Goal: Task Accomplishment & Management: Manage account settings

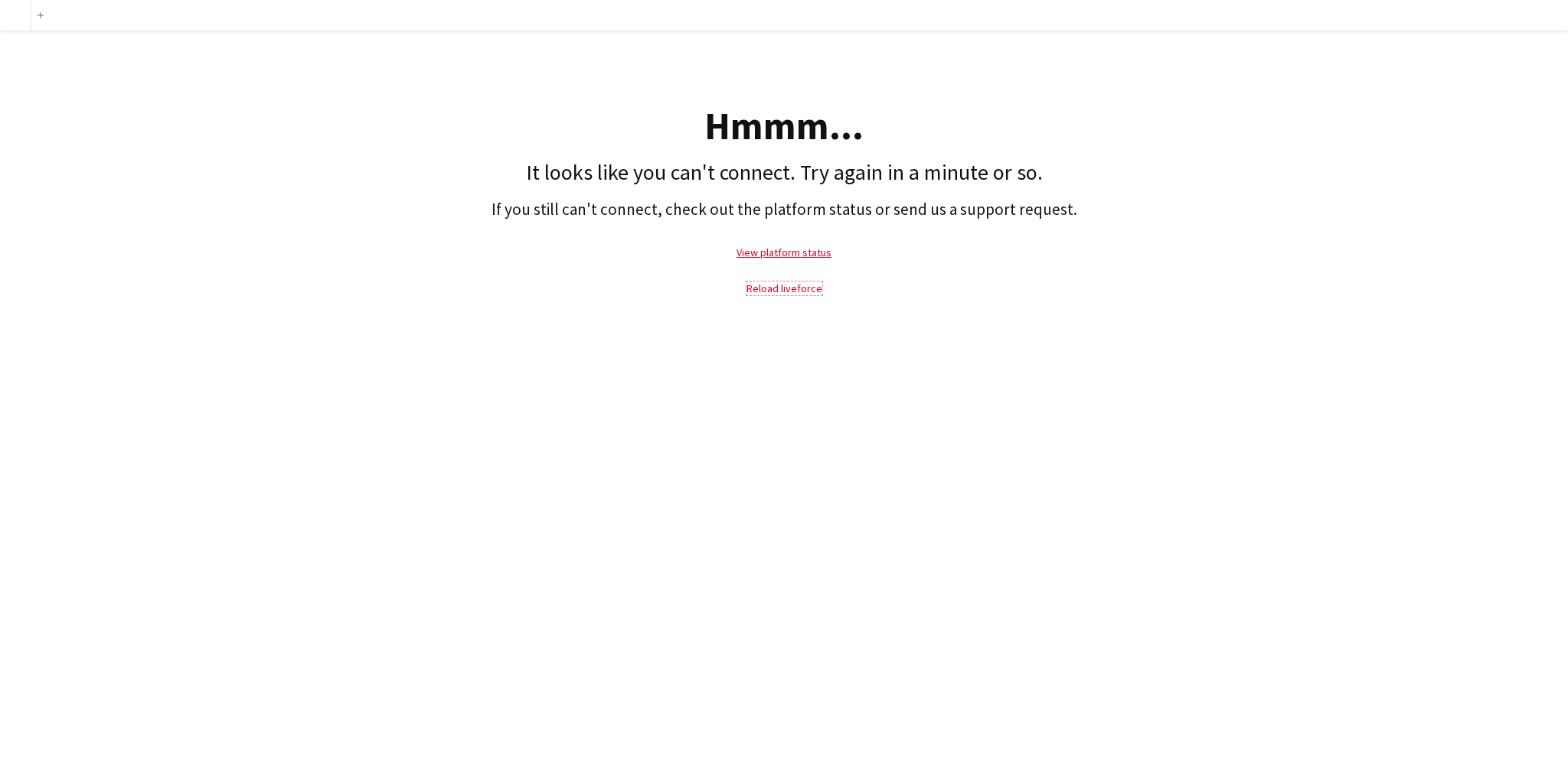
click at [758, 289] on link "Reload liveforce" at bounding box center [784, 289] width 76 height 14
click at [780, 282] on link "Reload liveforce" at bounding box center [784, 289] width 76 height 14
click at [817, 294] on link "Reload liveforce" at bounding box center [784, 289] width 76 height 14
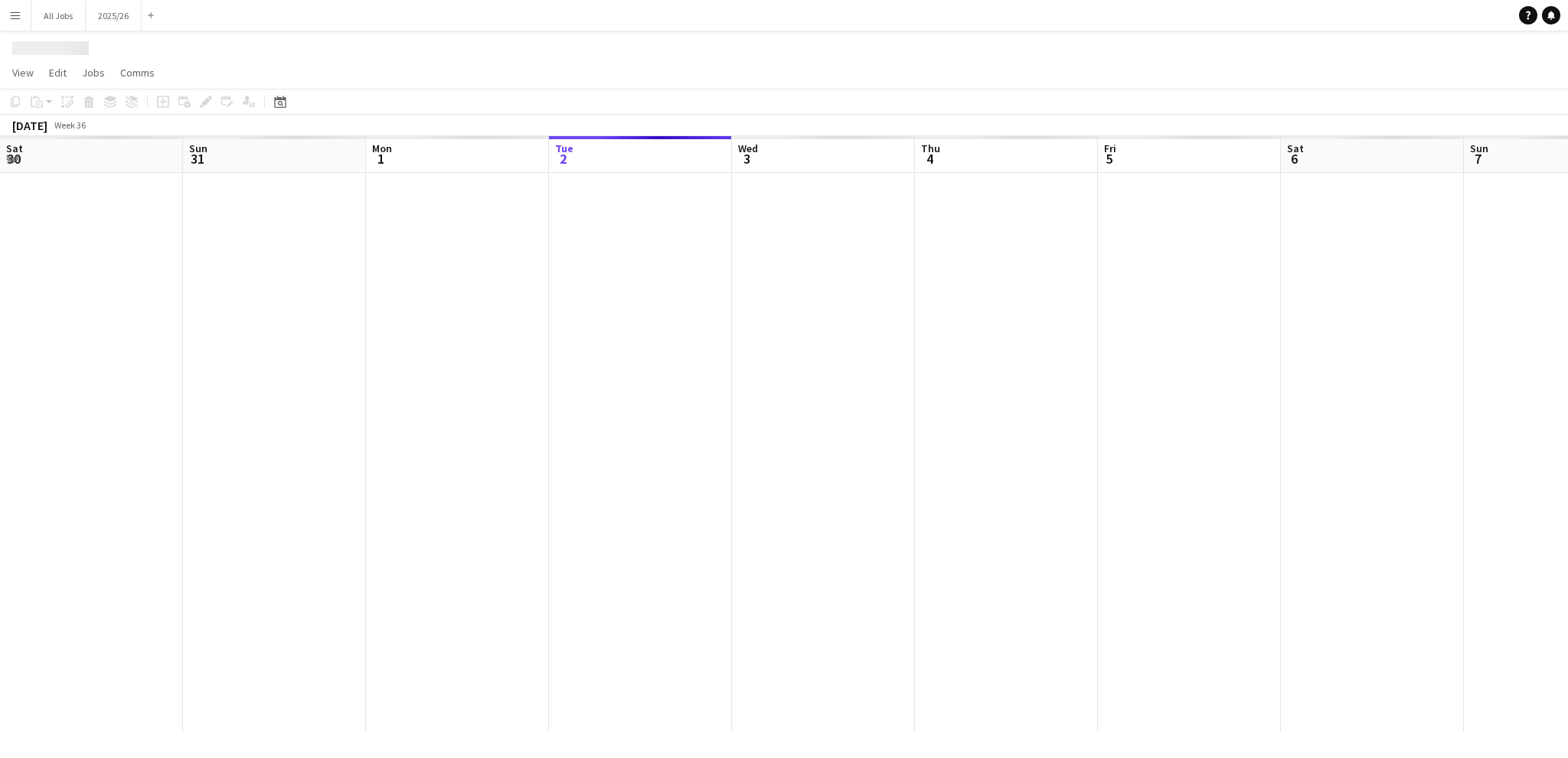
scroll to position [0, 366]
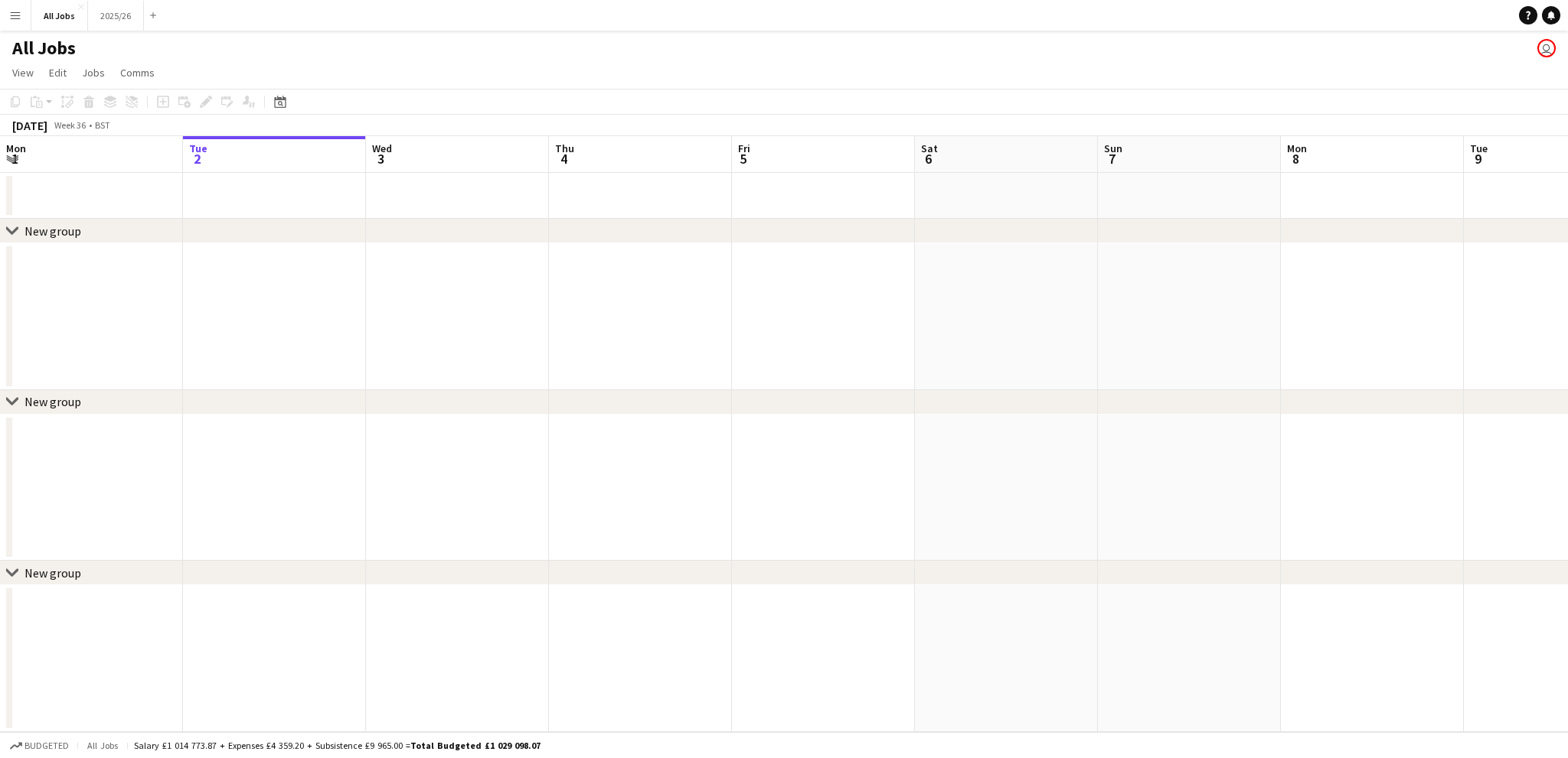
click at [28, 44] on h1 "All Jobs" at bounding box center [44, 47] width 64 height 23
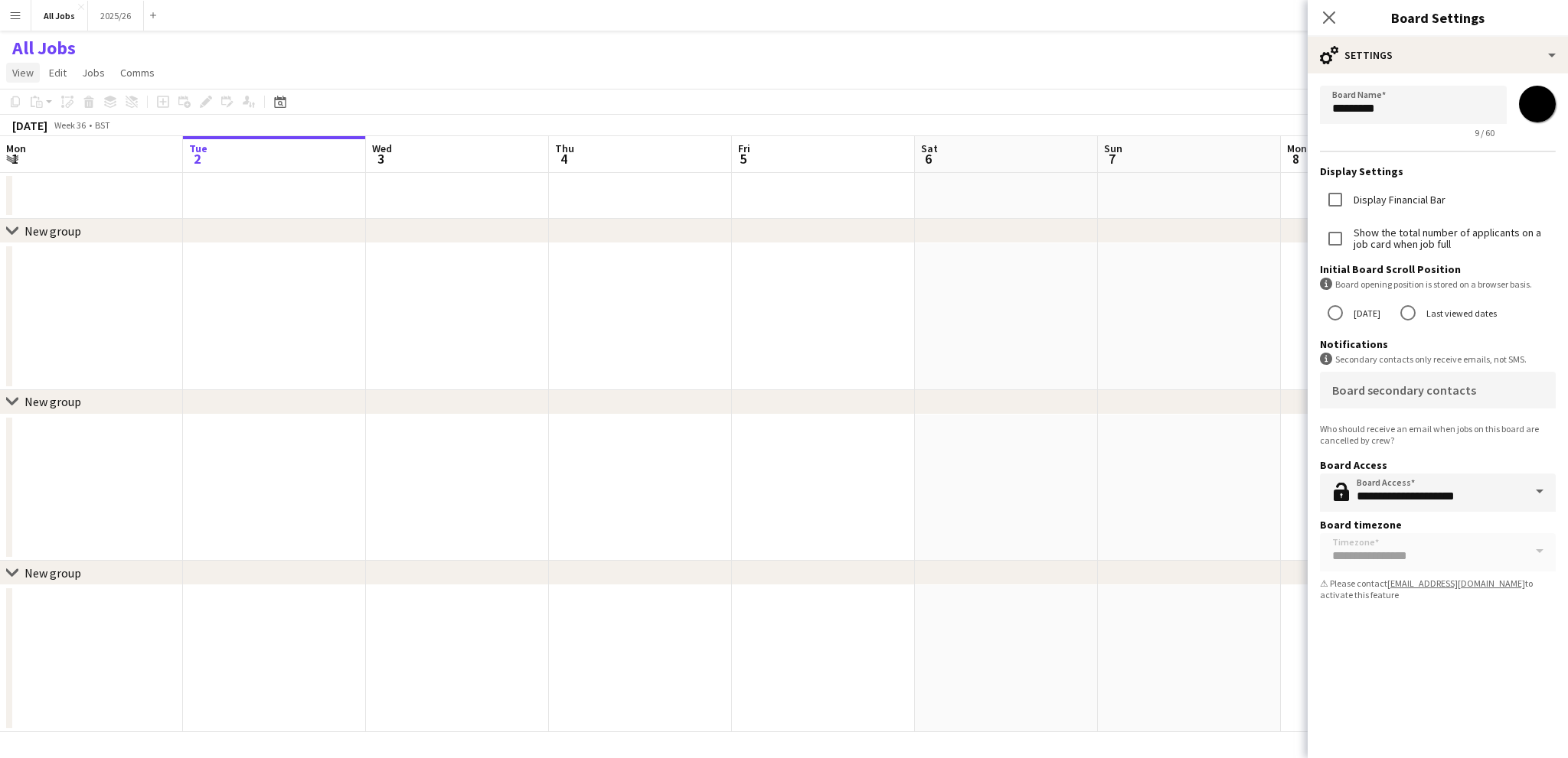
click at [19, 67] on span "View" at bounding box center [23, 73] width 22 height 14
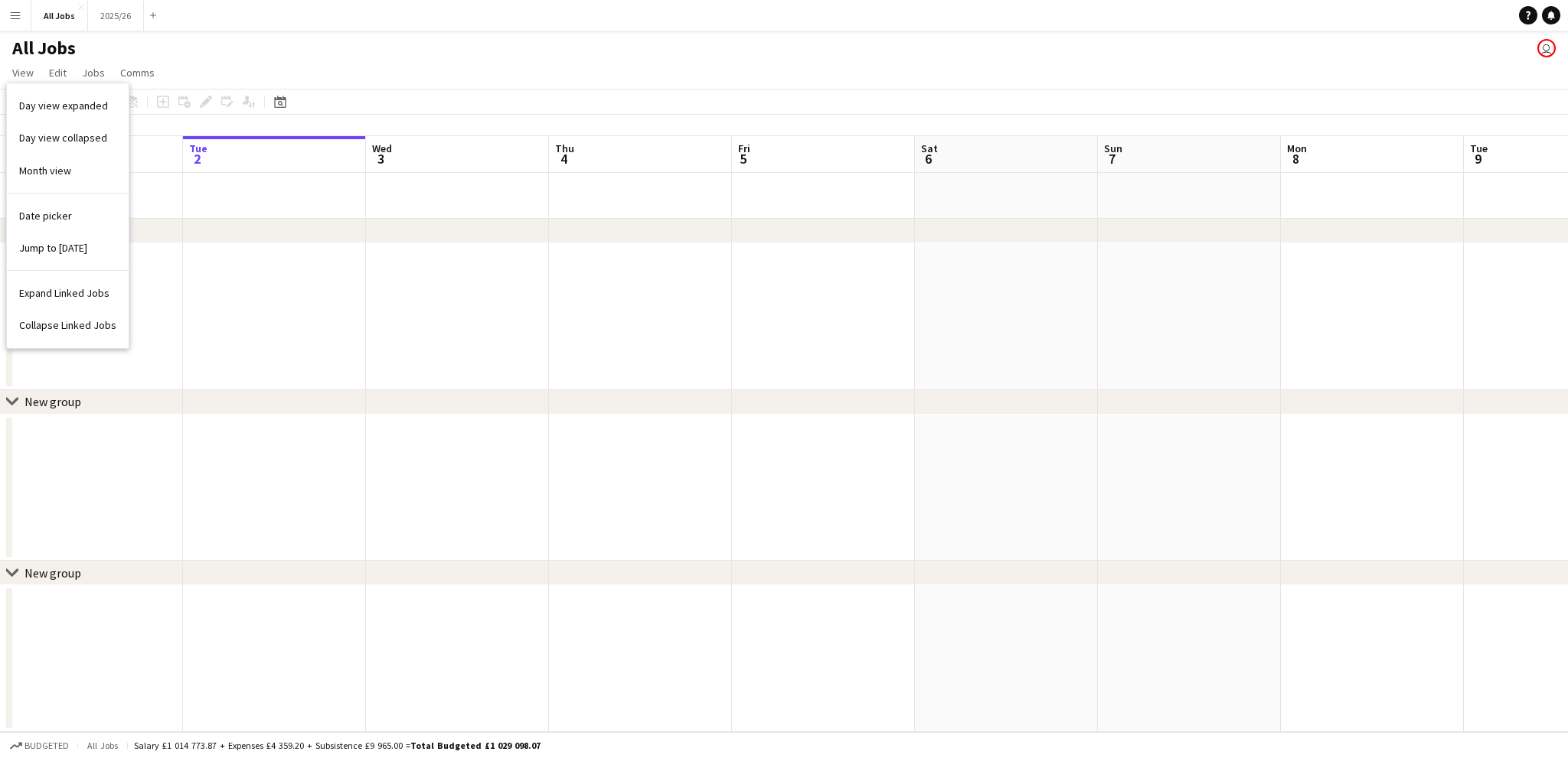
click at [22, 45] on h1 "All Jobs" at bounding box center [44, 47] width 64 height 23
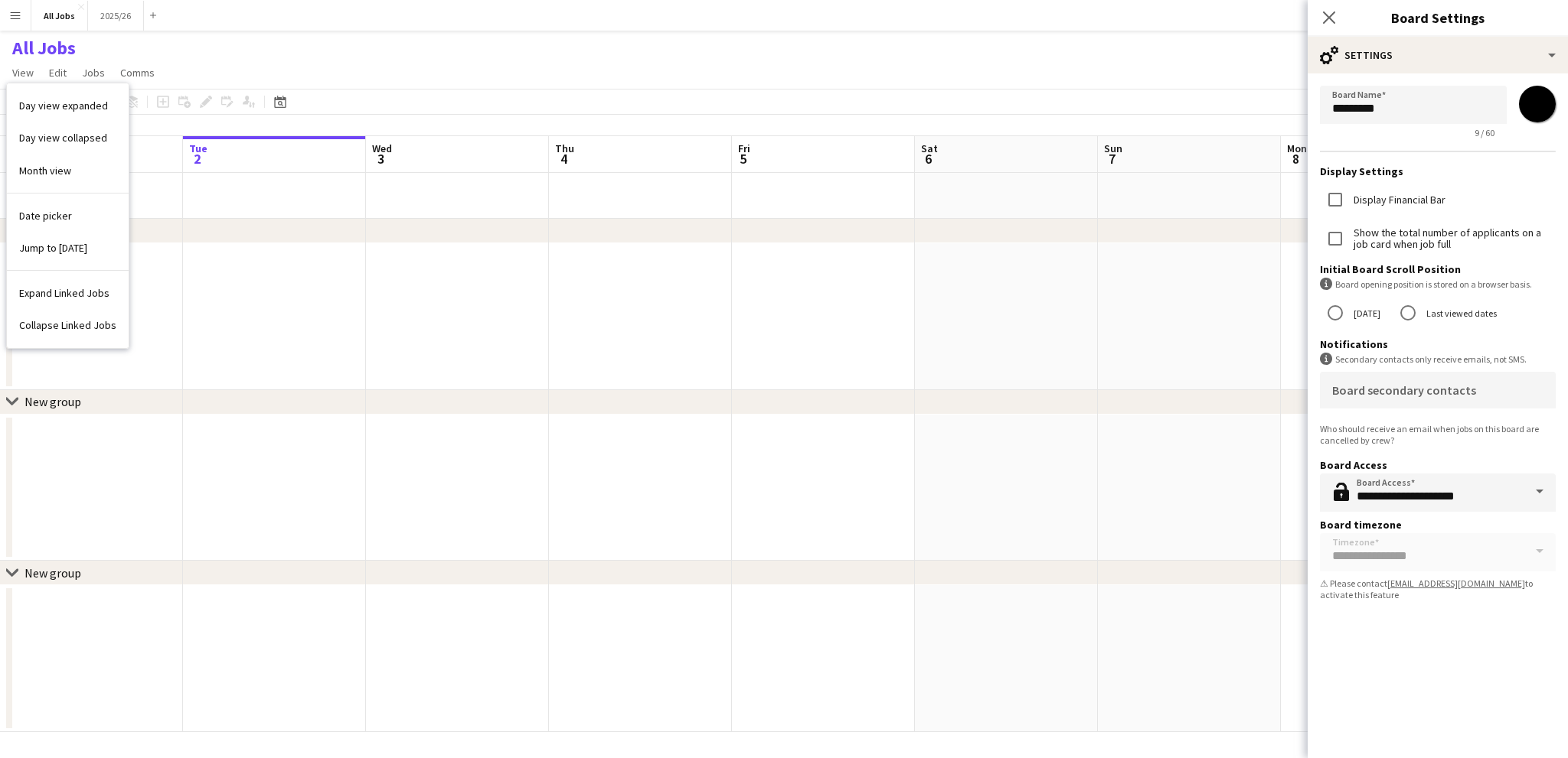
click at [12, 18] on app-icon "Menu" at bounding box center [16, 16] width 12 height 12
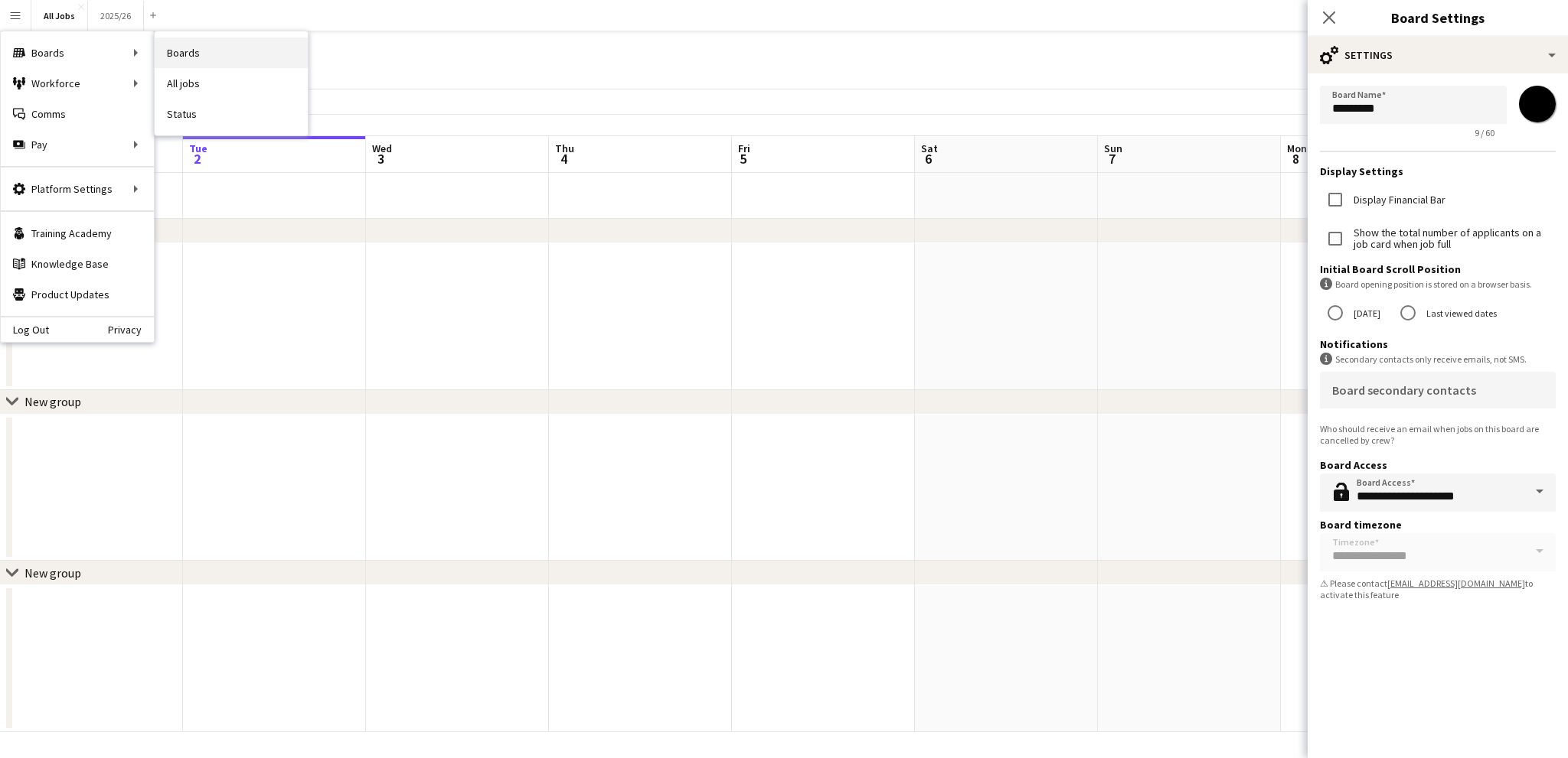
click at [210, 66] on link "Boards" at bounding box center [231, 52] width 153 height 30
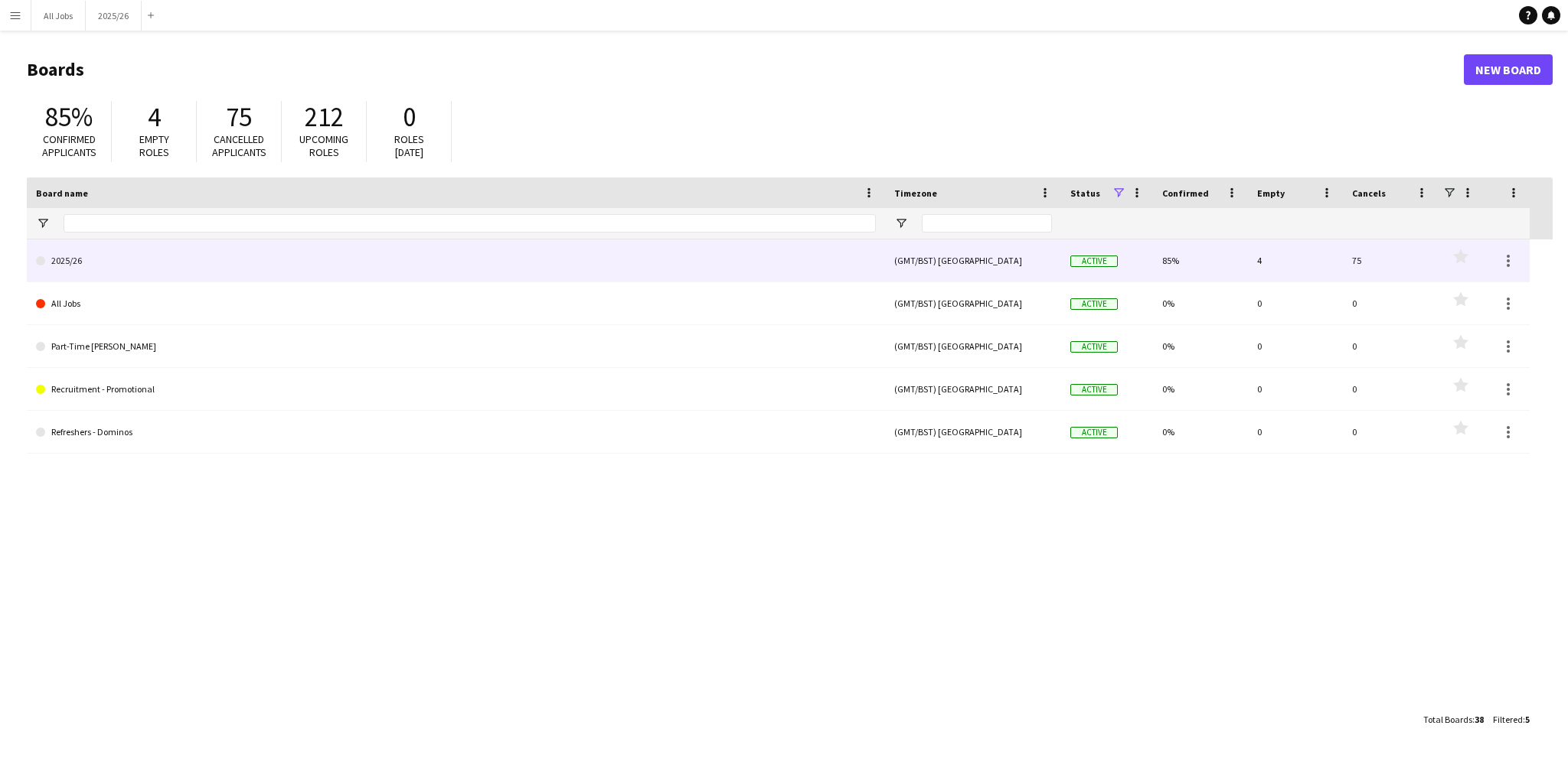
click at [93, 265] on link "2025/26" at bounding box center [455, 261] width 840 height 43
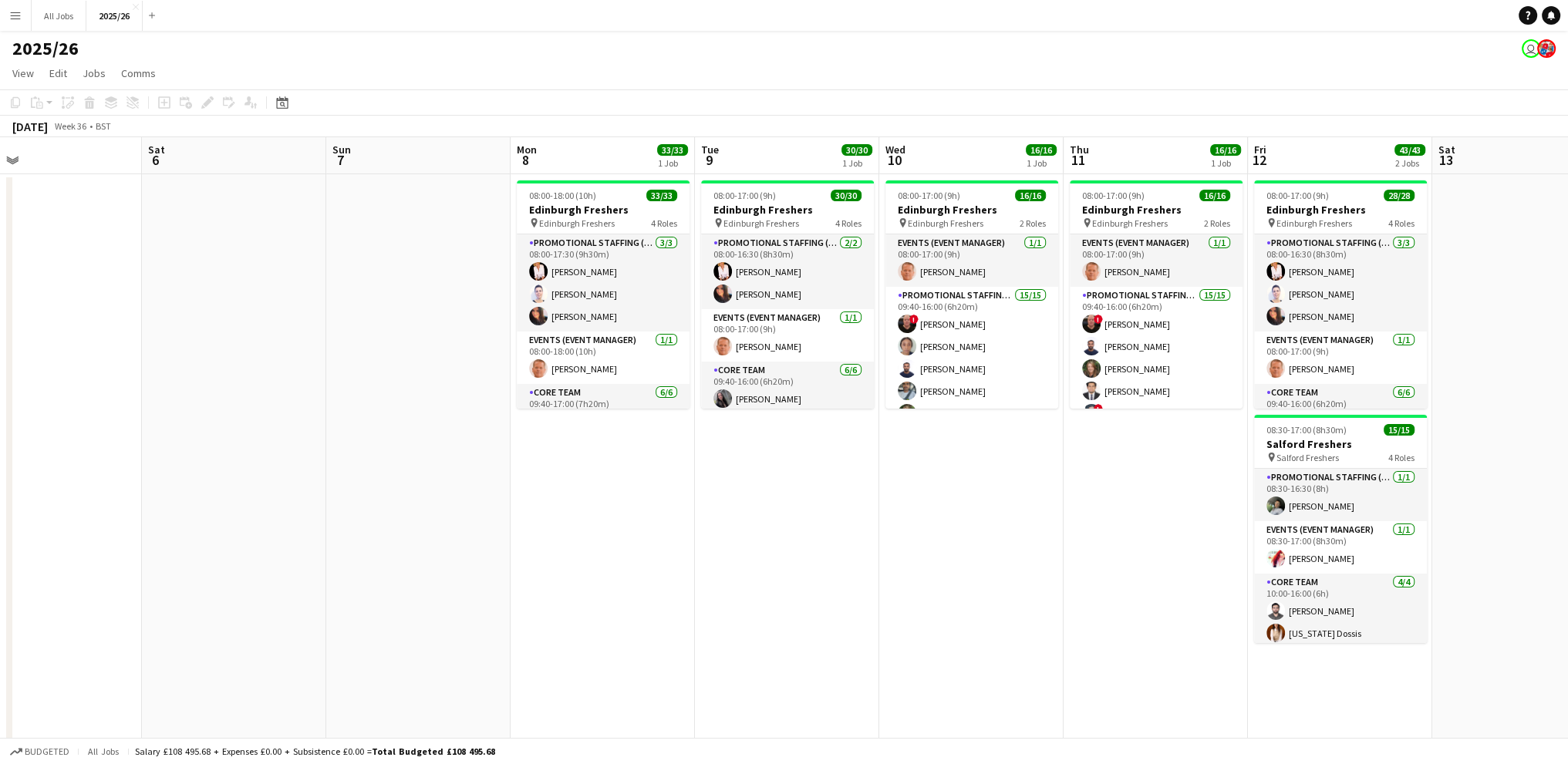
scroll to position [0, 625]
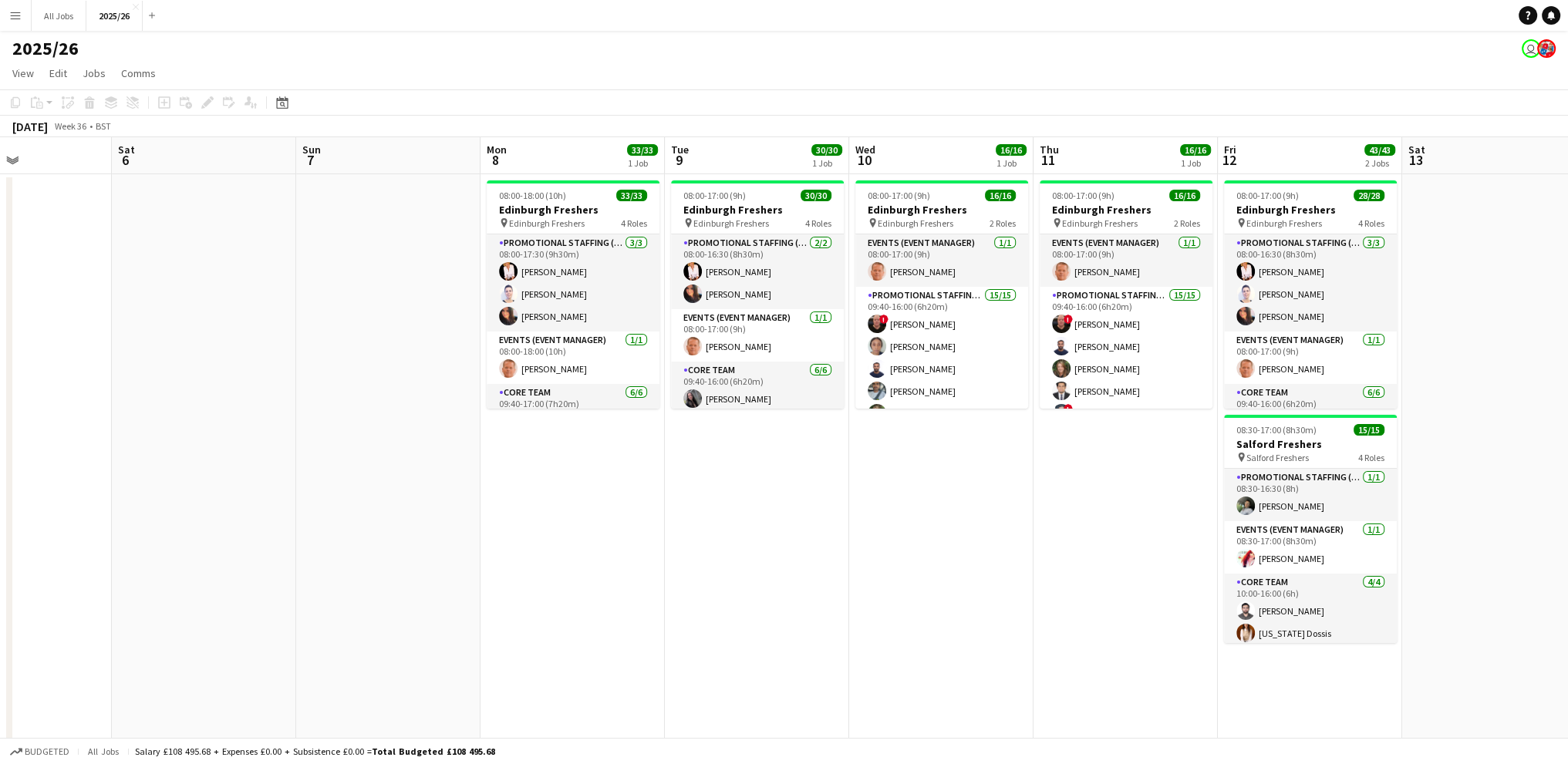
drag, startPoint x: 991, startPoint y: 326, endPoint x: 184, endPoint y: 365, distance: 807.9
click at [184, 365] on app-calendar-viewport "Tue 2 Wed 3 Thu 4 Fri 5 Sat 6 Sun 7 Mon 8 33/33 1 Job Tue 9 30/30 1 Job Wed 10 …" at bounding box center [784, 675] width 1568 height 1077
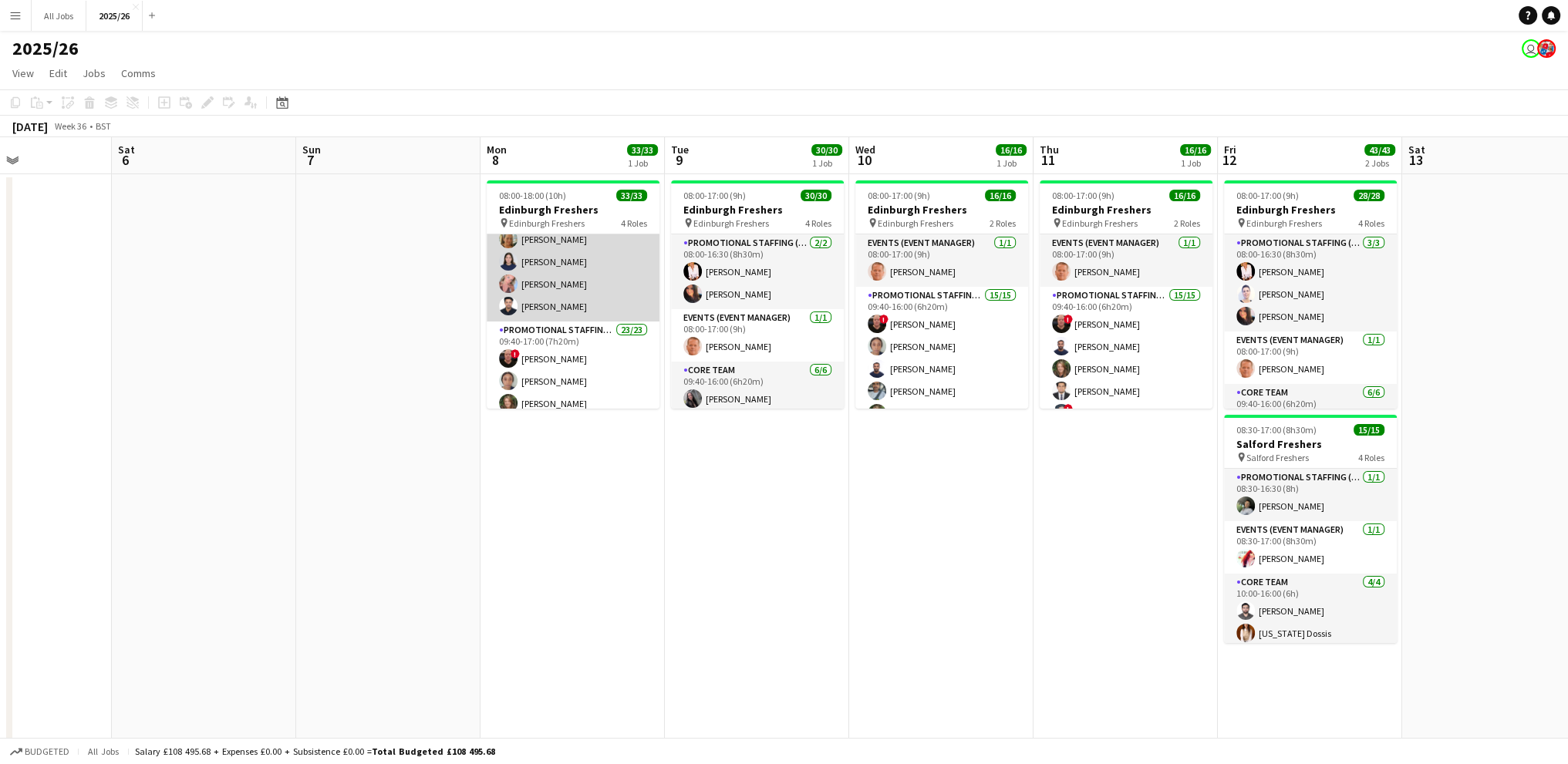
click at [553, 301] on app-card-role "Core Team 6/6 09:40-17:00 (7h20m) Charlotte Newell RACHEL ELIZABETH BROWN Liann…" at bounding box center [573, 237] width 173 height 169
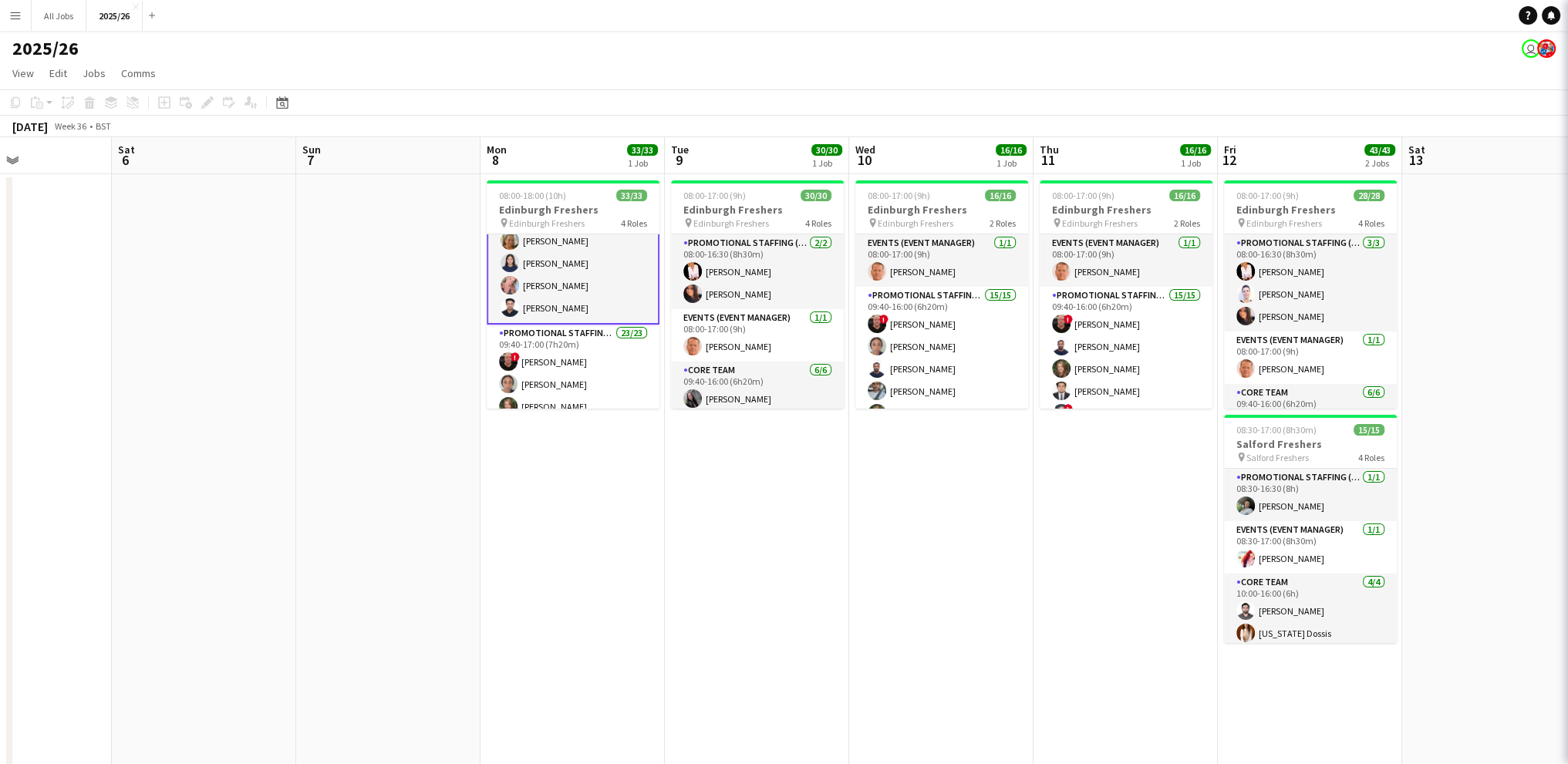
scroll to position [232, 0]
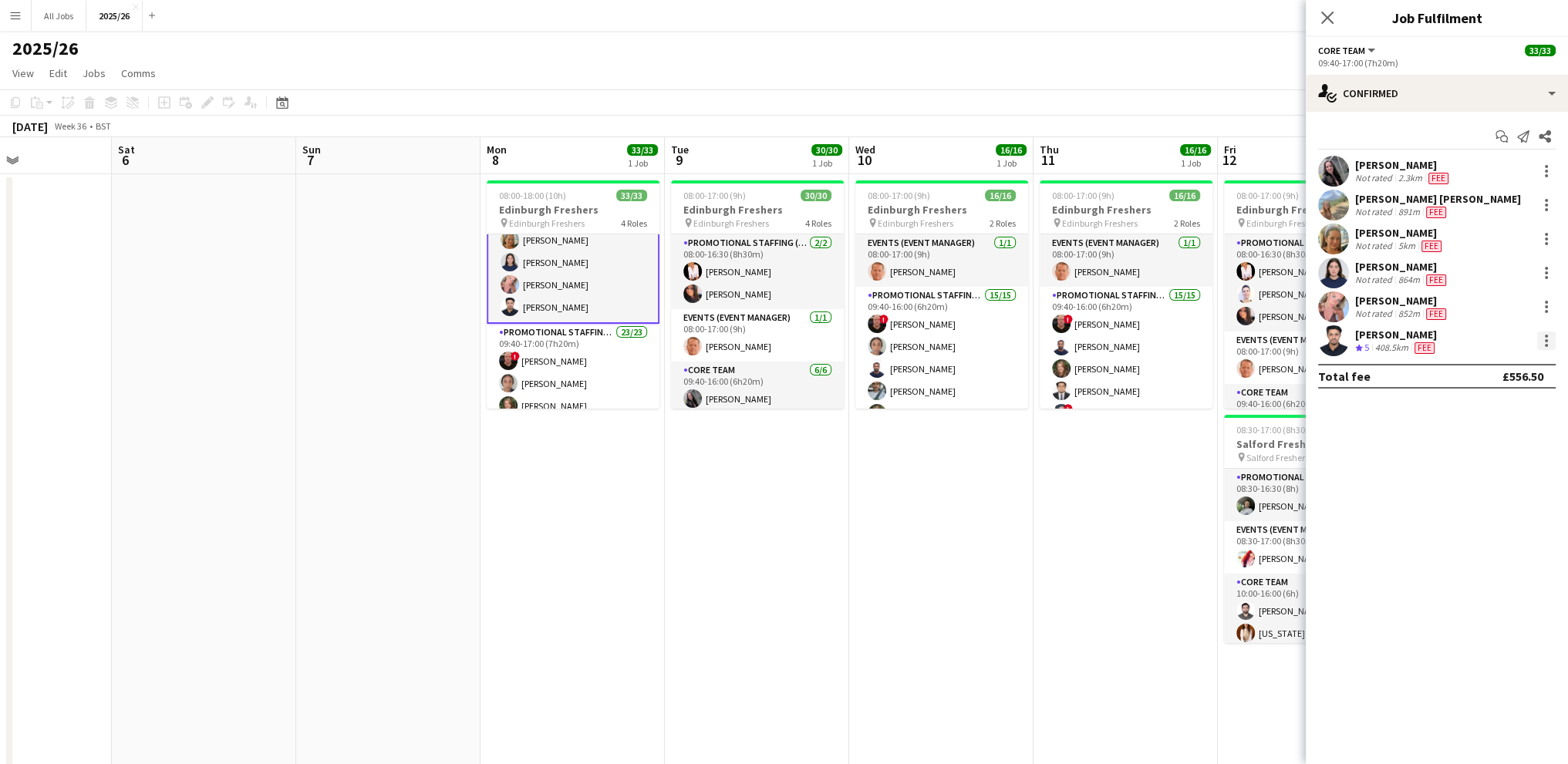
click at [1550, 346] on div at bounding box center [1547, 341] width 19 height 19
click at [1382, 341] on div at bounding box center [784, 382] width 1568 height 764
click at [1377, 339] on div "[PERSON_NAME]" at bounding box center [1396, 335] width 82 height 14
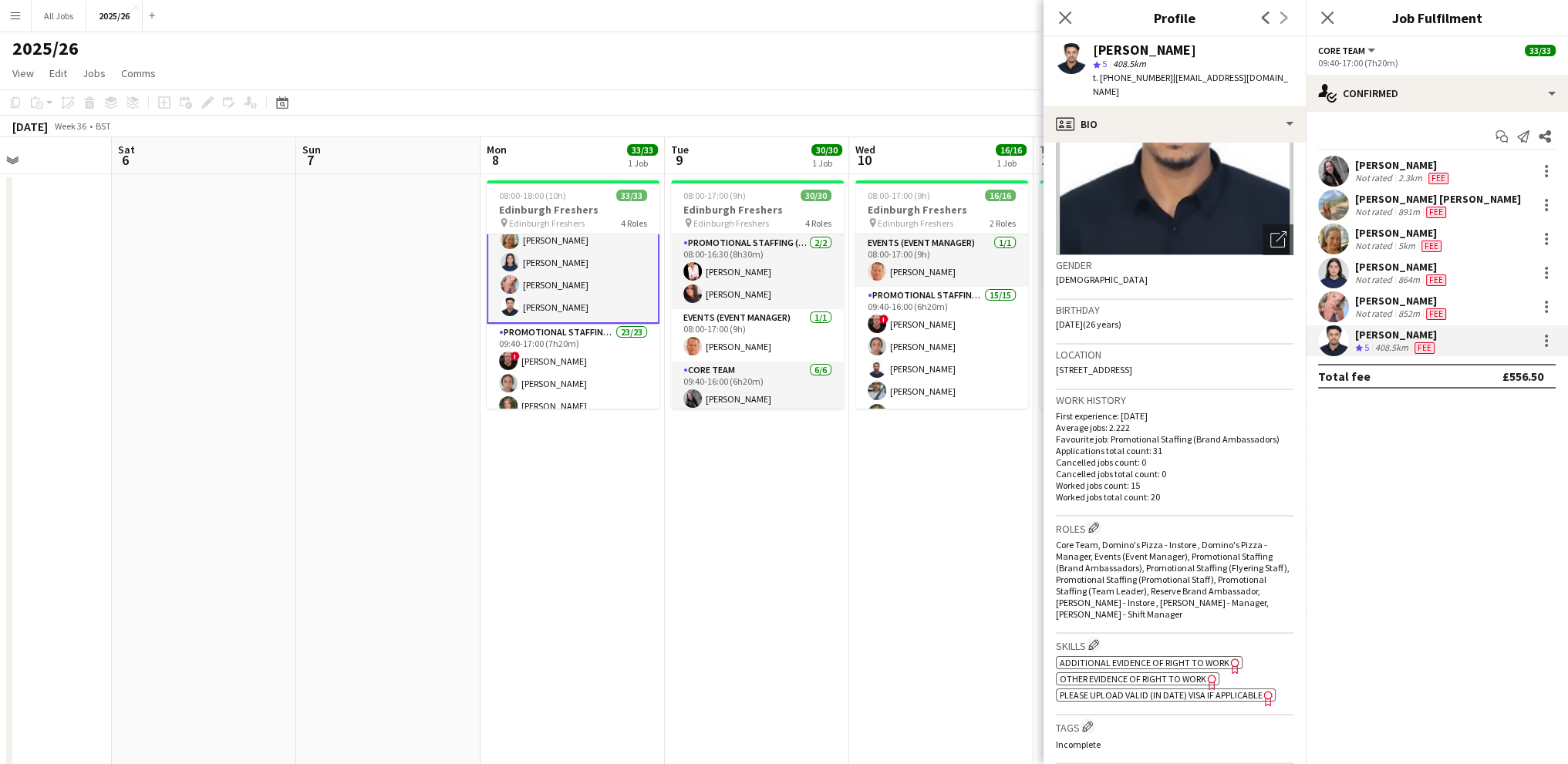
scroll to position [0, 0]
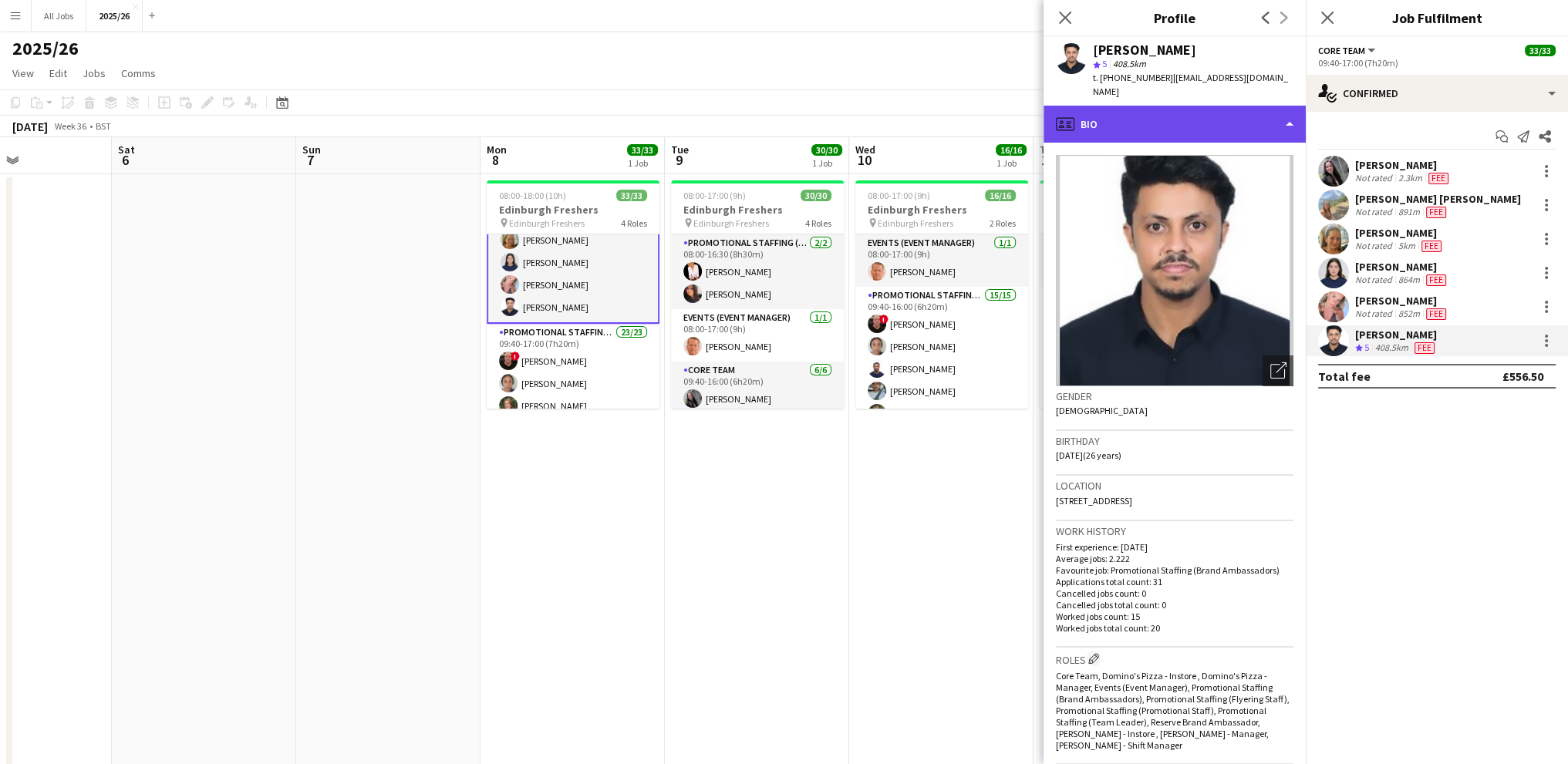
click at [1131, 111] on div "profile Bio" at bounding box center [1174, 124] width 262 height 37
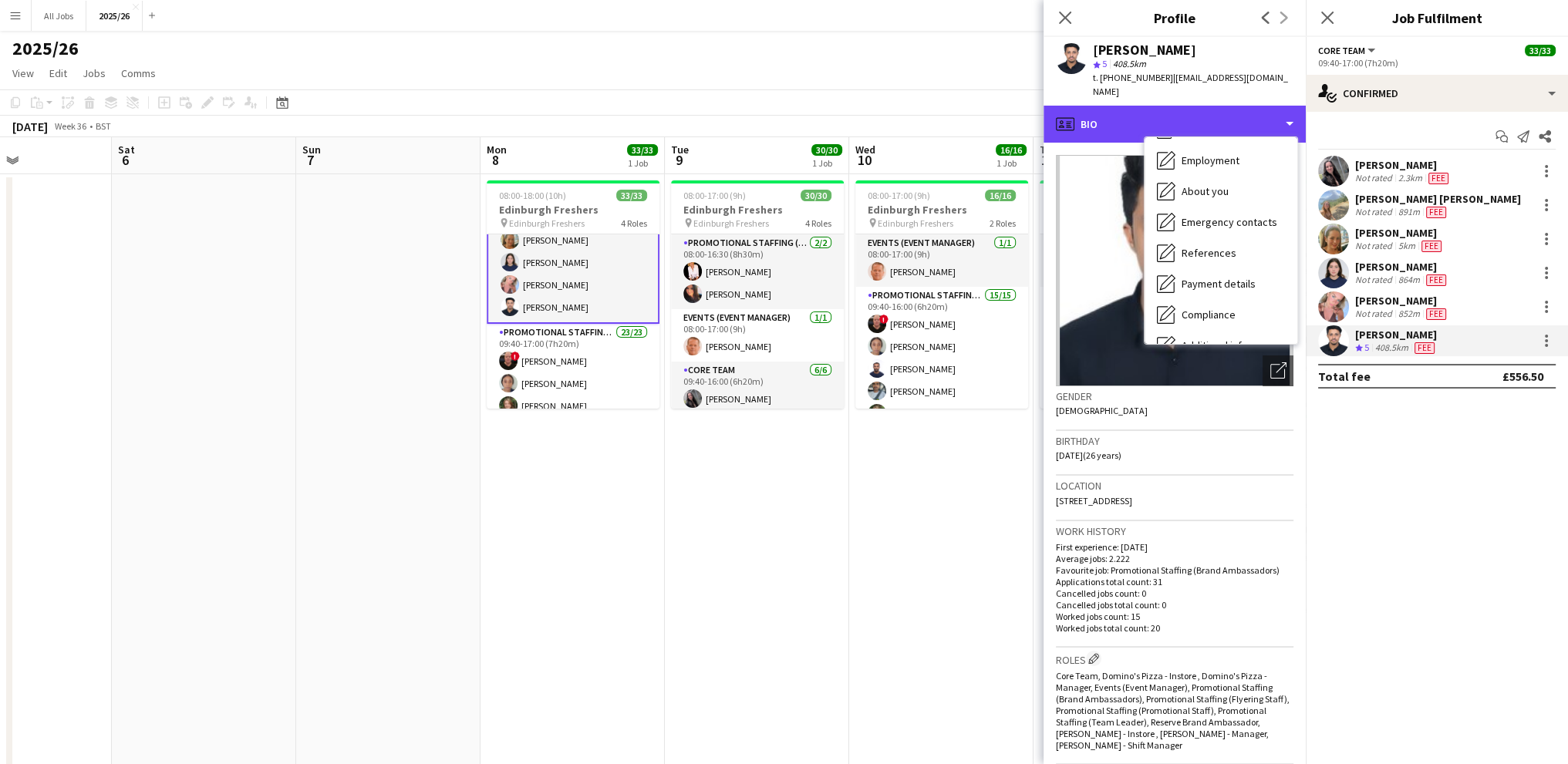
scroll to position [155, 0]
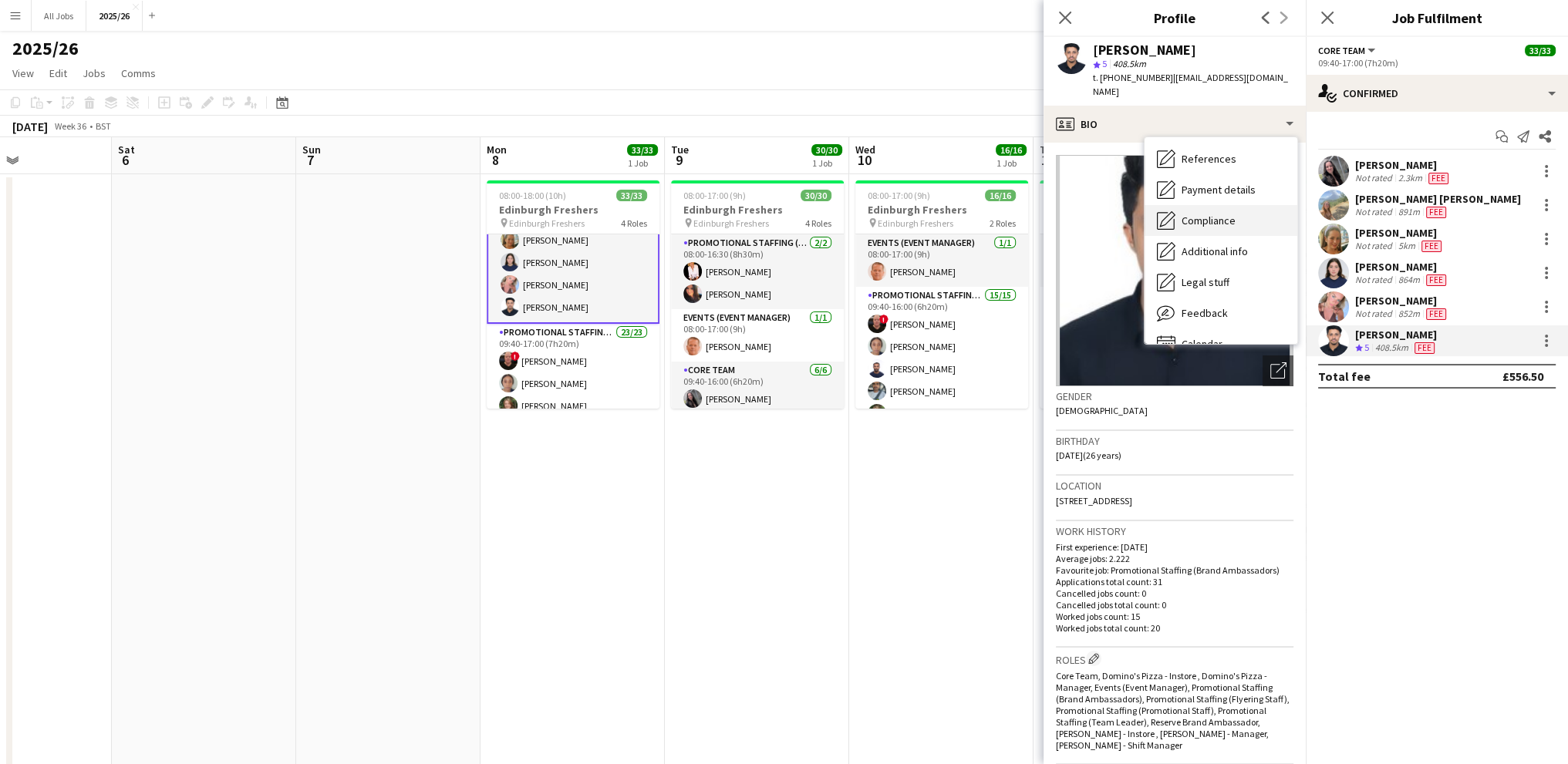
click at [1194, 213] on span "Compliance" at bounding box center [1208, 220] width 54 height 14
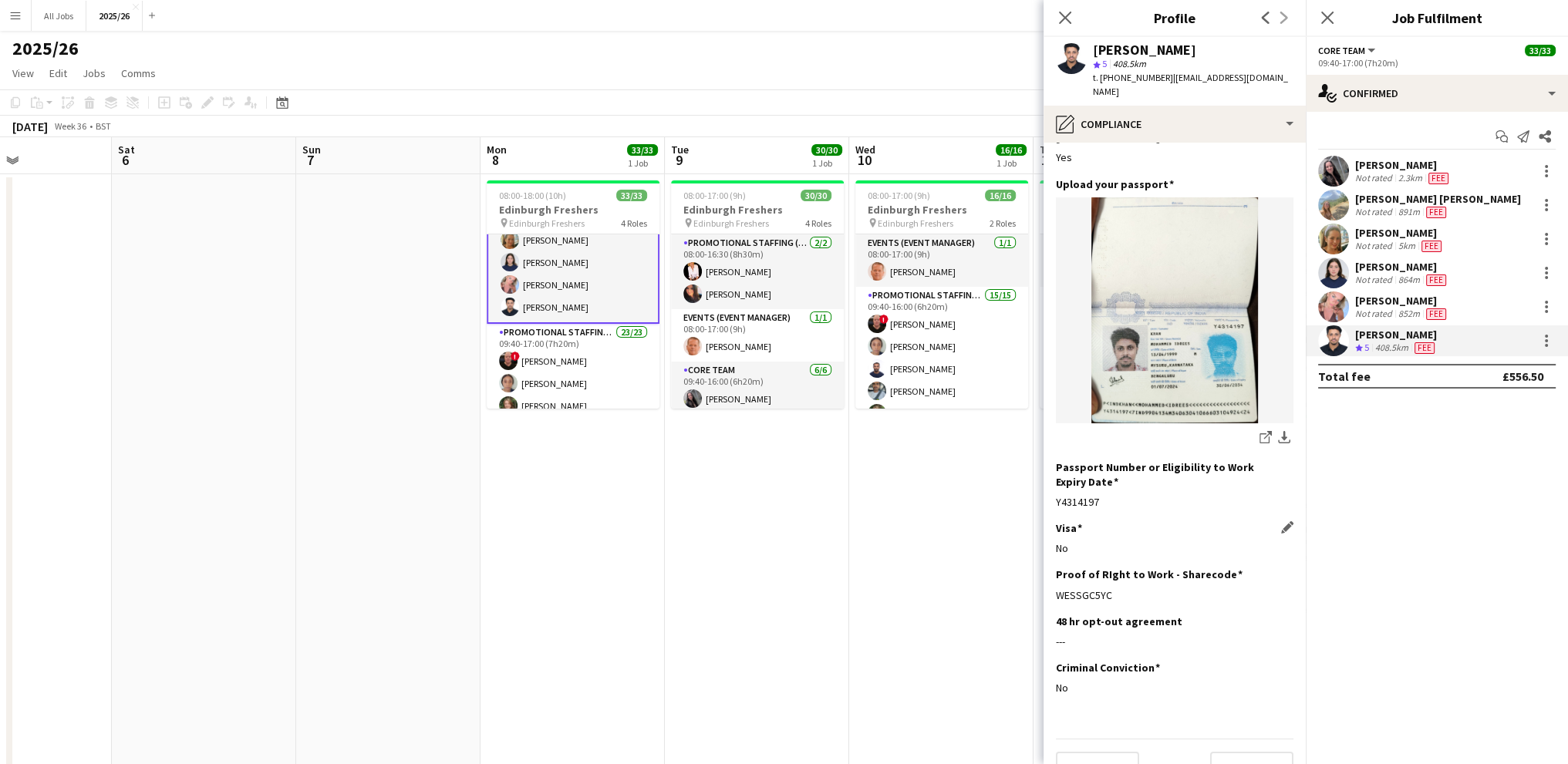
scroll to position [86, 0]
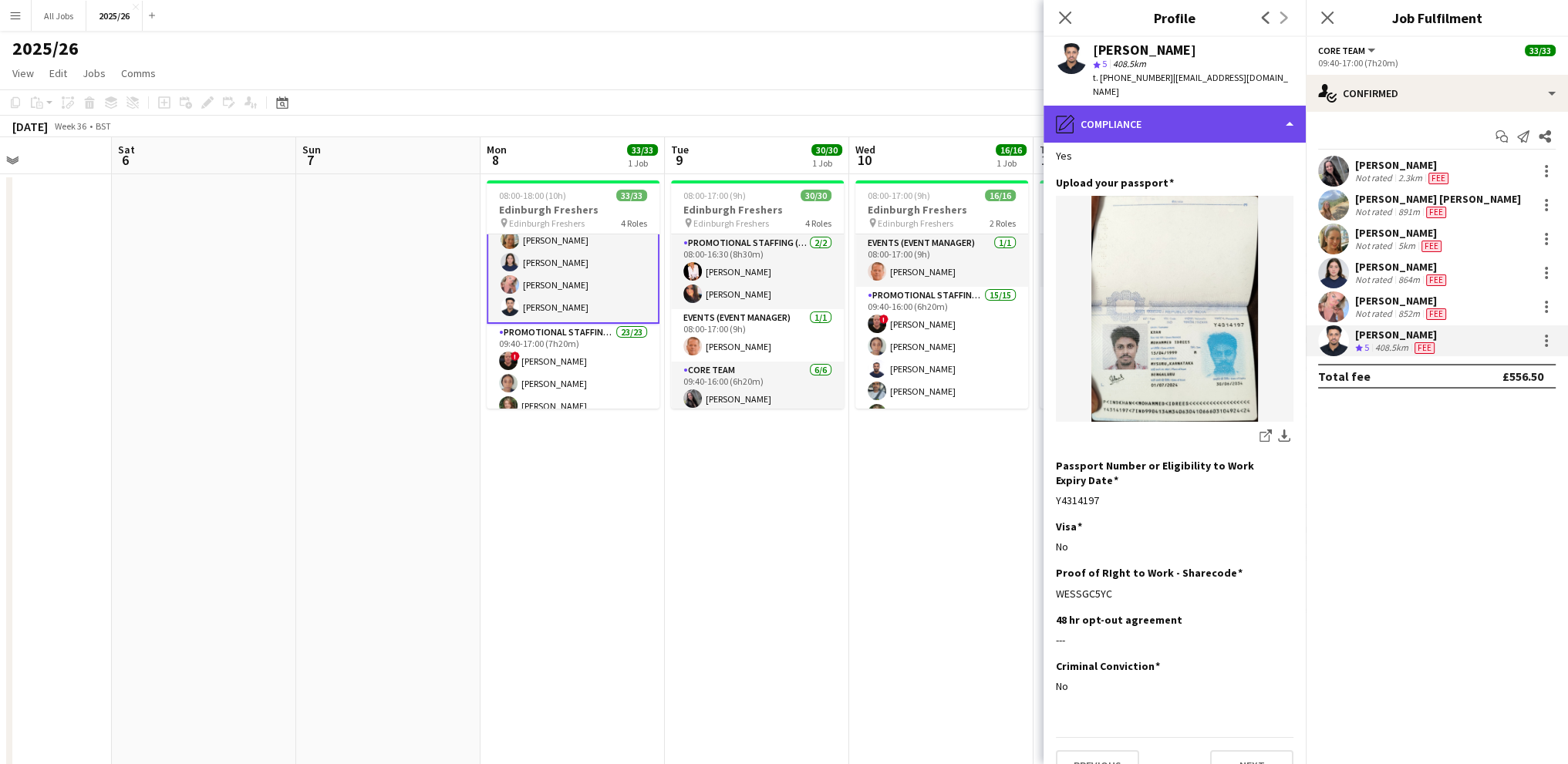
click at [1113, 106] on div "pencil4 Compliance" at bounding box center [1174, 124] width 262 height 37
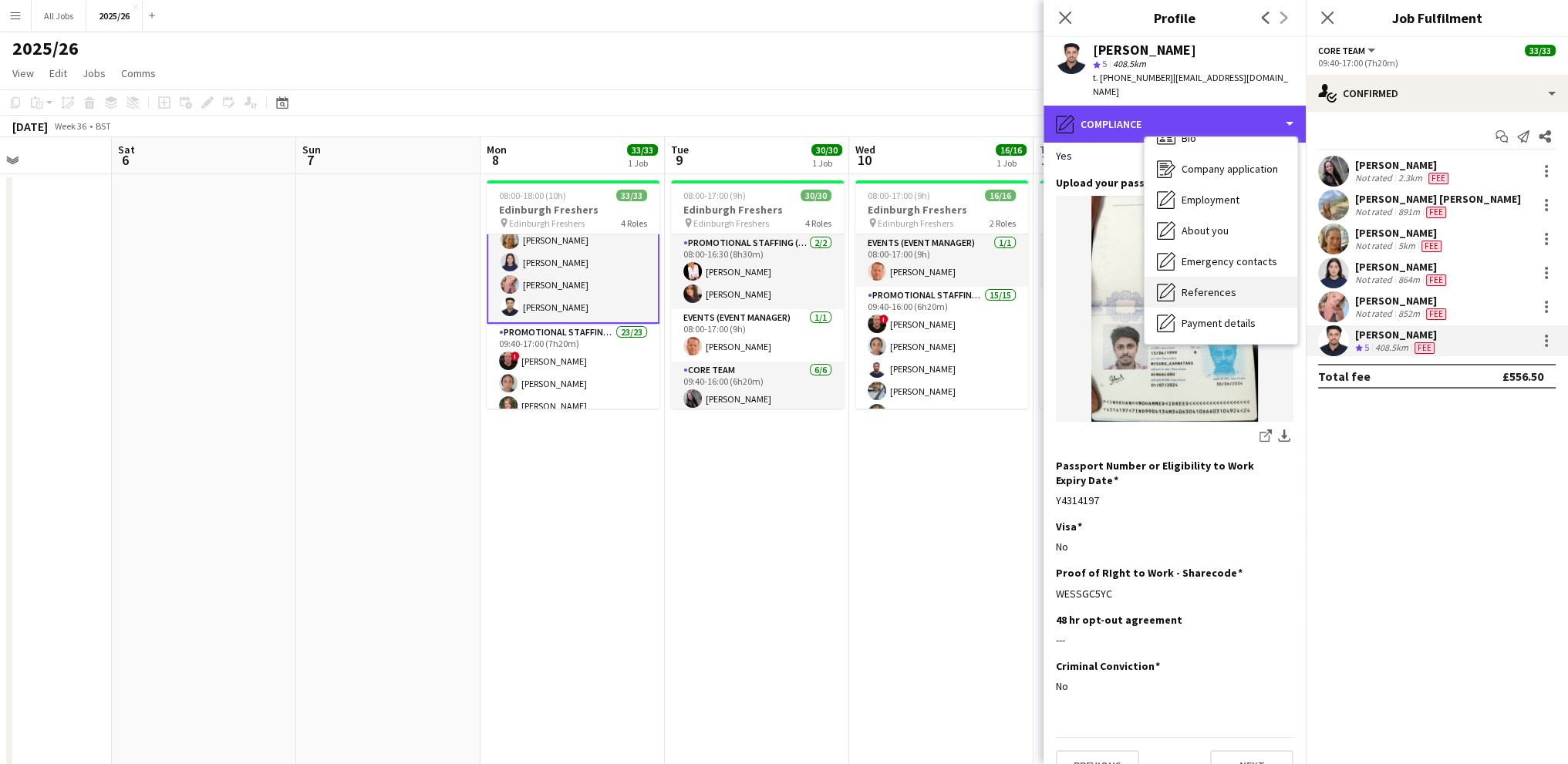
scroll to position [0, 0]
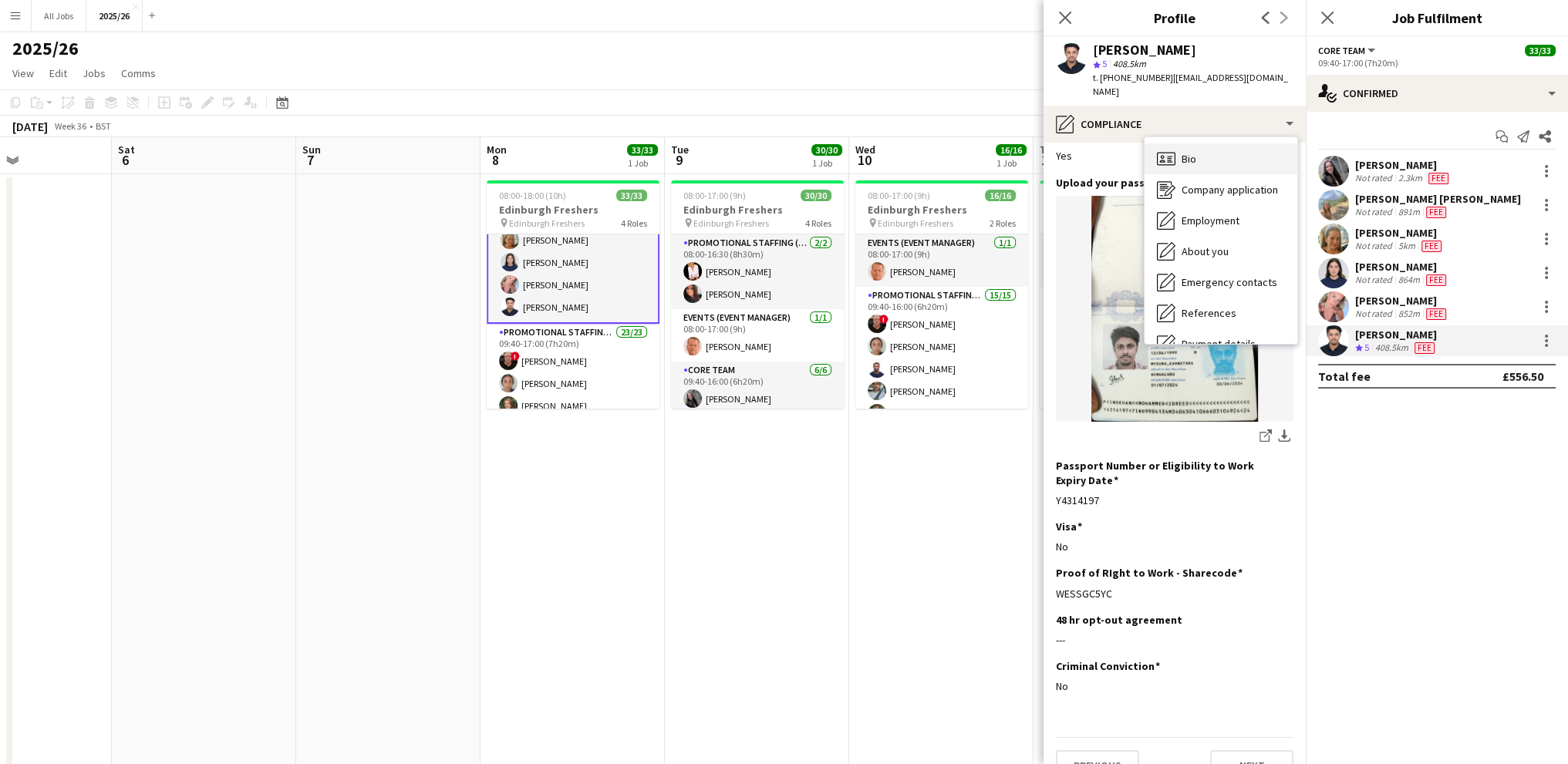
click at [1199, 155] on div "Bio Bio" at bounding box center [1221, 158] width 153 height 31
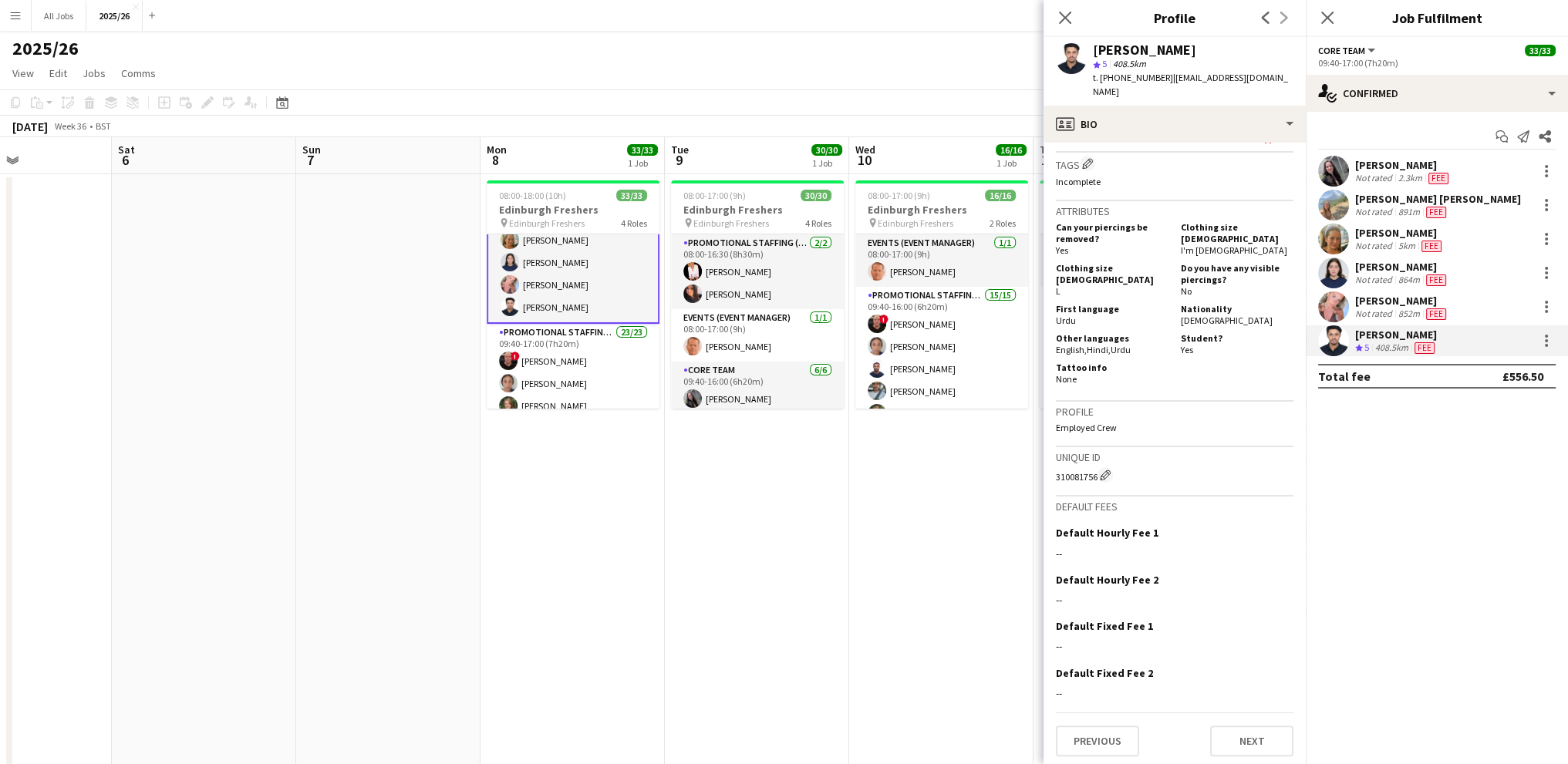
scroll to position [540, 0]
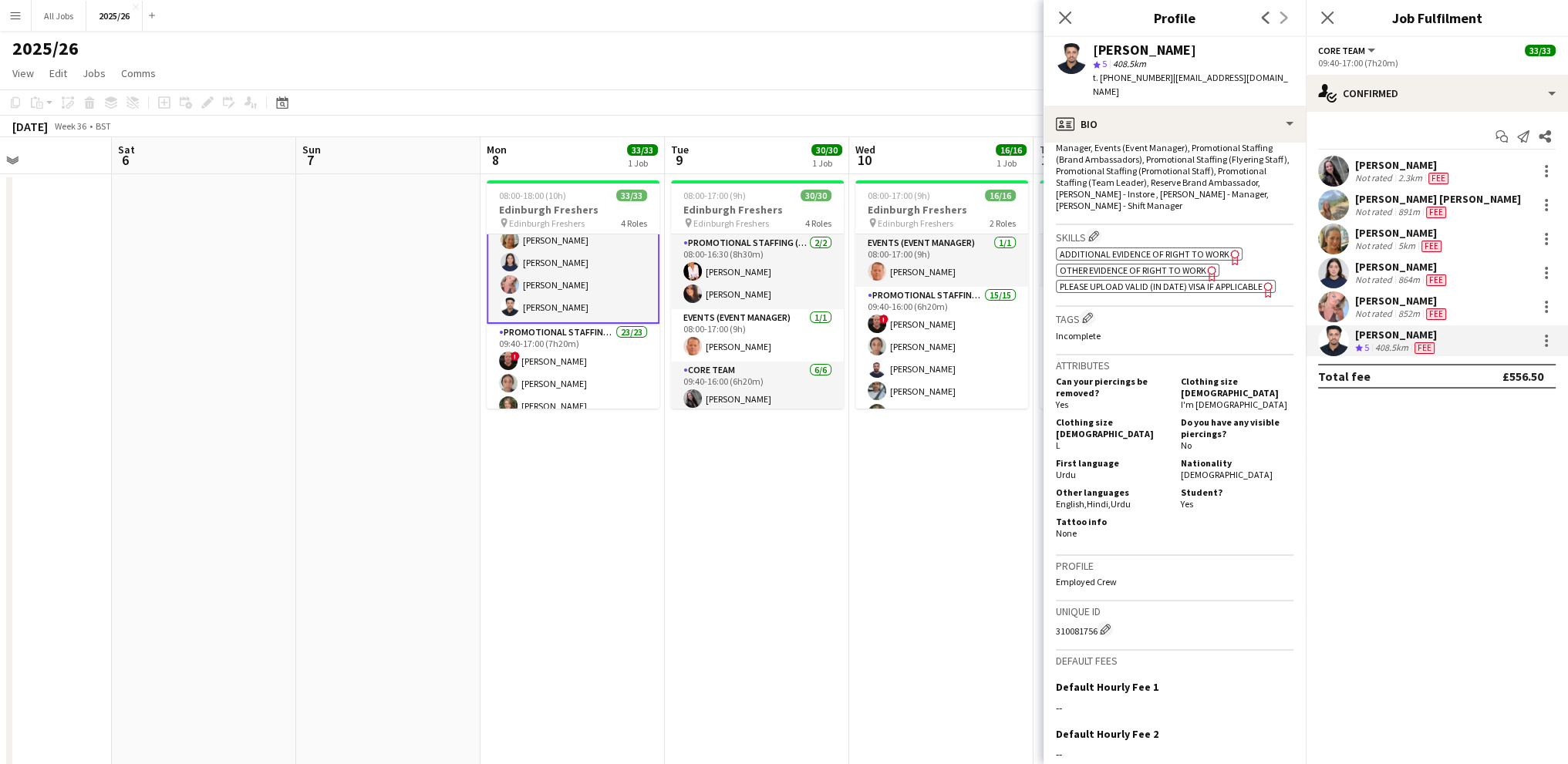
click at [1207, 267] on icon at bounding box center [1211, 274] width 9 height 16
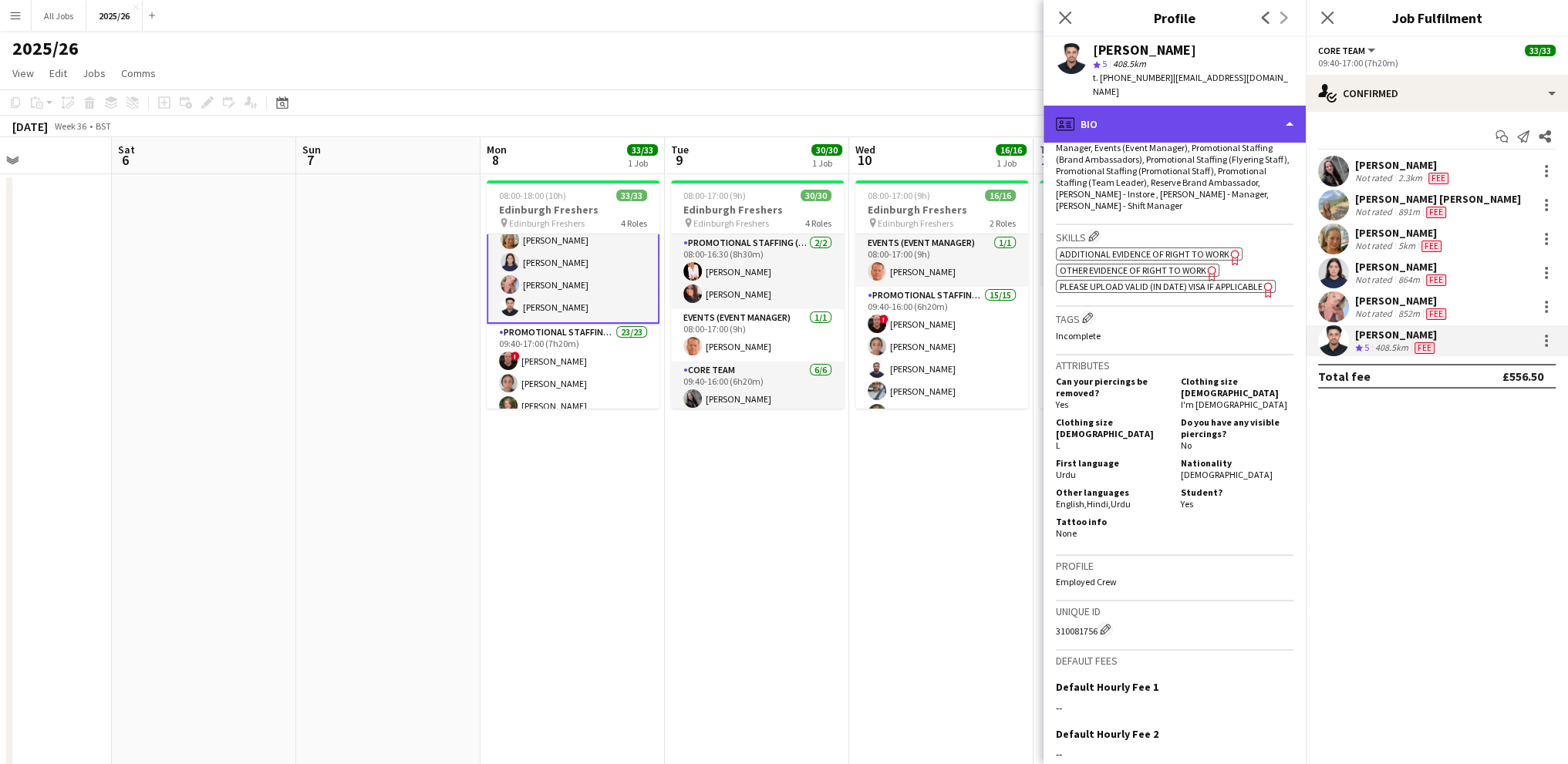
click at [1128, 111] on div "profile Bio" at bounding box center [1174, 124] width 262 height 37
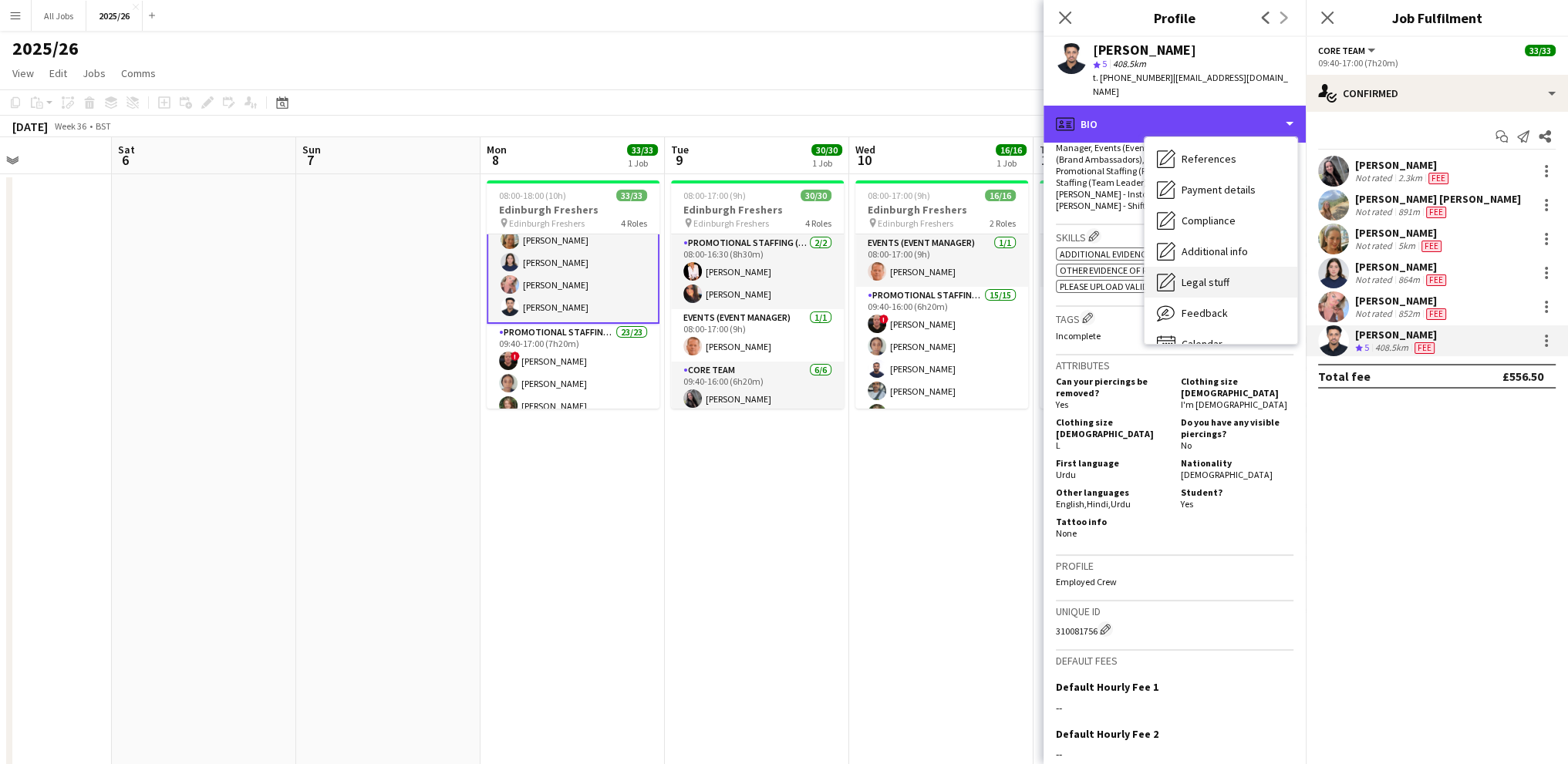
scroll to position [176, 0]
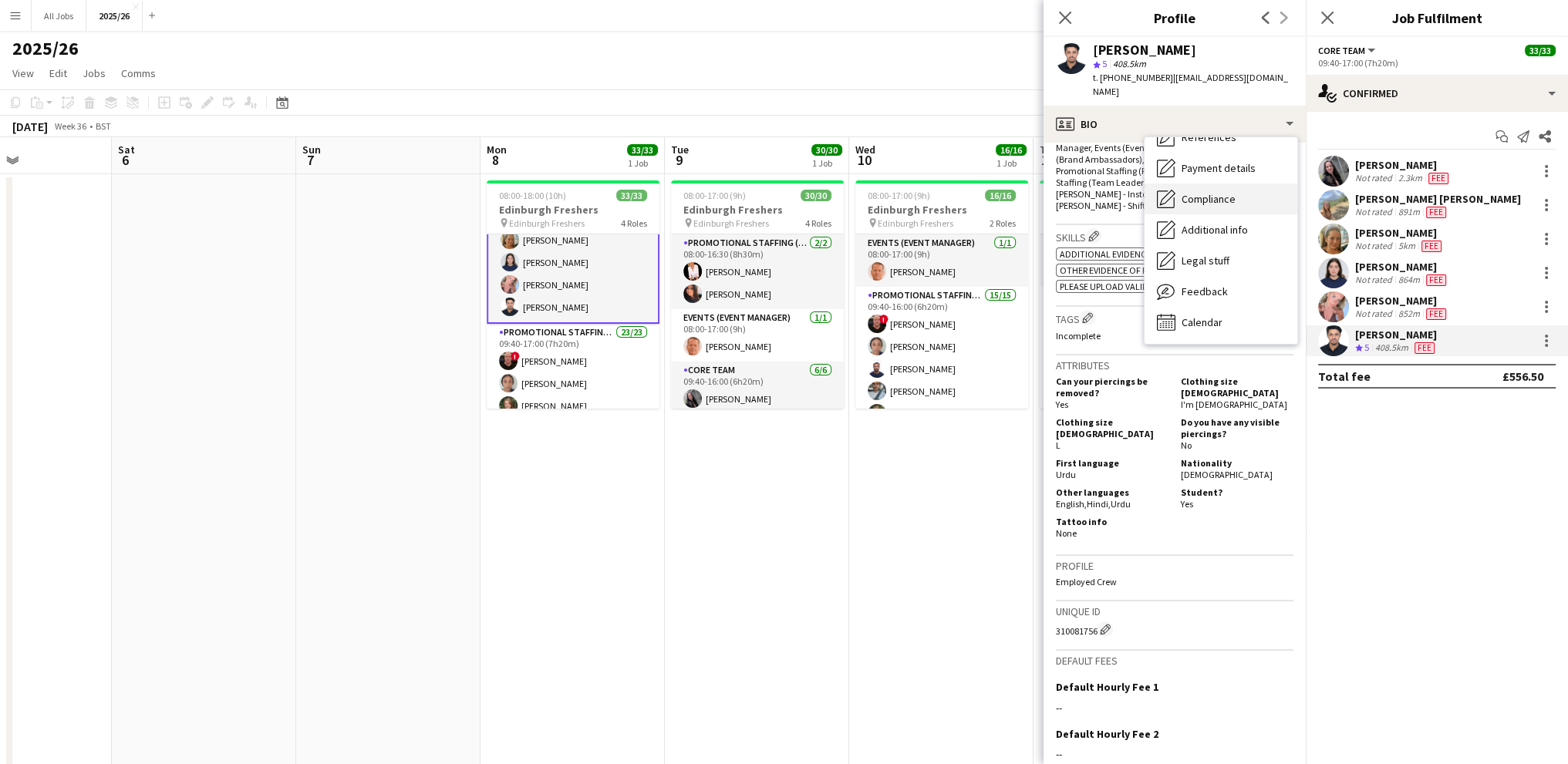
click at [1200, 192] on span "Compliance" at bounding box center [1208, 199] width 54 height 14
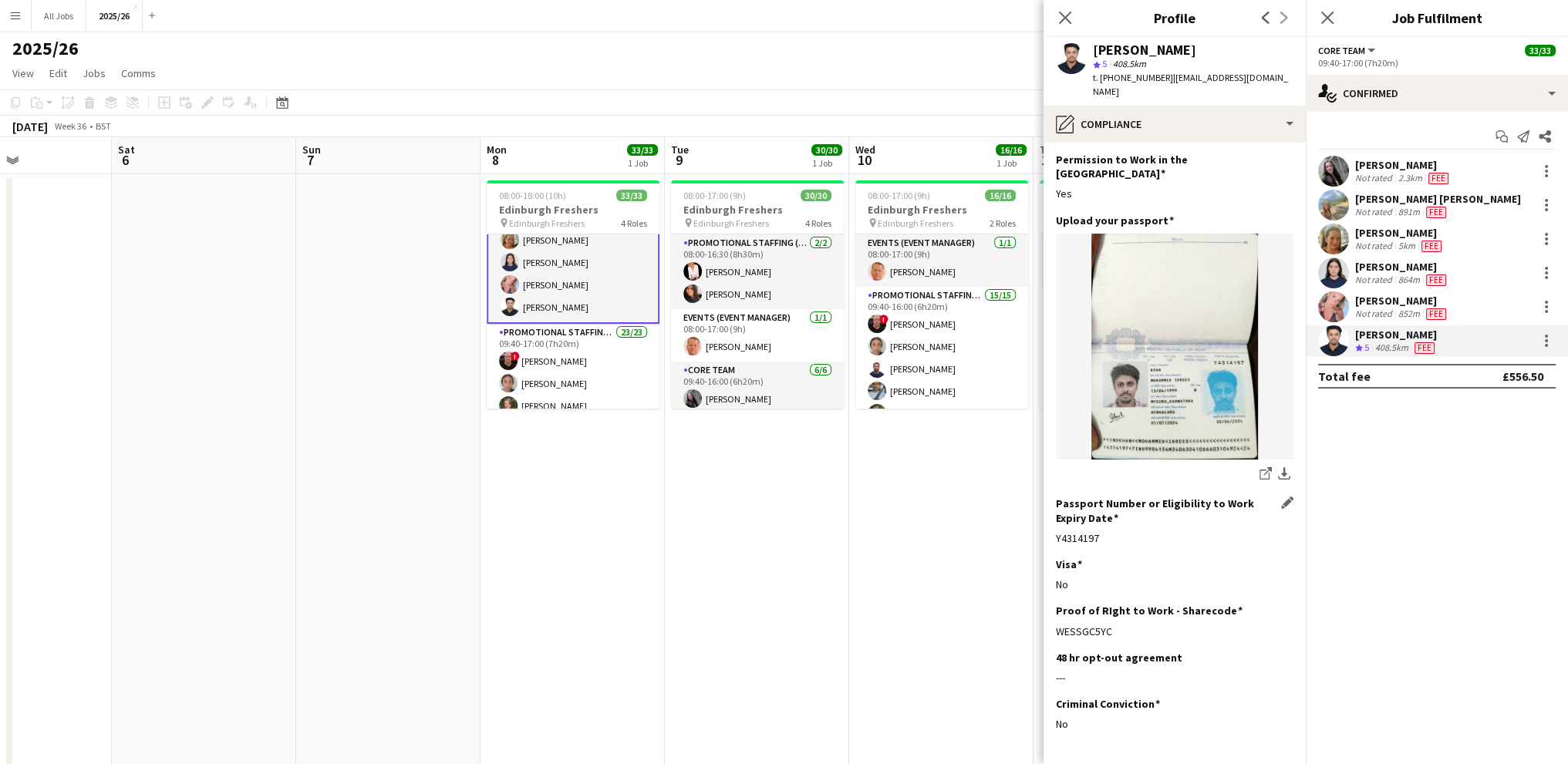
scroll to position [86, 0]
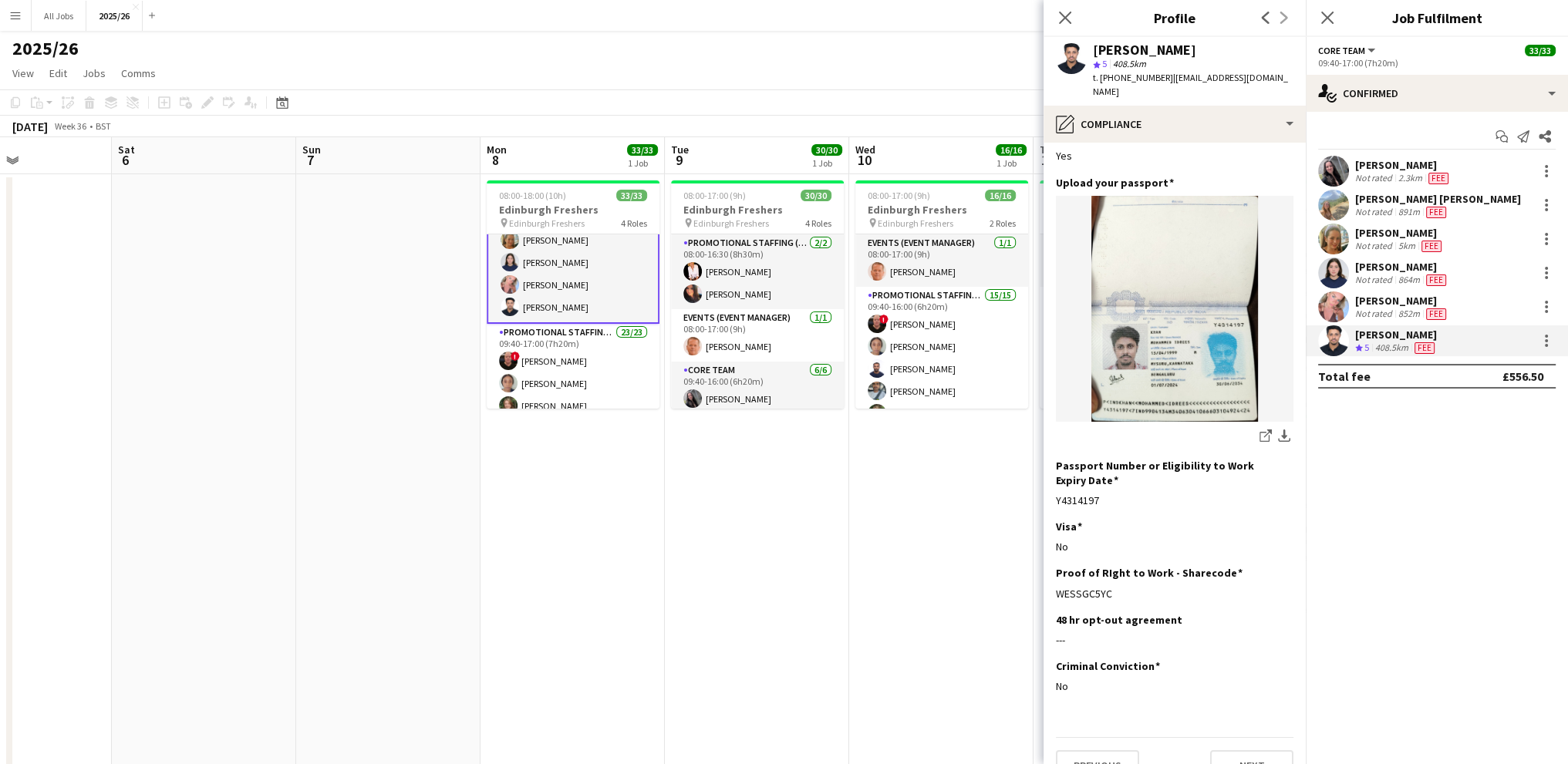
drag, startPoint x: 1111, startPoint y: 567, endPoint x: 1051, endPoint y: 565, distance: 60.0
click at [1051, 565] on app-section-data-types "Nationality Edit this field Indian Permission to Work in the UK Edit this field…" at bounding box center [1174, 453] width 262 height 622
copy div "WESSGC5YC"
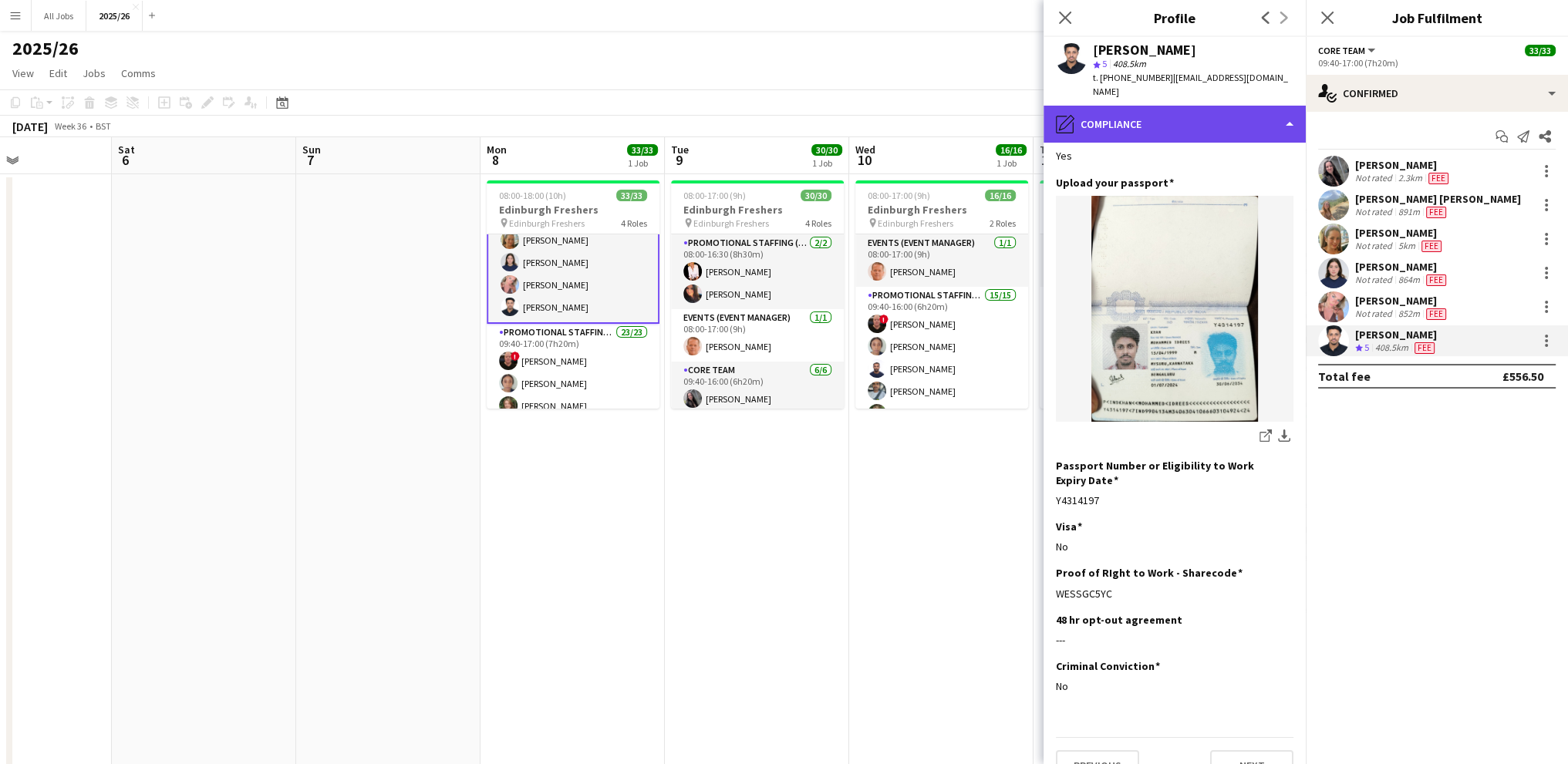
click at [1112, 106] on div "pencil4 Compliance" at bounding box center [1174, 124] width 262 height 37
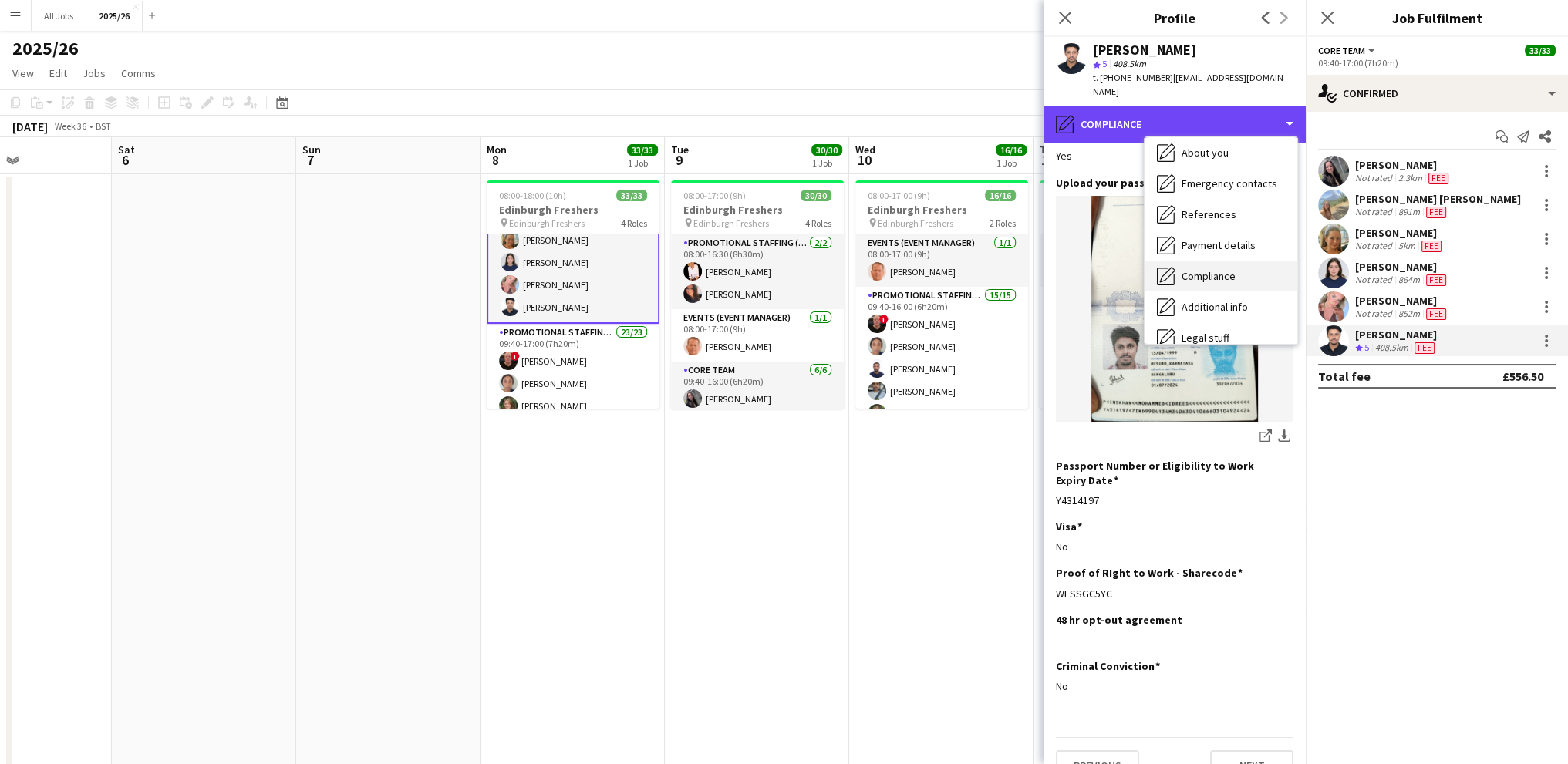
scroll to position [0, 0]
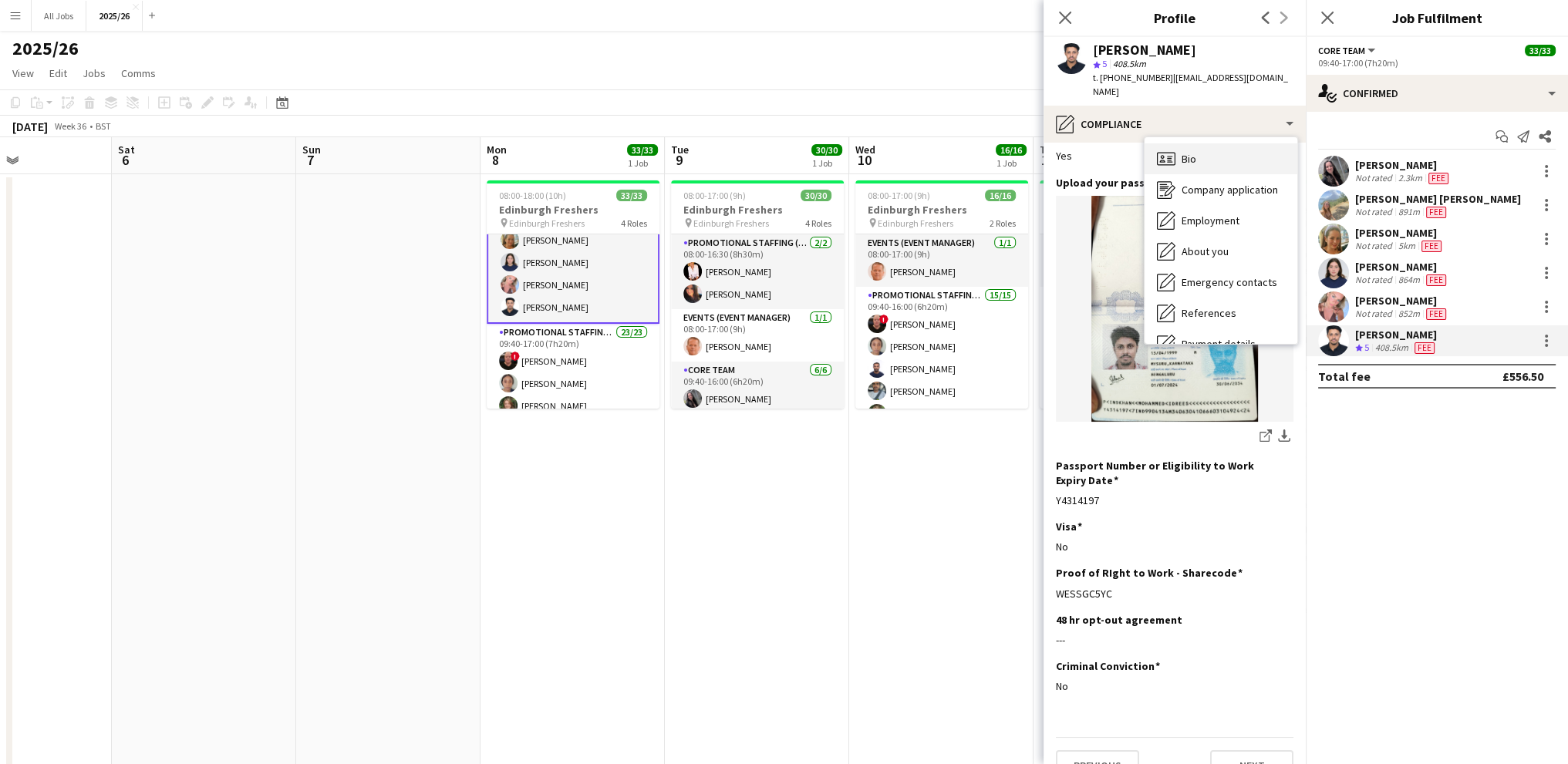
click at [1186, 152] on span "Bio" at bounding box center [1188, 159] width 15 height 14
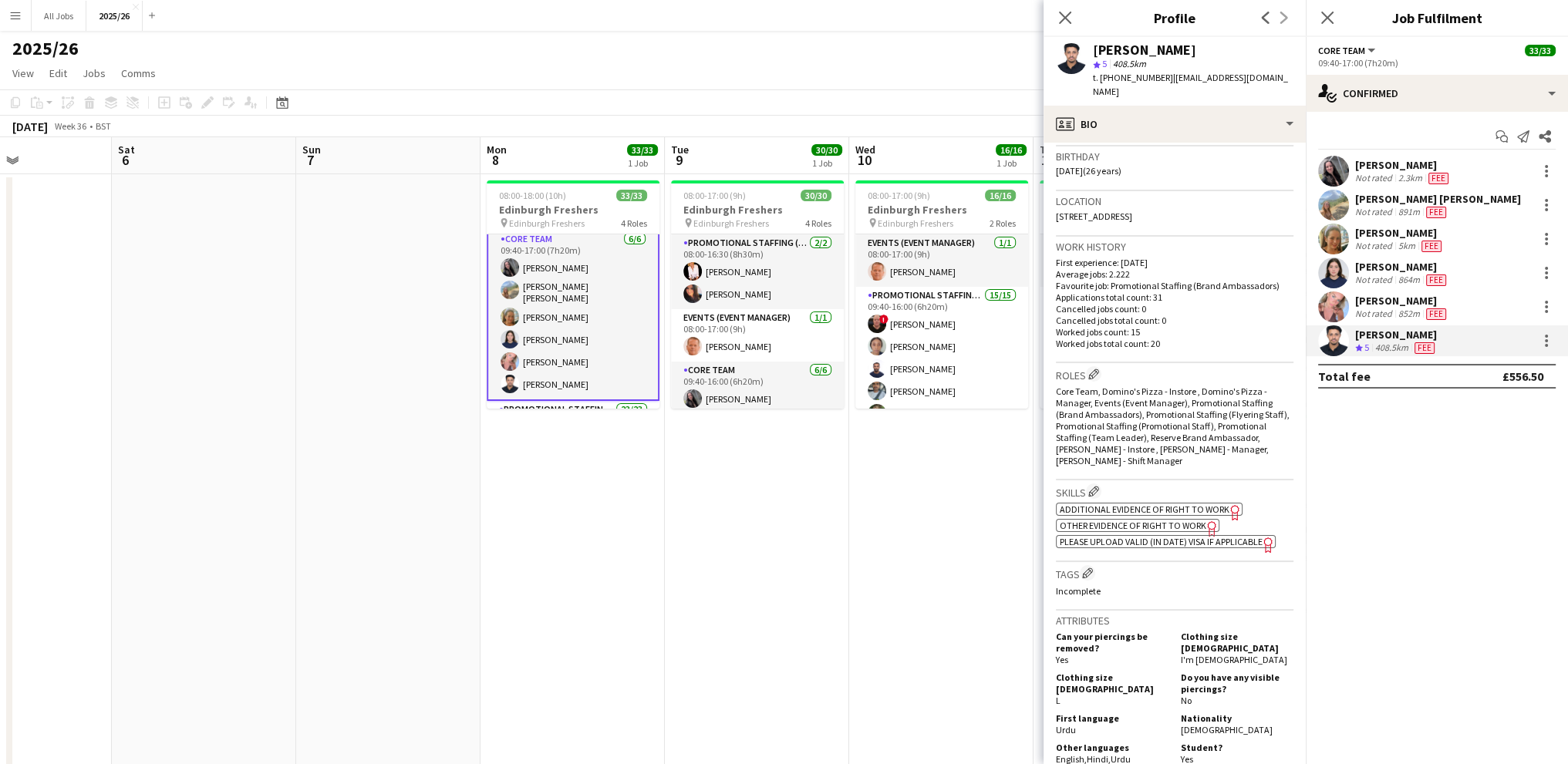
scroll to position [308, 0]
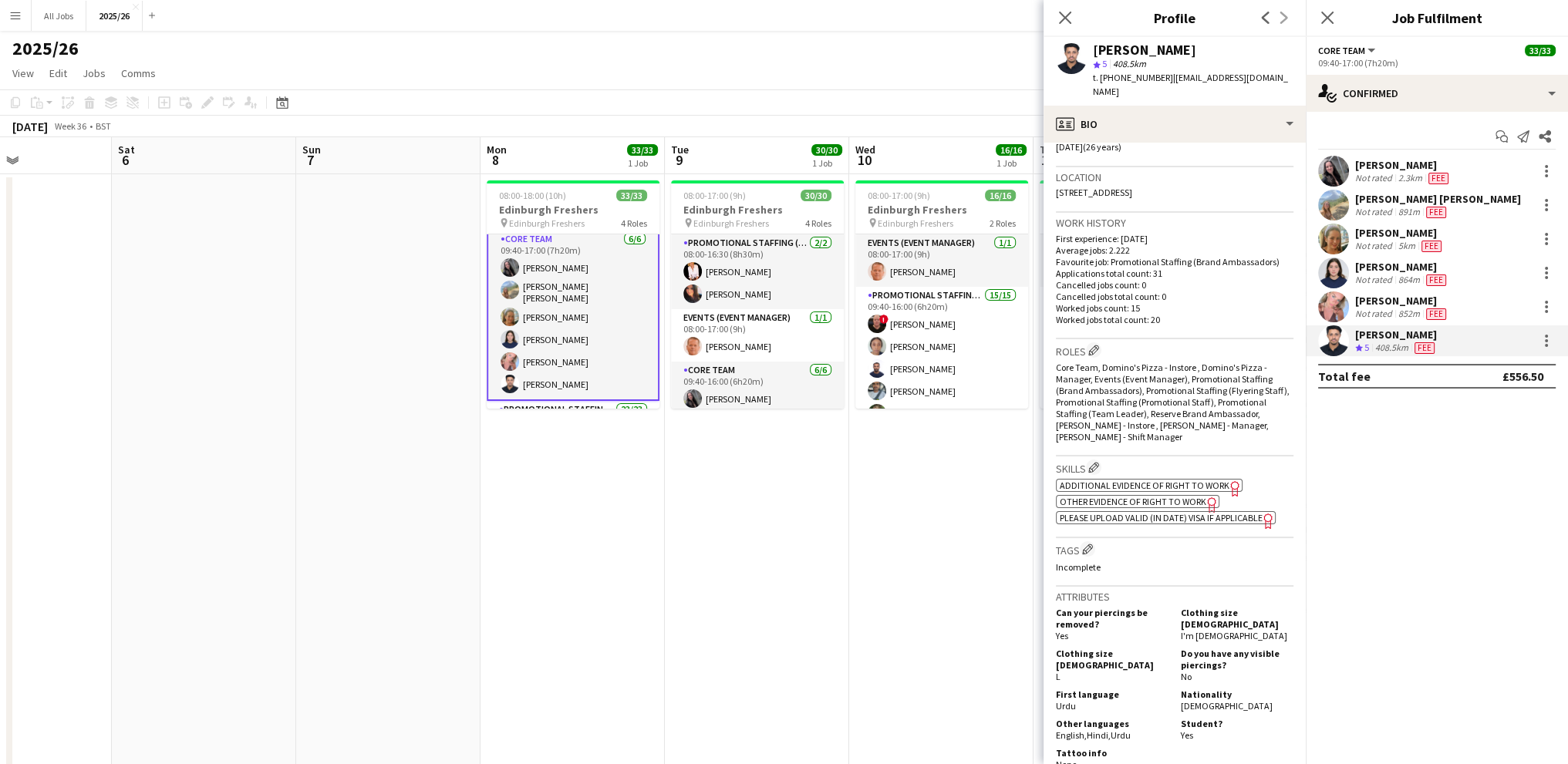
click at [1151, 482] on span "Additional evidence of Right to Work" at bounding box center [1144, 486] width 169 height 12
click at [1121, 502] on span "Other evidence of Right to Work" at bounding box center [1133, 501] width 147 height 12
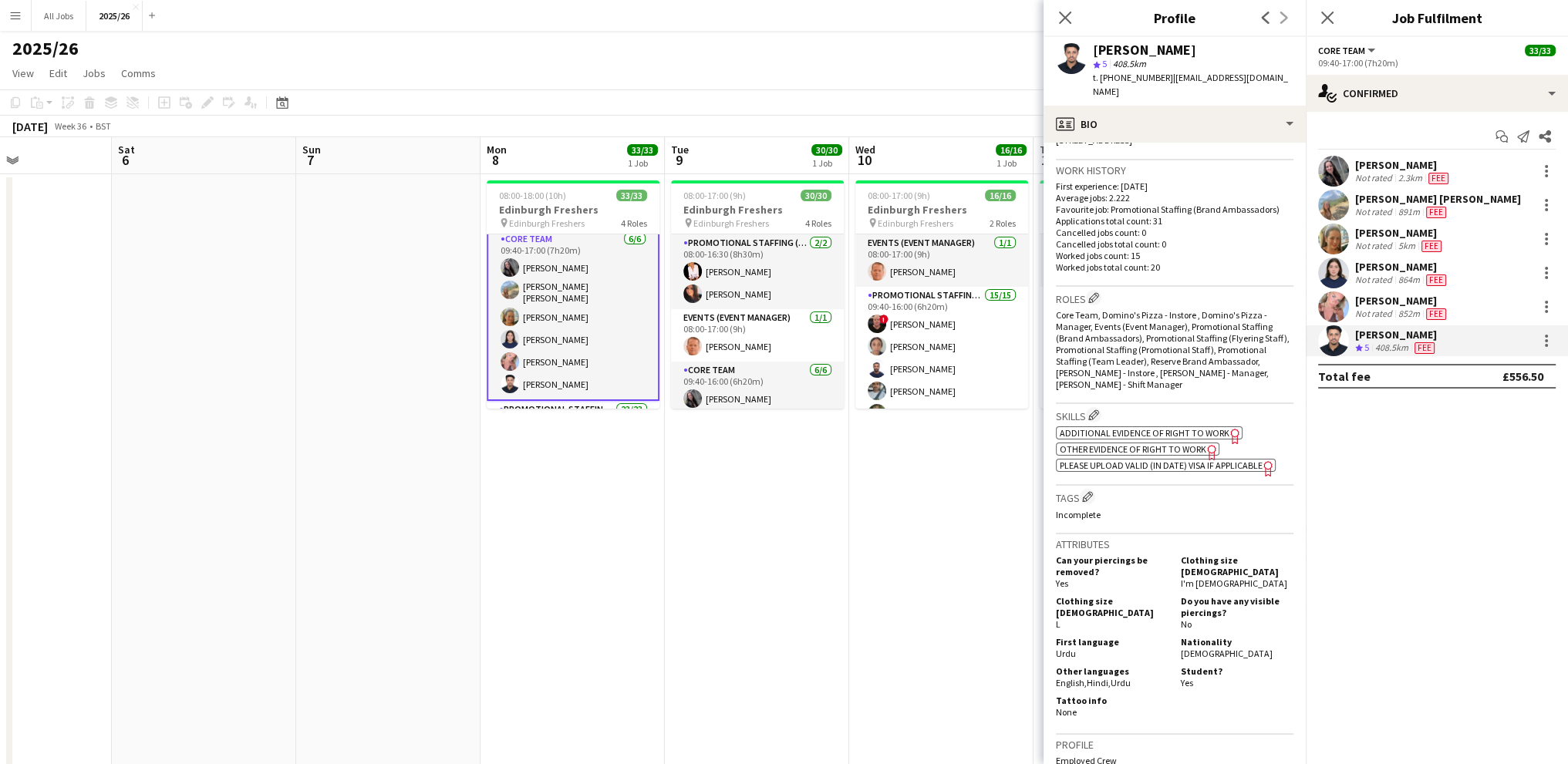
scroll to position [386, 0]
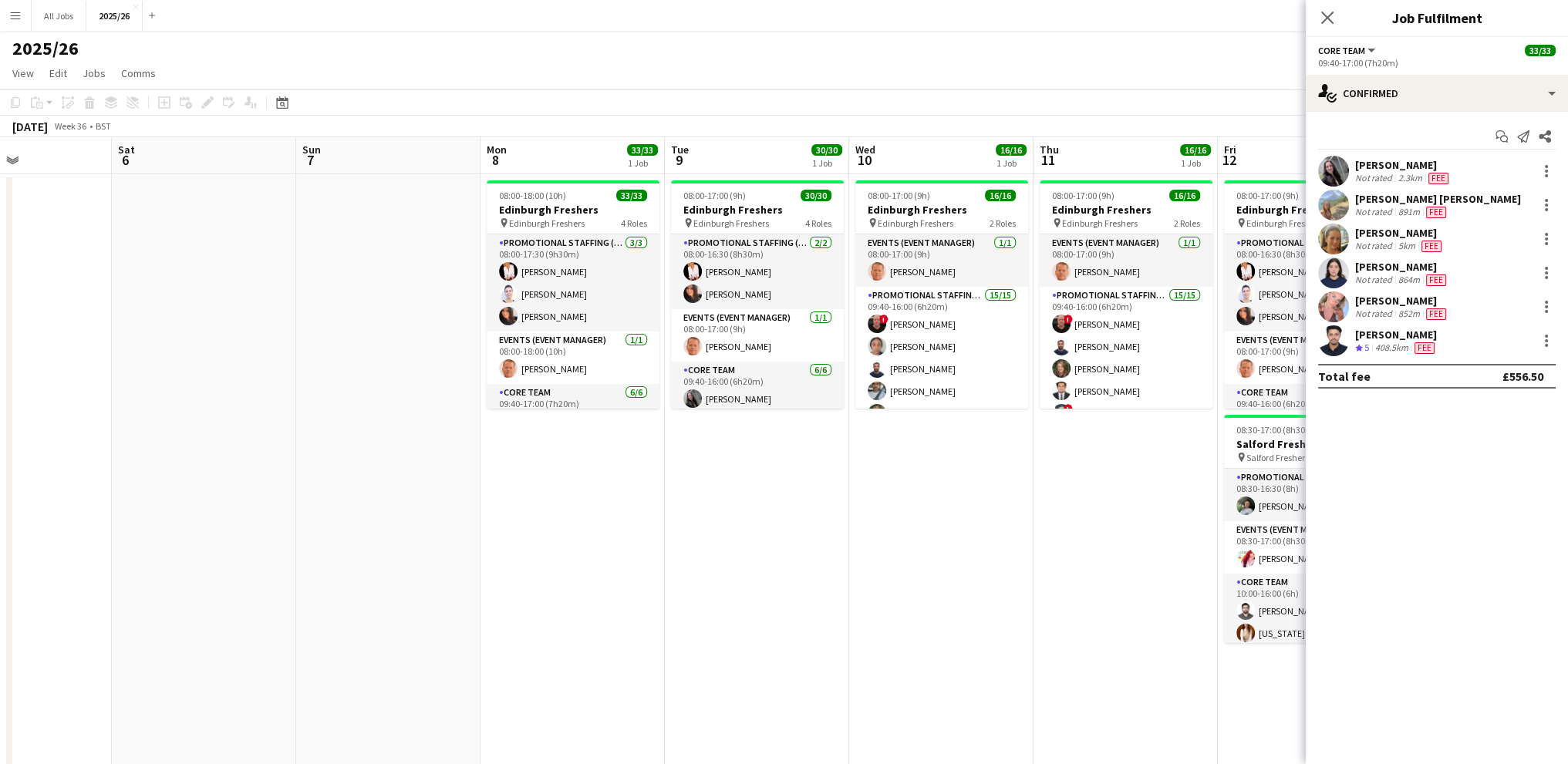
click at [1406, 339] on div "[PERSON_NAME]" at bounding box center [1396, 335] width 82 height 14
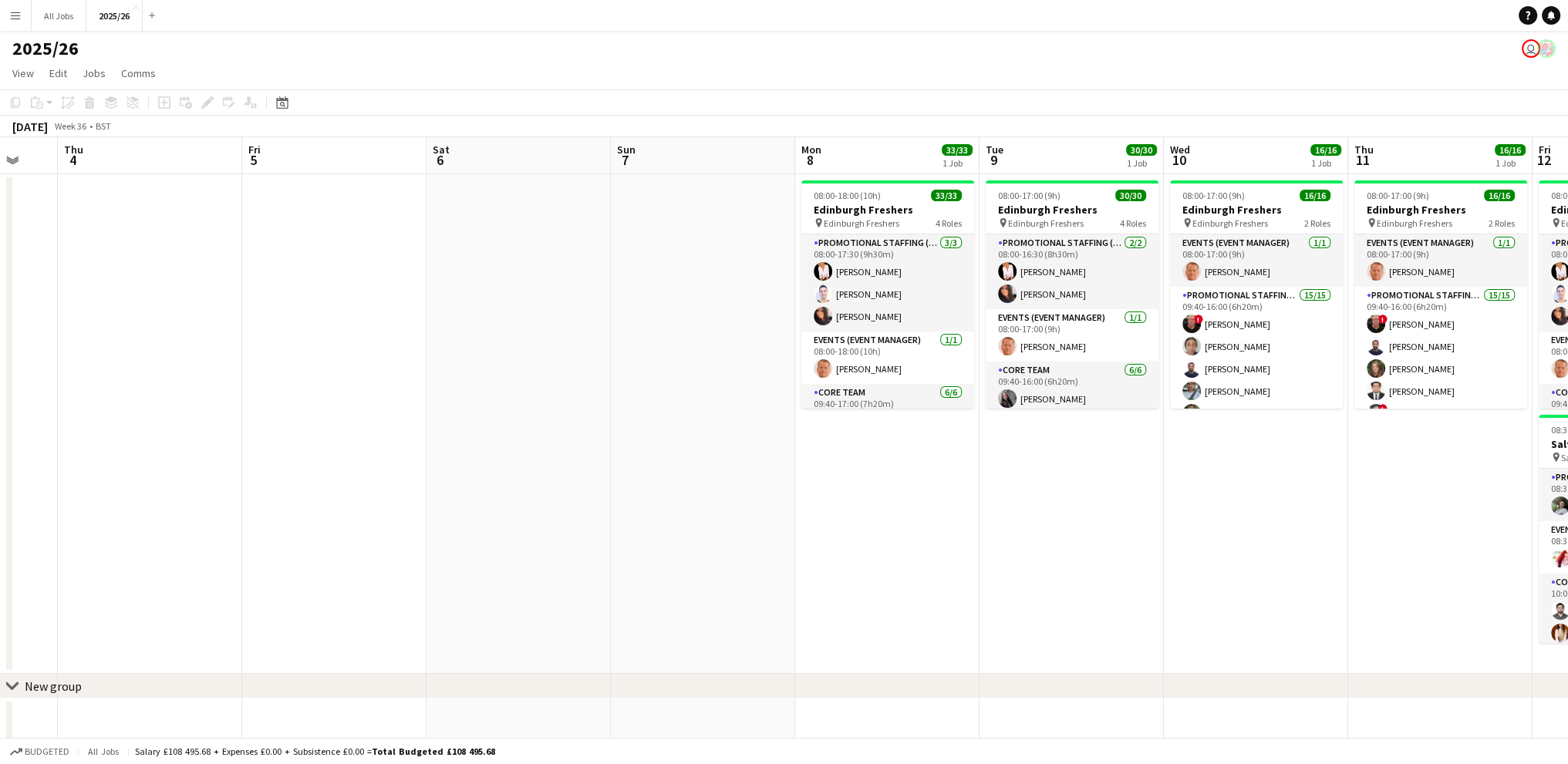
drag, startPoint x: 1286, startPoint y: 529, endPoint x: 842, endPoint y: 500, distance: 444.9
click at [842, 547] on app-calendar-viewport "Sun 31 Mon 1 Tue 2 Wed 3 Thu 4 Fri 5 Sat 6 Sun 7 Mon 8 33/33 1 Job Tue 9 30/30 …" at bounding box center [784, 441] width 1568 height 608
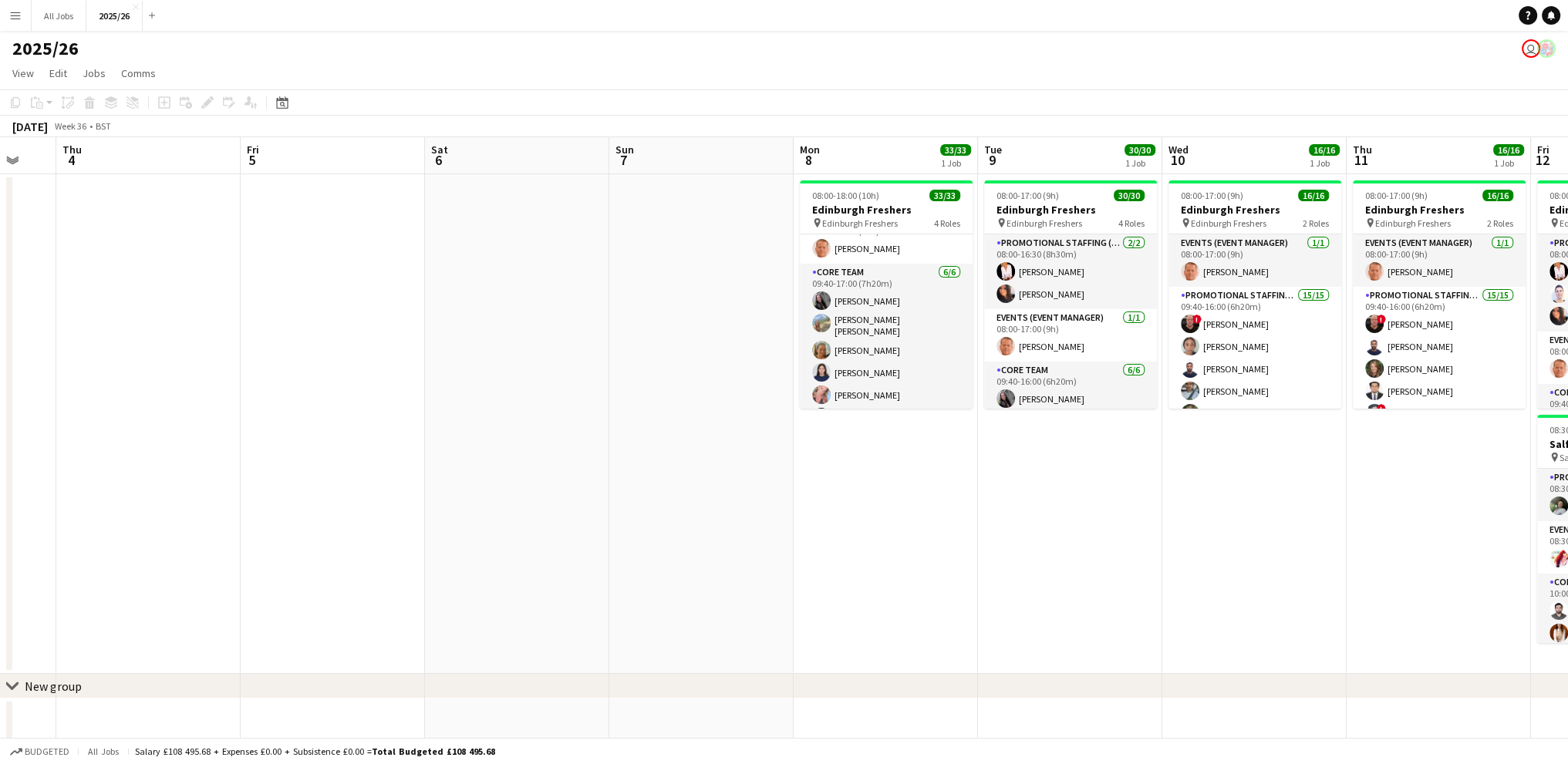
scroll to position [231, 0]
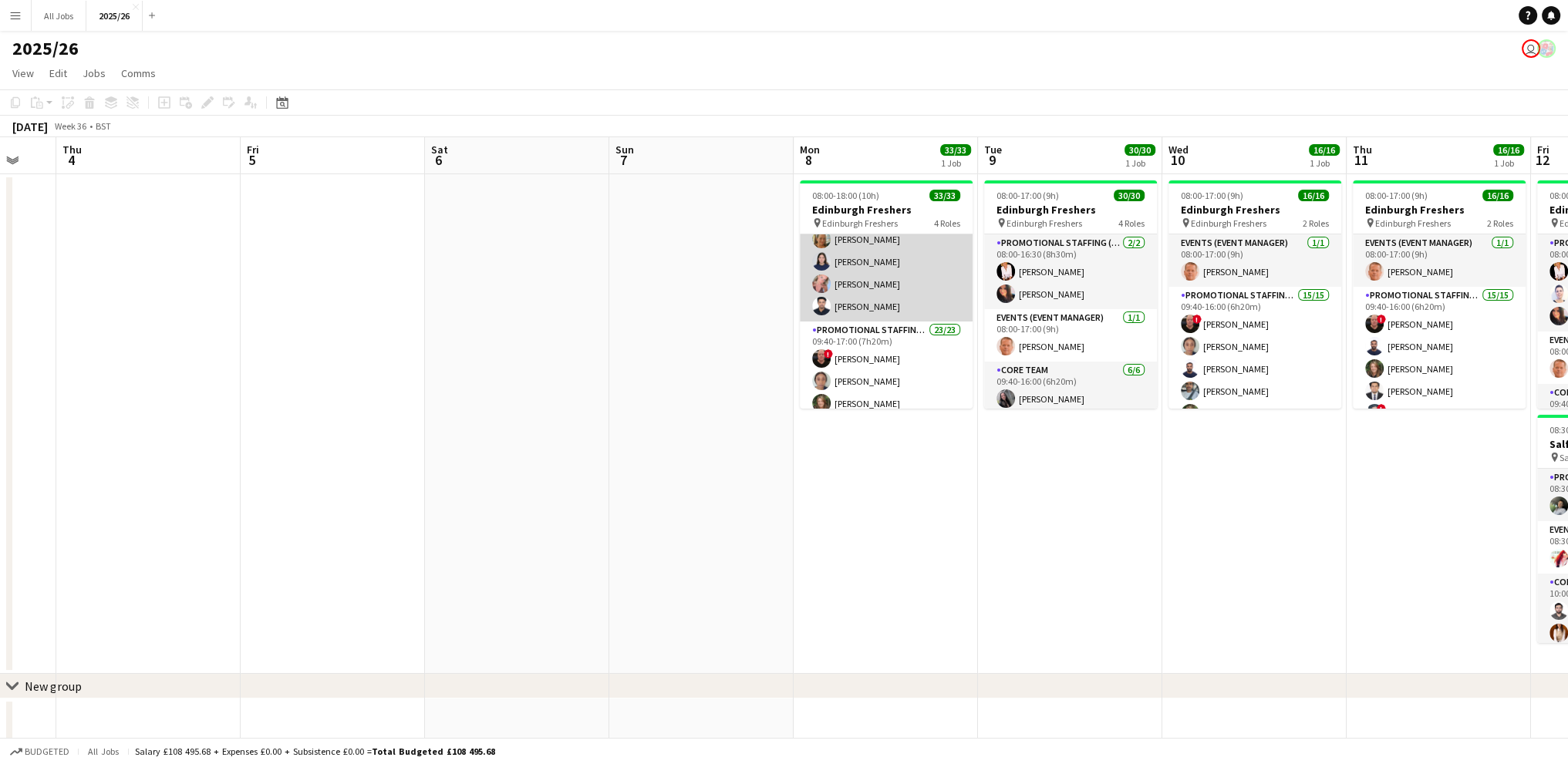
click at [882, 300] on app-card-role "Core Team 6/6 09:40-17:00 (7h20m) Charlotte Newell RACHEL ELIZABETH BROWN Liann…" at bounding box center [886, 237] width 173 height 169
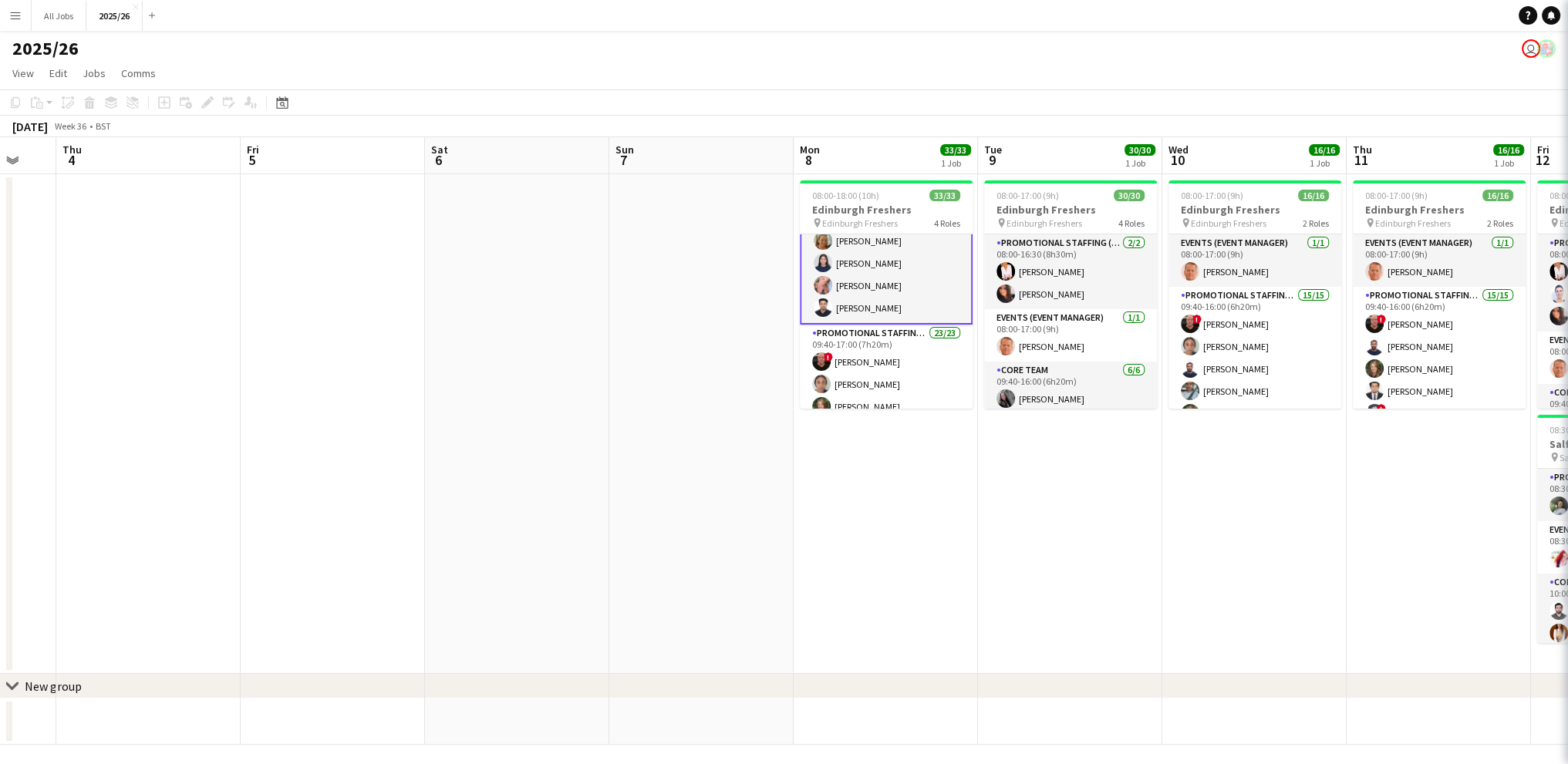
scroll to position [232, 0]
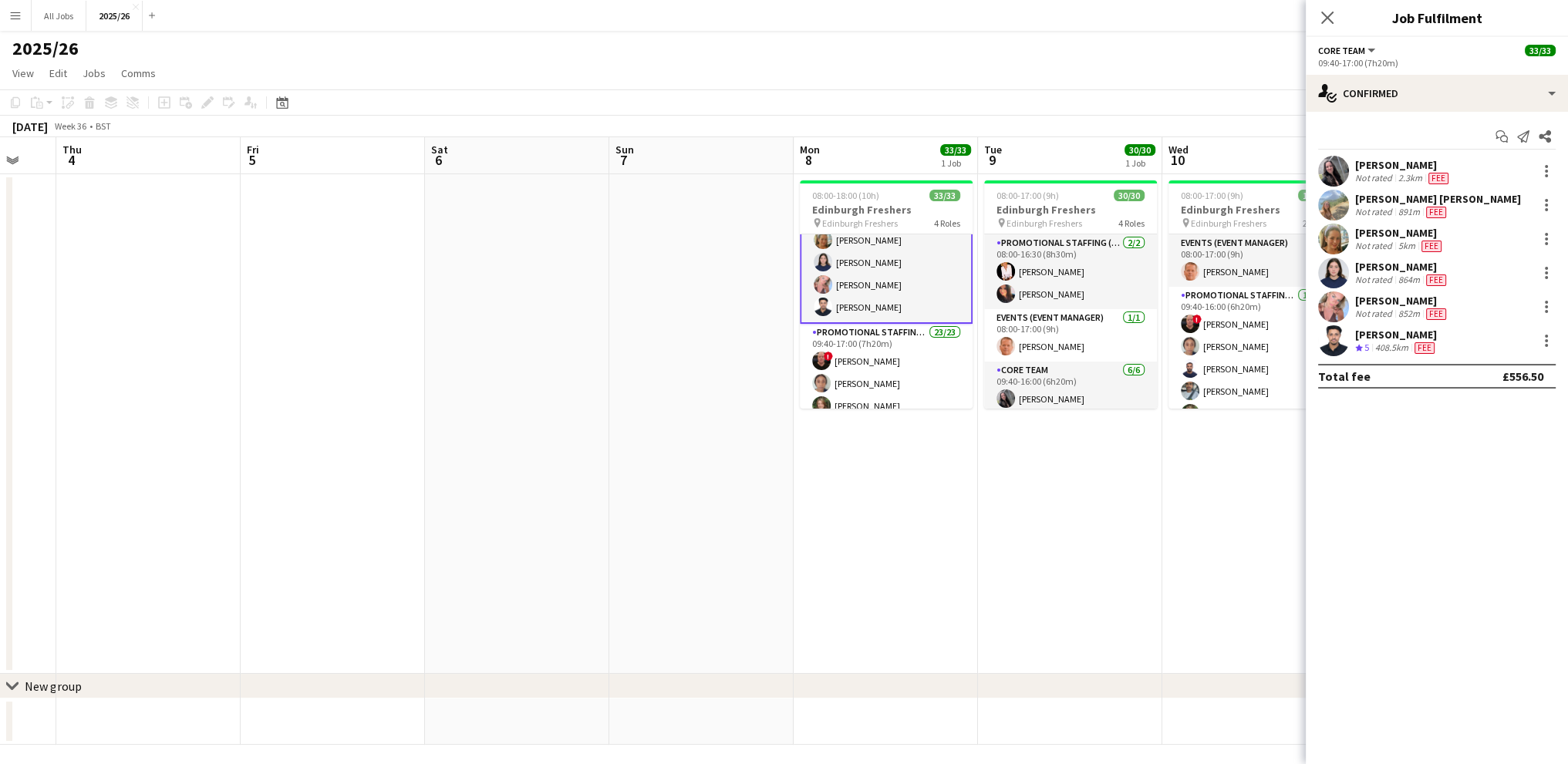
click at [1397, 340] on div "[PERSON_NAME]" at bounding box center [1396, 335] width 82 height 14
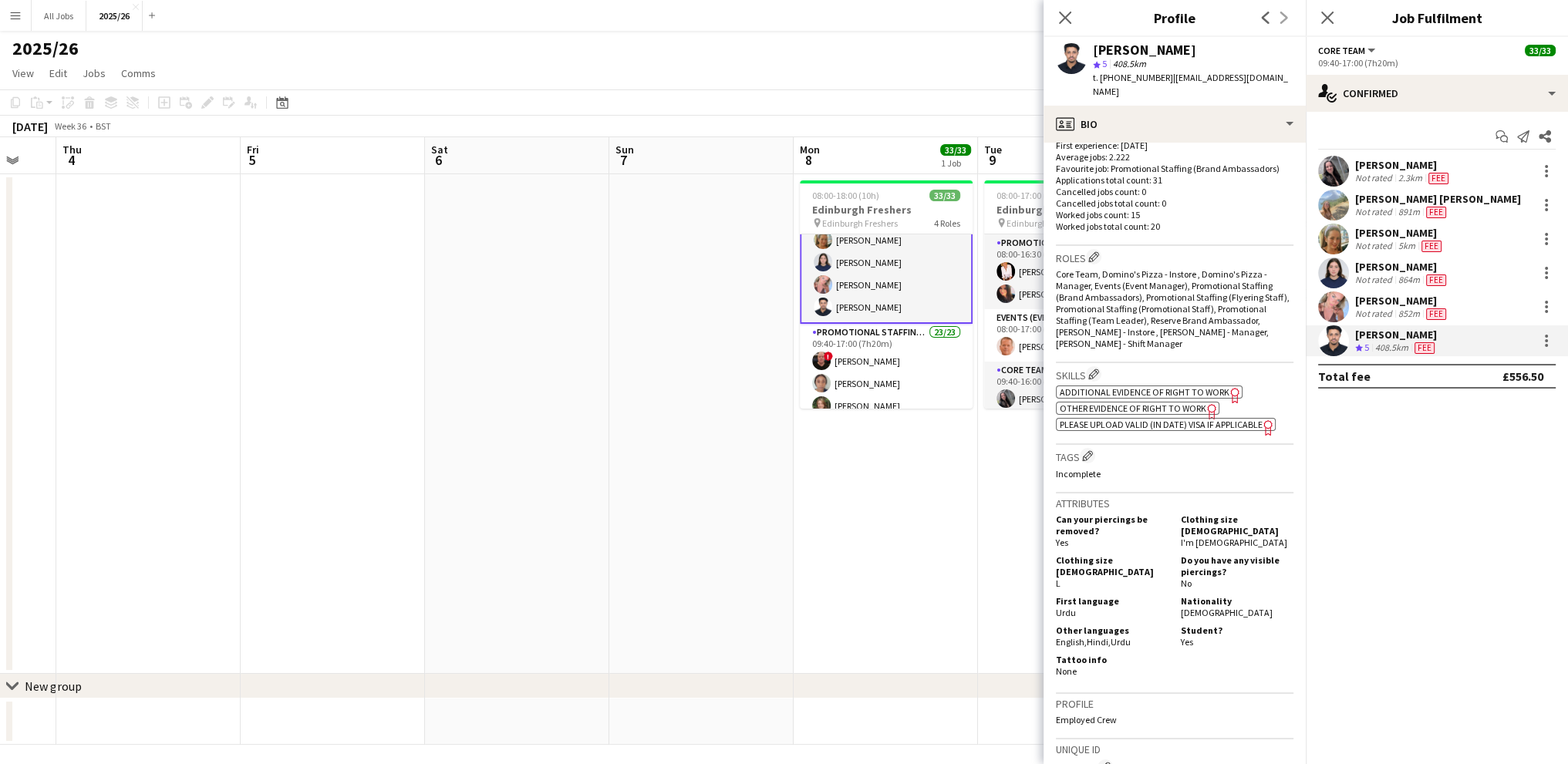
scroll to position [463, 0]
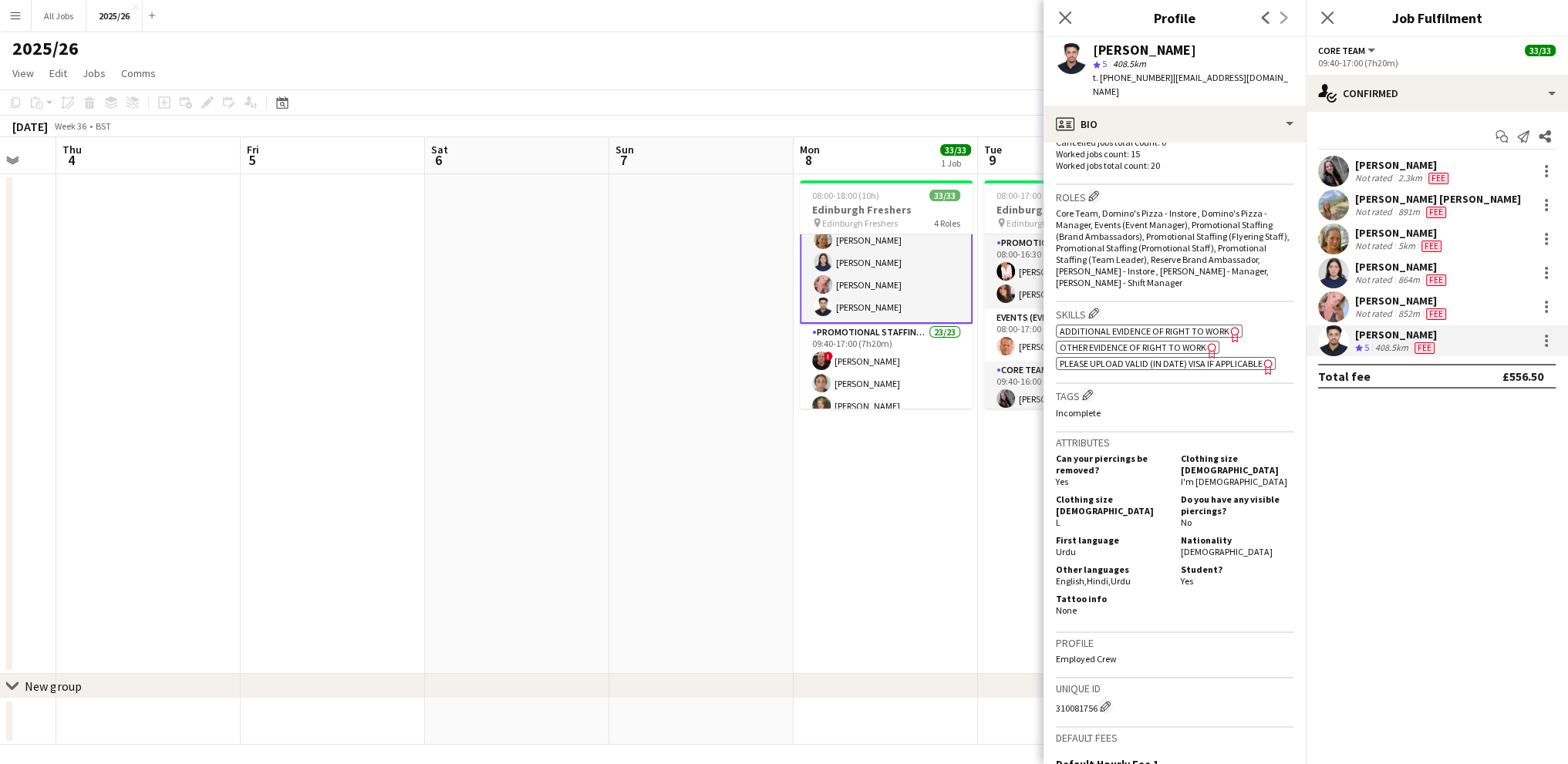
click at [1115, 344] on span "Other evidence of Right to Work" at bounding box center [1133, 347] width 147 height 12
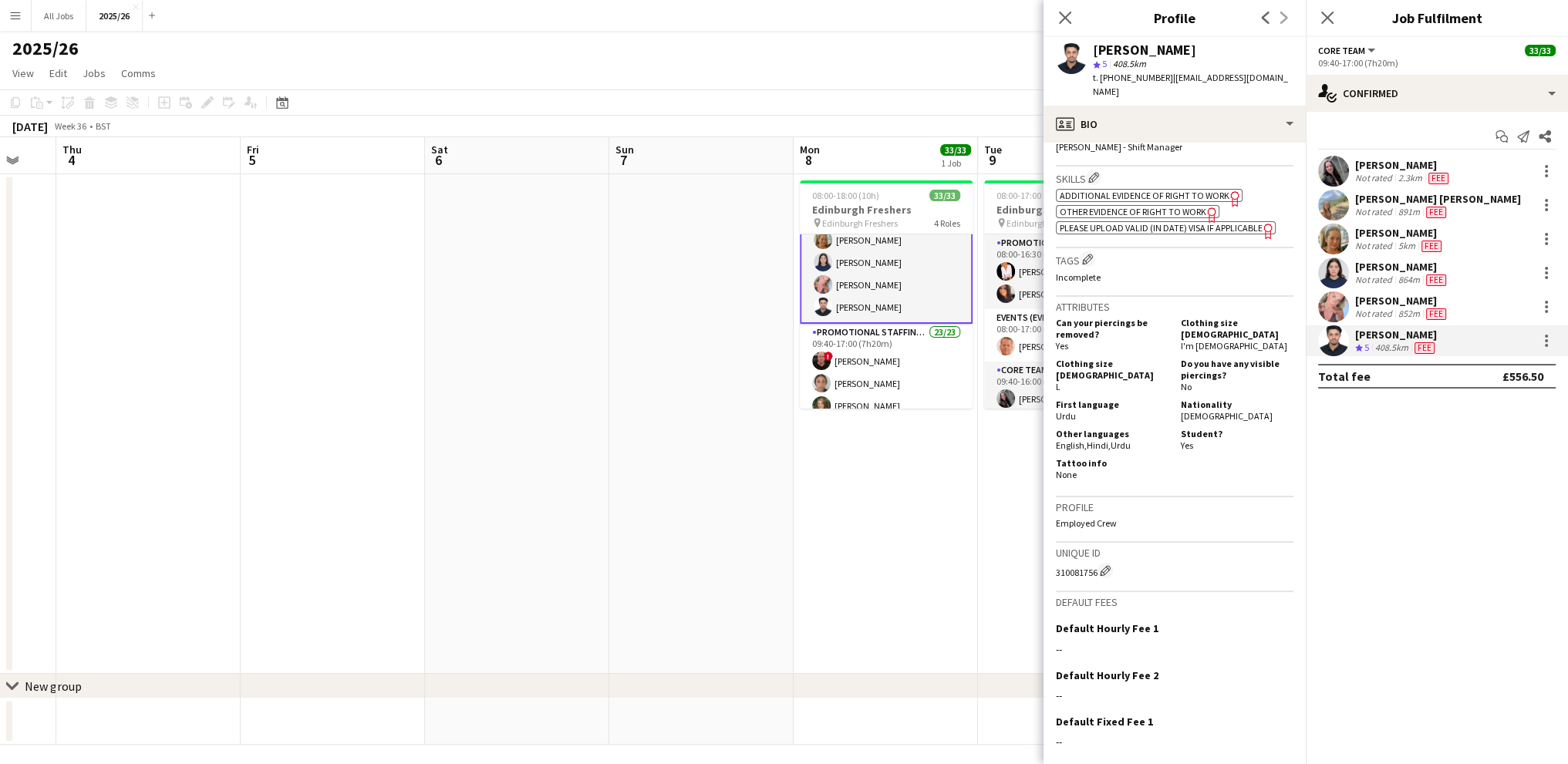
scroll to position [694, 0]
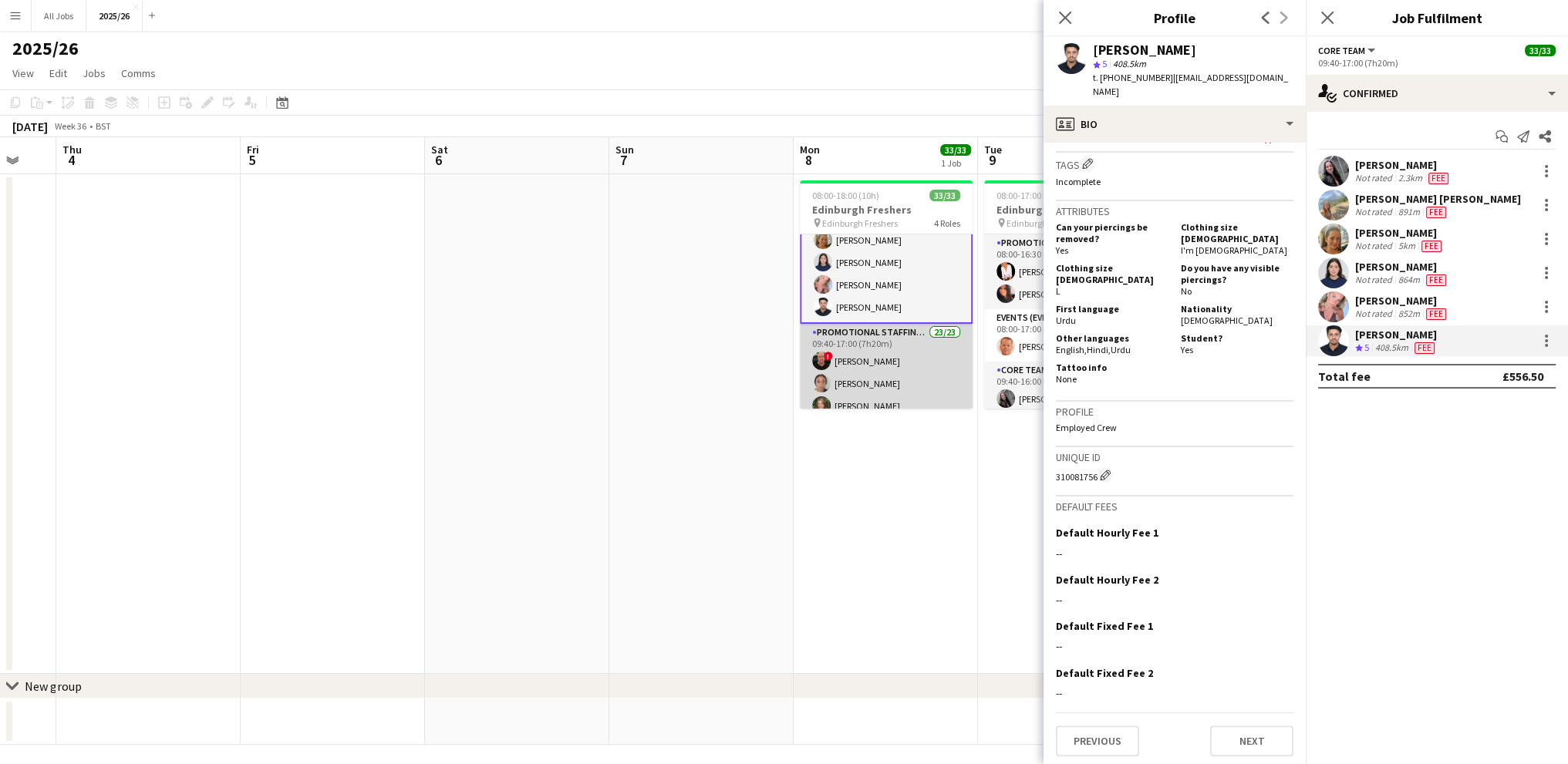
click at [879, 343] on app-card-role "Promotional Staffing (Brand Ambassadors) 23/23 09:40-17:00 (7h20m) ! [PERSON_NA…" at bounding box center [886, 603] width 173 height 558
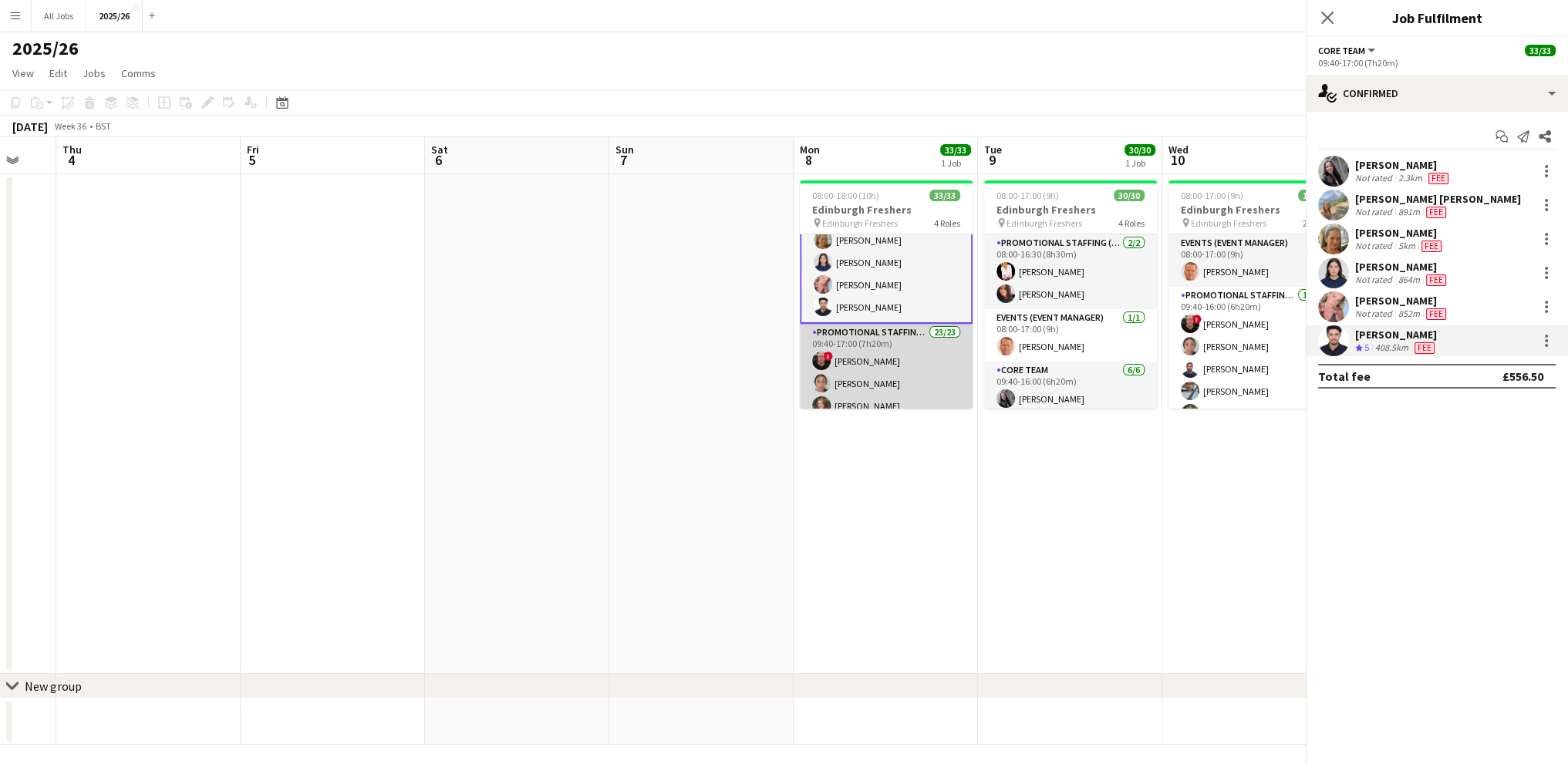
scroll to position [231, 0]
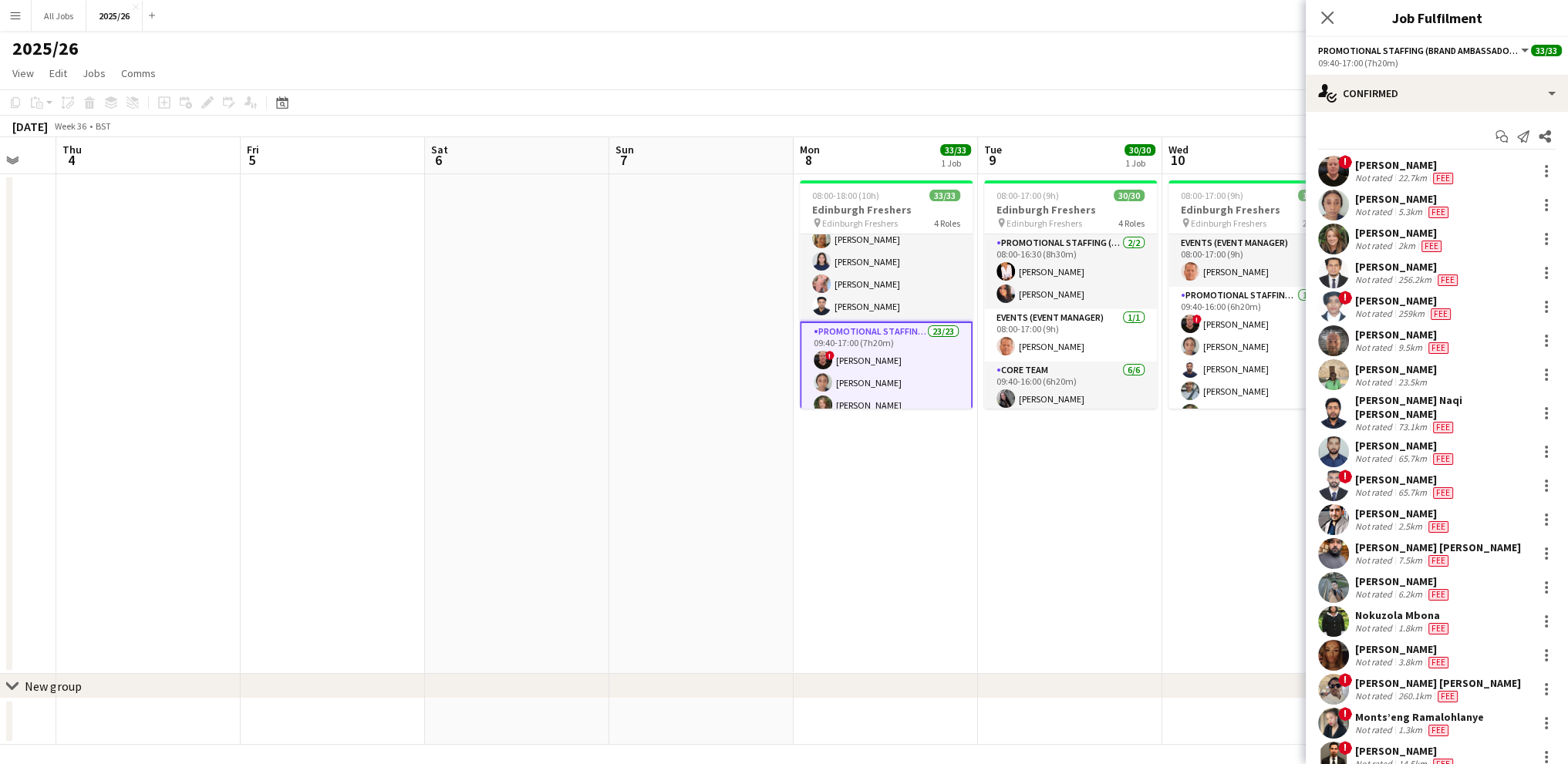
click at [1378, 166] on div "[PERSON_NAME]" at bounding box center [1406, 166] width 101 height 14
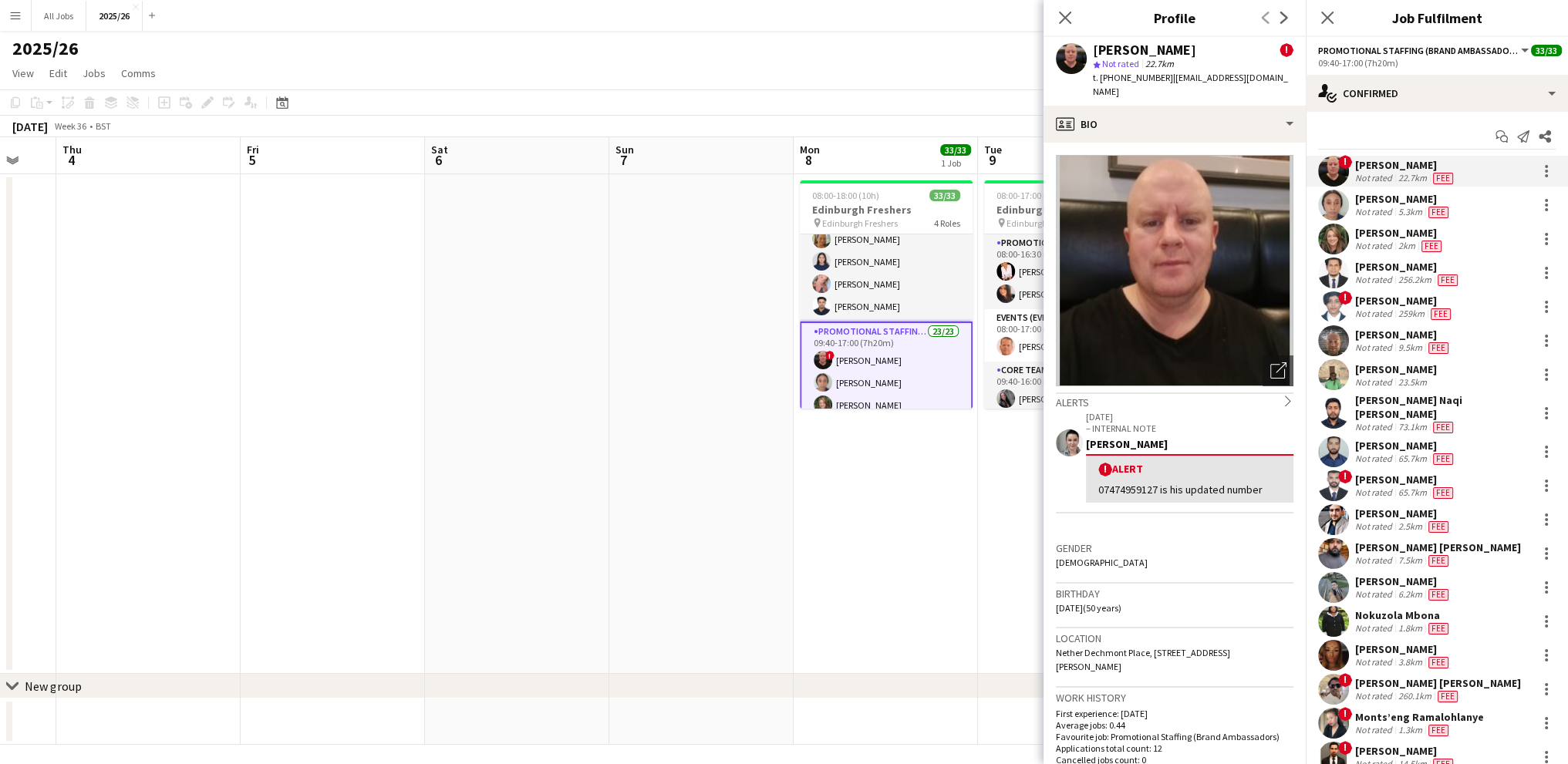
click at [1380, 212] on div "Not rated" at bounding box center [1375, 213] width 40 height 13
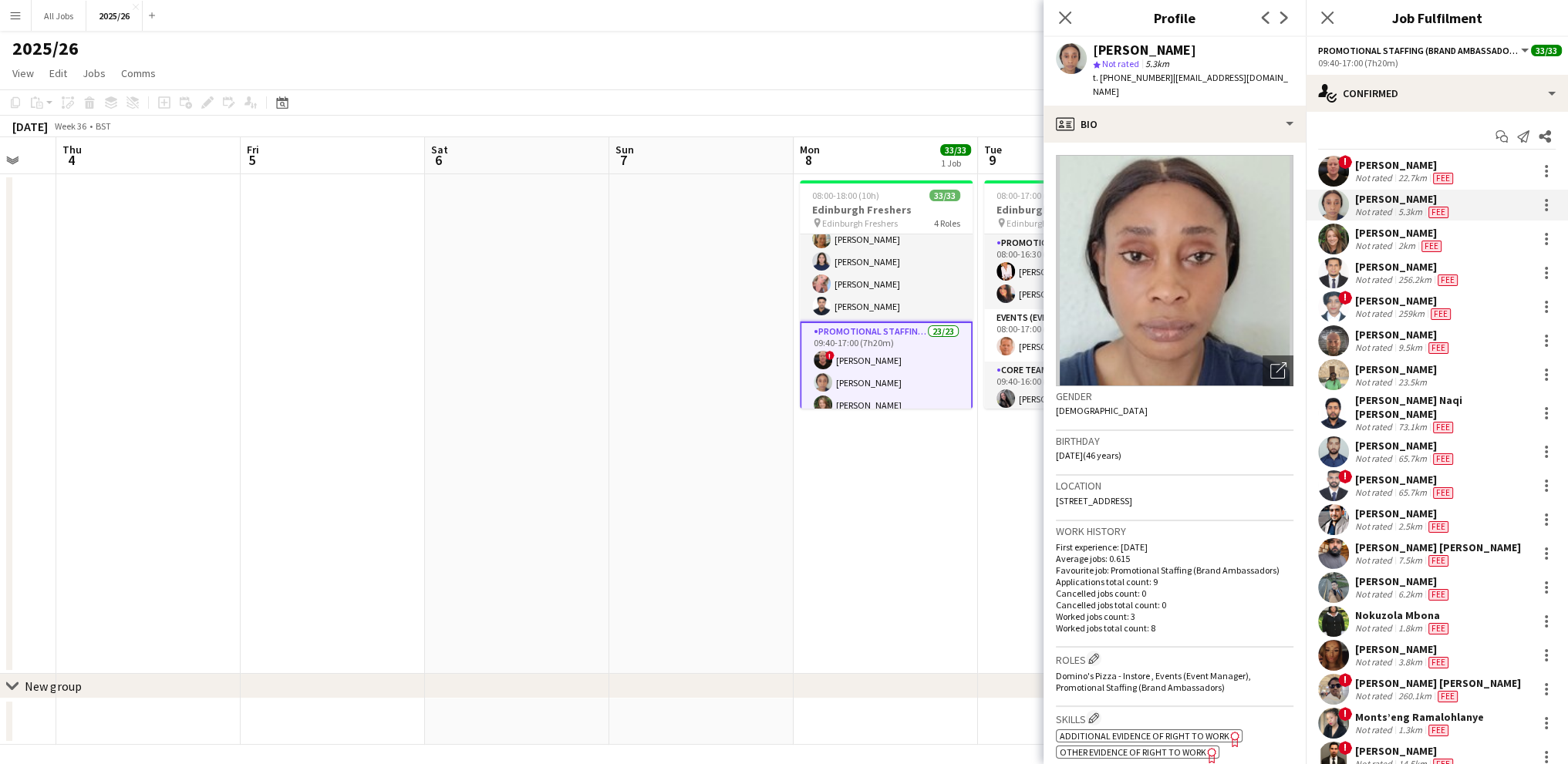
click at [1380, 238] on div "[PERSON_NAME]" at bounding box center [1400, 233] width 89 height 14
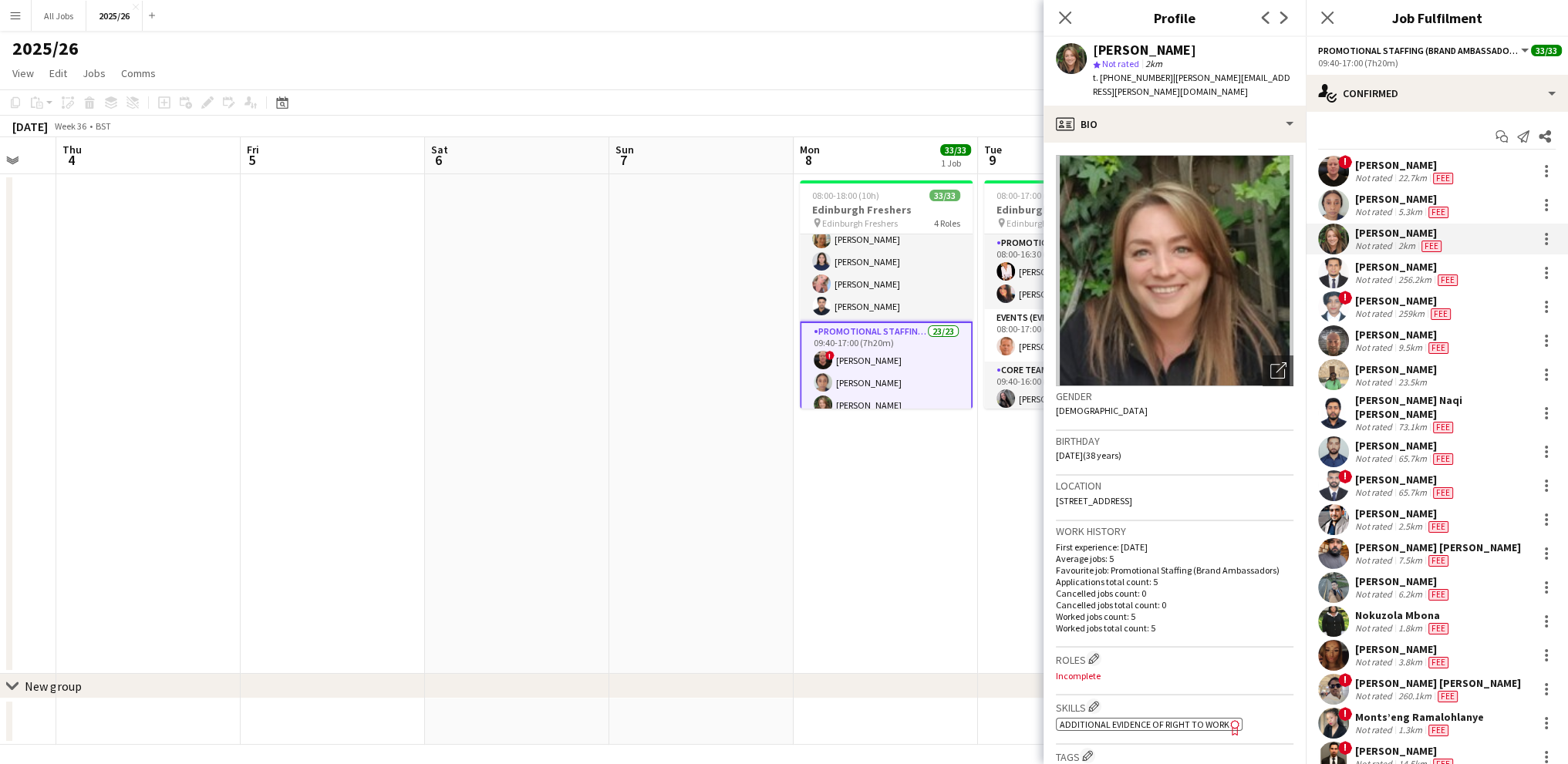
click at [1382, 264] on div "[PERSON_NAME]" at bounding box center [1408, 267] width 106 height 14
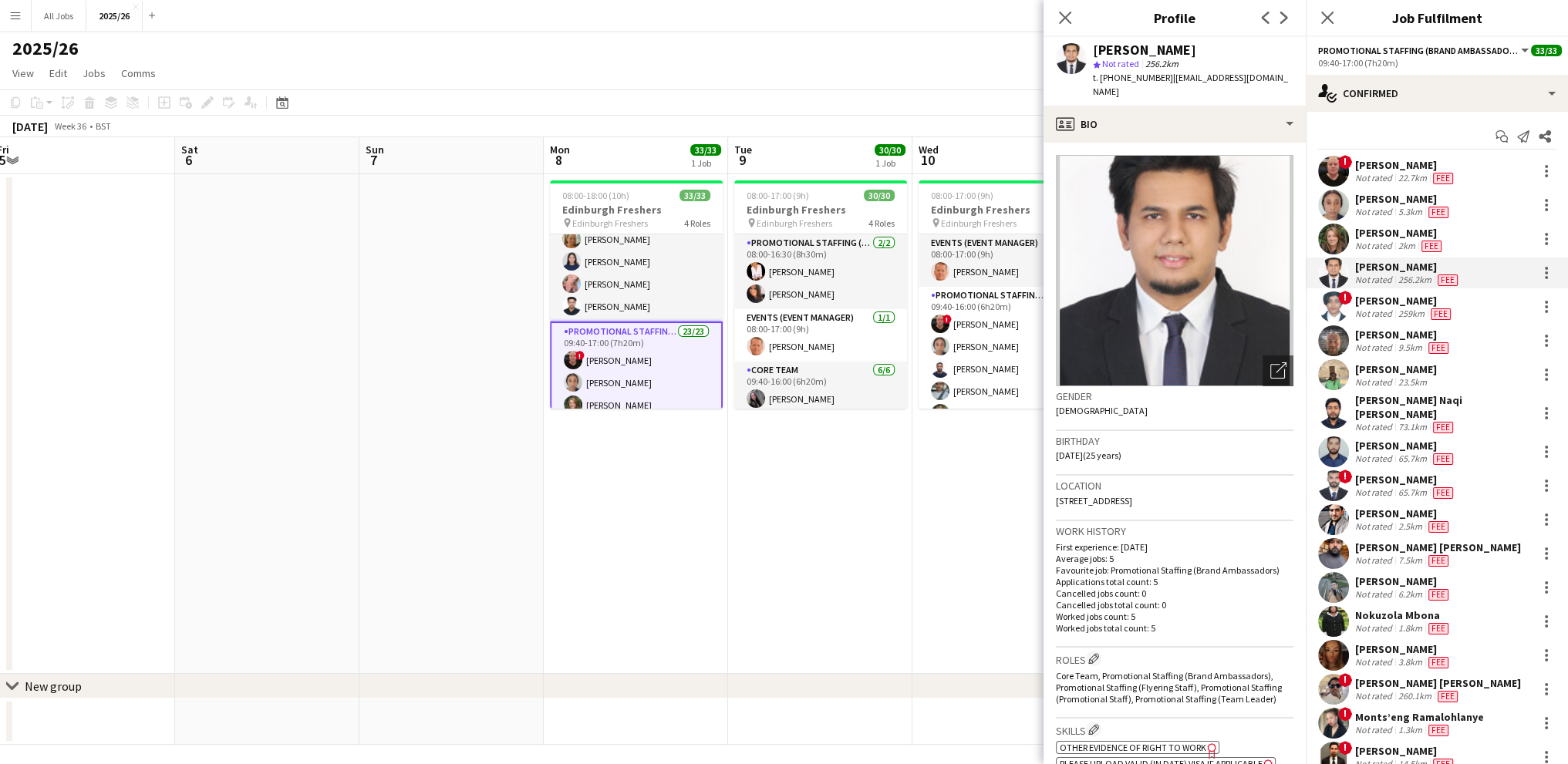
scroll to position [0, 591]
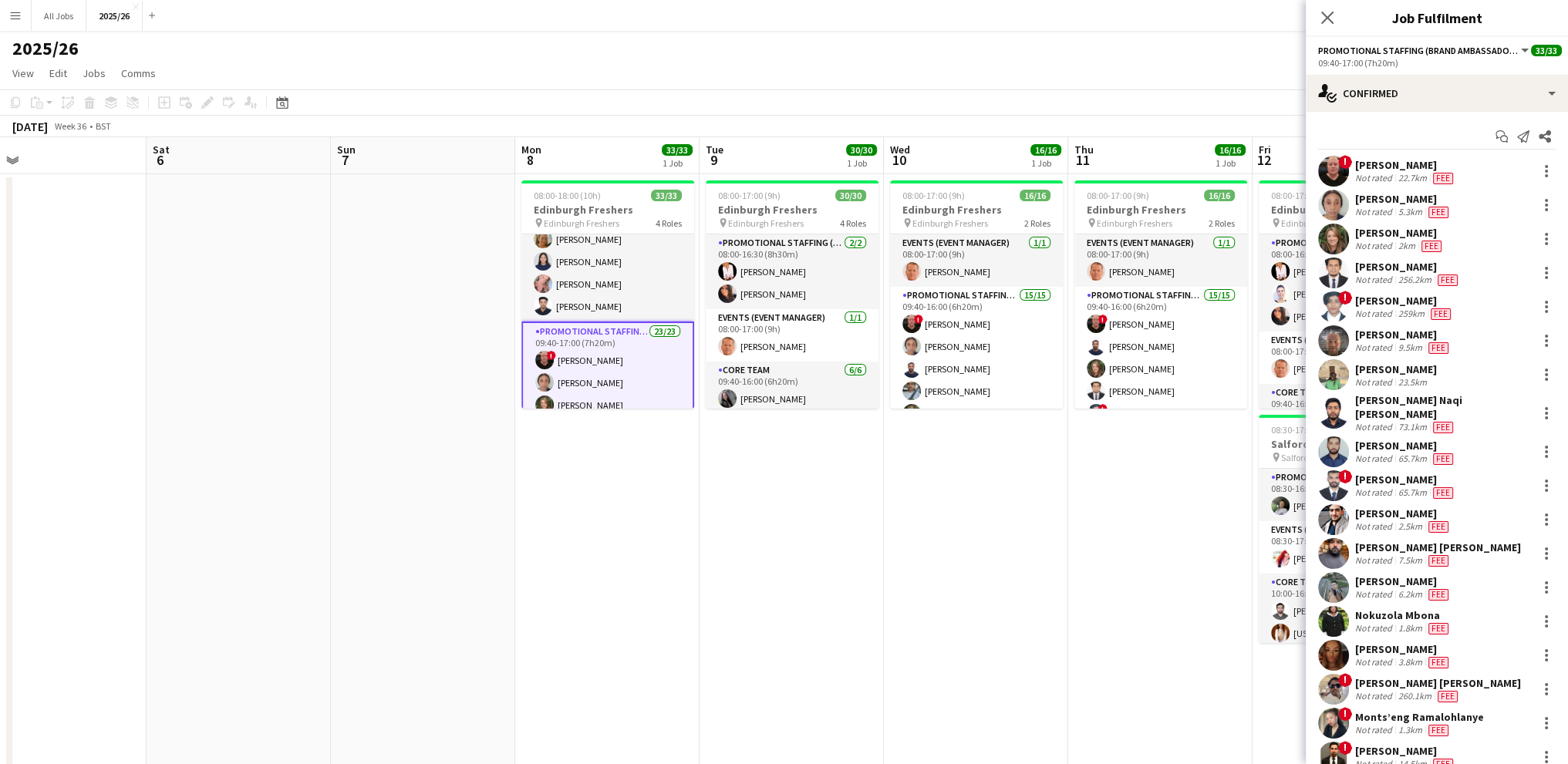
drag, startPoint x: 842, startPoint y: 484, endPoint x: 564, endPoint y: 481, distance: 278.0
click at [564, 481] on app-calendar-viewport "Tue 2 Wed 3 Thu 4 Fri 5 Sat 6 Sun 7 Mon 8 33/33 1 Job Tue 9 30/30 1 Job Wed 10 …" at bounding box center [784, 675] width 1568 height 1077
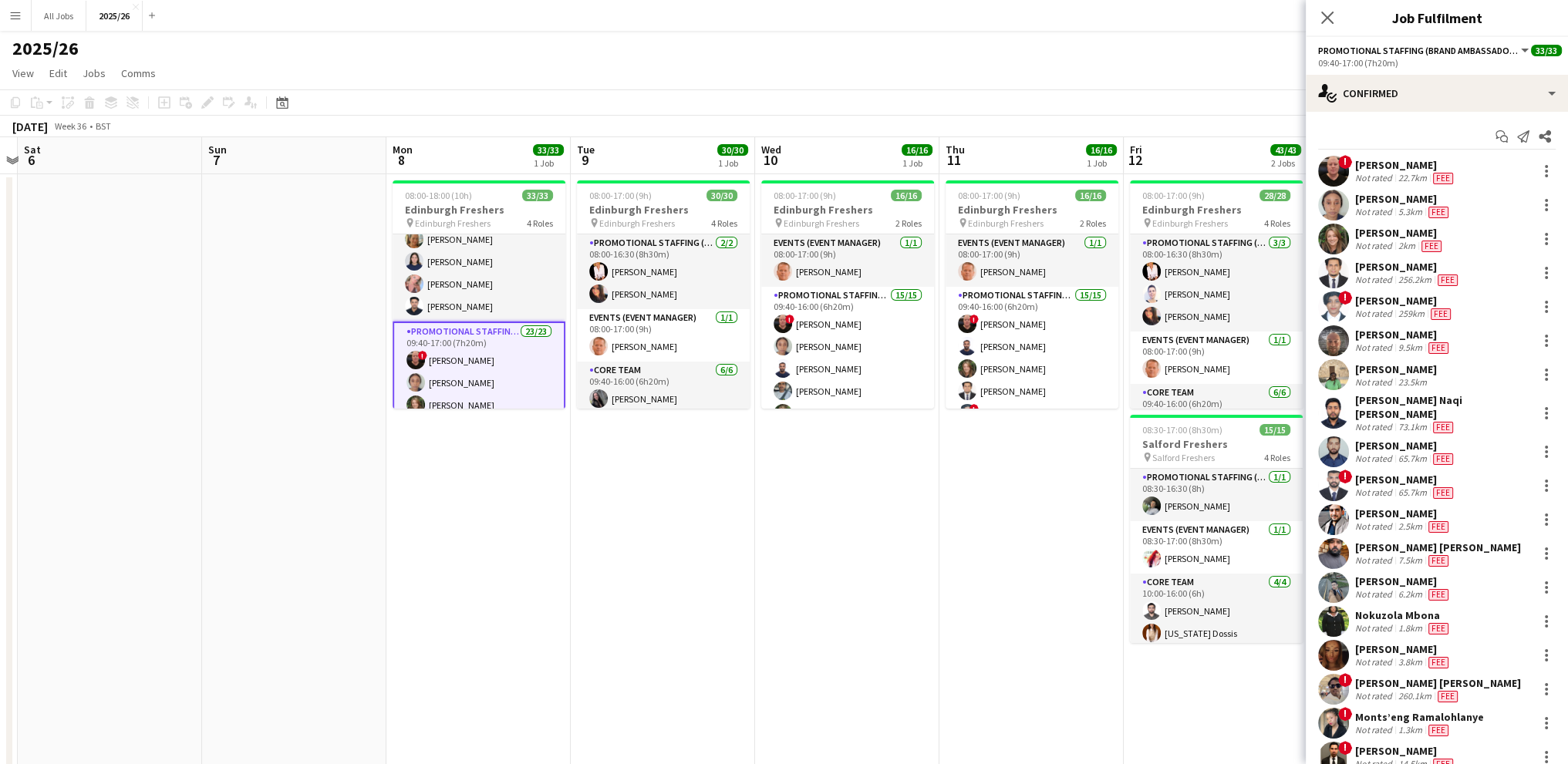
drag, startPoint x: 823, startPoint y: 498, endPoint x: 694, endPoint y: 515, distance: 130.1
click at [694, 515] on app-calendar-viewport "Wed 3 Thu 4 Fri 5 Sat 6 Sun 7 Mon 8 33/33 1 Job Tue 9 30/30 1 Job Wed 10 16/16 …" at bounding box center [784, 675] width 1568 height 1077
click at [1329, 16] on icon at bounding box center [1326, 17] width 15 height 15
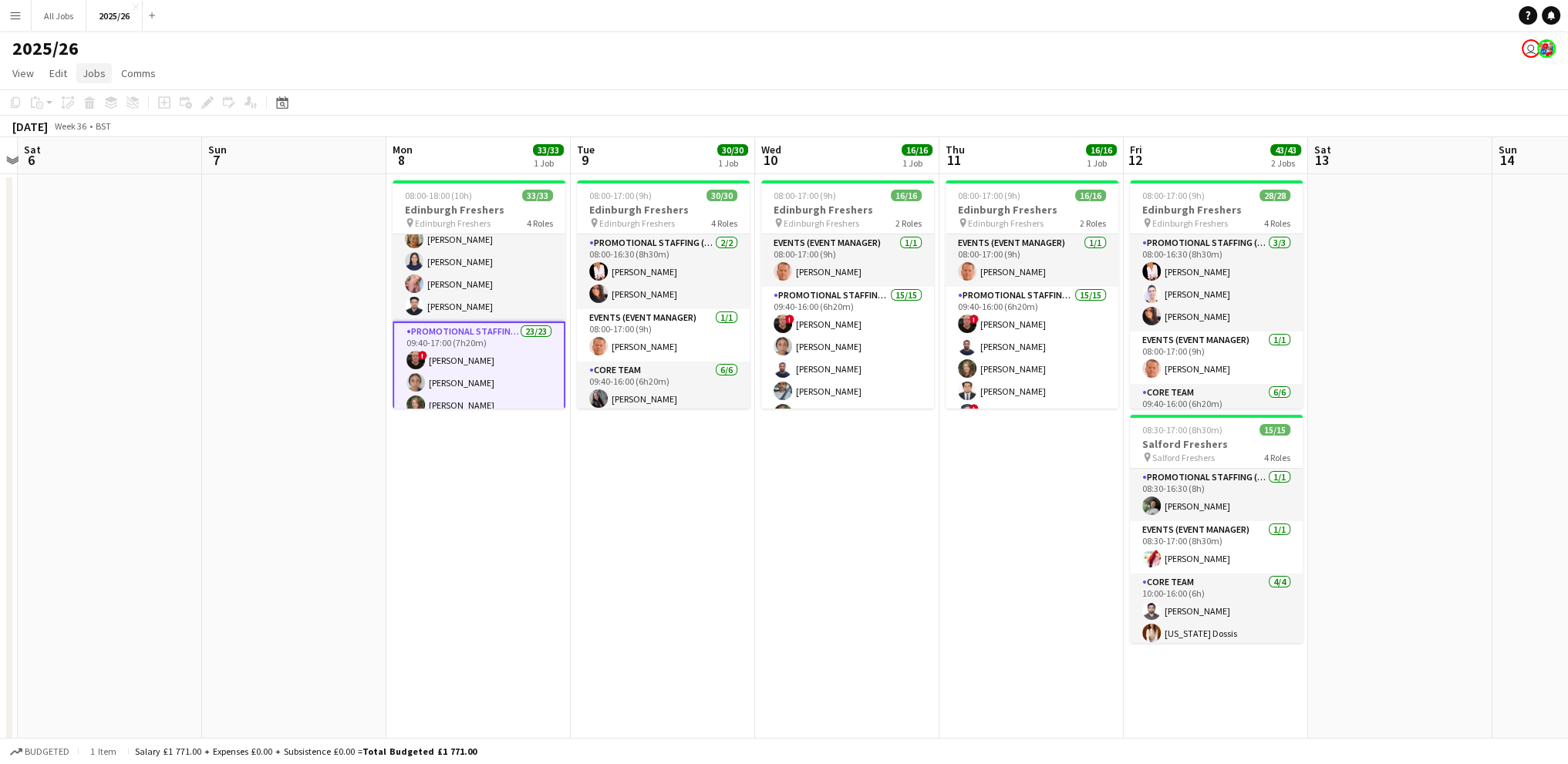
click at [96, 71] on span "Jobs" at bounding box center [93, 74] width 23 height 14
click at [24, 68] on span "View" at bounding box center [24, 74] width 22 height 14
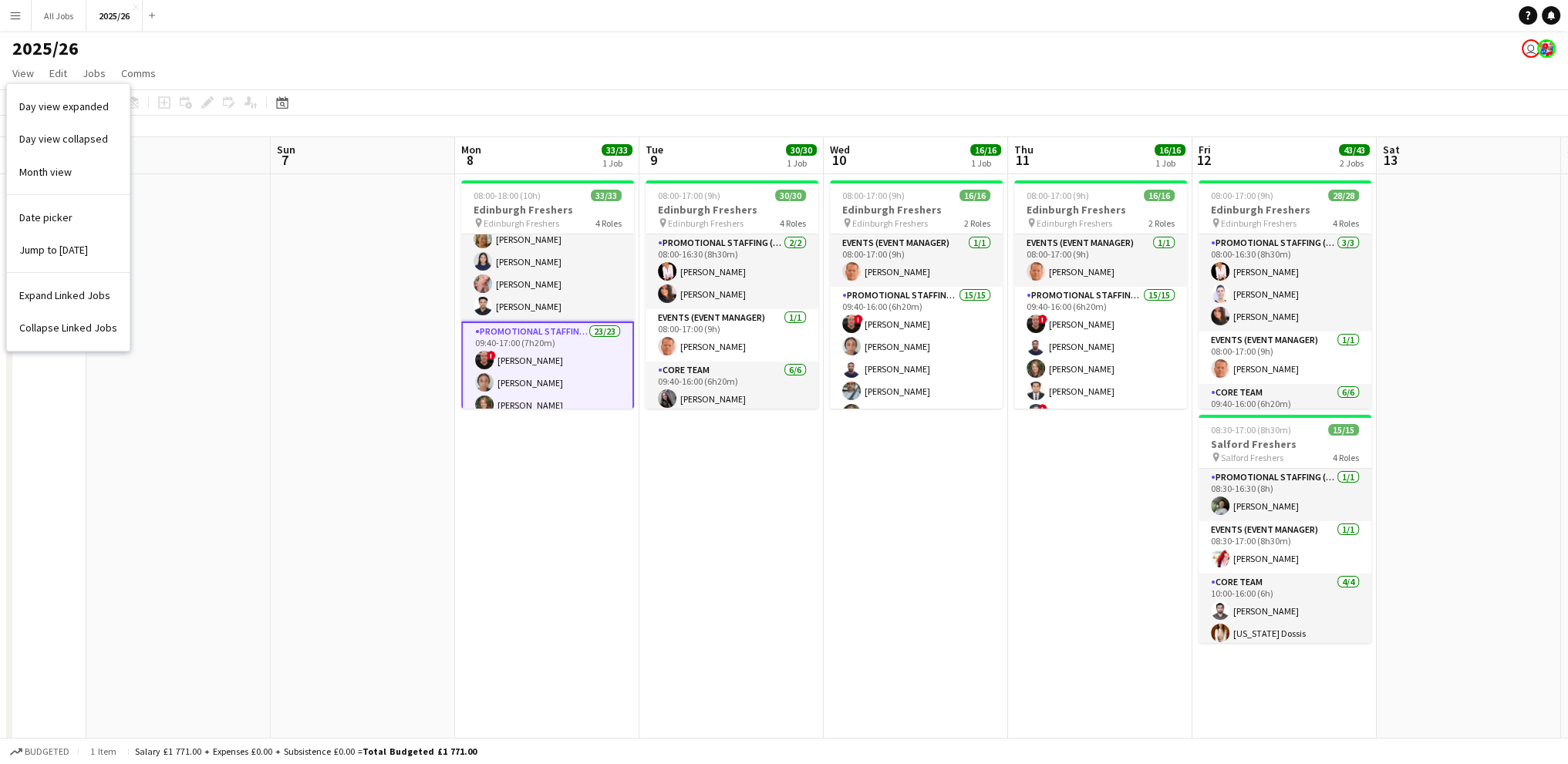
drag, startPoint x: 433, startPoint y: 499, endPoint x: 501, endPoint y: 493, distance: 68.3
click at [501, 493] on app-calendar-viewport "Wed 3 Thu 4 Fri 5 Sat 6 Sun 7 Mon 8 33/33 1 Job Tue 9 30/30 1 Job Wed 10 16/16 …" at bounding box center [784, 675] width 1568 height 1077
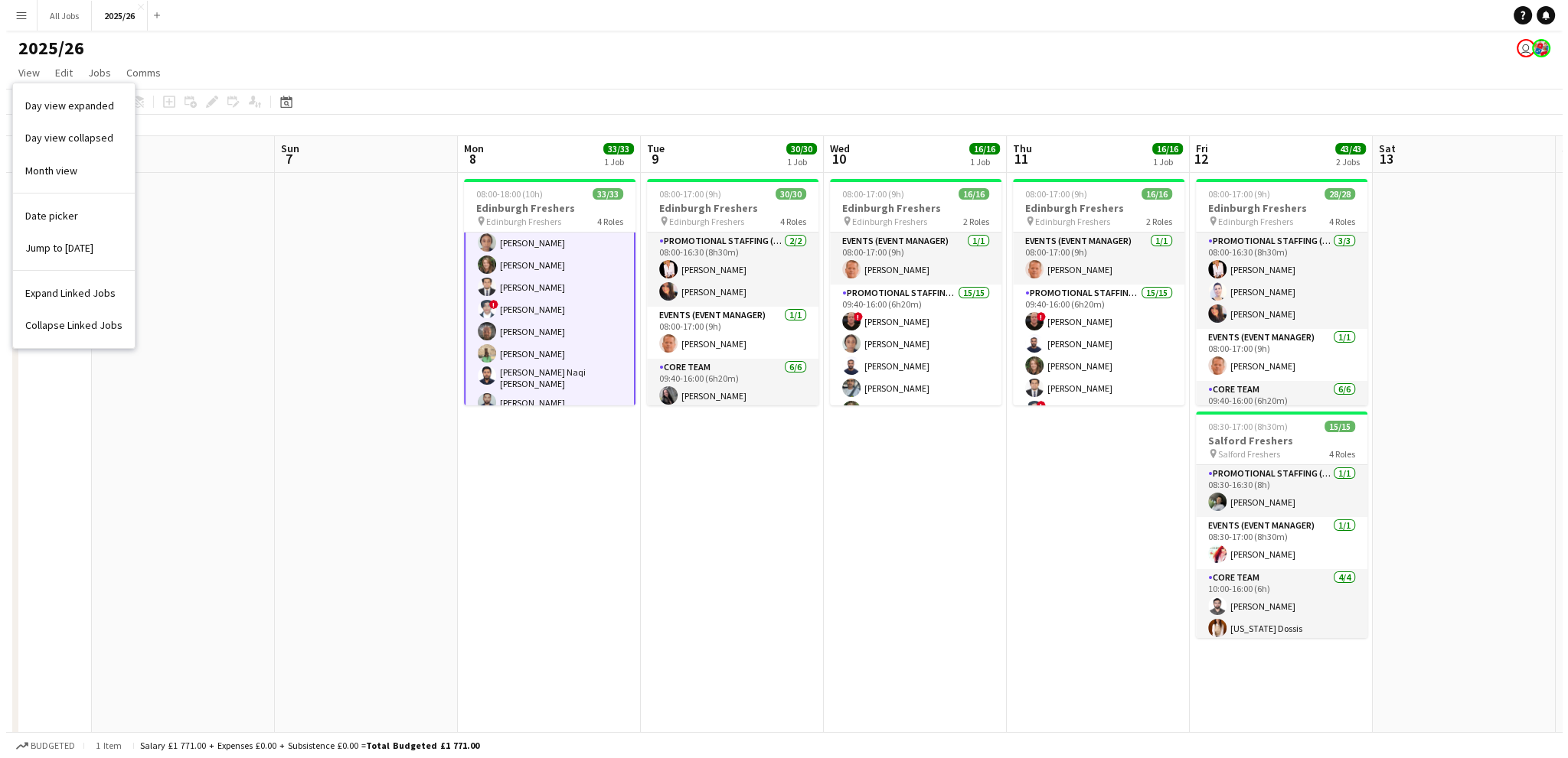
scroll to position [383, 0]
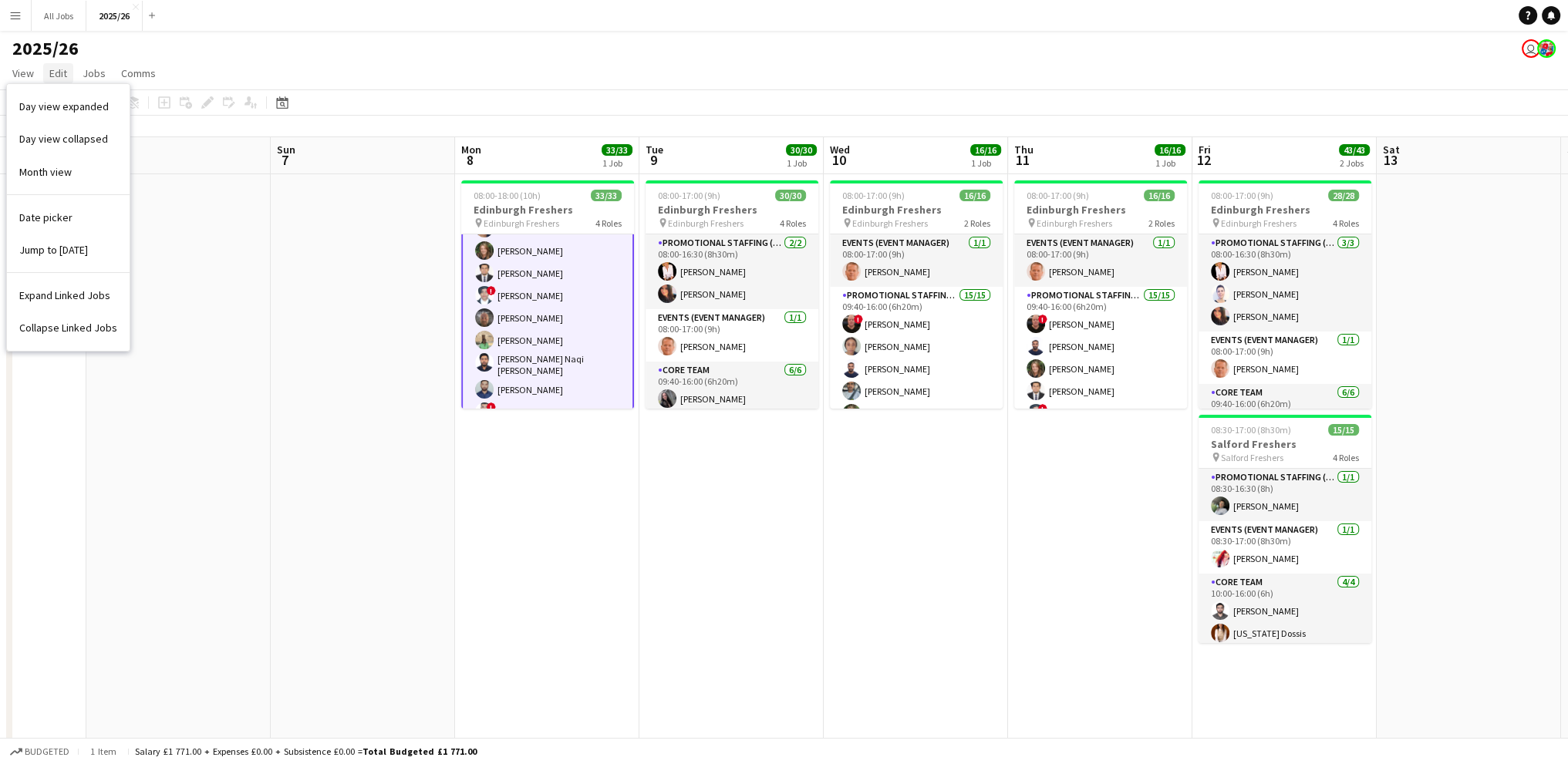
click at [48, 69] on link "Edit" at bounding box center [58, 74] width 30 height 20
click at [96, 69] on span "Jobs" at bounding box center [93, 74] width 23 height 14
click at [133, 73] on span "Comms" at bounding box center [138, 74] width 35 height 14
click at [43, 16] on button "All Jobs Close" at bounding box center [59, 16] width 55 height 30
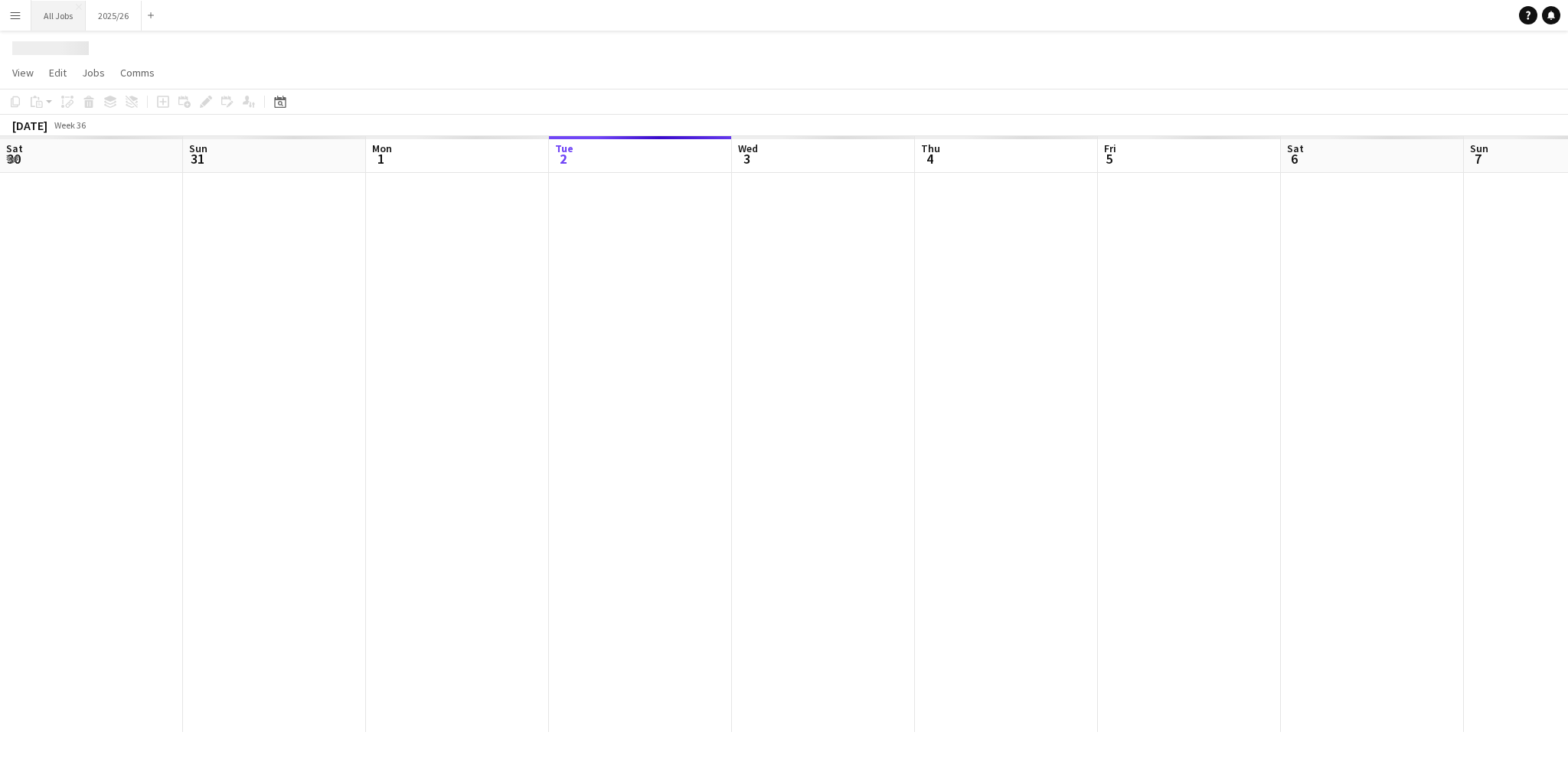
scroll to position [0, 366]
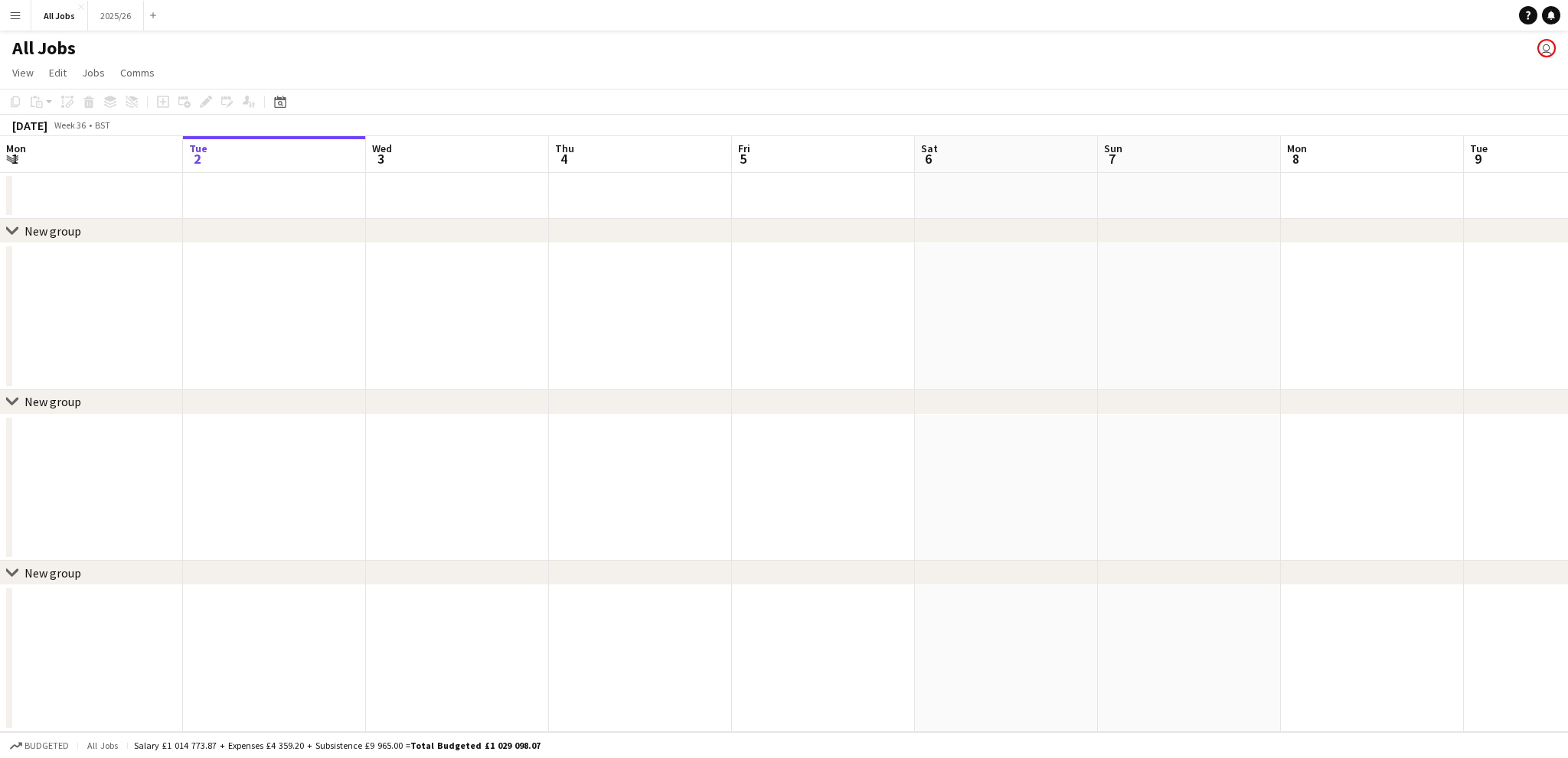
click at [19, 20] on app-icon "Menu" at bounding box center [16, 16] width 12 height 12
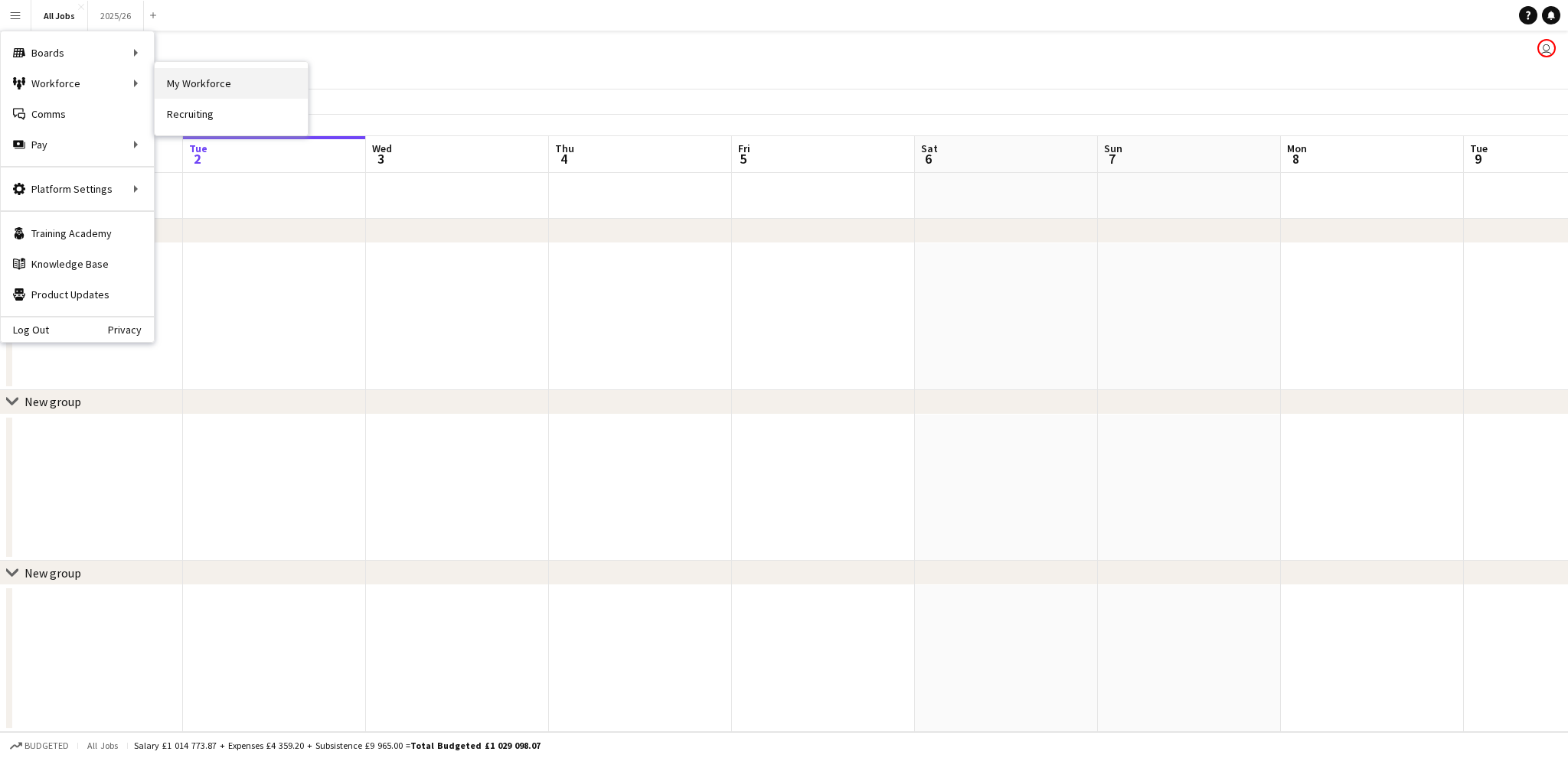
click at [194, 79] on link "My Workforce" at bounding box center [231, 83] width 153 height 30
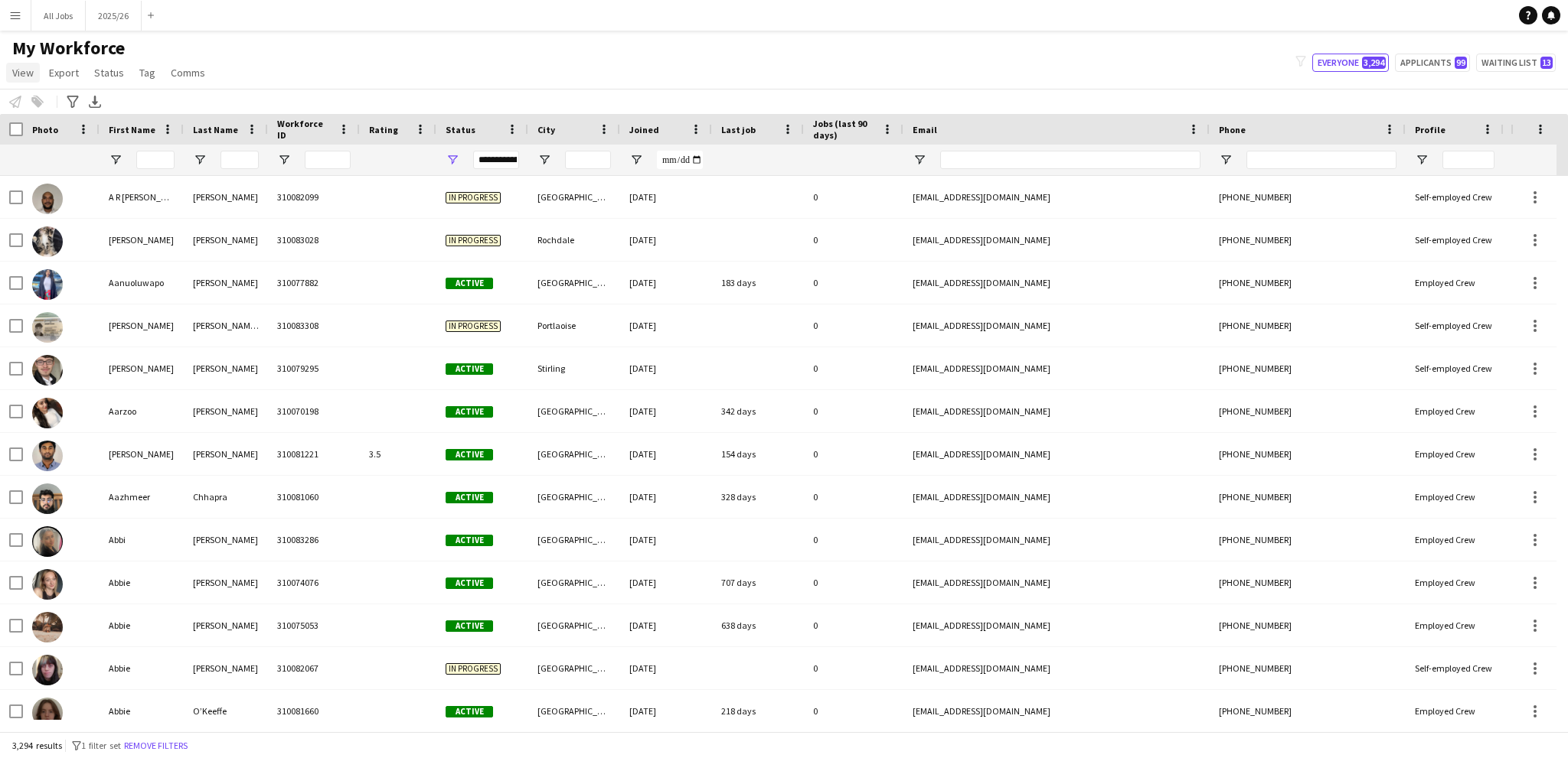
click at [30, 74] on span "View" at bounding box center [23, 73] width 22 height 14
click at [374, 64] on div "My Workforce View Views Default view New view Update view Delete view Edit name…" at bounding box center [784, 62] width 1568 height 52
click at [476, 48] on div "My Workforce View Views Default view New view Update view Delete view Edit name…" at bounding box center [784, 62] width 1568 height 52
click at [70, 75] on span "Export" at bounding box center [64, 73] width 30 height 14
click at [108, 72] on span "Status" at bounding box center [109, 73] width 30 height 14
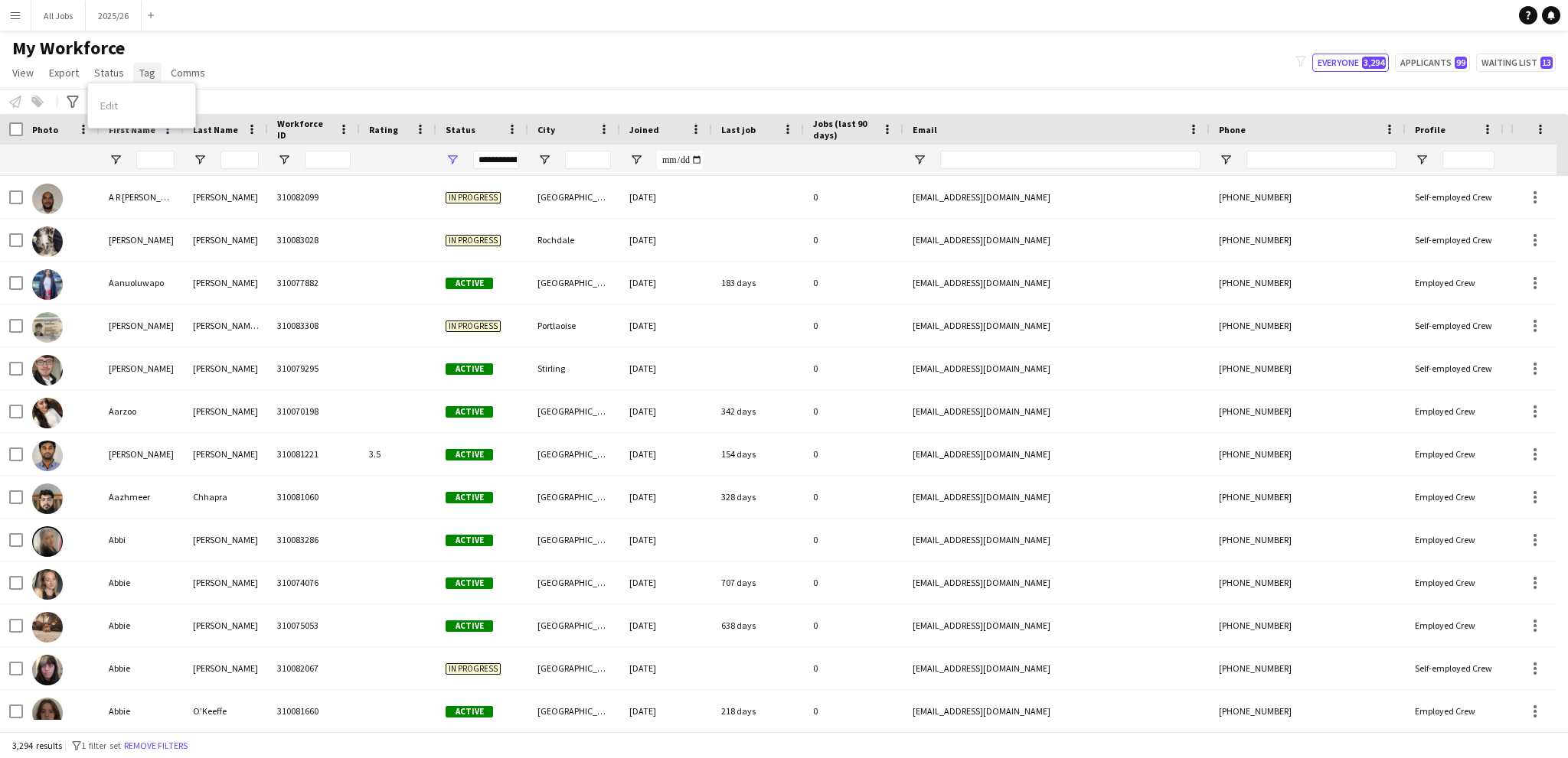
click at [147, 72] on span "Tag" at bounding box center [147, 73] width 16 height 14
click at [174, 70] on span "Comms" at bounding box center [188, 73] width 34 height 14
click at [156, 68] on link "Tag" at bounding box center [147, 73] width 28 height 20
click at [301, 57] on div "My Workforce View Views Default view New view Update view Delete view Edit name…" at bounding box center [784, 62] width 1568 height 52
click at [5, 19] on button "Menu" at bounding box center [15, 15] width 30 height 30
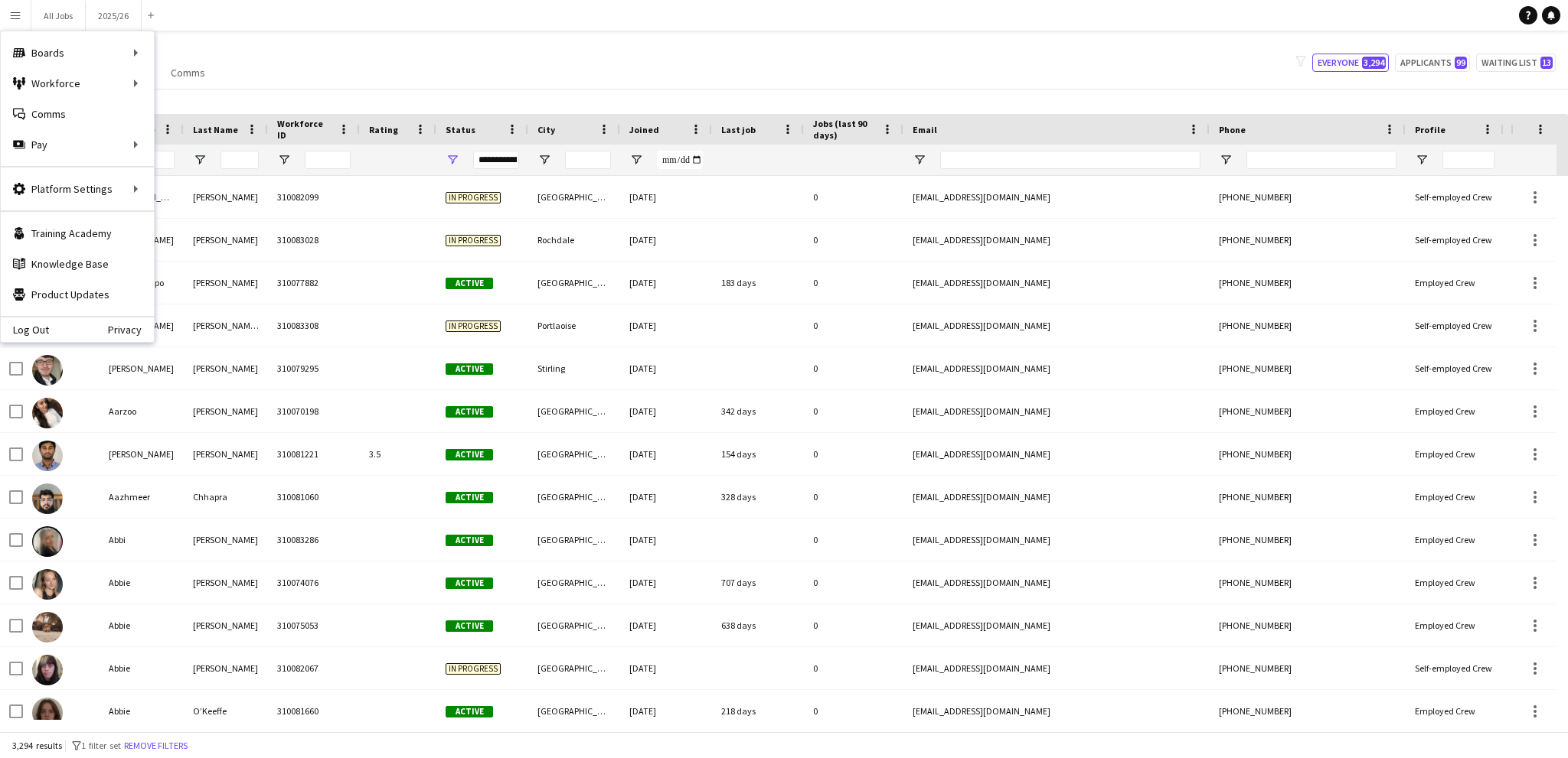
click at [384, 54] on div "My Workforce View Views Default view New view Update view Delete view Edit name…" at bounding box center [784, 62] width 1568 height 52
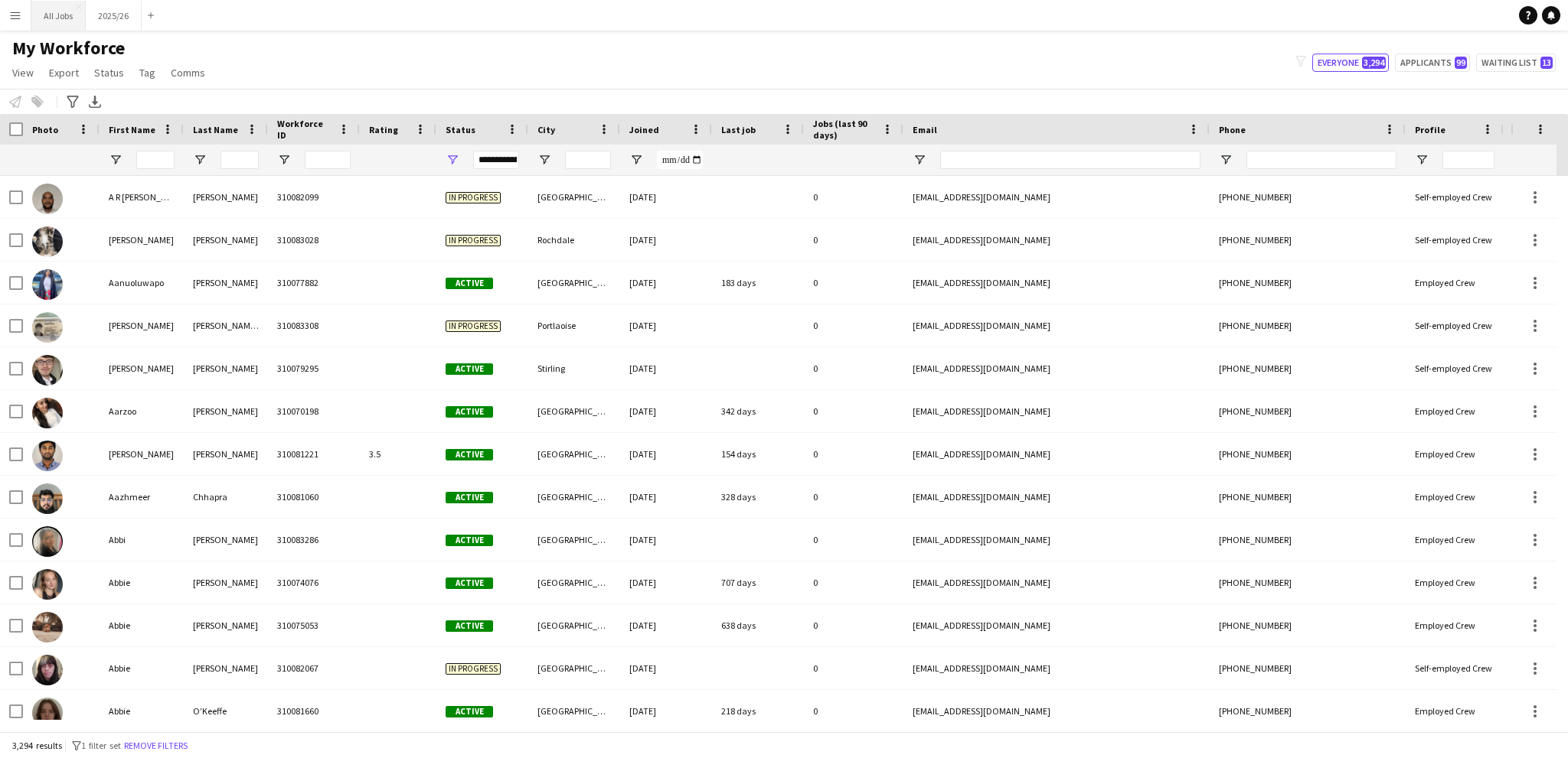
click at [42, 11] on button "All Jobs Close" at bounding box center [58, 16] width 54 height 30
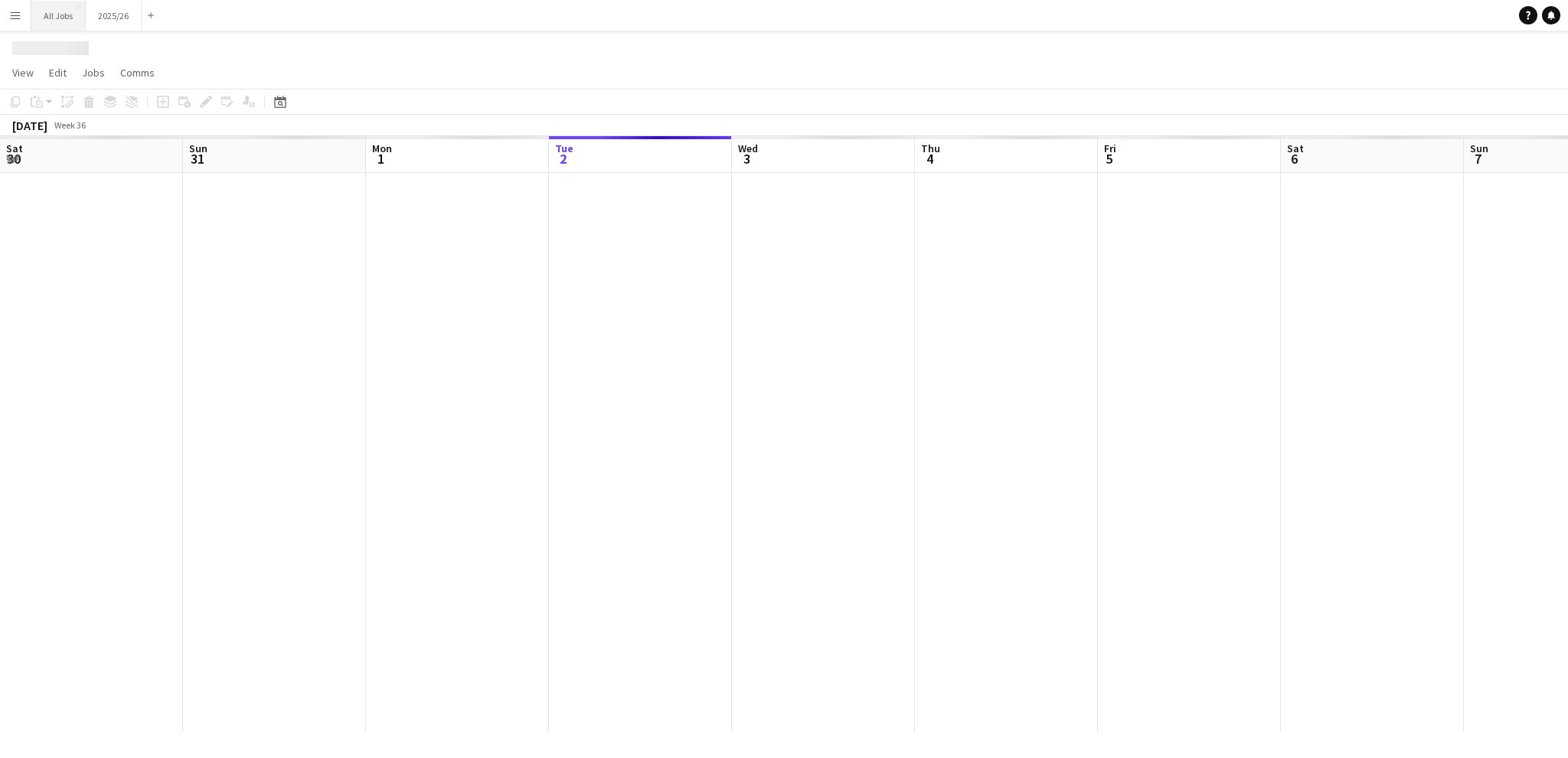
scroll to position [0, 366]
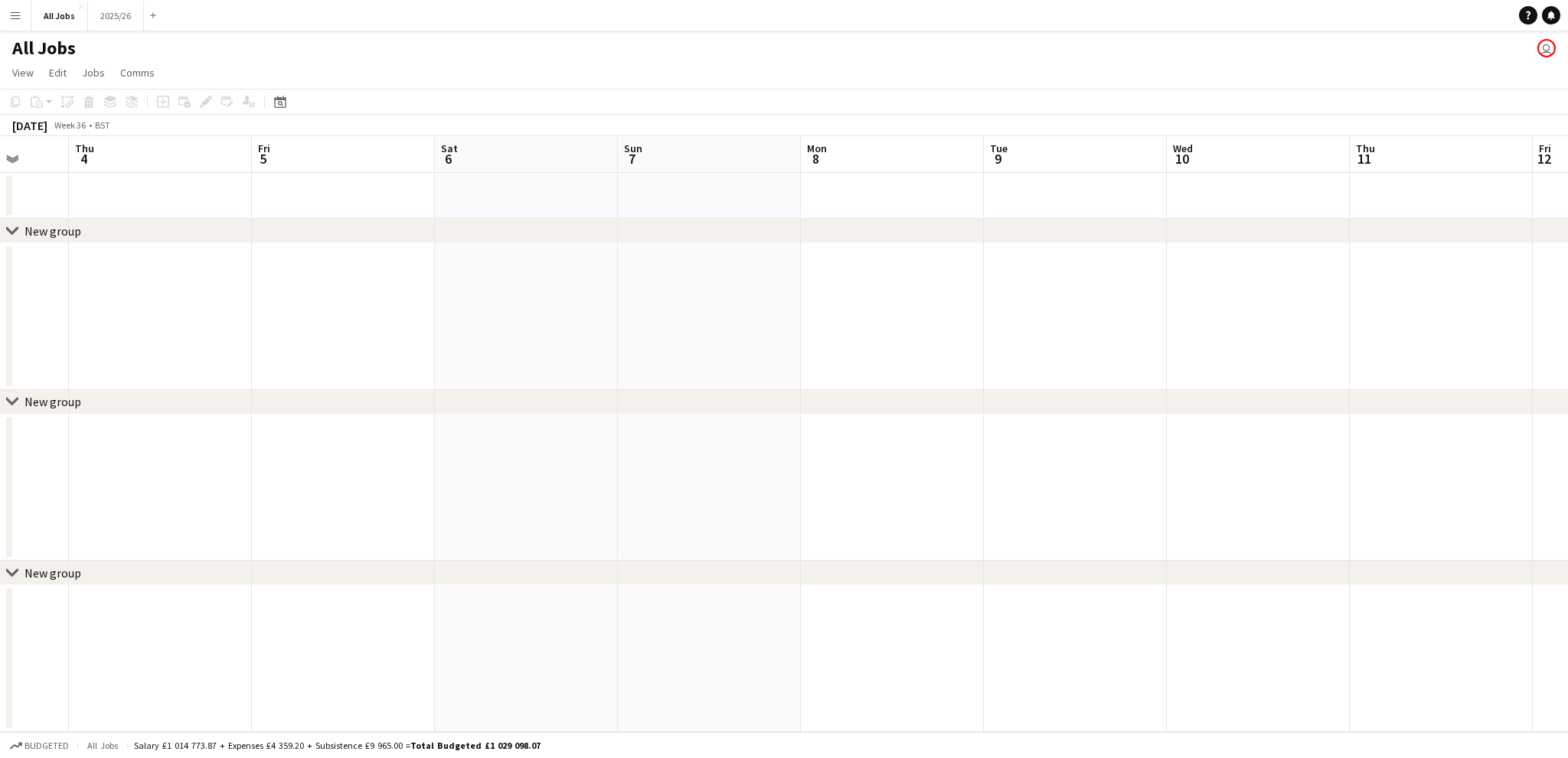
drag, startPoint x: 642, startPoint y: 341, endPoint x: 157, endPoint y: 338, distance: 485.0
click at [152, 340] on app-calendar-viewport "Mon 1 Tue 2 Wed 3 Thu 4 Fri 5 Sat 6 Sun 7 Mon 8 Tue 9 Wed 10 Thu 11 Fri 12 Sat …" at bounding box center [784, 434] width 1568 height 596
drag, startPoint x: 607, startPoint y: 335, endPoint x: 342, endPoint y: 328, distance: 265.1
click at [342, 328] on app-calendar-viewport "Tue 2 Wed 3 Thu 4 Fri 5 Sat 6 Sun 7 Mon 8 Tue 9 Wed 10 Thu 11 Fri 12 Sat 13 Sun…" at bounding box center [784, 434] width 1568 height 596
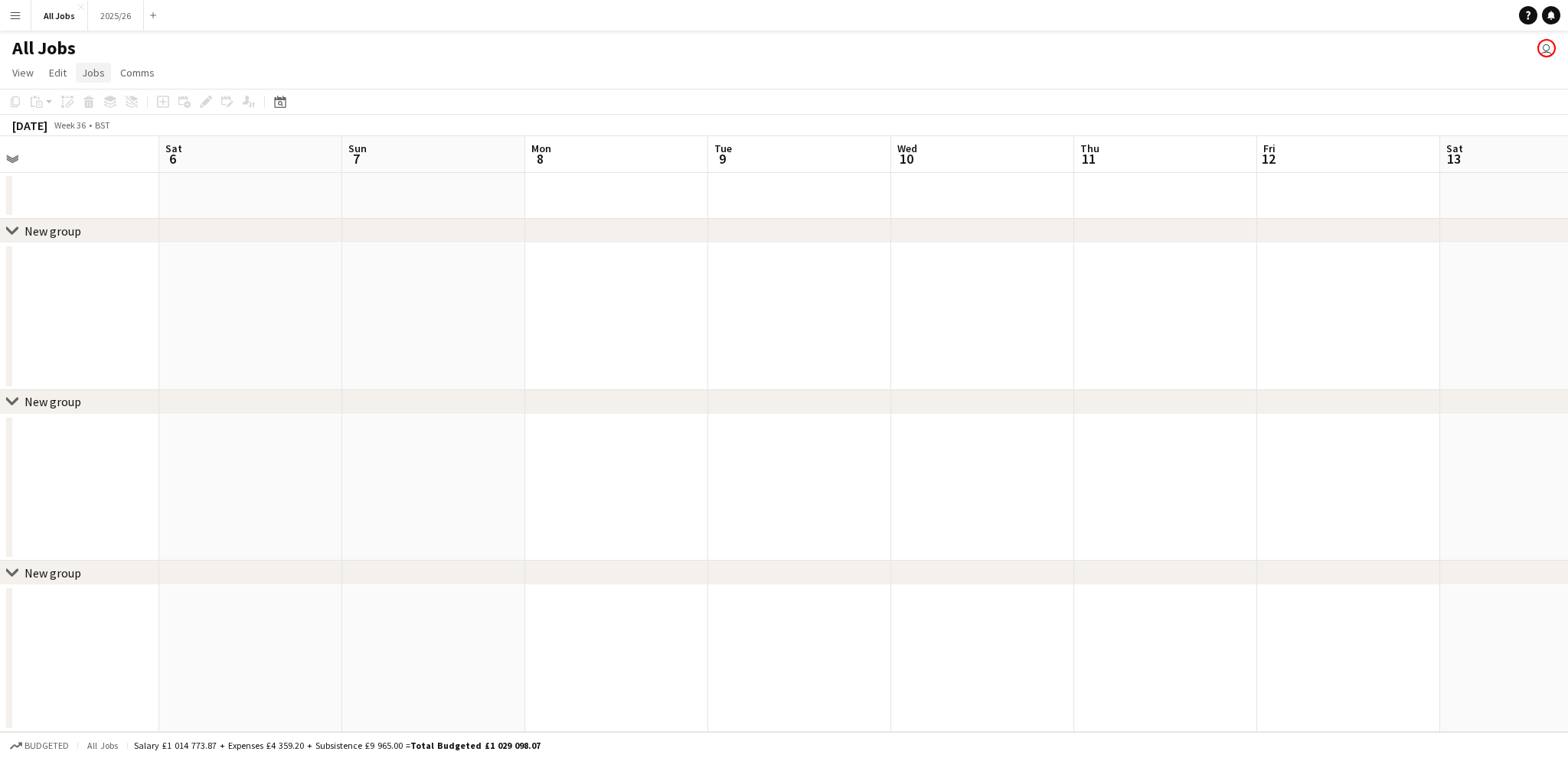
click at [101, 66] on span "Jobs" at bounding box center [93, 73] width 23 height 14
click at [201, 44] on div "All Jobs user" at bounding box center [784, 44] width 1568 height 29
click at [47, 24] on button "All Jobs Close" at bounding box center [59, 16] width 57 height 30
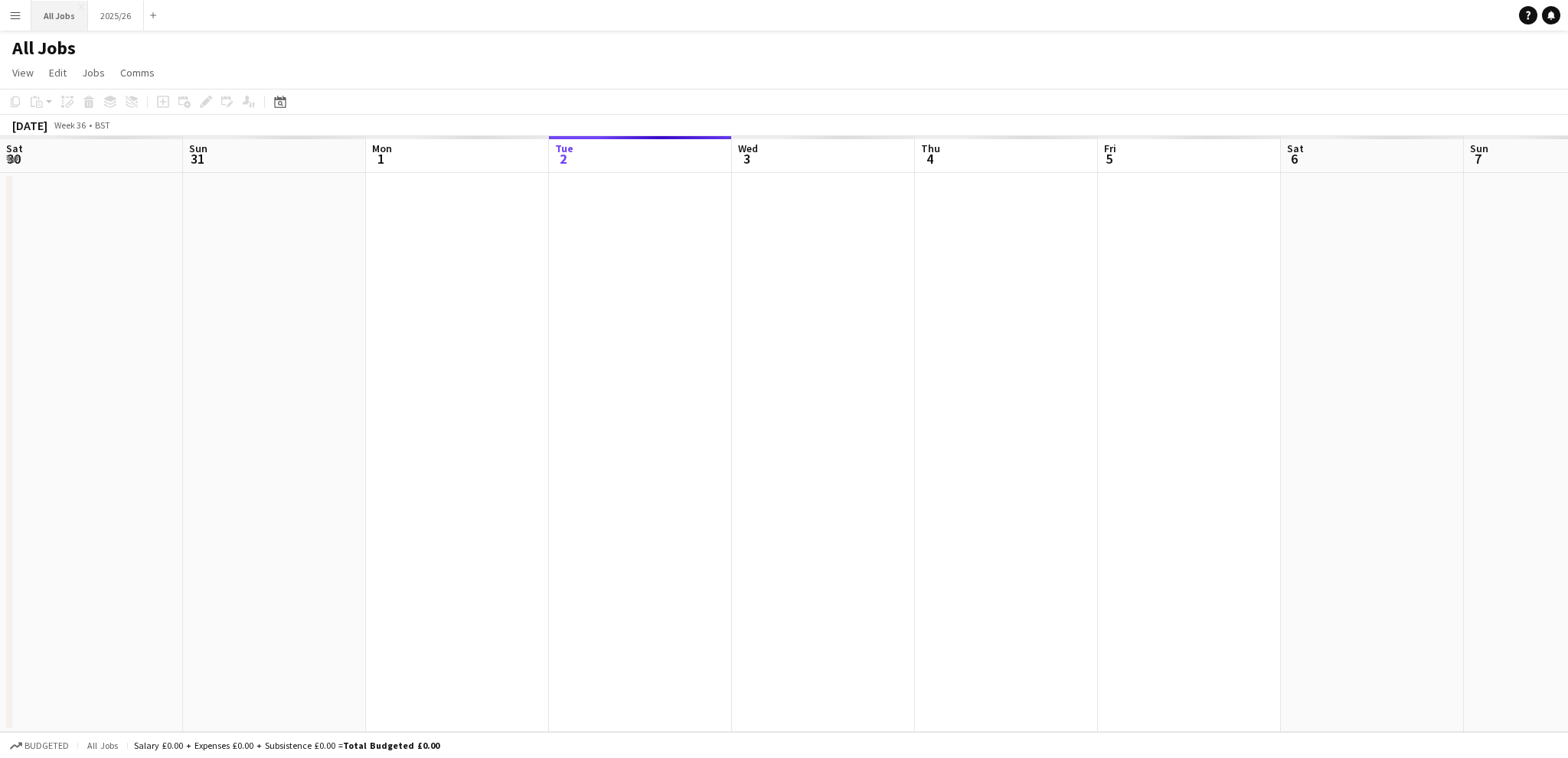
scroll to position [0, 366]
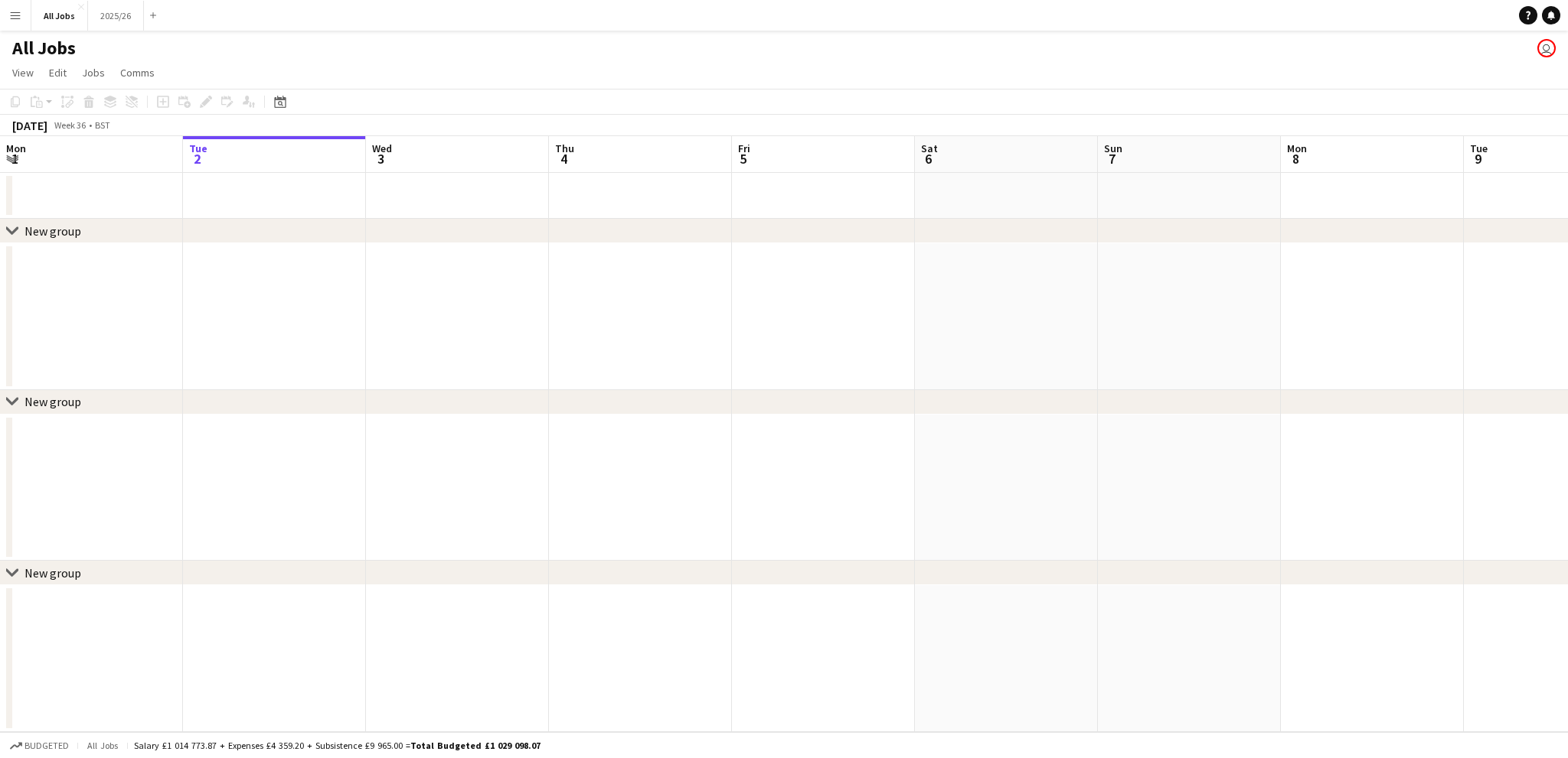
click at [15, 5] on button "Menu" at bounding box center [15, 15] width 30 height 30
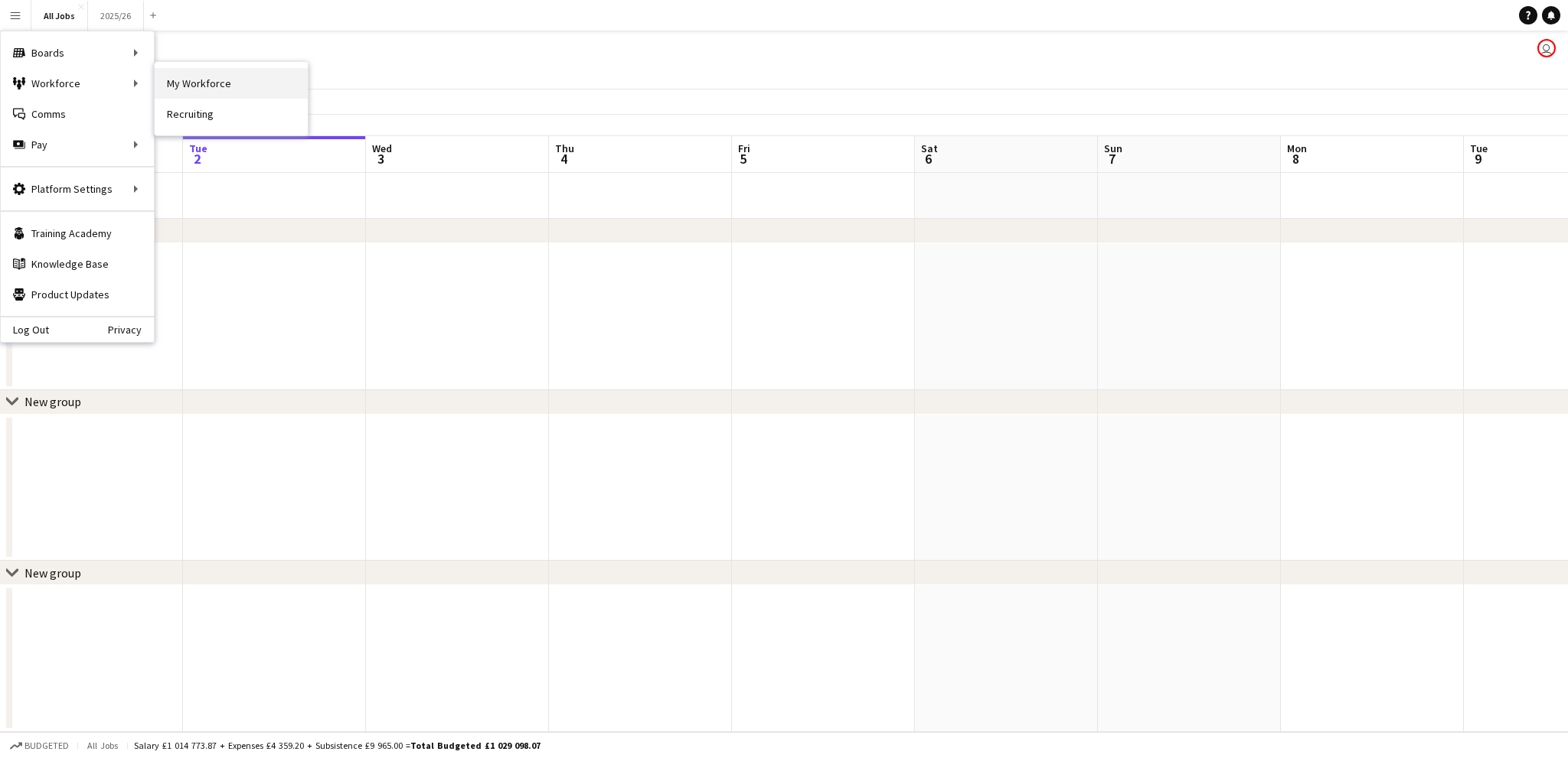
click at [251, 74] on link "My Workforce" at bounding box center [231, 83] width 153 height 30
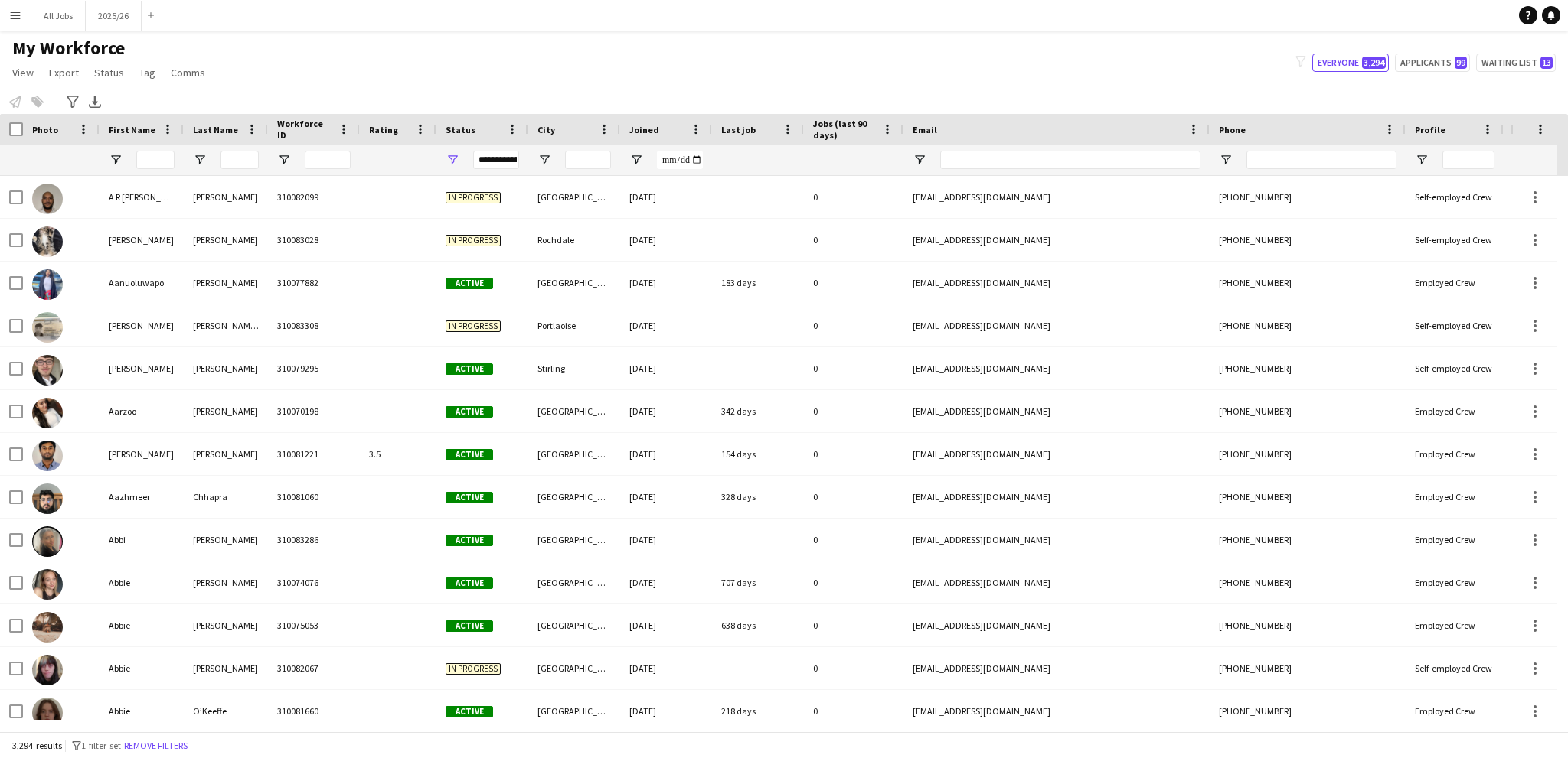
click at [16, 21] on app-icon "Menu" at bounding box center [16, 16] width 12 height 12
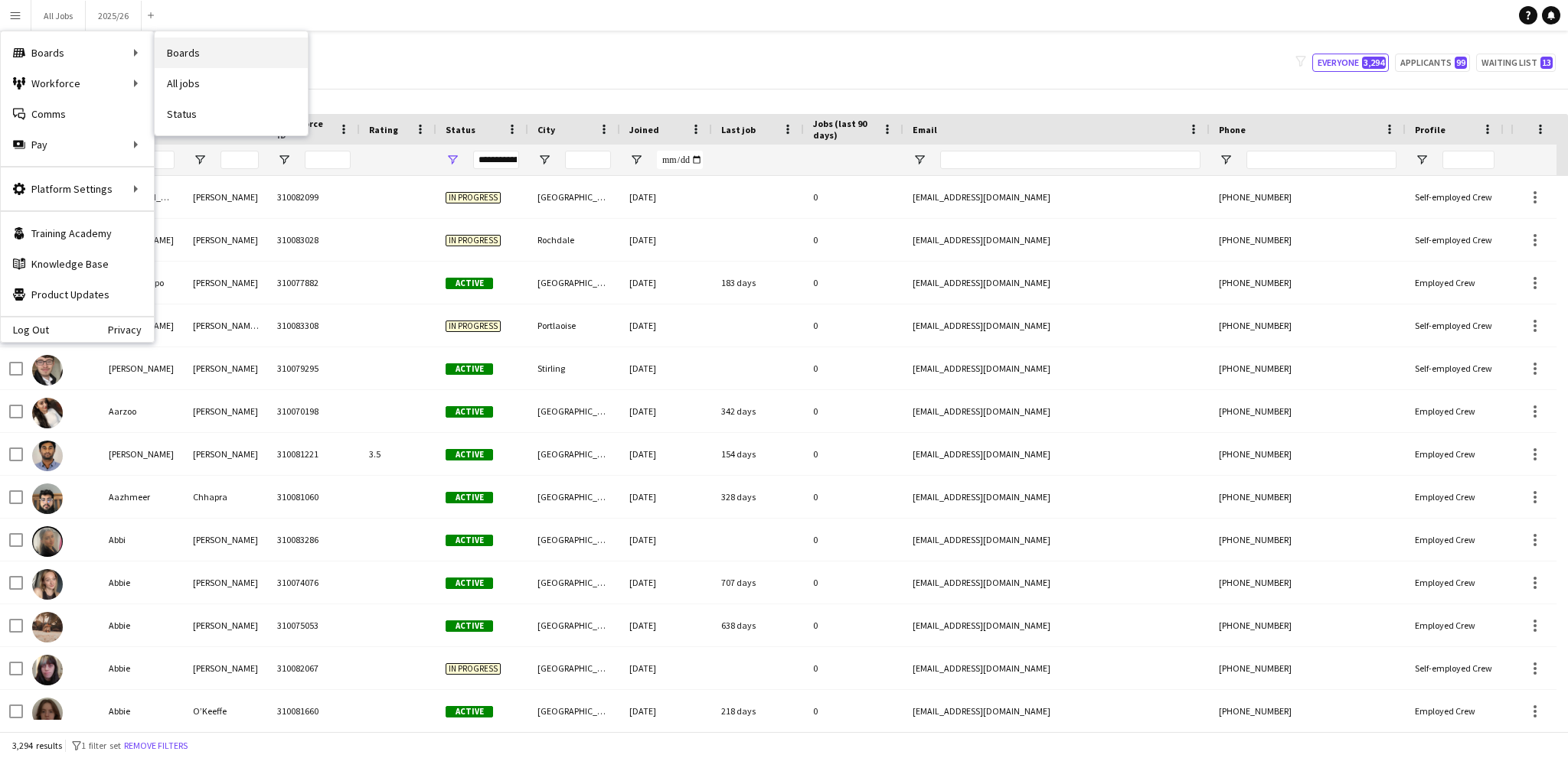
click at [192, 60] on link "Boards" at bounding box center [231, 52] width 153 height 30
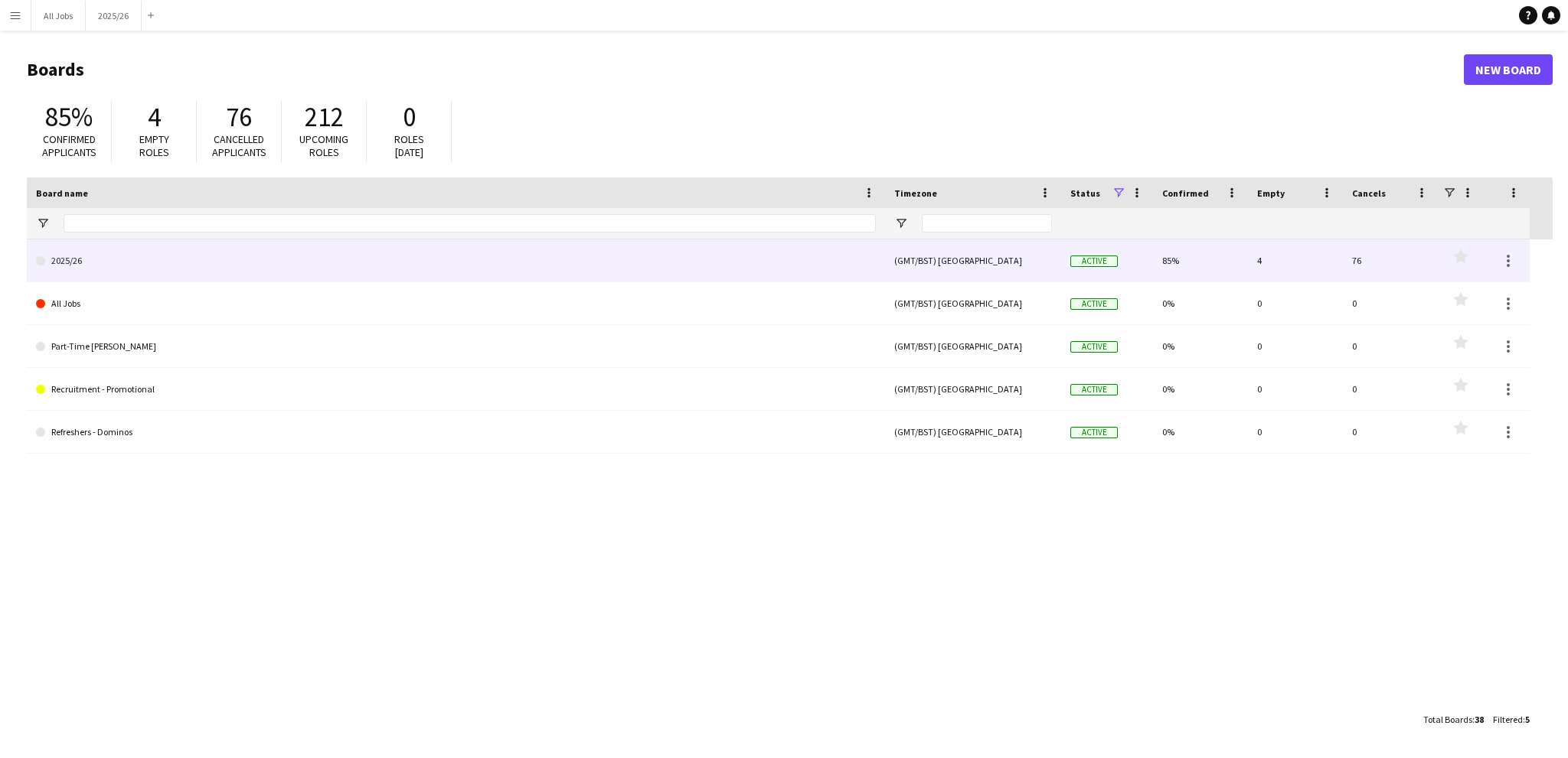
click at [110, 261] on link "2025/26" at bounding box center [455, 261] width 840 height 43
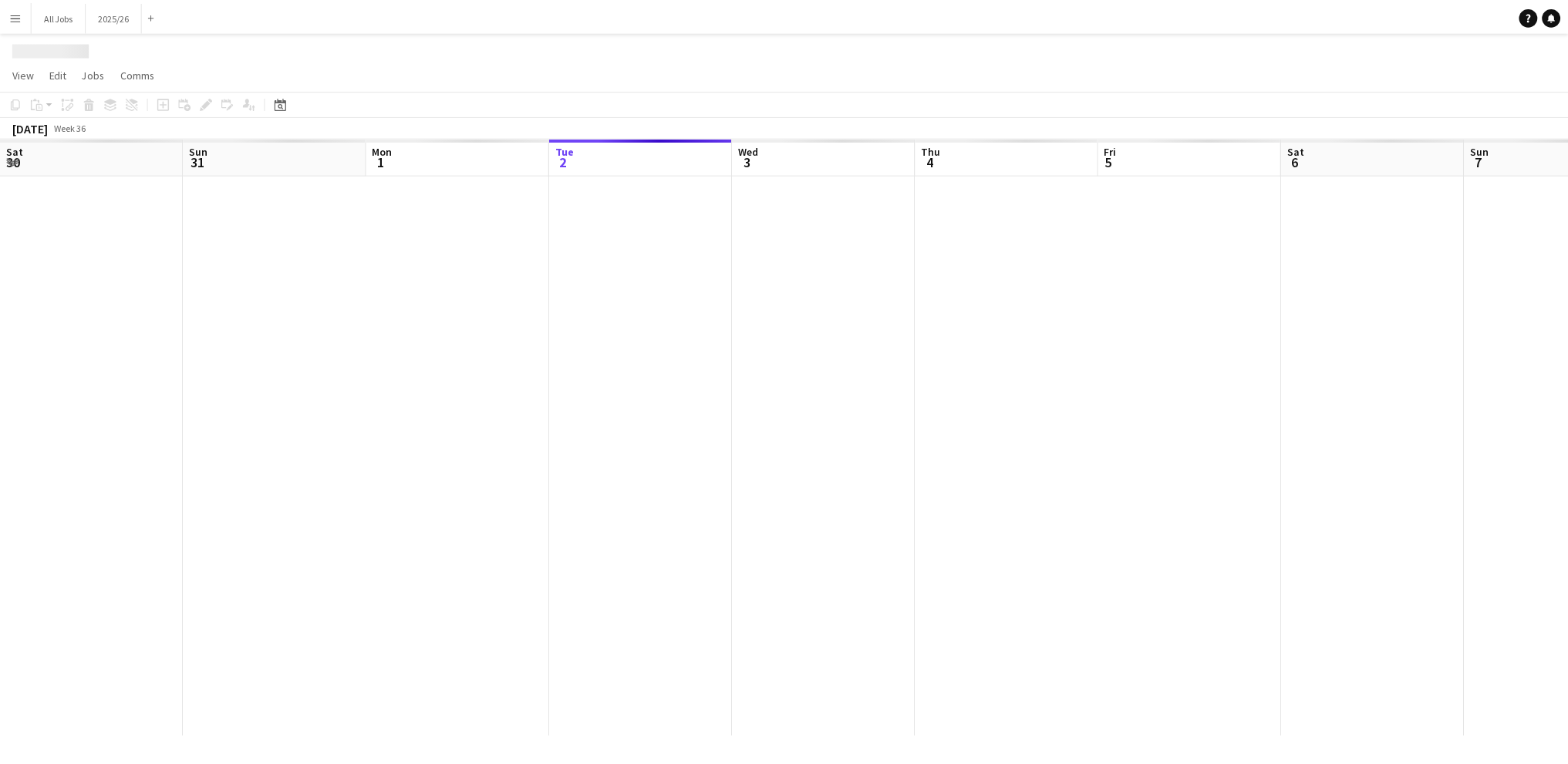
scroll to position [0, 369]
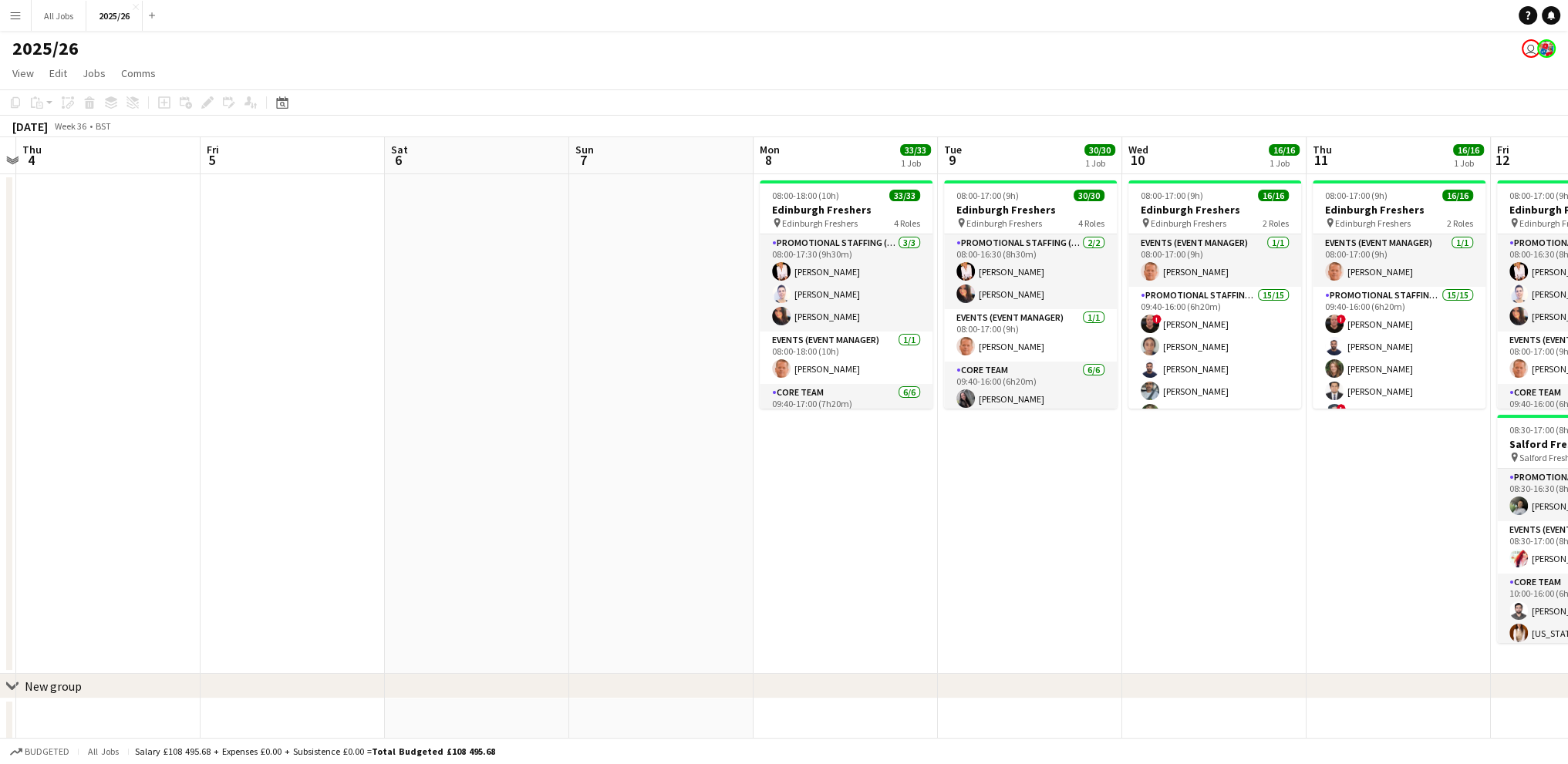
drag, startPoint x: 857, startPoint y: 295, endPoint x: 319, endPoint y: 282, distance: 538.2
click at [319, 282] on app-calendar-viewport "Mon 1 Tue 2 Wed 3 Thu 4 Fri 5 Sat 6 Sun 7 Mon 8 33/33 1 Job Tue 9 30/30 1 Job W…" at bounding box center [784, 441] width 1568 height 608
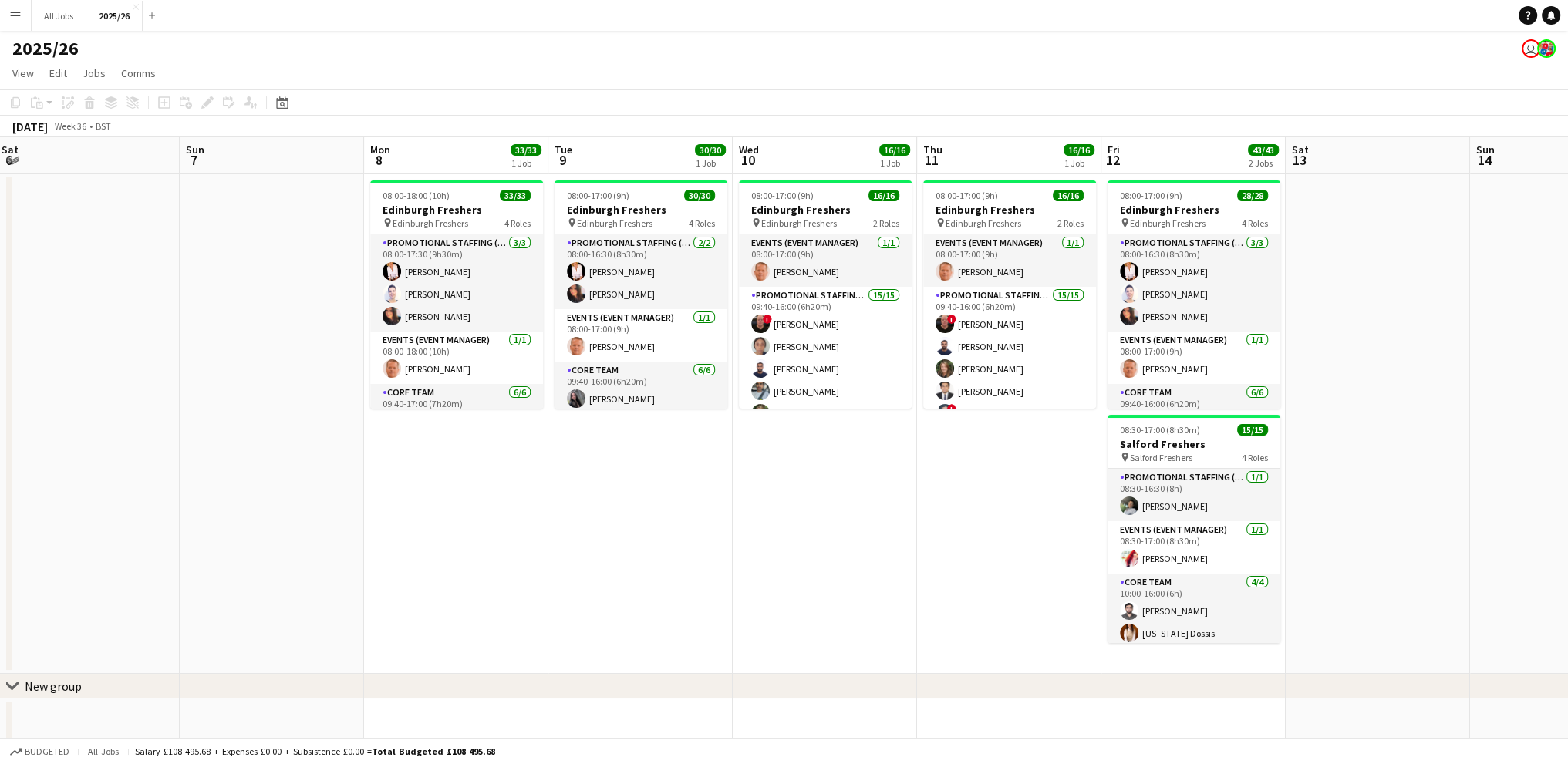
drag, startPoint x: 537, startPoint y: 289, endPoint x: 165, endPoint y: 282, distance: 372.1
click at [165, 282] on app-calendar-viewport "Wed 3 Thu 4 Fri 5 Sat 6 Sun 7 Mon 8 33/33 1 Job Tue 9 30/30 1 Job Wed 10 16/16 …" at bounding box center [784, 441] width 1568 height 608
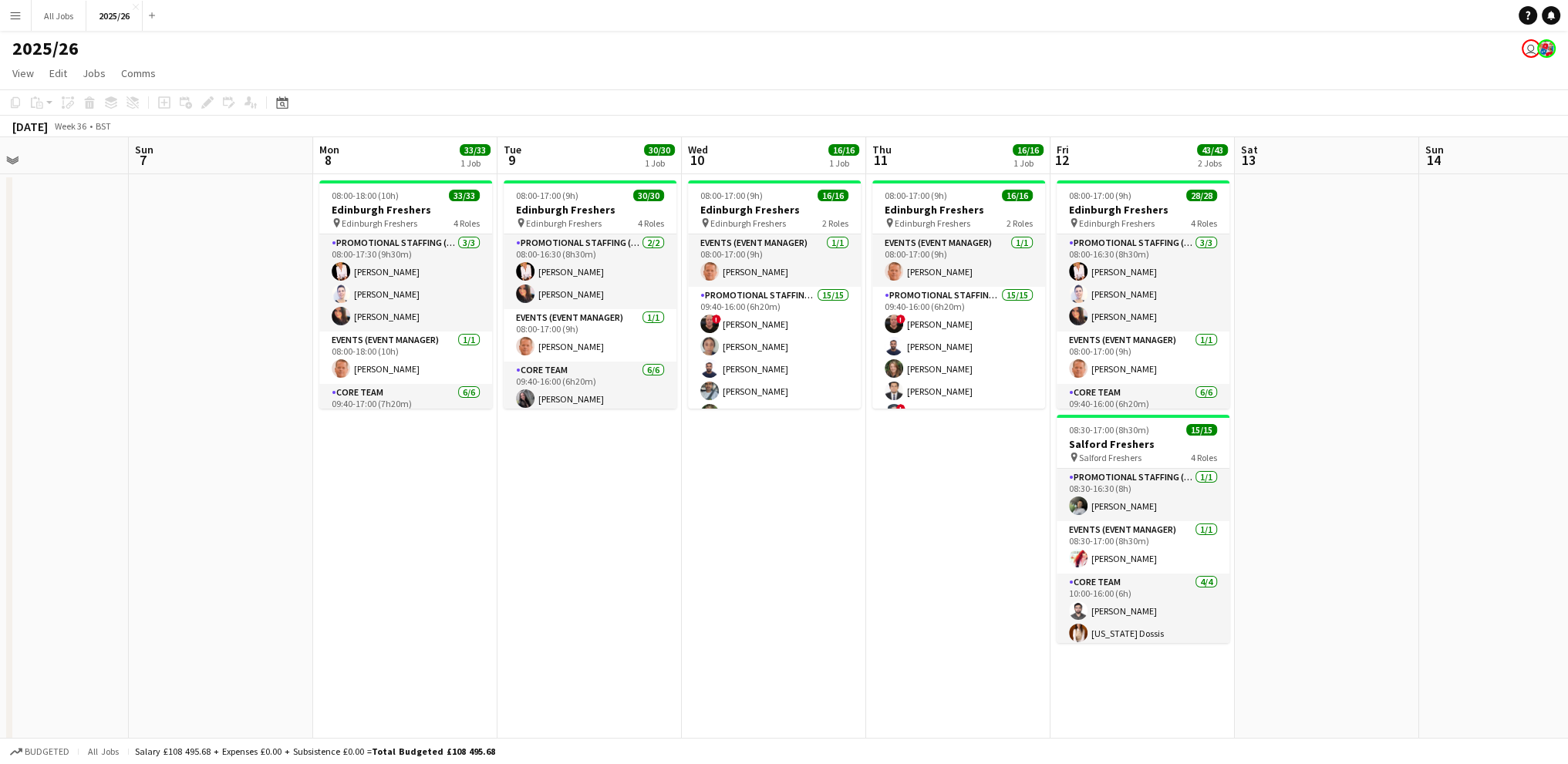
scroll to position [0, 612]
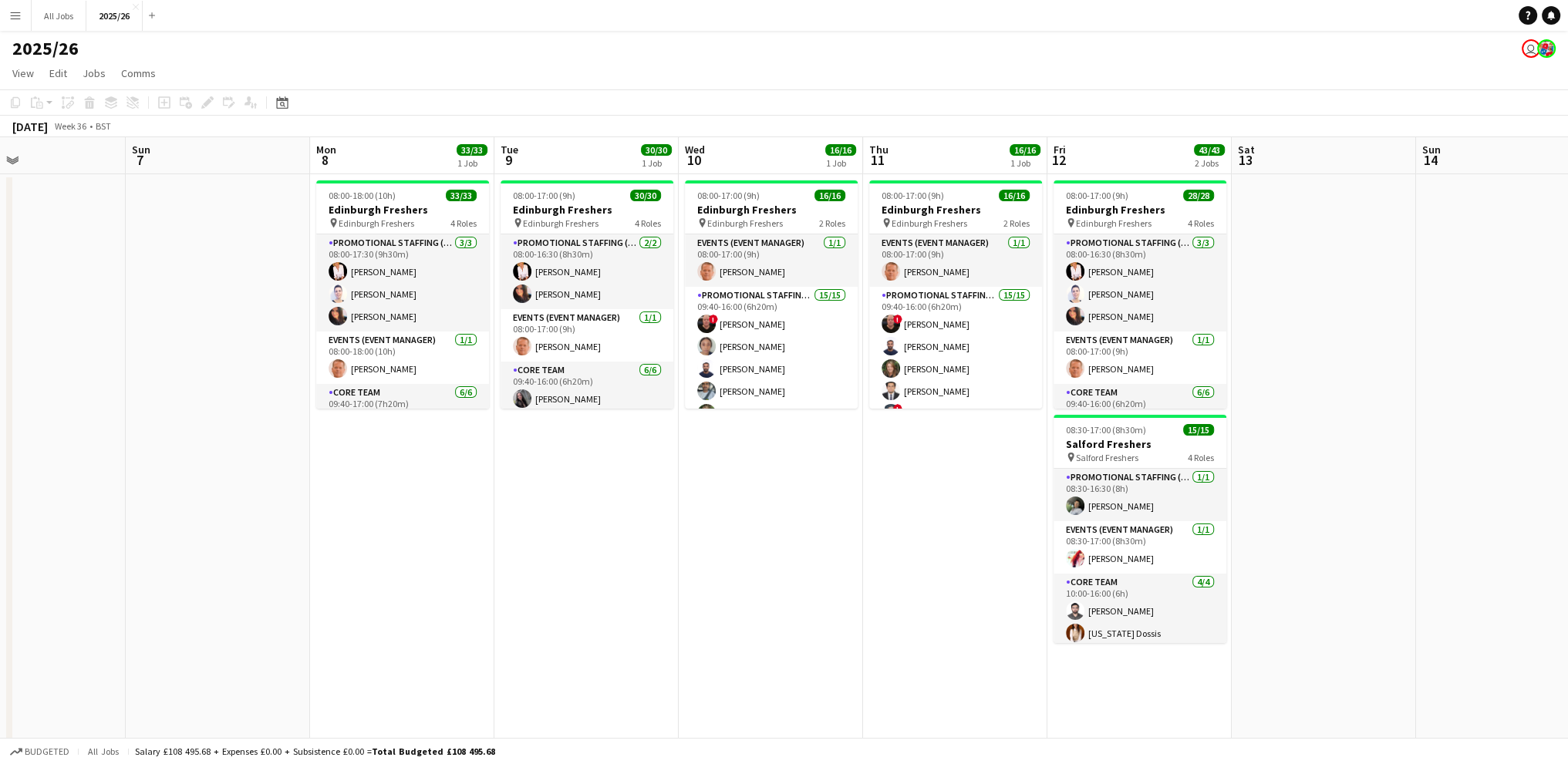
drag, startPoint x: 446, startPoint y: 503, endPoint x: 392, endPoint y: 493, distance: 54.9
click at [392, 493] on app-calendar-viewport "Wed 3 Thu 4 Fri 5 Sat 6 Sun 7 Mon 8 33/33 1 Job Tue 9 30/30 1 Job Wed 10 16/16 …" at bounding box center [784, 675] width 1568 height 1077
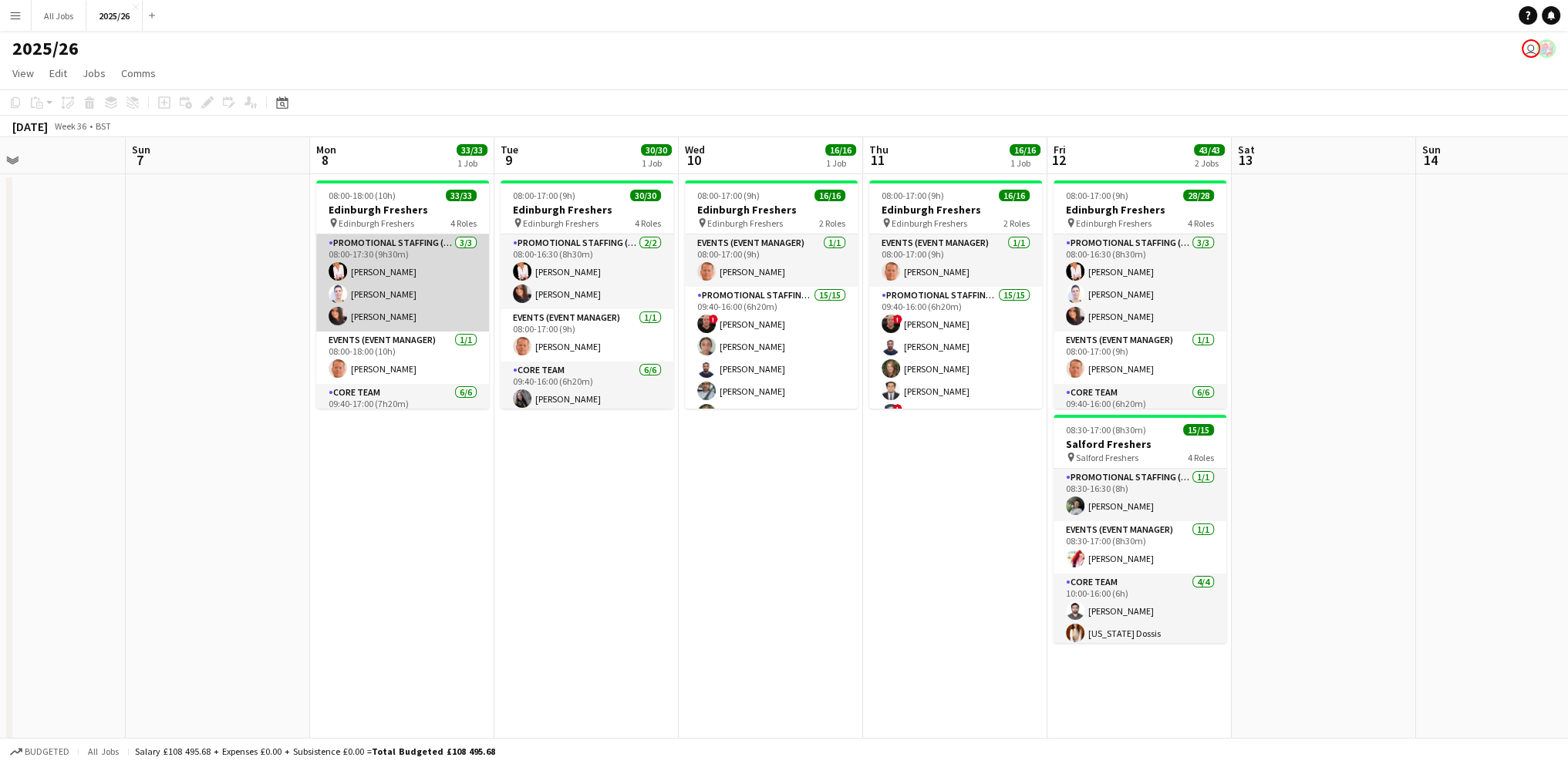
click at [391, 267] on app-card-role "Promotional Staffing (Team Leader) 3/3 08:00-17:30 (9h30m) Inger Stevenson Cleo…" at bounding box center [402, 283] width 173 height 97
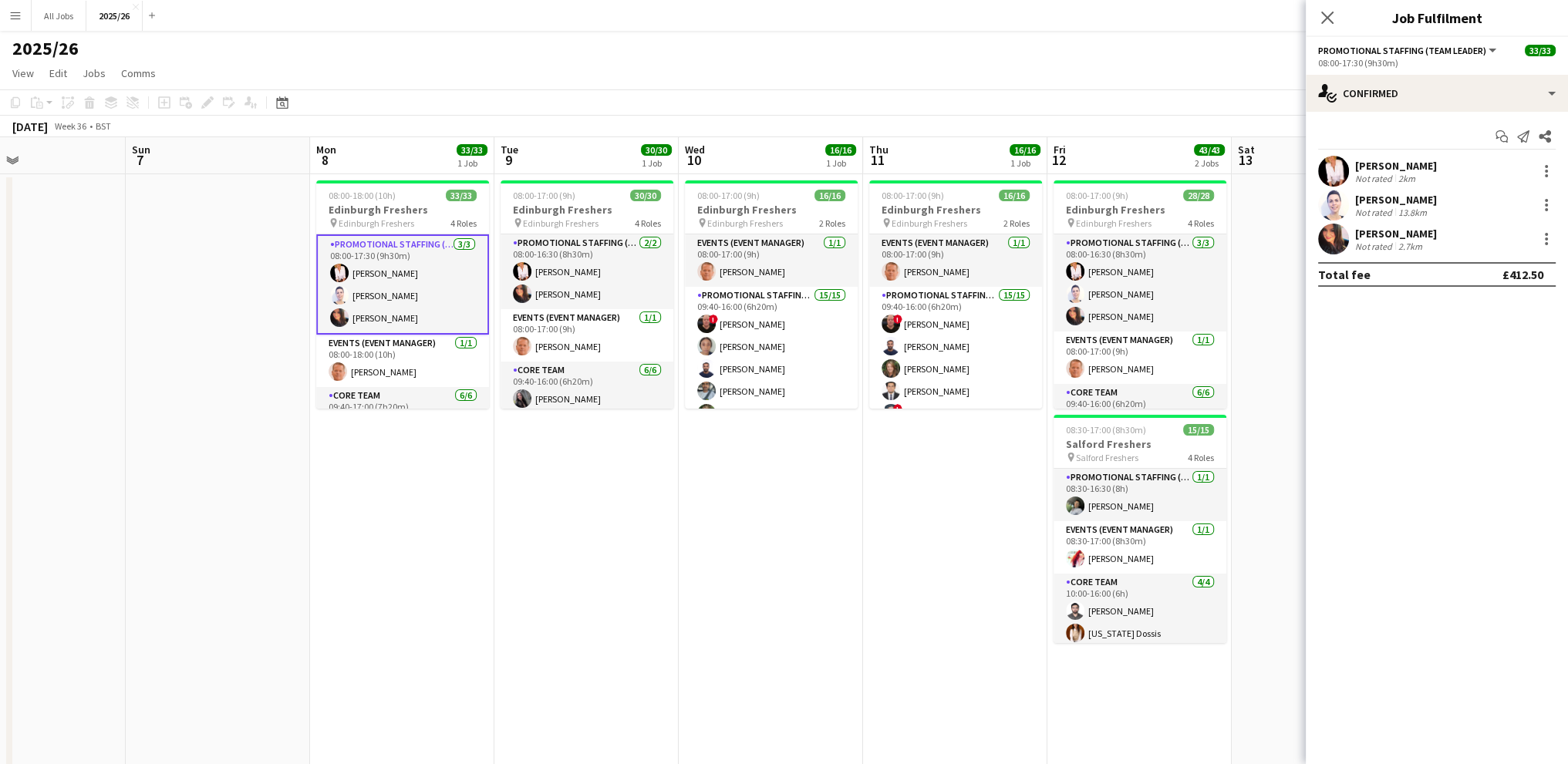
click at [1406, 175] on div "2km" at bounding box center [1406, 178] width 23 height 12
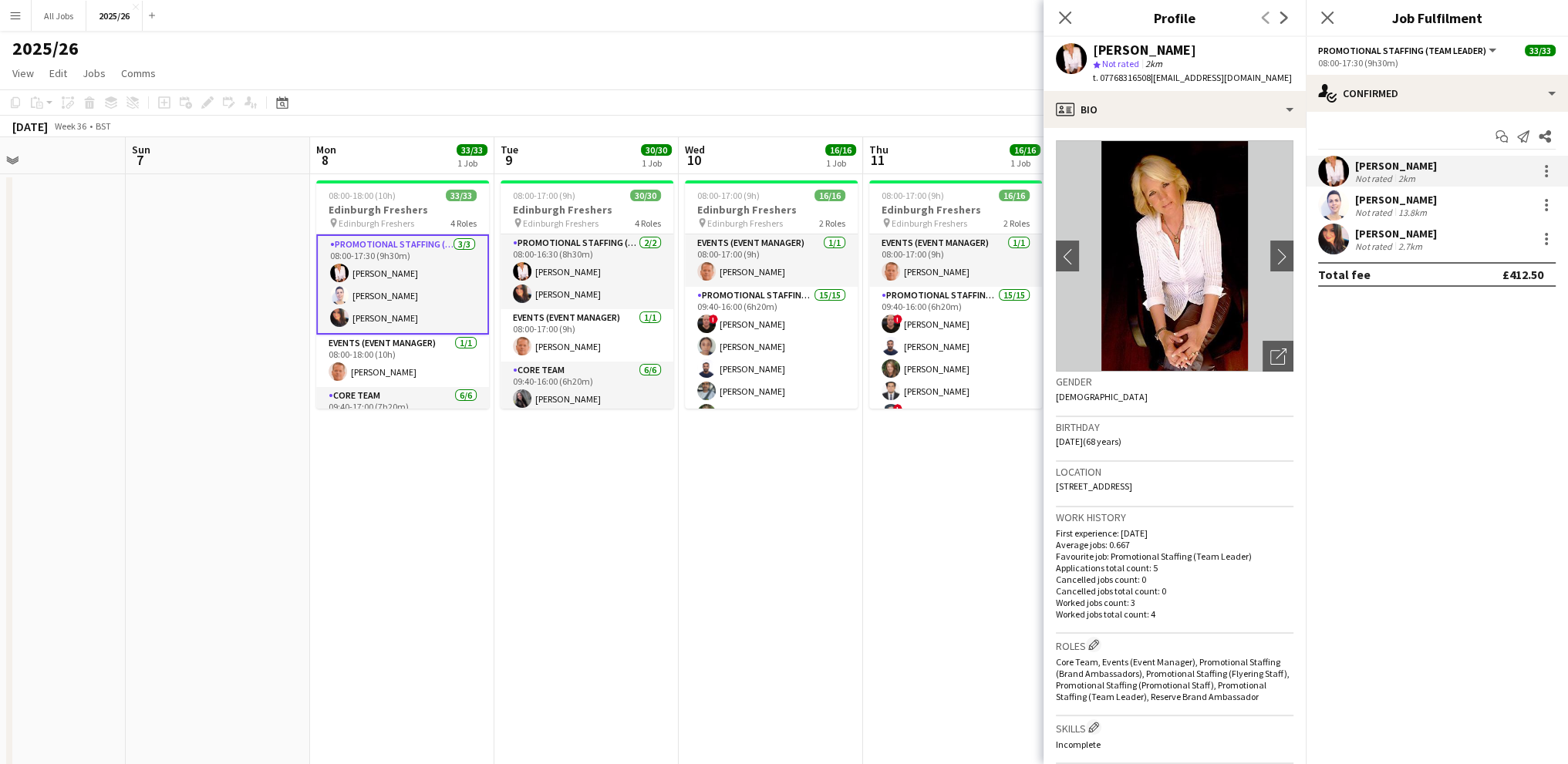
click at [1399, 207] on div "13.8km" at bounding box center [1413, 213] width 35 height 12
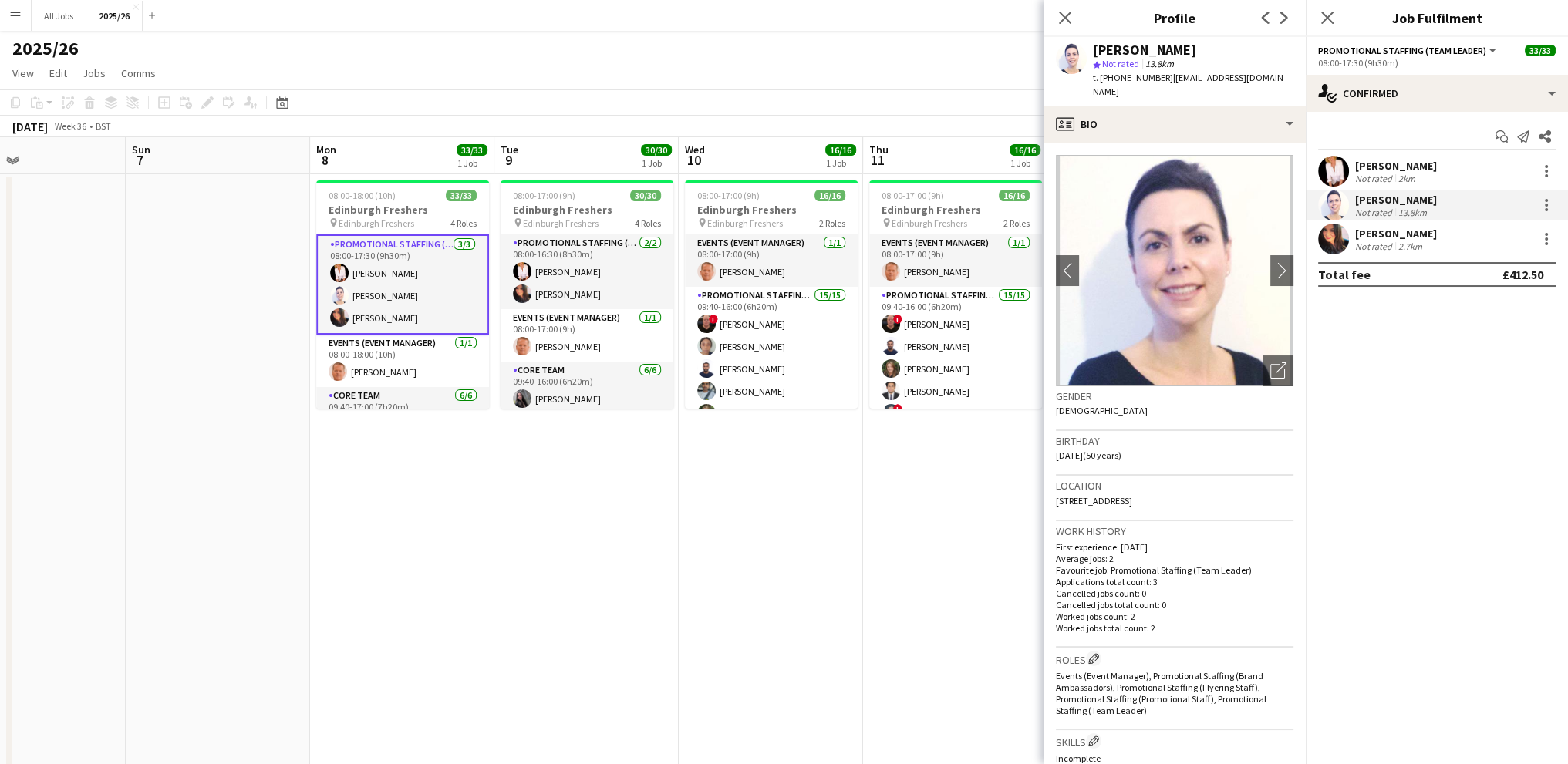
click at [1400, 242] on div "2.7km" at bounding box center [1410, 246] width 30 height 12
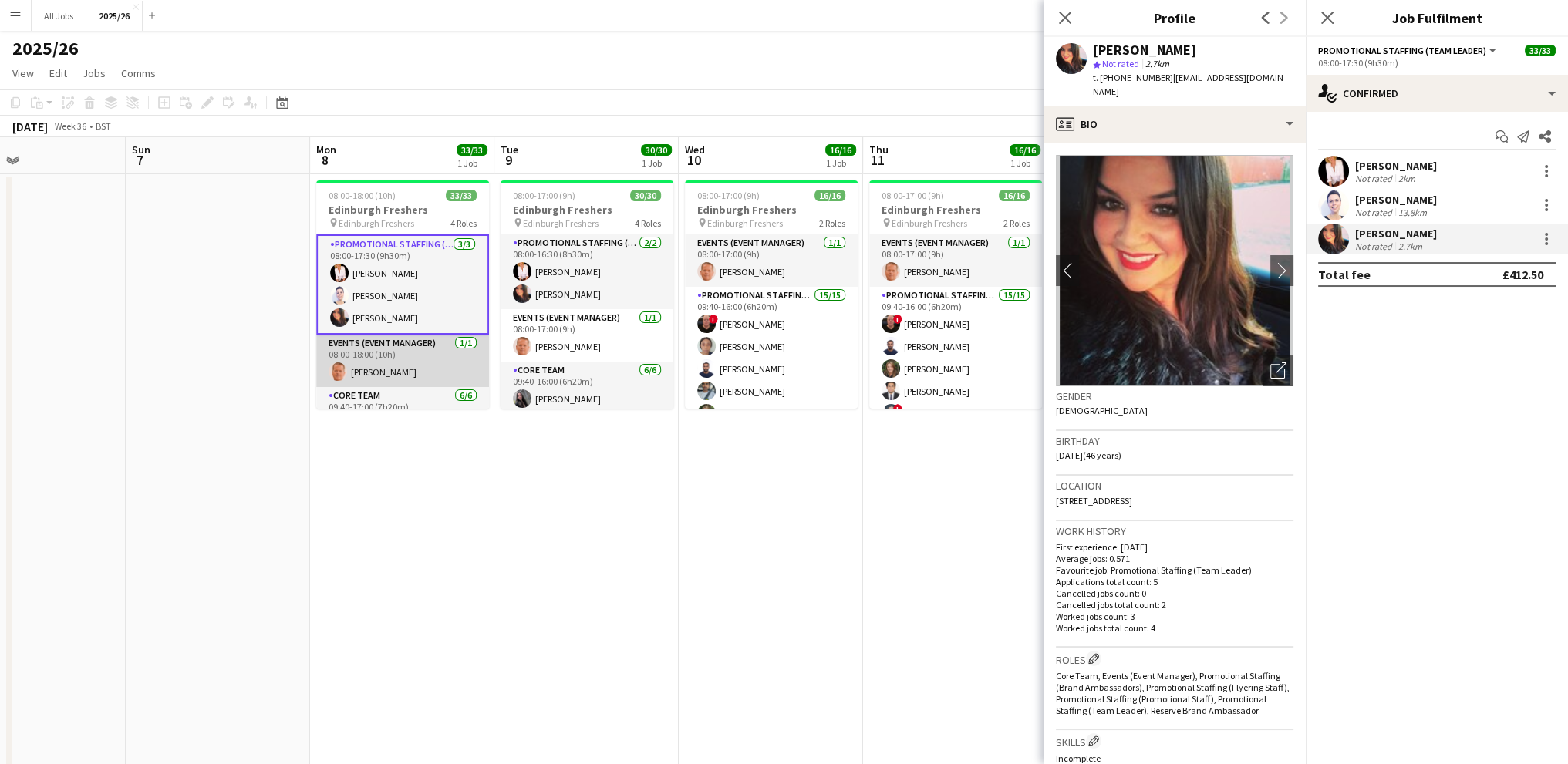
click at [370, 347] on app-card-role "Events (Event Manager) 1/1 08:00-18:00 (10h) Michael Sutton" at bounding box center [402, 361] width 173 height 53
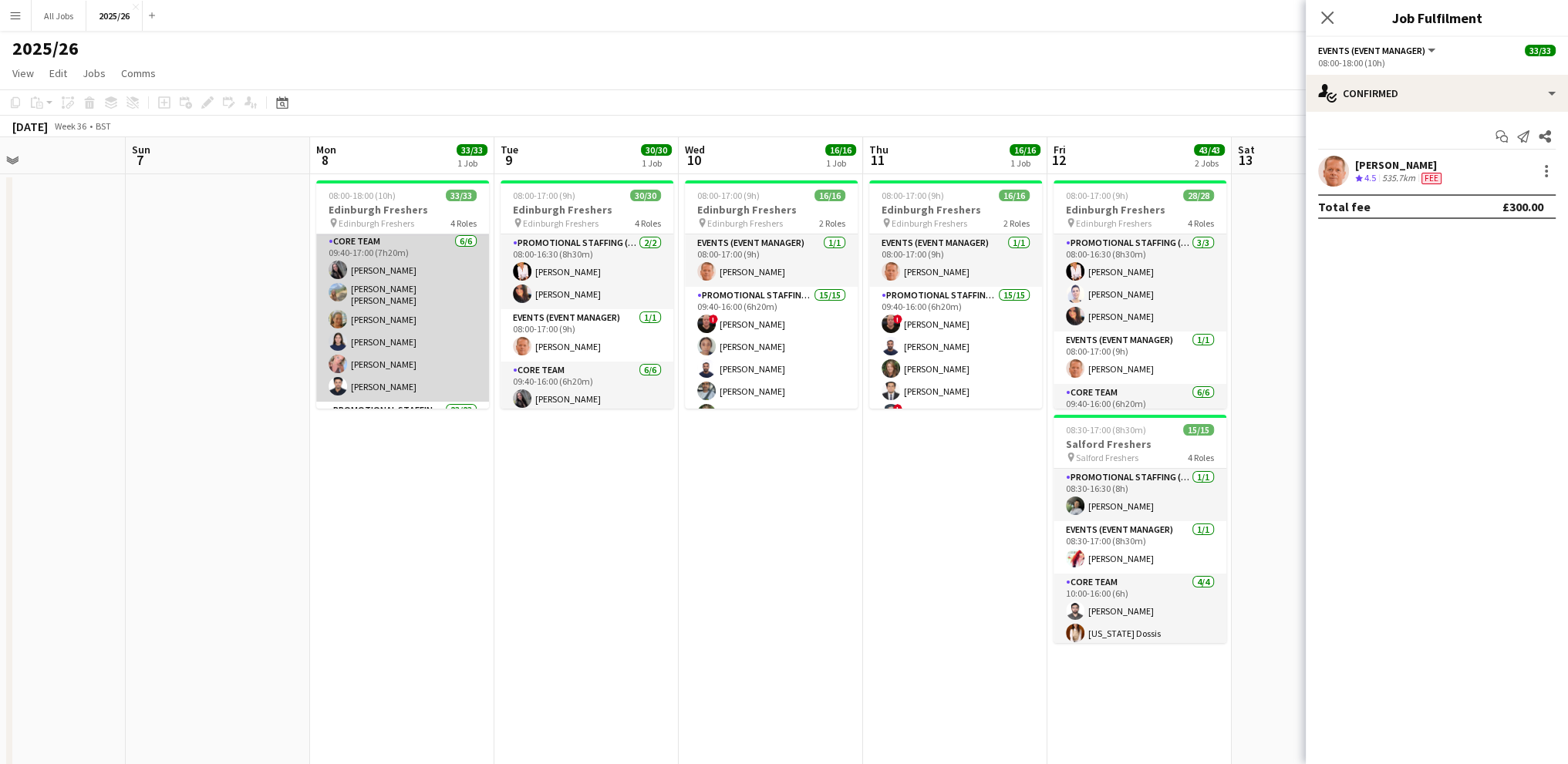
click at [375, 266] on app-card-role "Core Team 6/6 09:40-17:00 (7h20m) Charlotte Newell RACHEL ELIZABETH BROWN Liann…" at bounding box center [402, 317] width 173 height 169
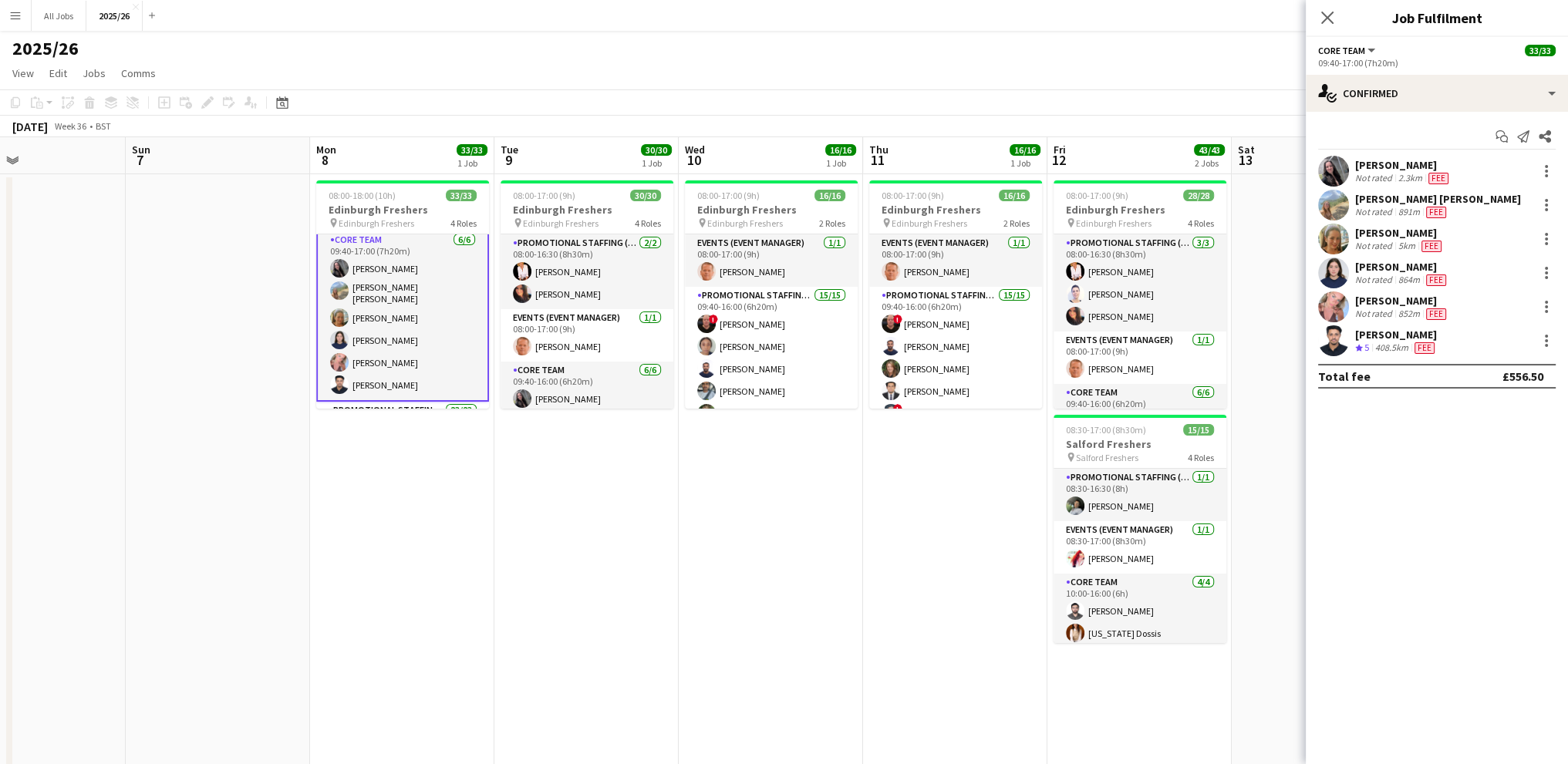
scroll to position [153, 0]
click at [1422, 168] on div "[PERSON_NAME]" at bounding box center [1403, 166] width 96 height 14
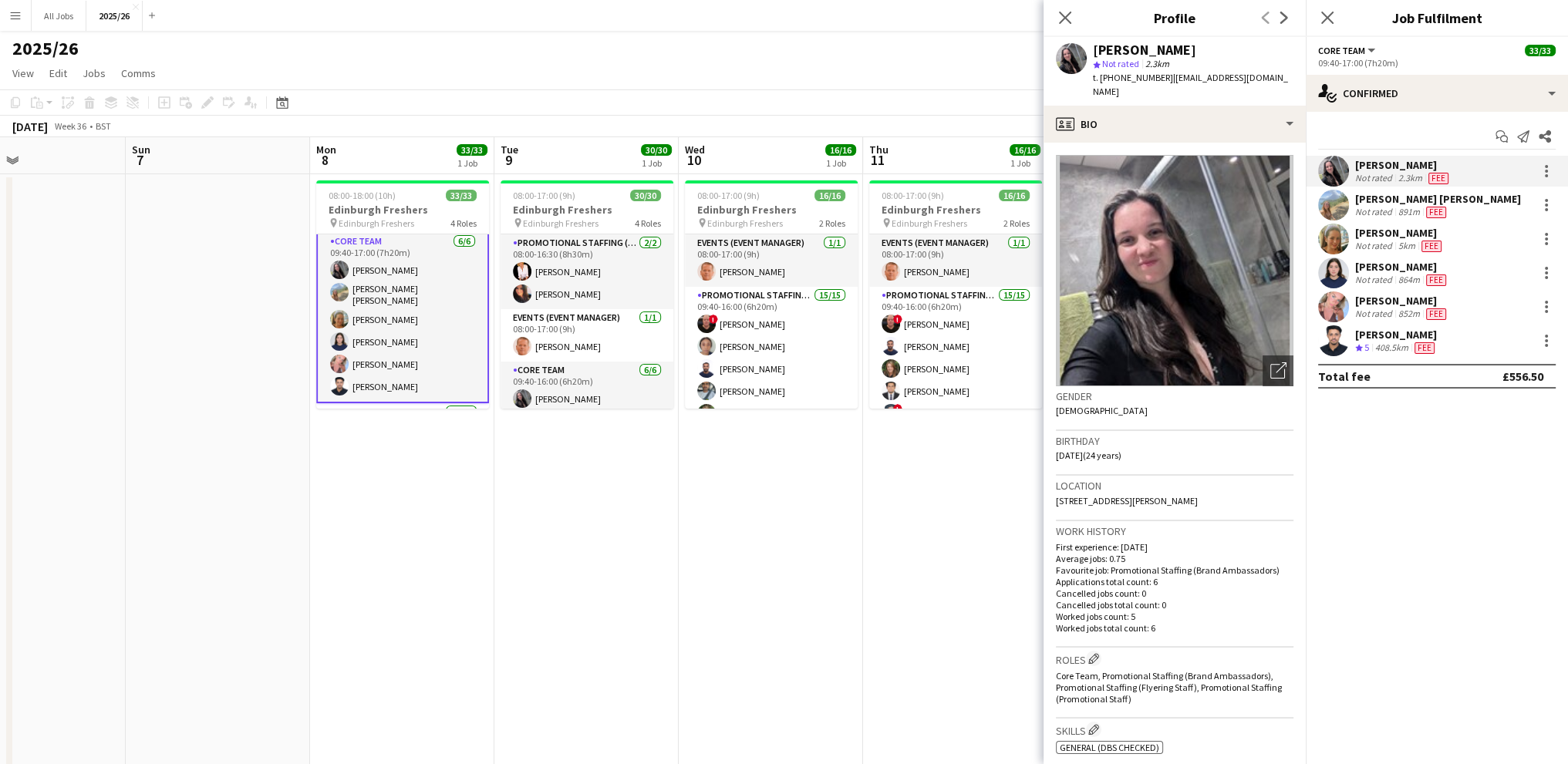
click at [1373, 200] on div "[PERSON_NAME] [PERSON_NAME]" at bounding box center [1438, 199] width 166 height 14
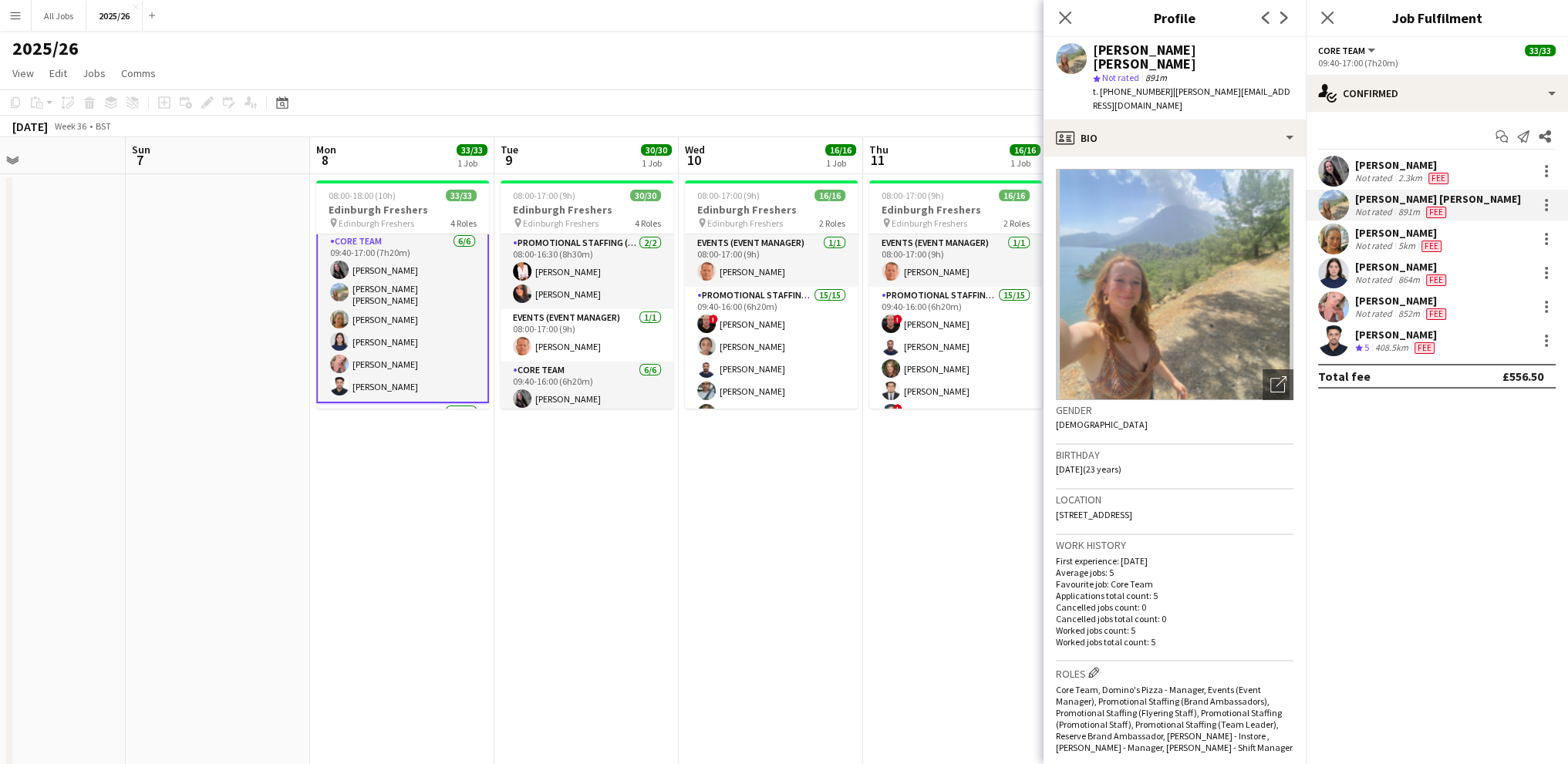
click at [1369, 227] on div "[PERSON_NAME]" at bounding box center [1400, 233] width 89 height 14
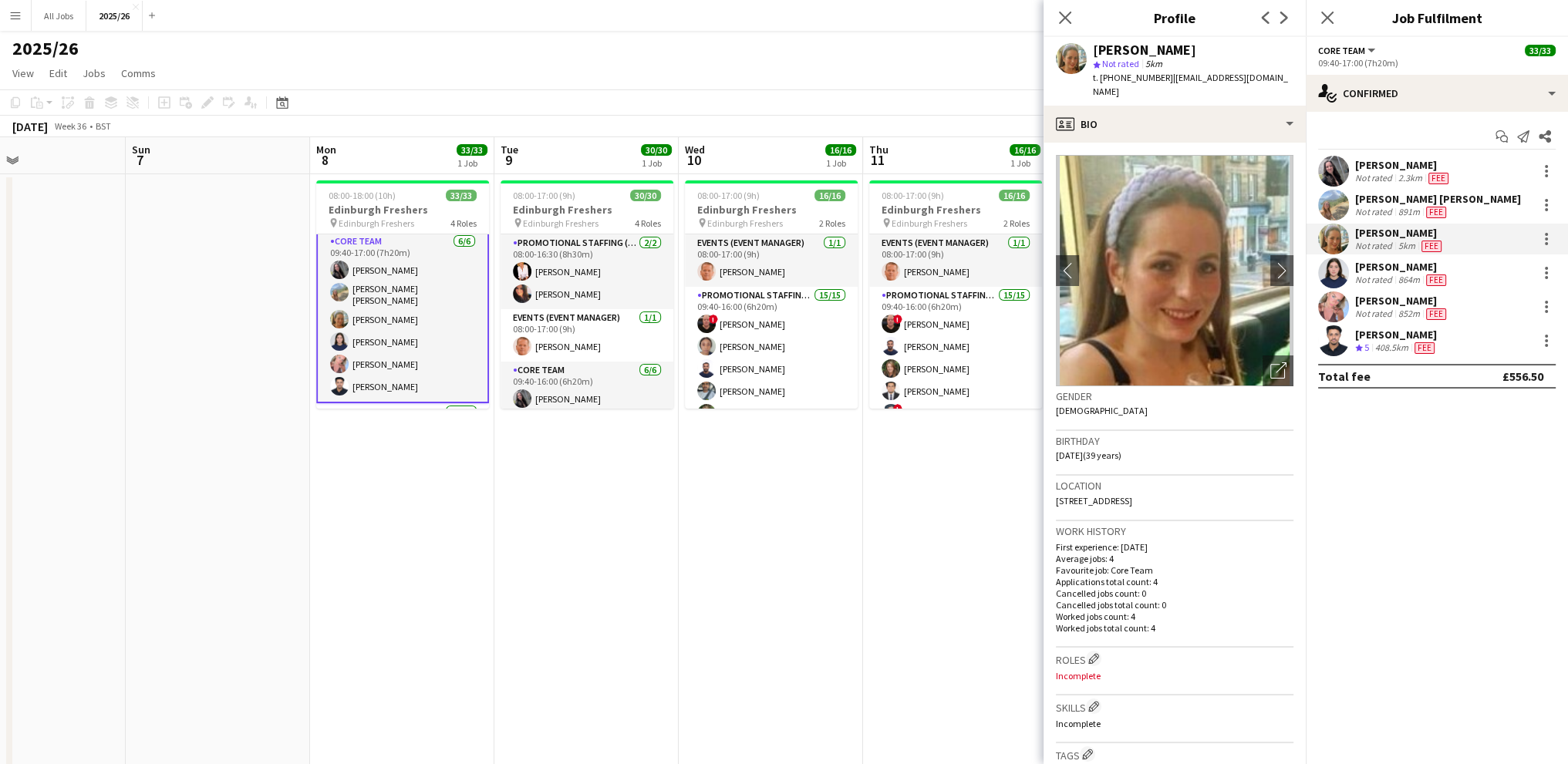
click at [1370, 266] on div "[PERSON_NAME]" at bounding box center [1402, 267] width 94 height 14
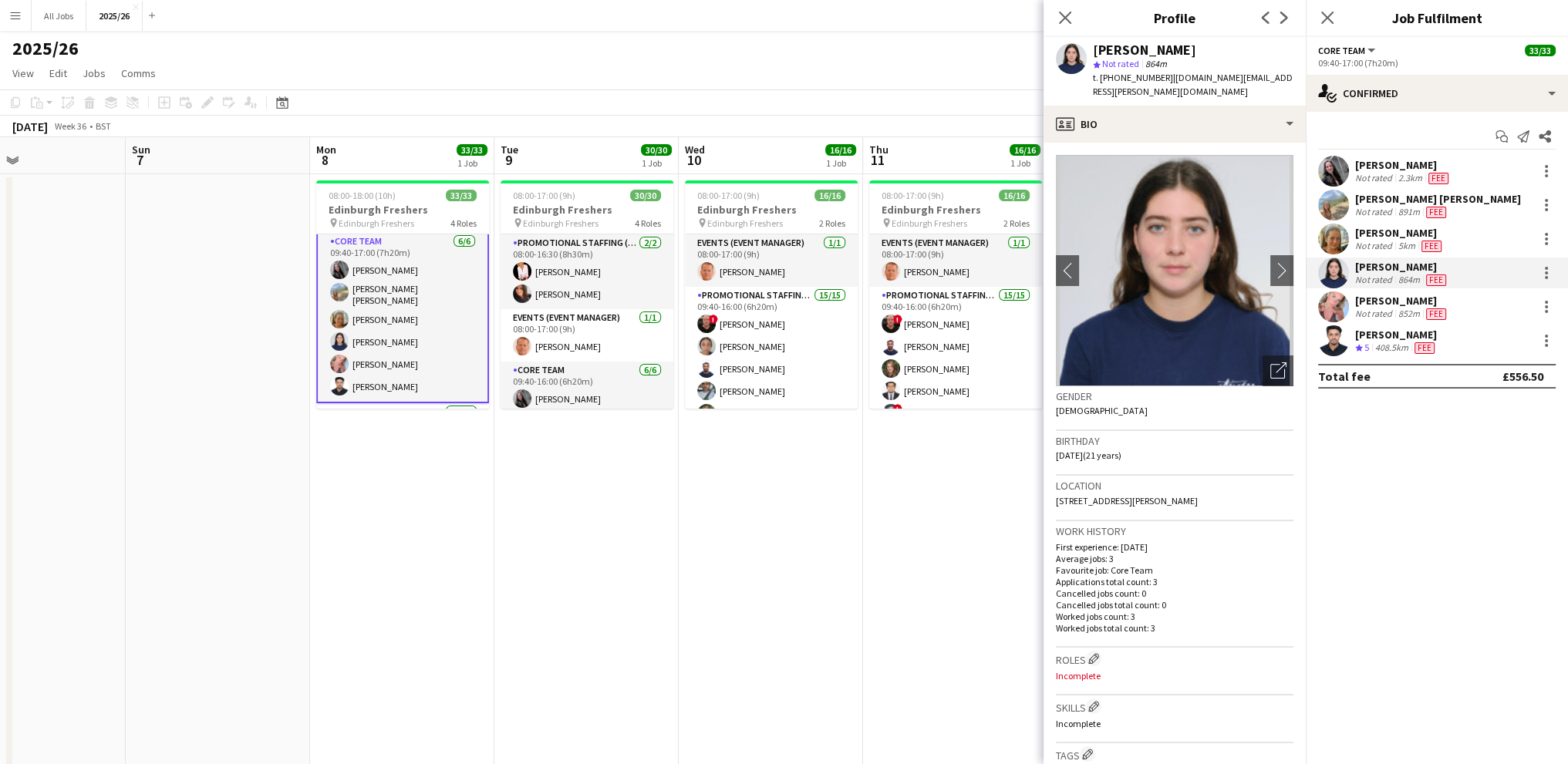
click at [1366, 305] on div "[PERSON_NAME]" at bounding box center [1402, 301] width 94 height 14
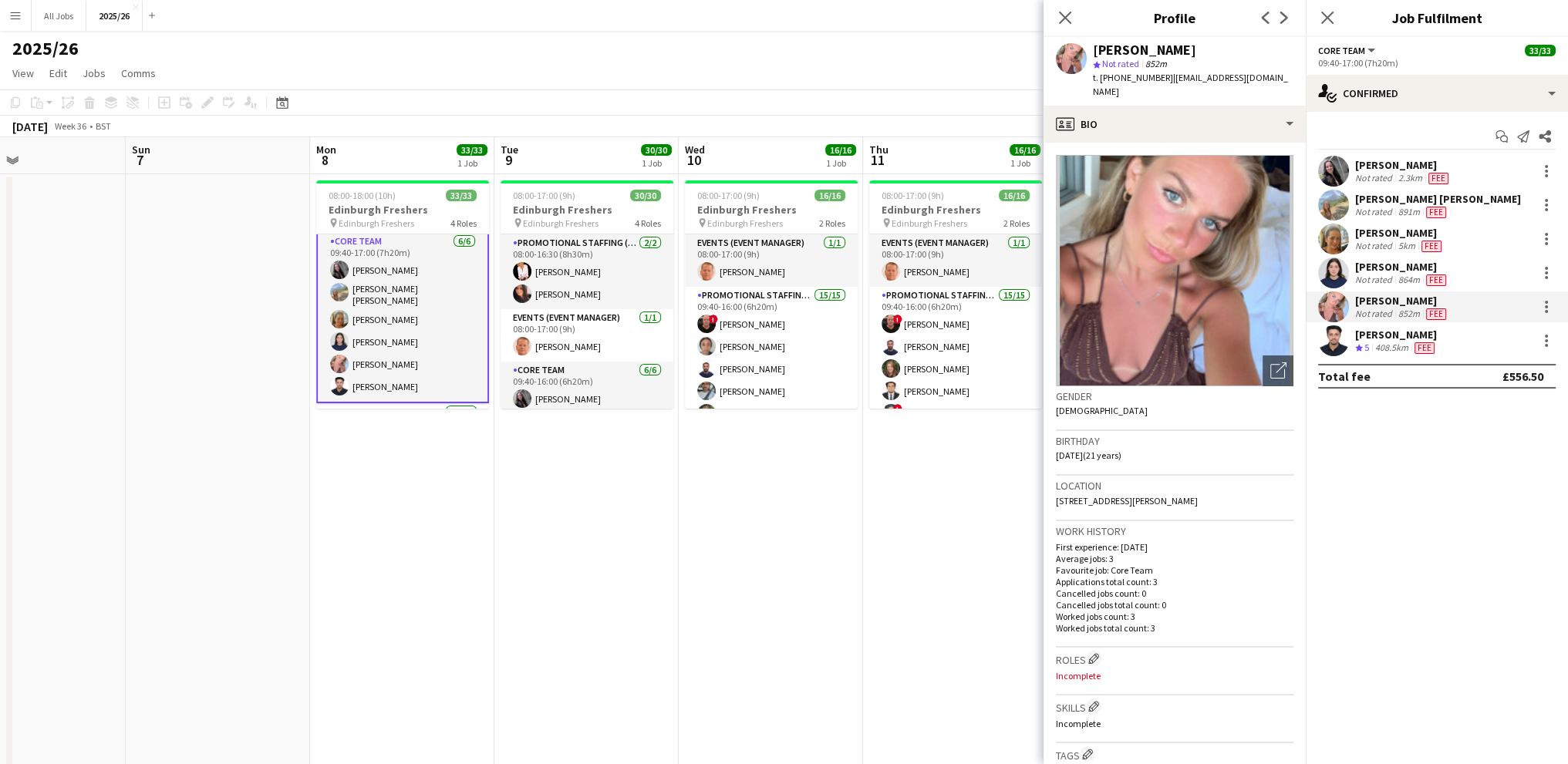
click at [1366, 326] on div "Mohammed Idrees Khan Crew rating 5 408.5km Fee" at bounding box center [1437, 340] width 262 height 31
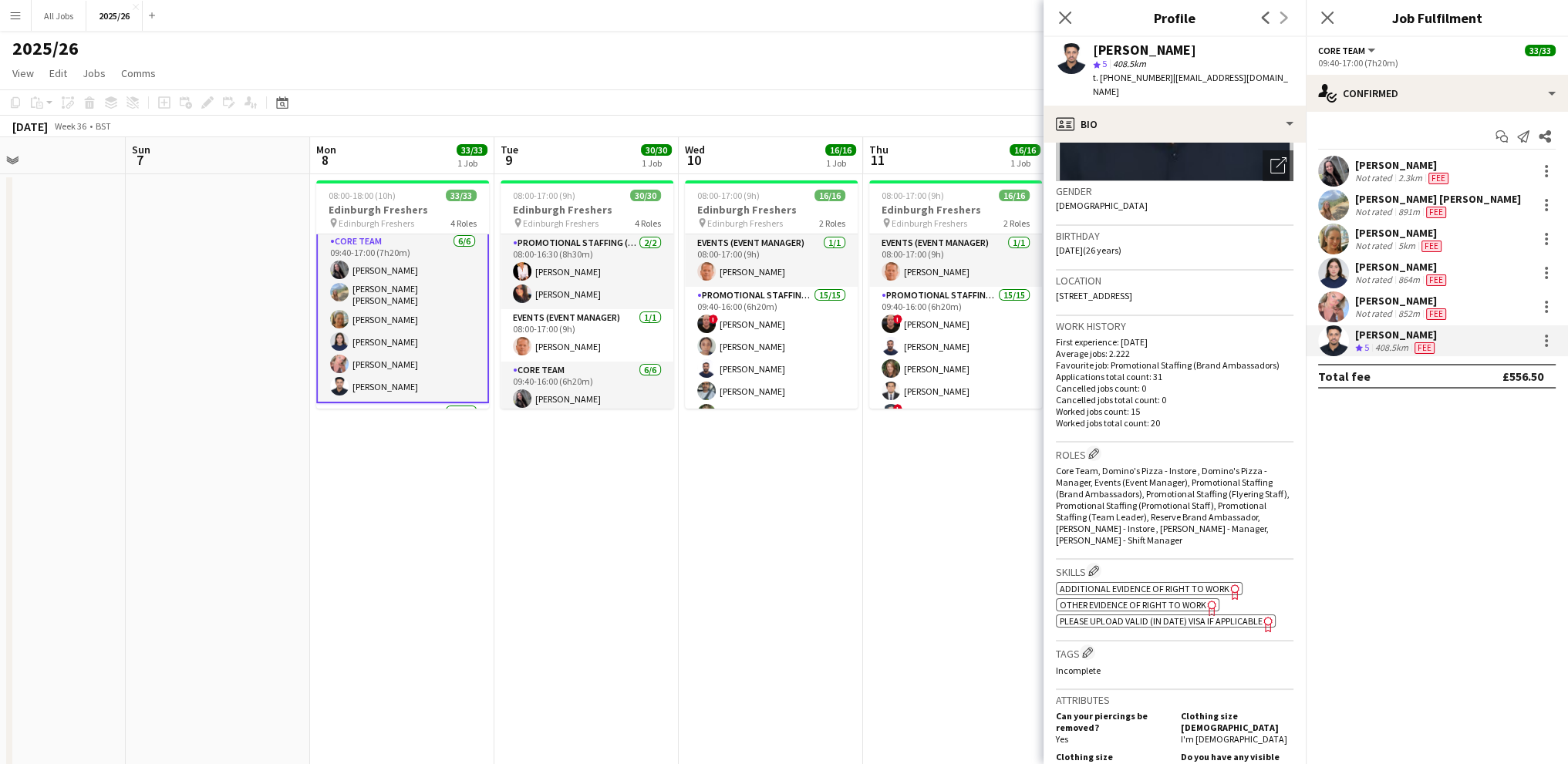
scroll to position [231, 0]
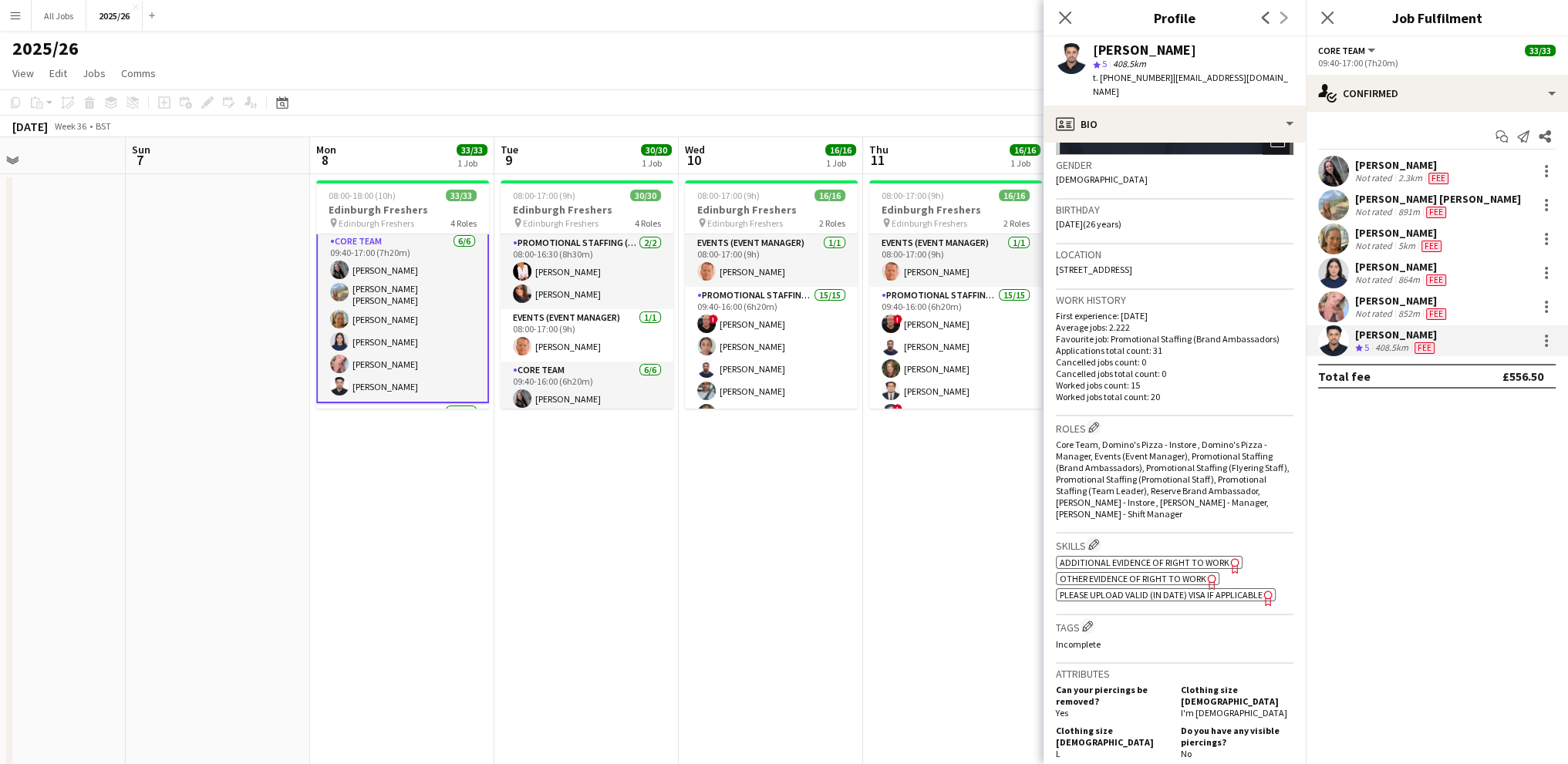
click at [1376, 316] on div "Not rated" at bounding box center [1375, 314] width 40 height 13
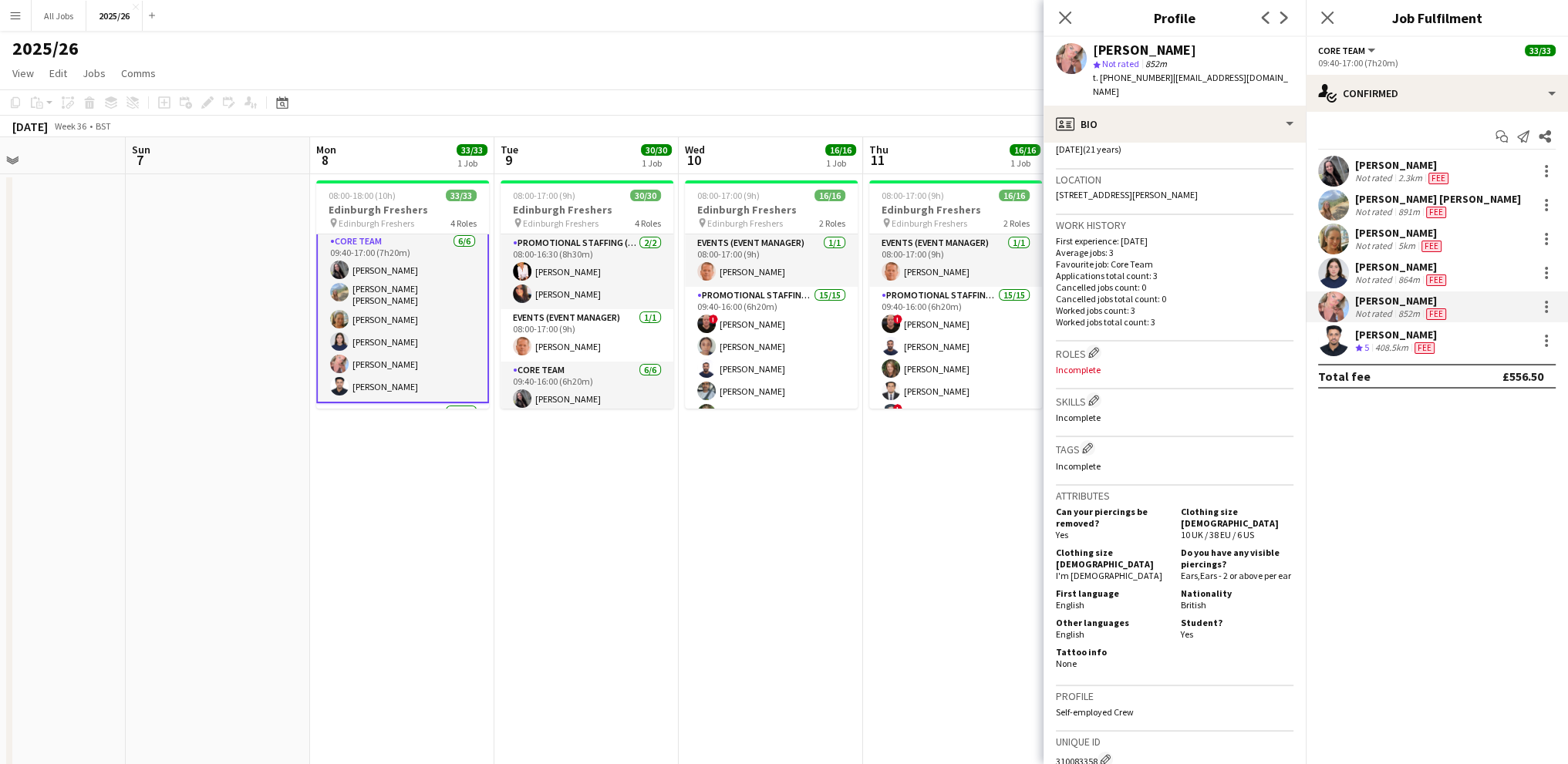
scroll to position [308, 0]
click at [1402, 282] on div "864m" at bounding box center [1409, 280] width 27 height 13
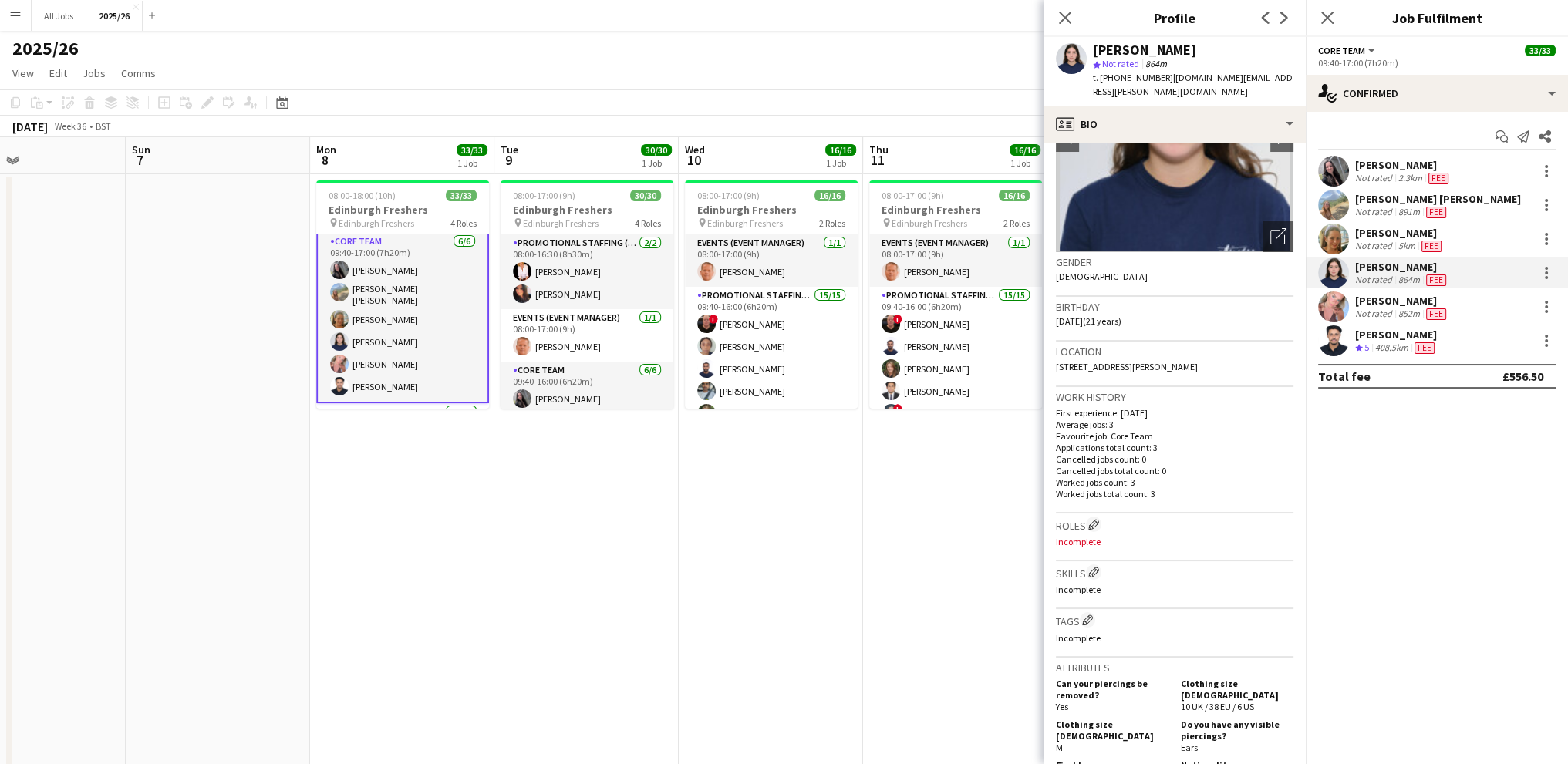
scroll to position [231, 0]
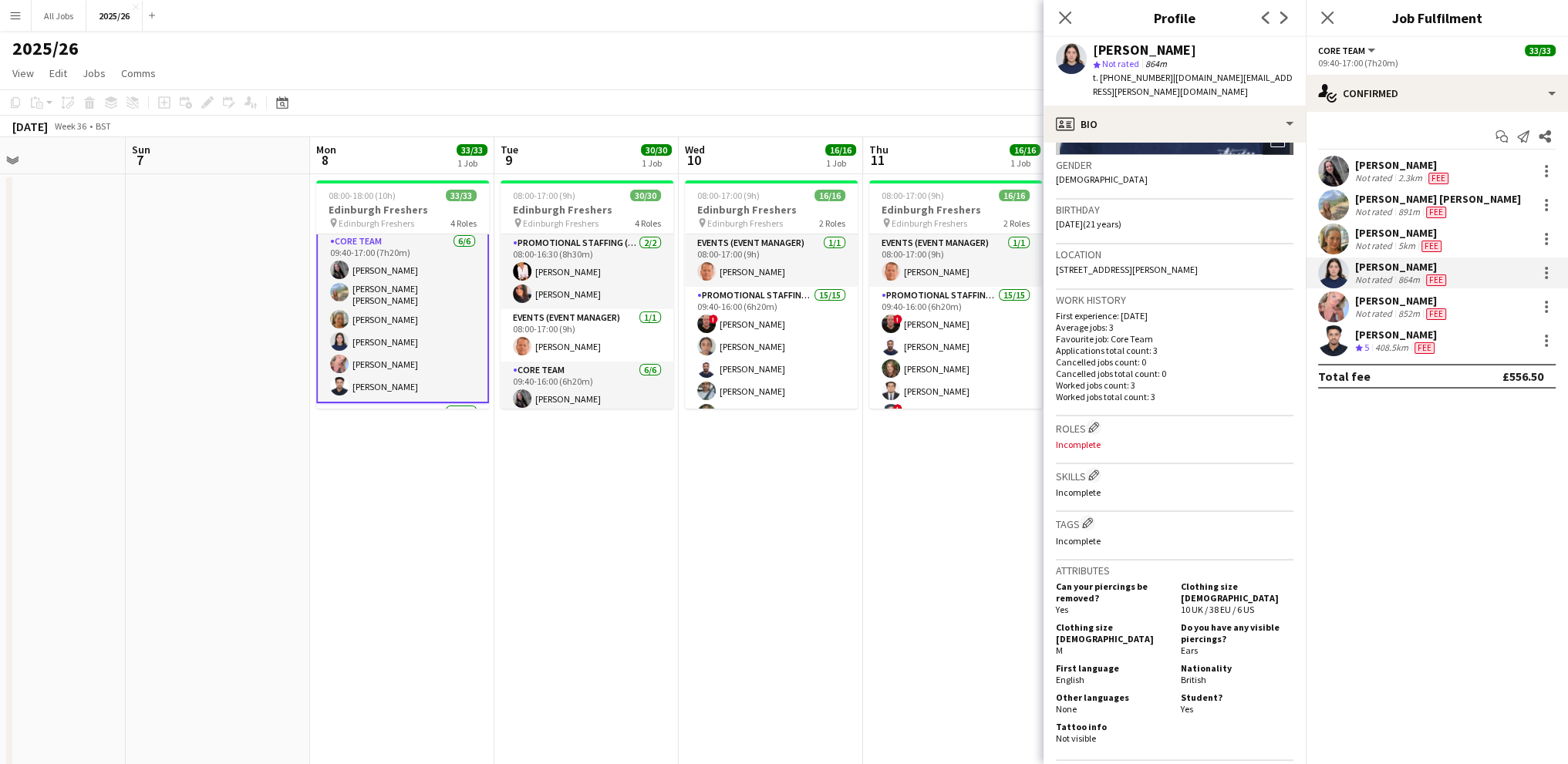
click at [1376, 248] on div "Not rated" at bounding box center [1375, 246] width 40 height 13
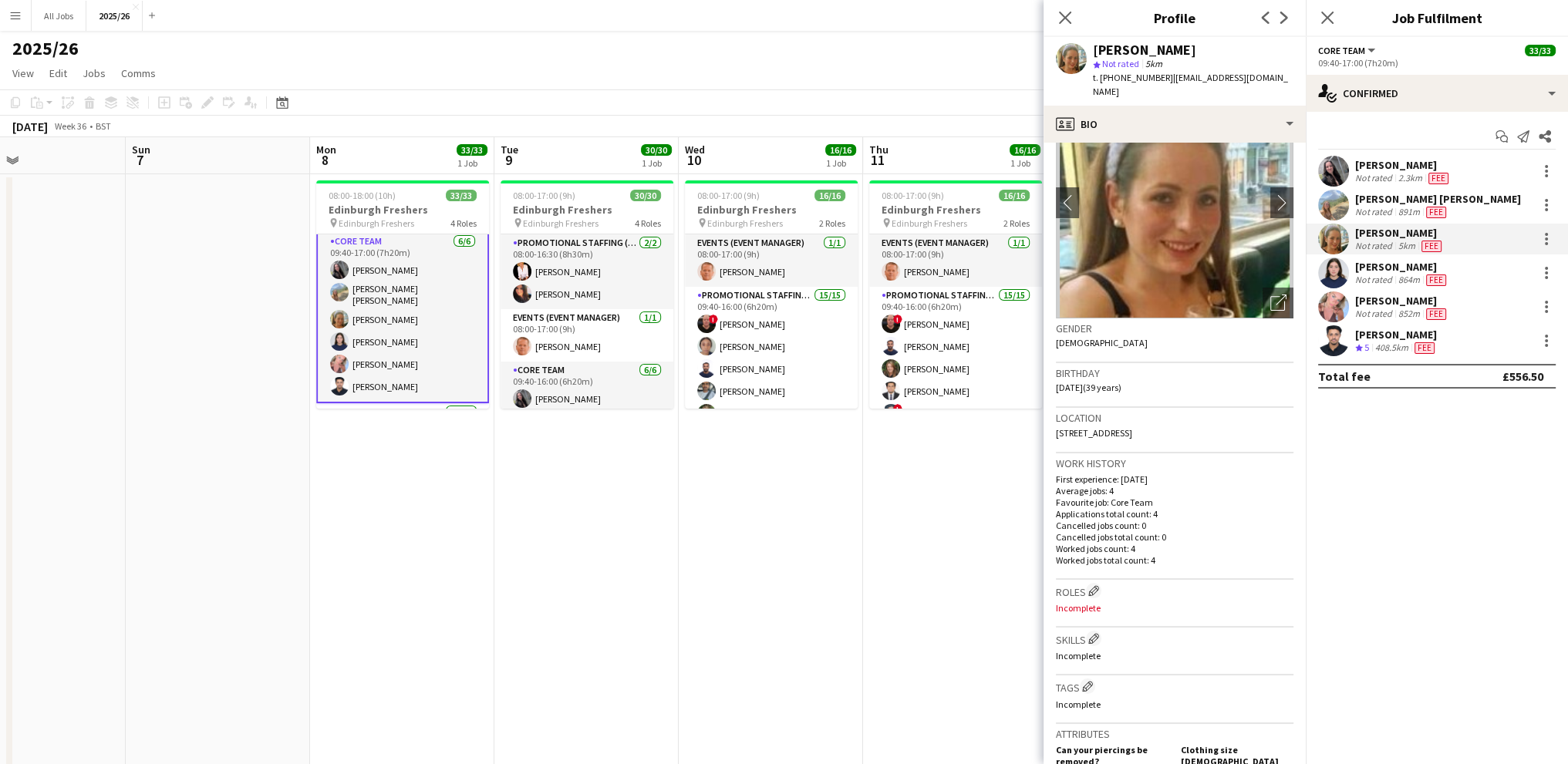
scroll to position [155, 0]
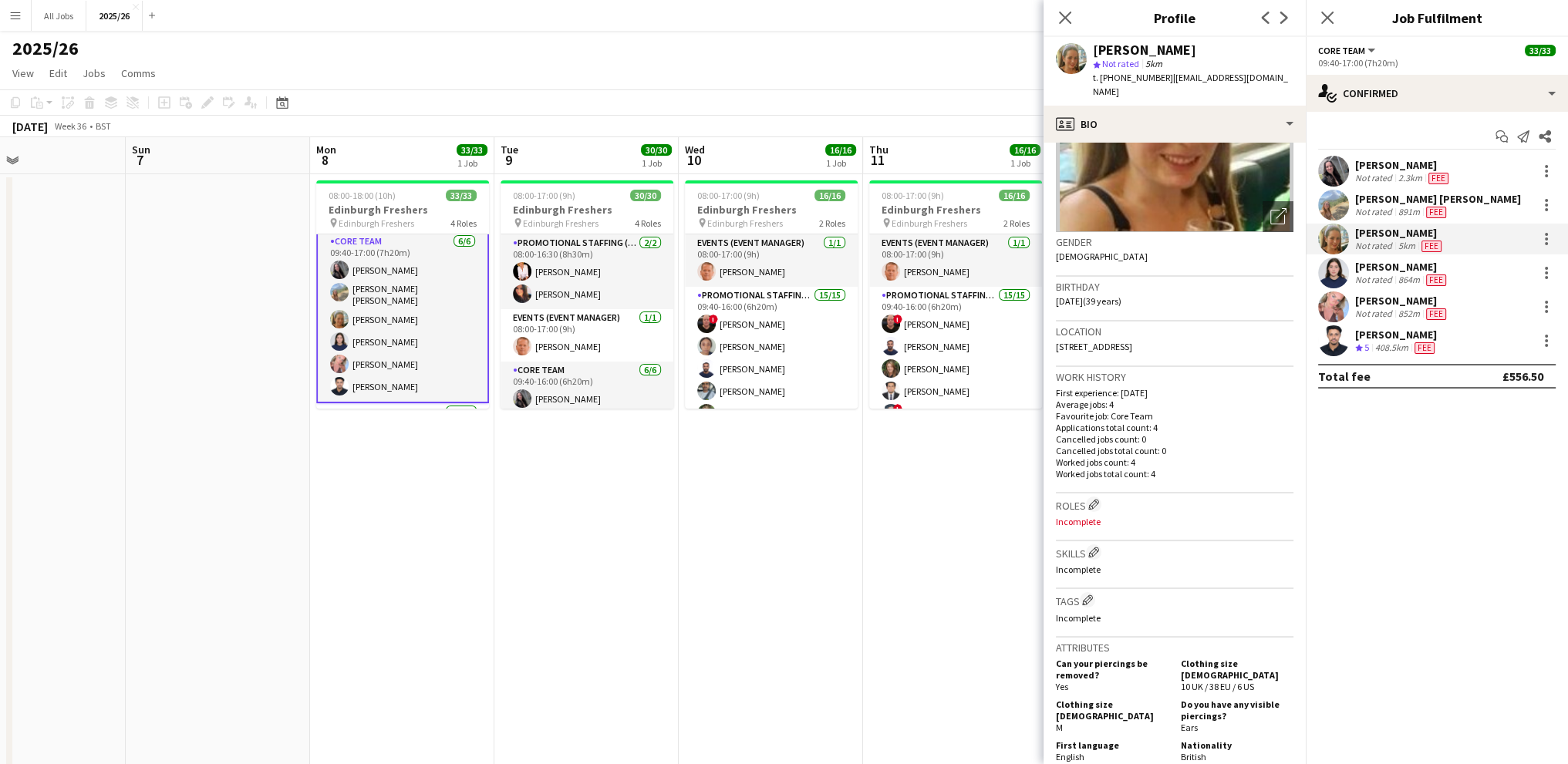
click at [1372, 210] on div "Not rated" at bounding box center [1375, 213] width 40 height 13
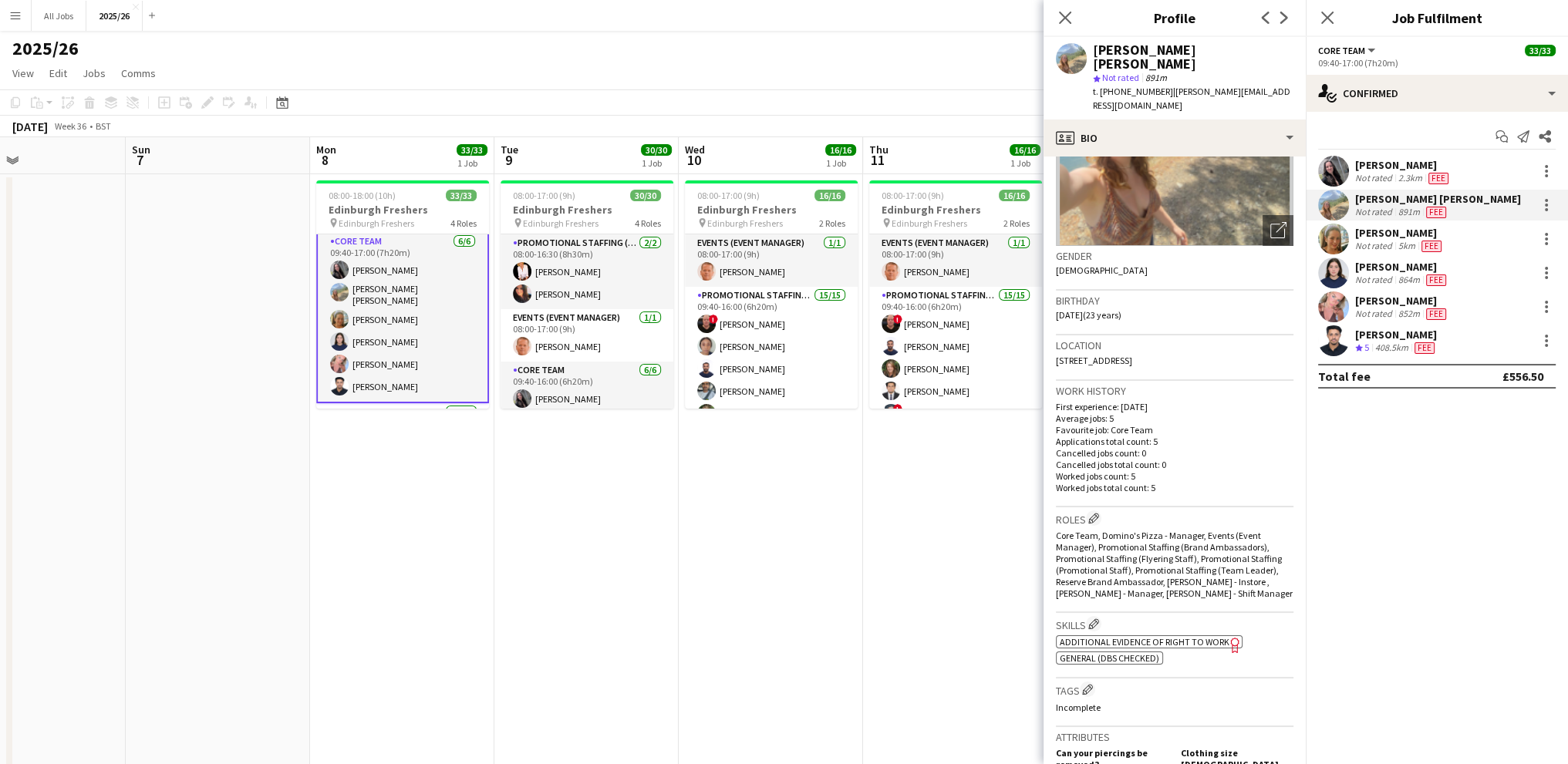
click at [1110, 636] on span "Additional evidence of Right to Work" at bounding box center [1144, 642] width 169 height 12
click at [1363, 172] on div "Not rated" at bounding box center [1375, 178] width 40 height 13
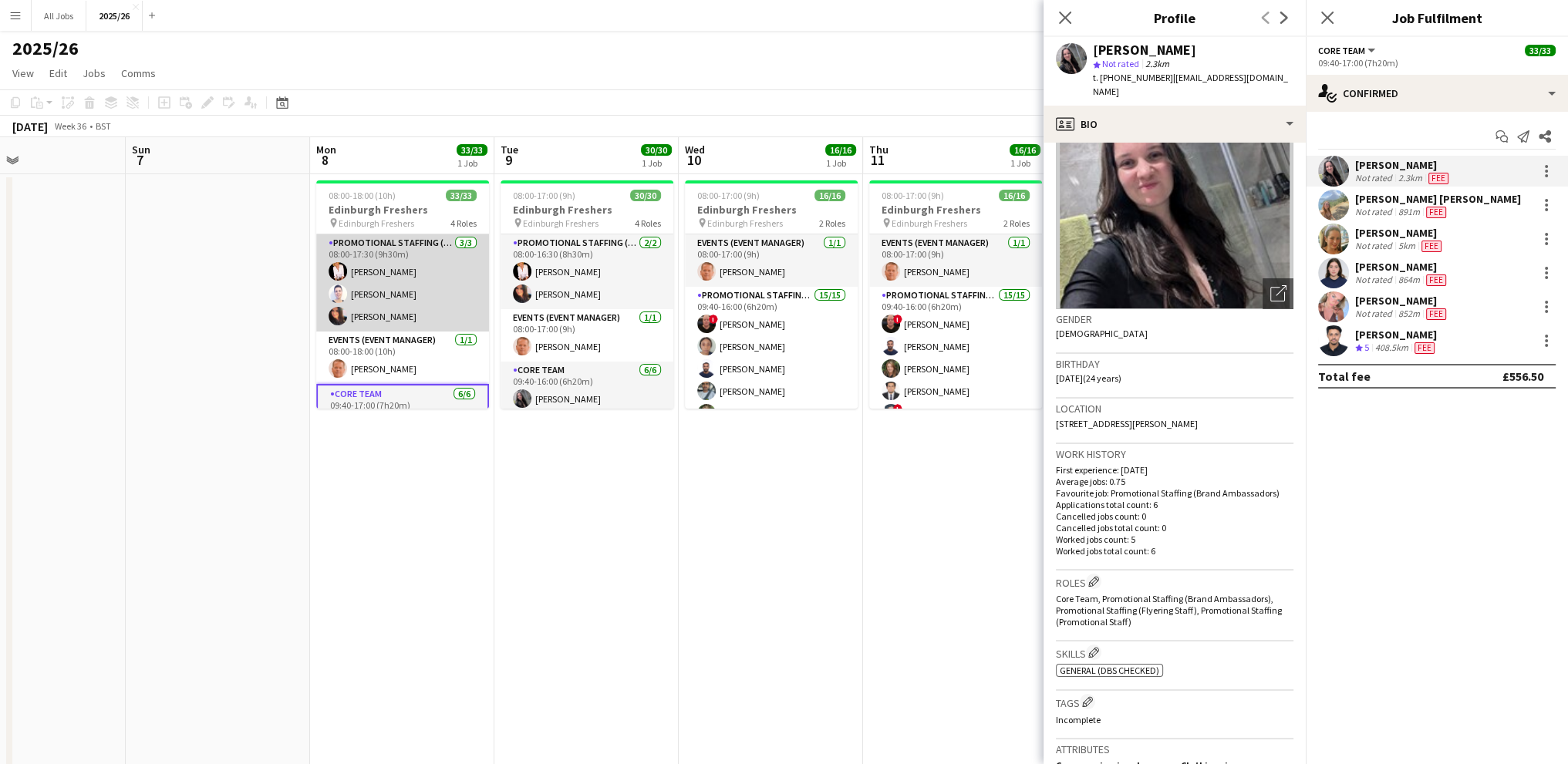
scroll to position [0, 0]
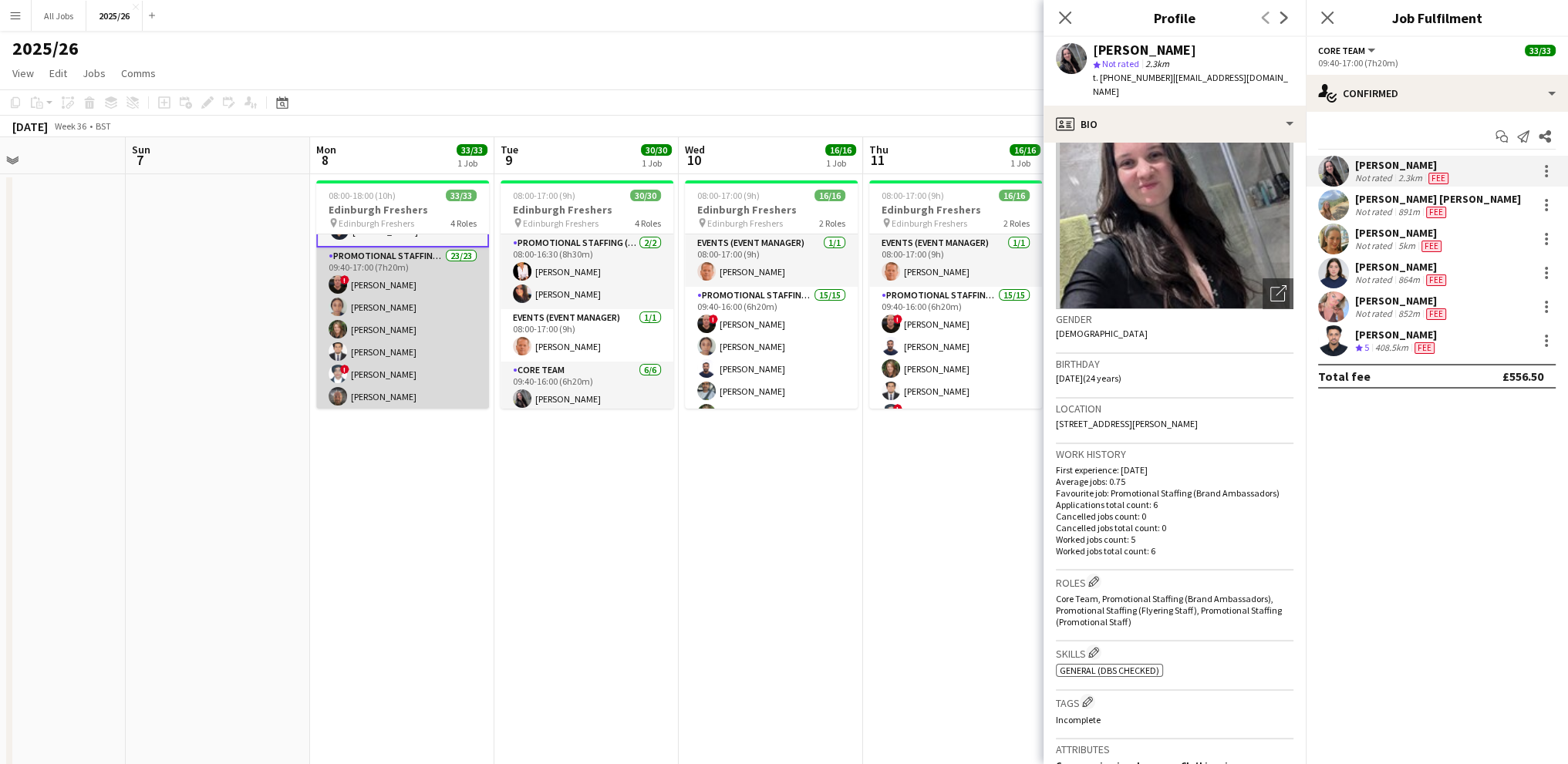
click at [377, 275] on app-card-role "Promotional Staffing (Brand Ambassadors) 23/23 09:40-17:00 (7h20m) ! George Dic…" at bounding box center [402, 527] width 173 height 558
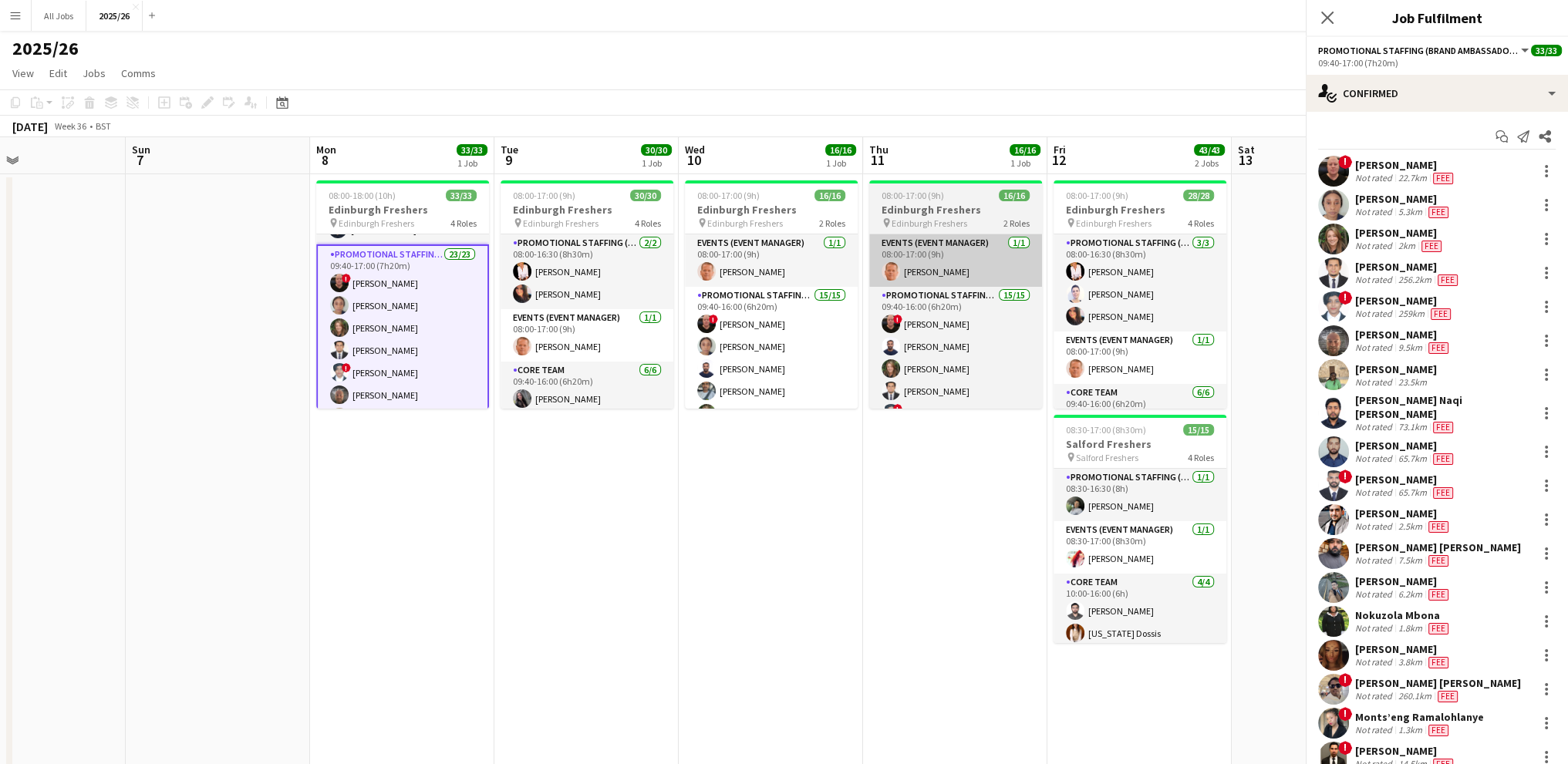
scroll to position [307, 0]
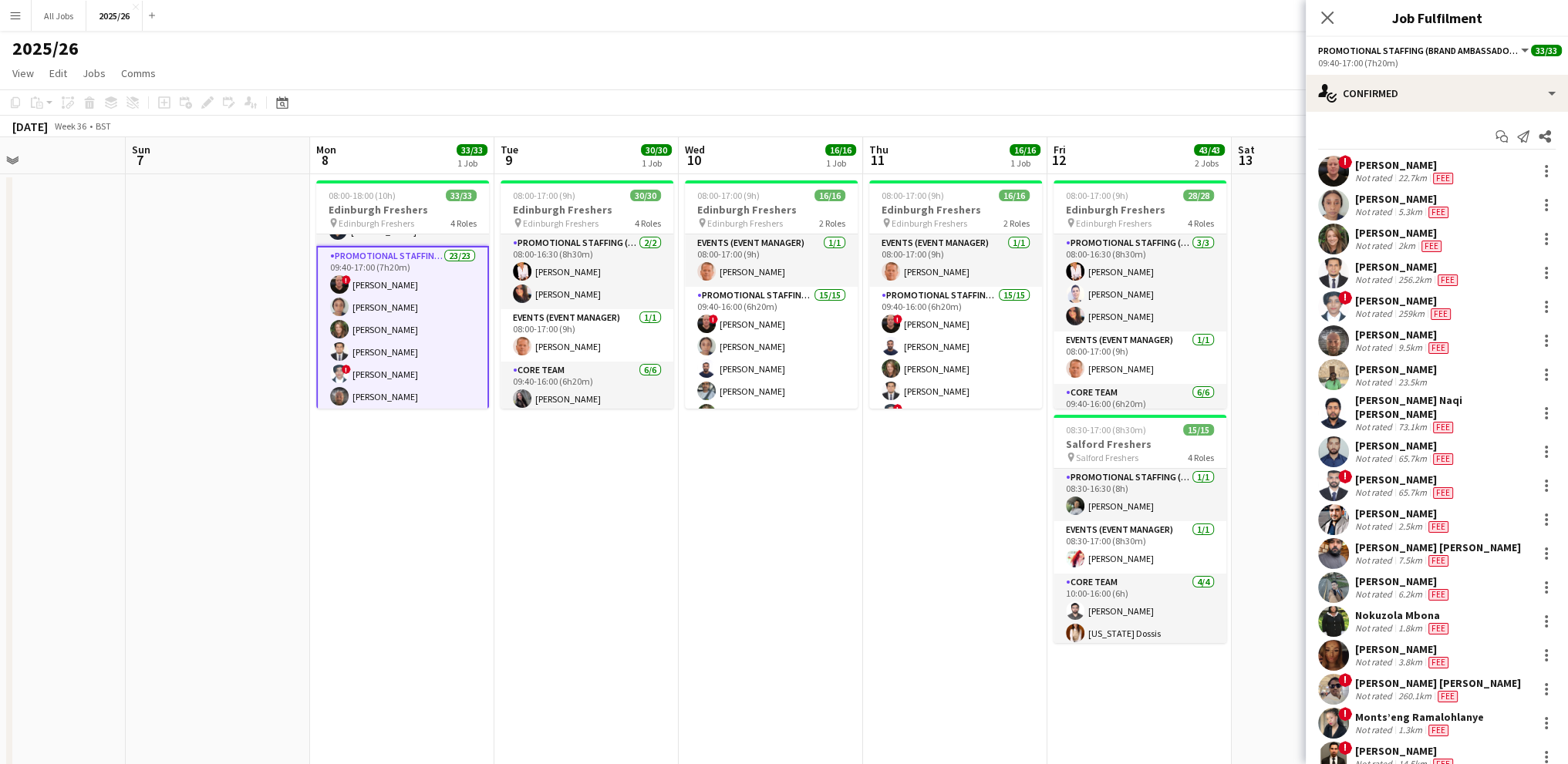
click at [1366, 165] on div "[PERSON_NAME]" at bounding box center [1406, 166] width 101 height 14
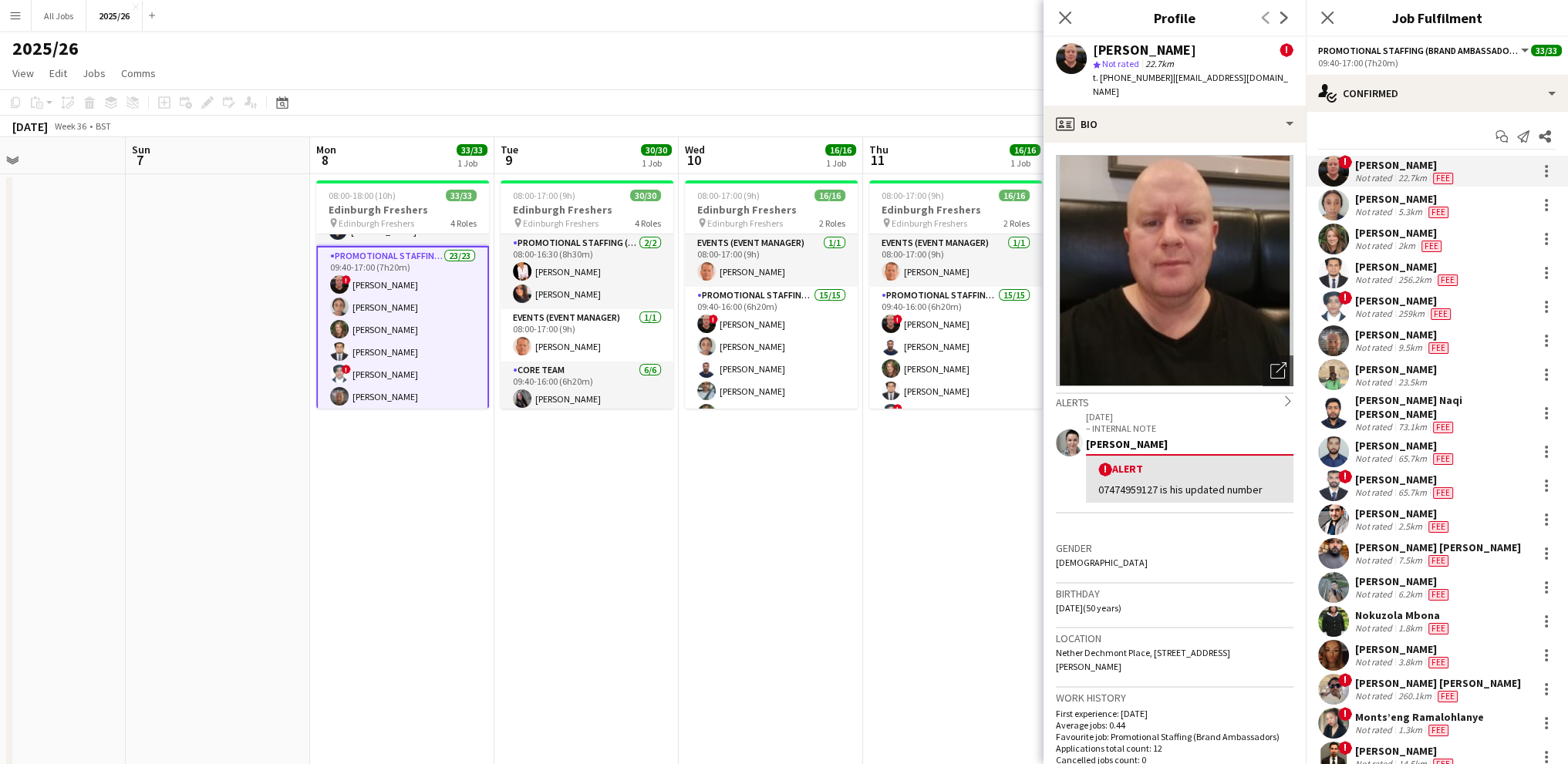
click at [1379, 312] on div "Not rated" at bounding box center [1375, 314] width 40 height 13
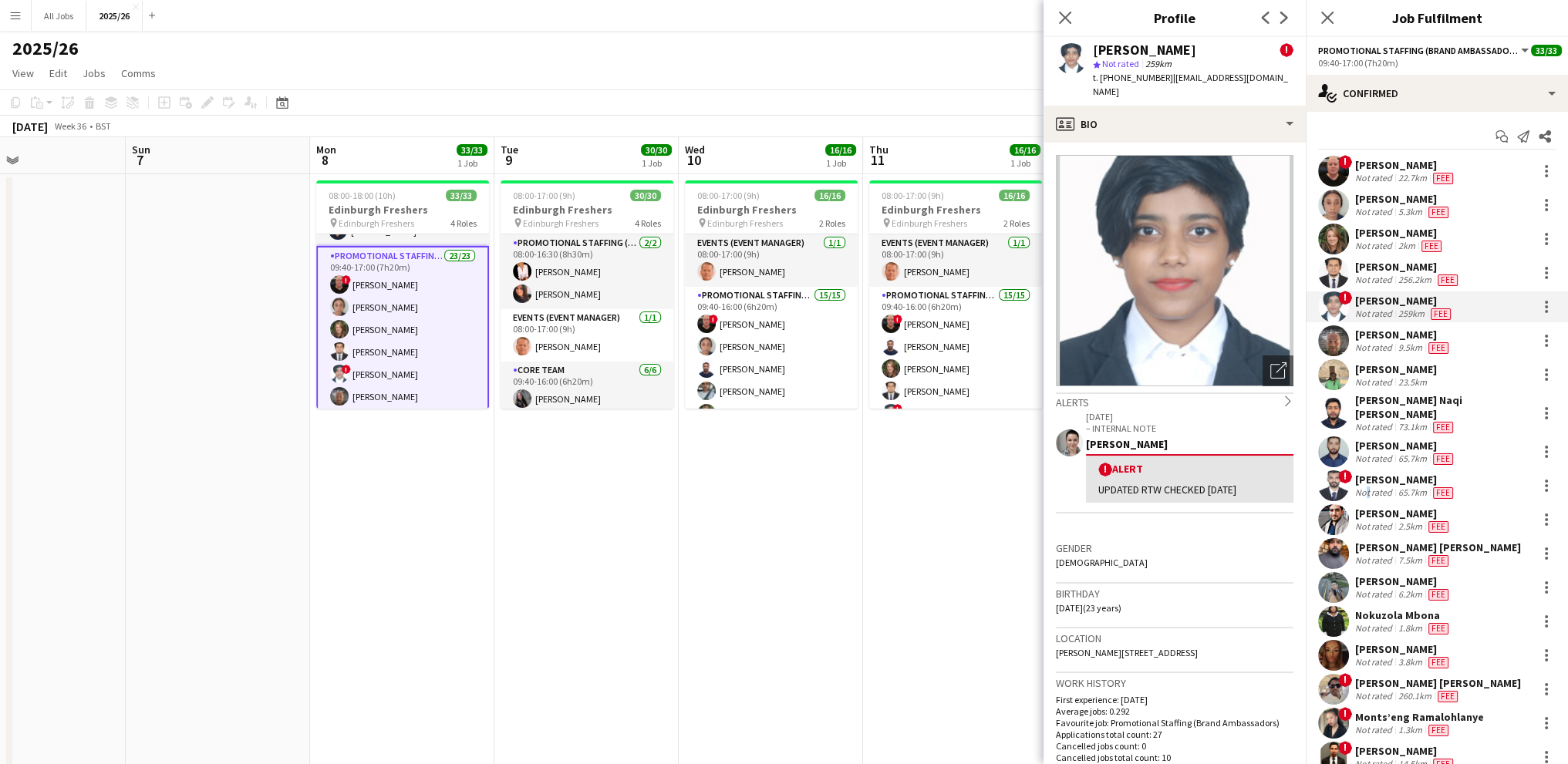
click at [1363, 486] on div "Not rated" at bounding box center [1375, 493] width 40 height 13
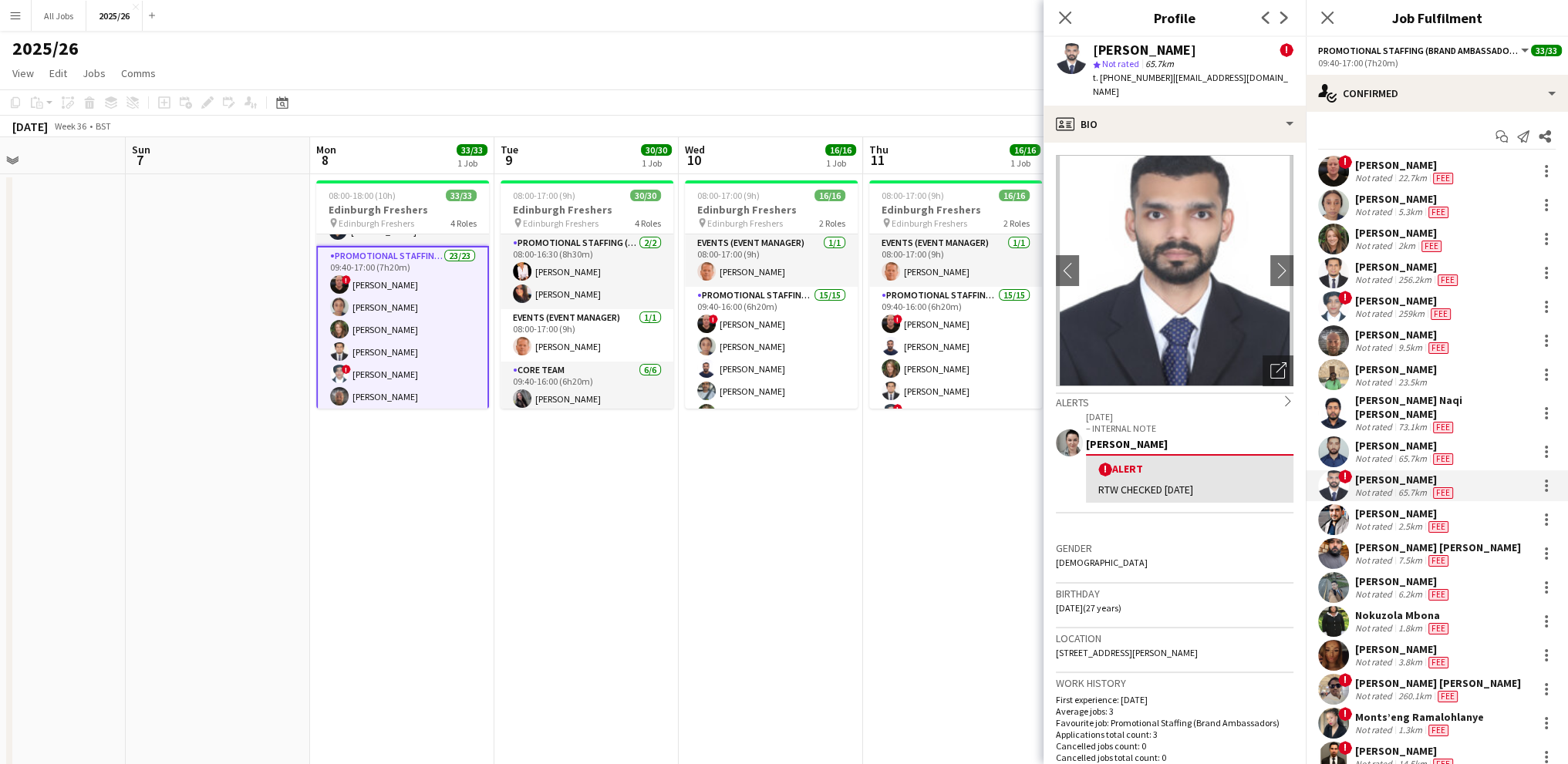
click at [1407, 438] on div "[PERSON_NAME]" at bounding box center [1406, 446] width 101 height 14
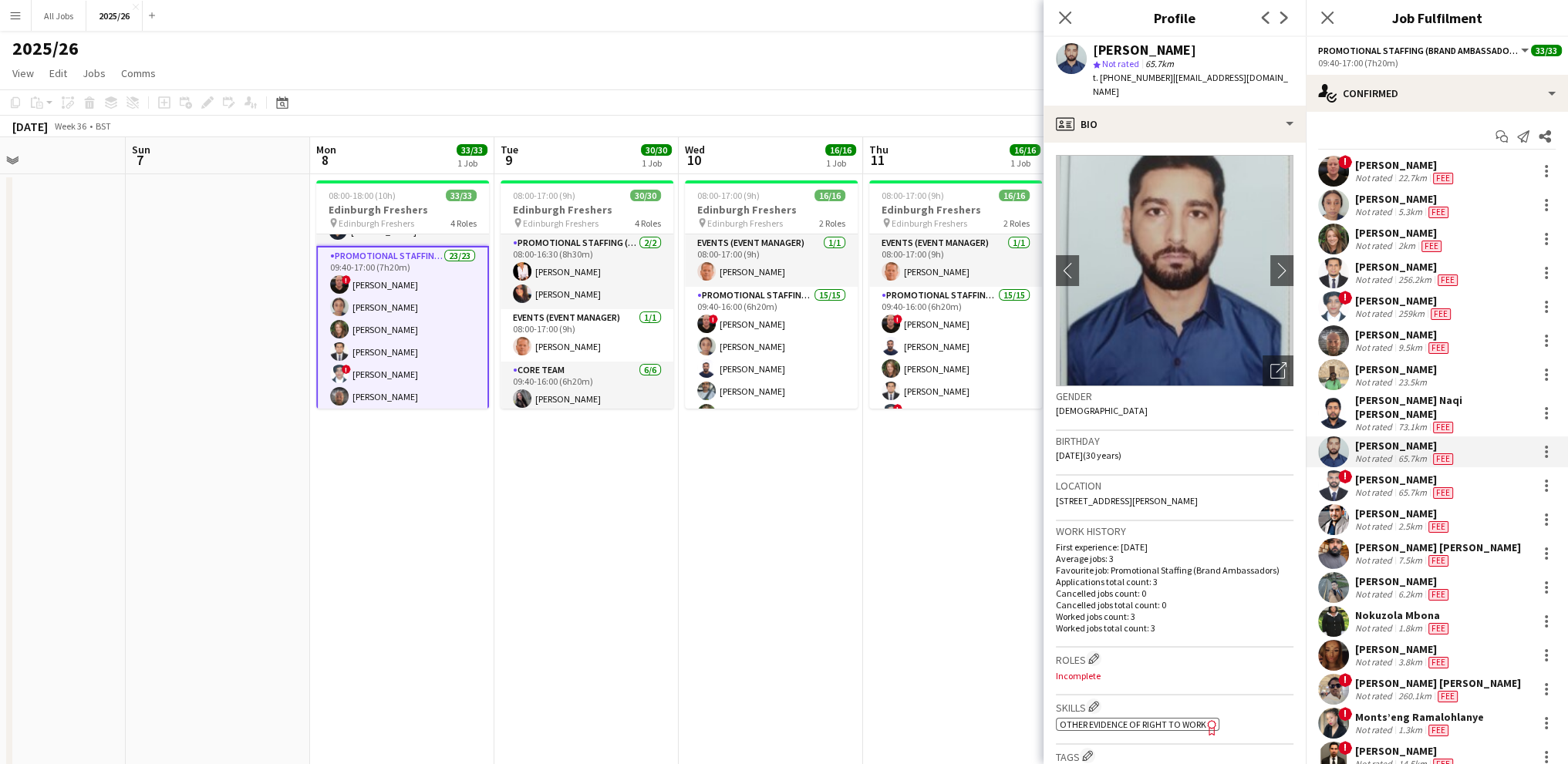
scroll to position [231, 0]
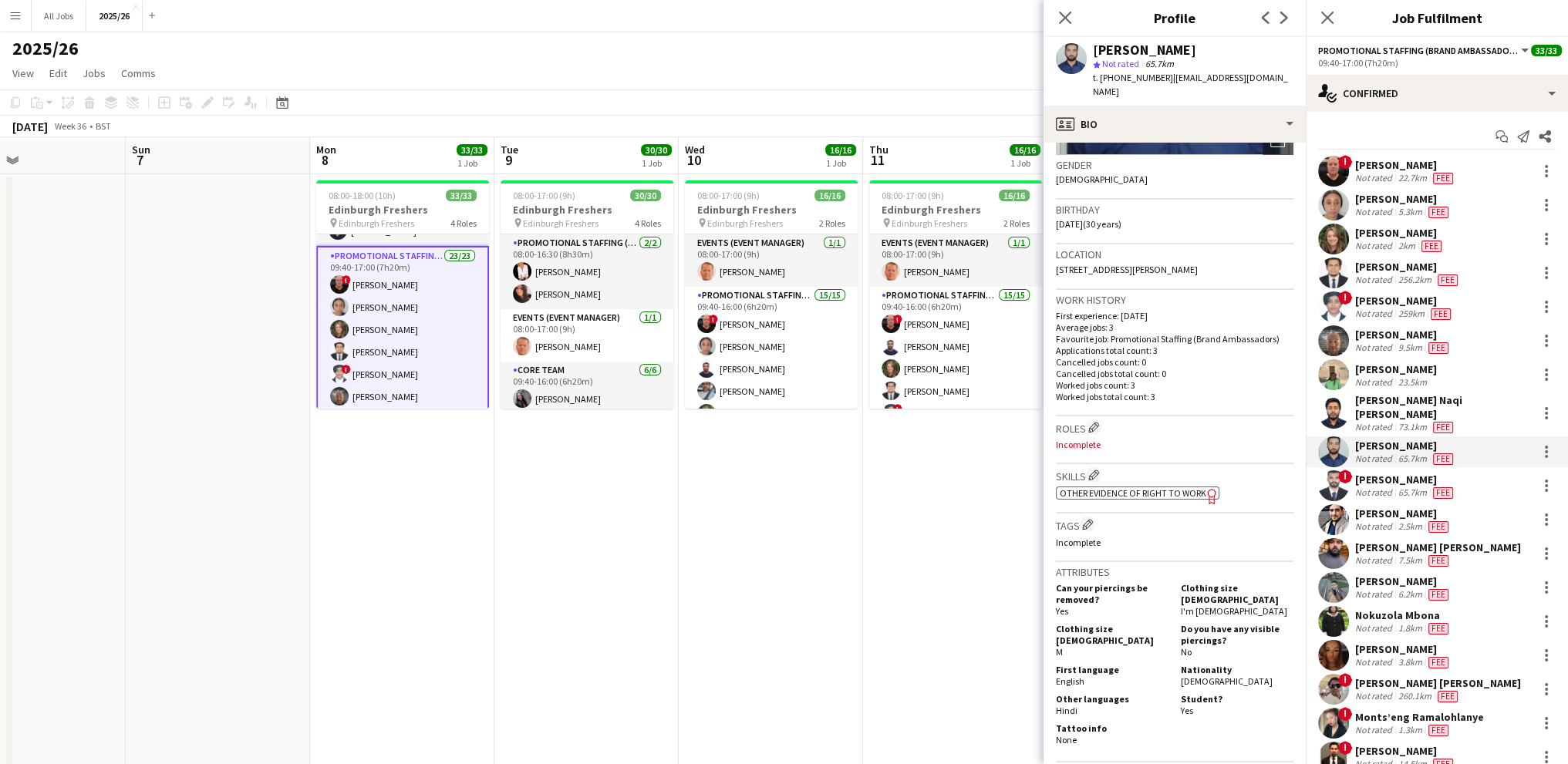
click at [1111, 487] on span "Other evidence of Right to Work" at bounding box center [1133, 493] width 147 height 12
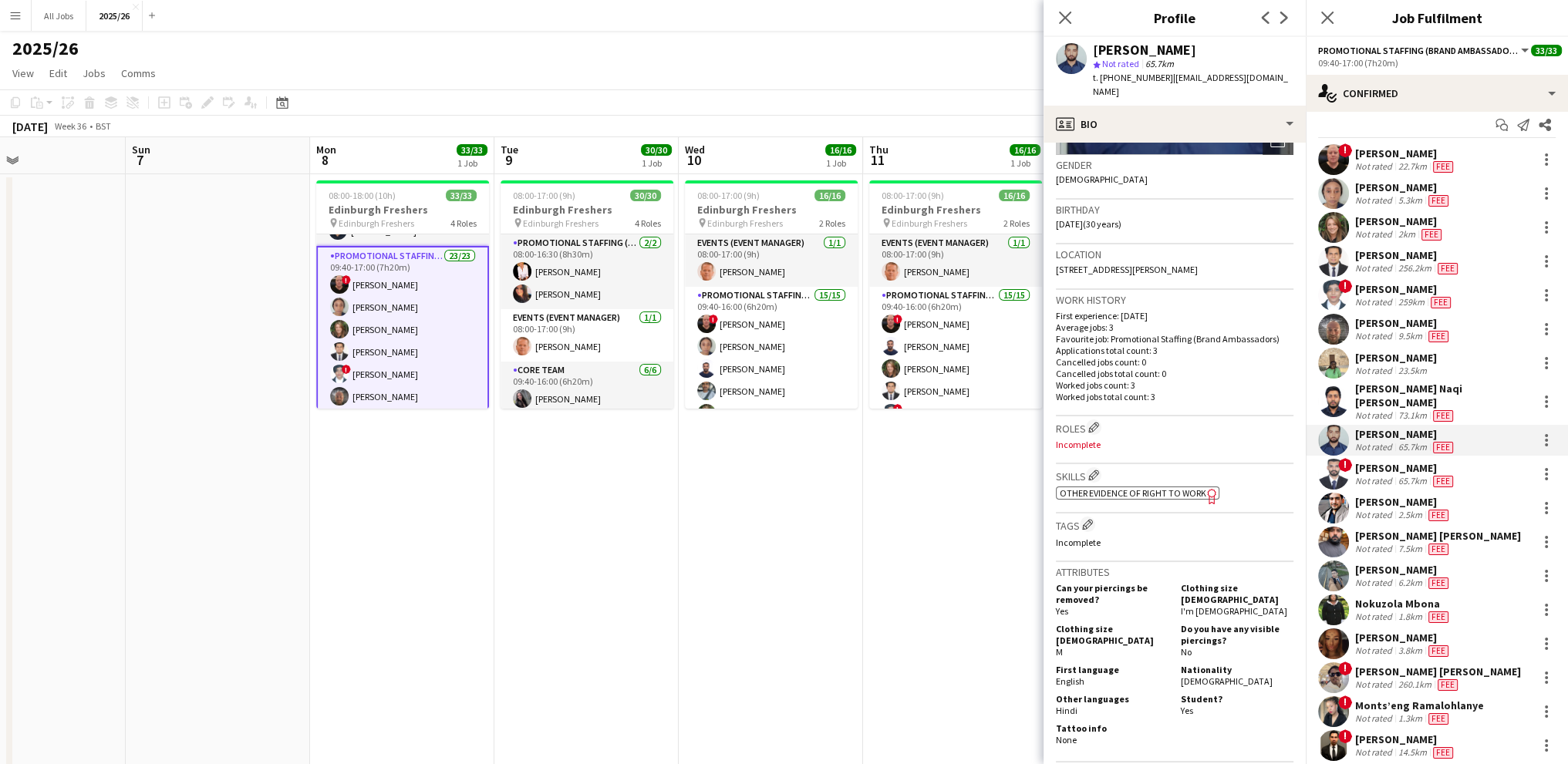
scroll to position [0, 0]
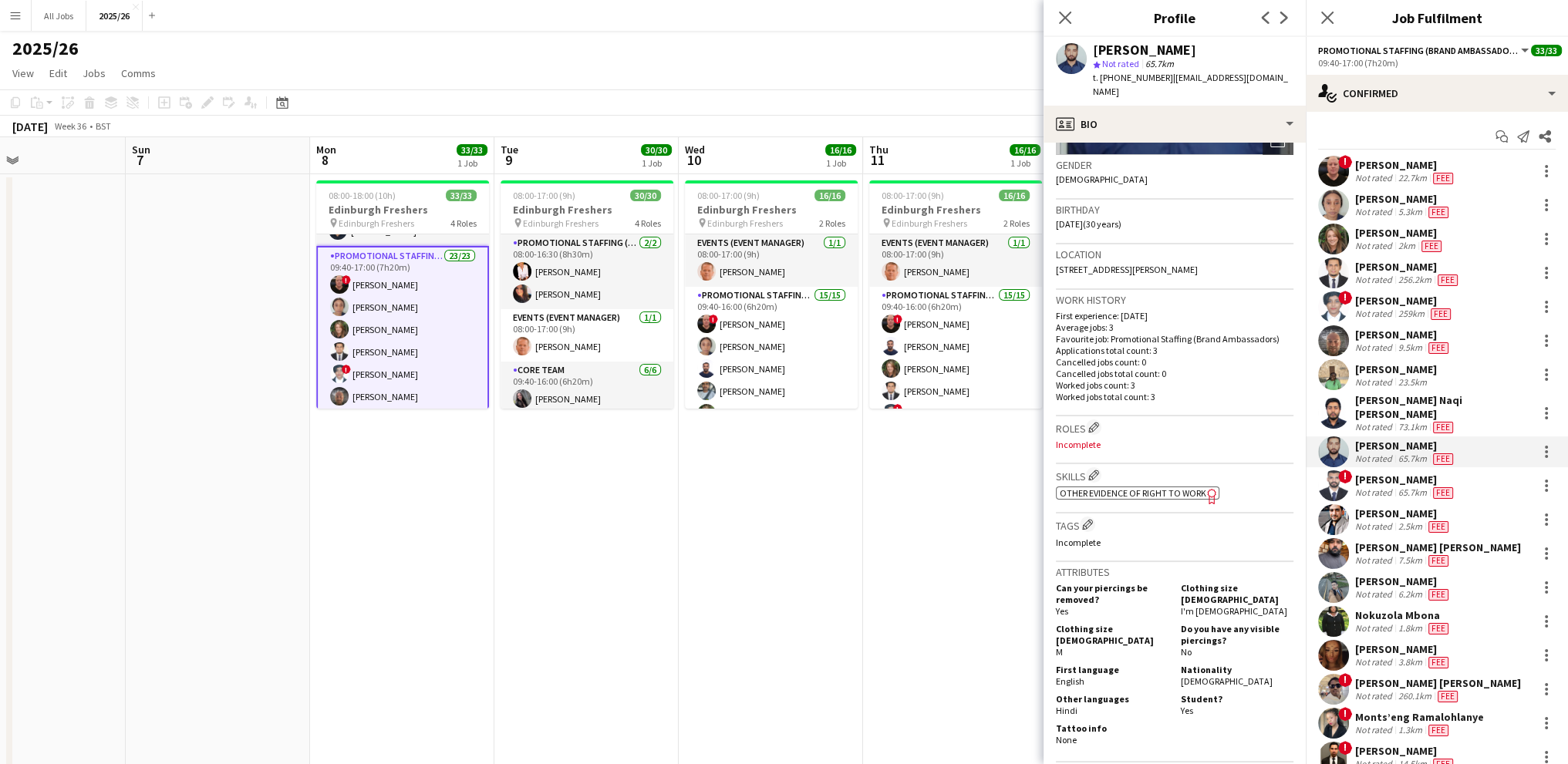
click at [1377, 368] on div "[PERSON_NAME]" at bounding box center [1396, 369] width 82 height 14
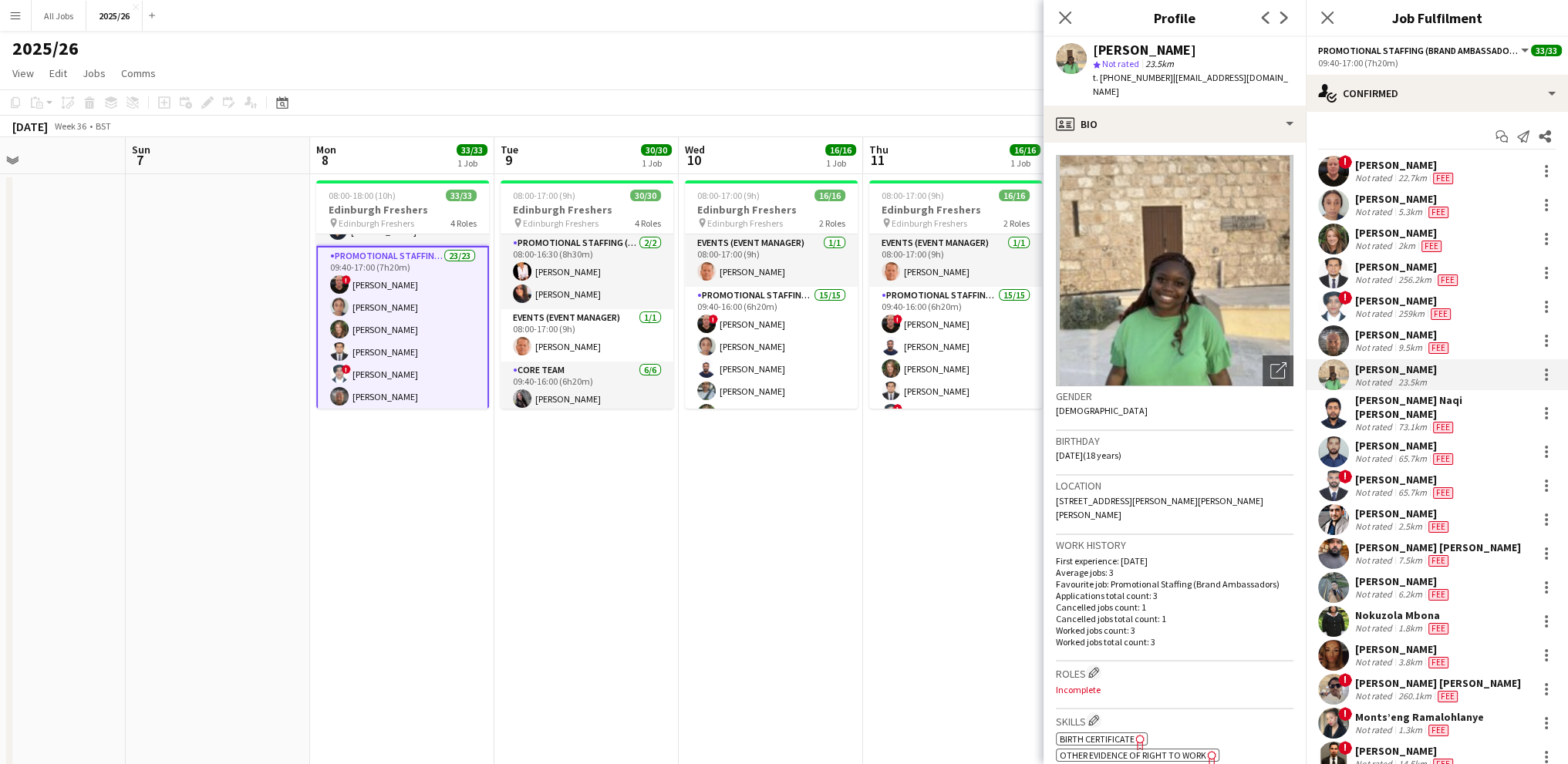
click at [1388, 408] on div "[PERSON_NAME] Naqi [PERSON_NAME]" at bounding box center [1443, 406] width 176 height 27
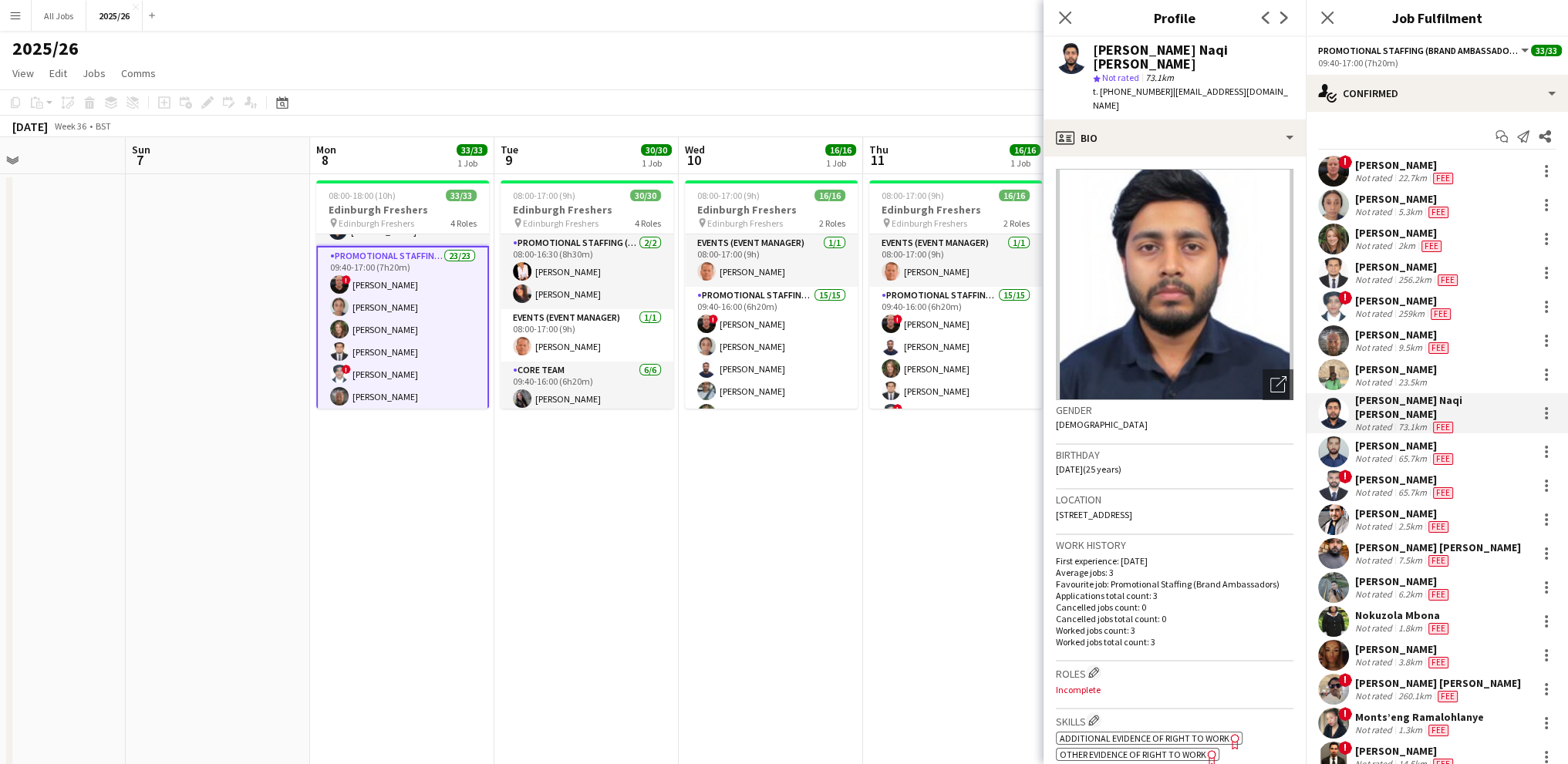
click at [1376, 471] on div "! Muhammad Salman Not rated 65.7km Fee" at bounding box center [1437, 486] width 262 height 31
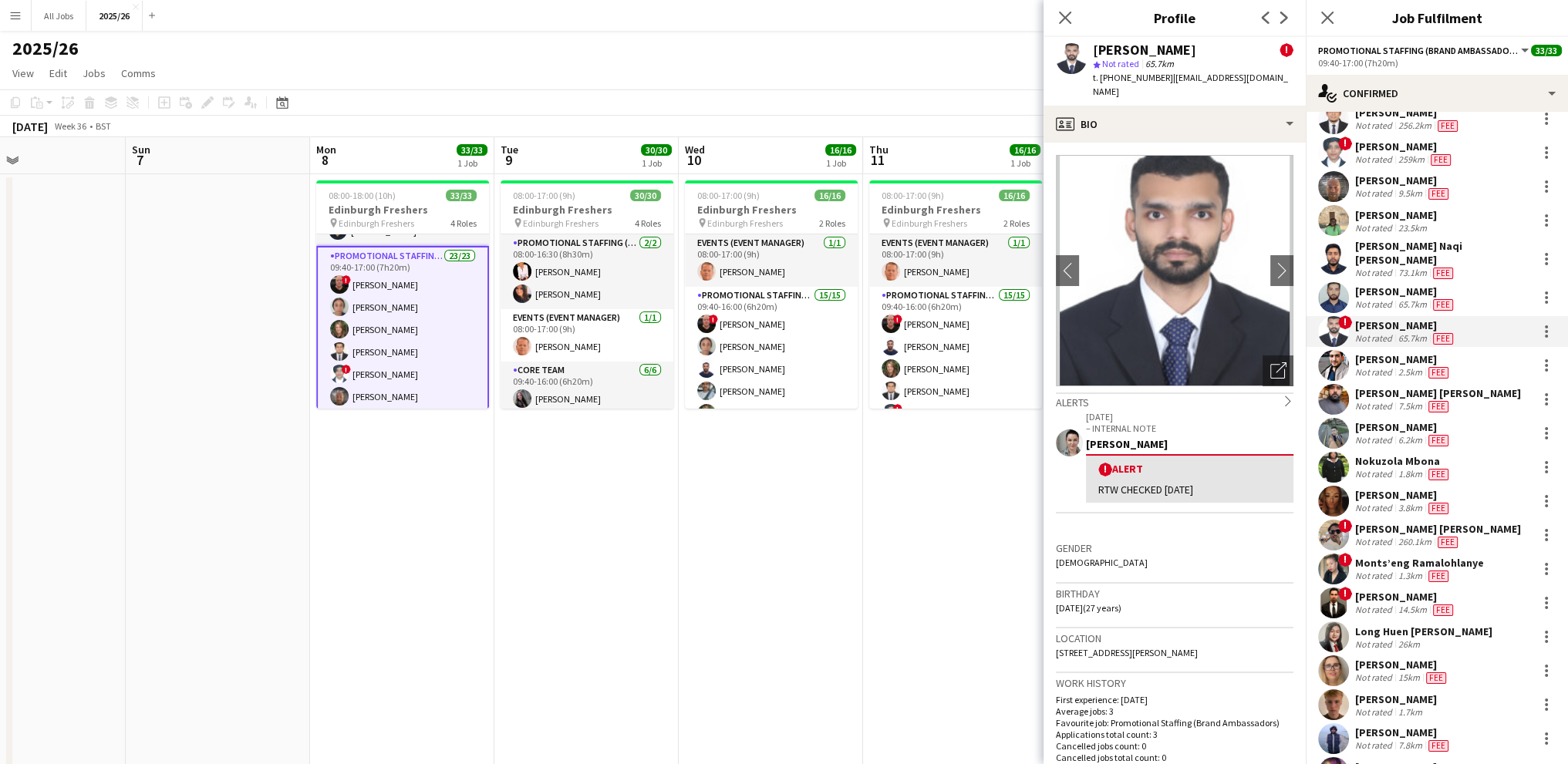
scroll to position [213, 0]
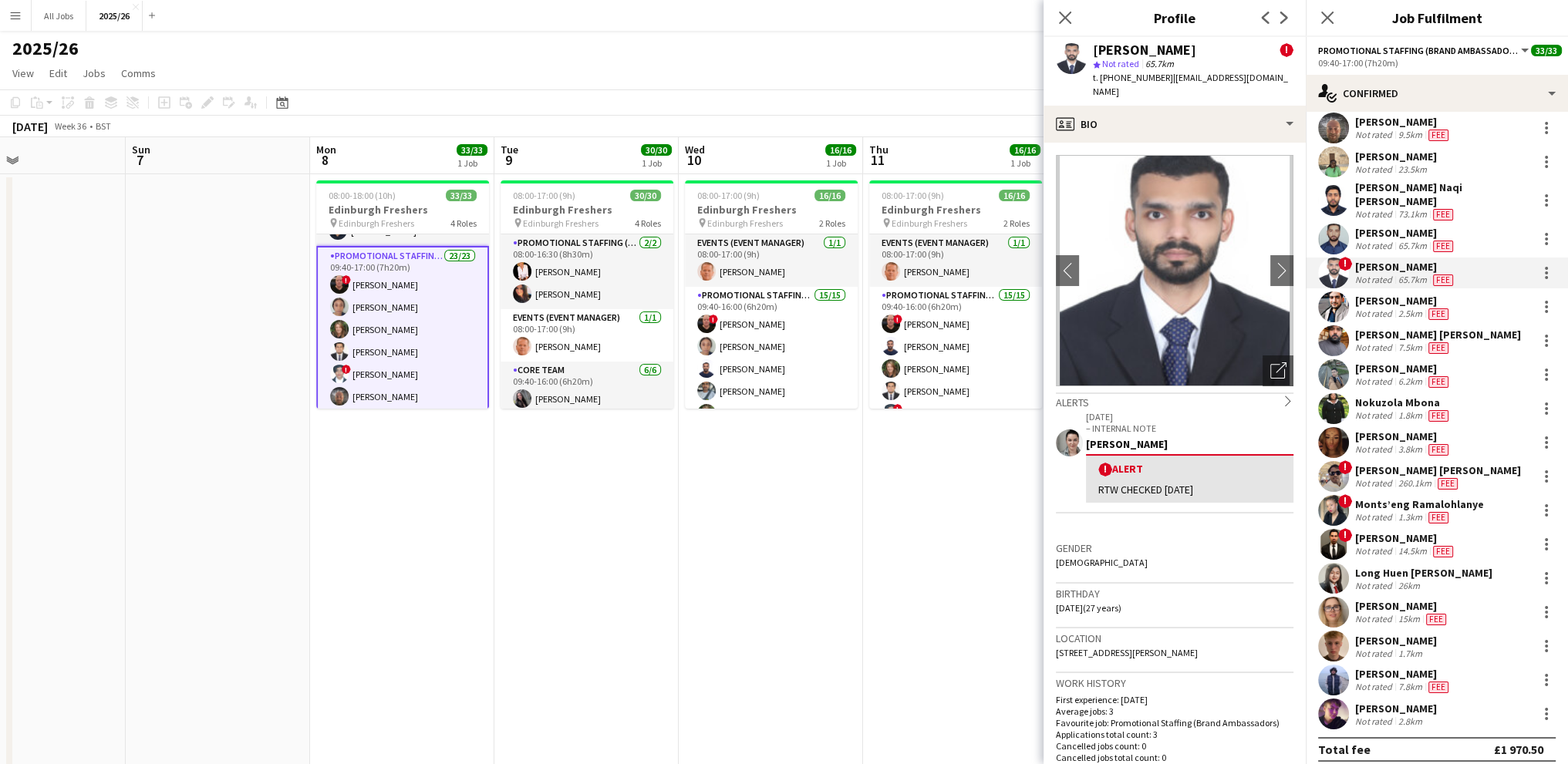
click at [1410, 580] on div "26km" at bounding box center [1409, 585] width 27 height 12
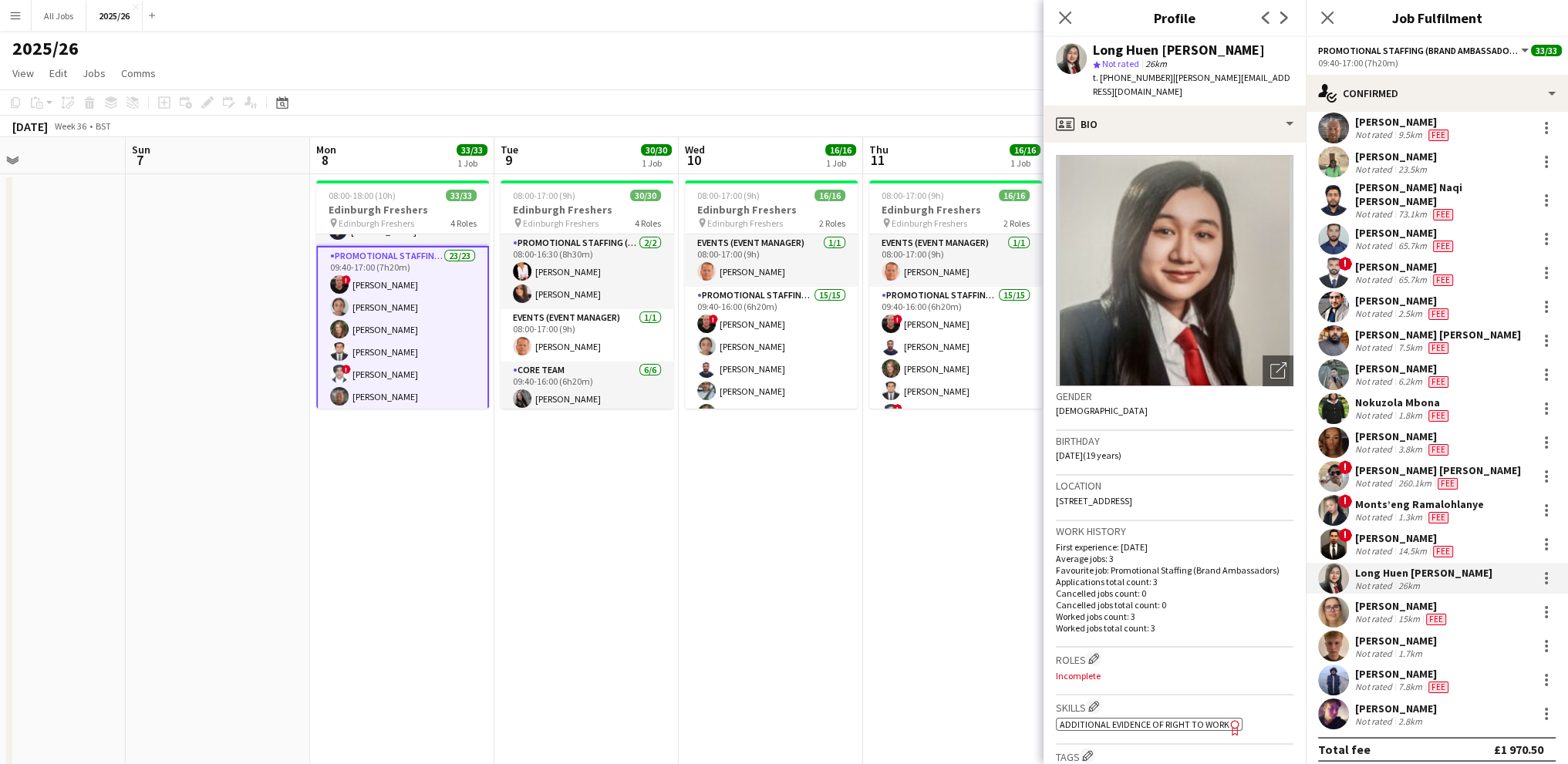
click at [1381, 613] on div "Not rated" at bounding box center [1375, 620] width 40 height 13
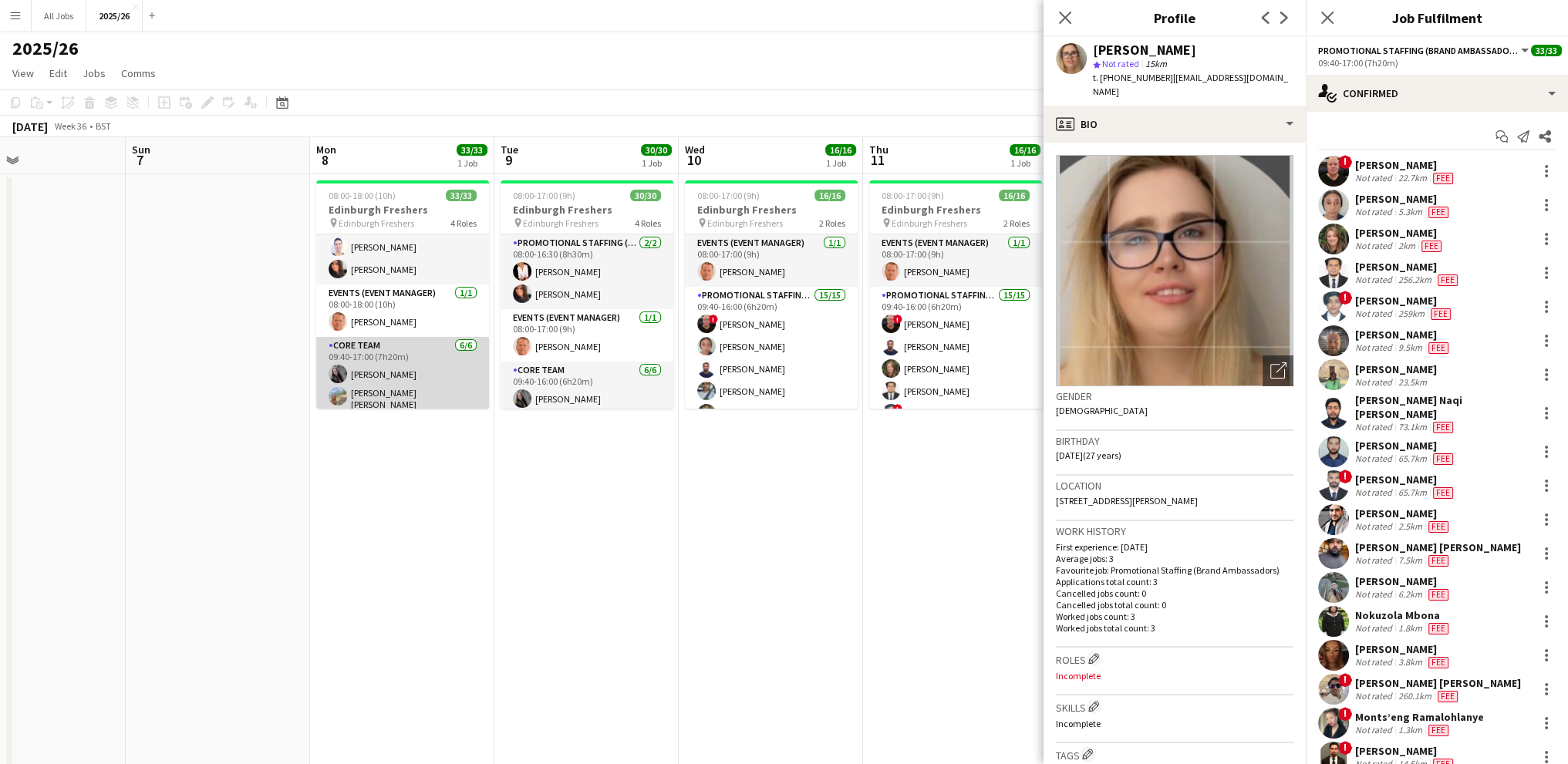
scroll to position [0, 0]
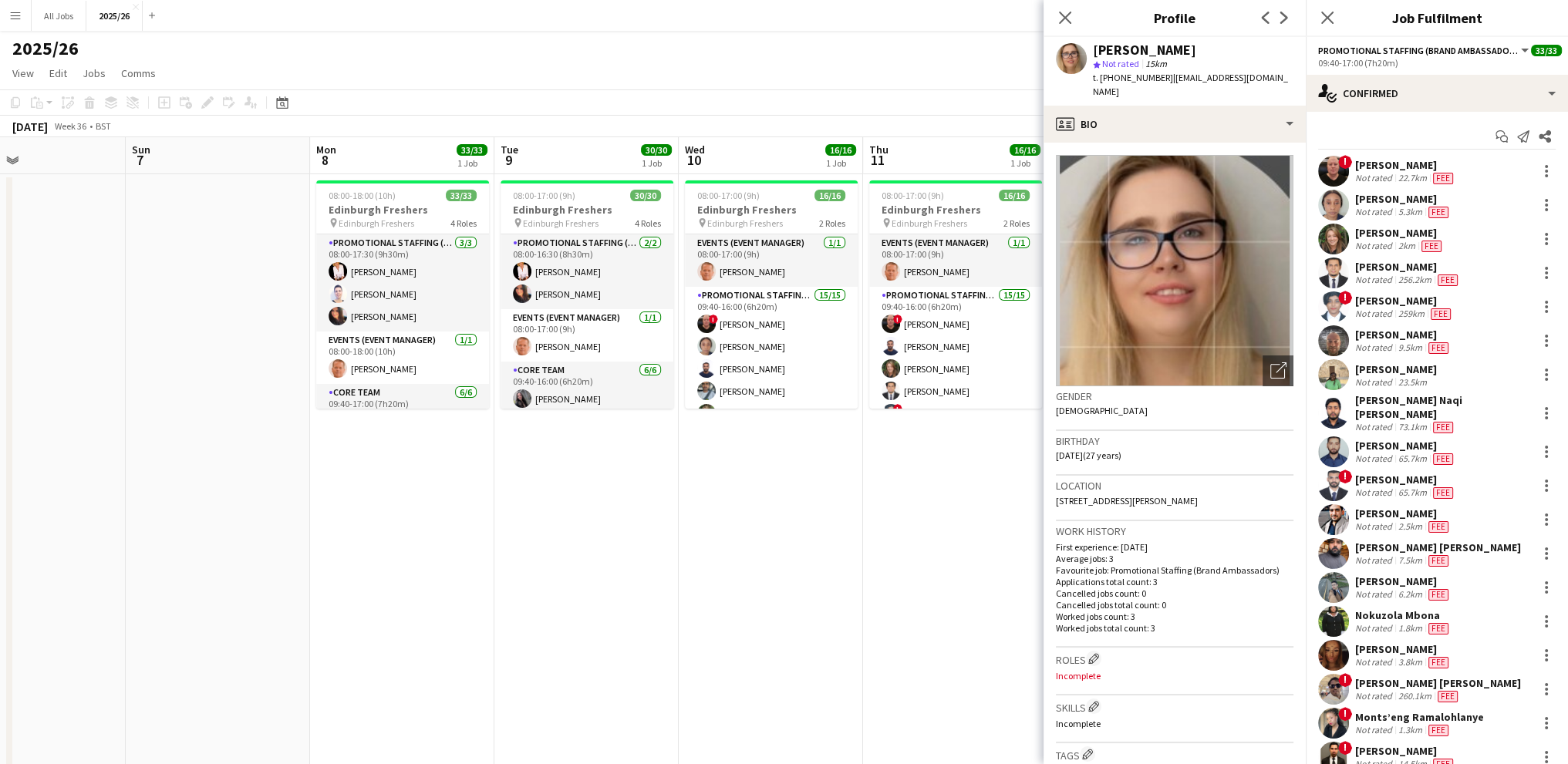
click at [423, 90] on app-toolbar "Copy Paste Paste Ctrl+V Paste with crew Ctrl+Shift+V Paste linked Job Delete Gr…" at bounding box center [784, 102] width 1568 height 26
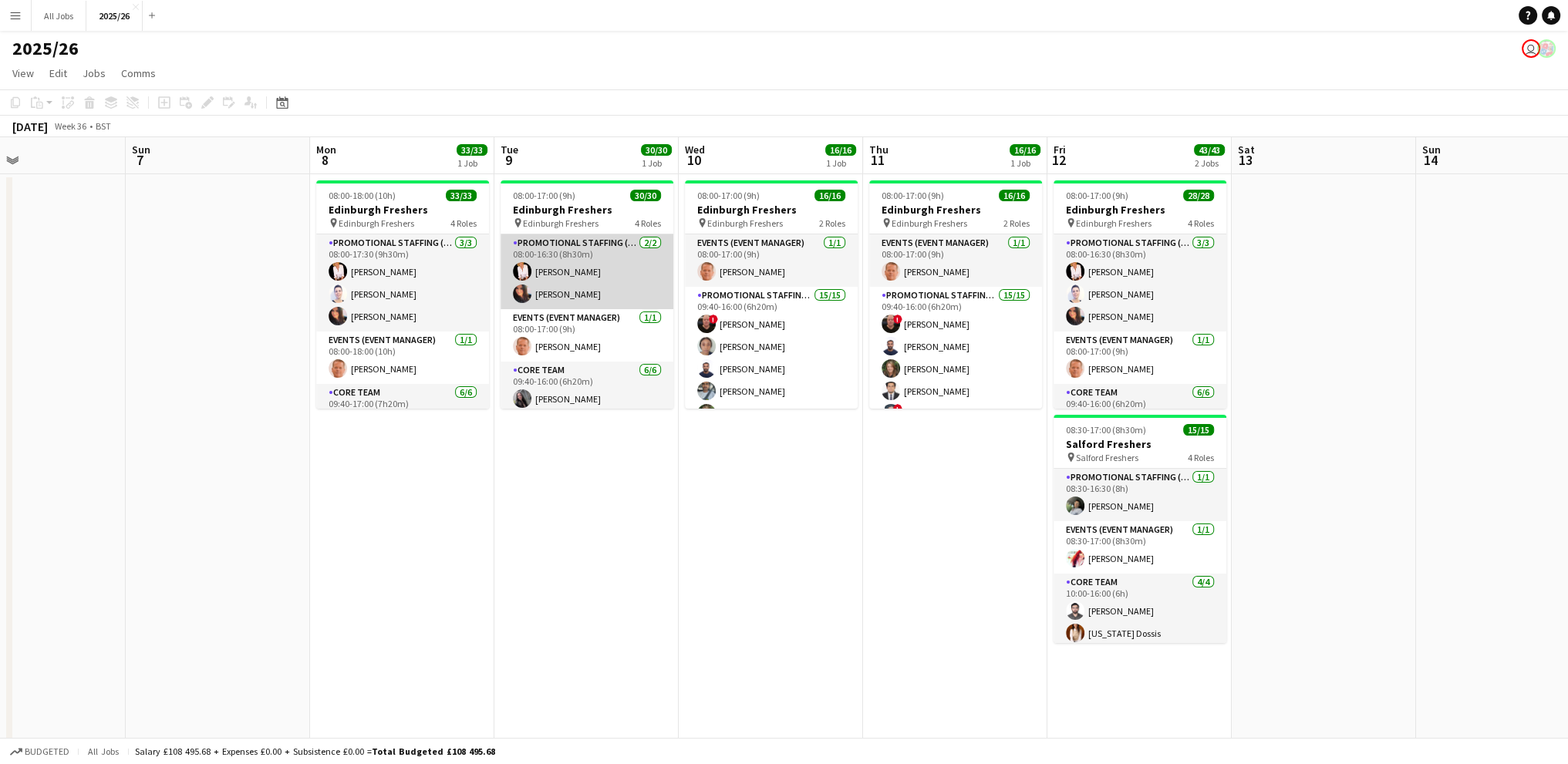
click at [626, 289] on app-card-role "Promotional Staffing (Team Leader) 2/2 08:00-16:30 (8h30m) Inger Stevenson Carr…" at bounding box center [587, 271] width 173 height 75
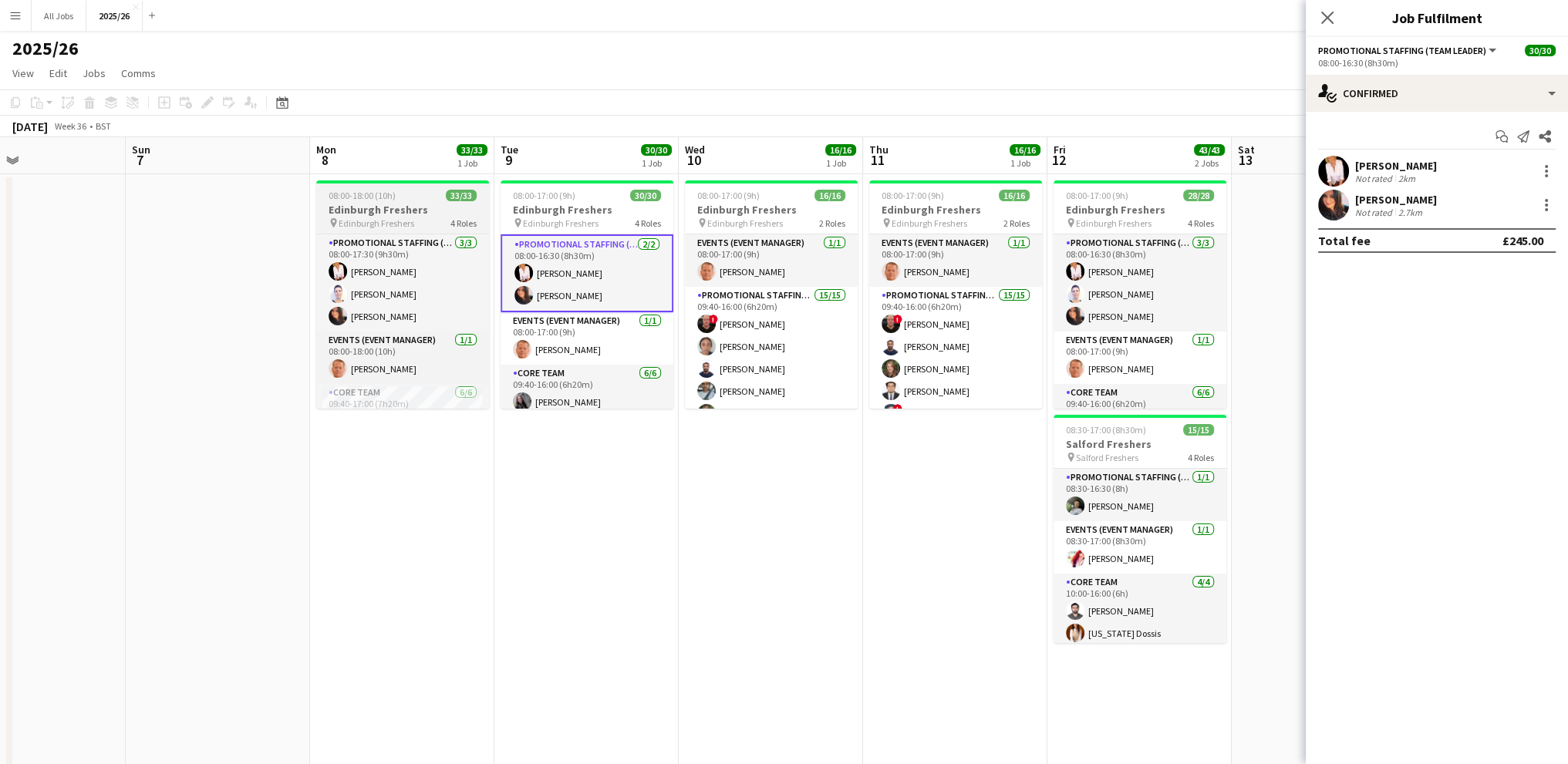
click at [341, 212] on h3 "Edinburgh Freshers" at bounding box center [402, 210] width 173 height 14
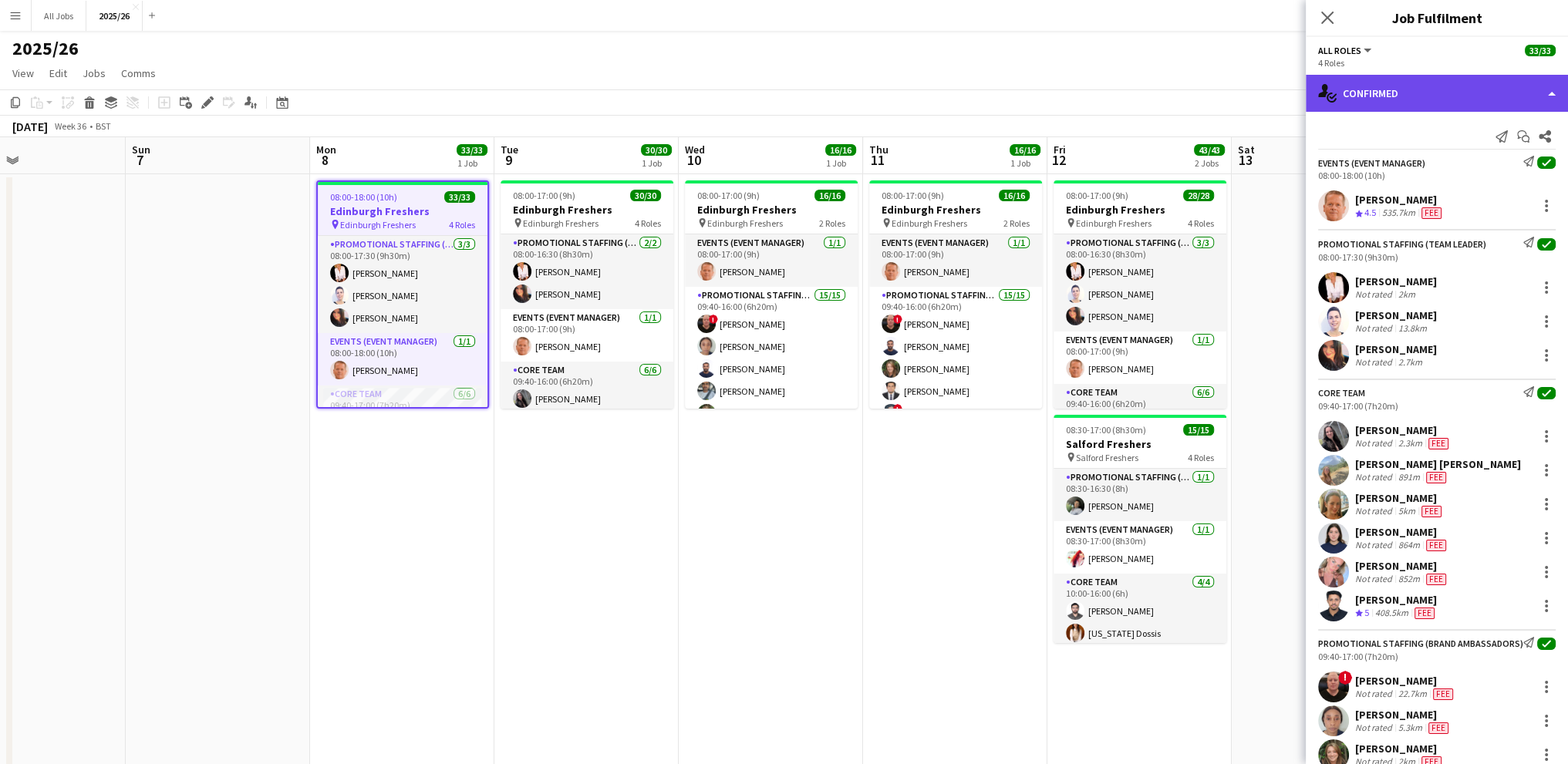
click at [1418, 82] on div "single-neutral-actions-check-2 Confirmed" at bounding box center [1437, 93] width 262 height 37
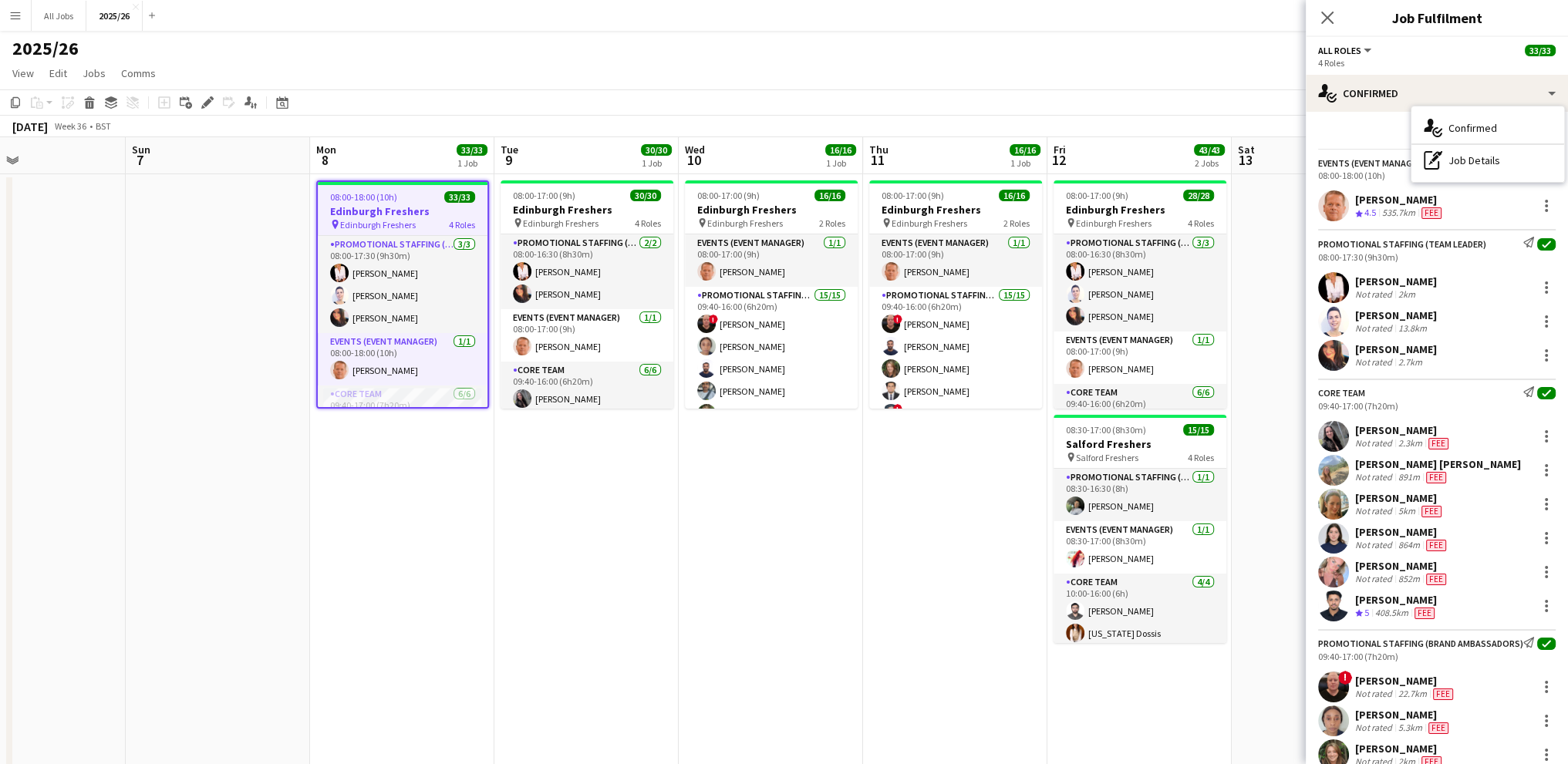
click at [1395, 424] on div "[PERSON_NAME]" at bounding box center [1403, 431] width 96 height 14
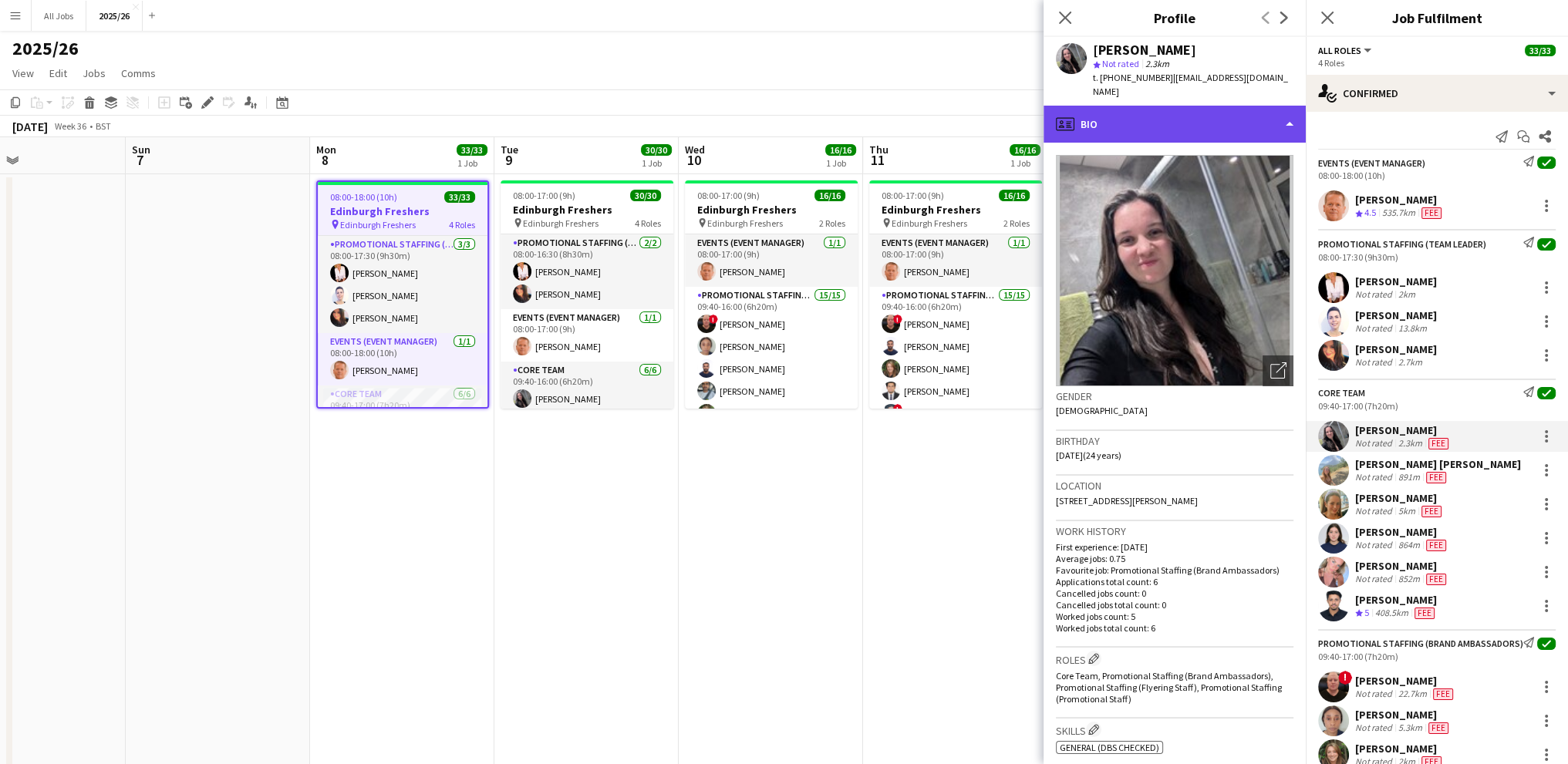
click at [1144, 107] on div "profile Bio" at bounding box center [1174, 124] width 262 height 37
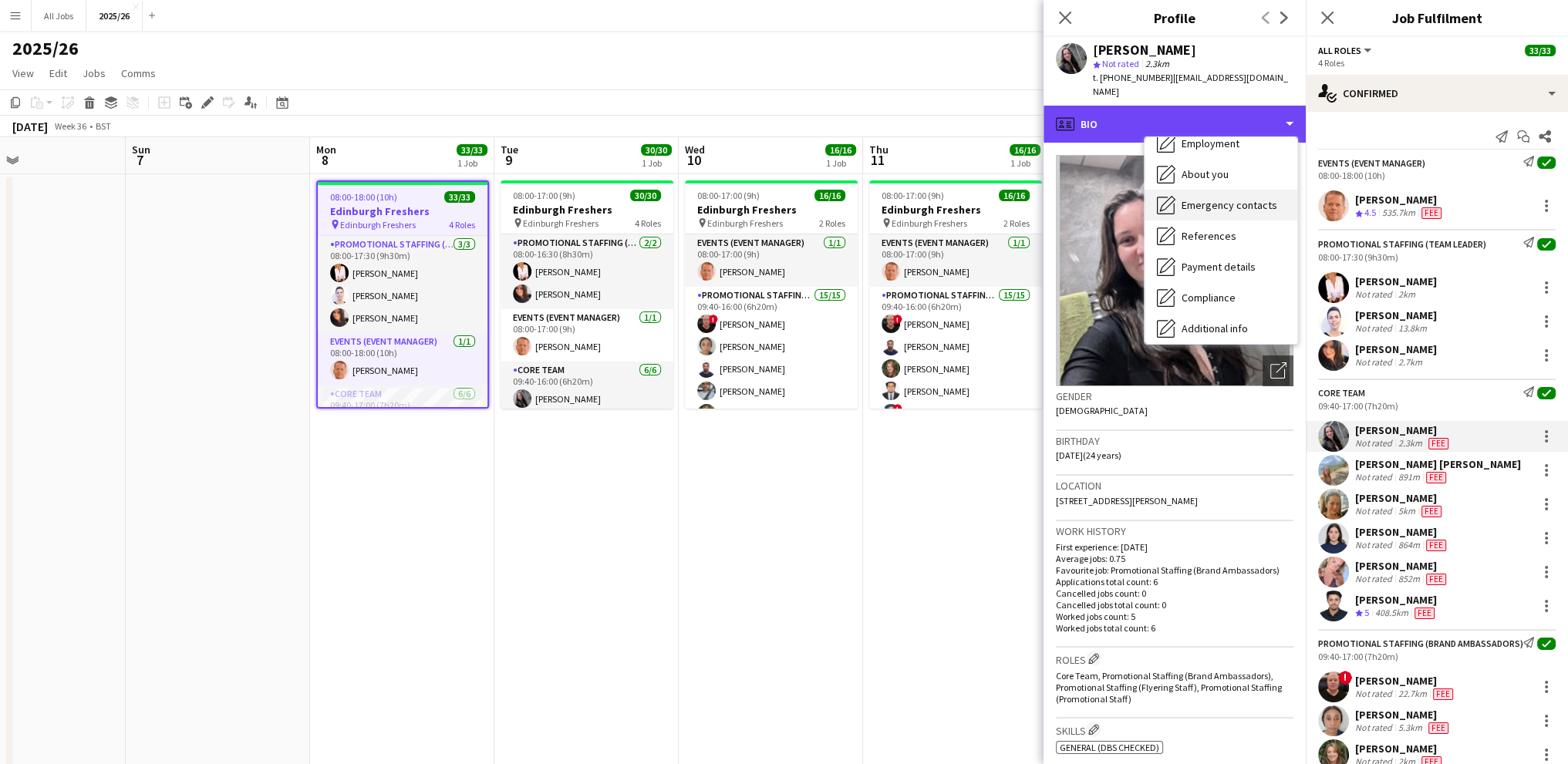
scroll to position [155, 0]
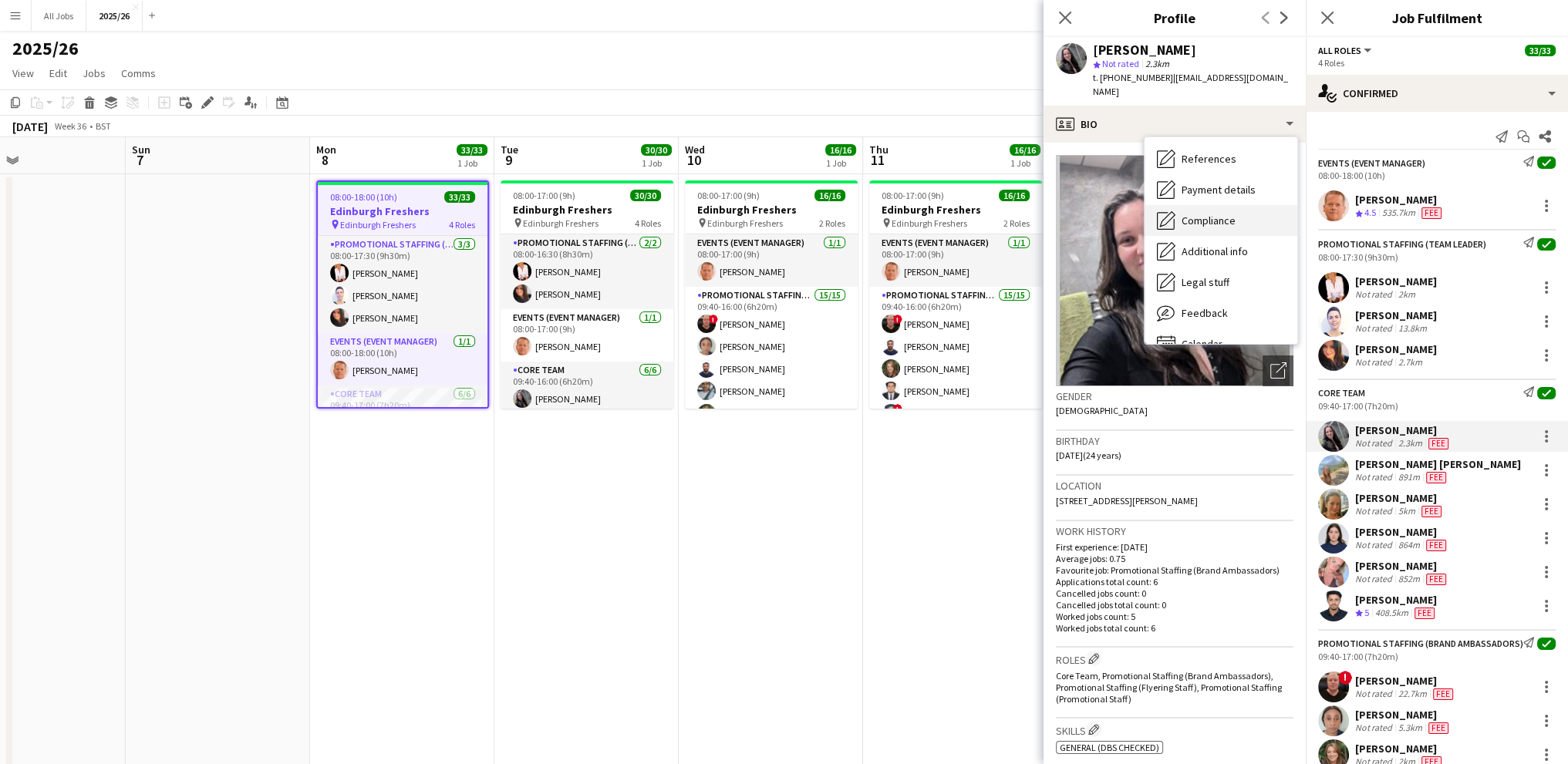
click at [1200, 213] on span "Compliance" at bounding box center [1208, 220] width 54 height 14
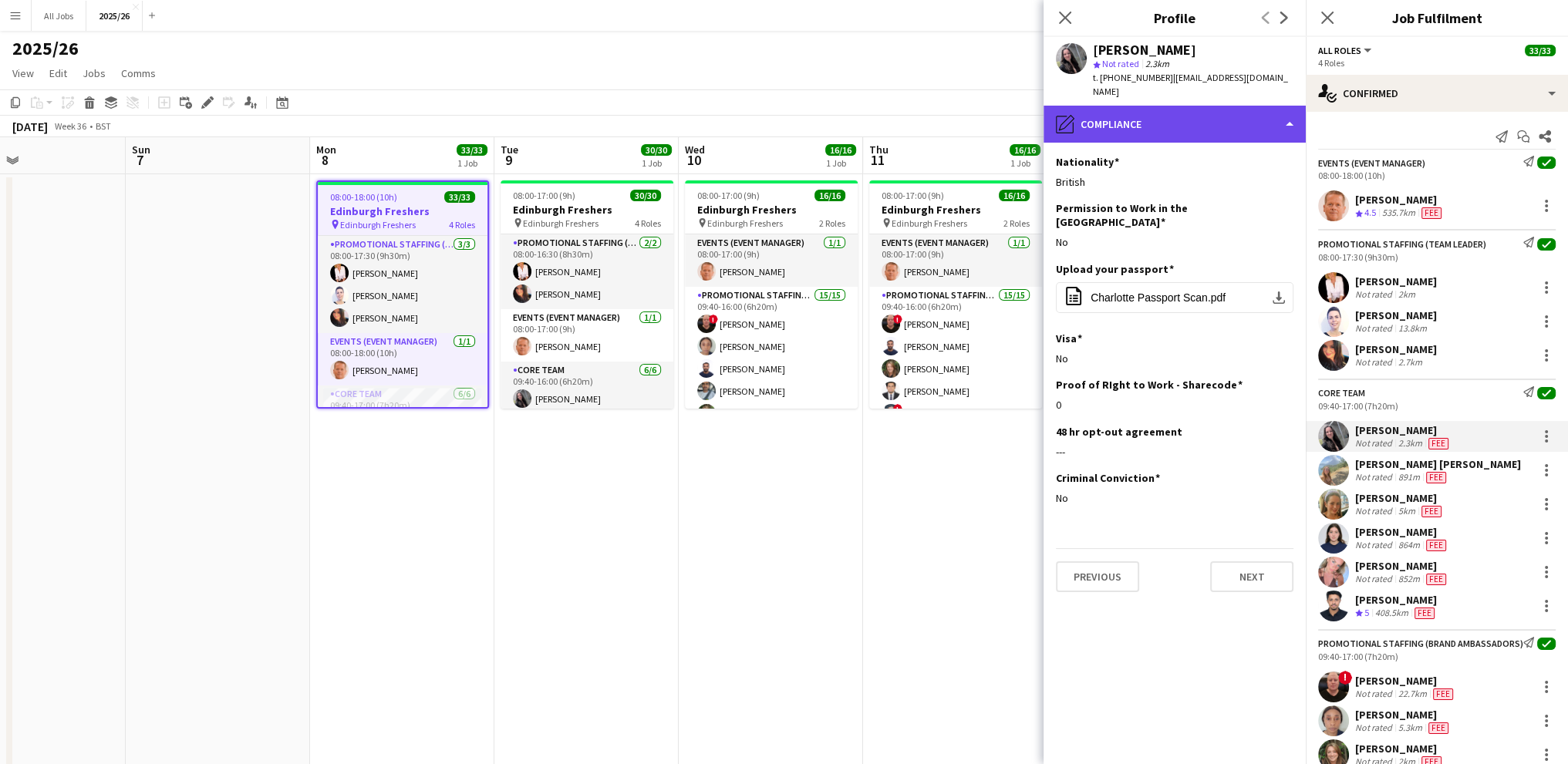
click at [1250, 113] on div "pencil4 Compliance" at bounding box center [1174, 124] width 262 height 37
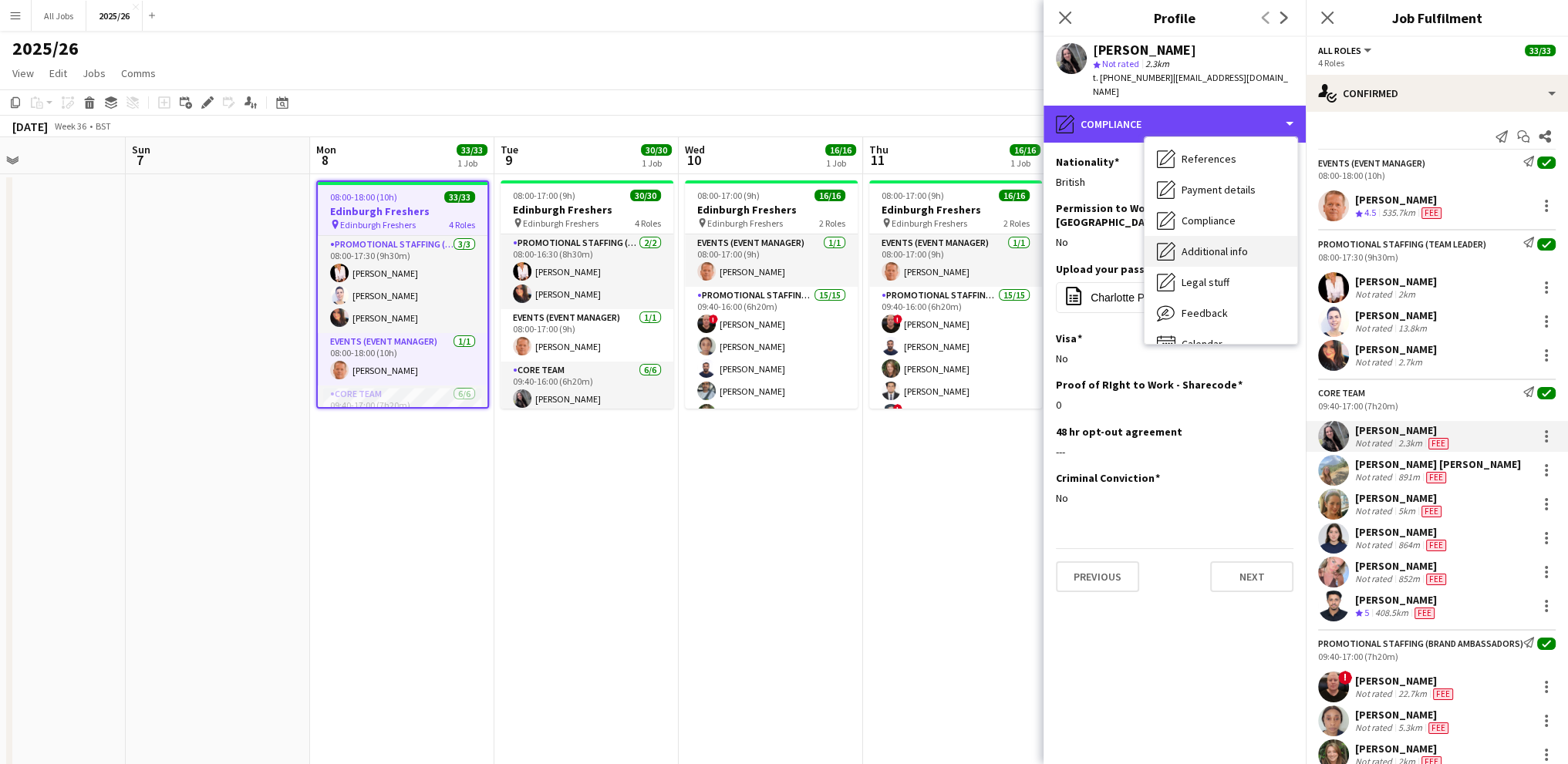
scroll to position [176, 0]
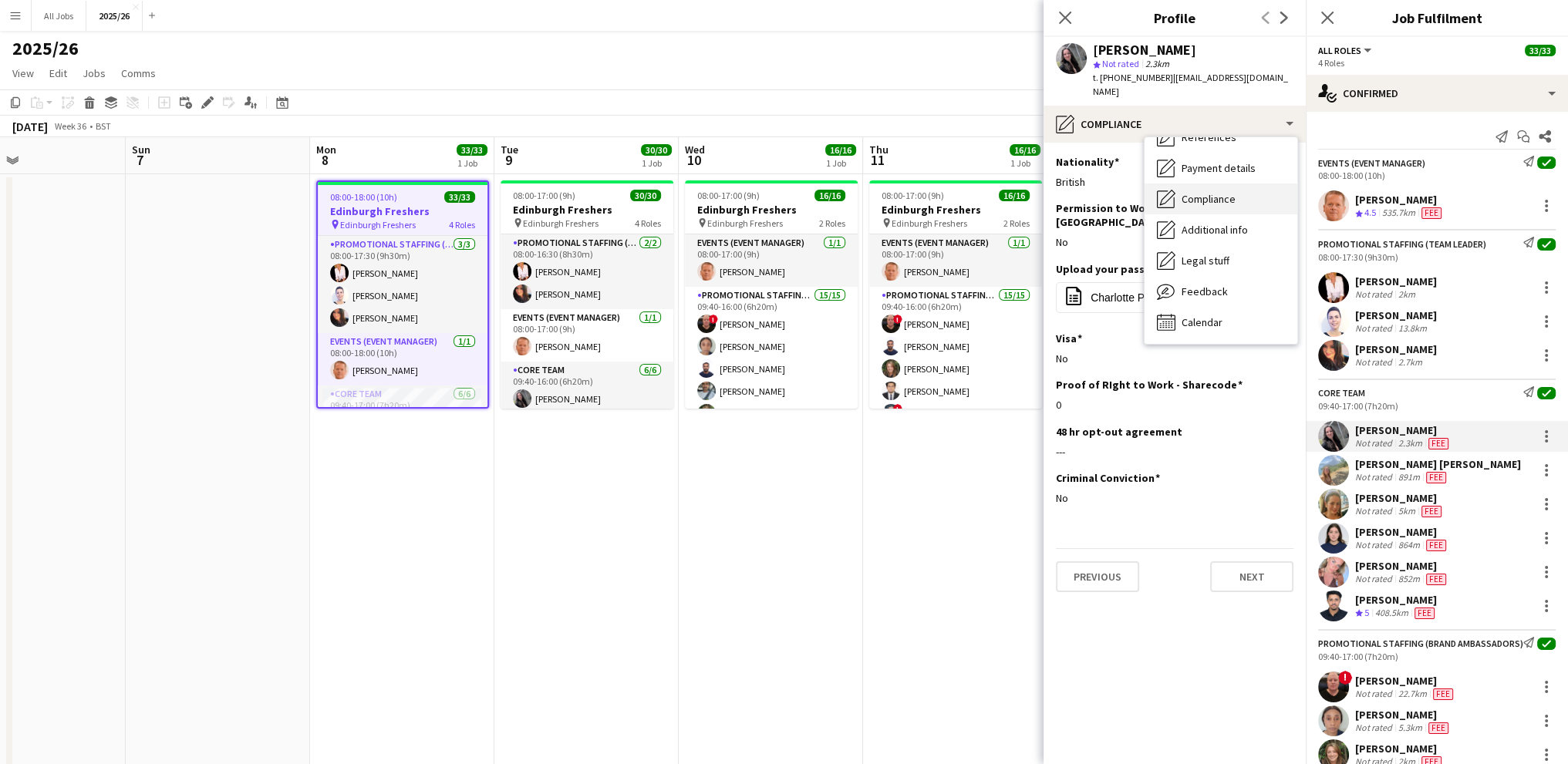
click at [1207, 192] on span "Compliance" at bounding box center [1208, 199] width 54 height 14
click at [1189, 85] on div "t. +447341923910 | c.newell2000@gmail.com" at bounding box center [1193, 84] width 201 height 27
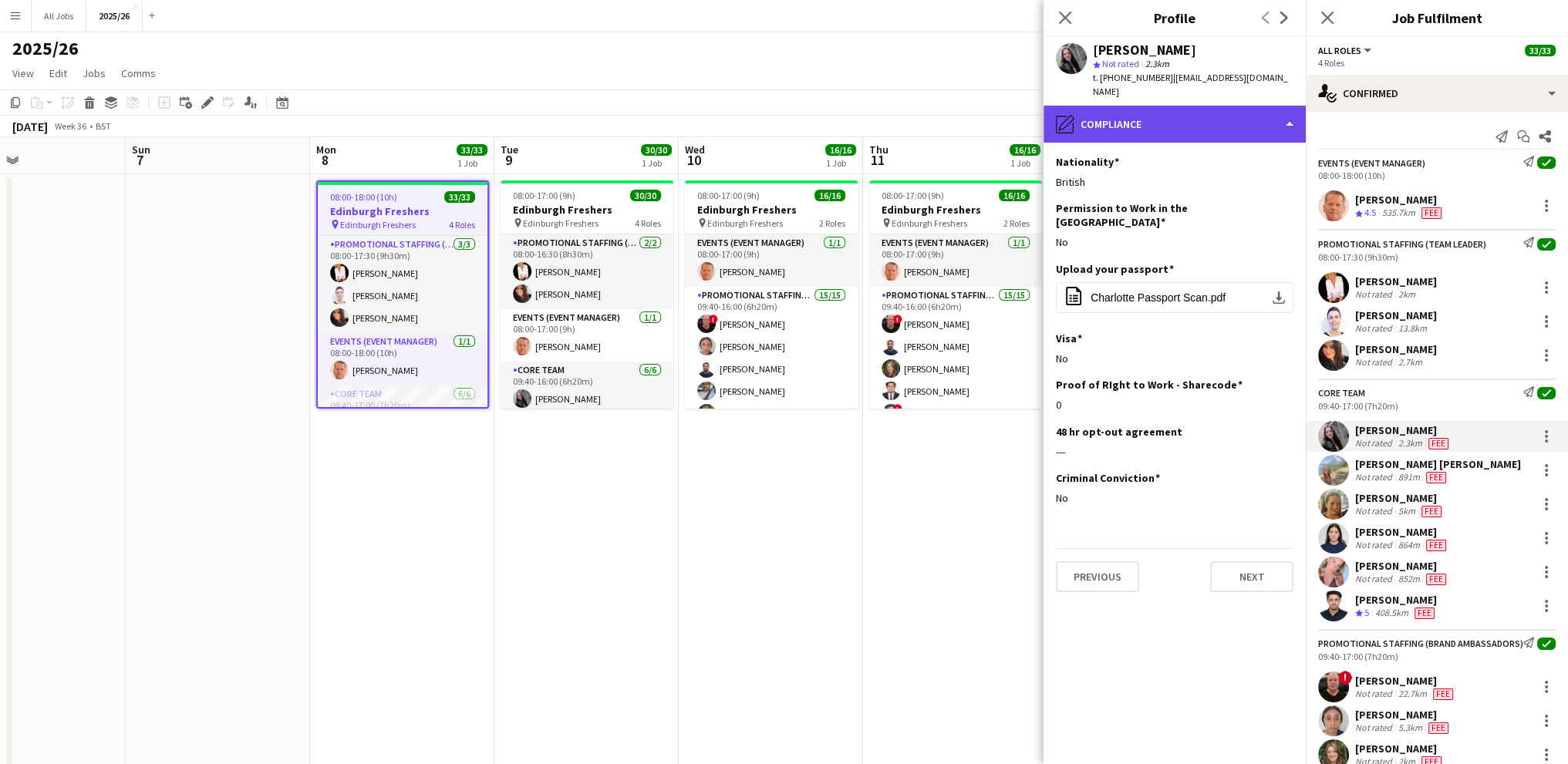
click at [1181, 106] on div "pencil4 Compliance" at bounding box center [1174, 124] width 262 height 37
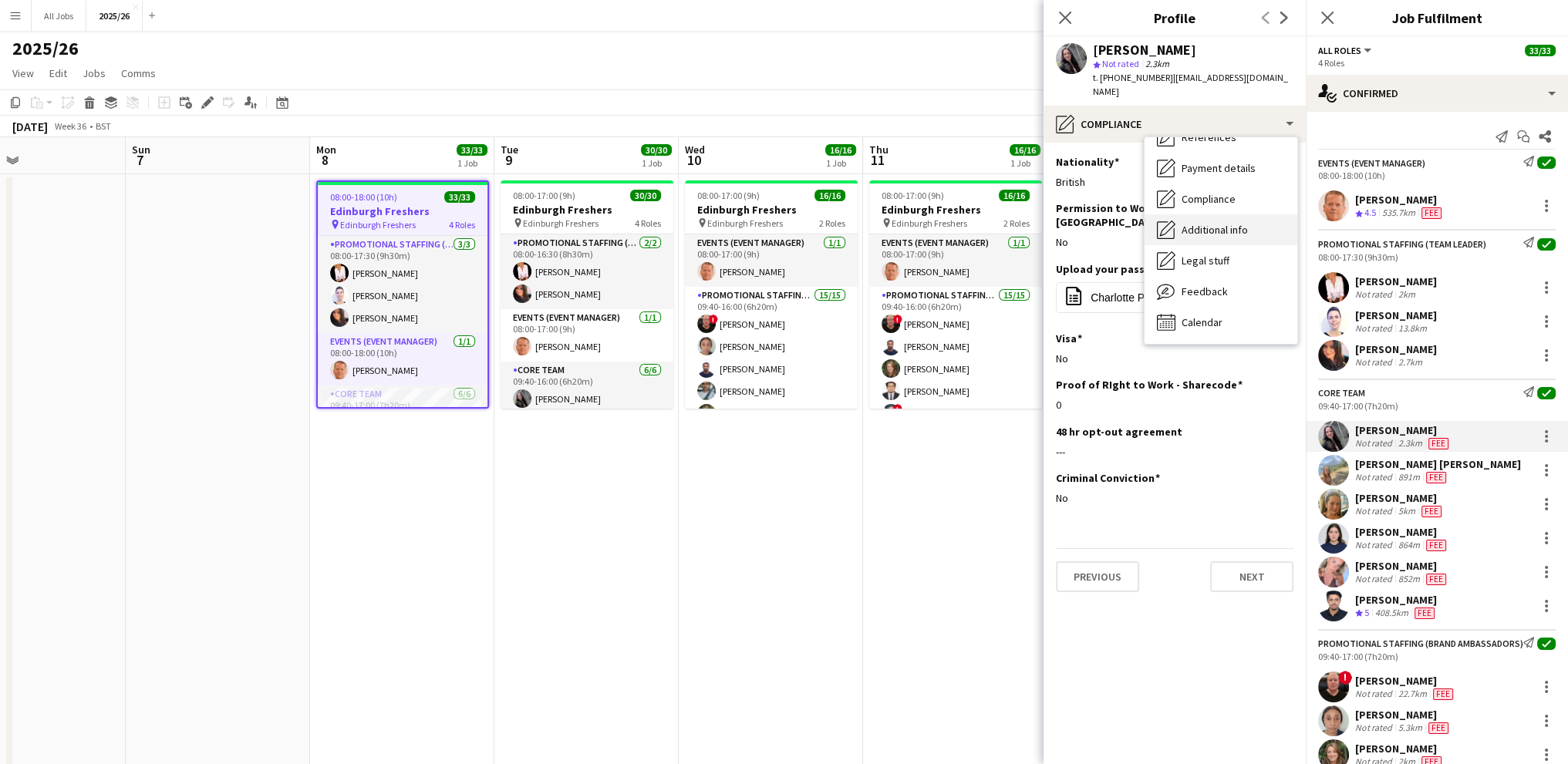
click at [1194, 223] on span "Additional info" at bounding box center [1214, 230] width 67 height 14
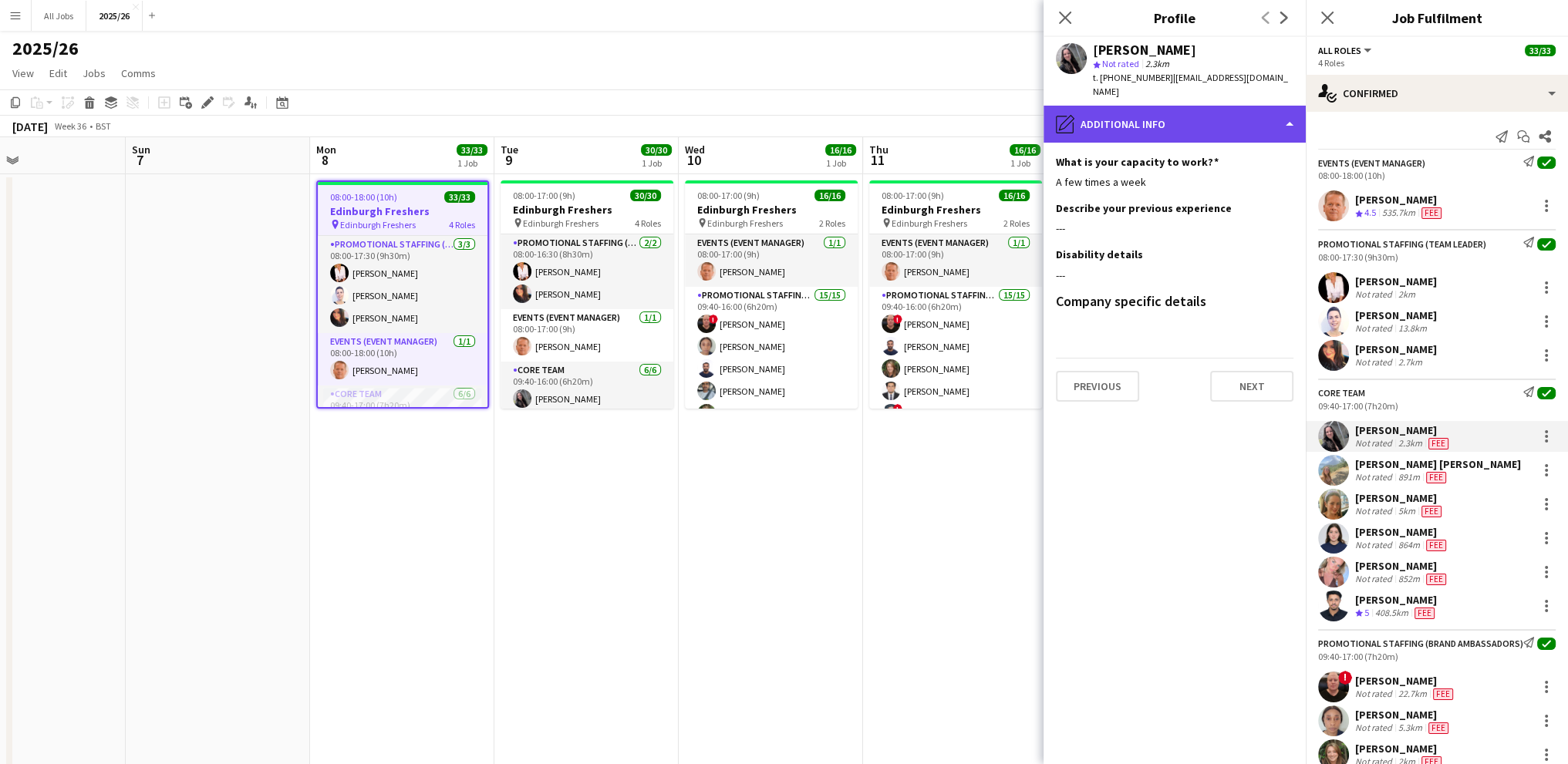
click at [1164, 106] on div "pencil4 Additional info" at bounding box center [1174, 124] width 262 height 37
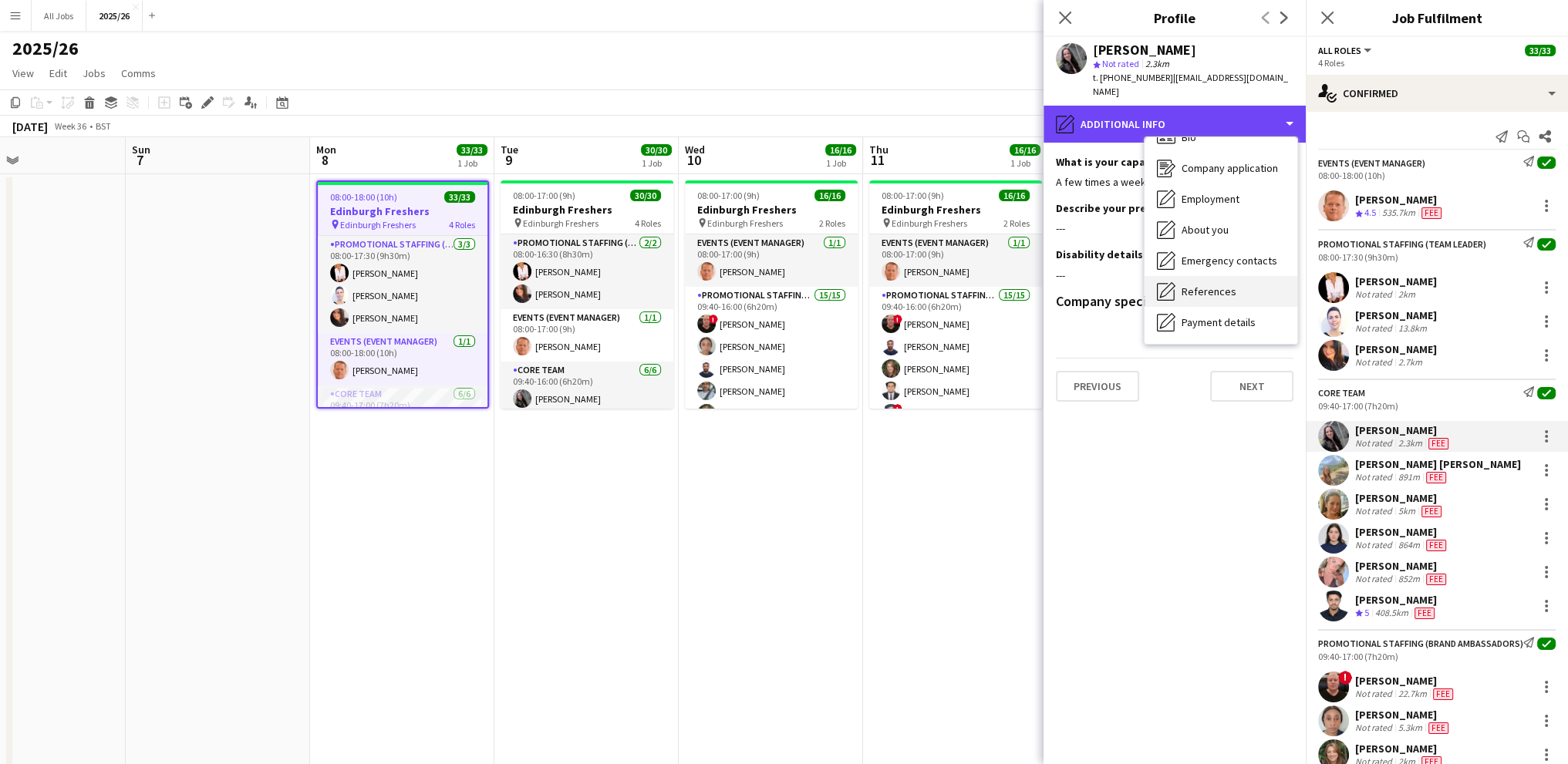
scroll to position [0, 0]
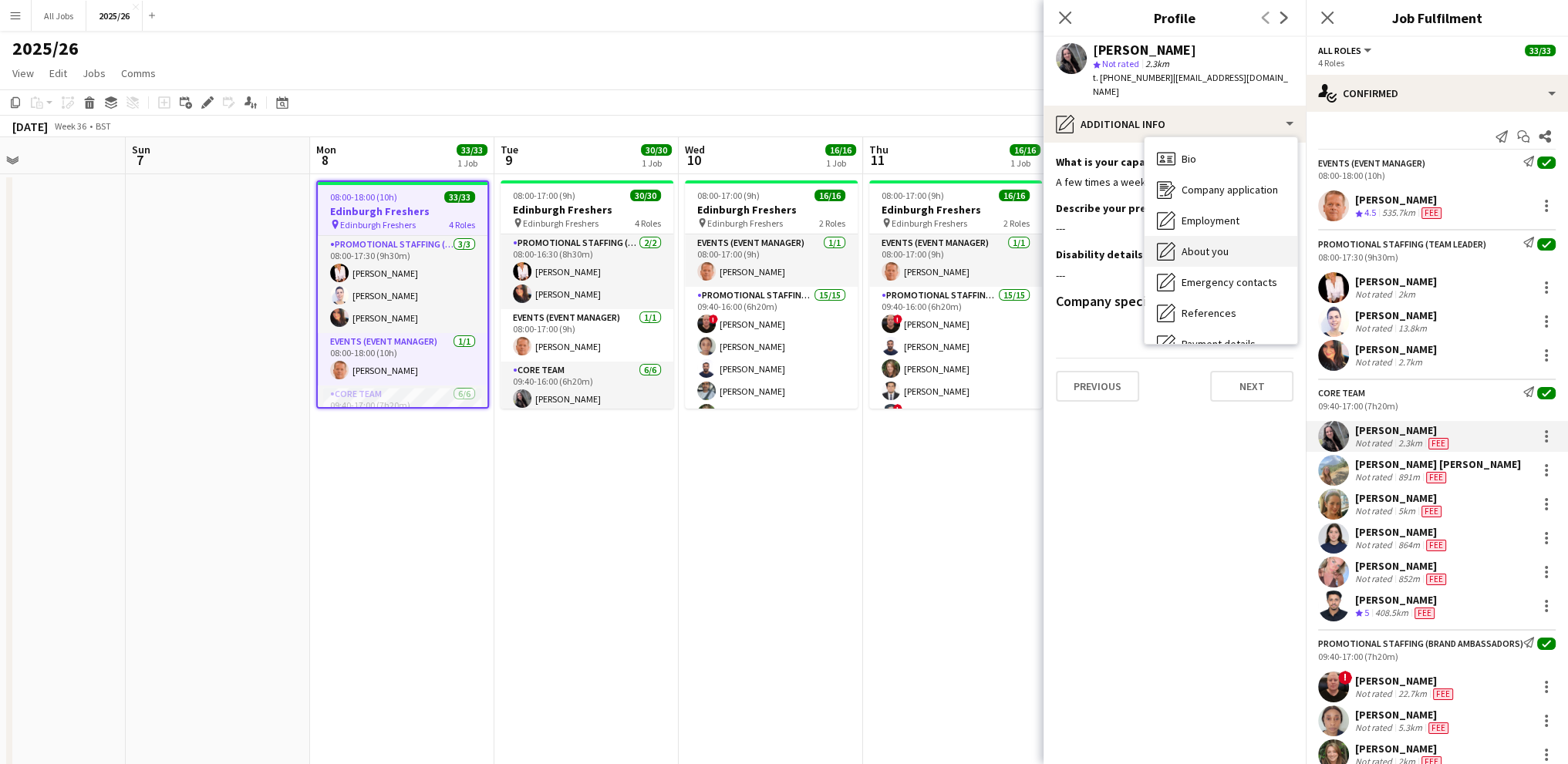
click at [1188, 236] on div "About you About you" at bounding box center [1221, 251] width 153 height 31
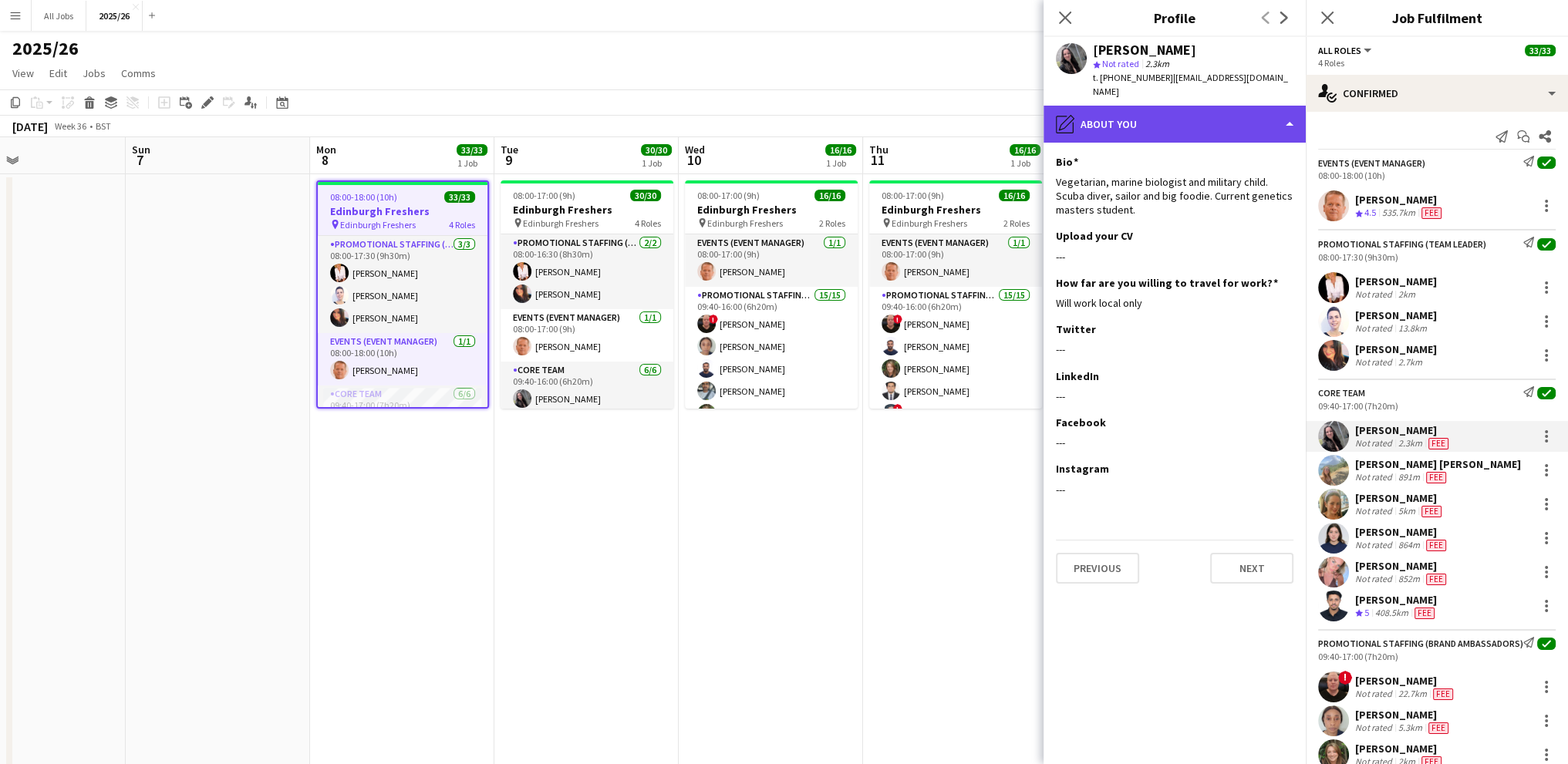
click at [1138, 115] on div "pencil4 About you" at bounding box center [1174, 124] width 262 height 37
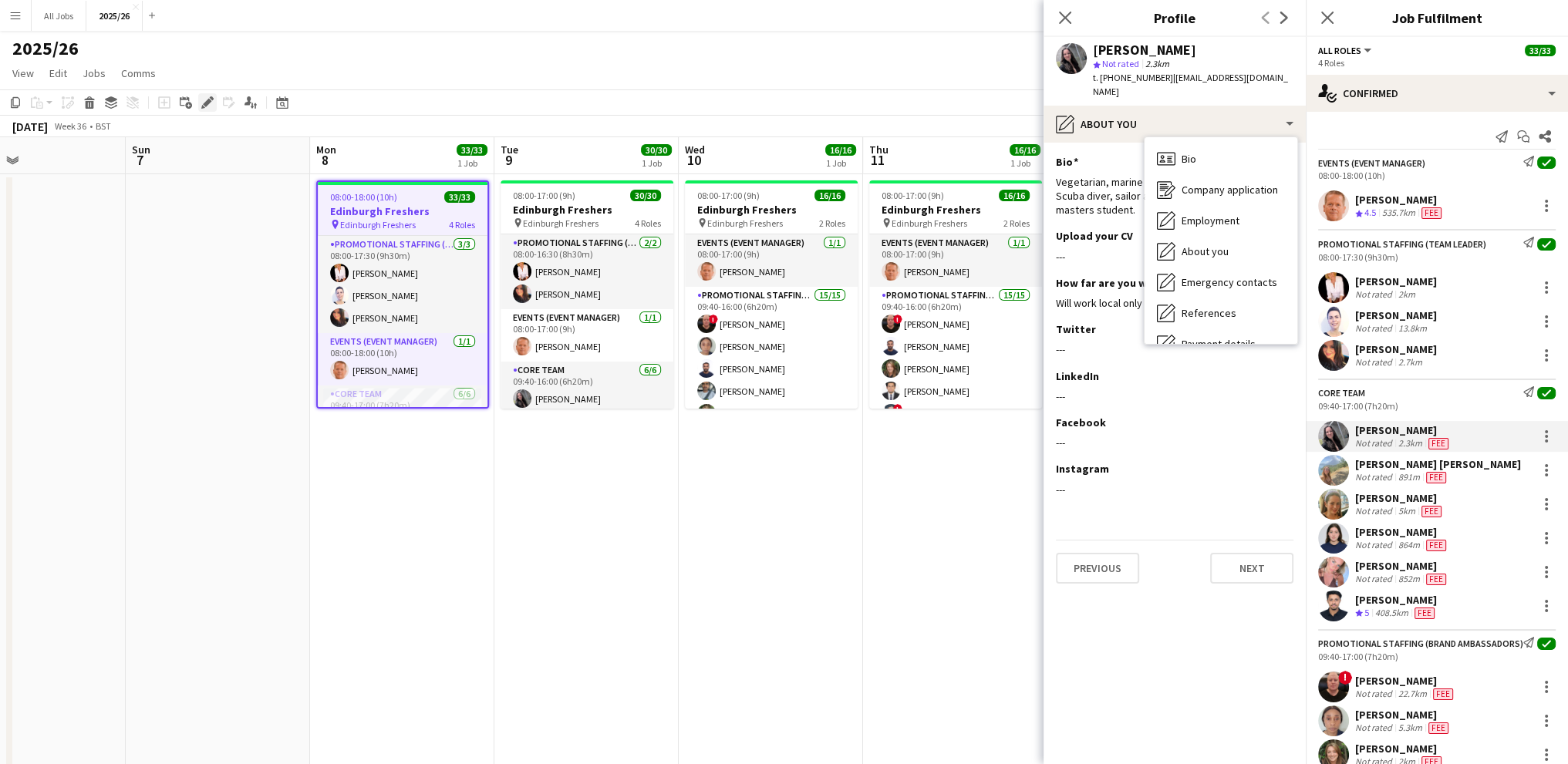
click at [203, 100] on icon "Edit" at bounding box center [208, 103] width 13 height 13
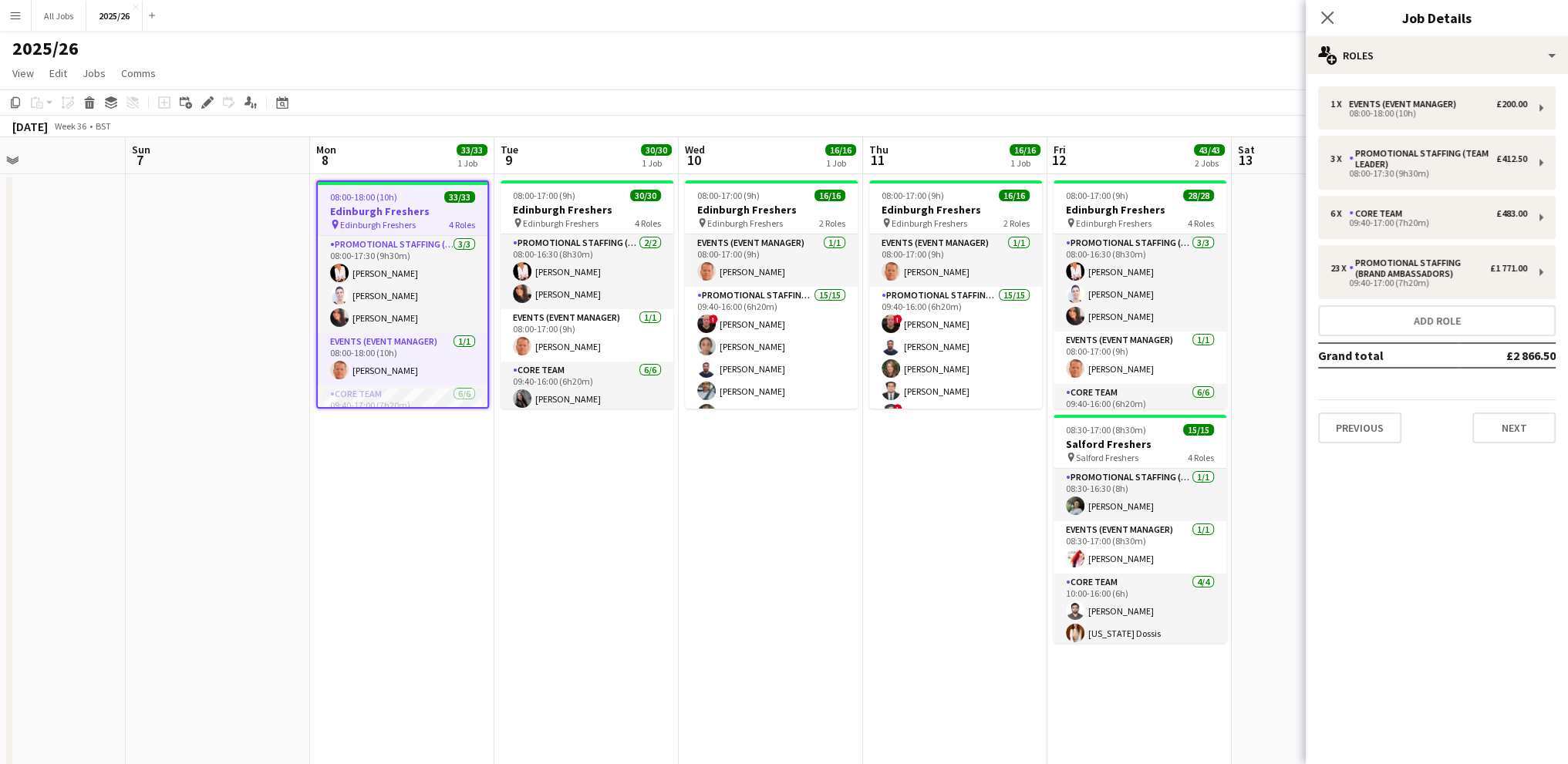
click at [375, 52] on div "2025/26 user" at bounding box center [784, 45] width 1568 height 29
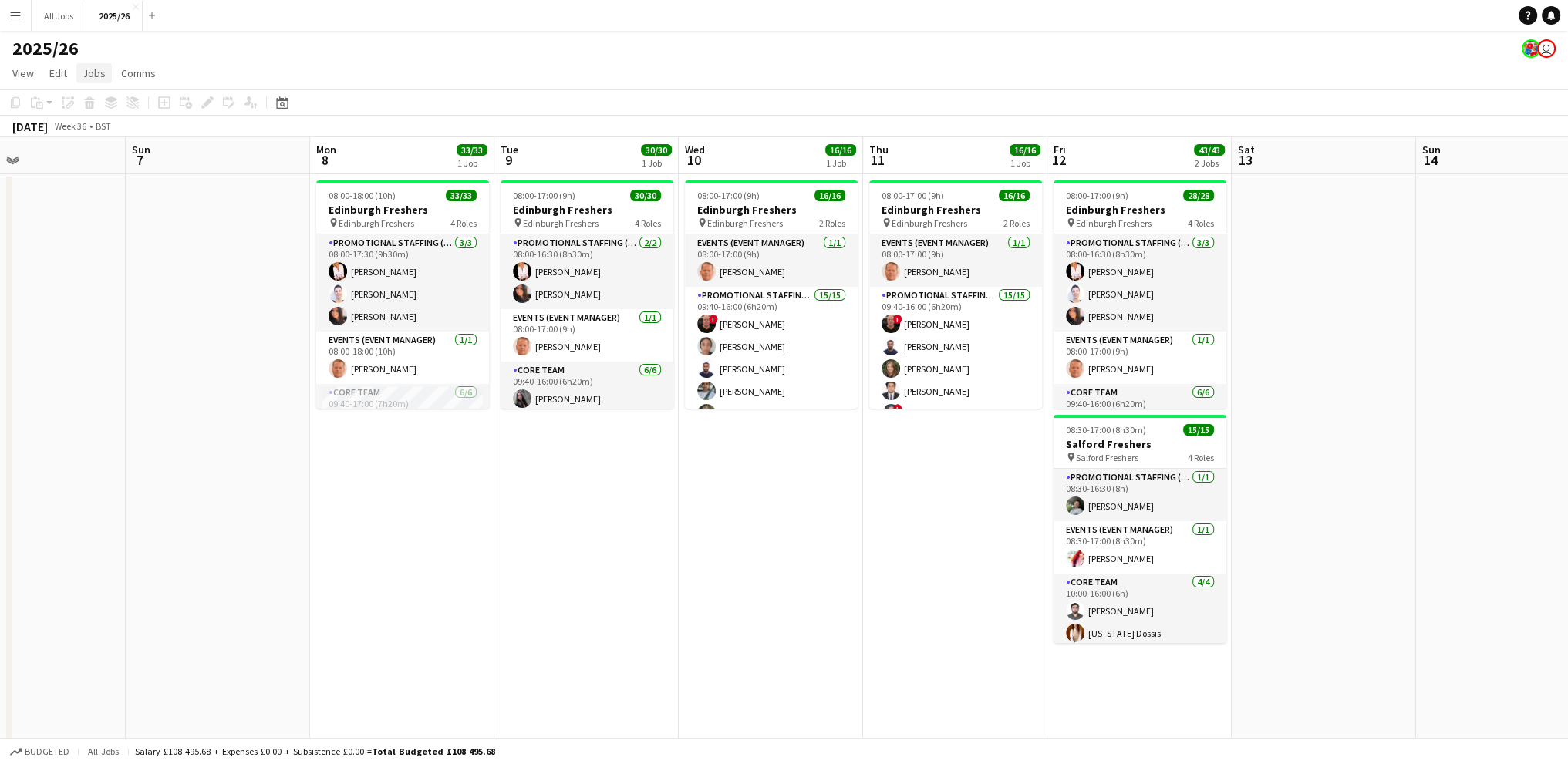
click at [93, 71] on span "Jobs" at bounding box center [93, 74] width 23 height 14
click at [53, 70] on span "Edit" at bounding box center [58, 74] width 18 height 14
click at [22, 71] on span "View" at bounding box center [24, 74] width 22 height 14
click at [136, 70] on span "Comms" at bounding box center [138, 74] width 35 height 14
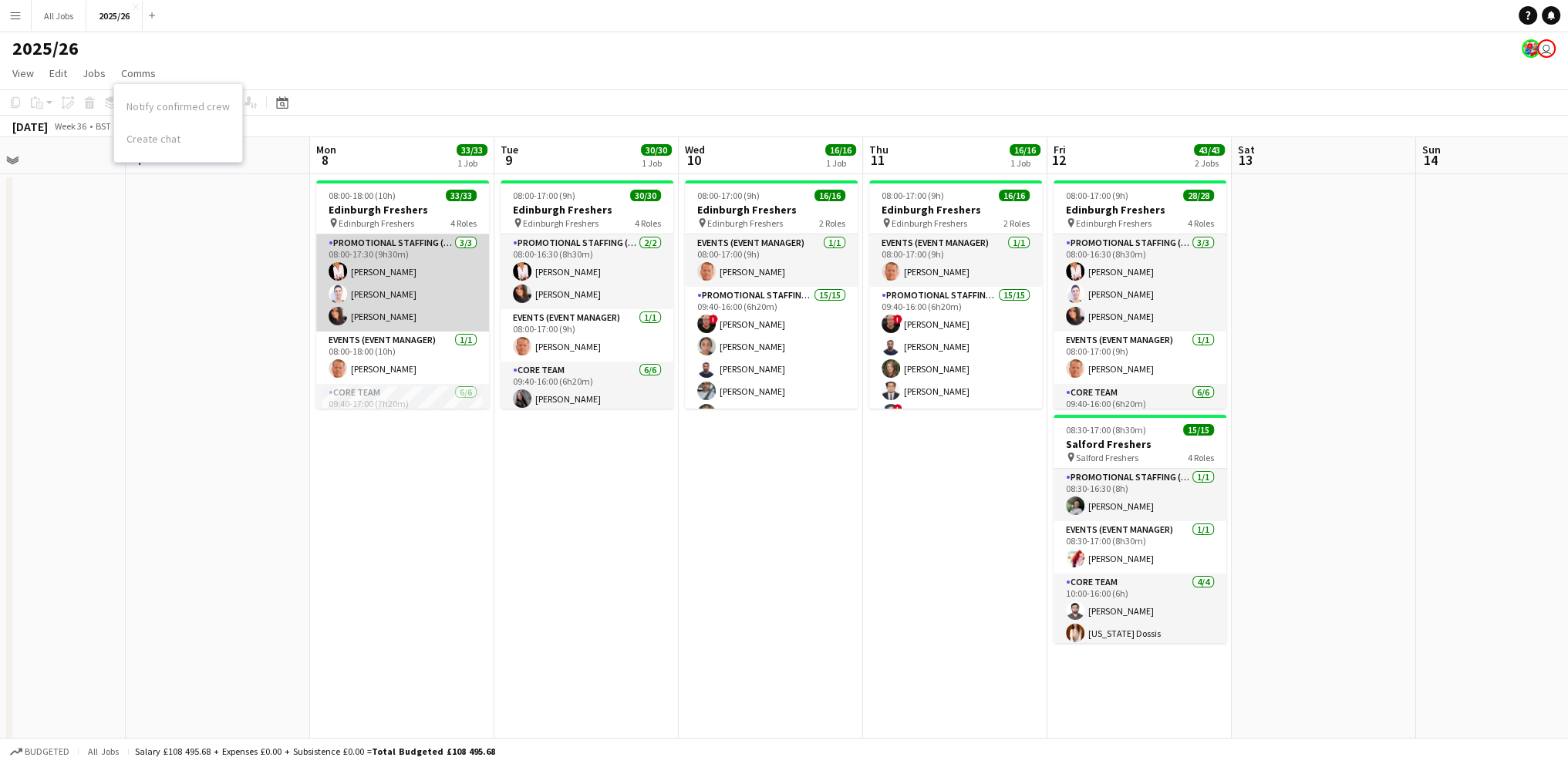
click at [405, 271] on app-card-role "Promotional Staffing (Team Leader) 3/3 08:00-17:30 (9h30m) Inger Stevenson Cleo…" at bounding box center [402, 283] width 173 height 97
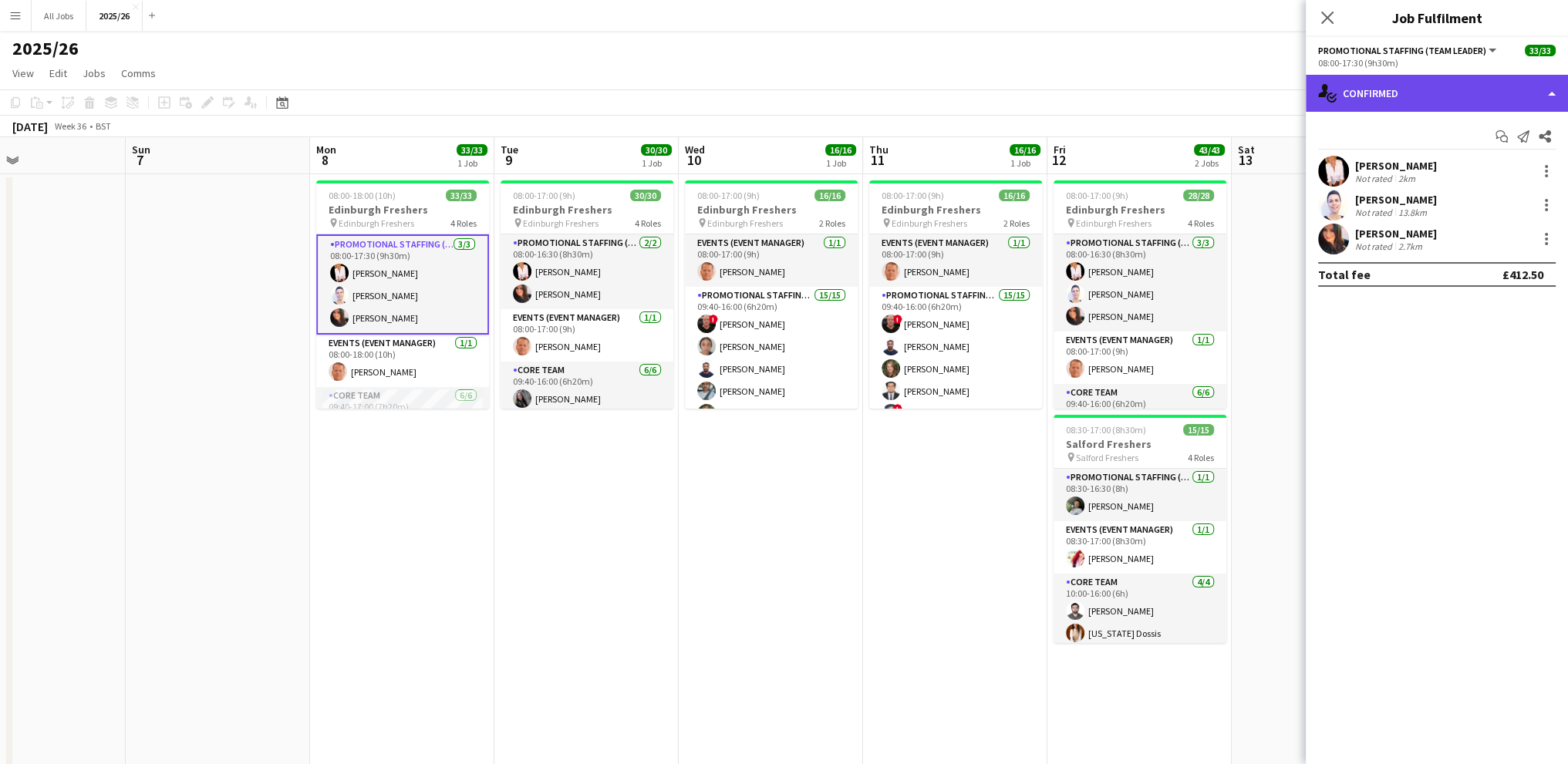
click at [1399, 86] on div "single-neutral-actions-check-2 Confirmed" at bounding box center [1437, 93] width 262 height 37
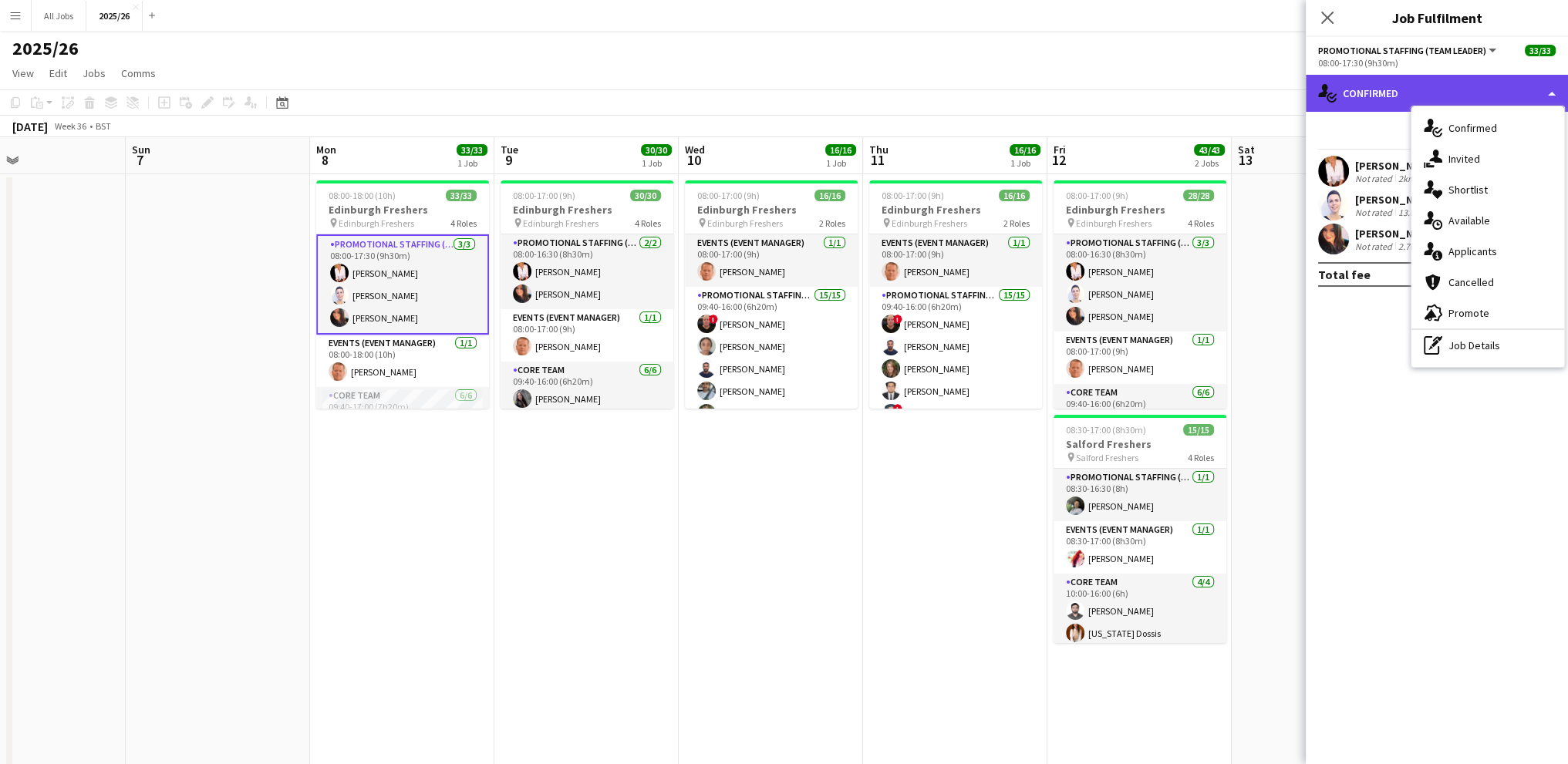
click at [1399, 86] on div "single-neutral-actions-check-2 Confirmed" at bounding box center [1437, 93] width 262 height 37
click at [1507, 351] on div "pen-write Job Details" at bounding box center [1487, 345] width 153 height 31
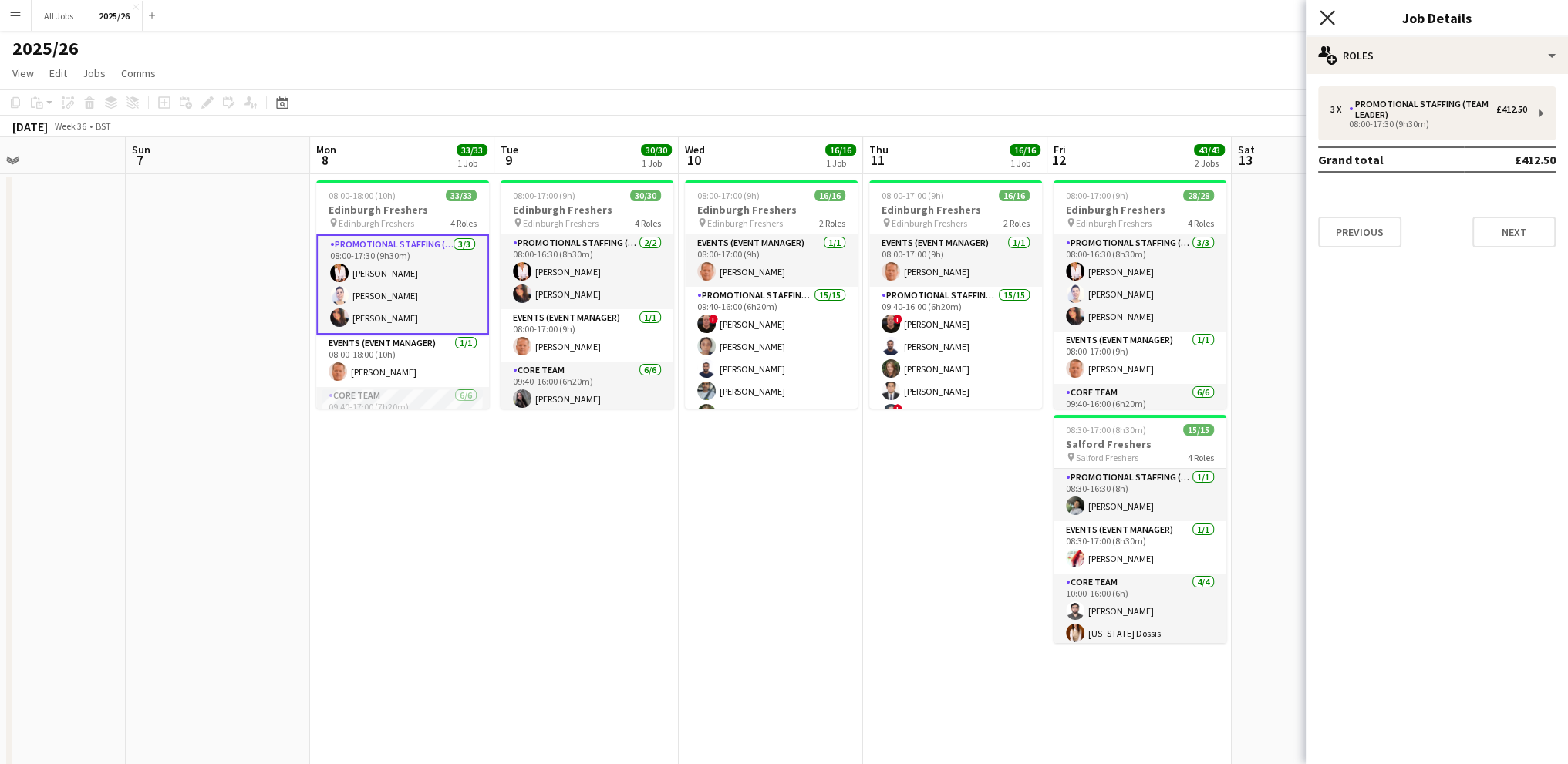
click at [1325, 23] on icon "Close pop-in" at bounding box center [1326, 17] width 15 height 15
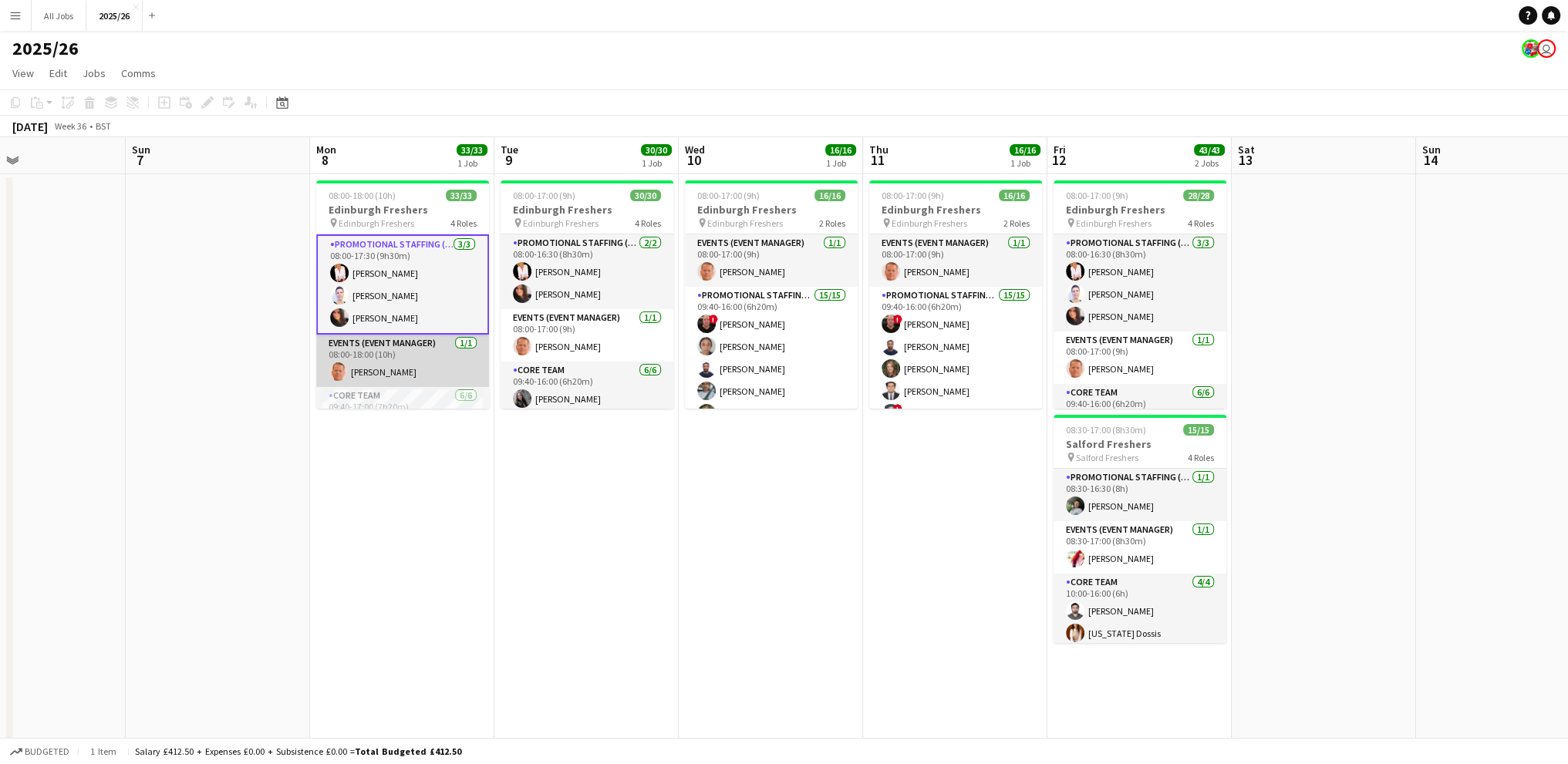
click at [365, 357] on app-card-role "Events (Event Manager) 1/1 08:00-18:00 (10h) Michael Sutton" at bounding box center [402, 361] width 173 height 53
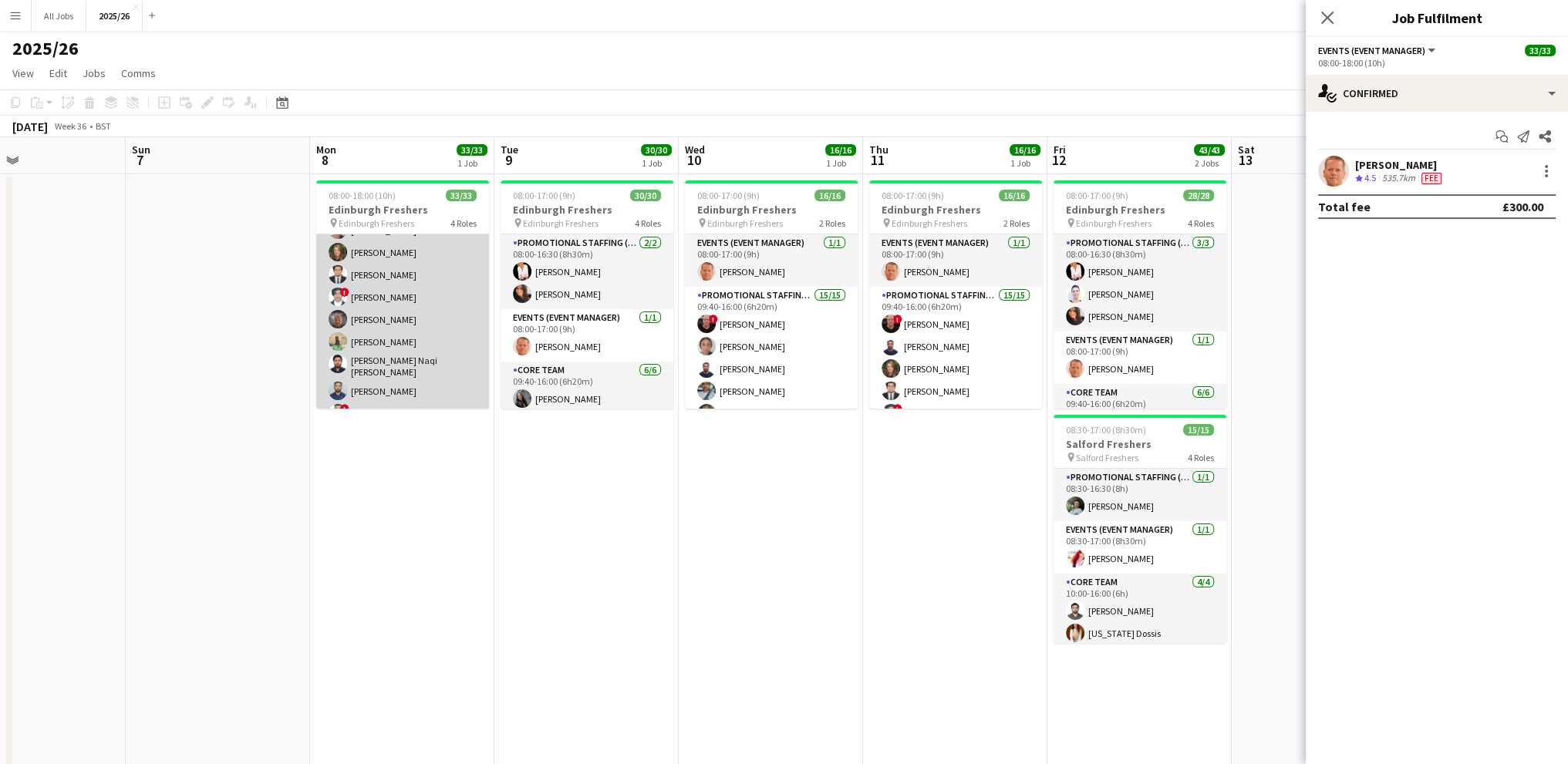
click at [366, 302] on app-card-role "Promotional Staffing (Brand Ambassadors) 23/23 09:40-17:00 (7h20m) ! George Dic…" at bounding box center [402, 449] width 173 height 558
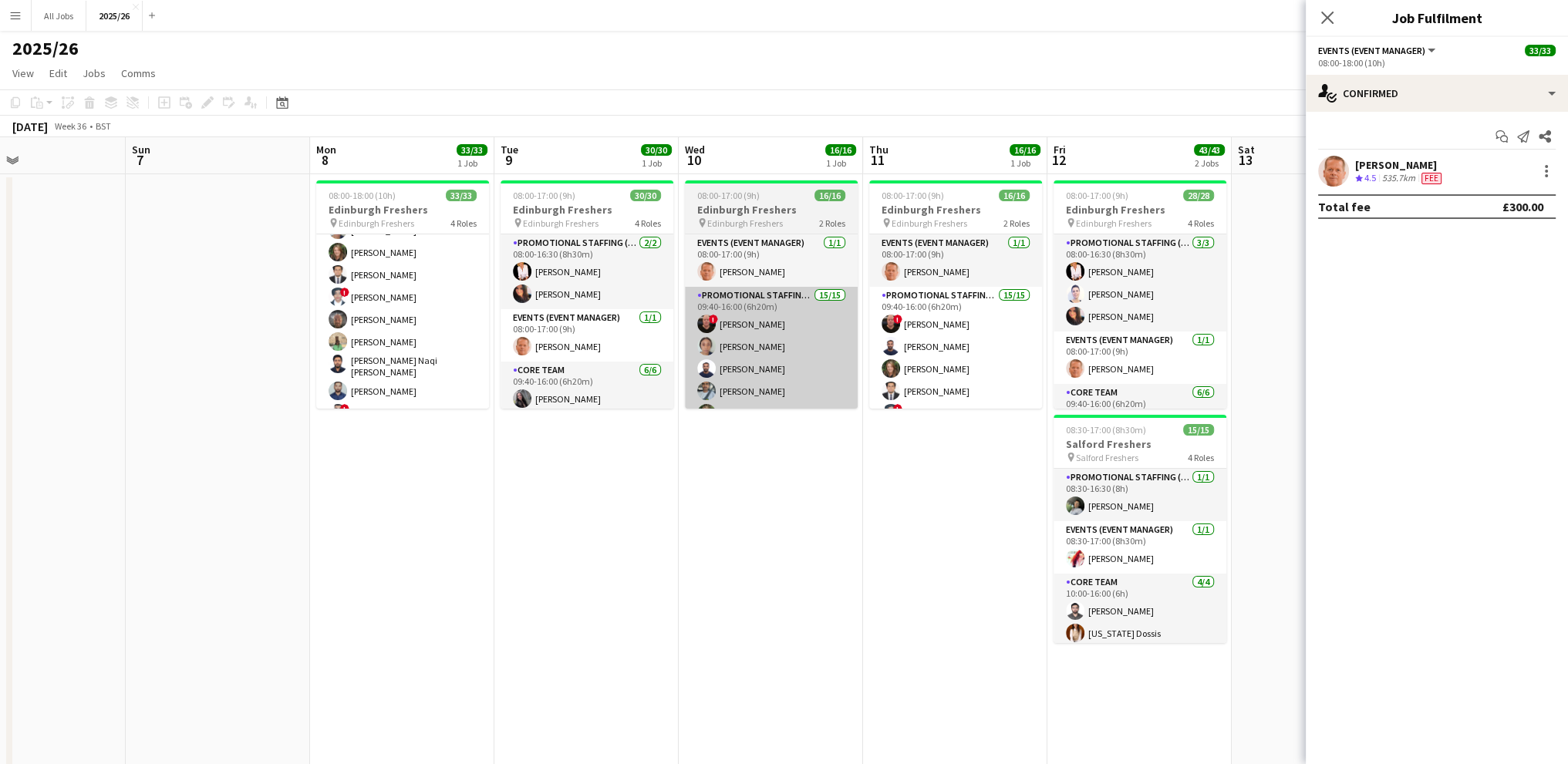
scroll to position [384, 0]
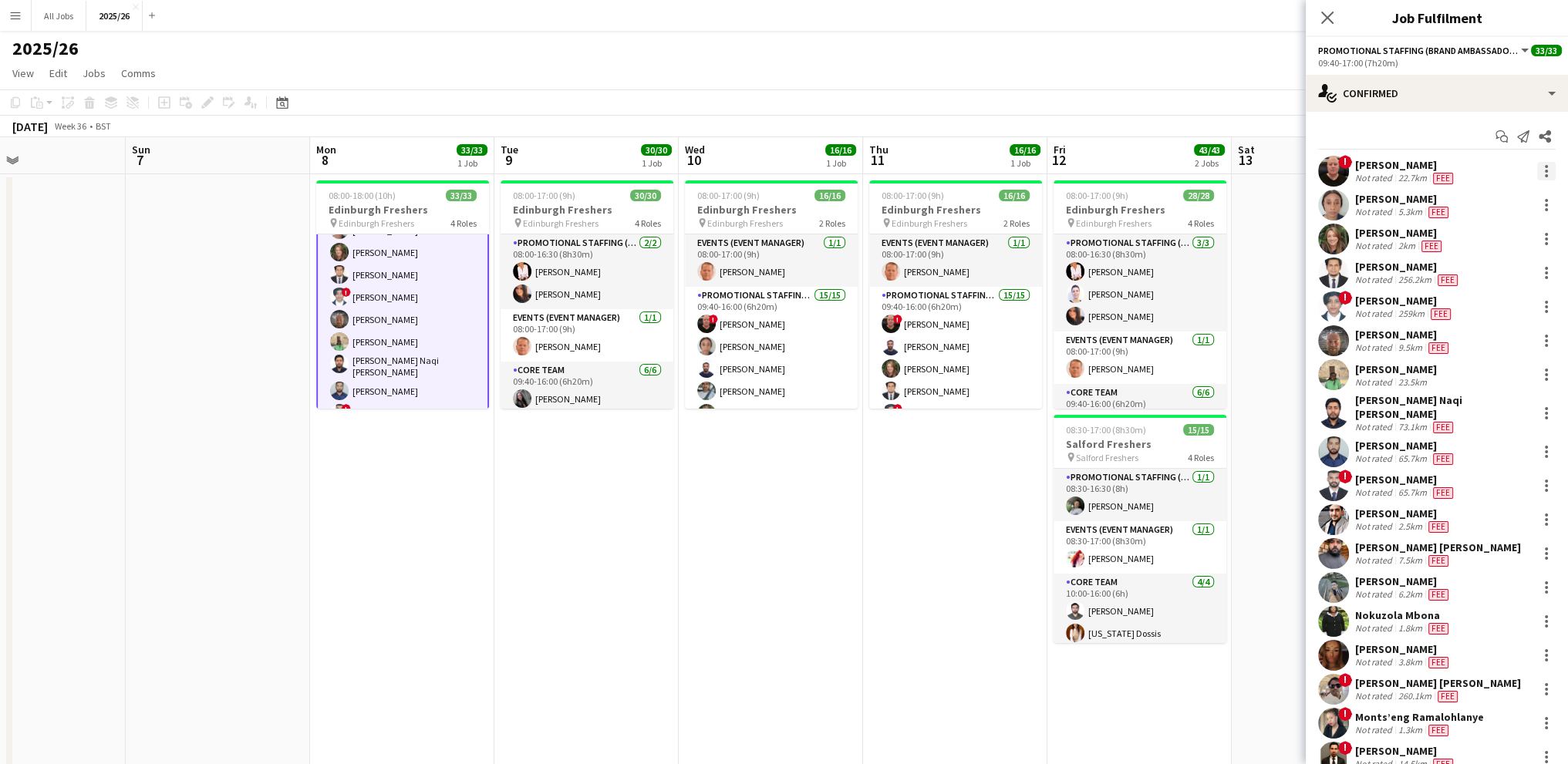
click at [1541, 166] on div at bounding box center [1547, 171] width 19 height 19
click at [1376, 171] on div at bounding box center [784, 382] width 1568 height 764
click at [1375, 178] on div "Not rated" at bounding box center [1375, 178] width 40 height 13
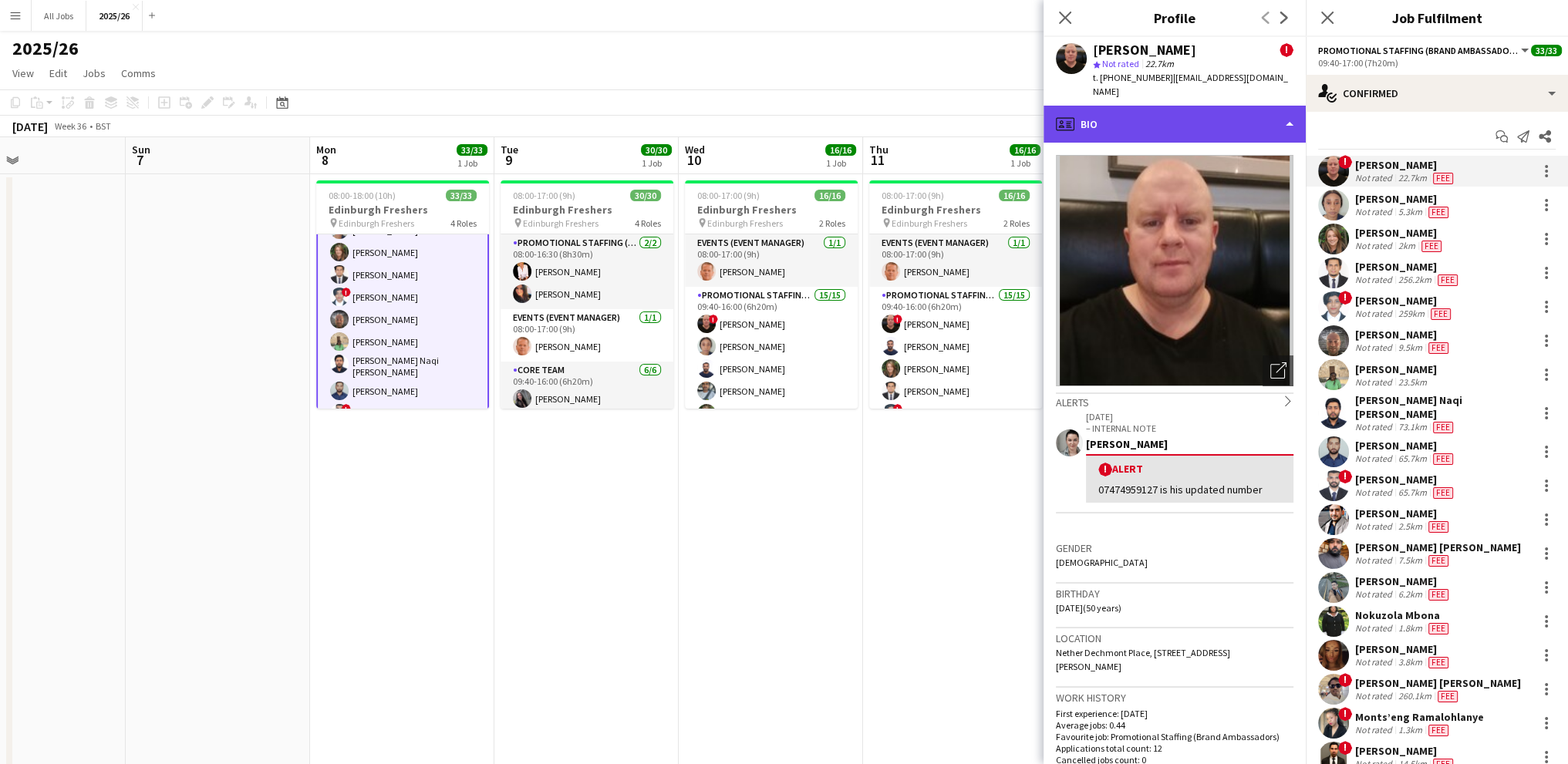
click at [1111, 106] on div "profile Bio" at bounding box center [1174, 124] width 262 height 37
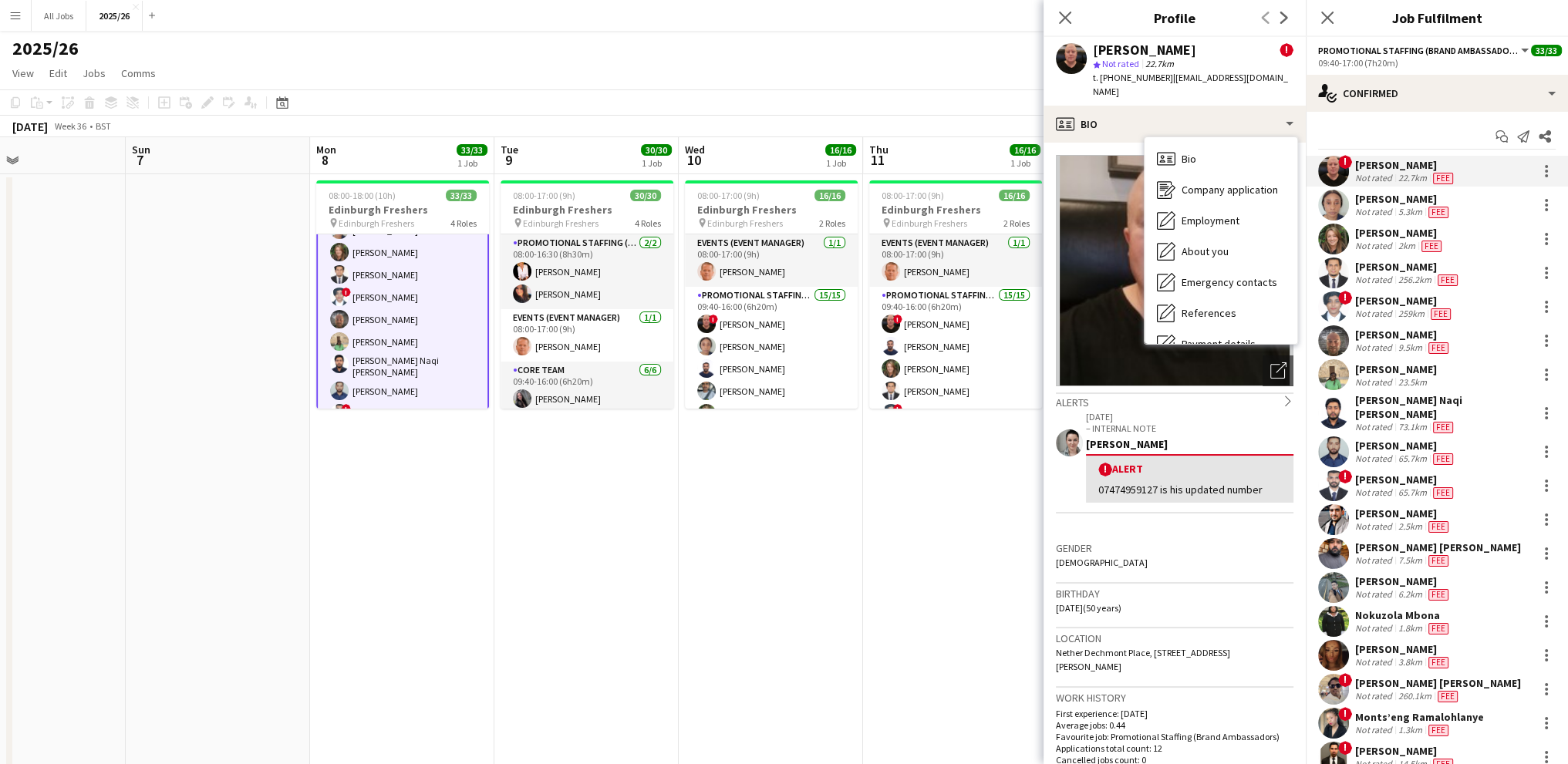
click at [1164, 423] on p "– INTERNAL NOTE" at bounding box center [1189, 428] width 208 height 12
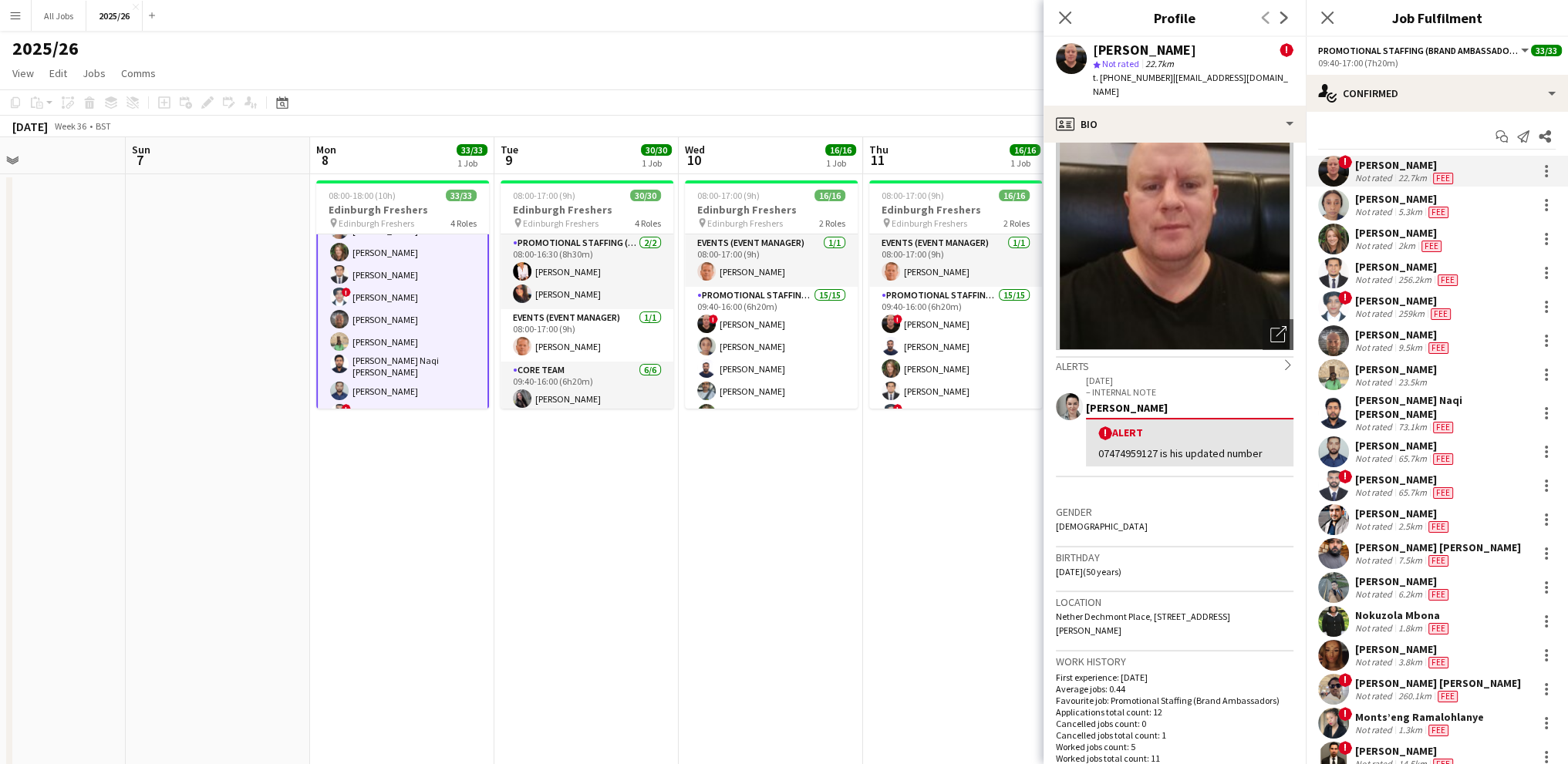
scroll to position [0, 0]
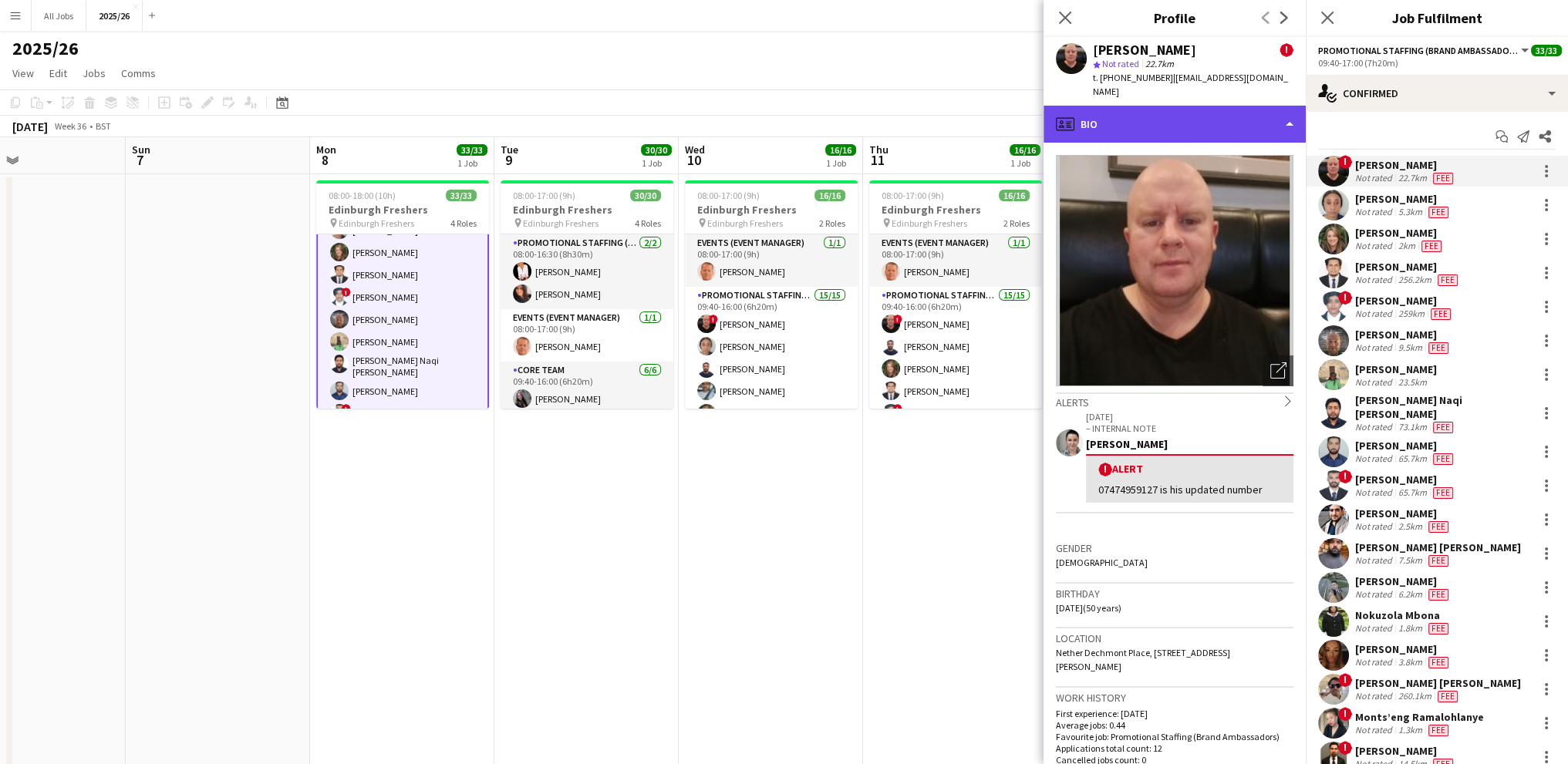
click at [1145, 107] on div "profile Bio" at bounding box center [1174, 124] width 262 height 37
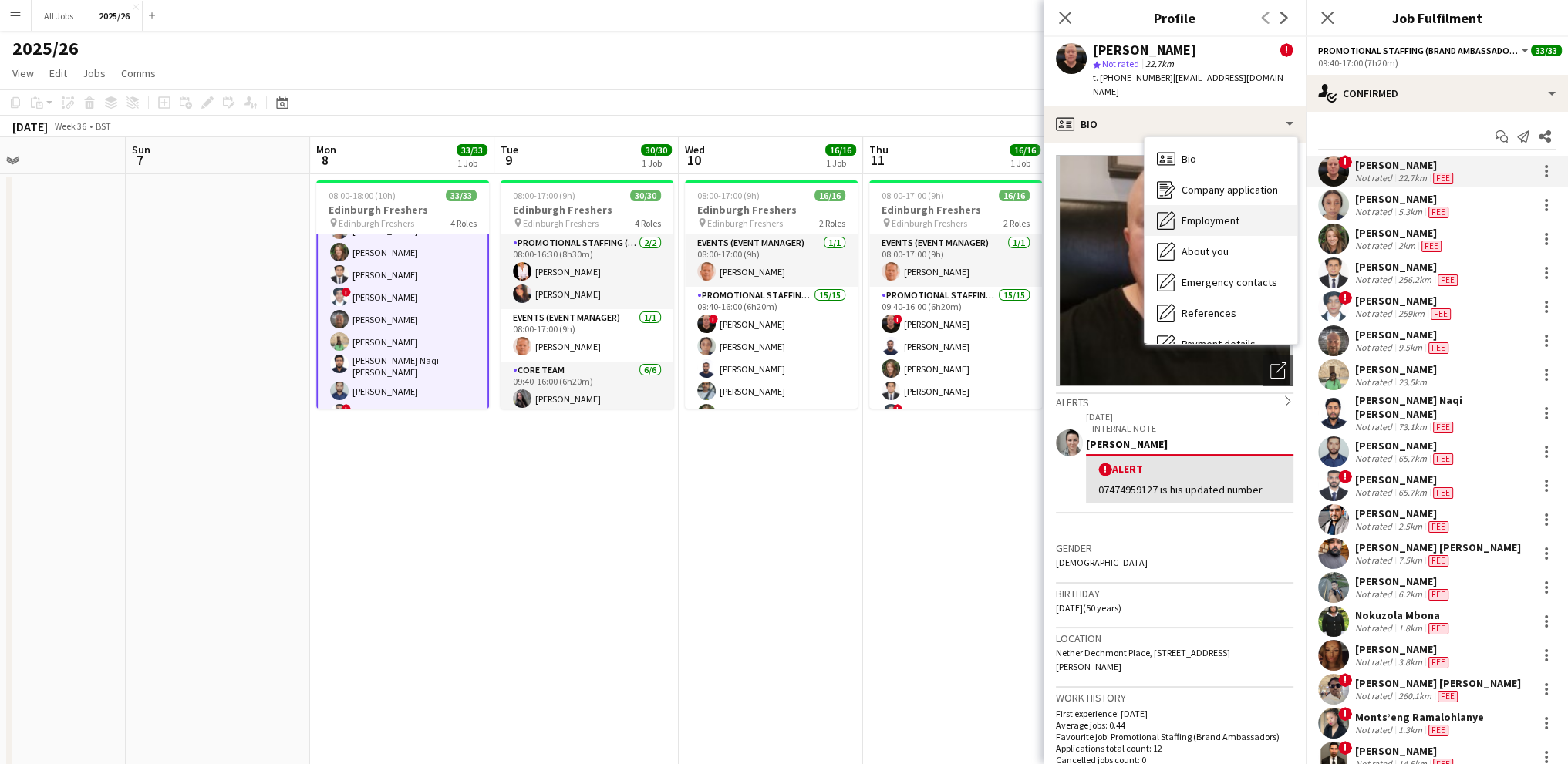
click at [1188, 213] on span "Employment" at bounding box center [1210, 220] width 58 height 14
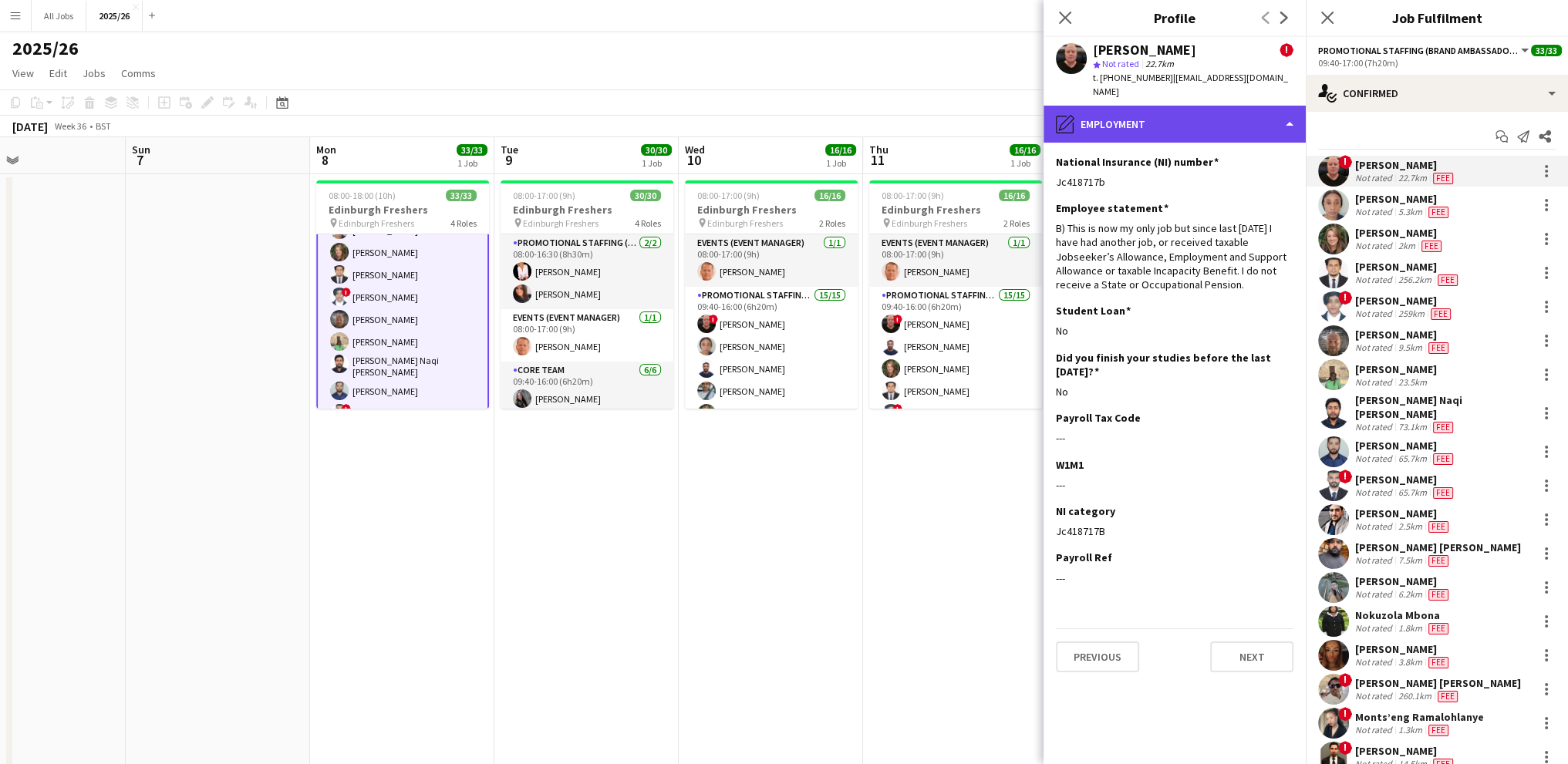
click at [1142, 115] on div "pencil4 Employment" at bounding box center [1174, 124] width 262 height 37
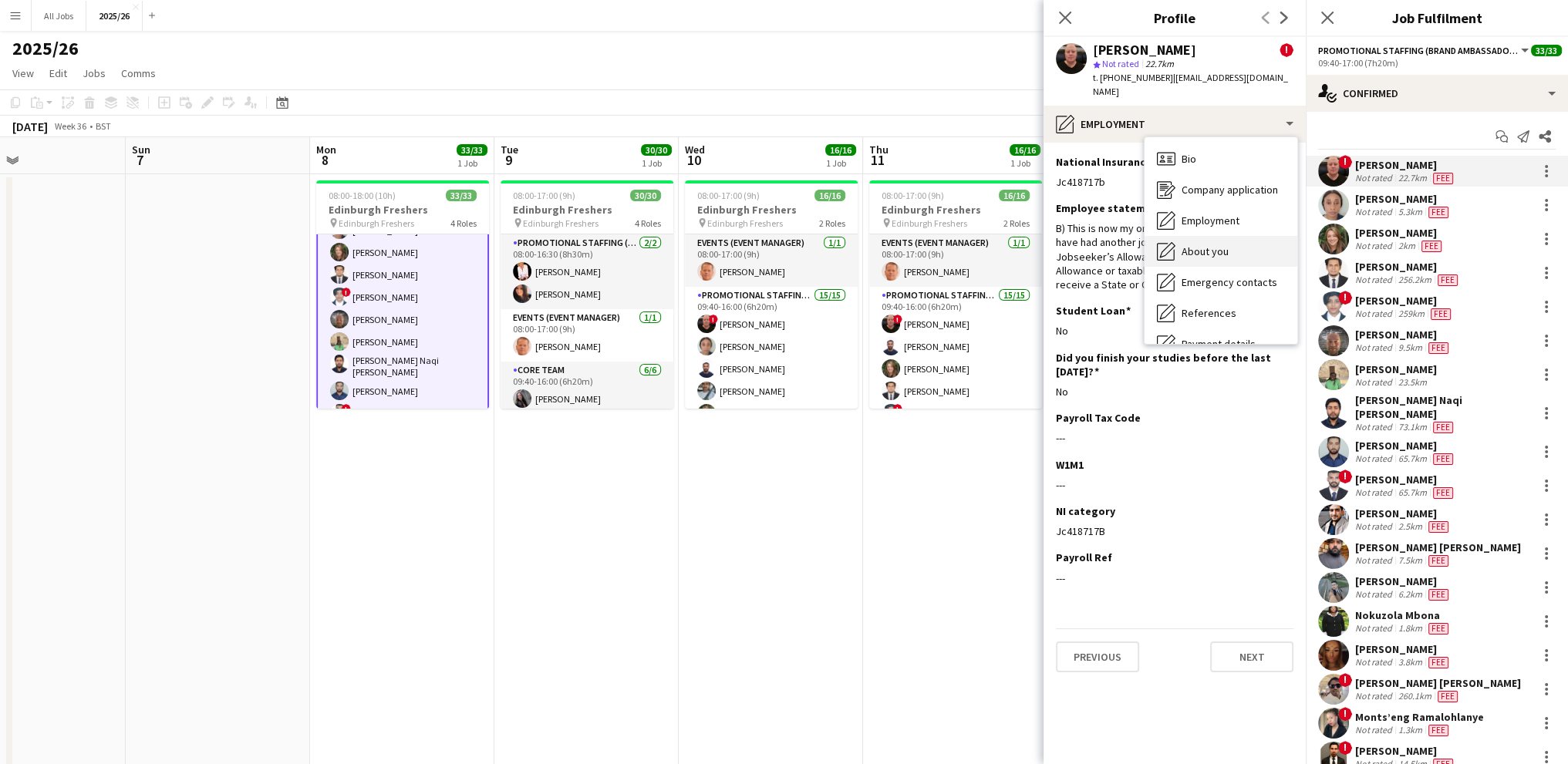
click at [1197, 245] on span "About you" at bounding box center [1205, 252] width 47 height 14
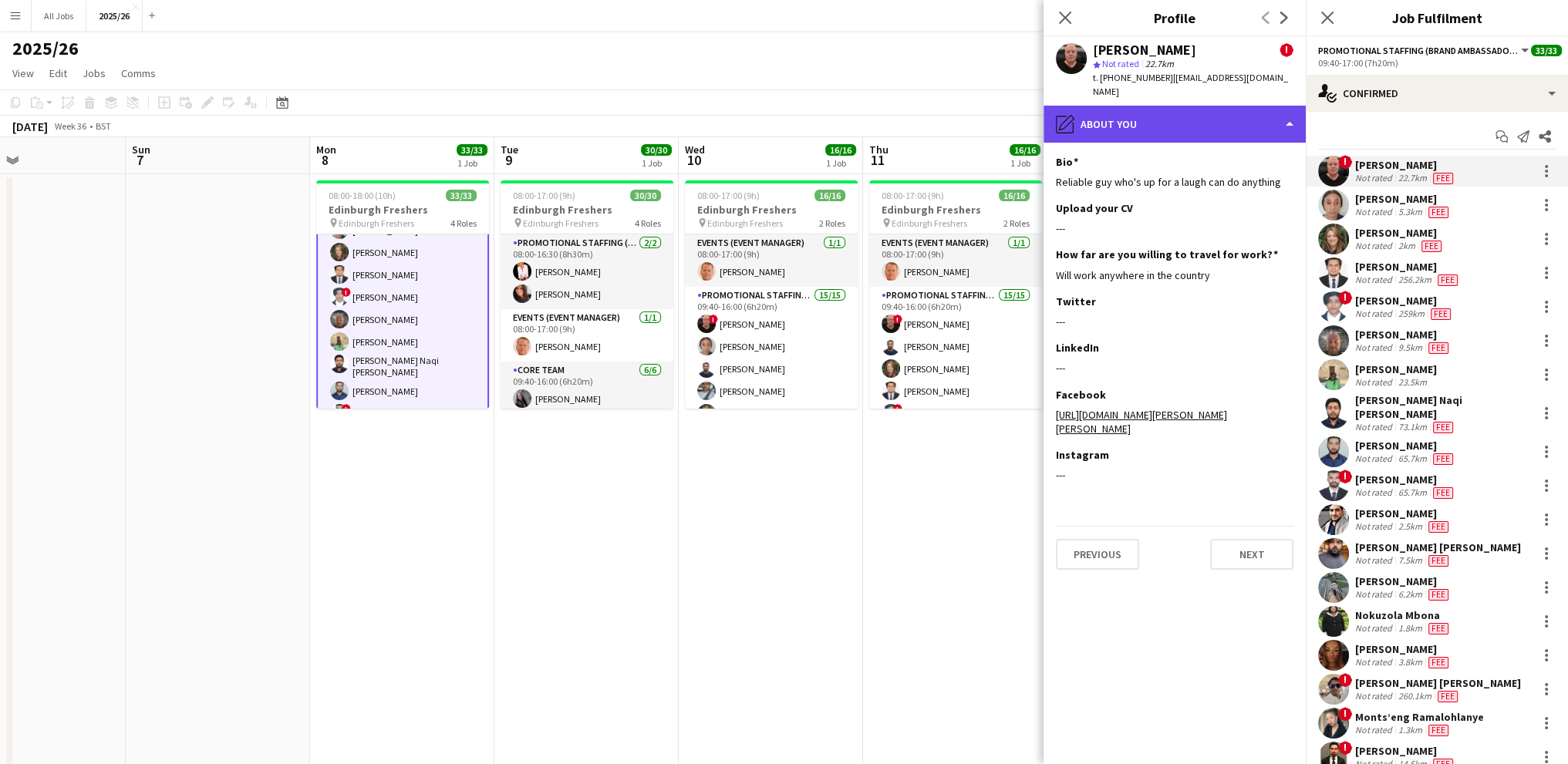
click at [1133, 111] on div "pencil4 About you" at bounding box center [1174, 124] width 262 height 37
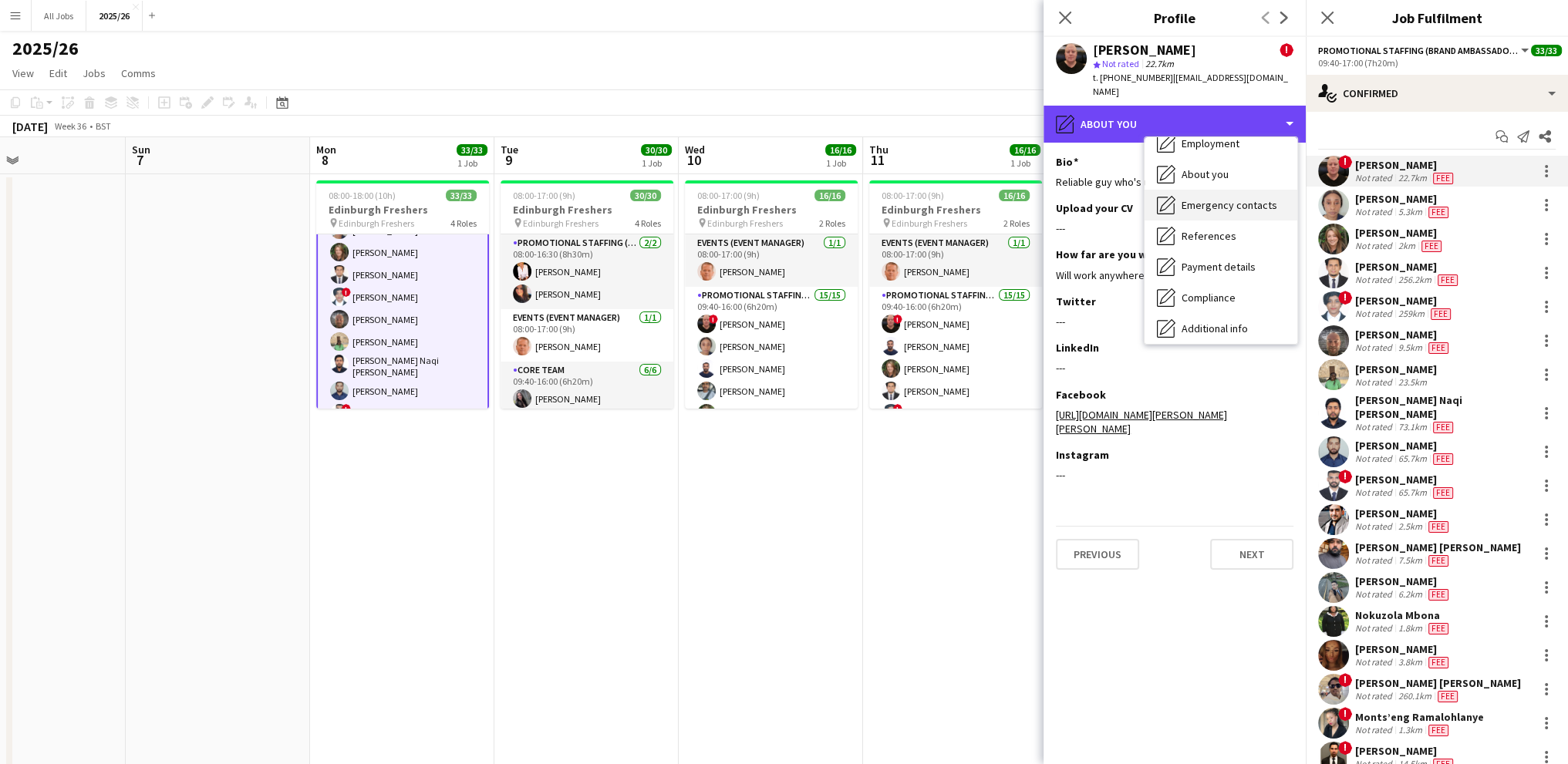
scroll to position [155, 0]
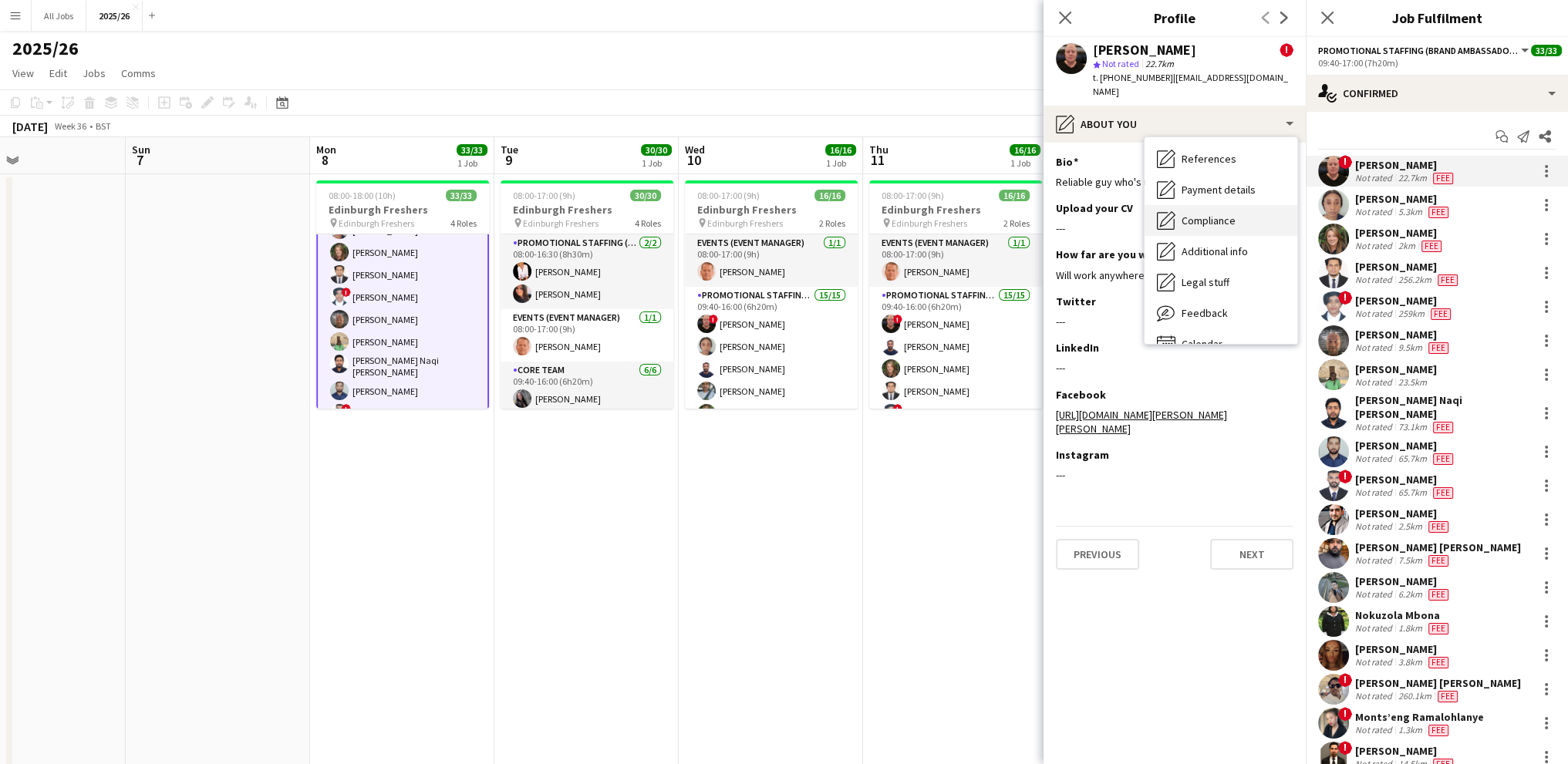
click at [1193, 213] on span "Compliance" at bounding box center [1208, 220] width 54 height 14
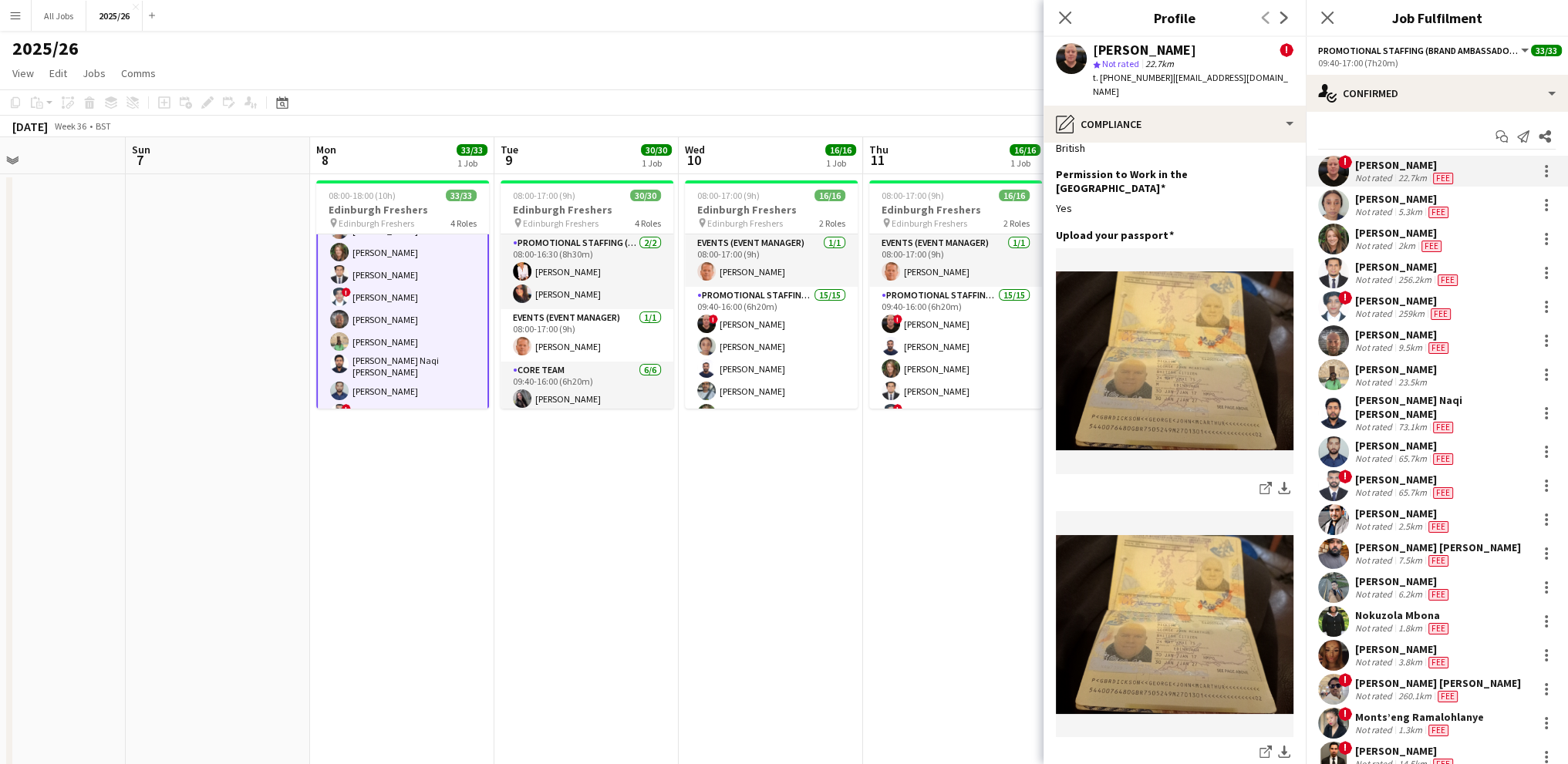
scroll to position [0, 0]
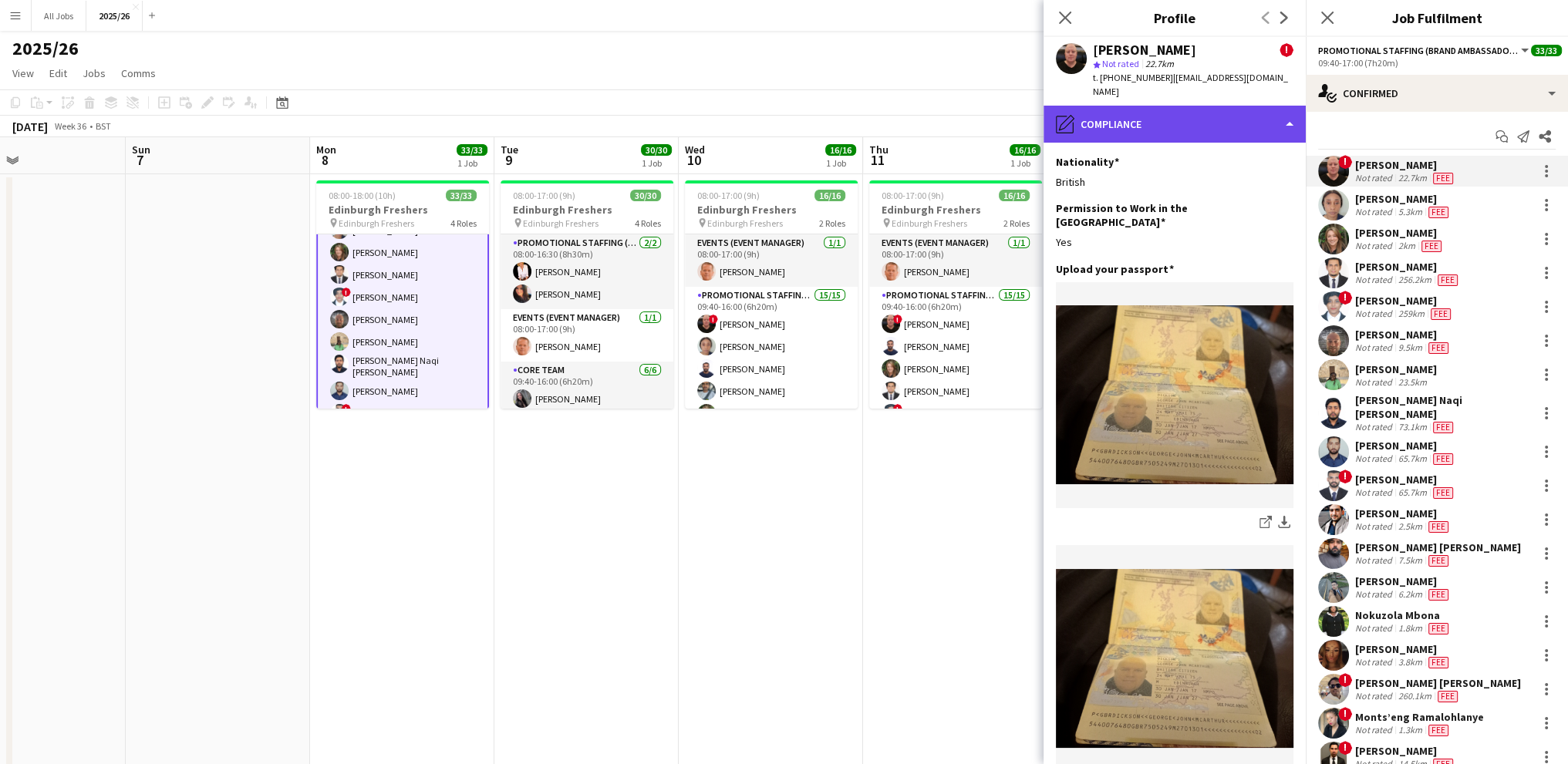
click at [1133, 115] on div "pencil4 Compliance" at bounding box center [1174, 124] width 262 height 37
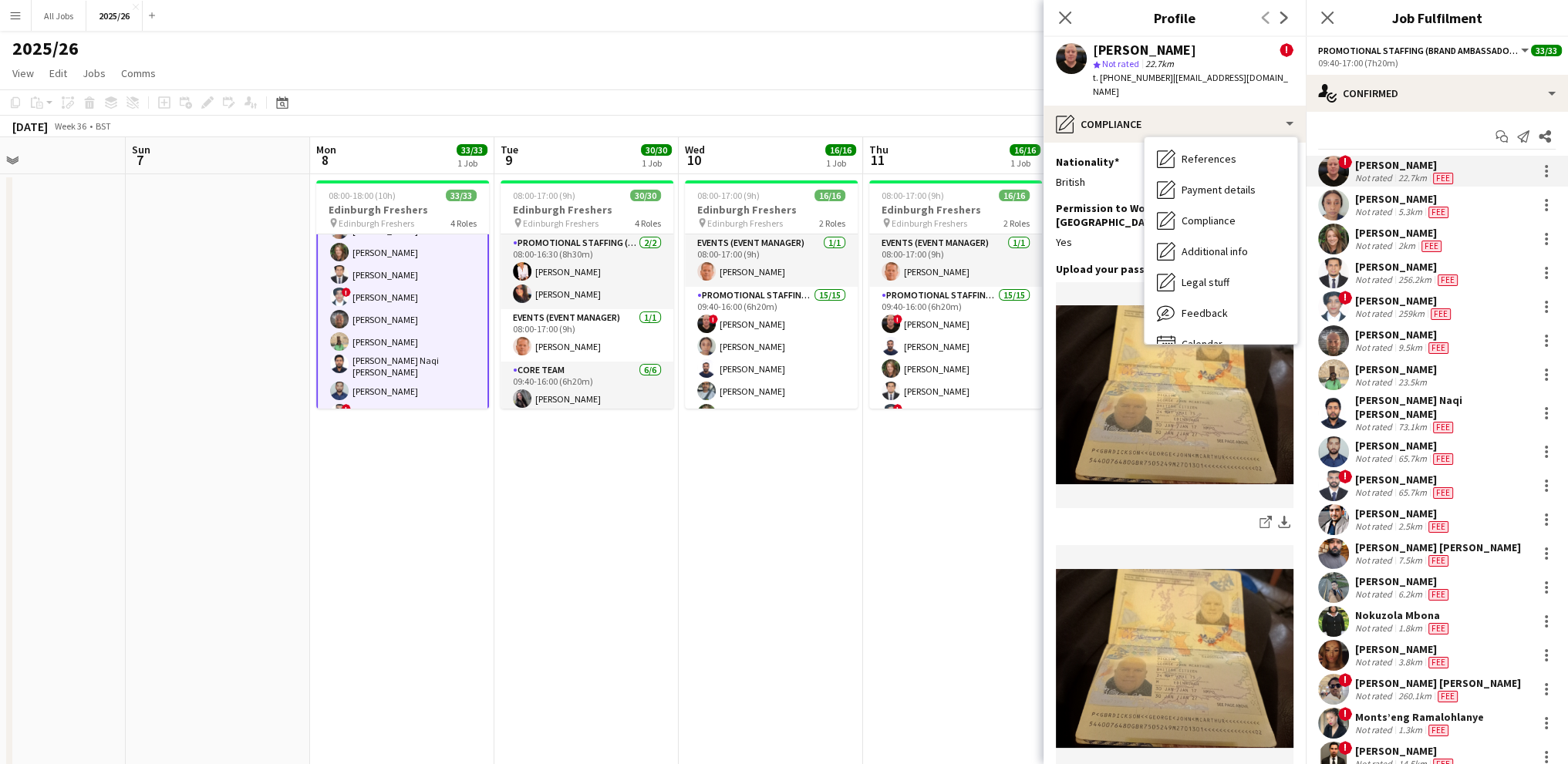
click at [1117, 282] on figure at bounding box center [1174, 395] width 238 height 226
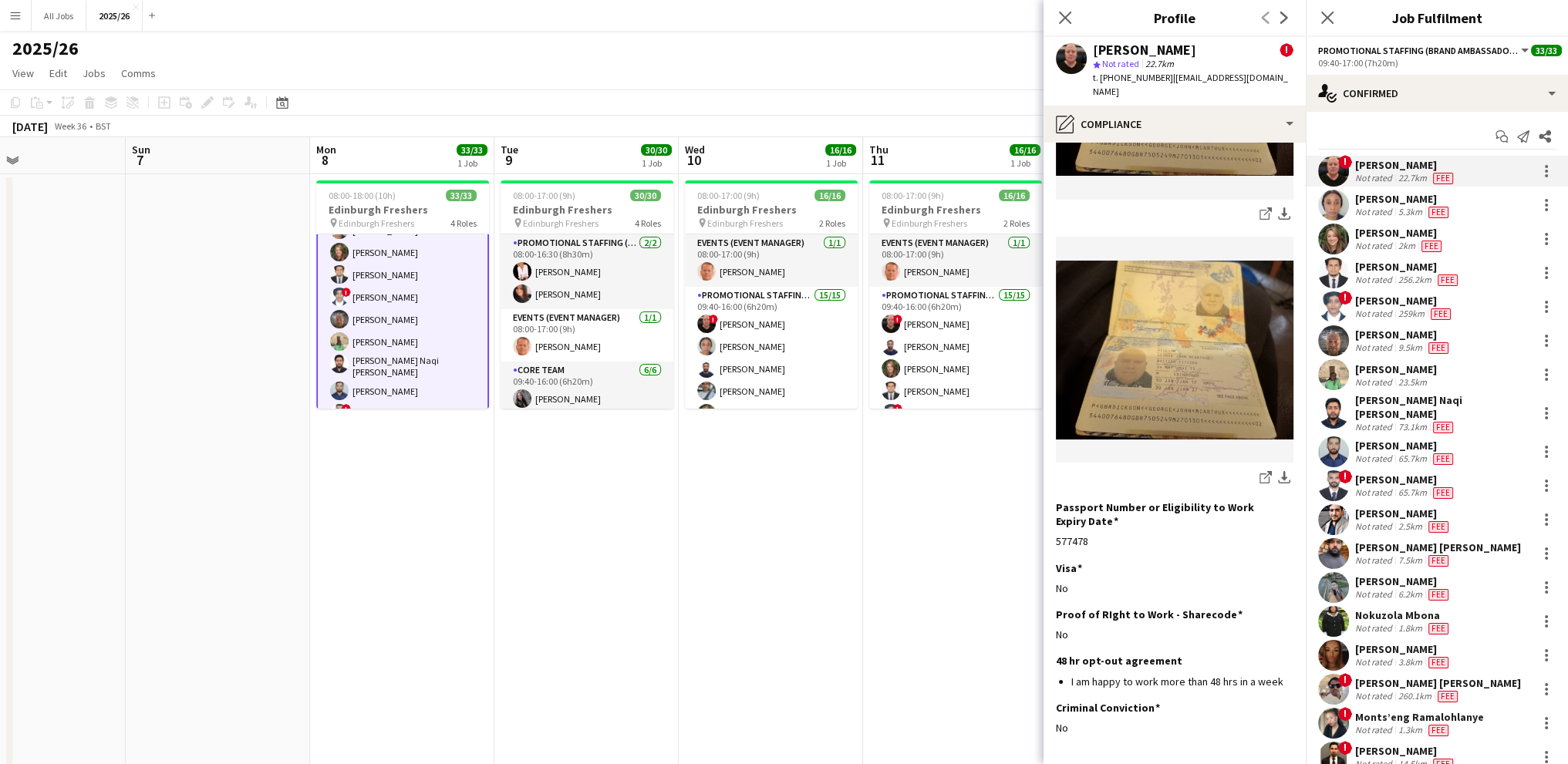
scroll to position [349, 0]
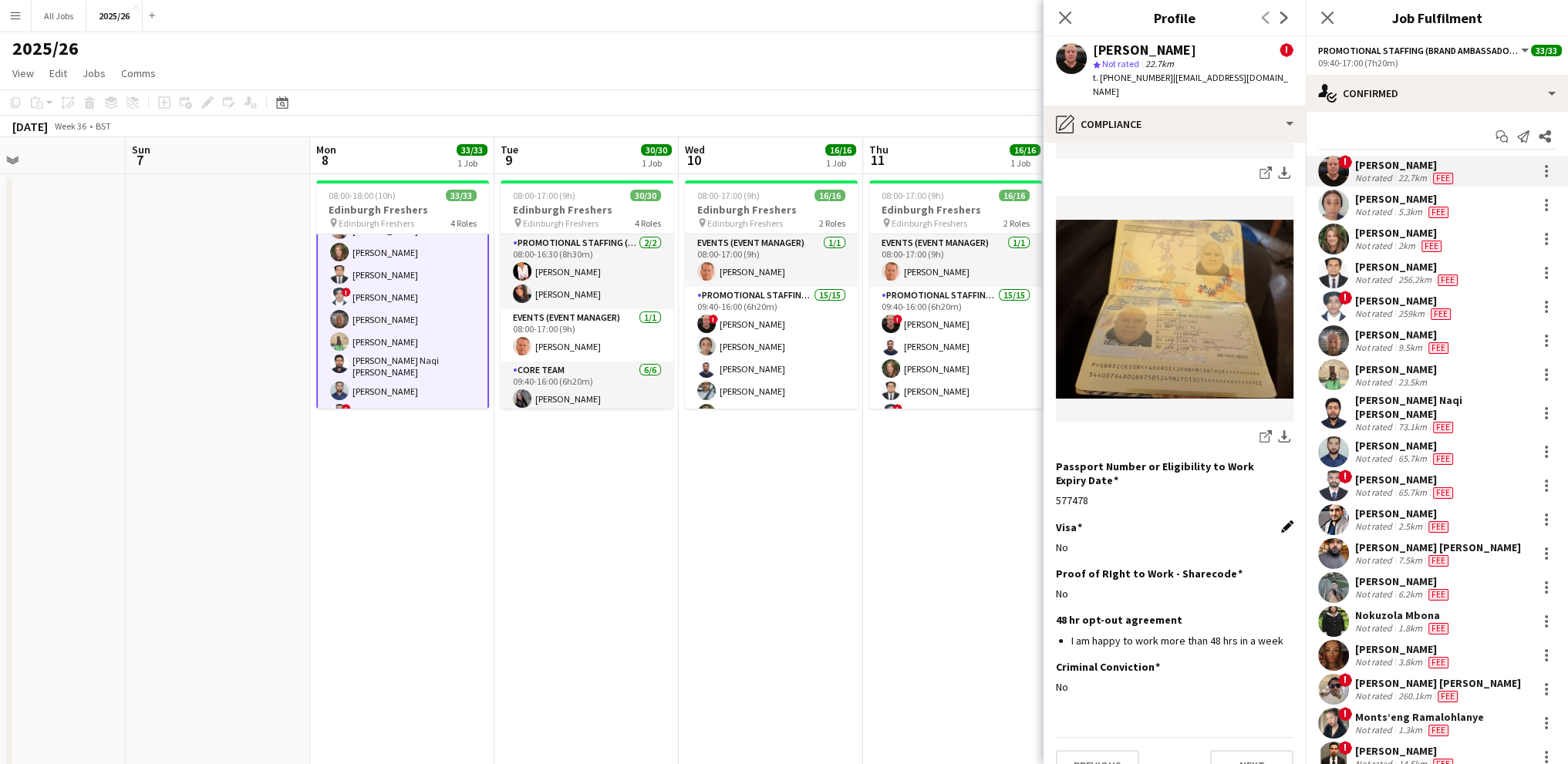
click at [1281, 521] on app-icon "Edit this field" at bounding box center [1287, 527] width 13 height 13
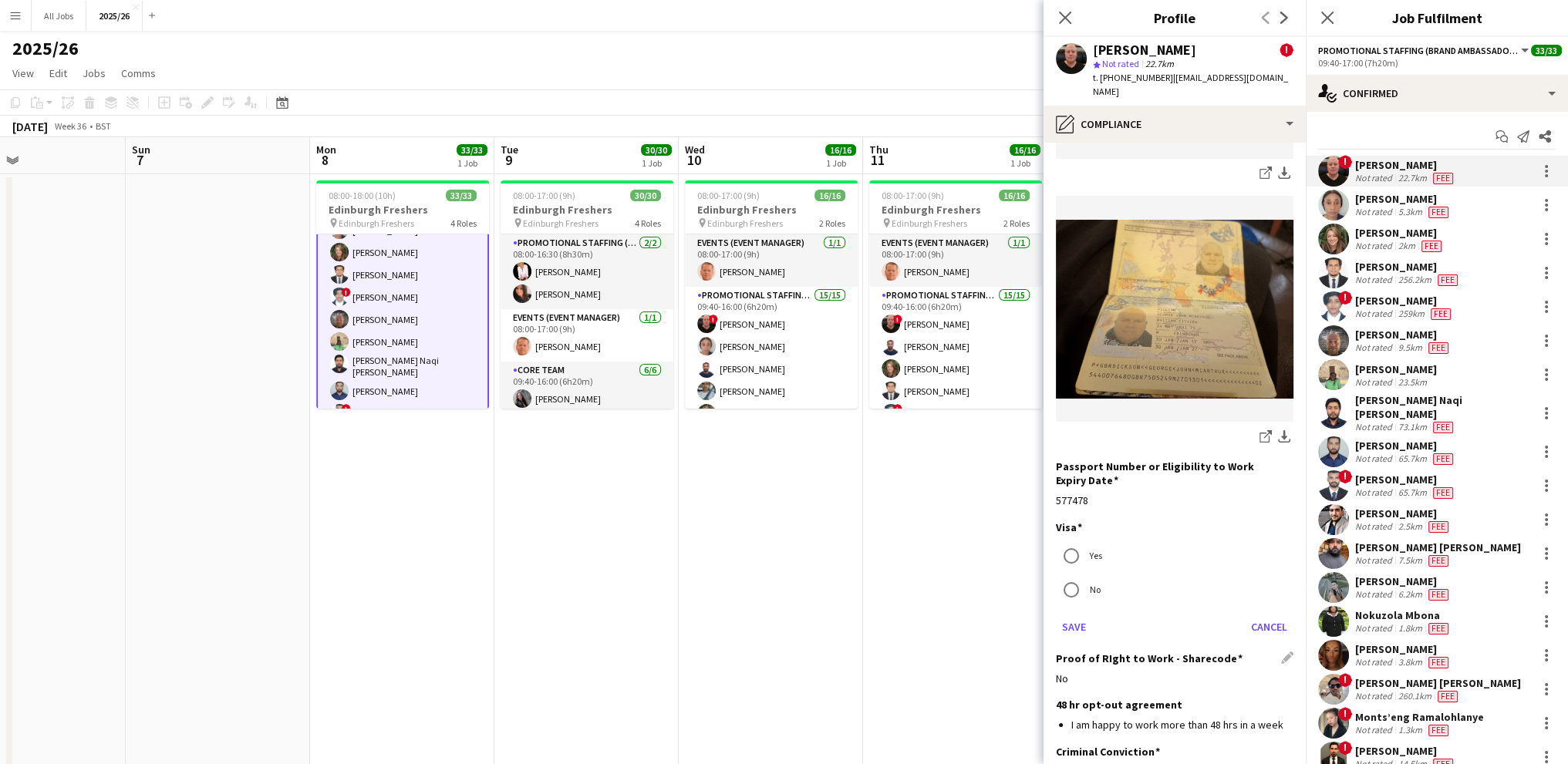
click at [1264, 652] on div "Proof of RIght to Work - Sharecode Edit this field No" at bounding box center [1174, 675] width 238 height 46
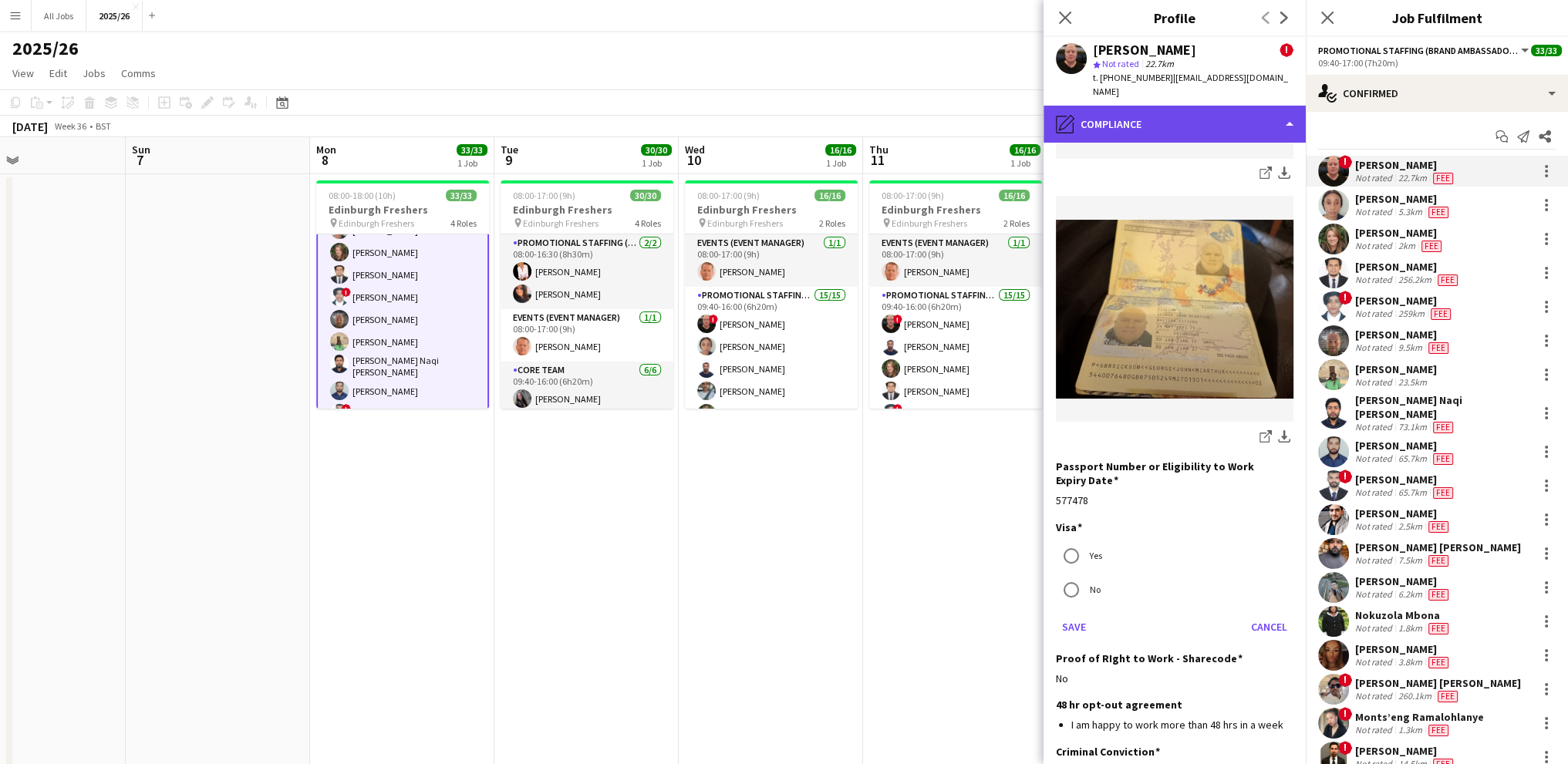
click at [1144, 106] on div "pencil4 Compliance" at bounding box center [1174, 124] width 262 height 37
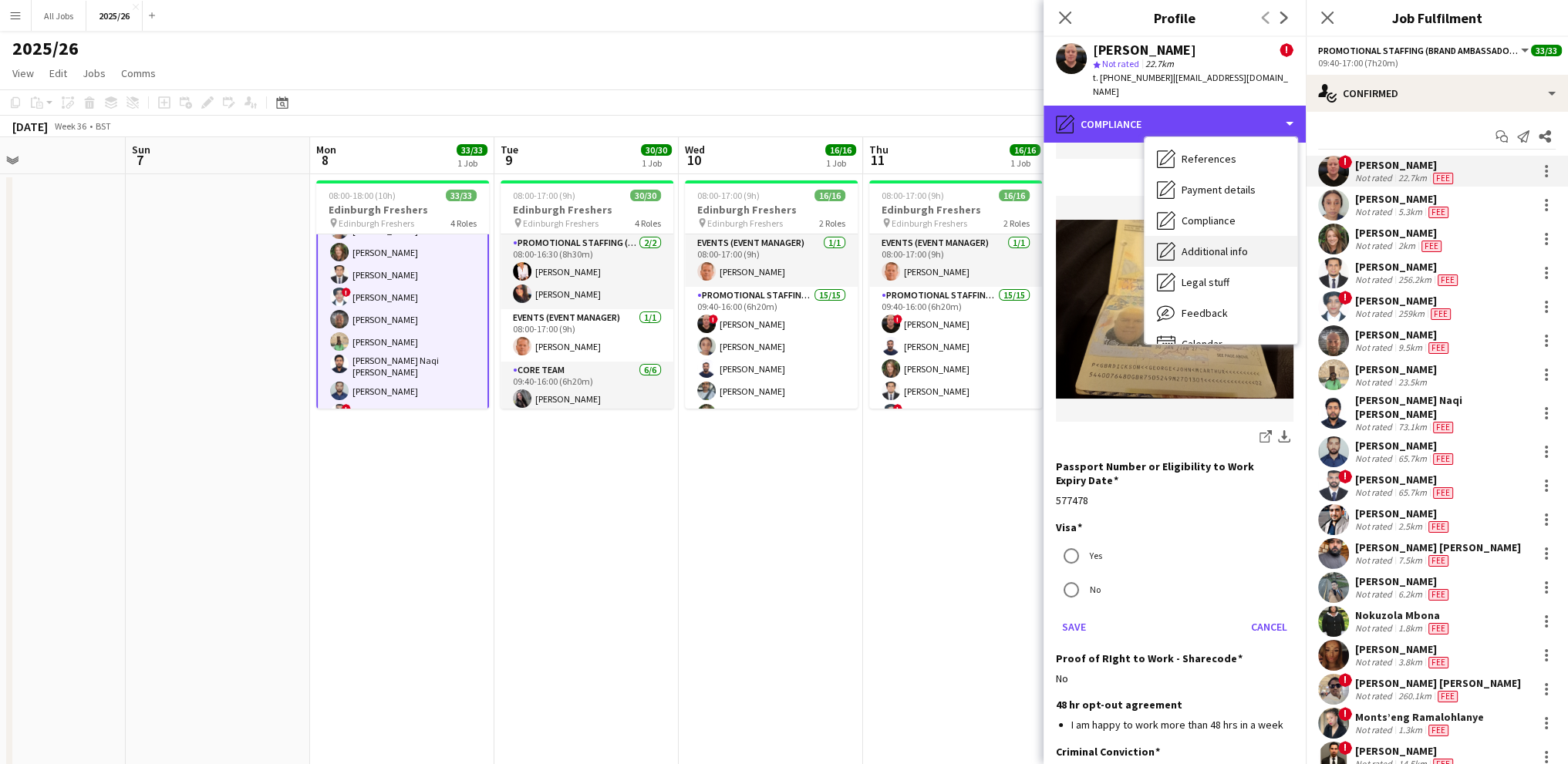
scroll to position [176, 0]
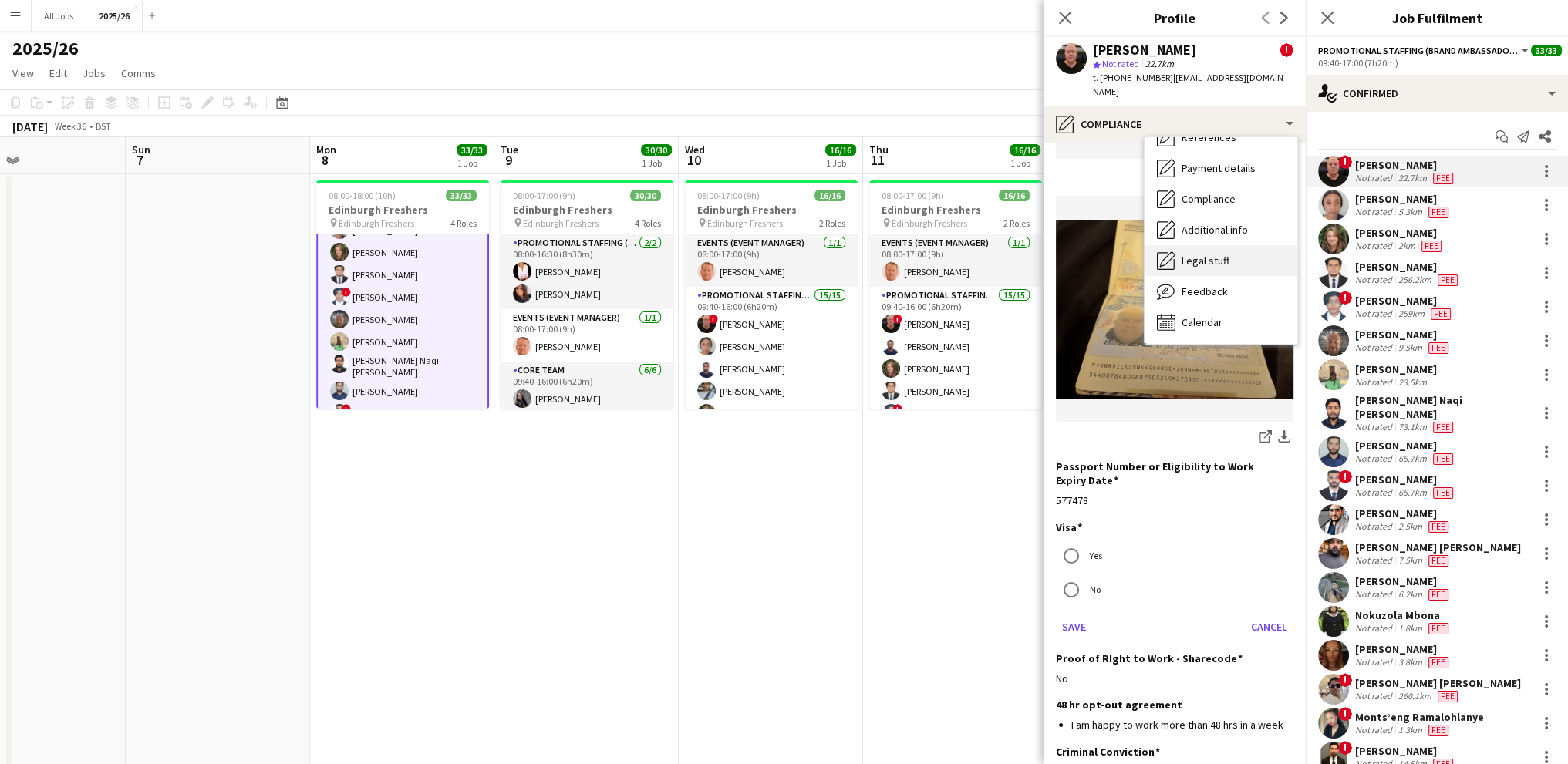
click at [1192, 253] on span "Legal stuff" at bounding box center [1205, 260] width 48 height 14
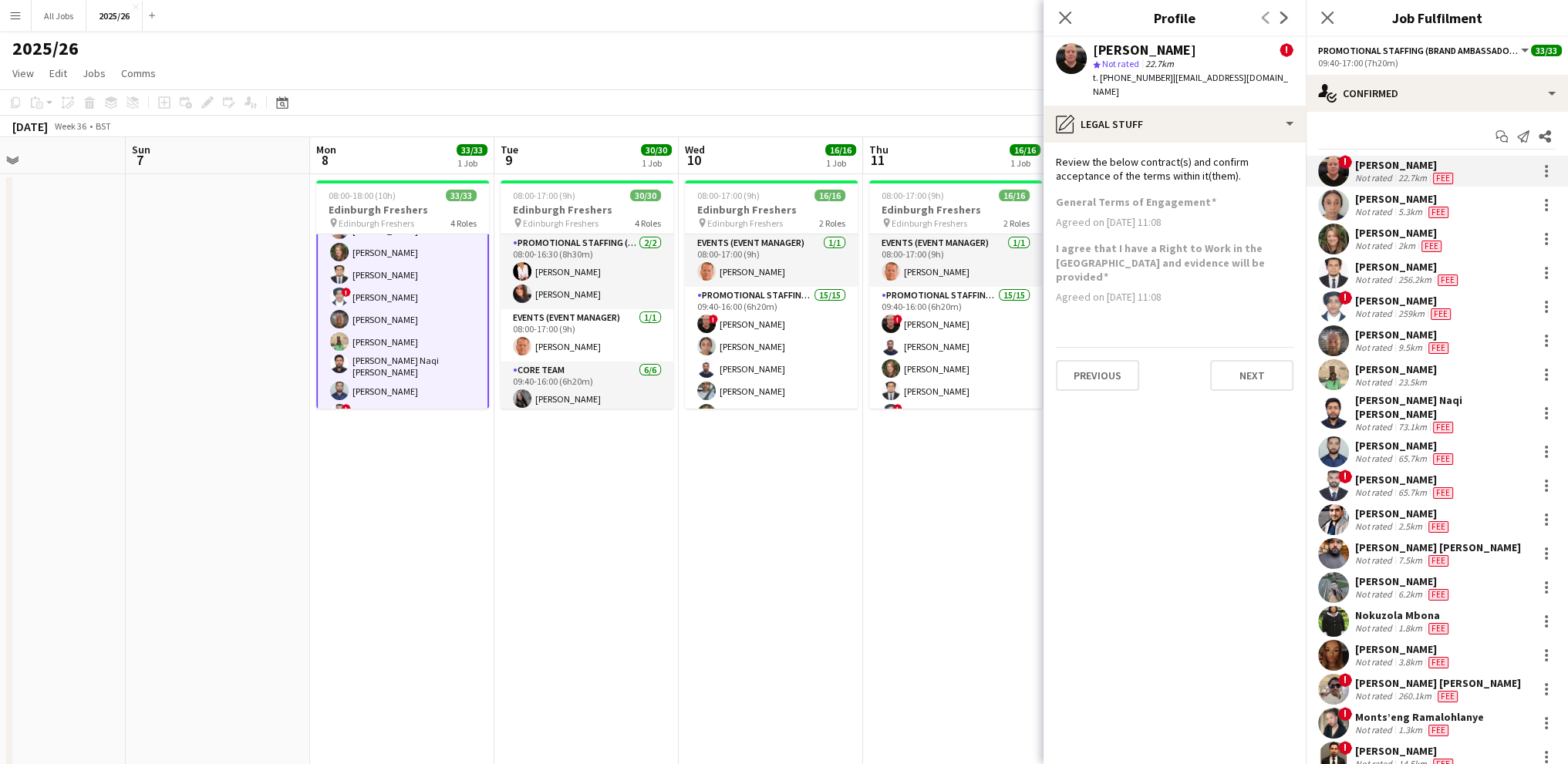
scroll to position [0, 0]
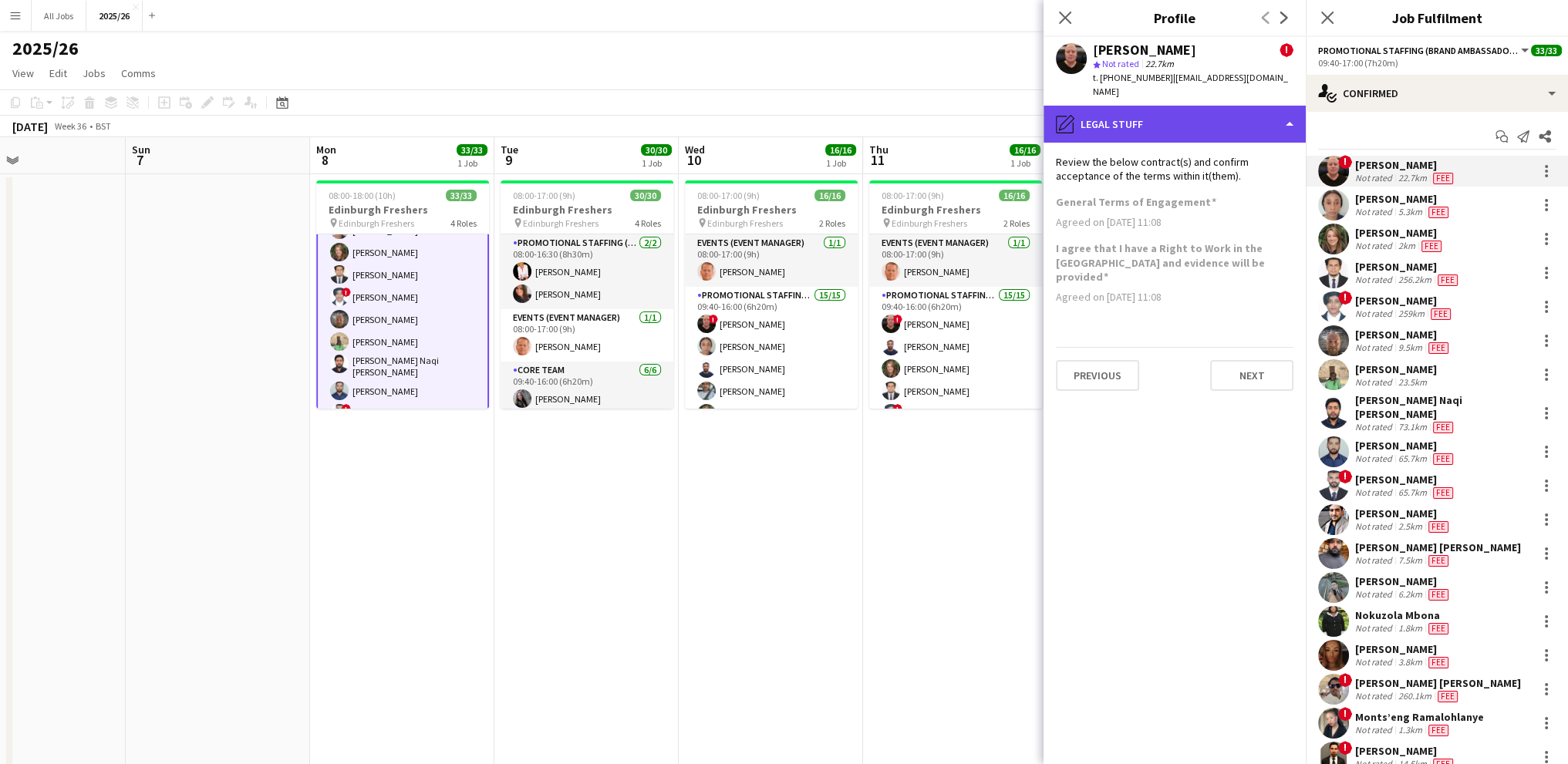
click at [1168, 108] on div "pencil4 Legal stuff" at bounding box center [1174, 124] width 262 height 37
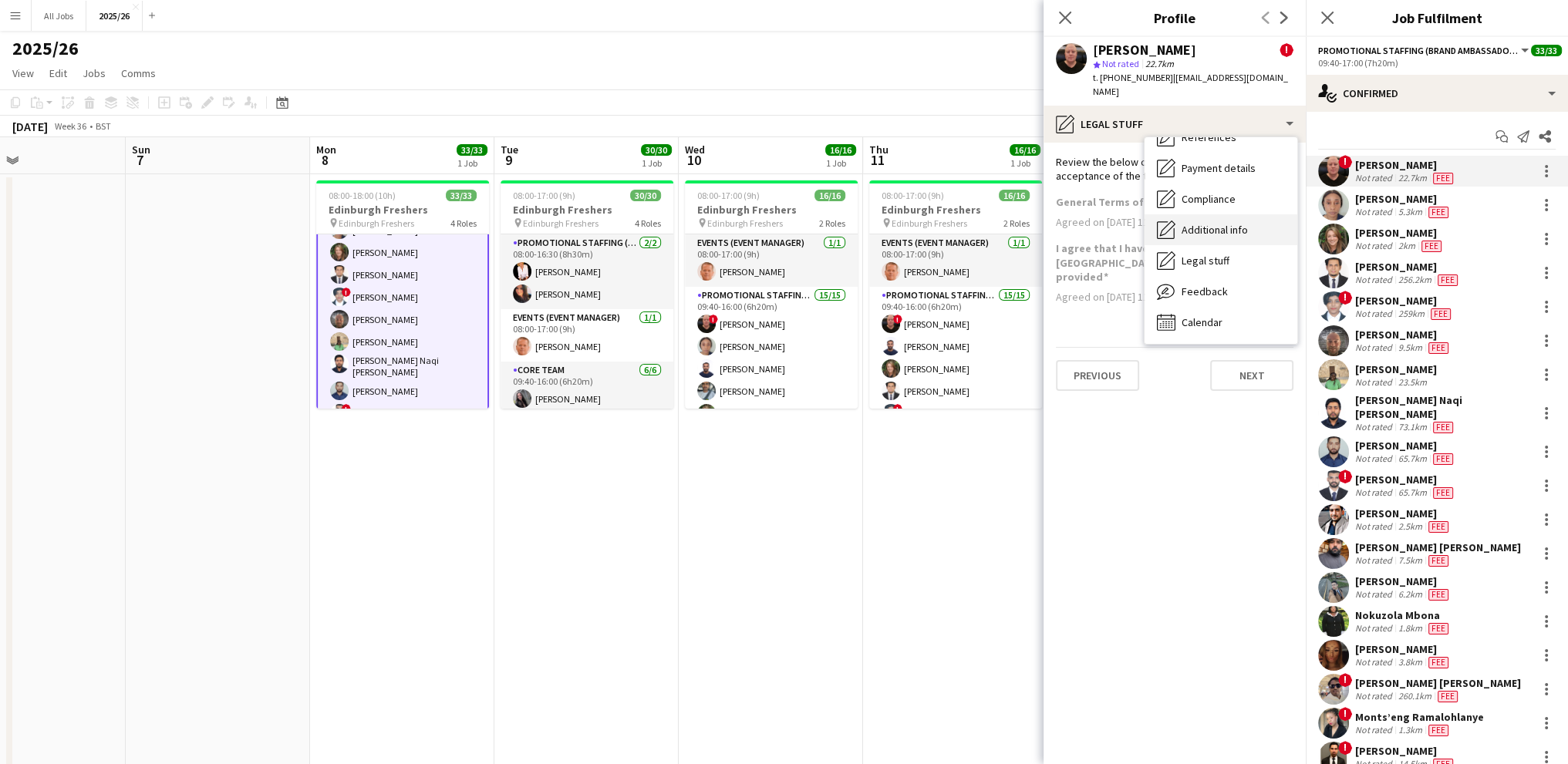
click at [1197, 223] on span "Additional info" at bounding box center [1214, 230] width 67 height 14
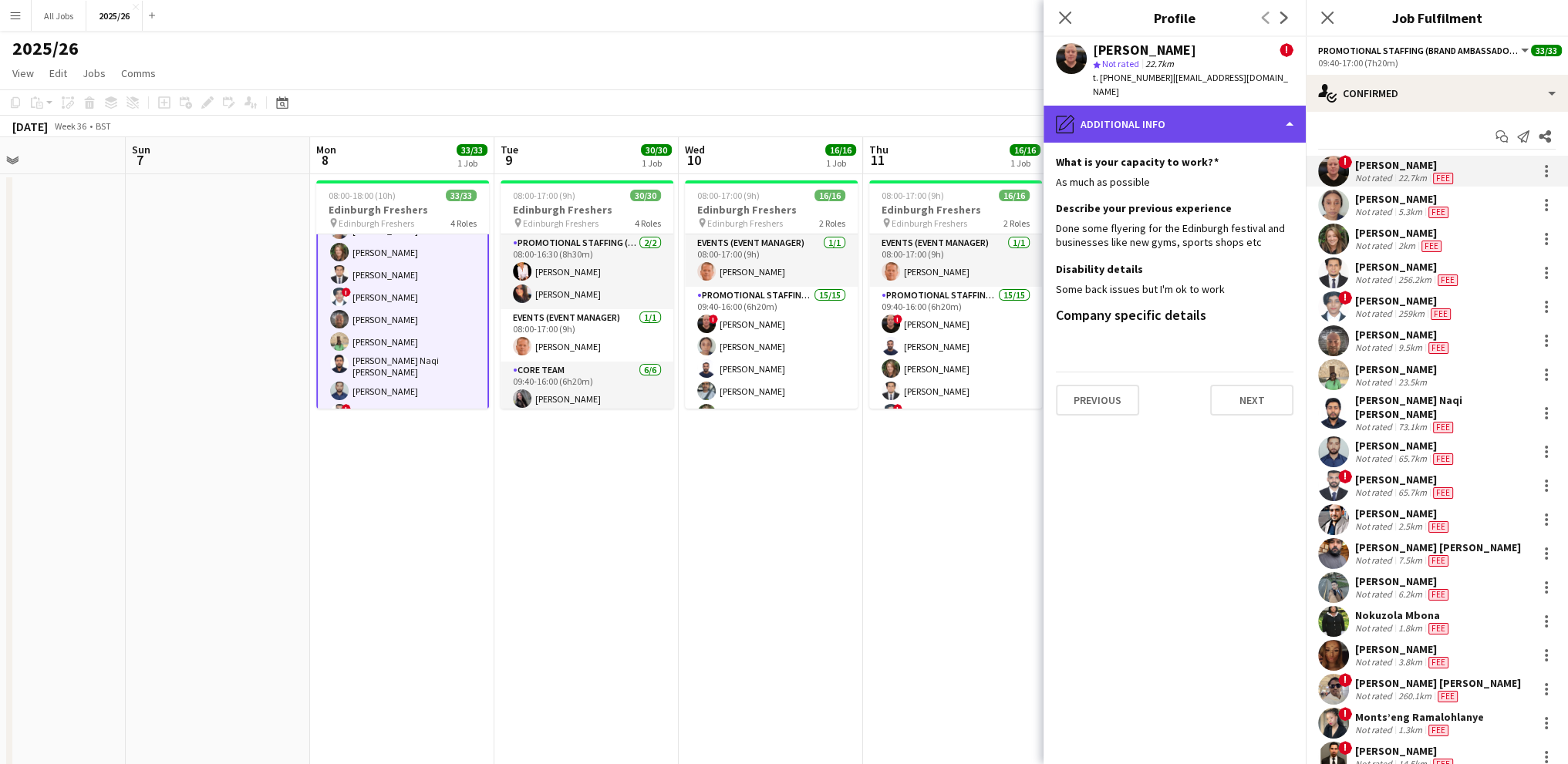
click at [1173, 117] on div "pencil4 Additional info" at bounding box center [1174, 124] width 262 height 37
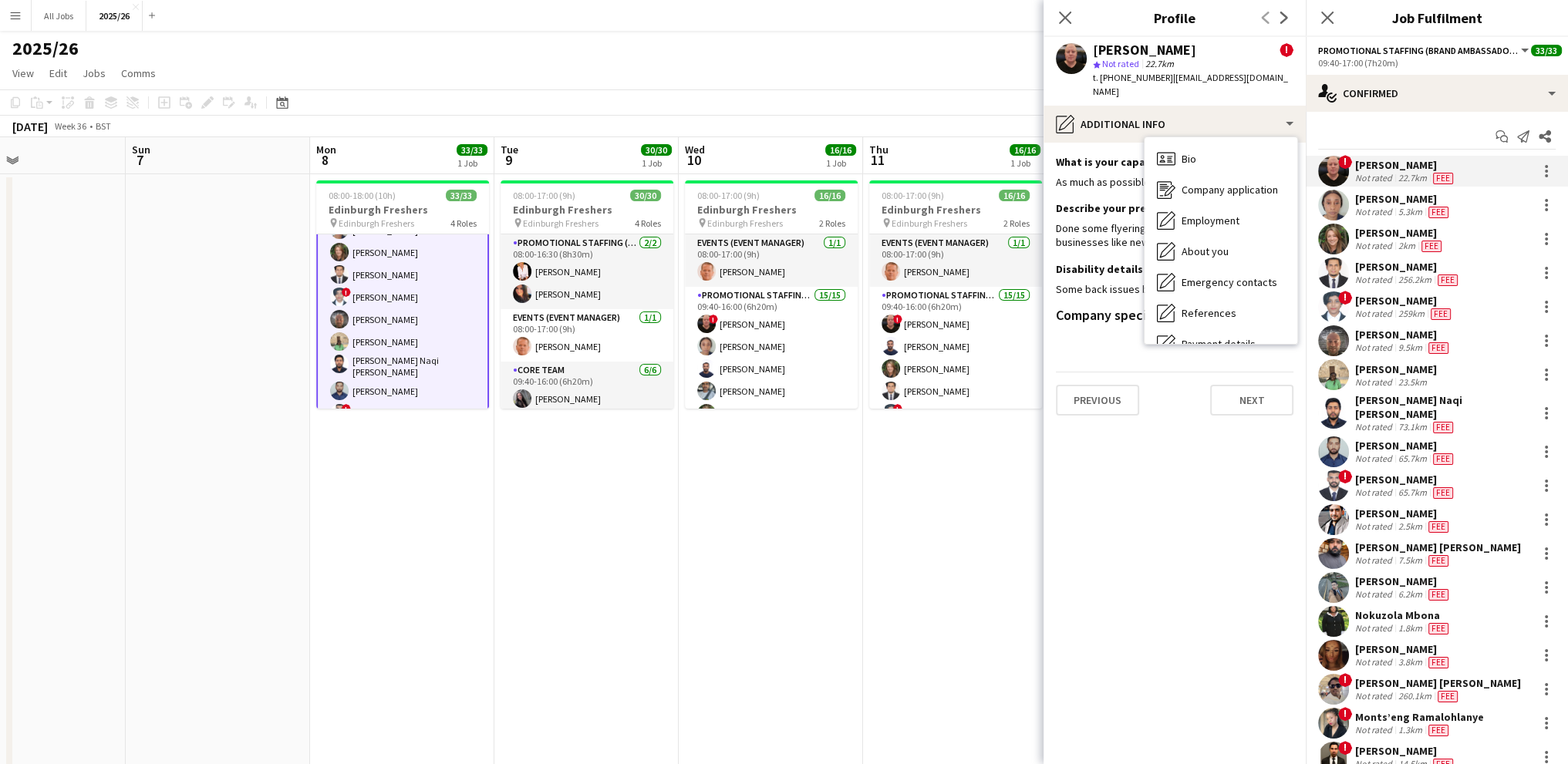
click at [1075, 20] on div "Close pop-in" at bounding box center [1064, 17] width 43 height 35
click at [1068, 16] on icon at bounding box center [1064, 17] width 15 height 15
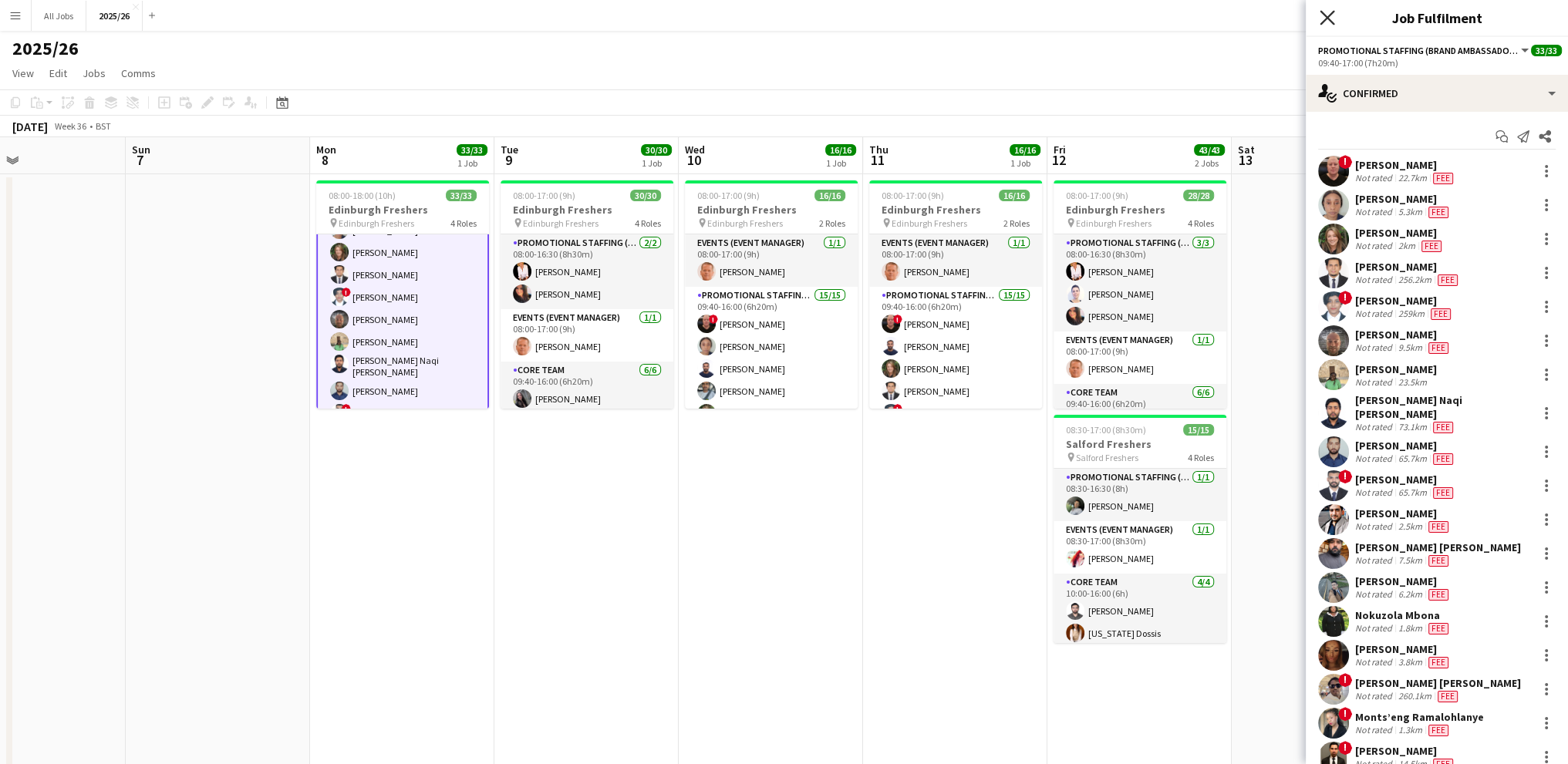
click at [1320, 13] on icon "Close pop-in" at bounding box center [1326, 17] width 15 height 15
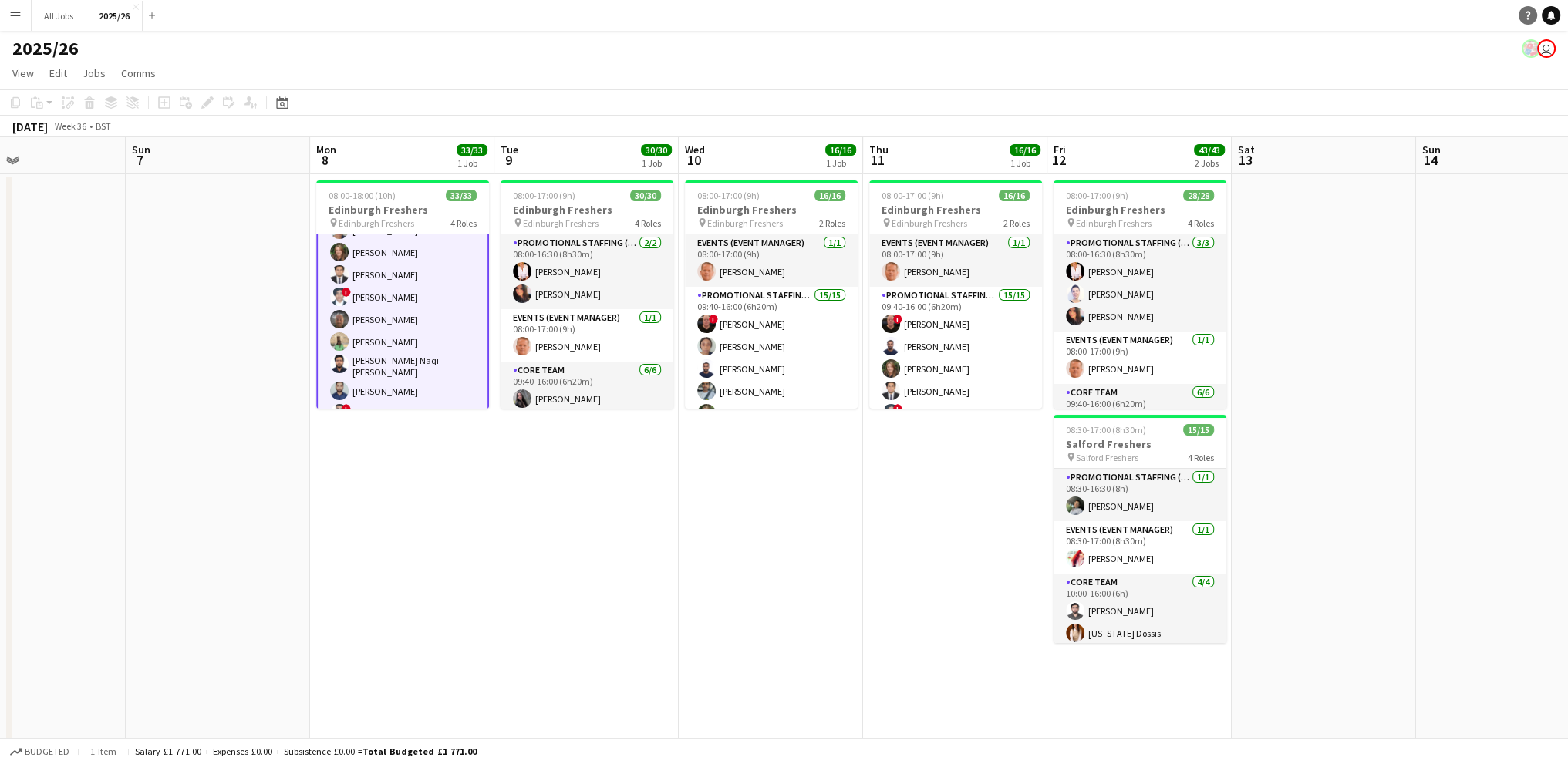
click at [1529, 11] on icon "Help" at bounding box center [1528, 16] width 9 height 9
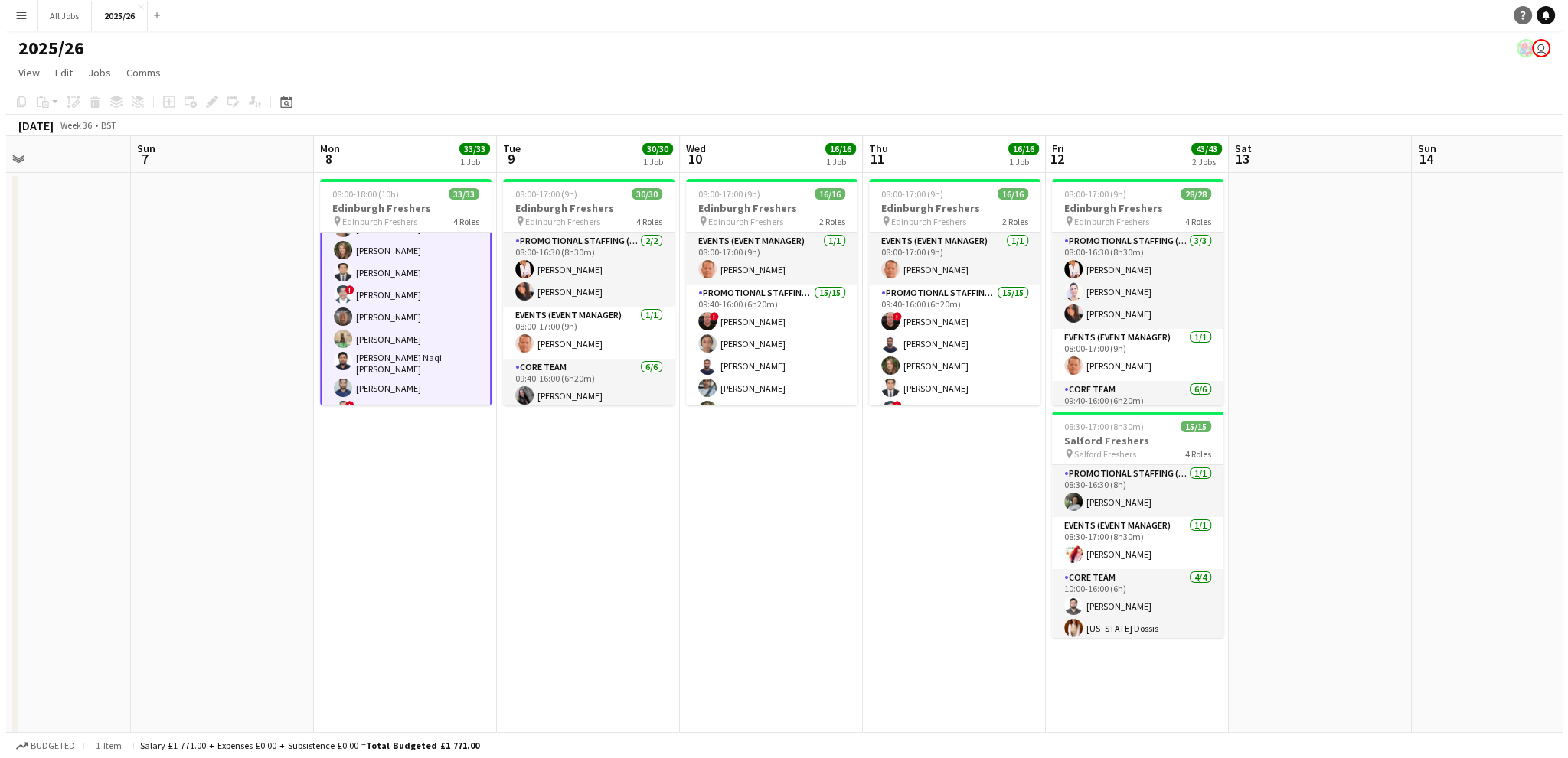
scroll to position [380, 0]
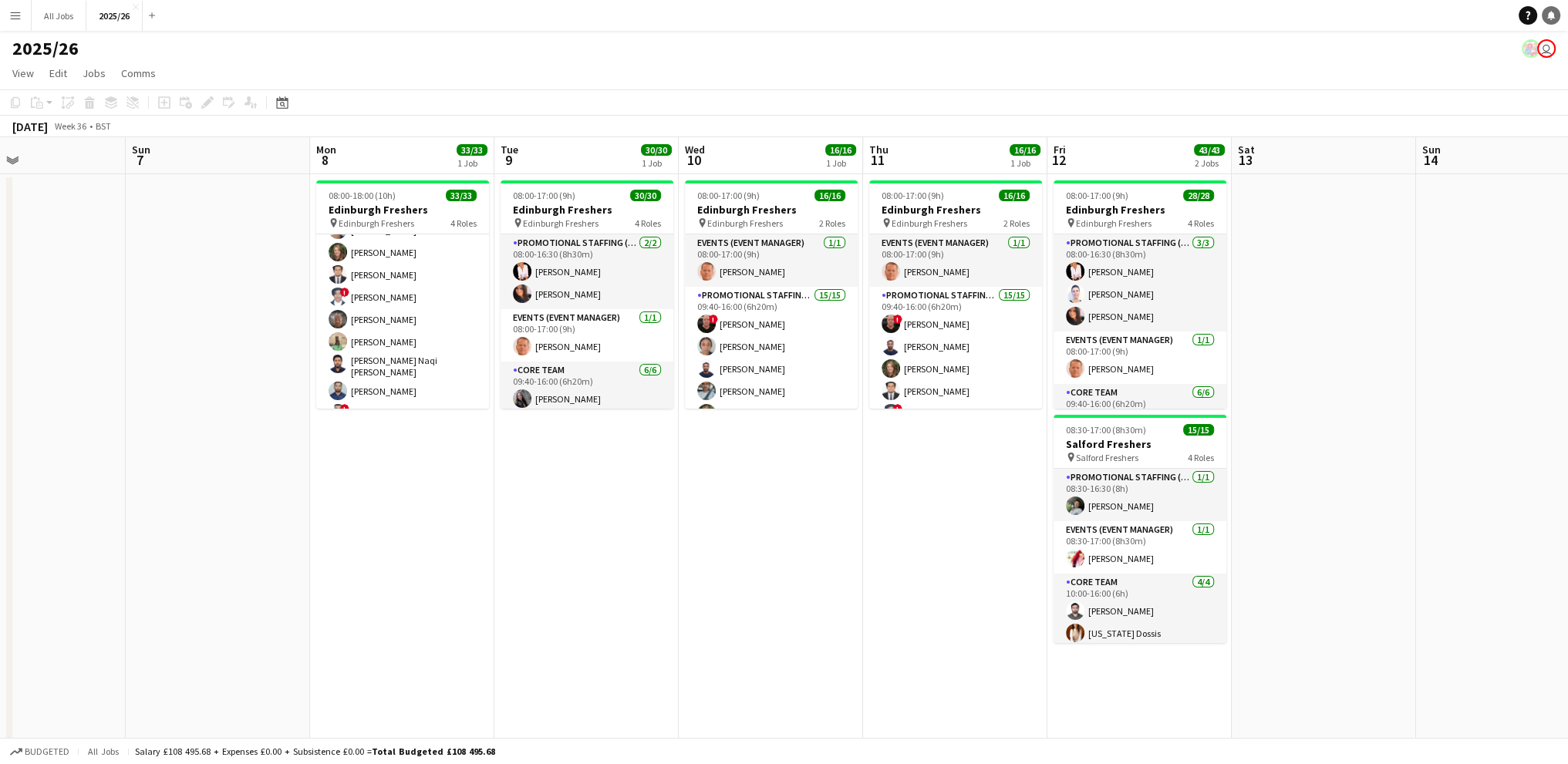
click at [1547, 16] on icon "Notifications" at bounding box center [1551, 16] width 9 height 9
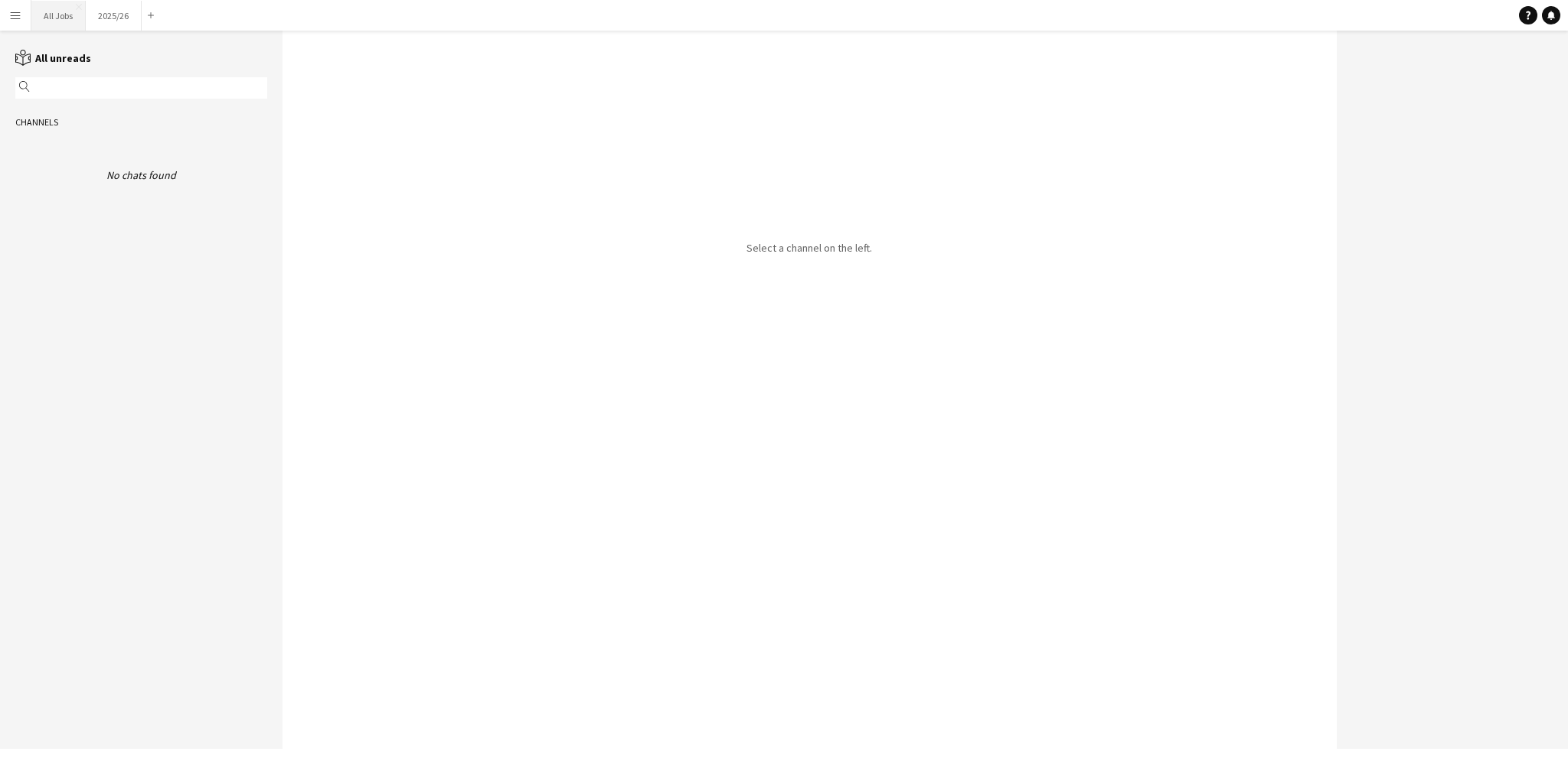
click at [49, 21] on button "All Jobs Close" at bounding box center [58, 16] width 54 height 30
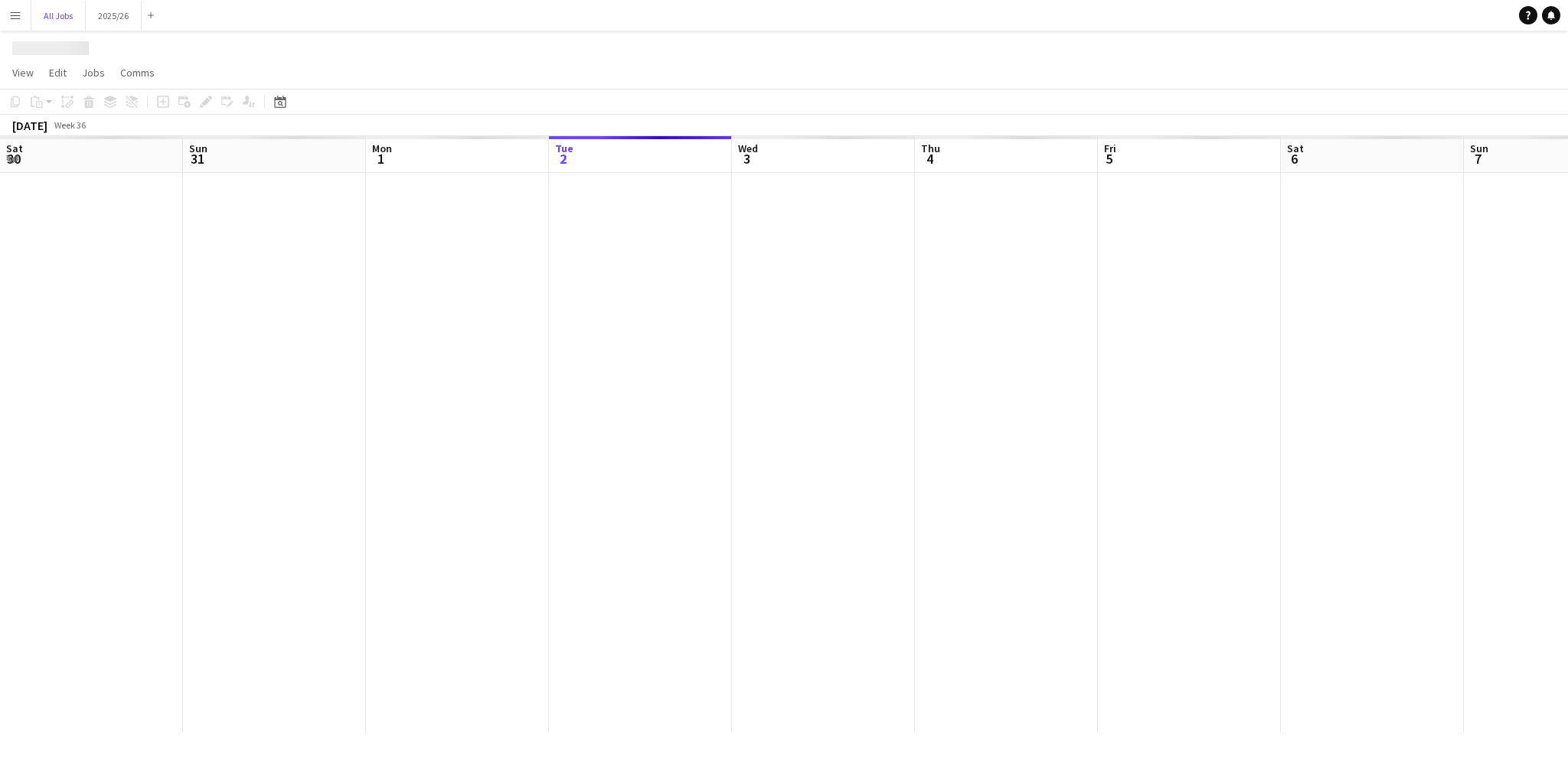
scroll to position [0, 366]
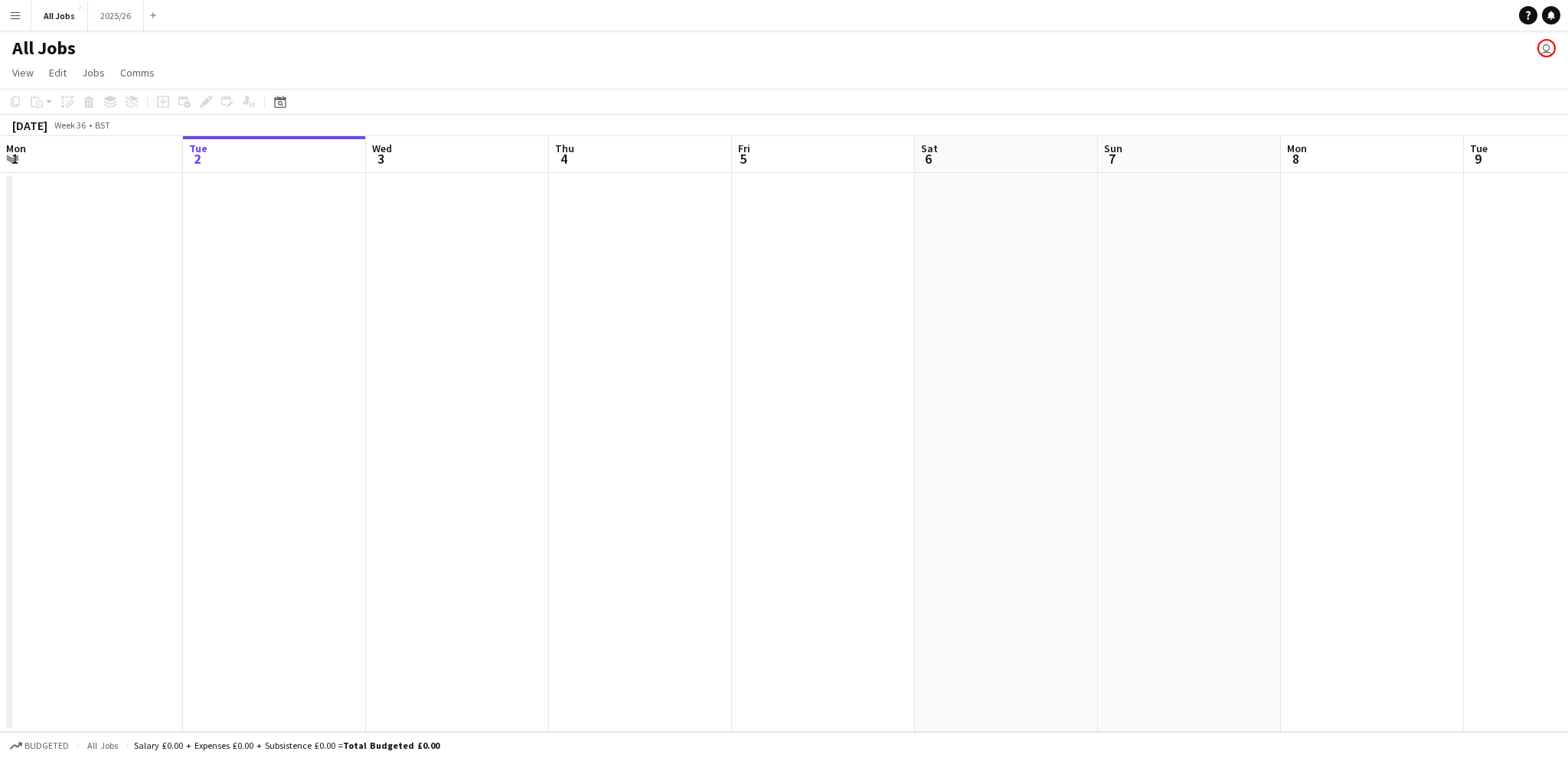
click at [22, 15] on button "Menu" at bounding box center [15, 15] width 30 height 30
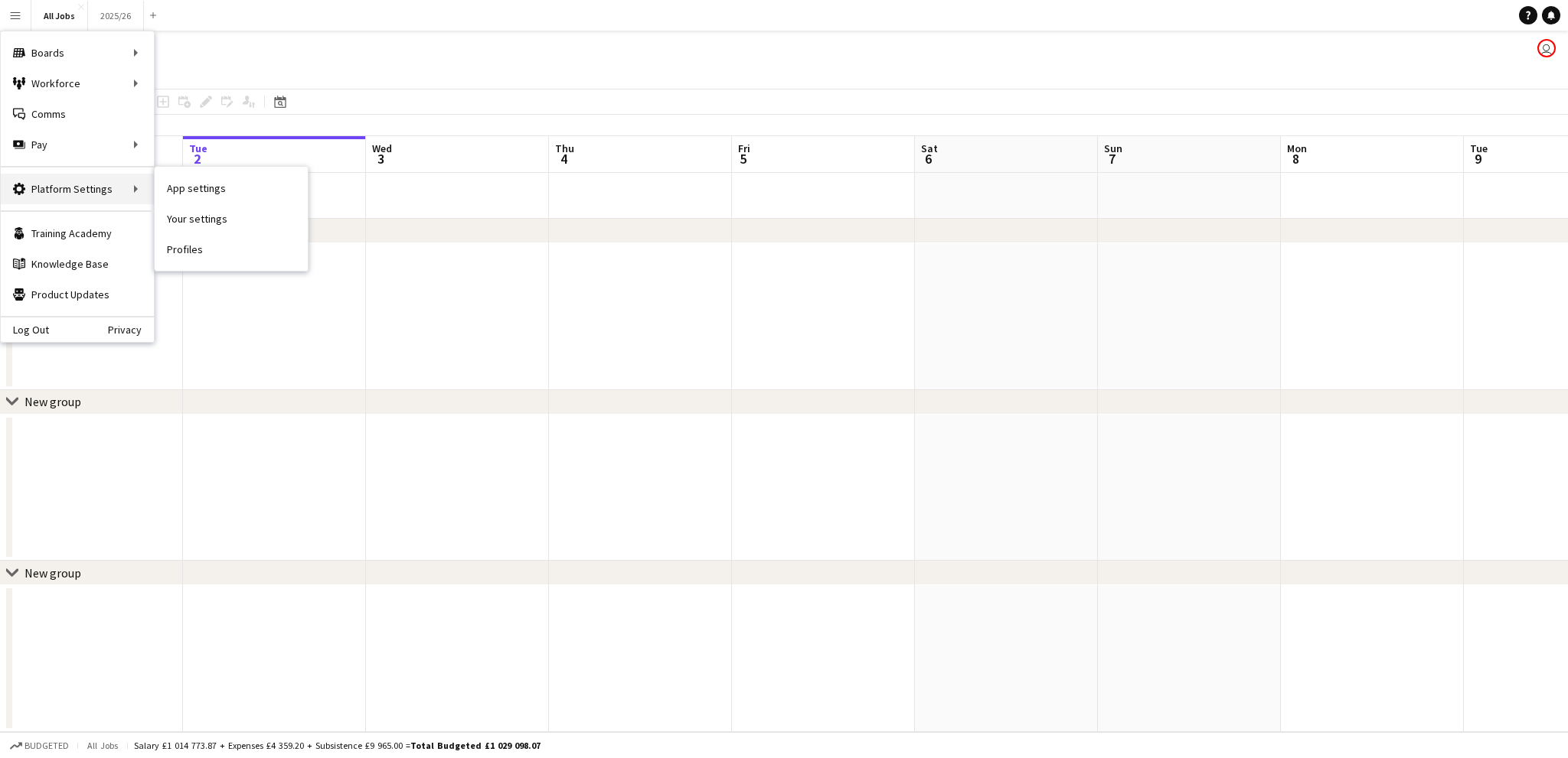
click at [21, 191] on icon at bounding box center [19, 189] width 12 height 12
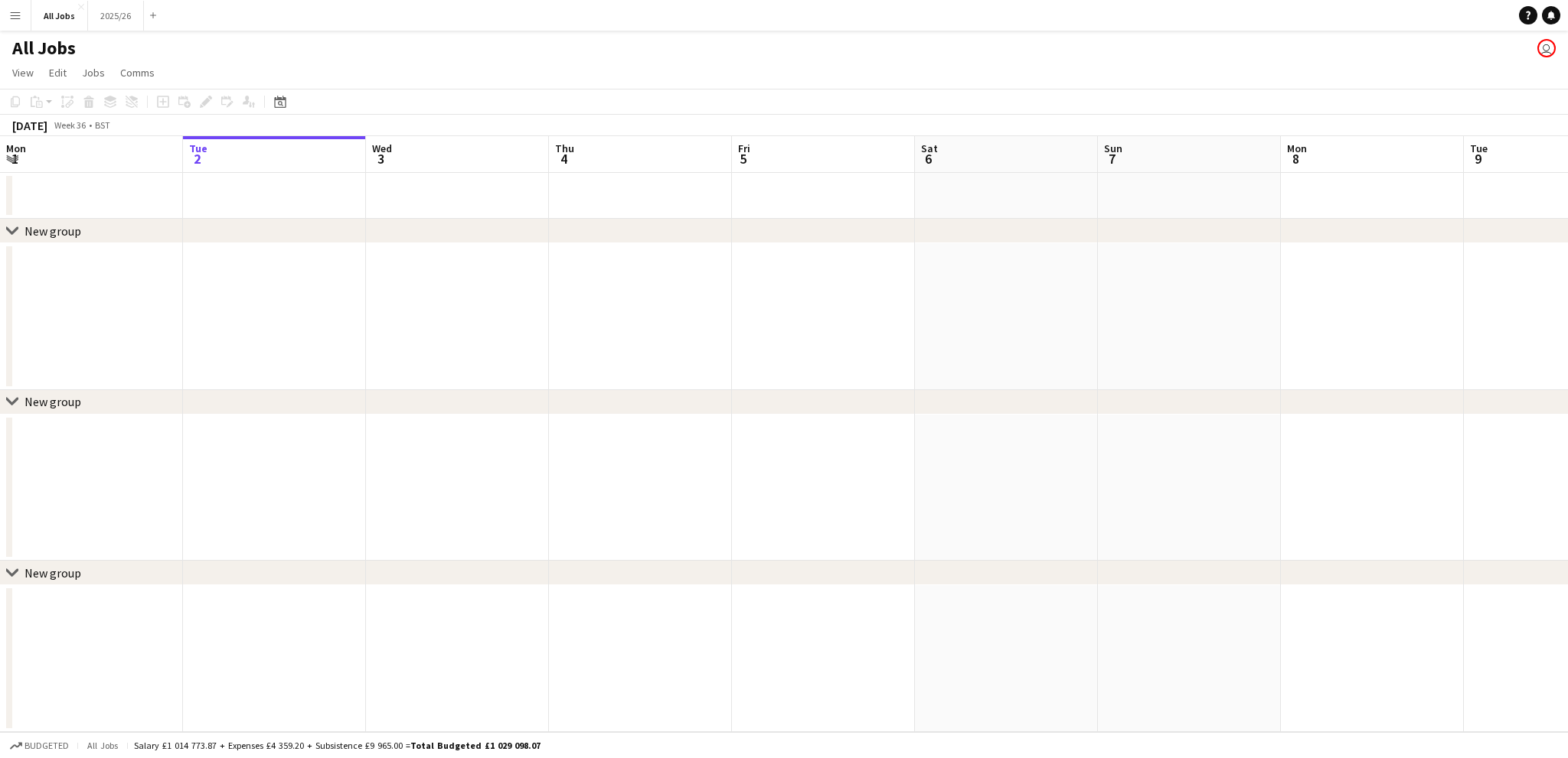
click at [12, 13] on app-icon "Menu" at bounding box center [16, 16] width 12 height 12
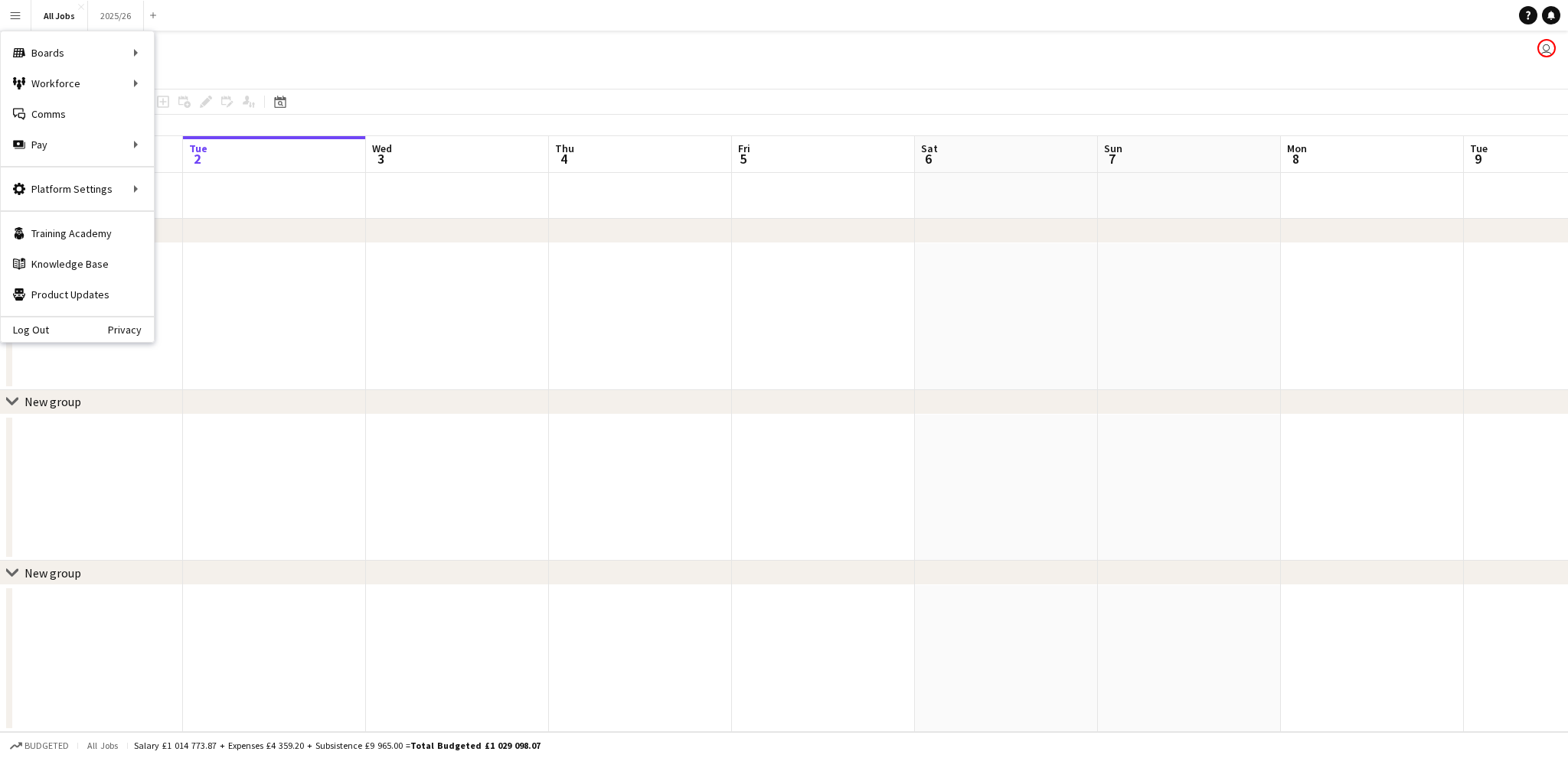
click at [72, 206] on div "Platform Settings Platform Settings App settings Your settings Profiles" at bounding box center [77, 188] width 153 height 44
click at [83, 193] on div "Platform Settings Platform Settings" at bounding box center [77, 188] width 153 height 30
click at [111, 184] on div "Platform Settings Platform Settings" at bounding box center [77, 188] width 153 height 30
click at [246, 212] on link "Your settings" at bounding box center [231, 219] width 153 height 30
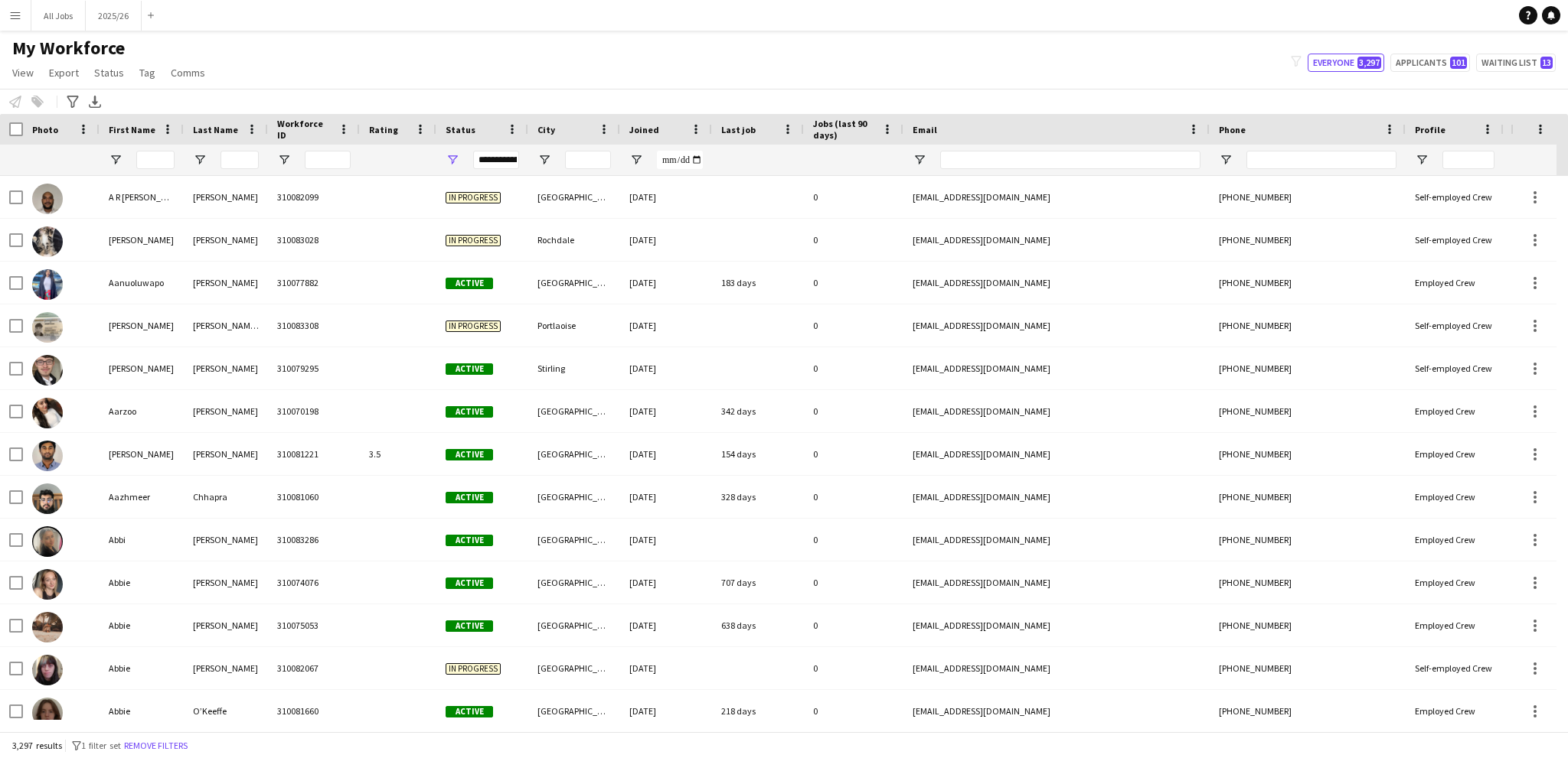
click at [22, 12] on button "Menu" at bounding box center [15, 15] width 30 height 30
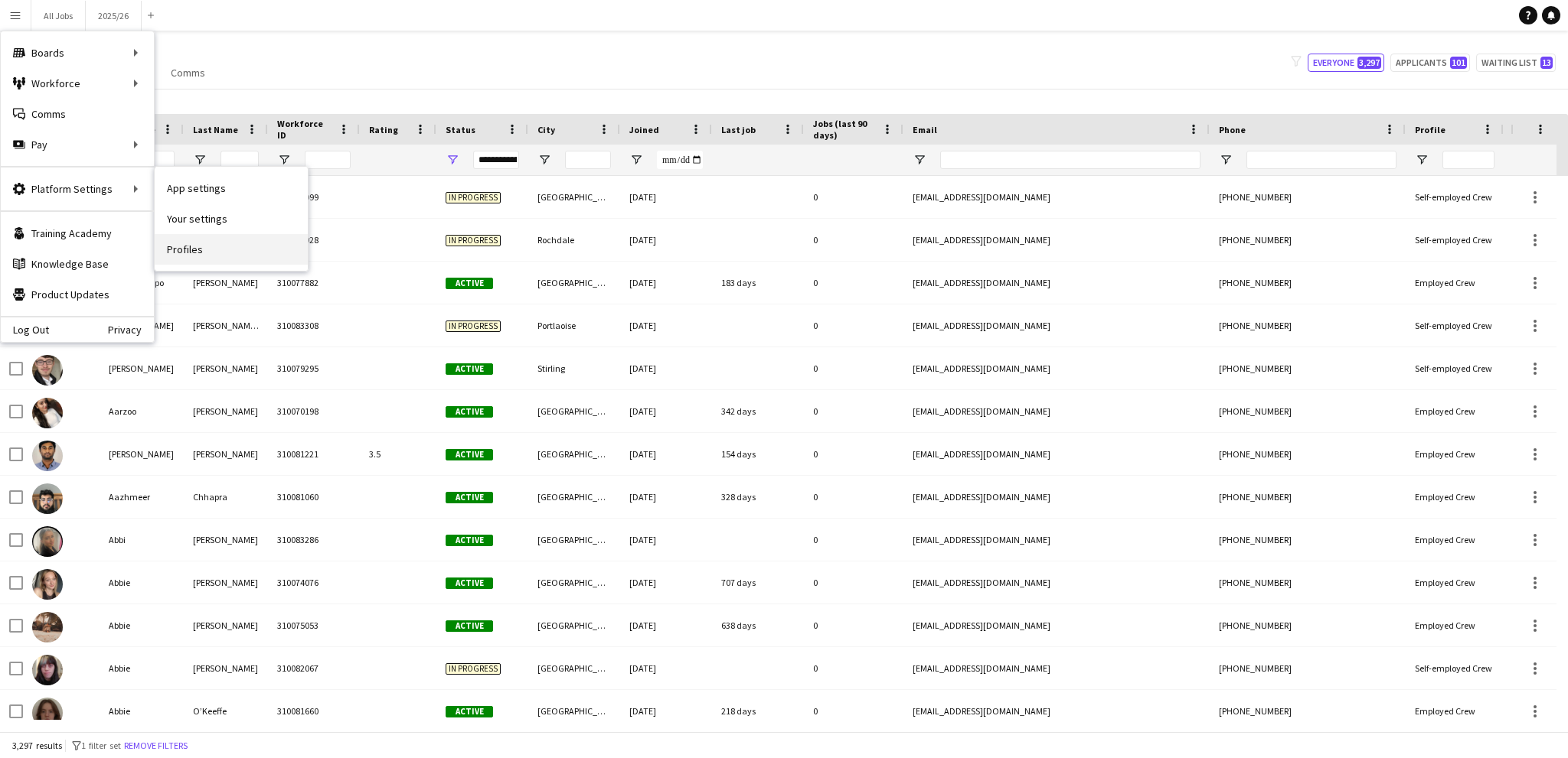
click at [220, 247] on link "Profiles" at bounding box center [231, 249] width 153 height 30
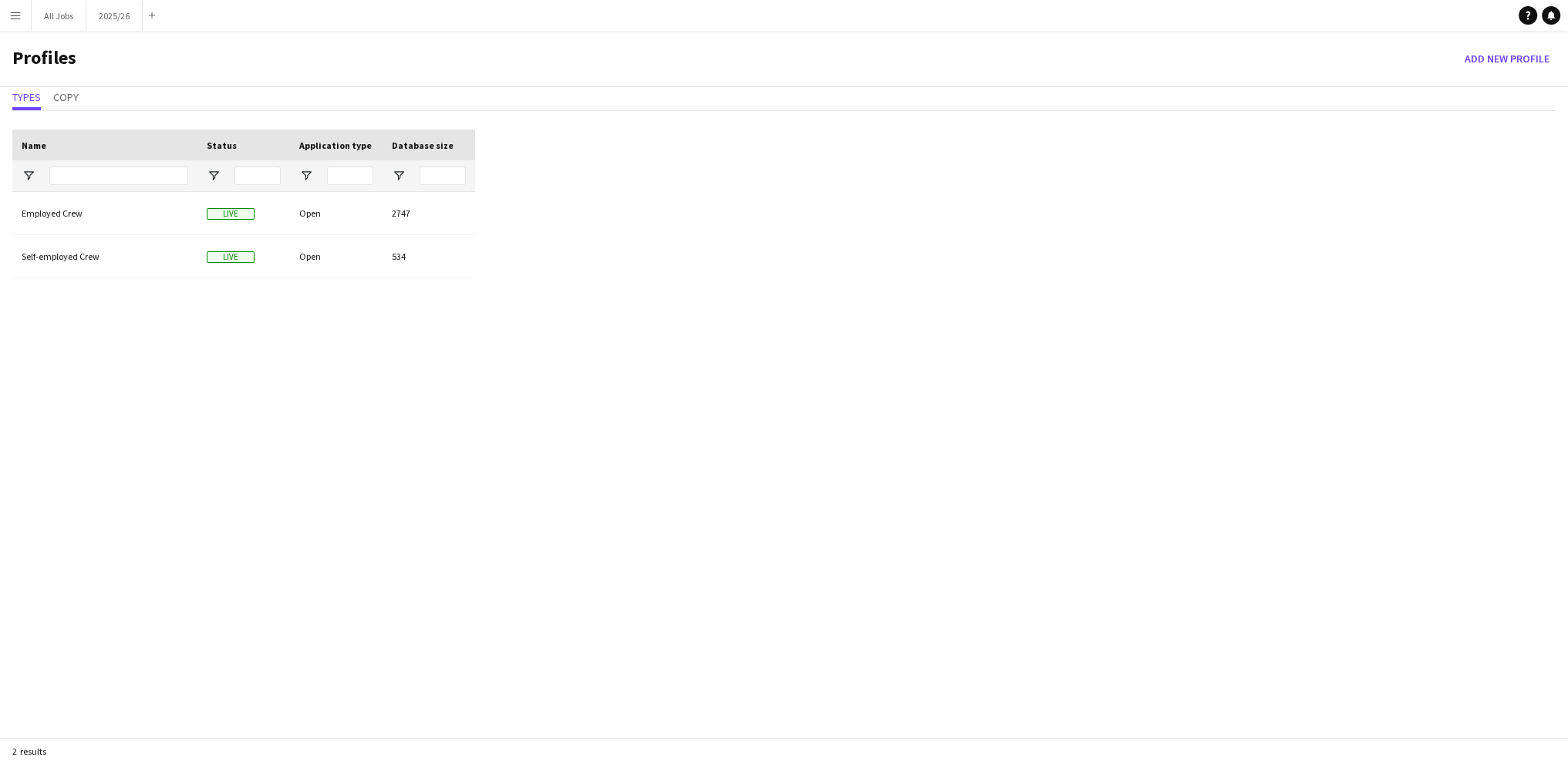
click at [12, 16] on app-icon "Menu" at bounding box center [16, 16] width 13 height 13
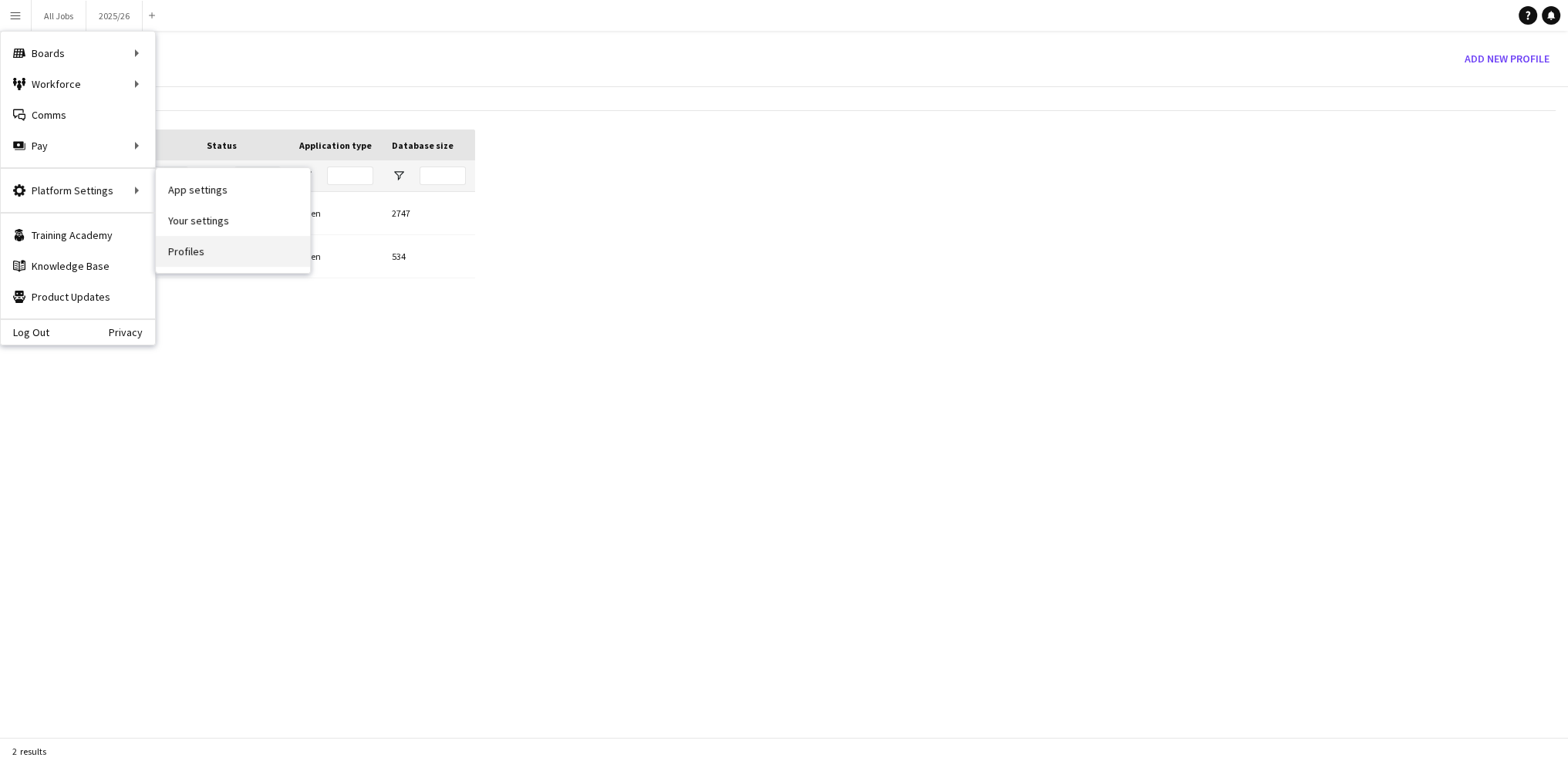
click at [185, 247] on link "Profiles" at bounding box center [233, 251] width 155 height 31
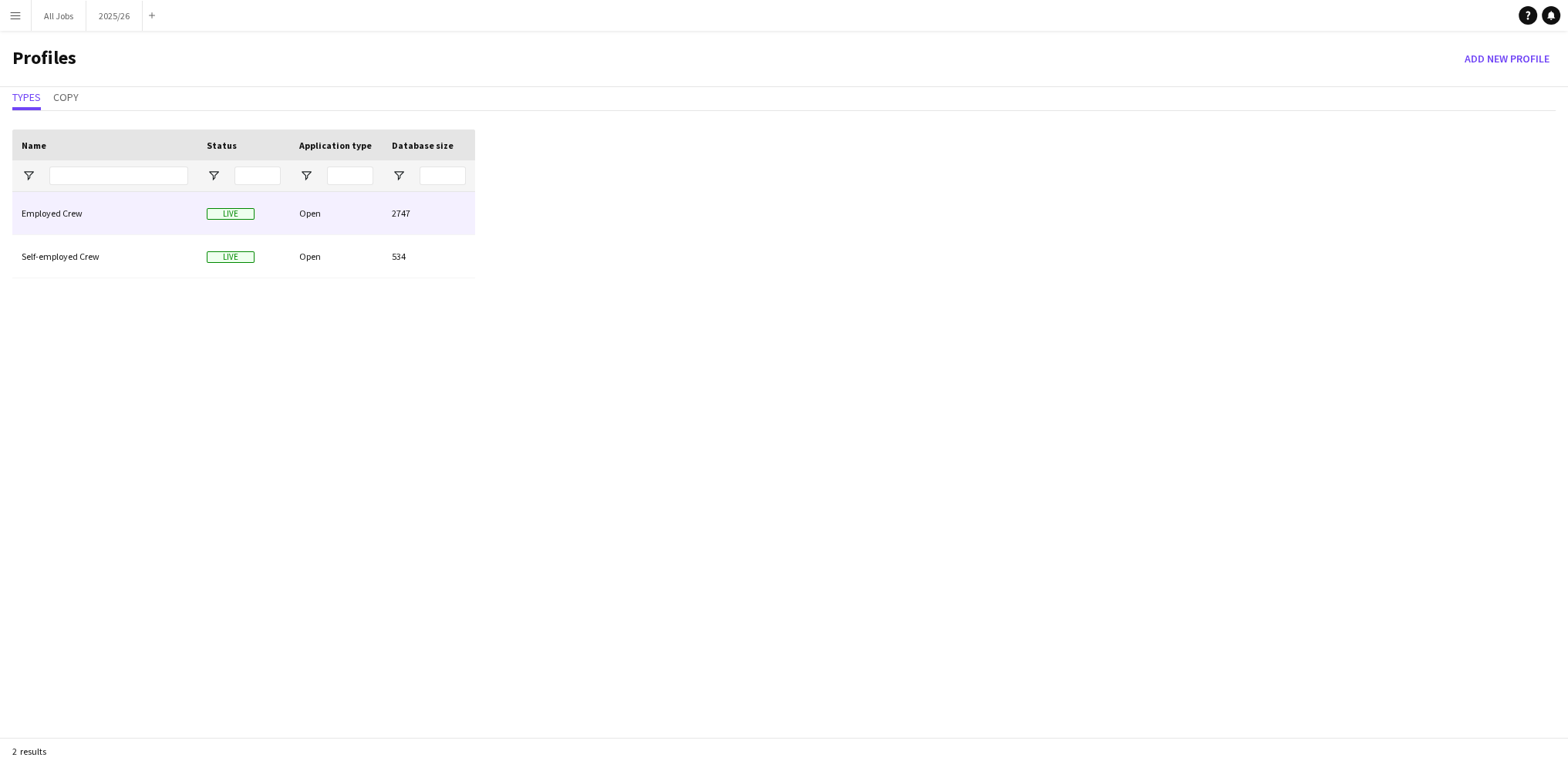
click at [104, 216] on div "Employed Crew" at bounding box center [105, 213] width 185 height 42
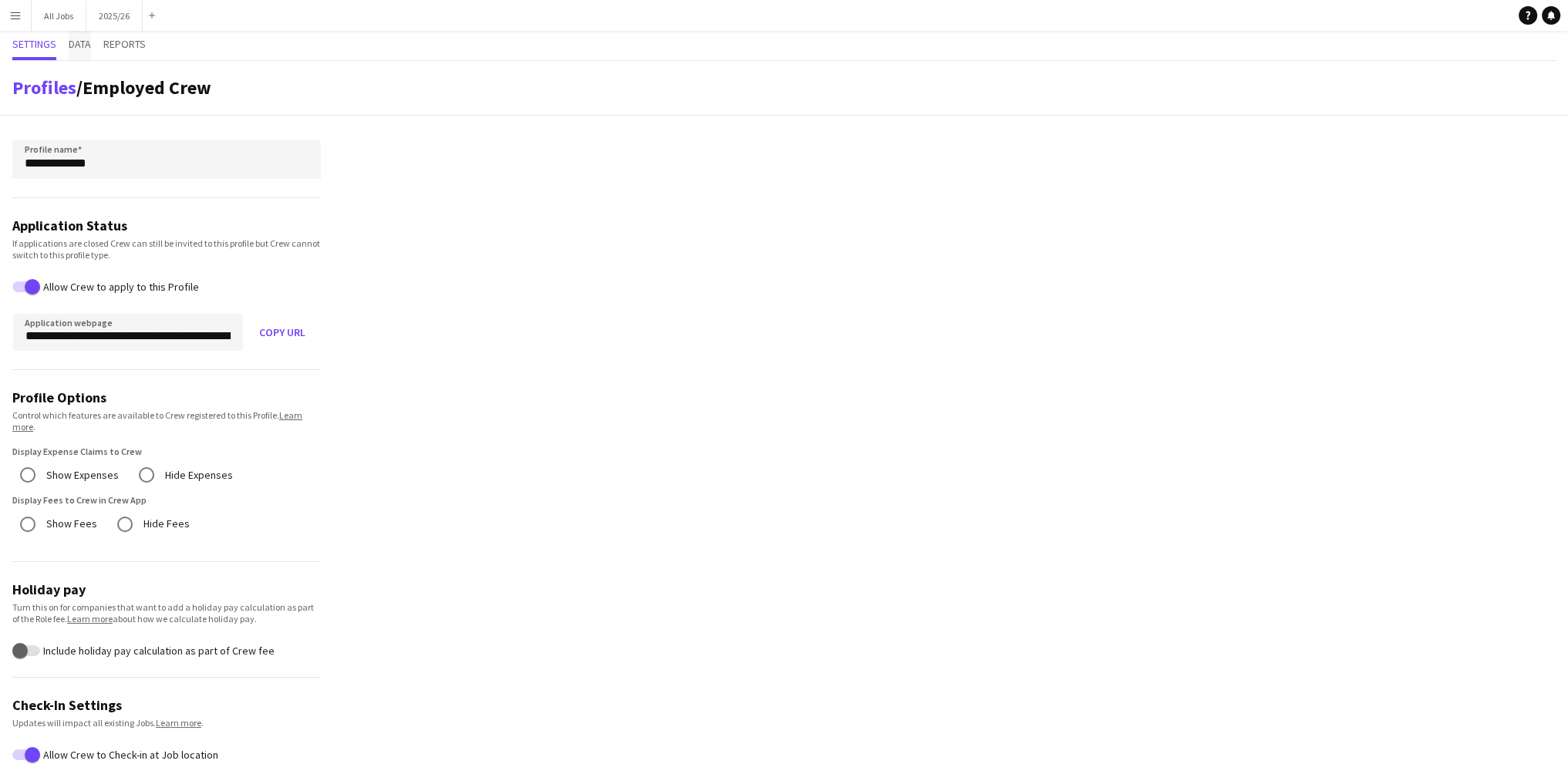
click at [81, 38] on span "Data" at bounding box center [80, 44] width 23 height 11
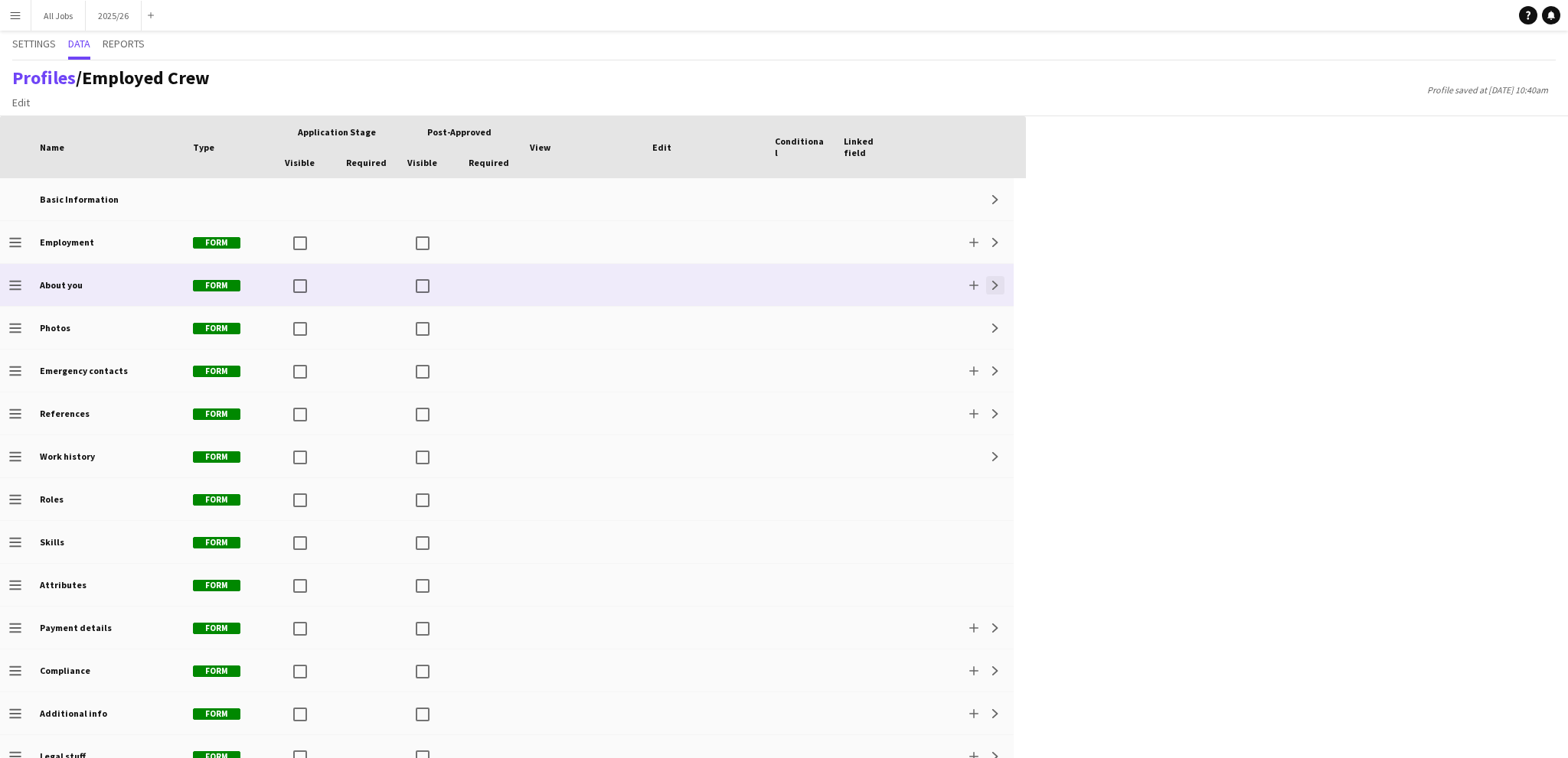
click at [998, 282] on app-icon "Expand" at bounding box center [995, 286] width 9 height 9
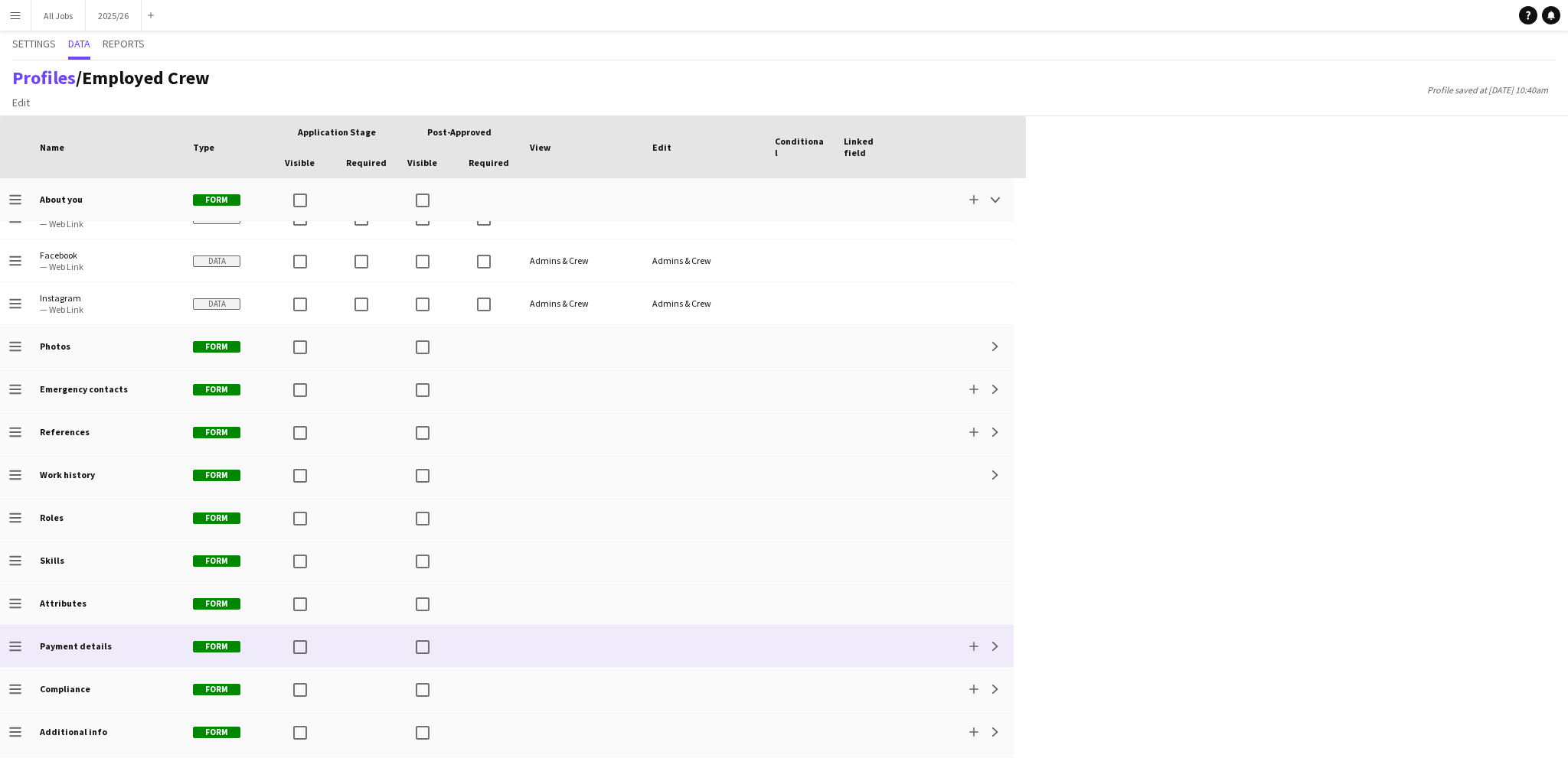
scroll to position [306, 0]
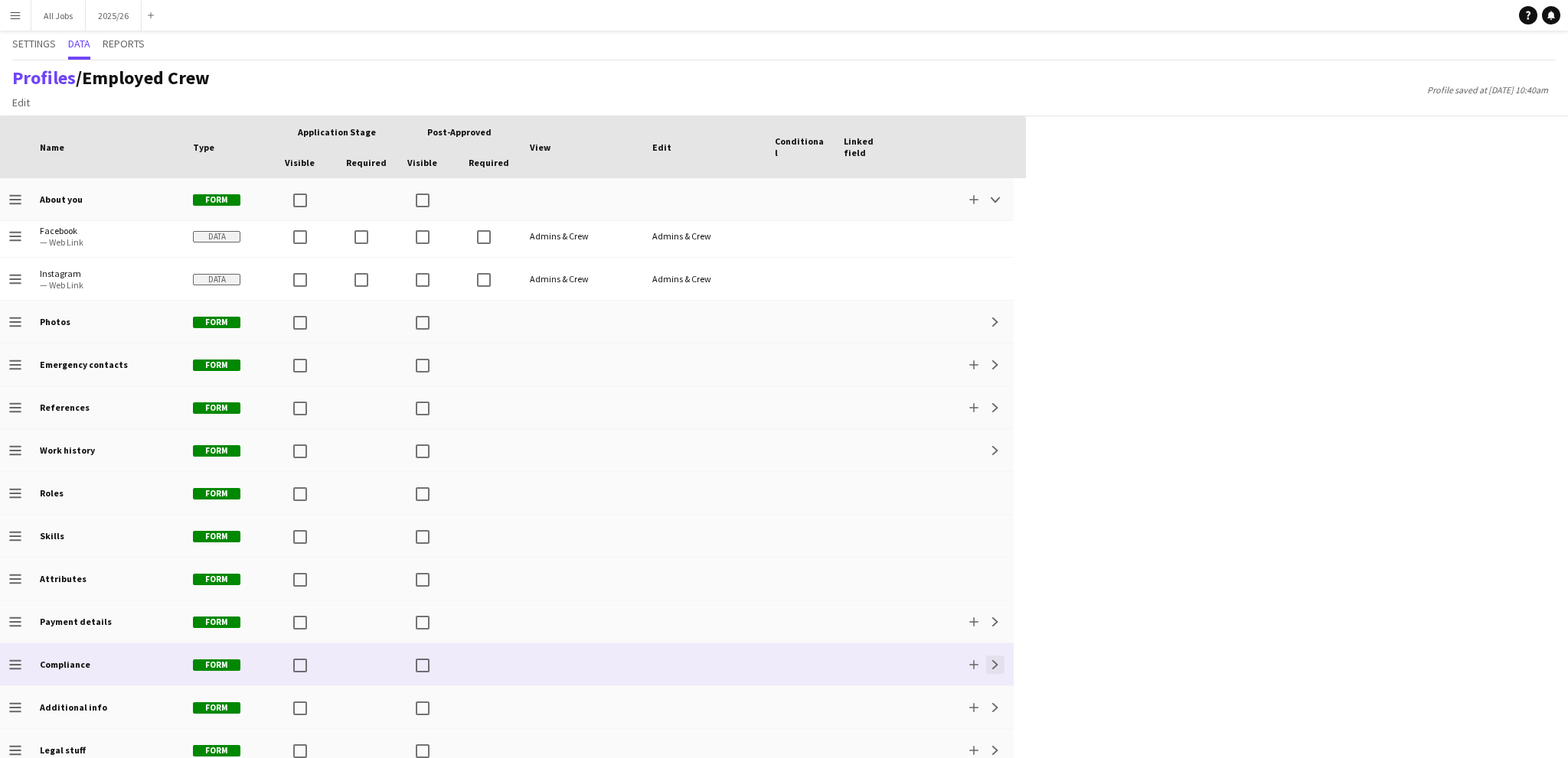
click at [1000, 660] on button "Expand" at bounding box center [995, 665] width 19 height 19
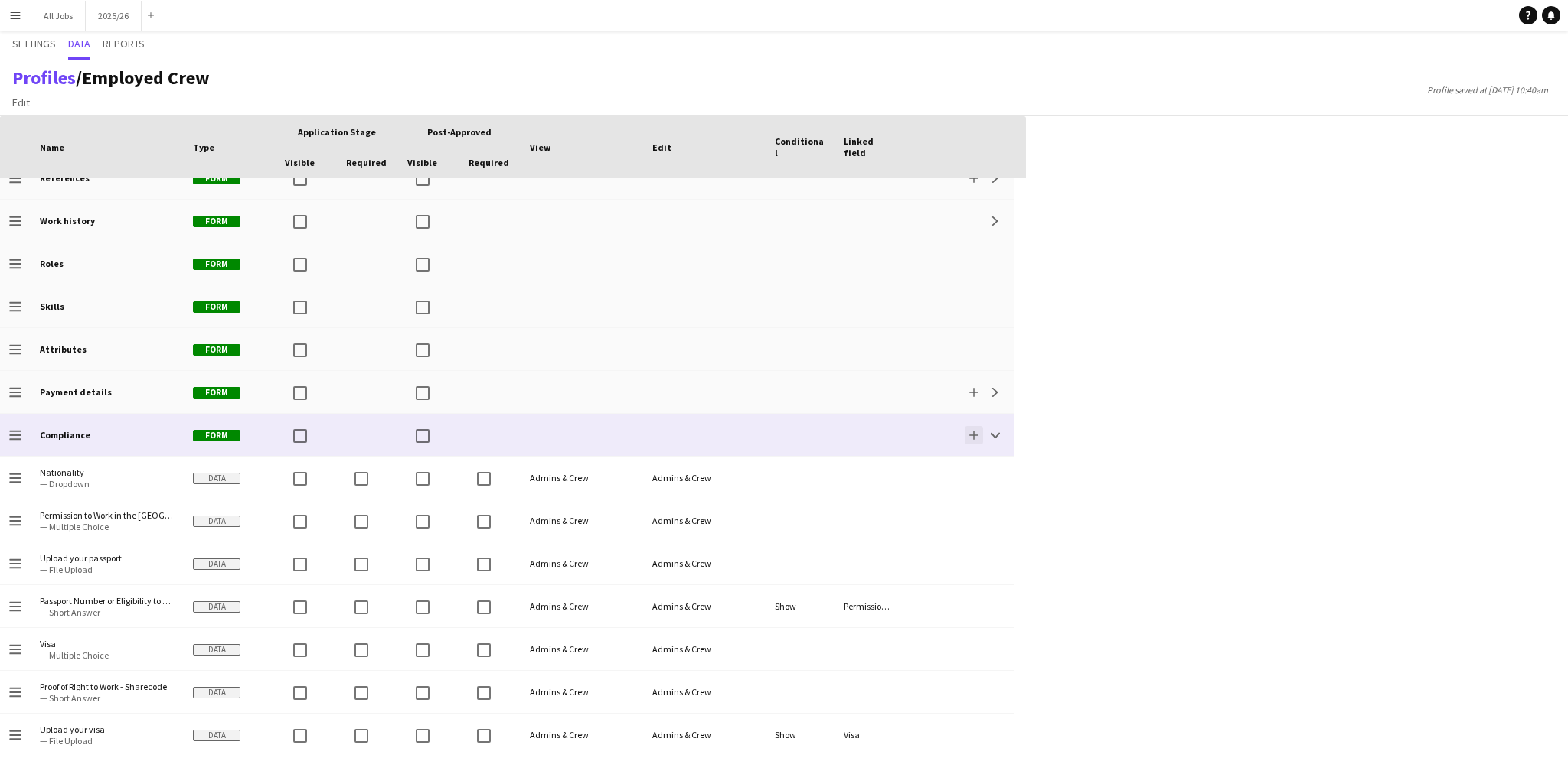
click at [974, 434] on app-icon "Add" at bounding box center [974, 436] width 9 height 9
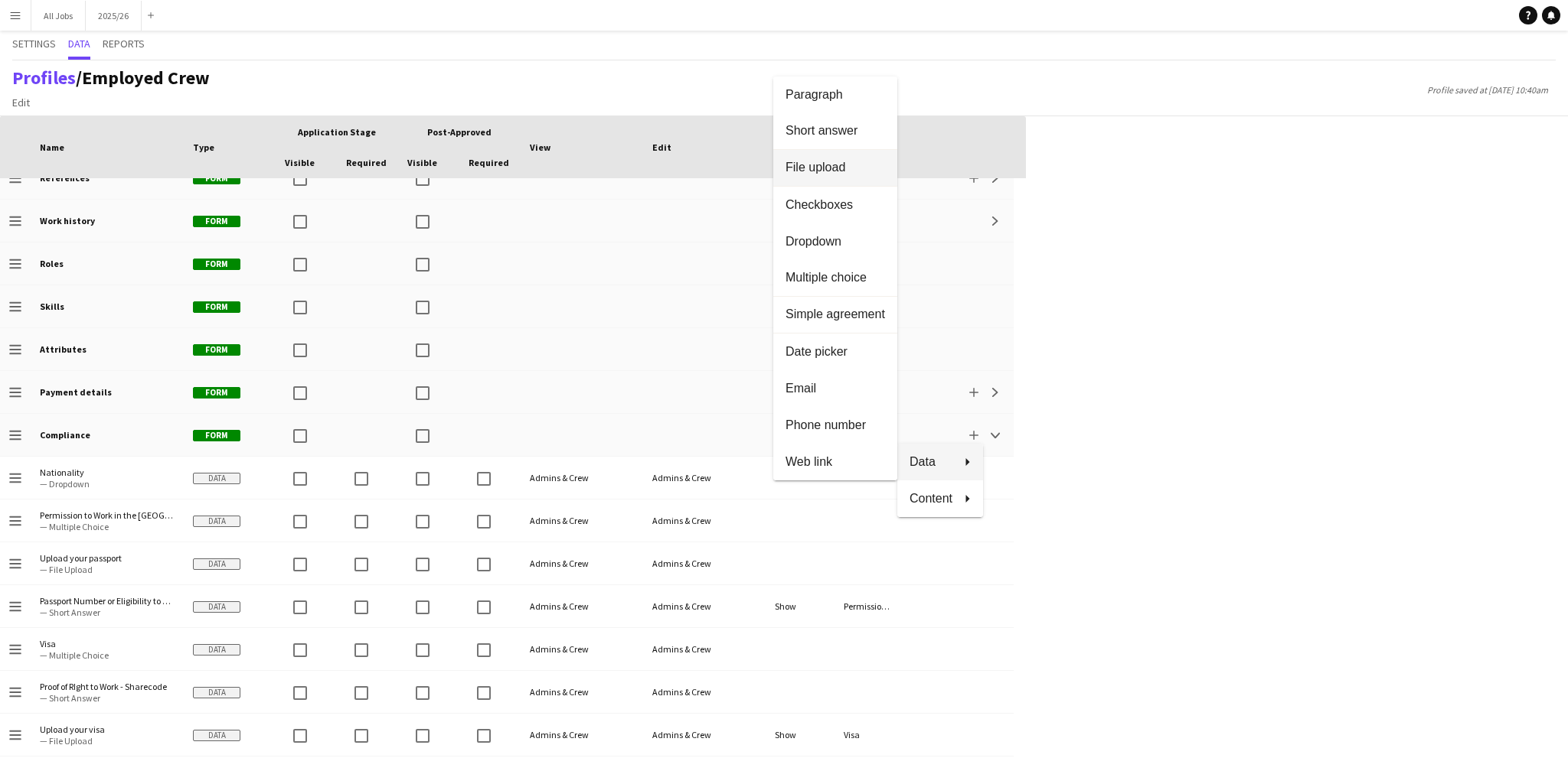
click at [821, 175] on span "File upload" at bounding box center [835, 168] width 100 height 14
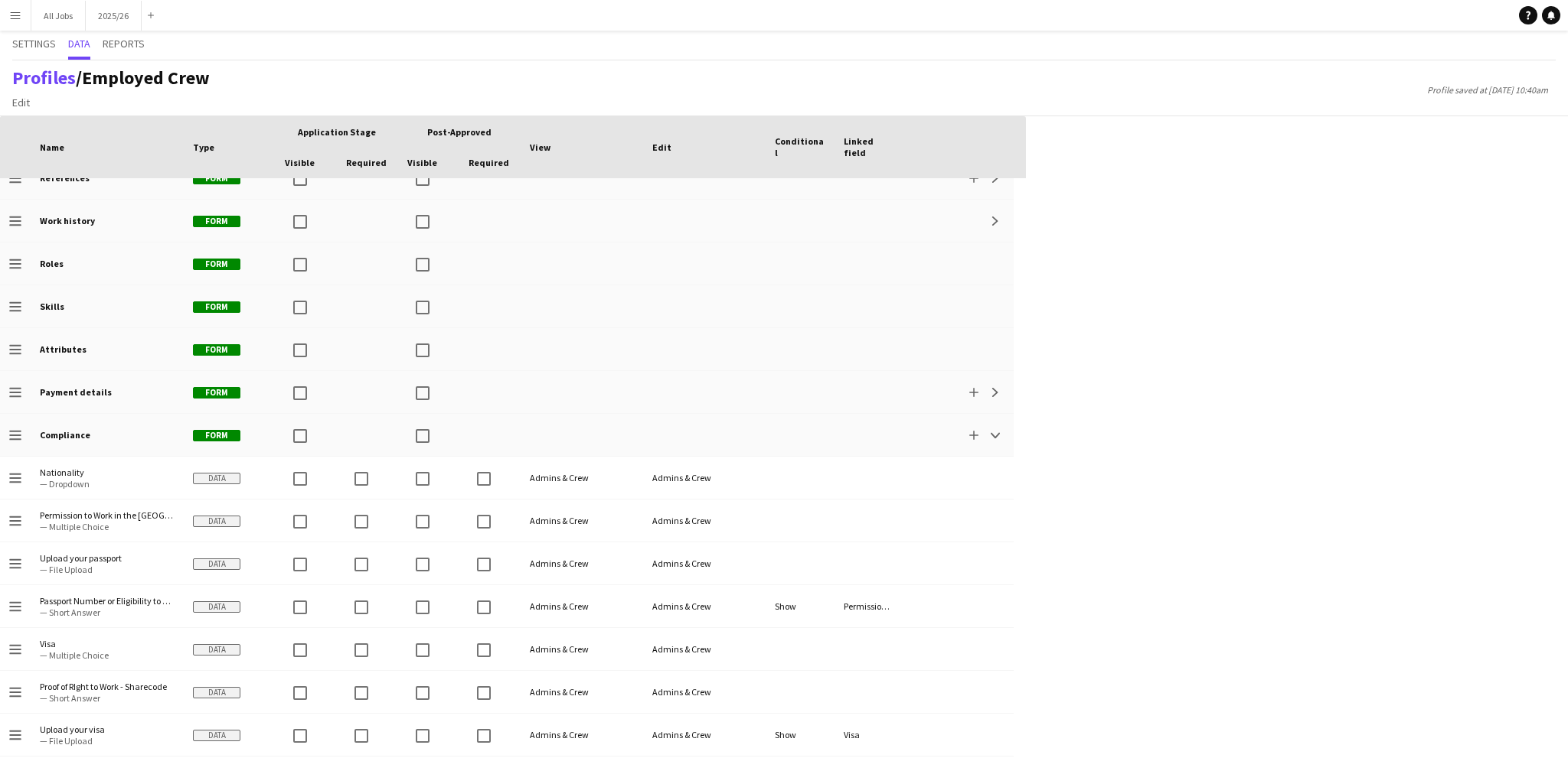
scroll to position [749, 0]
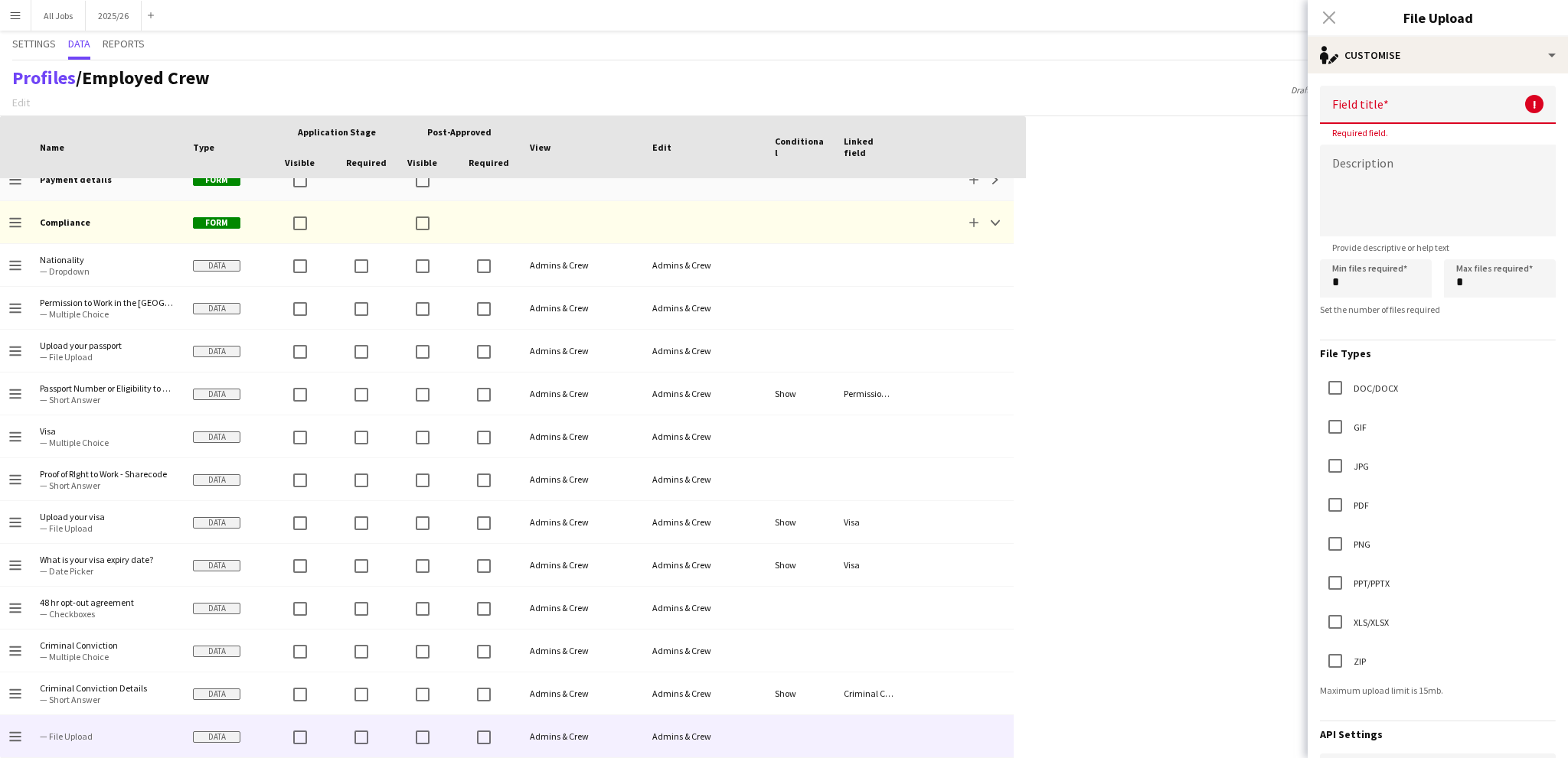
click at [1355, 112] on input at bounding box center [1437, 104] width 236 height 38
click at [1348, 114] on input at bounding box center [1437, 104] width 236 height 38
type input "*"
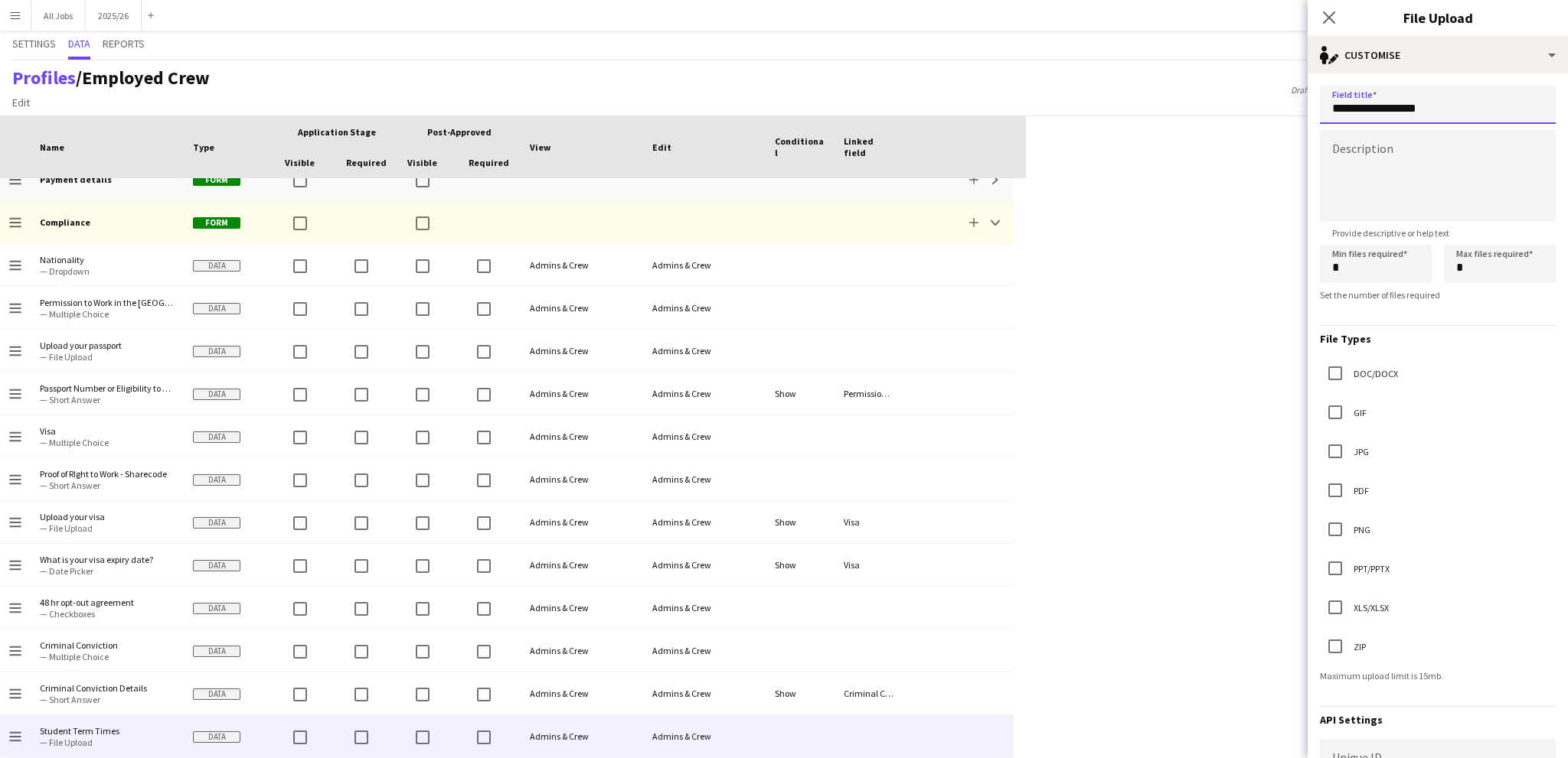
type input "**********"
click at [1366, 160] on textarea at bounding box center [1437, 176] width 236 height 92
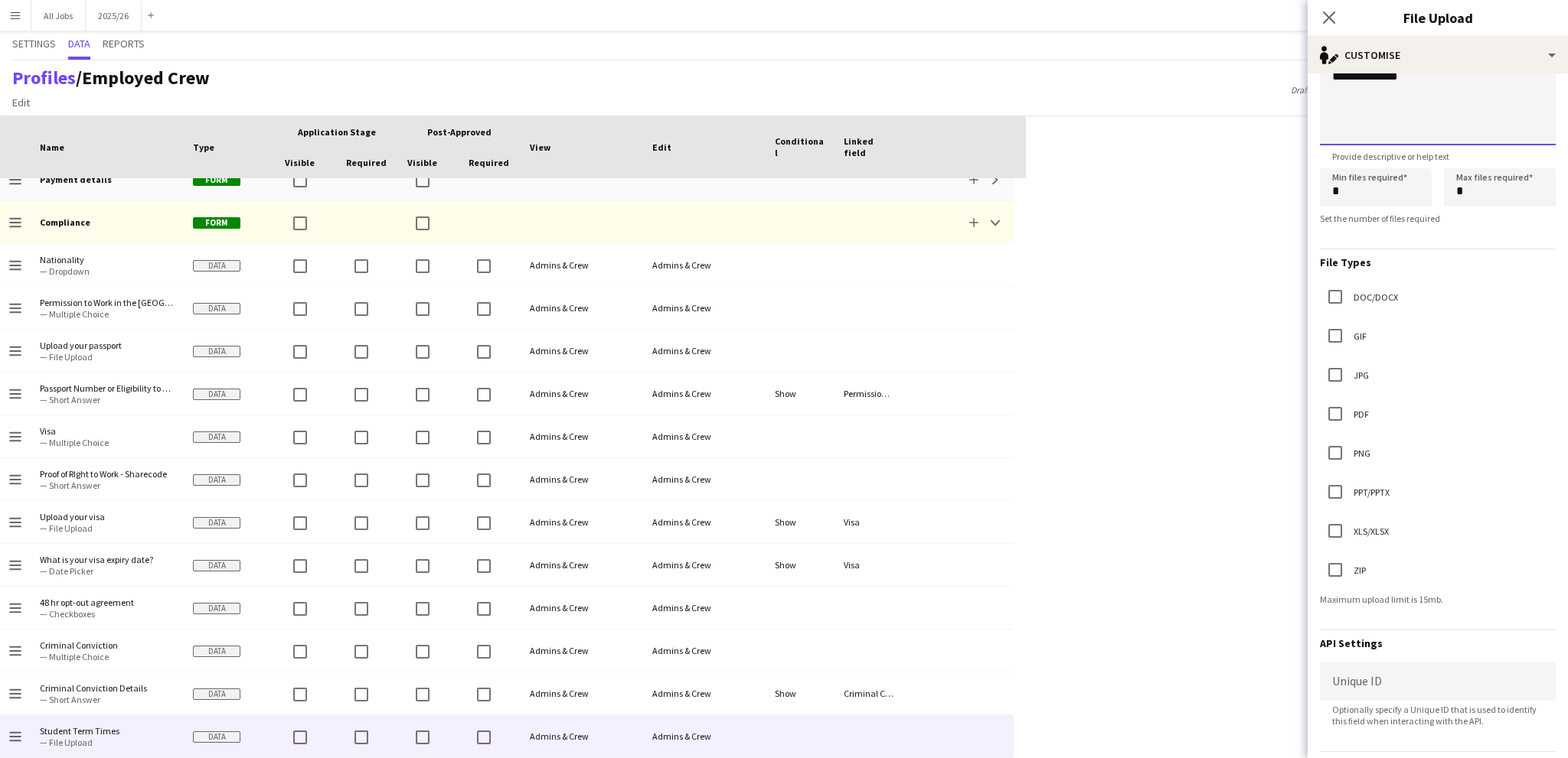
scroll to position [0, 0]
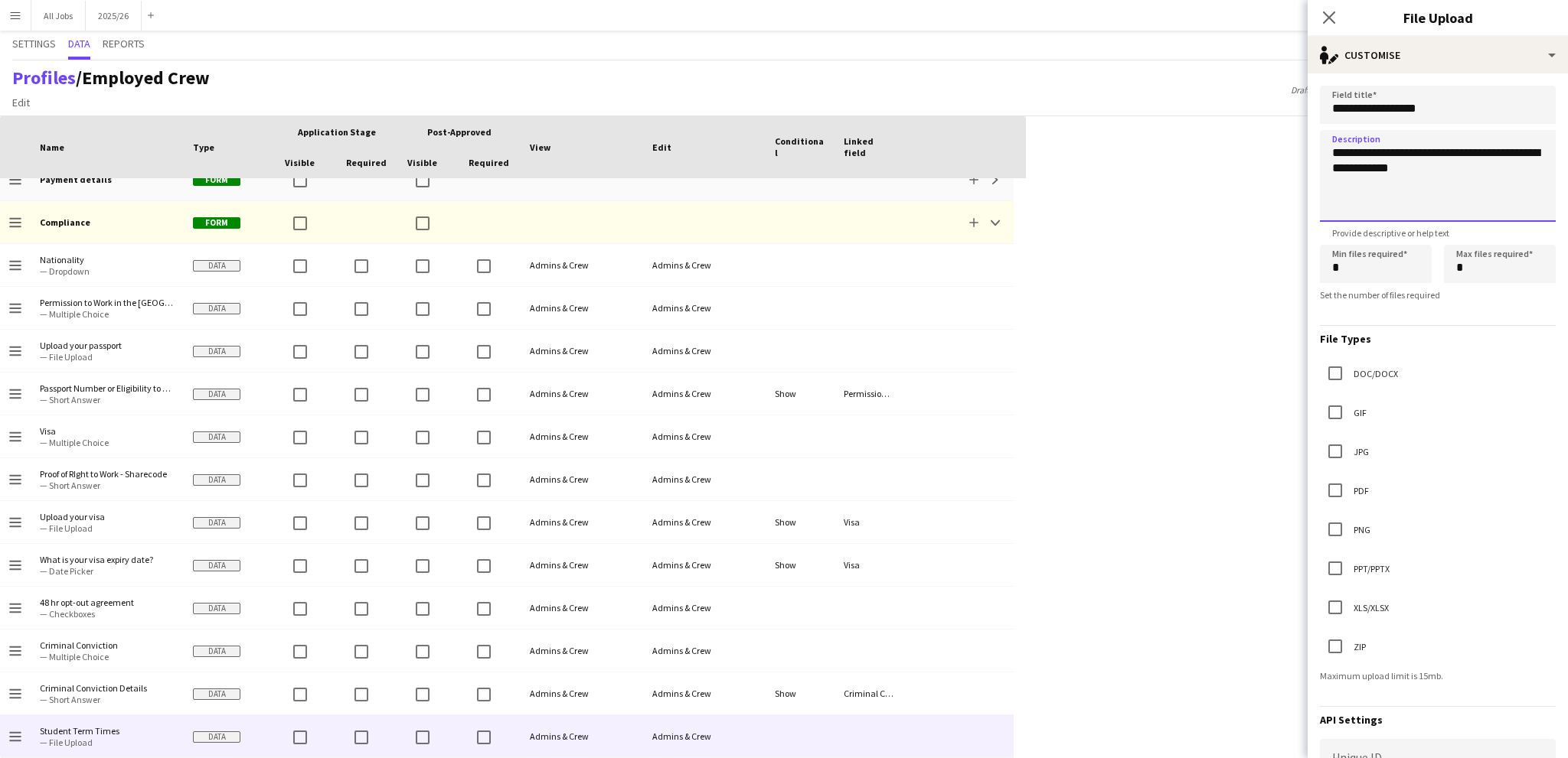
type textarea "**********"
click at [1470, 270] on input "*" at bounding box center [1499, 264] width 112 height 38
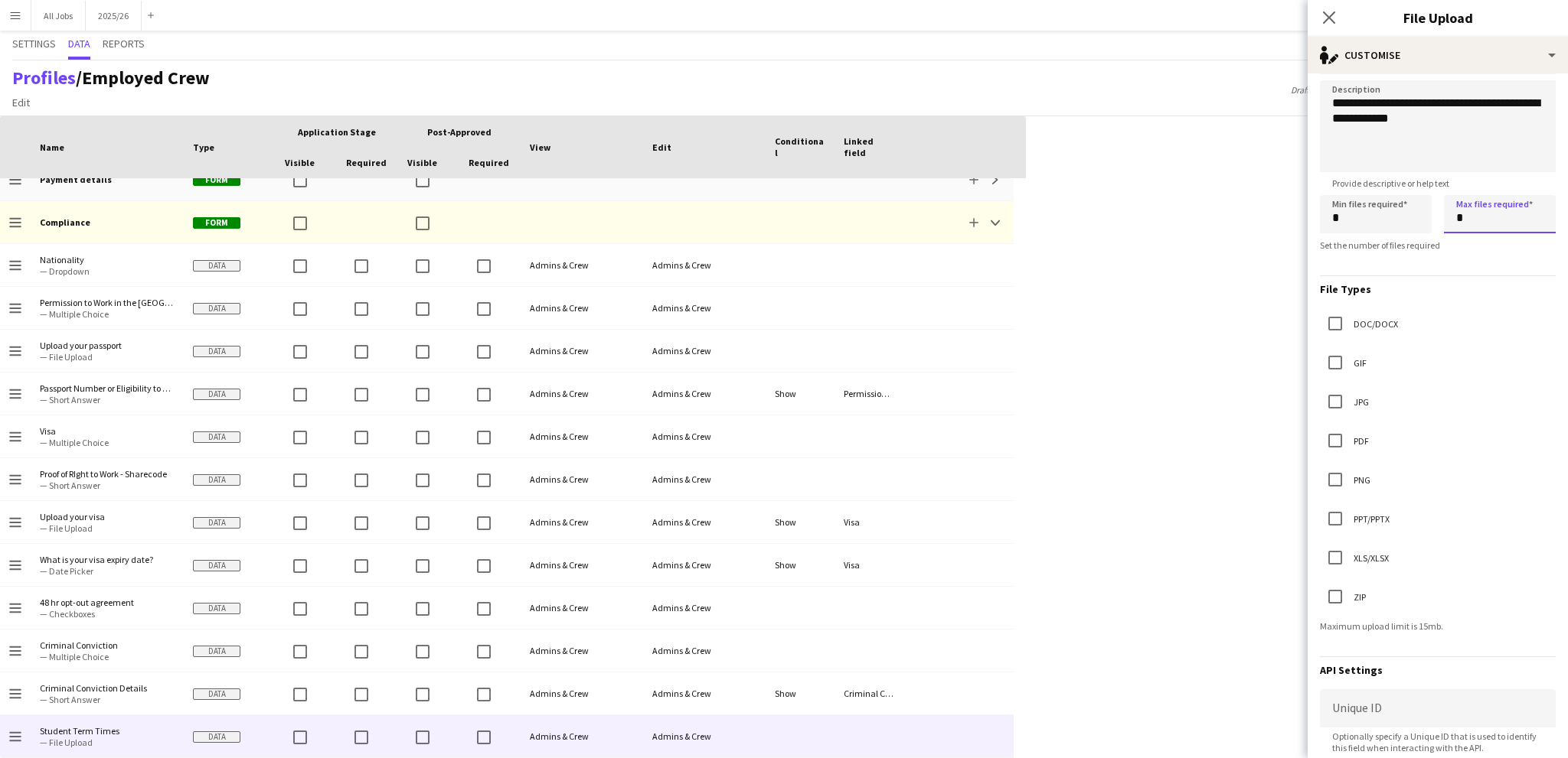
scroll to position [76, 0]
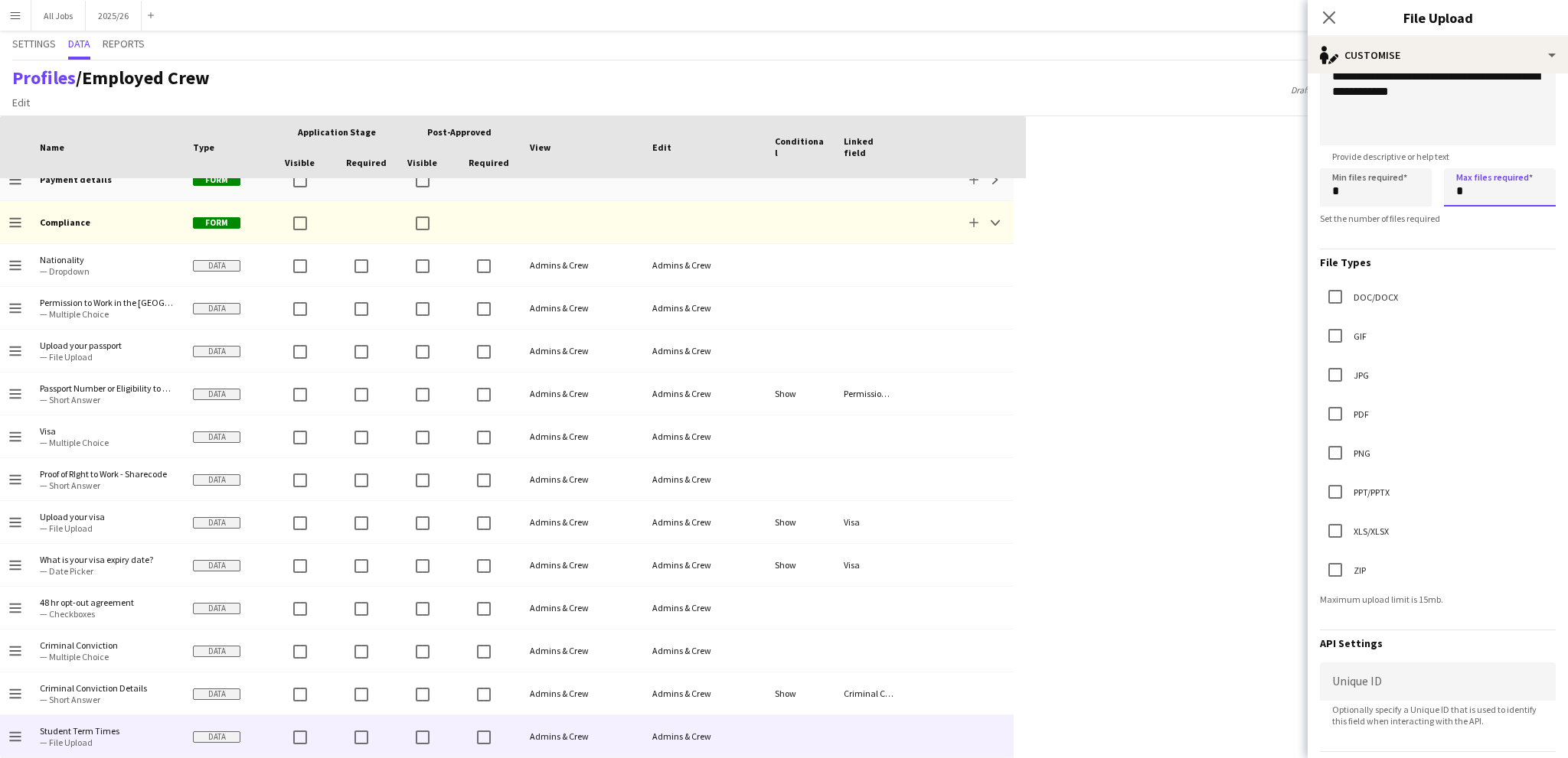
type input "*"
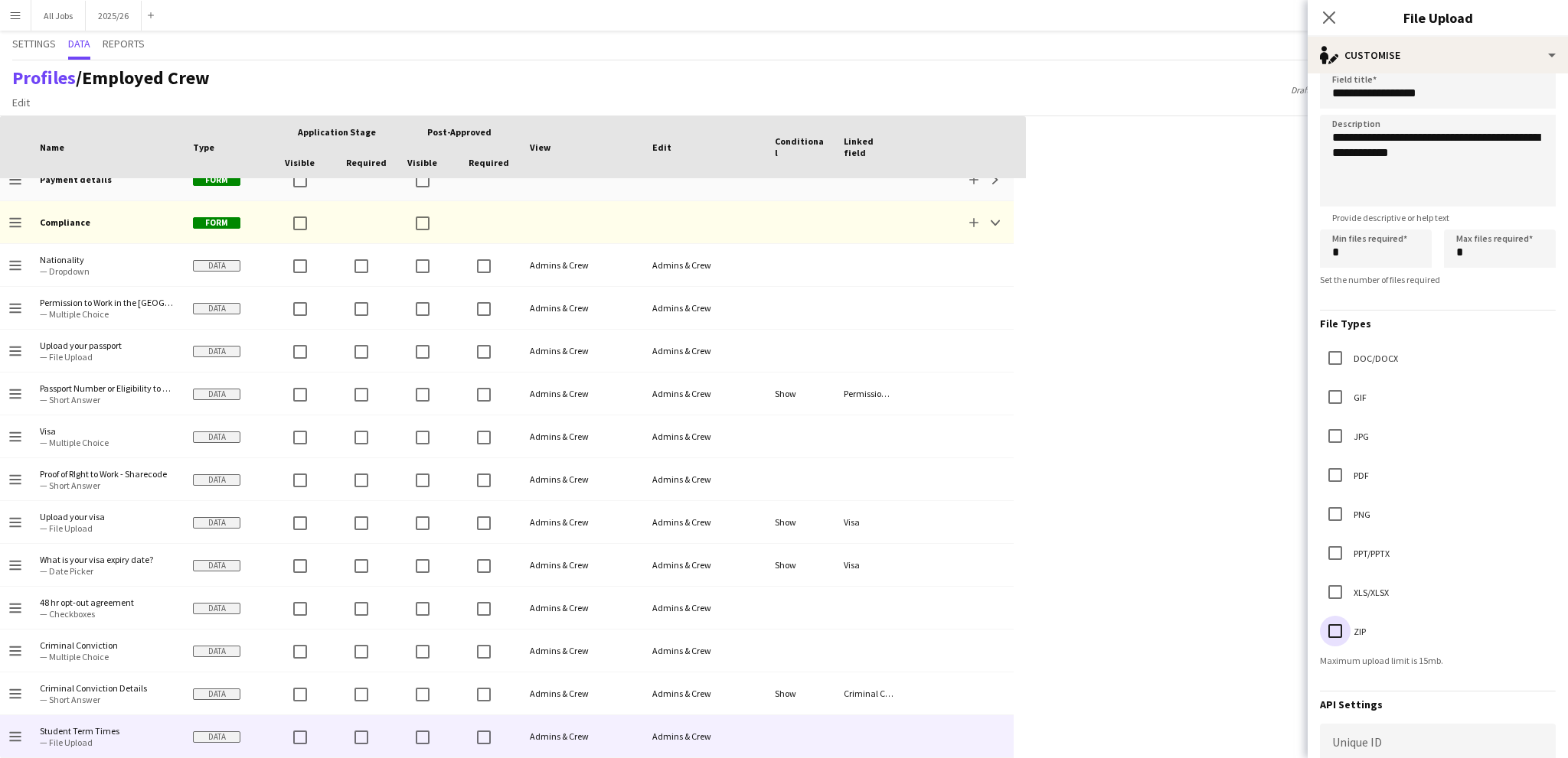
scroll to position [0, 0]
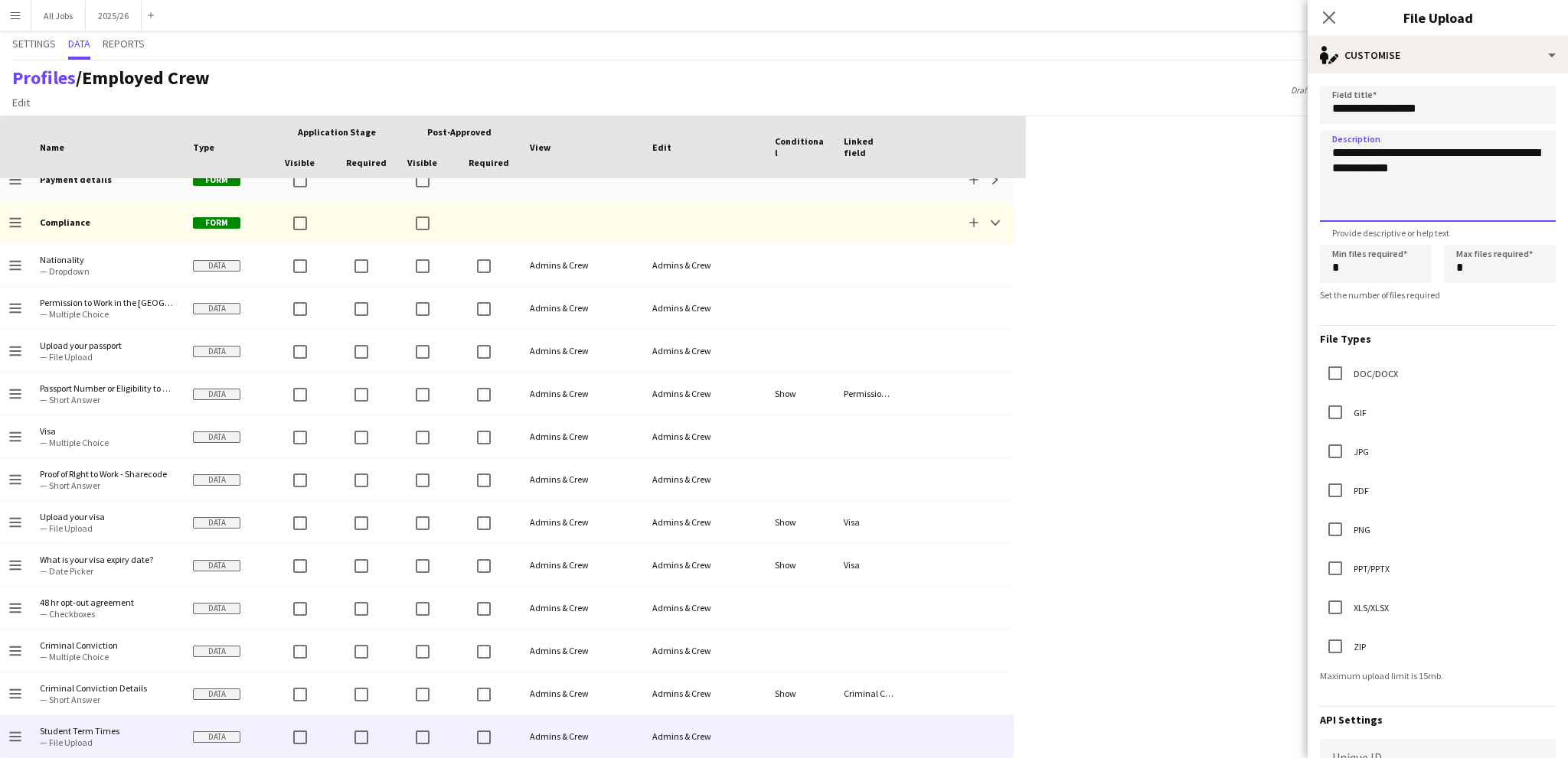
drag, startPoint x: 1442, startPoint y: 170, endPoint x: 1325, endPoint y: 148, distance: 119.1
click at [1325, 148] on textarea "**********" at bounding box center [1437, 176] width 236 height 92
click at [1408, 153] on textarea "**********" at bounding box center [1437, 176] width 236 height 92
type textarea "**********"
drag, startPoint x: 1444, startPoint y: 175, endPoint x: 1320, endPoint y: 155, distance: 125.6
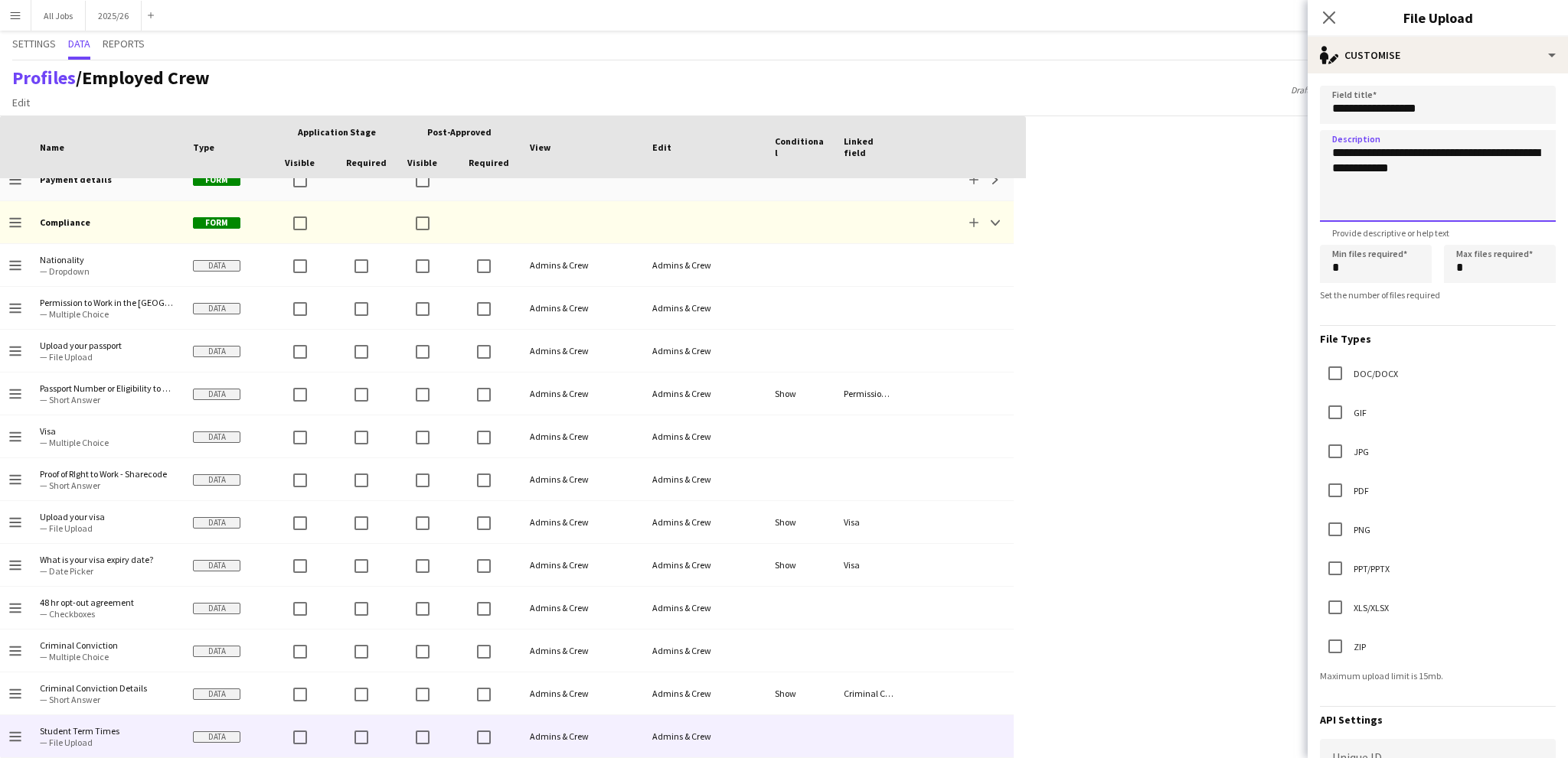
click at [1320, 155] on textarea "**********" at bounding box center [1437, 176] width 236 height 92
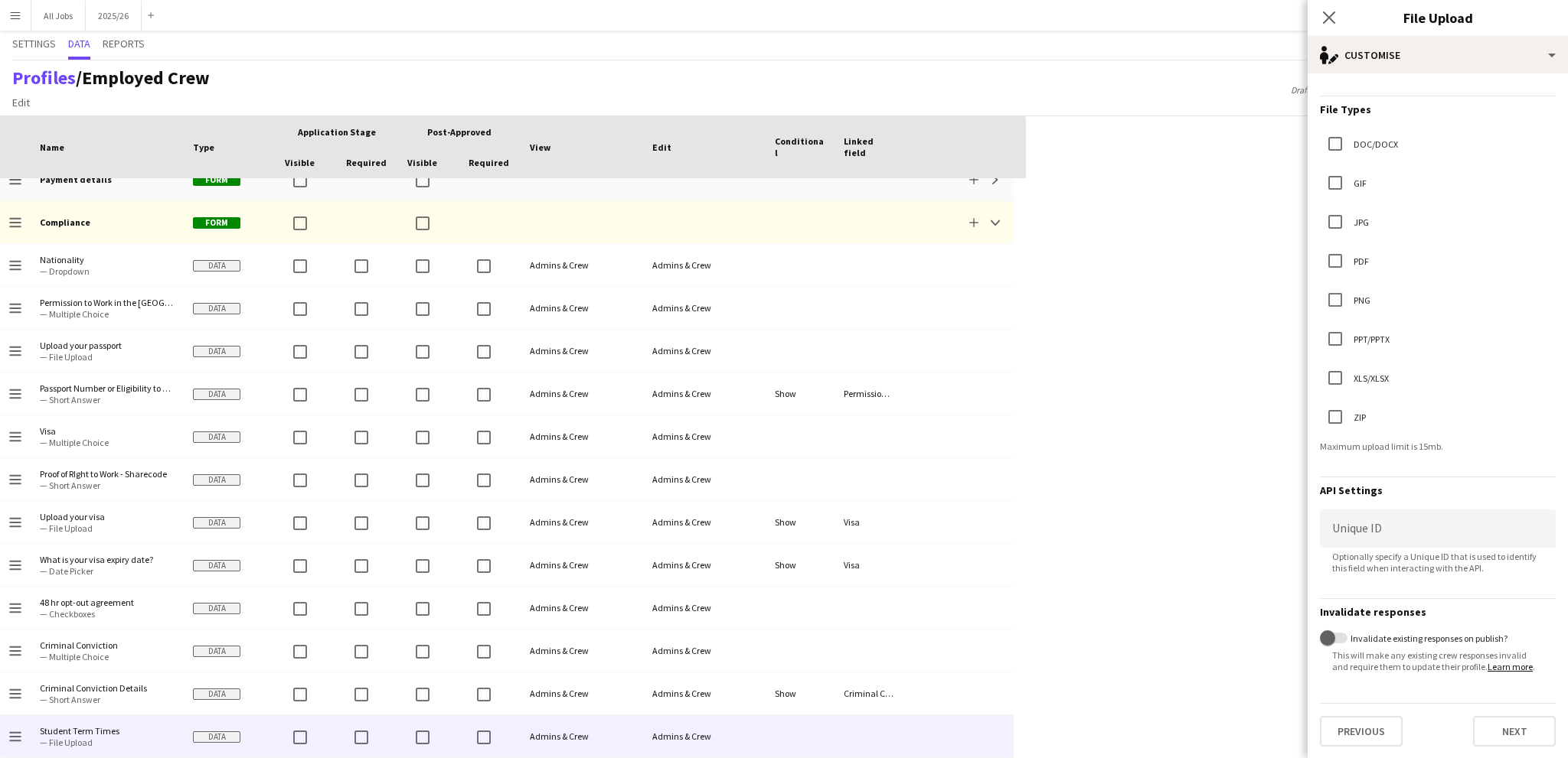
scroll to position [245, 0]
click at [1495, 726] on button "Next" at bounding box center [1514, 730] width 83 height 30
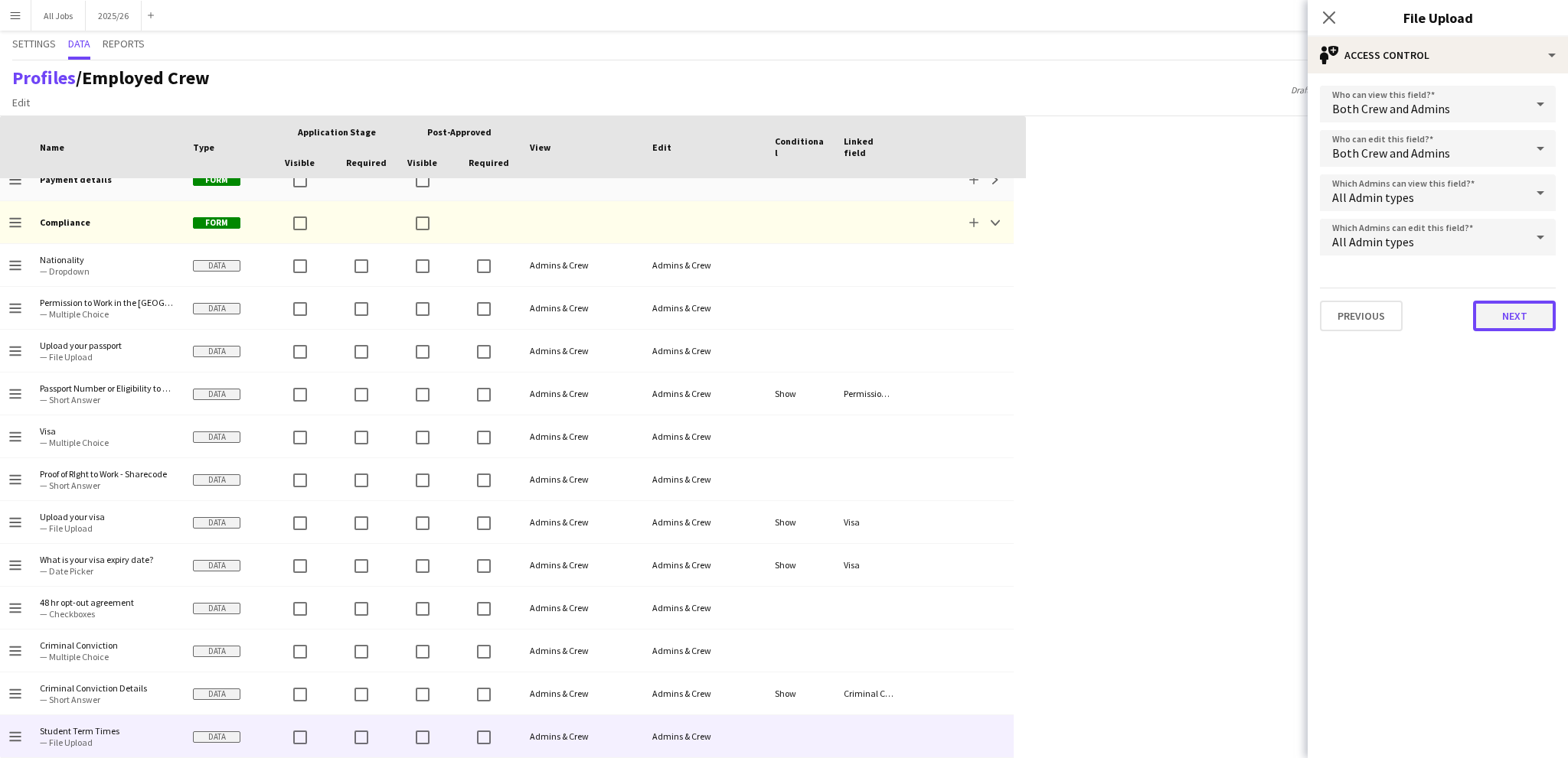
click at [1506, 311] on button "Next" at bounding box center [1514, 315] width 83 height 30
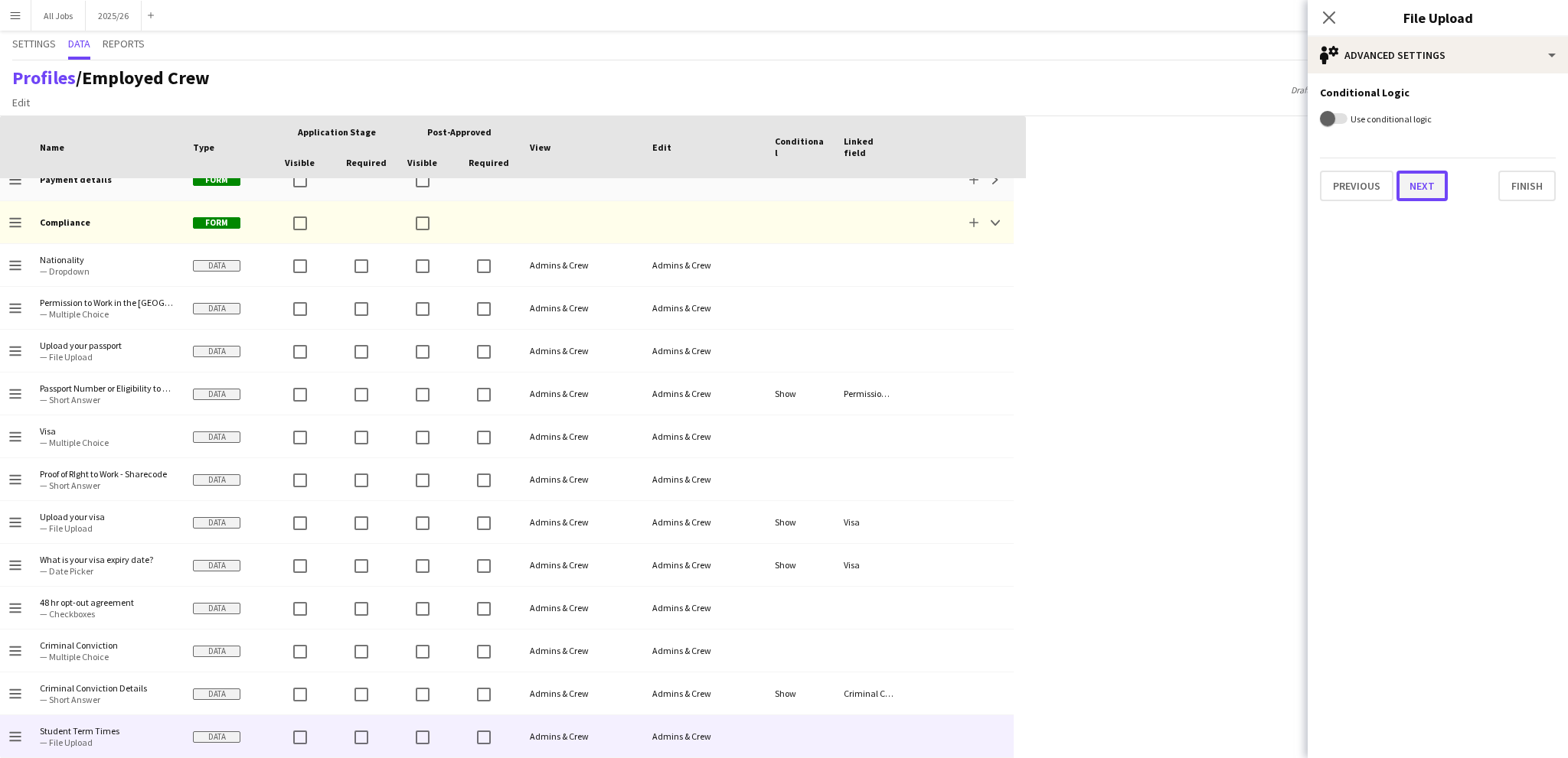
click at [1415, 187] on button "Next" at bounding box center [1422, 185] width 51 height 30
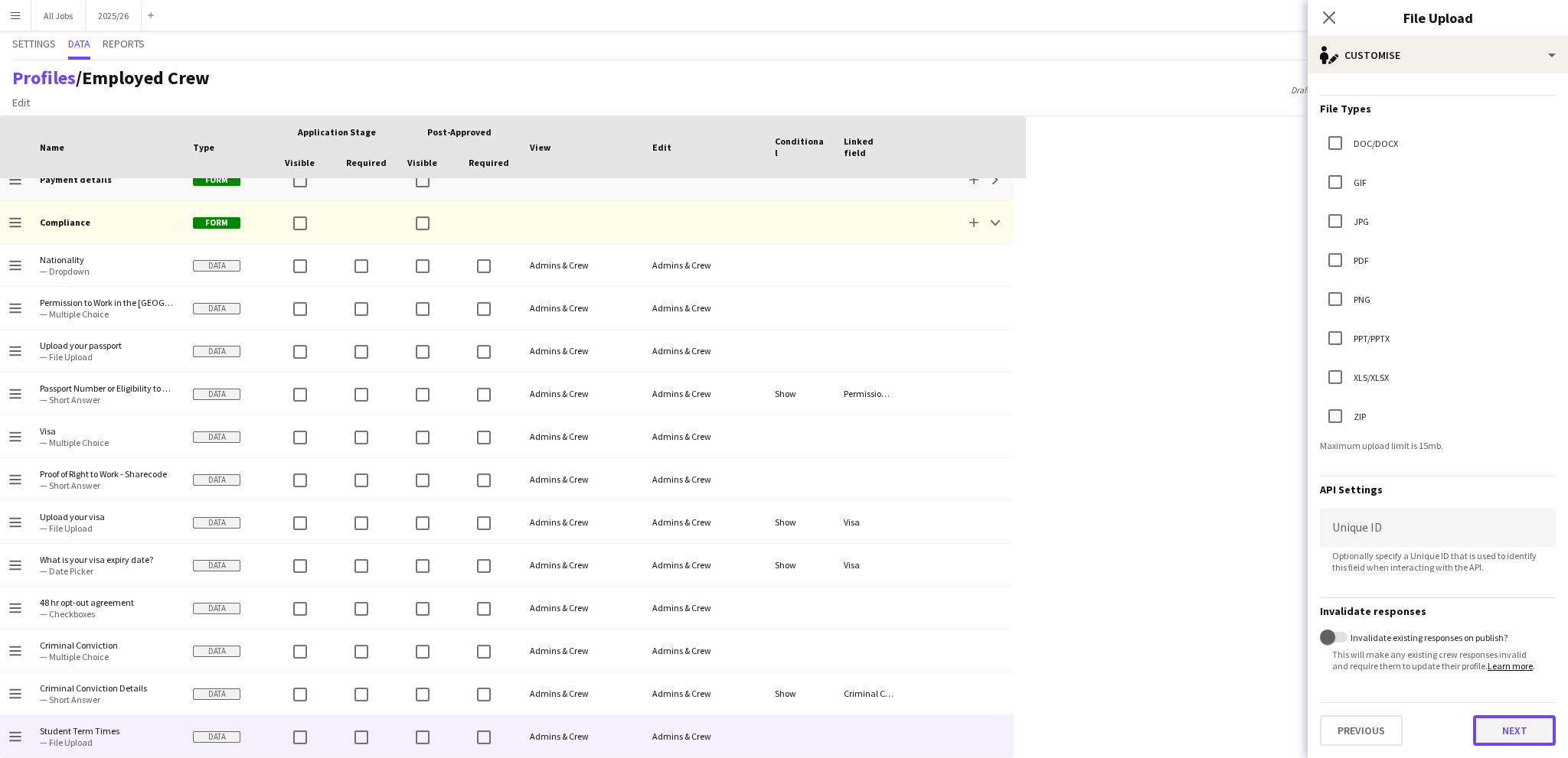
click at [1481, 728] on button "Next" at bounding box center [1514, 730] width 83 height 30
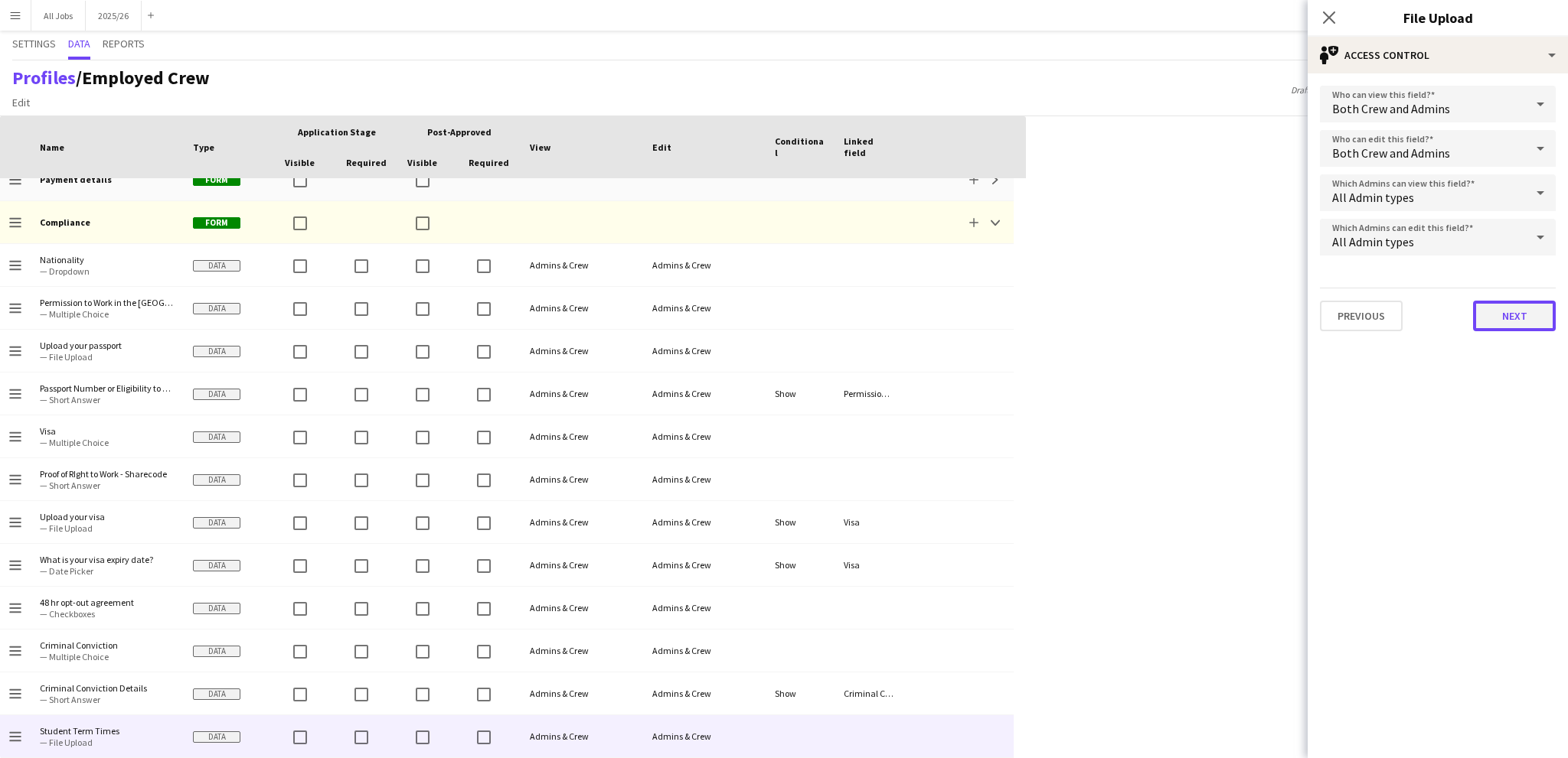
click at [1490, 302] on button "Next" at bounding box center [1514, 315] width 83 height 30
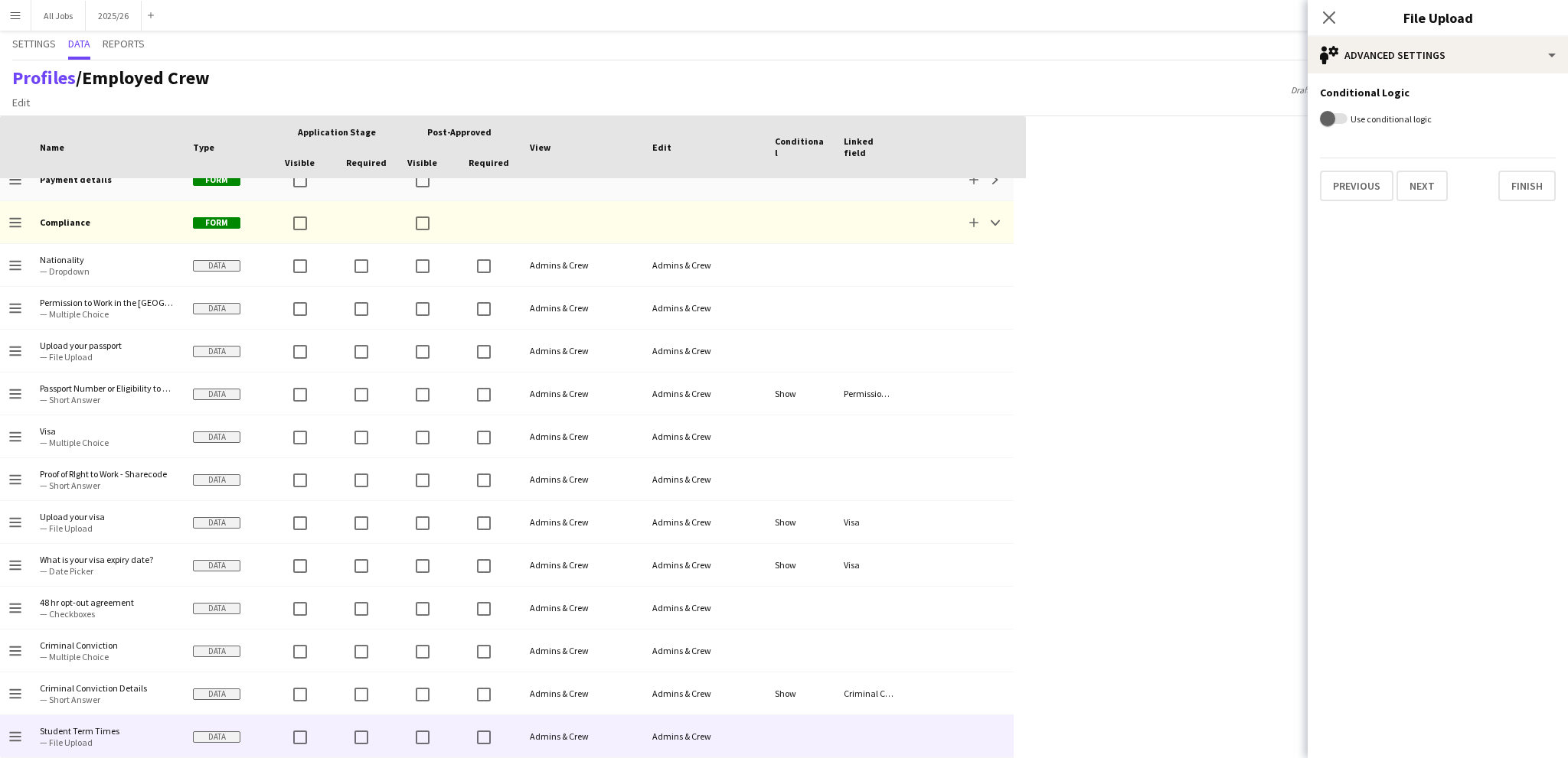
click at [1348, 118] on label "Use conditional logic" at bounding box center [1390, 119] width 84 height 12
click at [1348, 118] on button "Use conditional logic" at bounding box center [1333, 119] width 27 height 11
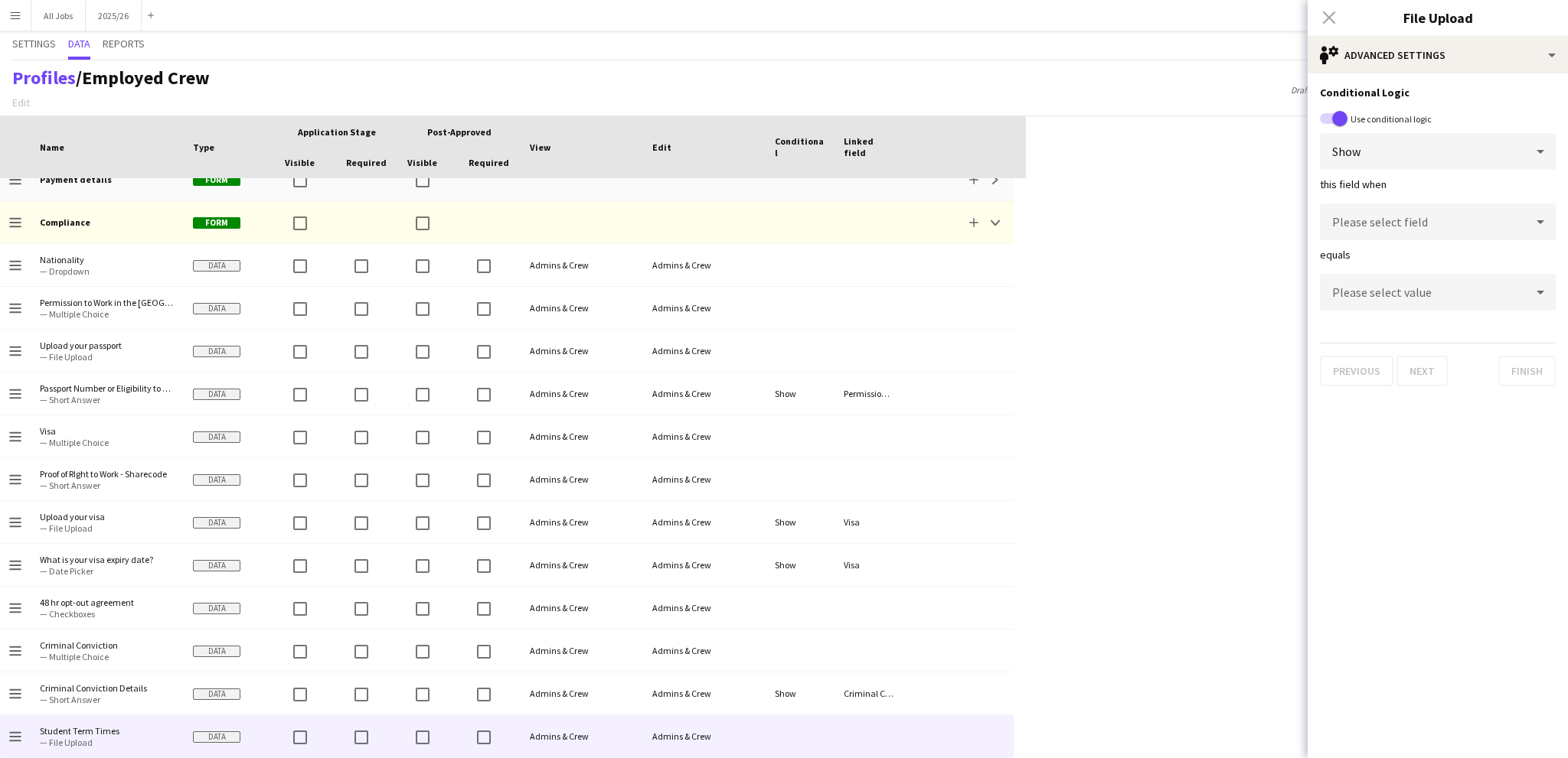
click at [1345, 152] on span "Show" at bounding box center [1346, 152] width 28 height 16
click at [1345, 152] on div at bounding box center [784, 379] width 1568 height 758
click at [1355, 226] on span "Please select field" at bounding box center [1380, 222] width 96 height 16
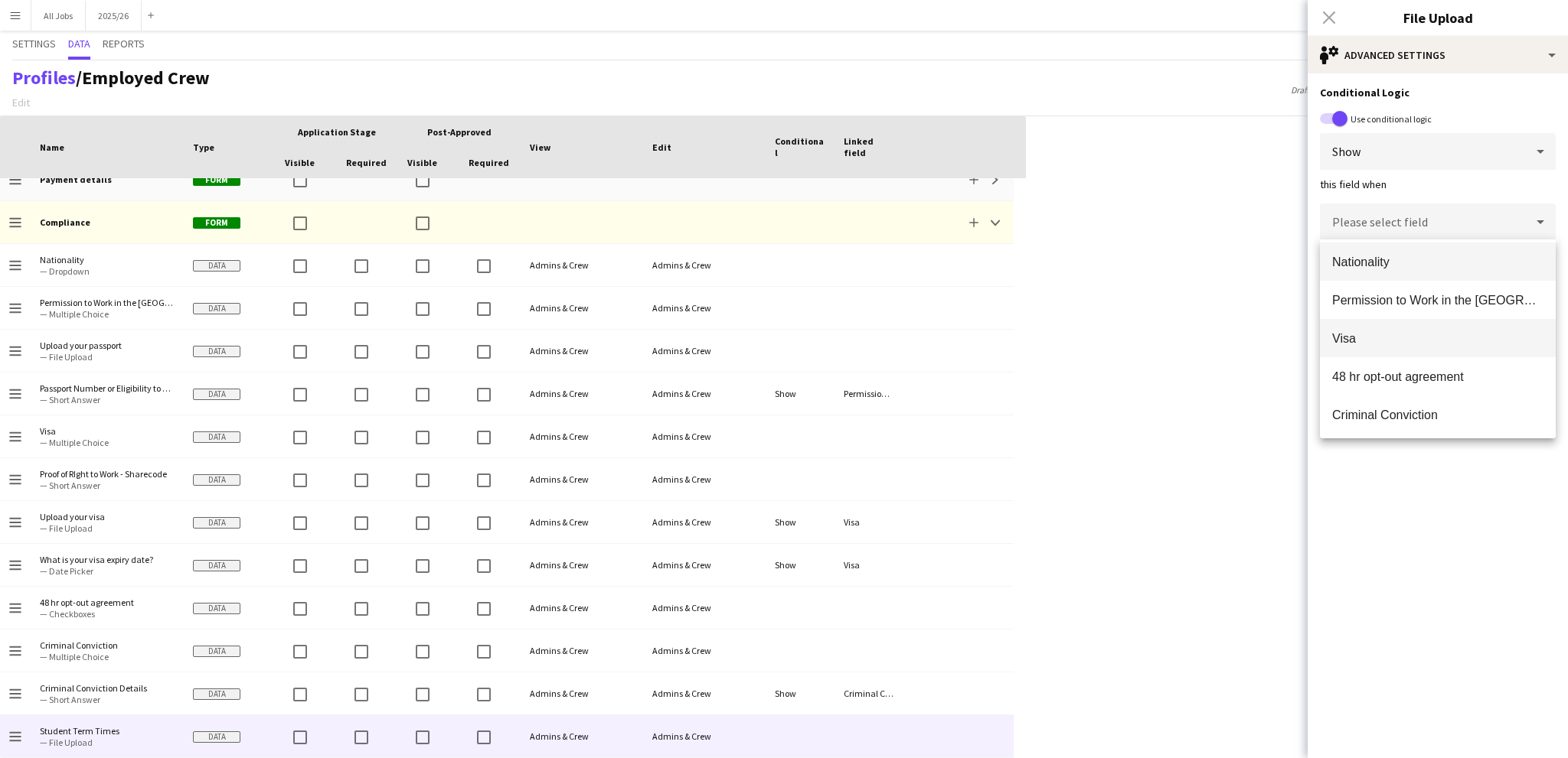
scroll to position [4, 0]
click at [1394, 226] on div at bounding box center [784, 379] width 1568 height 758
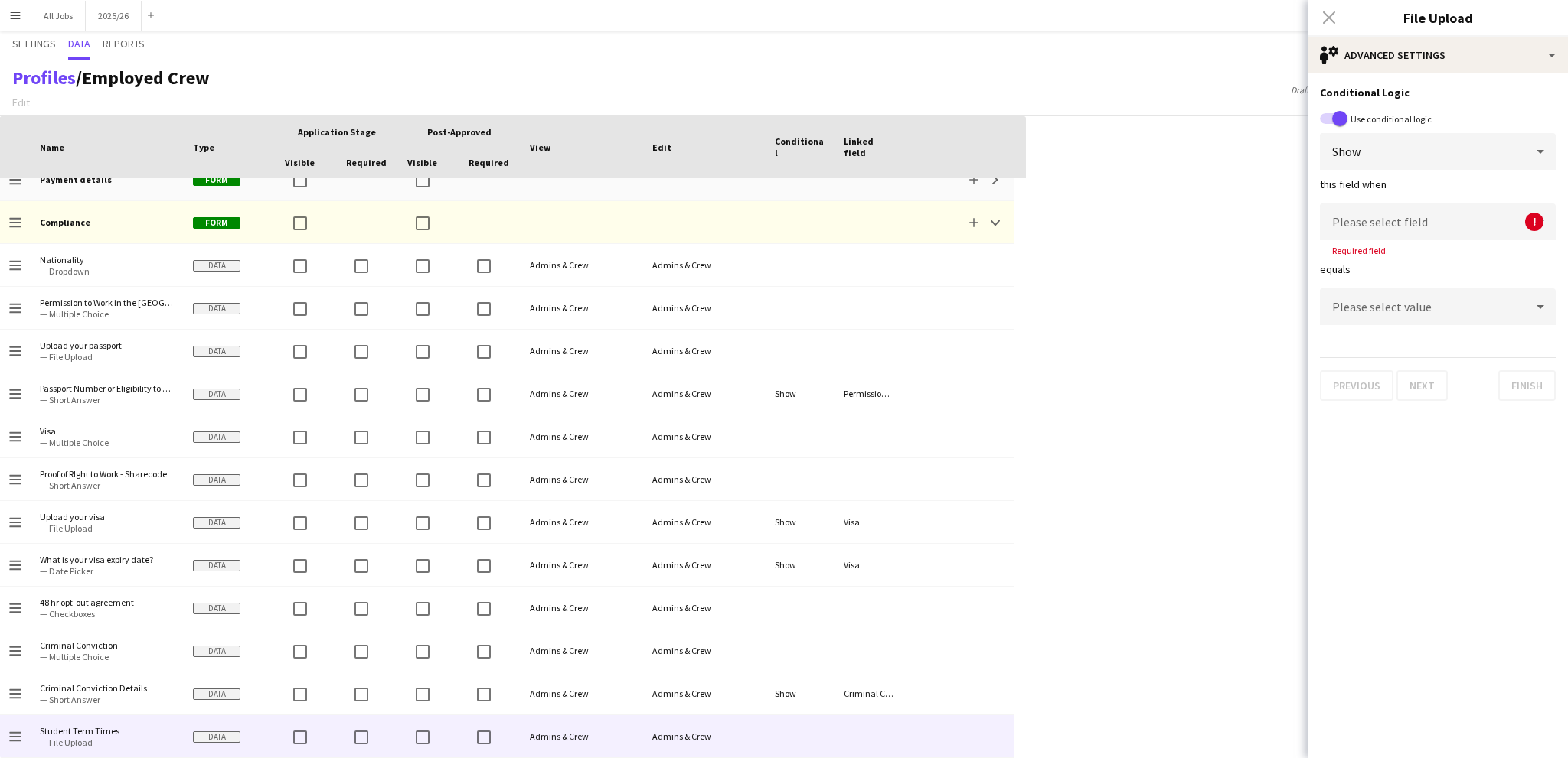
click at [1390, 293] on div "Please select value" at bounding box center [1422, 307] width 206 height 37
click at [1390, 297] on div "Please select value" at bounding box center [1422, 307] width 206 height 37
click at [1385, 215] on span "Please select field" at bounding box center [1380, 222] width 96 height 16
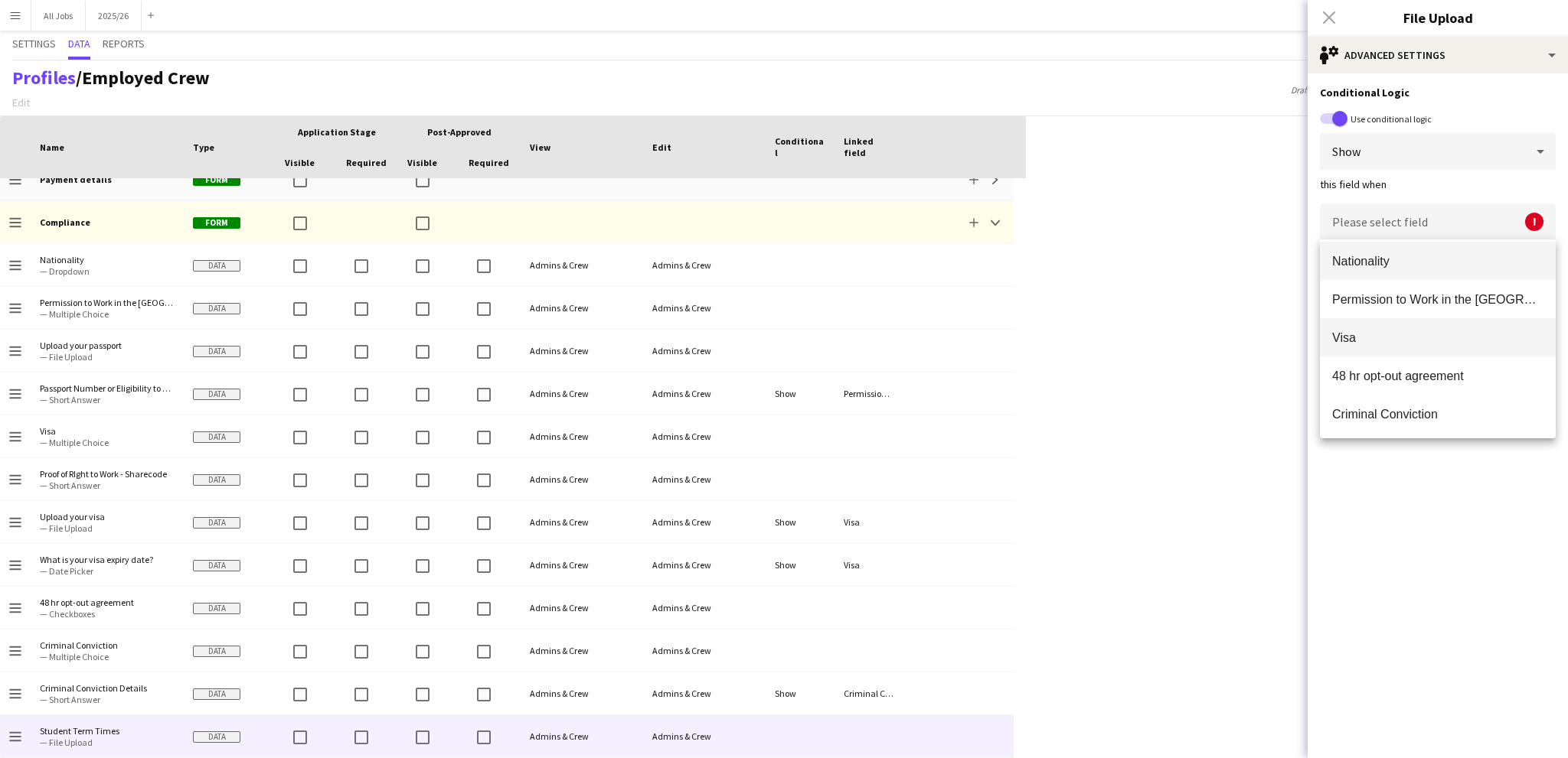
click at [1362, 333] on span "Visa" at bounding box center [1437, 338] width 211 height 15
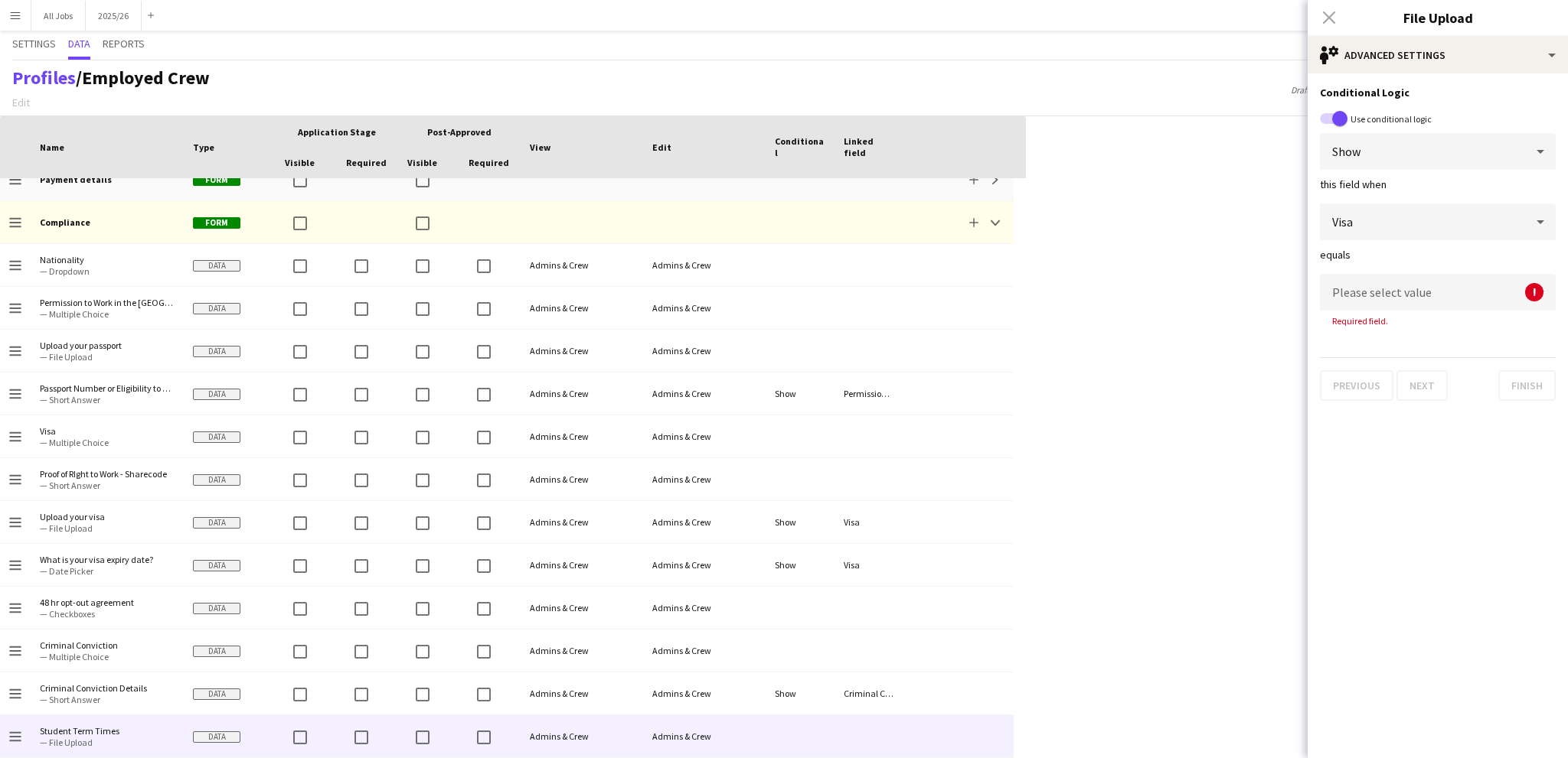
click at [1369, 296] on span "Please select value" at bounding box center [1382, 293] width 100 height 16
click at [1370, 257] on div at bounding box center [784, 379] width 1568 height 758
click at [1378, 217] on div "Visa" at bounding box center [1422, 222] width 206 height 37
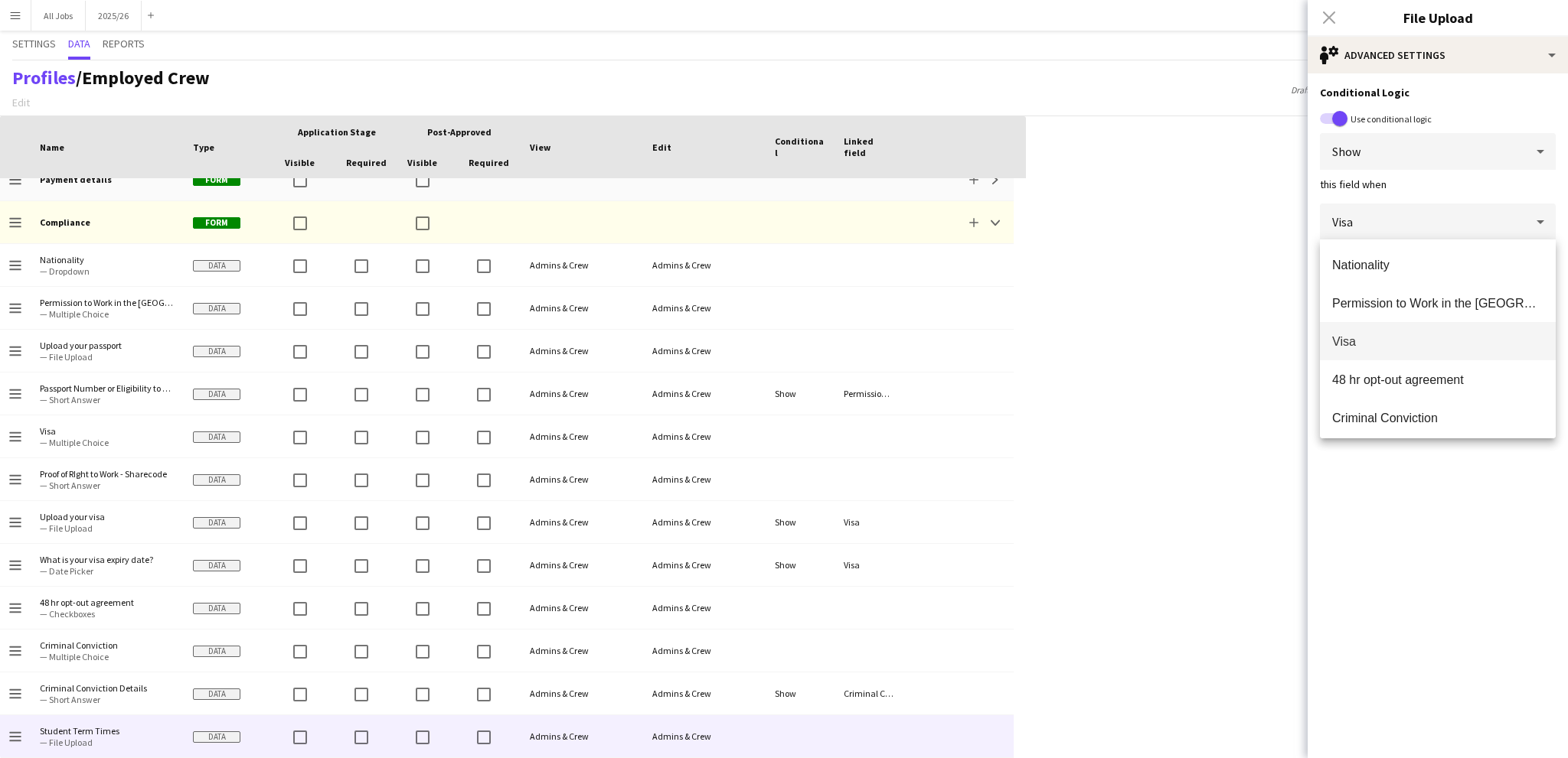
click at [1378, 217] on div at bounding box center [784, 379] width 1568 height 758
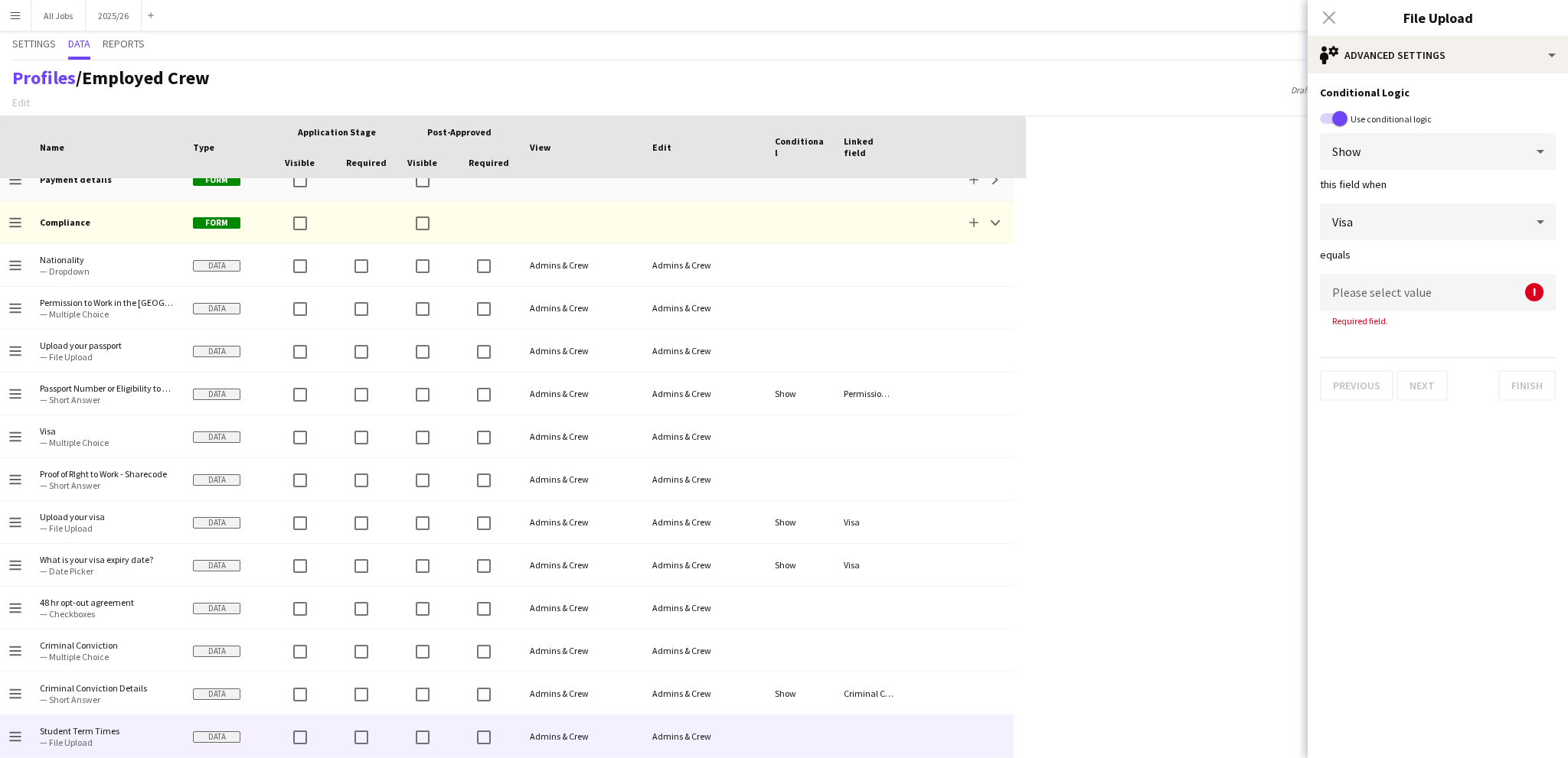
click at [1385, 285] on span "Please select value" at bounding box center [1382, 293] width 100 height 16
click at [1372, 339] on span "Yes" at bounding box center [1437, 335] width 211 height 15
click at [1367, 202] on form "Conditional Logic Use conditional logic Show this field when Visa equals Yes" at bounding box center [1437, 202] width 260 height 257
drag, startPoint x: 1368, startPoint y: 209, endPoint x: 1369, endPoint y: 216, distance: 7.1
click at [1369, 216] on div "Visa" at bounding box center [1422, 222] width 206 height 37
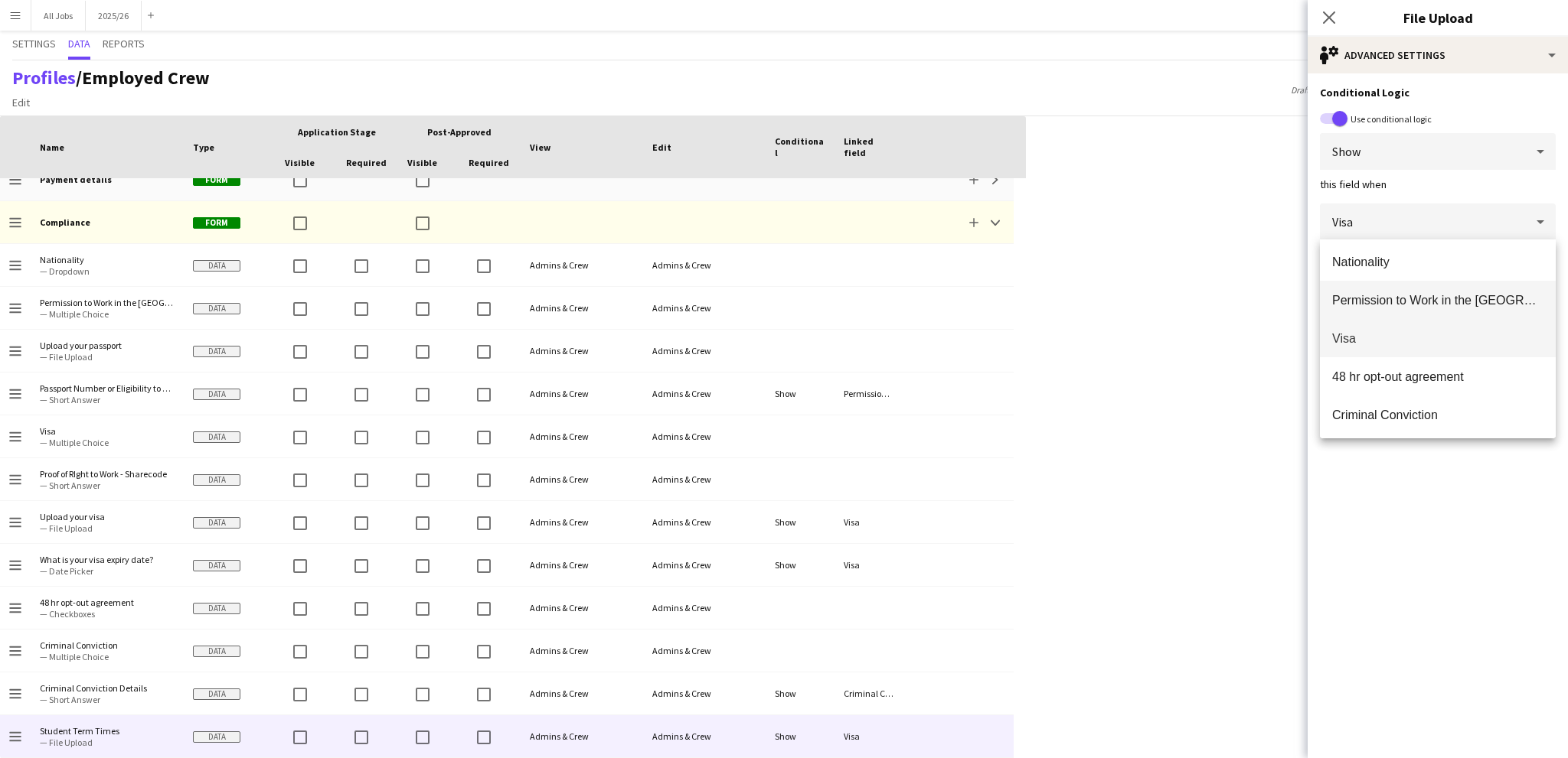
scroll to position [0, 0]
click at [1397, 219] on div at bounding box center [784, 379] width 1568 height 758
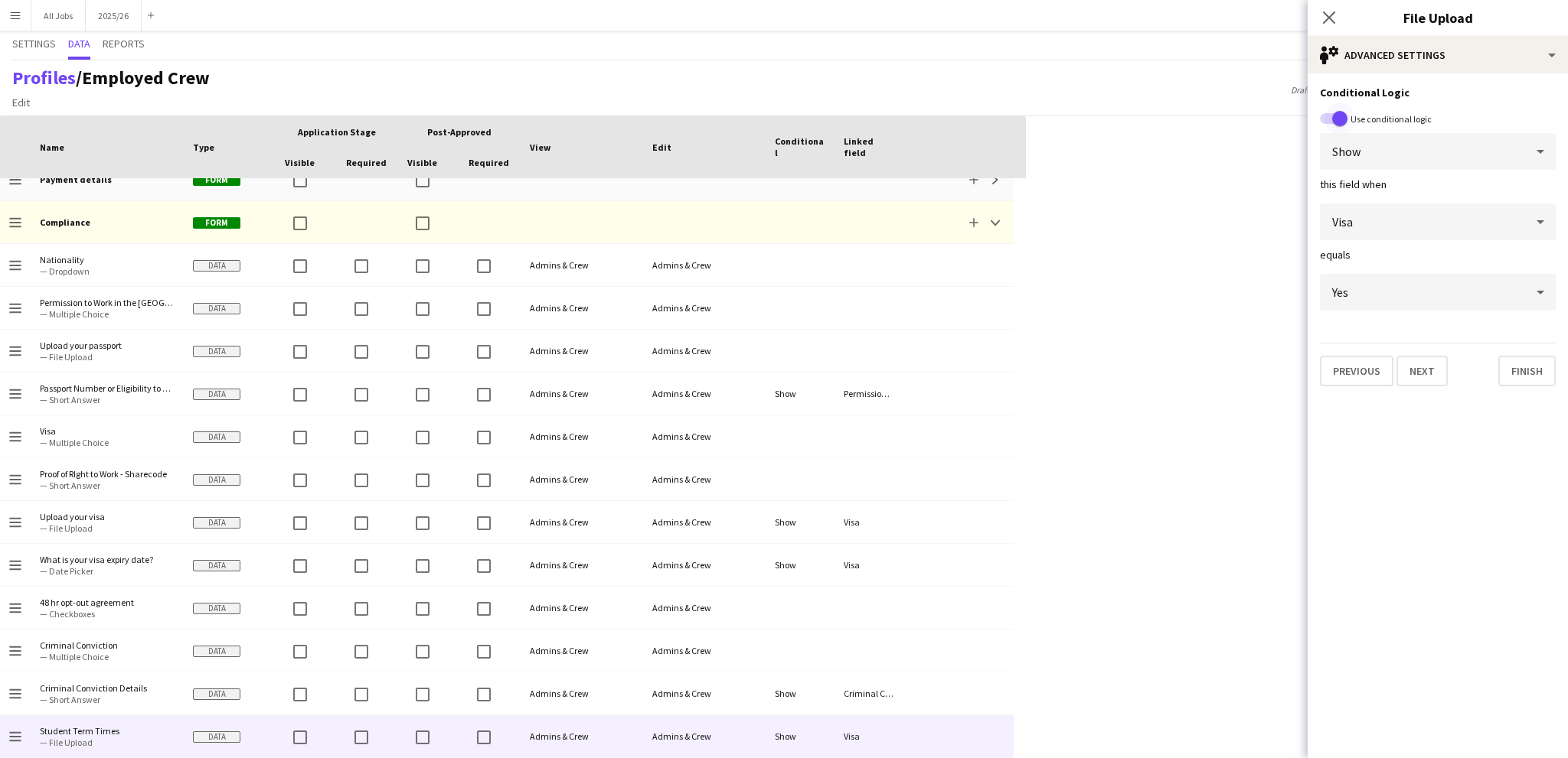
click at [1344, 114] on span "button" at bounding box center [1340, 119] width 16 height 16
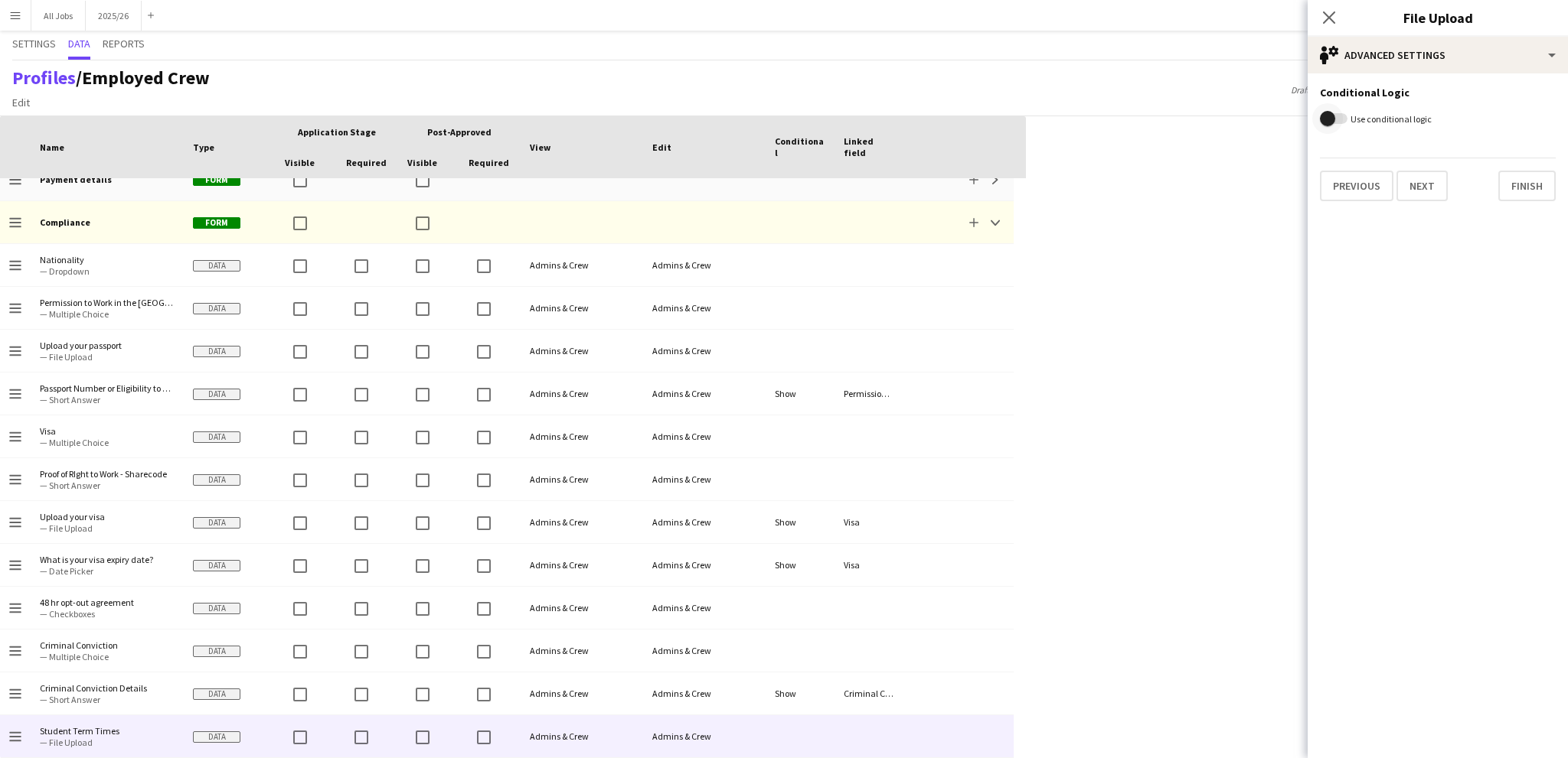
click at [1337, 114] on span "button" at bounding box center [1327, 118] width 30 height 30
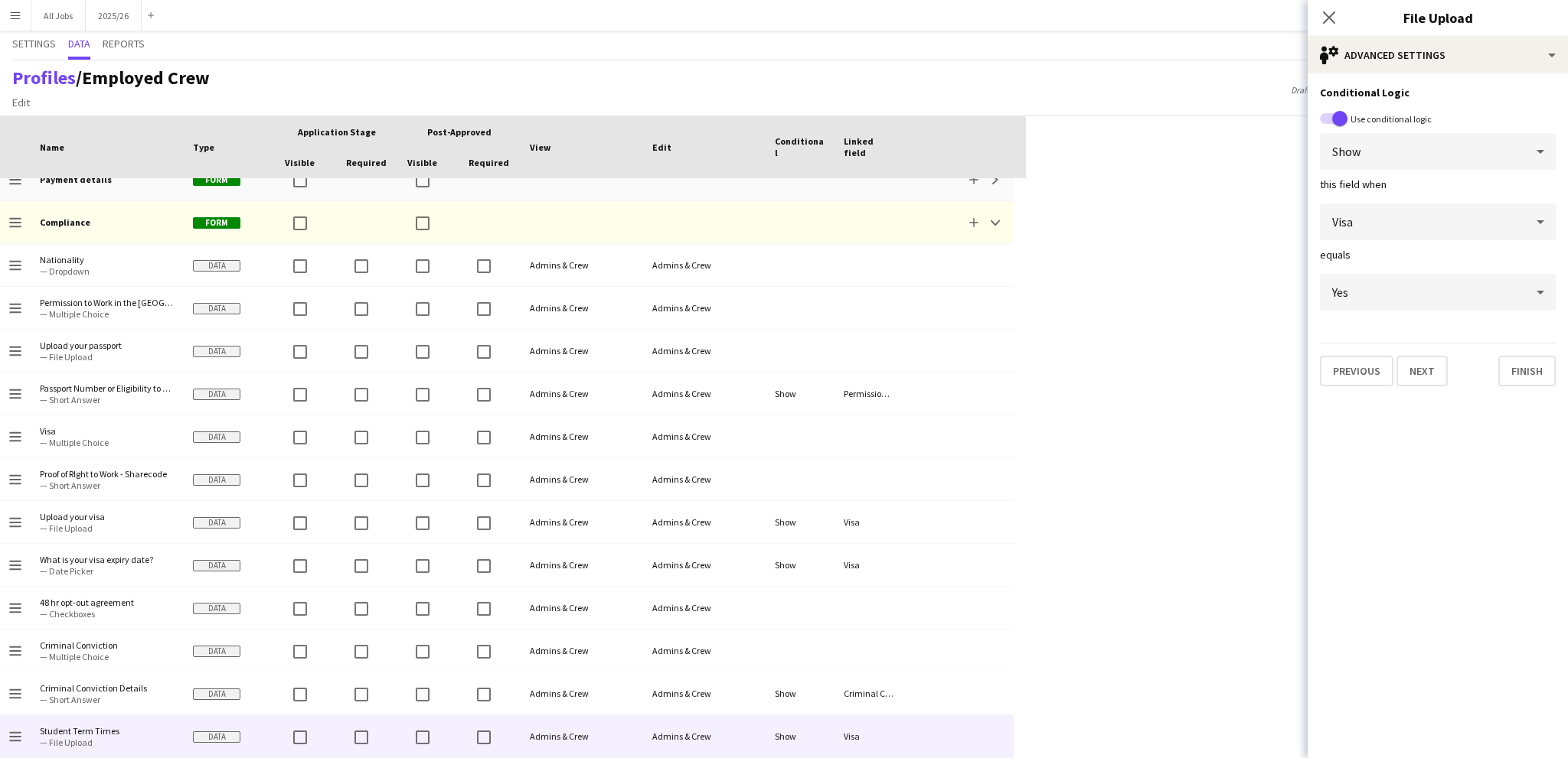
click at [1369, 180] on div "this field when" at bounding box center [1437, 184] width 236 height 14
click at [1366, 165] on div "Show" at bounding box center [1422, 151] width 206 height 37
click at [1366, 165] on div at bounding box center [784, 379] width 1568 height 758
click at [1350, 219] on span "Visa" at bounding box center [1342, 222] width 21 height 16
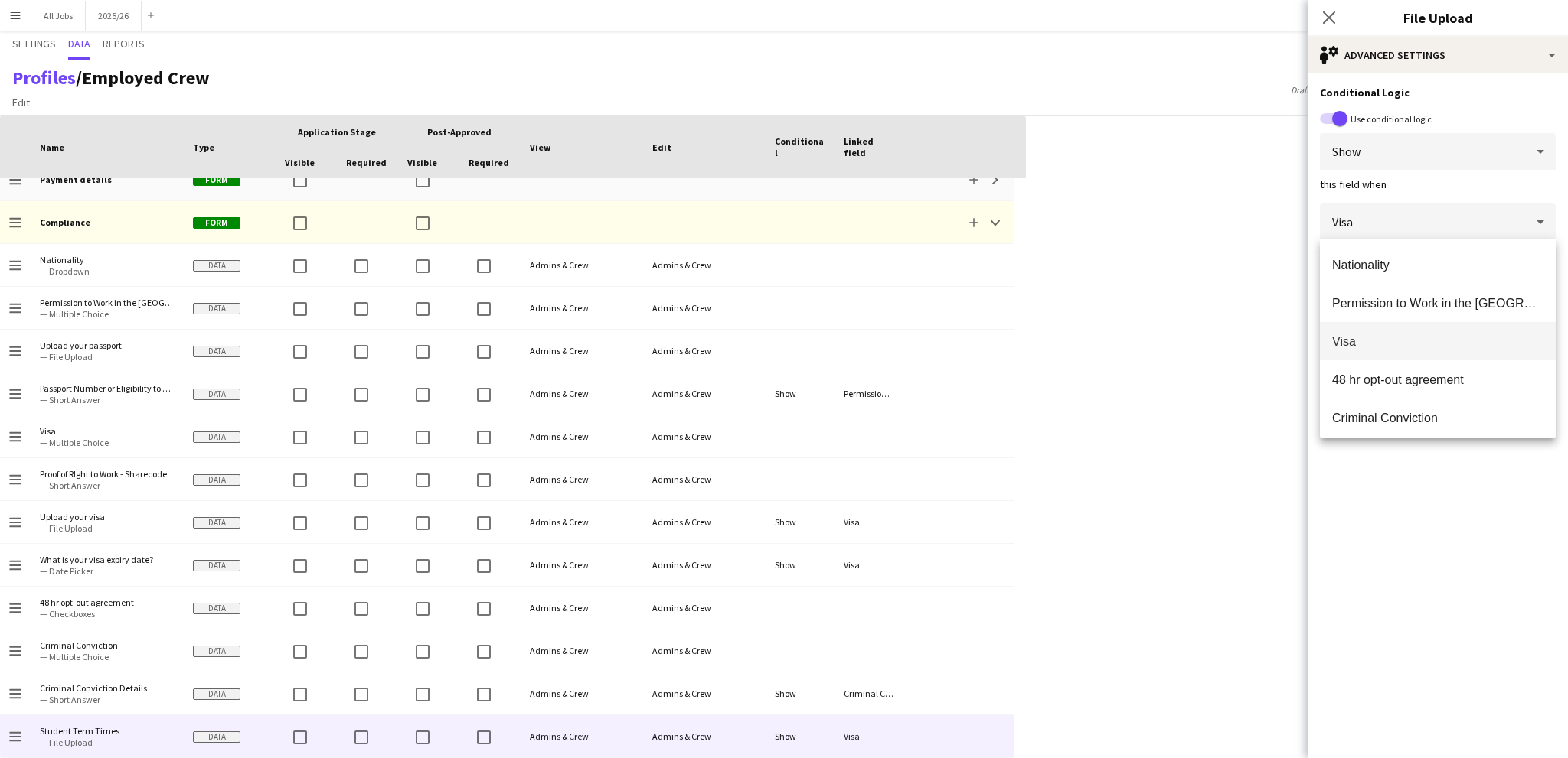
click at [1350, 219] on div at bounding box center [784, 379] width 1568 height 758
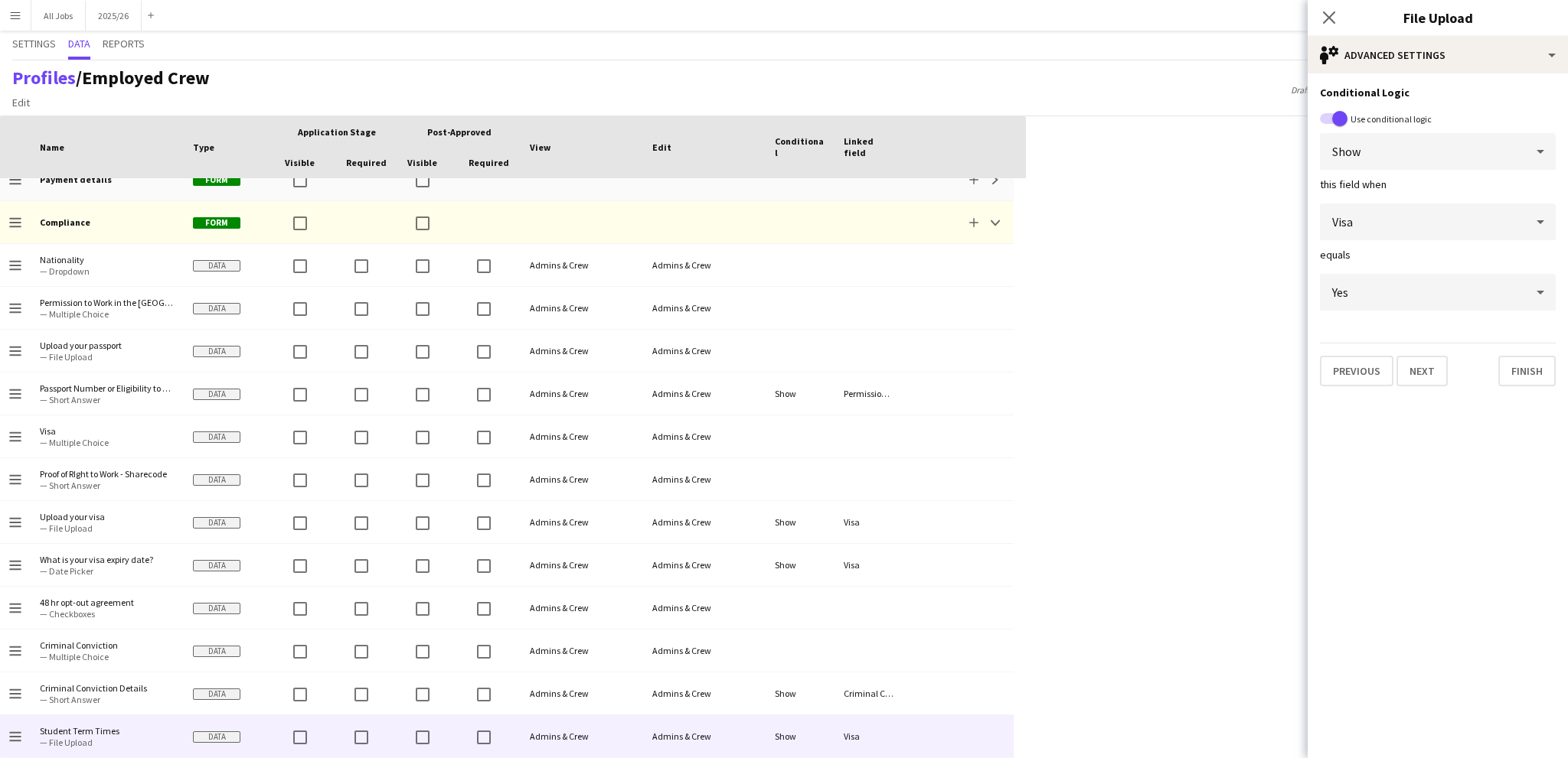
click at [1356, 148] on span "Show" at bounding box center [1346, 152] width 28 height 16
click at [1340, 118] on div at bounding box center [784, 379] width 1568 height 758
click at [1325, 121] on span "button" at bounding box center [1339, 118] width 30 height 30
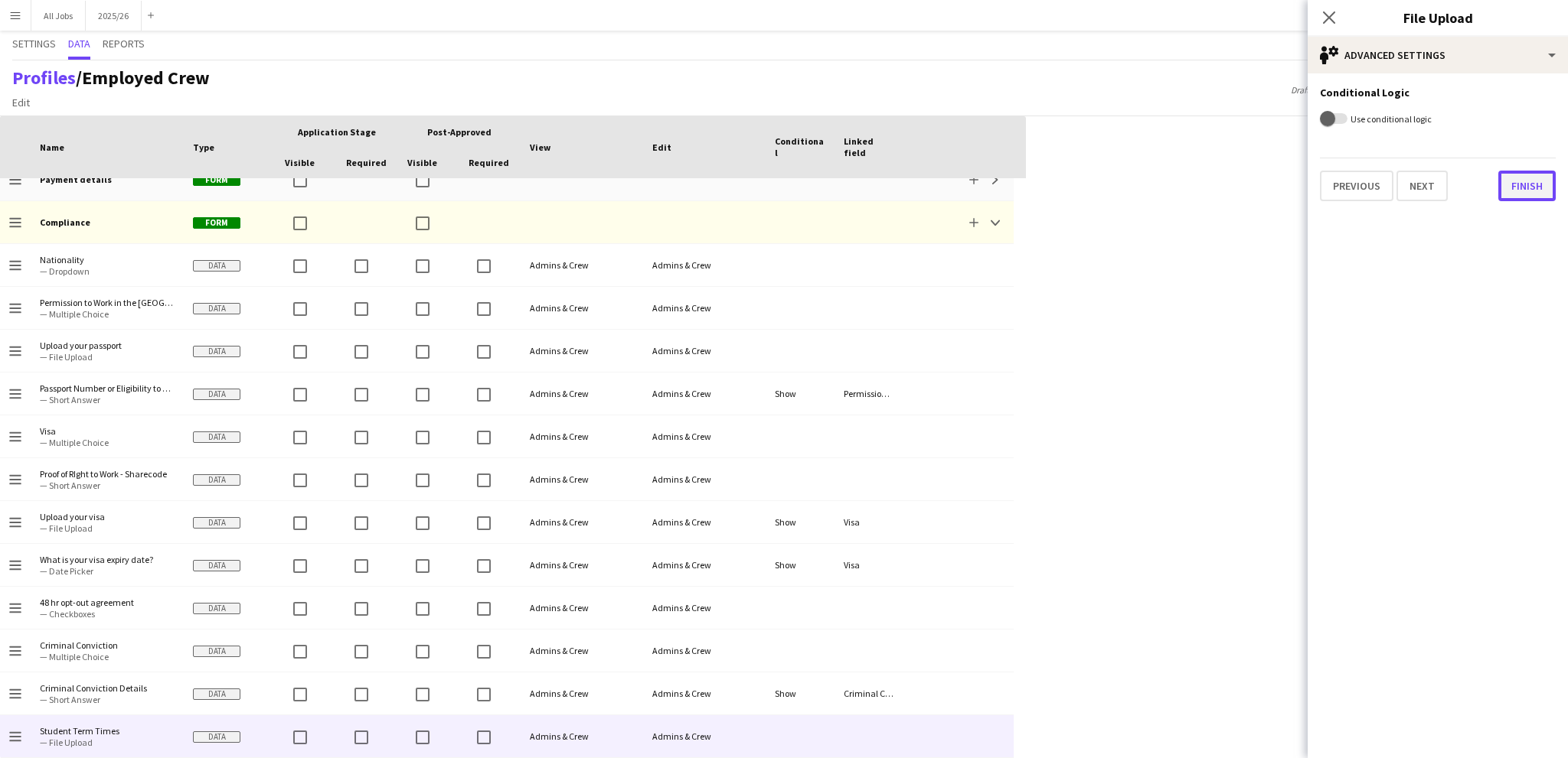
click at [1542, 186] on button "Finish" at bounding box center [1527, 185] width 58 height 30
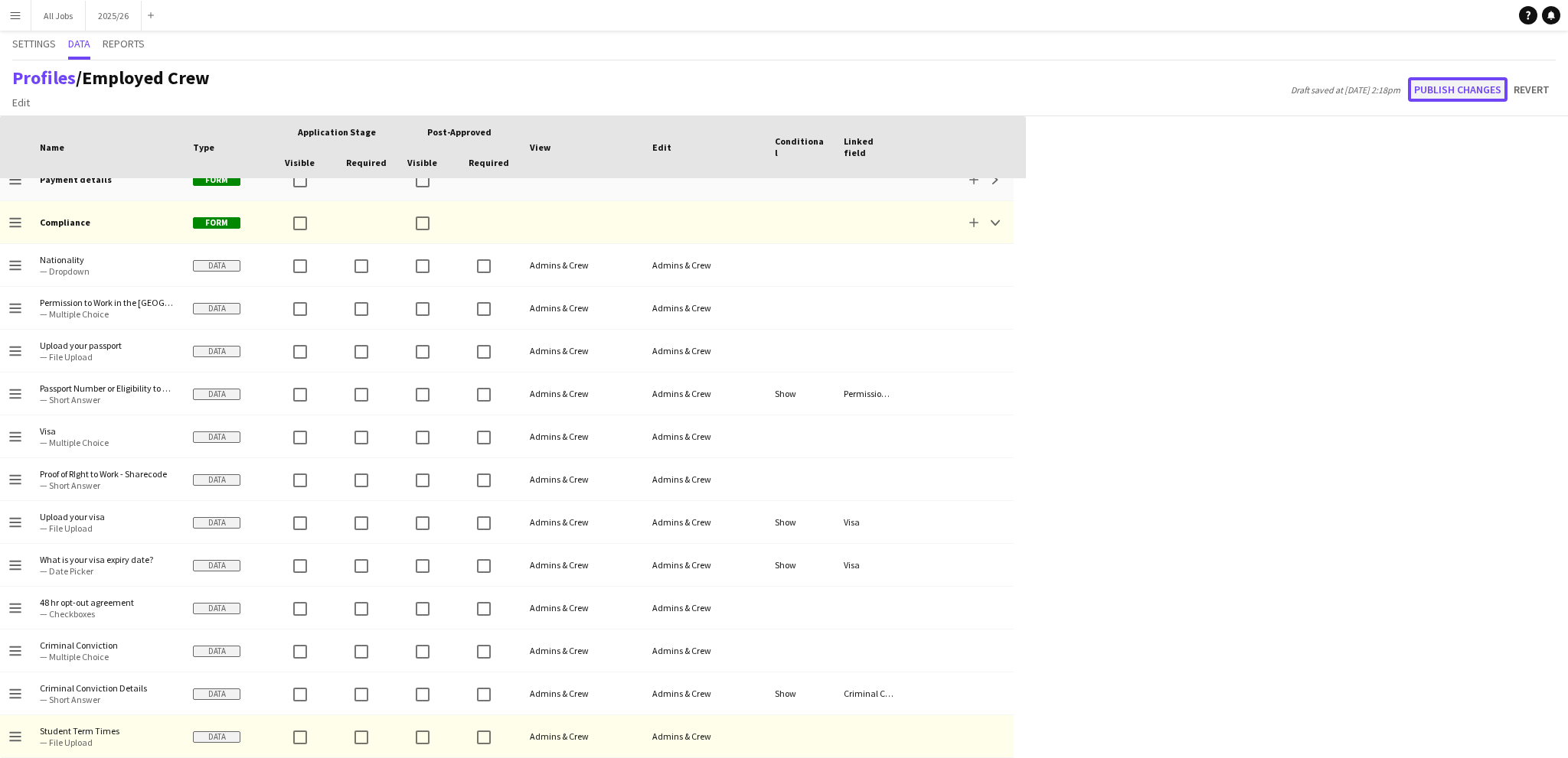
click at [1457, 88] on button "Publish changes" at bounding box center [1457, 89] width 100 height 24
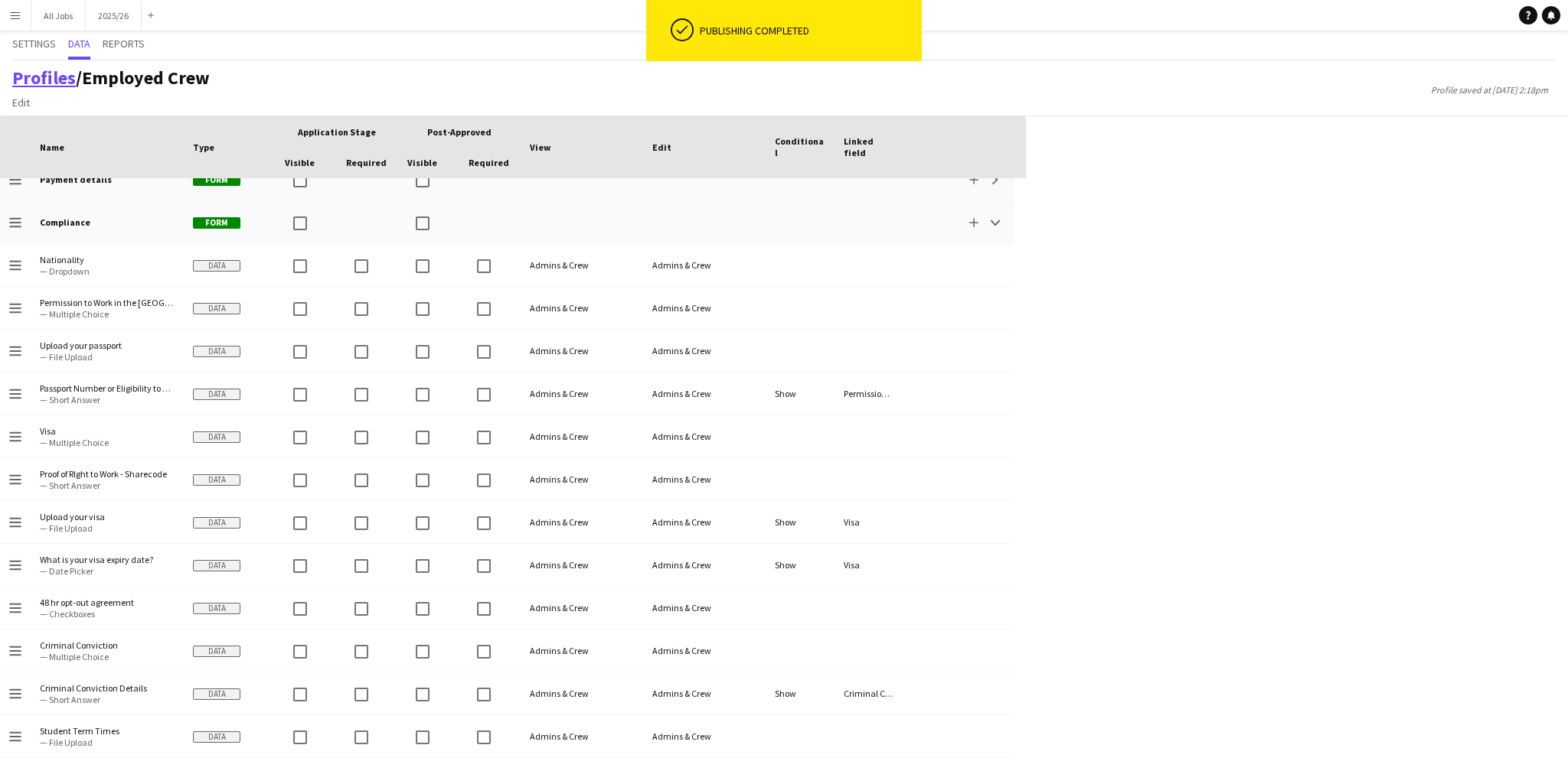
click at [62, 76] on link "Profiles" at bounding box center [44, 78] width 64 height 23
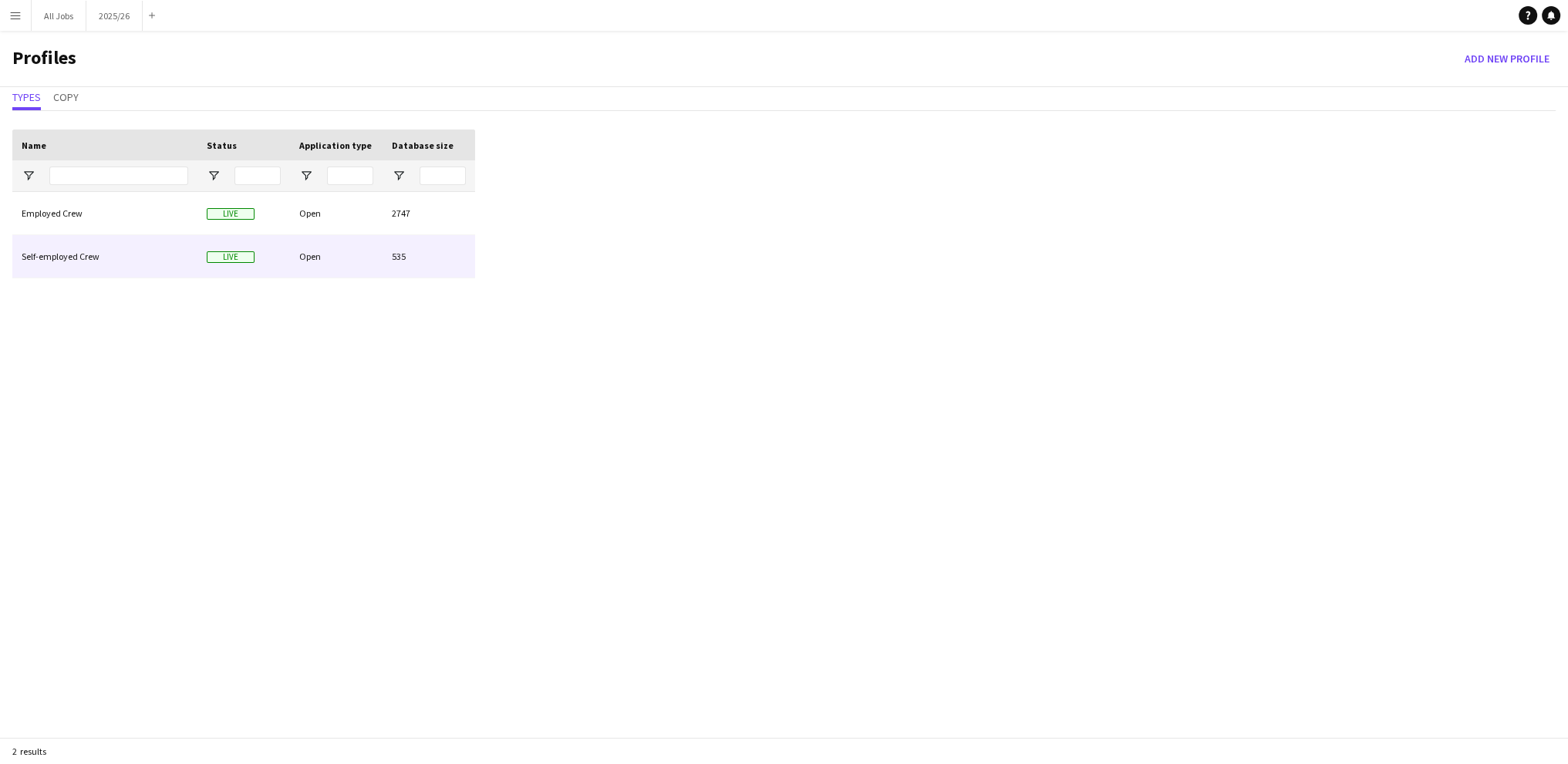
click at [97, 253] on div "Self-employed Crew" at bounding box center [105, 256] width 185 height 42
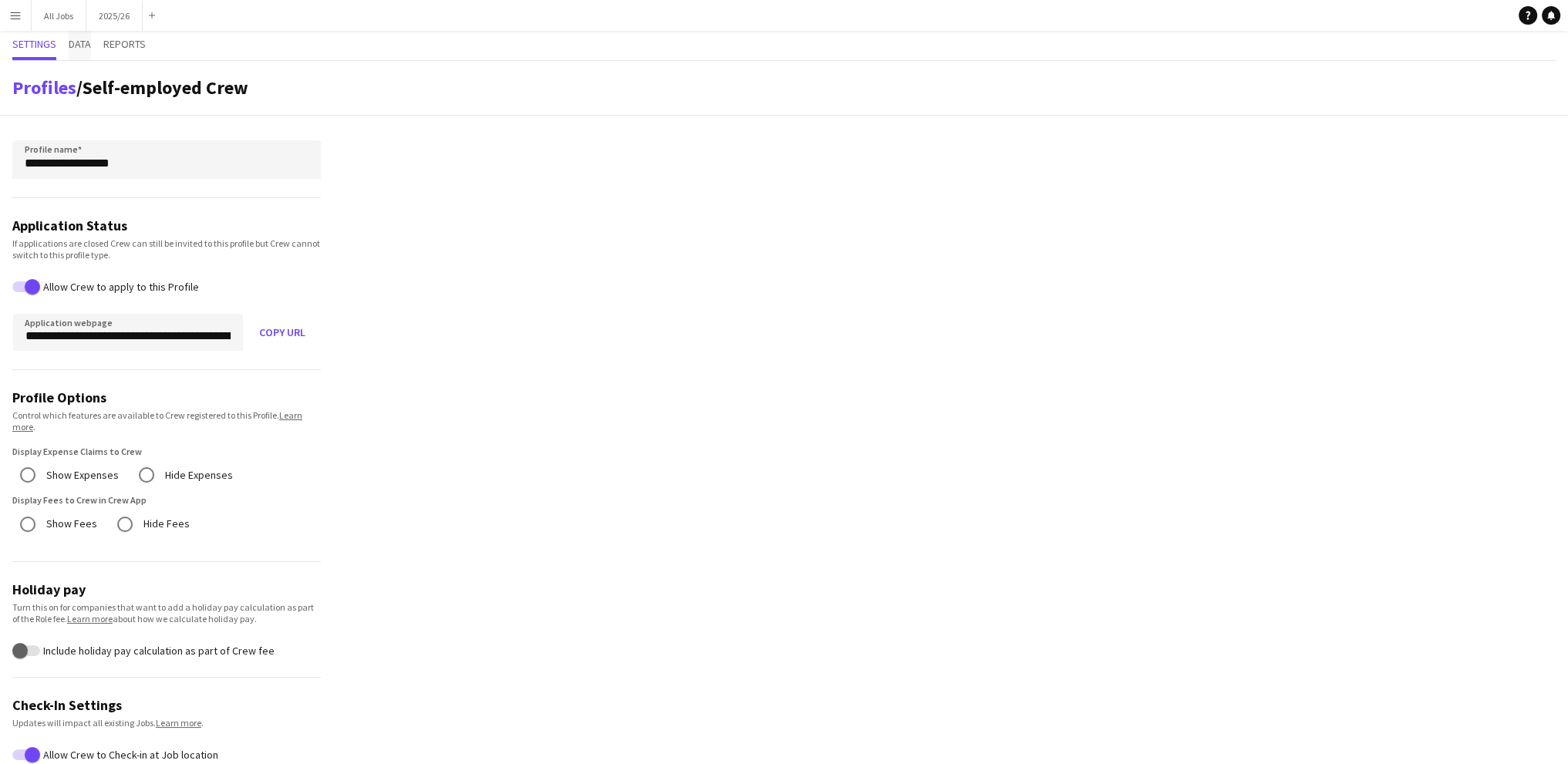
click at [82, 42] on span "Data" at bounding box center [80, 44] width 23 height 11
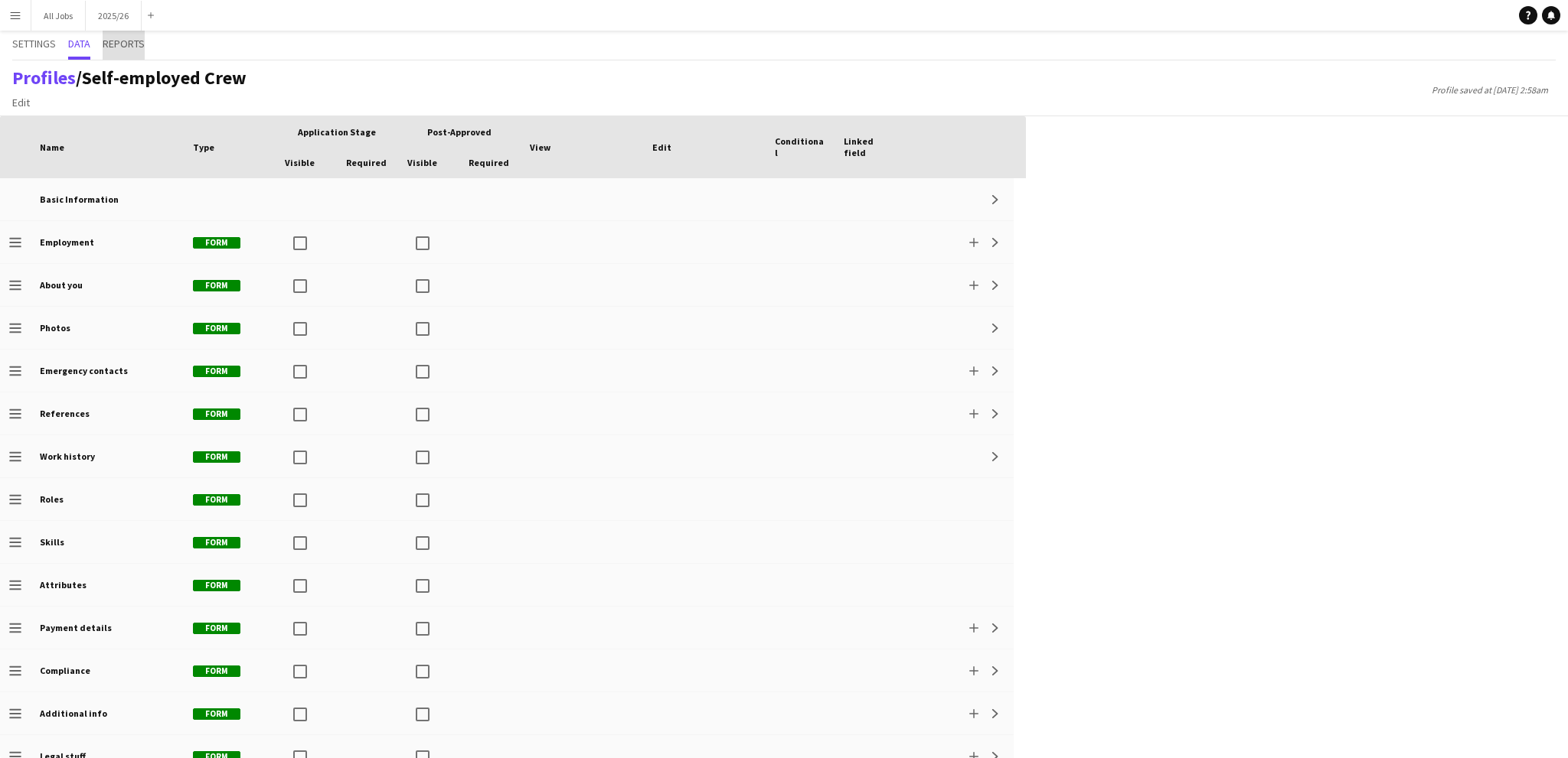
click at [122, 42] on span "Reports" at bounding box center [124, 44] width 42 height 11
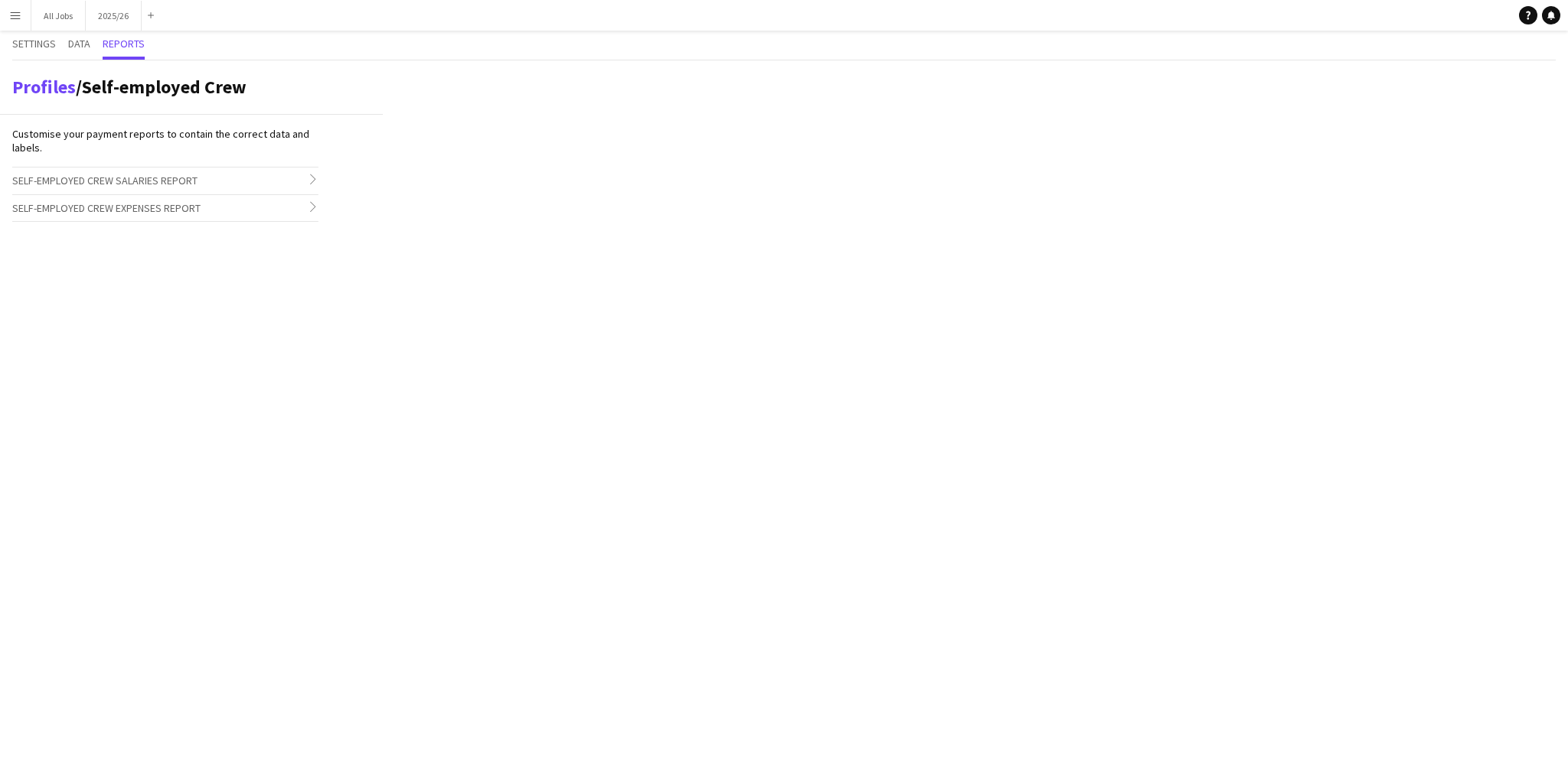
click at [98, 43] on div "Settings Data Reports" at bounding box center [784, 45] width 1543 height 30
click at [74, 45] on span "Data" at bounding box center [79, 44] width 23 height 11
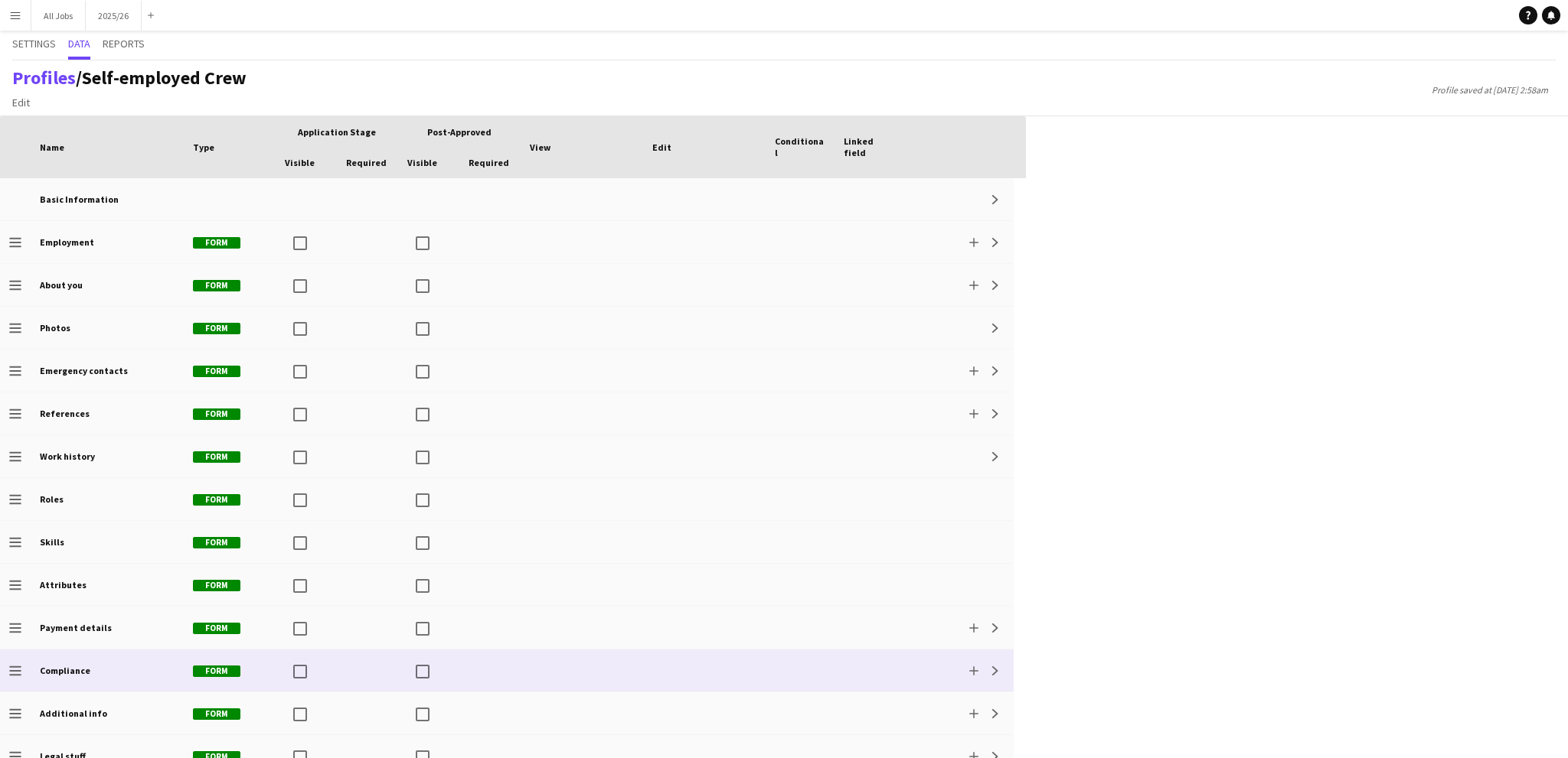
click at [62, 669] on b "Compliance" at bounding box center [65, 670] width 51 height 12
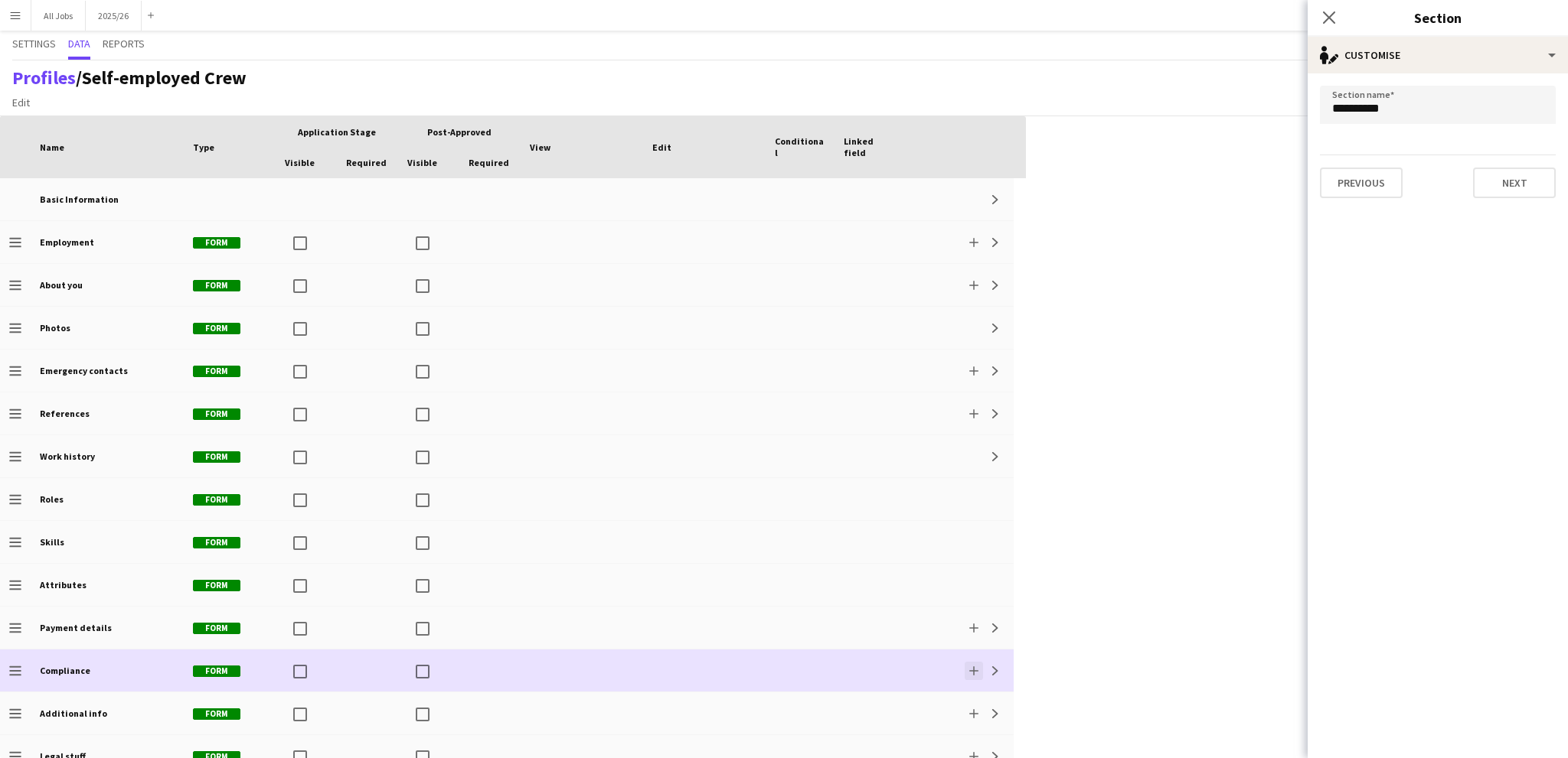
click at [971, 673] on app-icon "Add" at bounding box center [974, 671] width 9 height 9
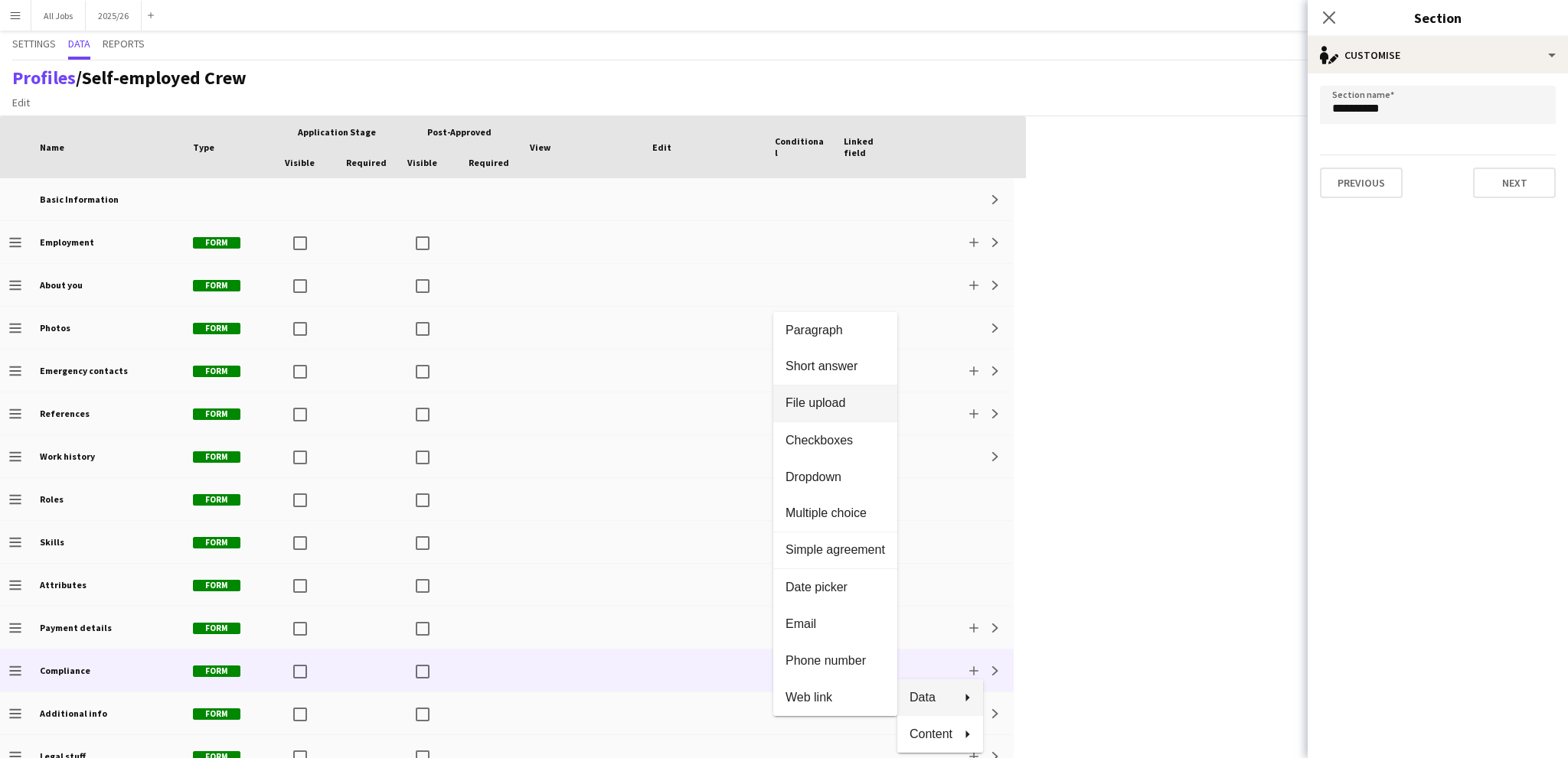
click at [819, 406] on span "File upload" at bounding box center [835, 404] width 100 height 14
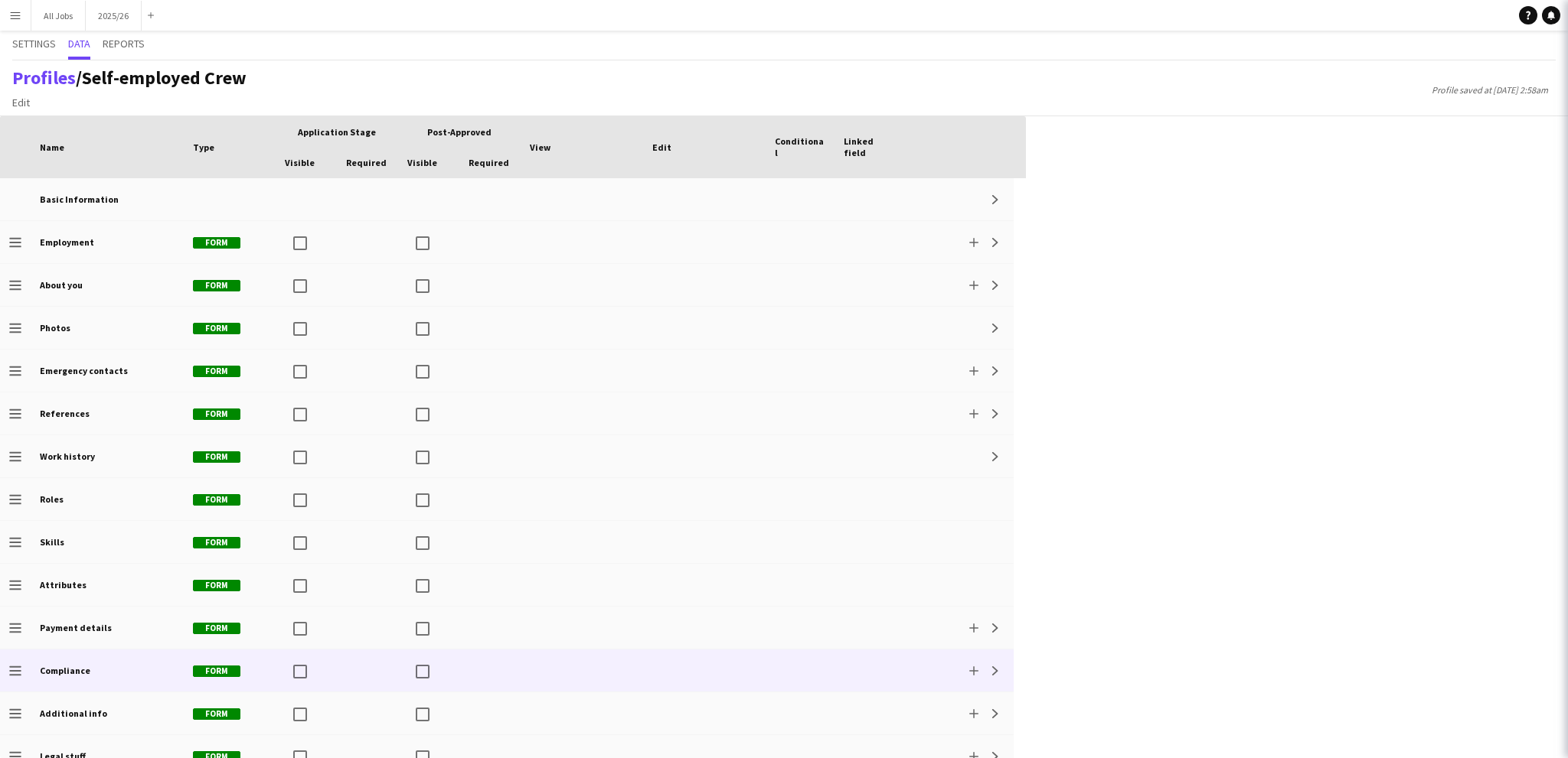
scroll to position [405, 0]
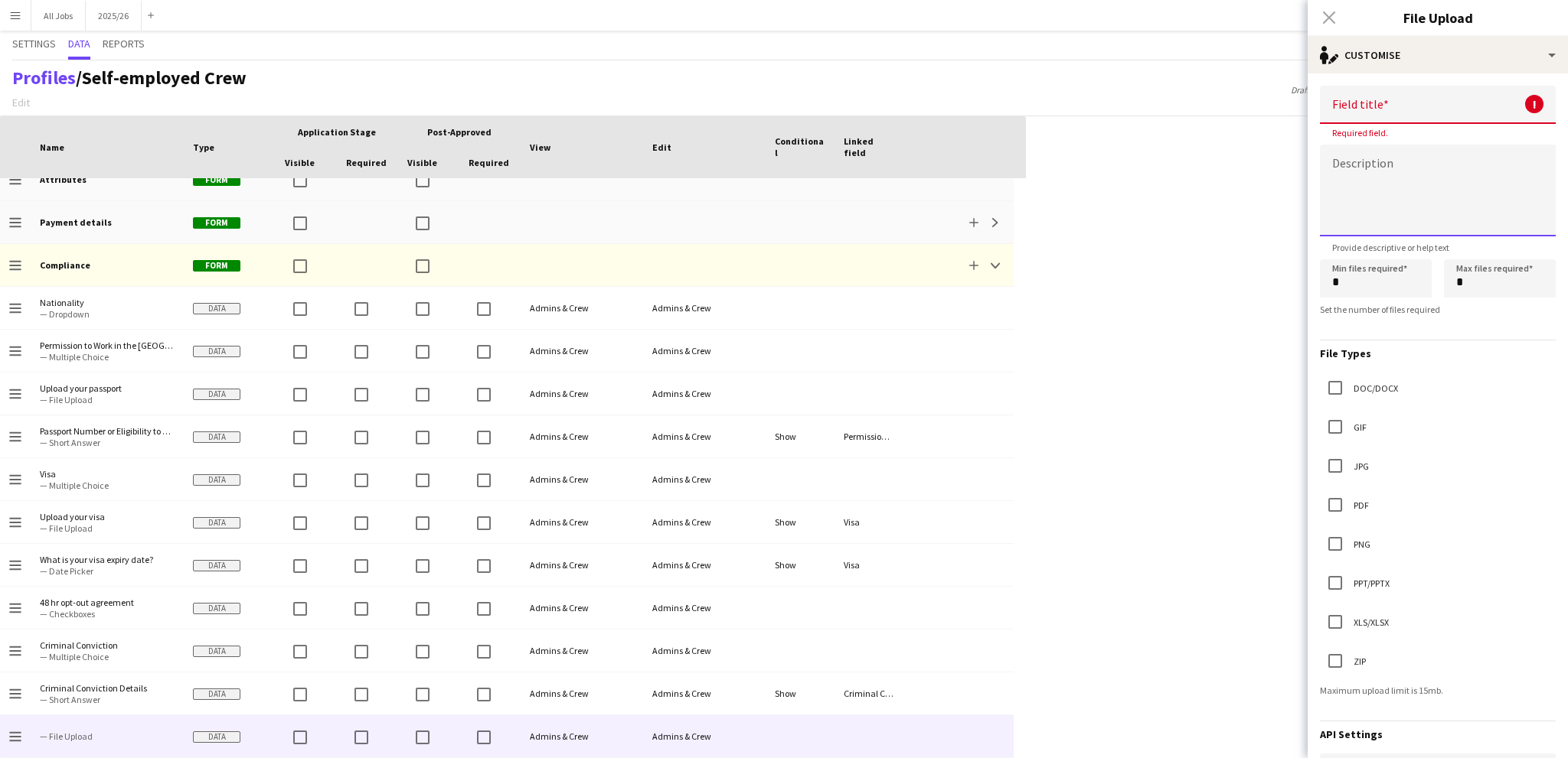
click at [1393, 180] on textarea at bounding box center [1437, 191] width 236 height 92
click at [1362, 108] on input at bounding box center [1437, 104] width 236 height 38
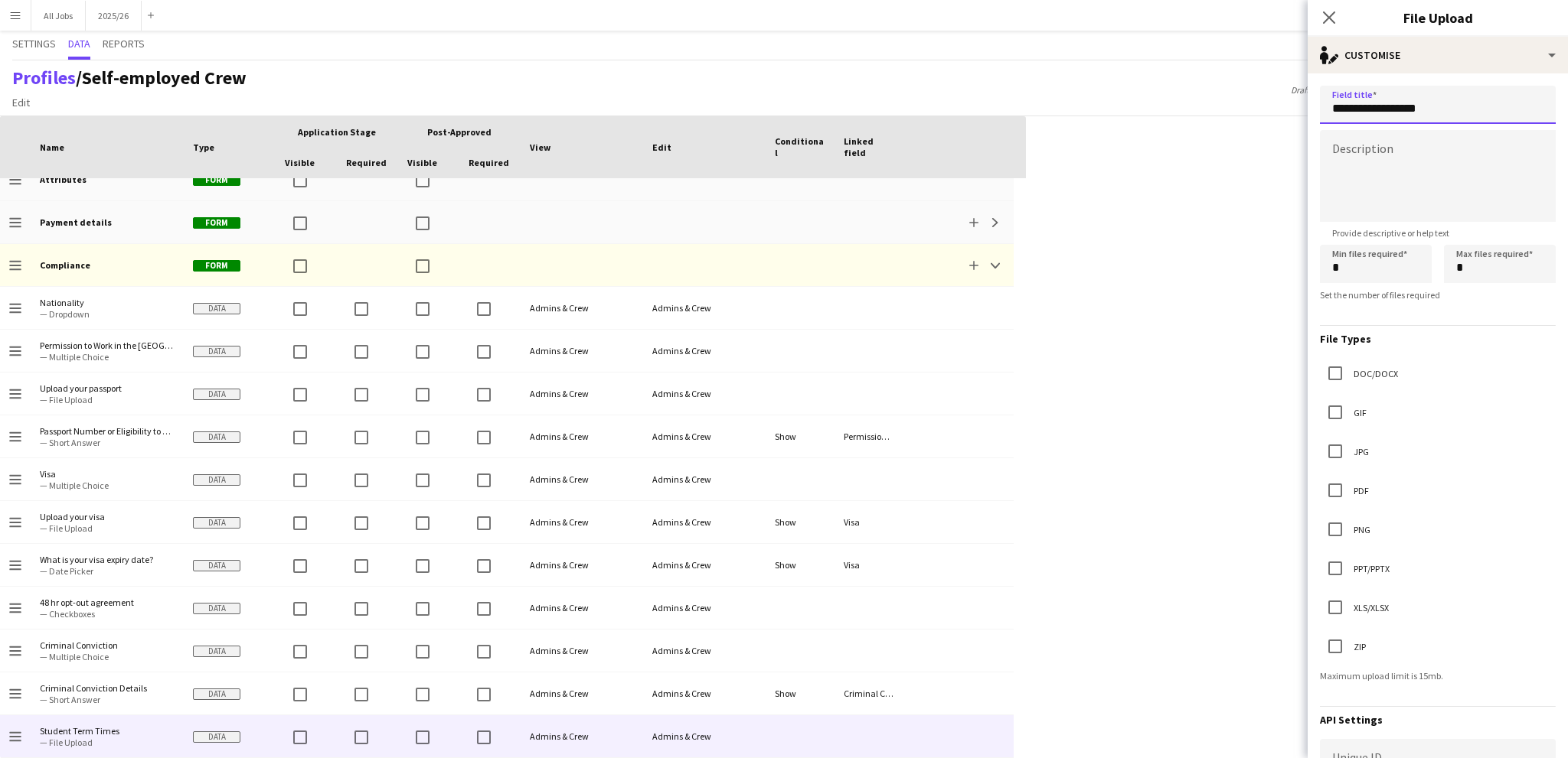
type input "**********"
click at [1390, 159] on textarea at bounding box center [1437, 176] width 236 height 92
click at [1421, 192] on textarea at bounding box center [1437, 176] width 236 height 92
drag, startPoint x: 1490, startPoint y: 153, endPoint x: 1511, endPoint y: 149, distance: 21.4
click at [1511, 149] on textarea "**********" at bounding box center [1437, 176] width 236 height 92
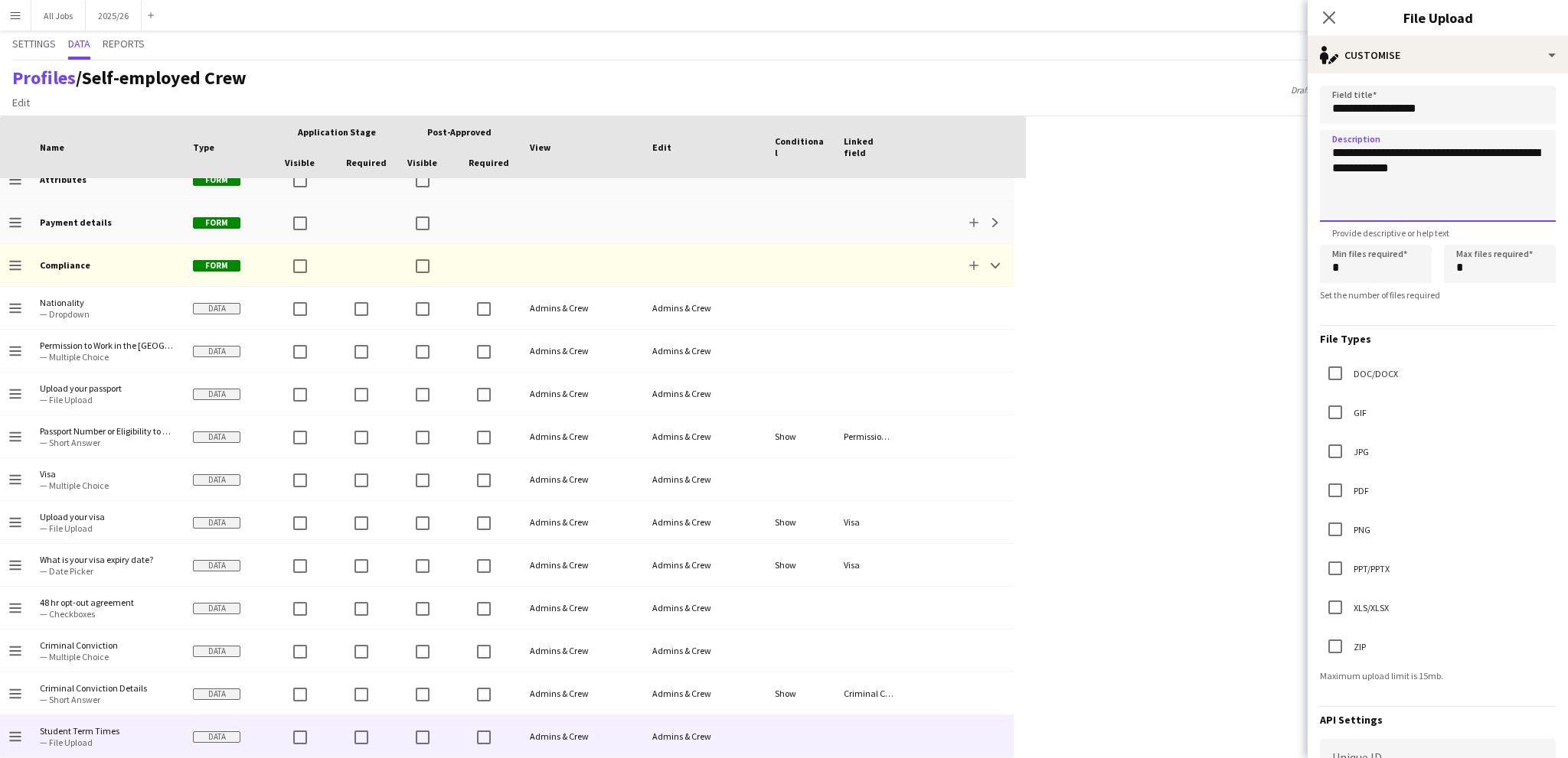
type textarea "**********"
click at [1470, 261] on input "*" at bounding box center [1499, 264] width 112 height 38
type input "*"
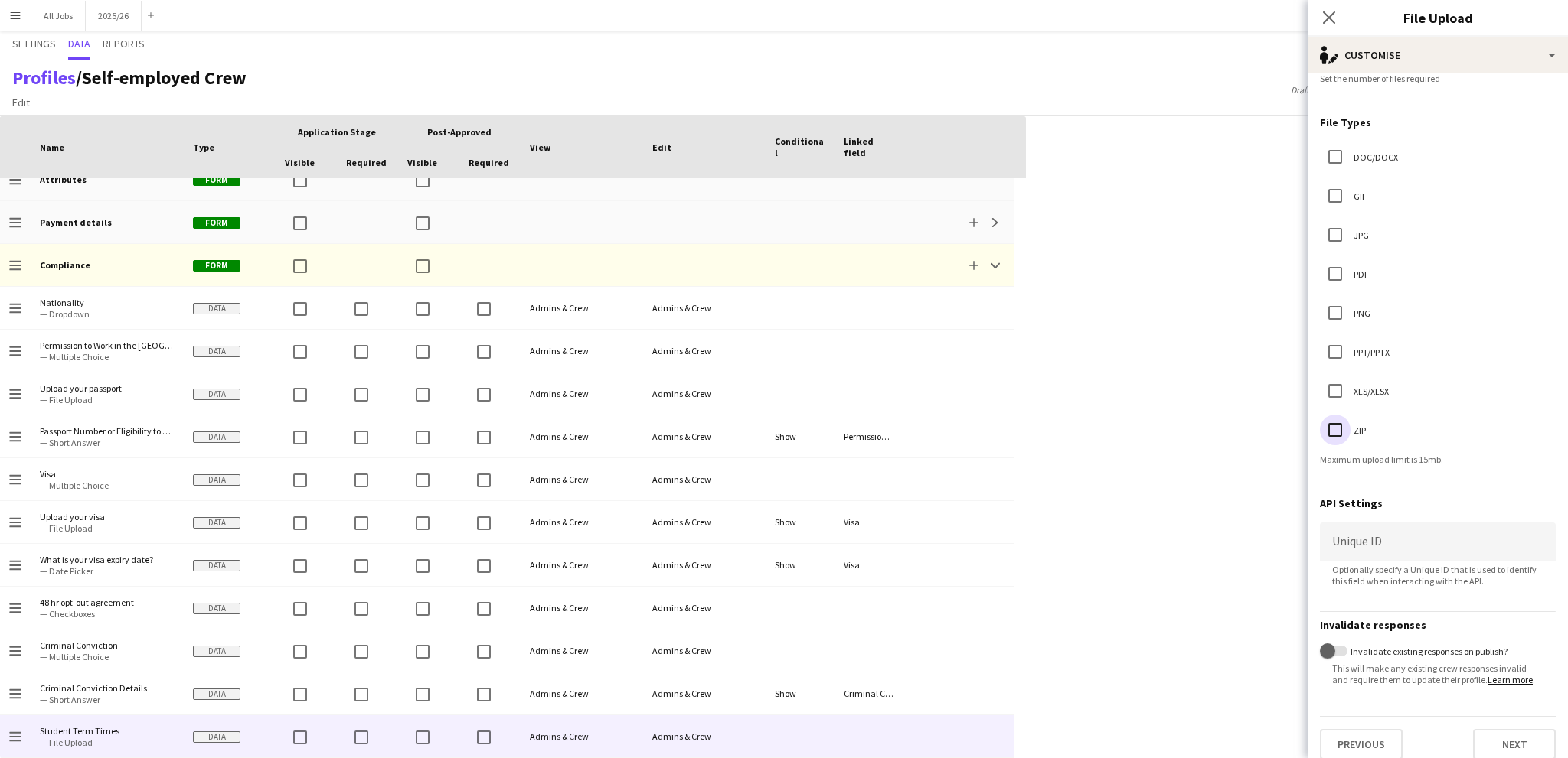
scroll to position [245, 0]
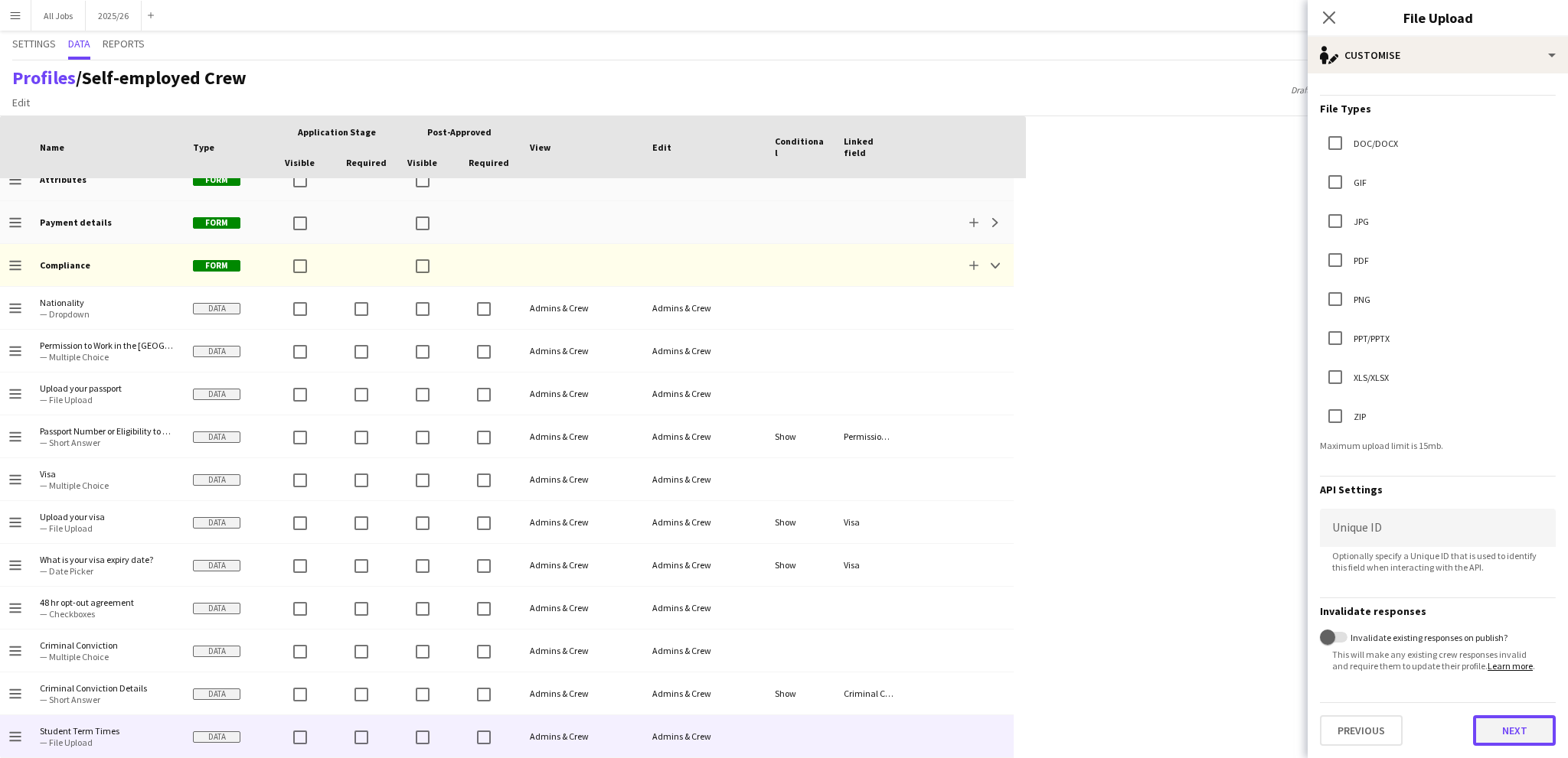
click at [1489, 733] on button "Next" at bounding box center [1514, 730] width 83 height 30
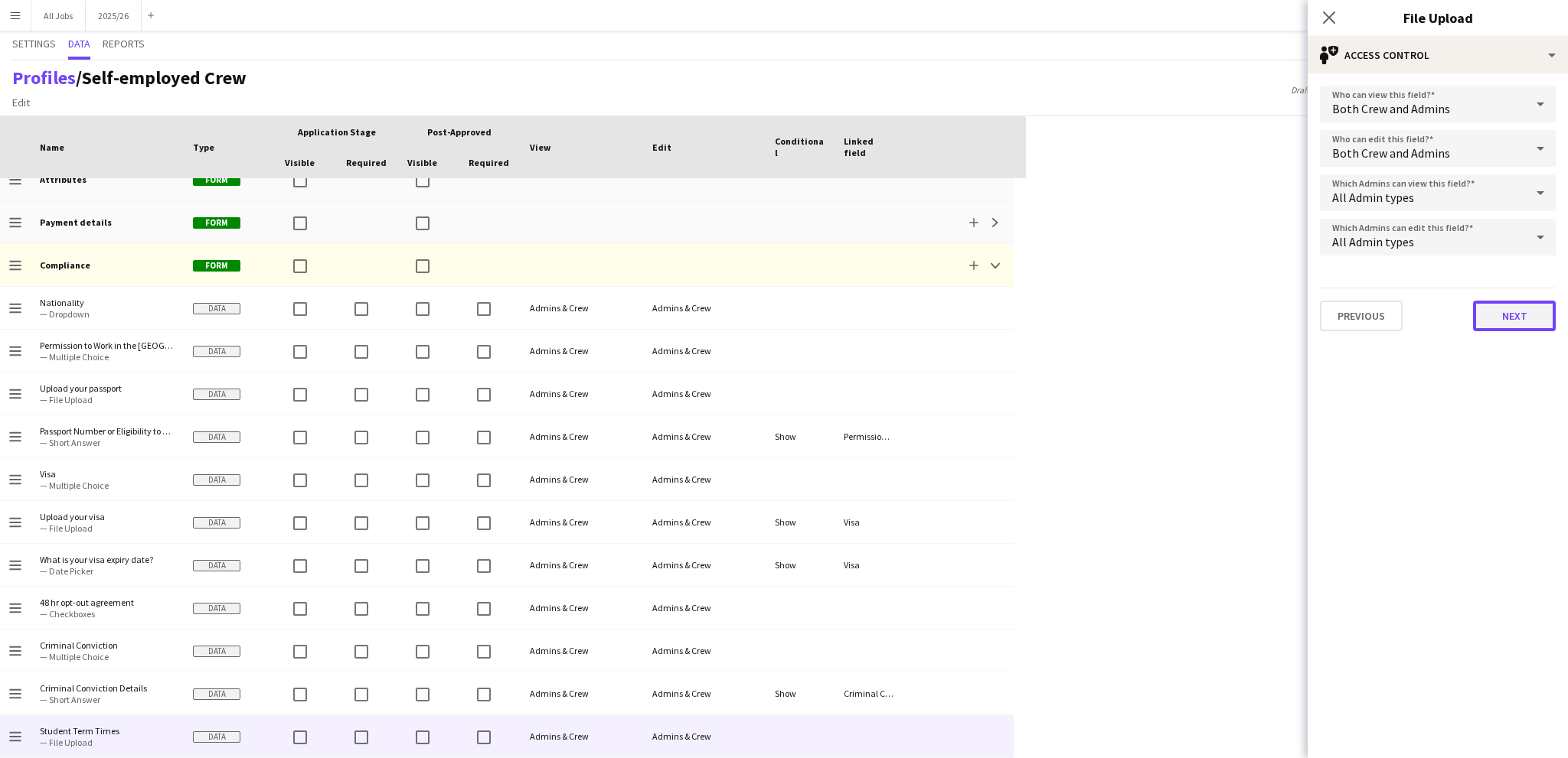
click at [1499, 307] on button "Next" at bounding box center [1514, 315] width 83 height 30
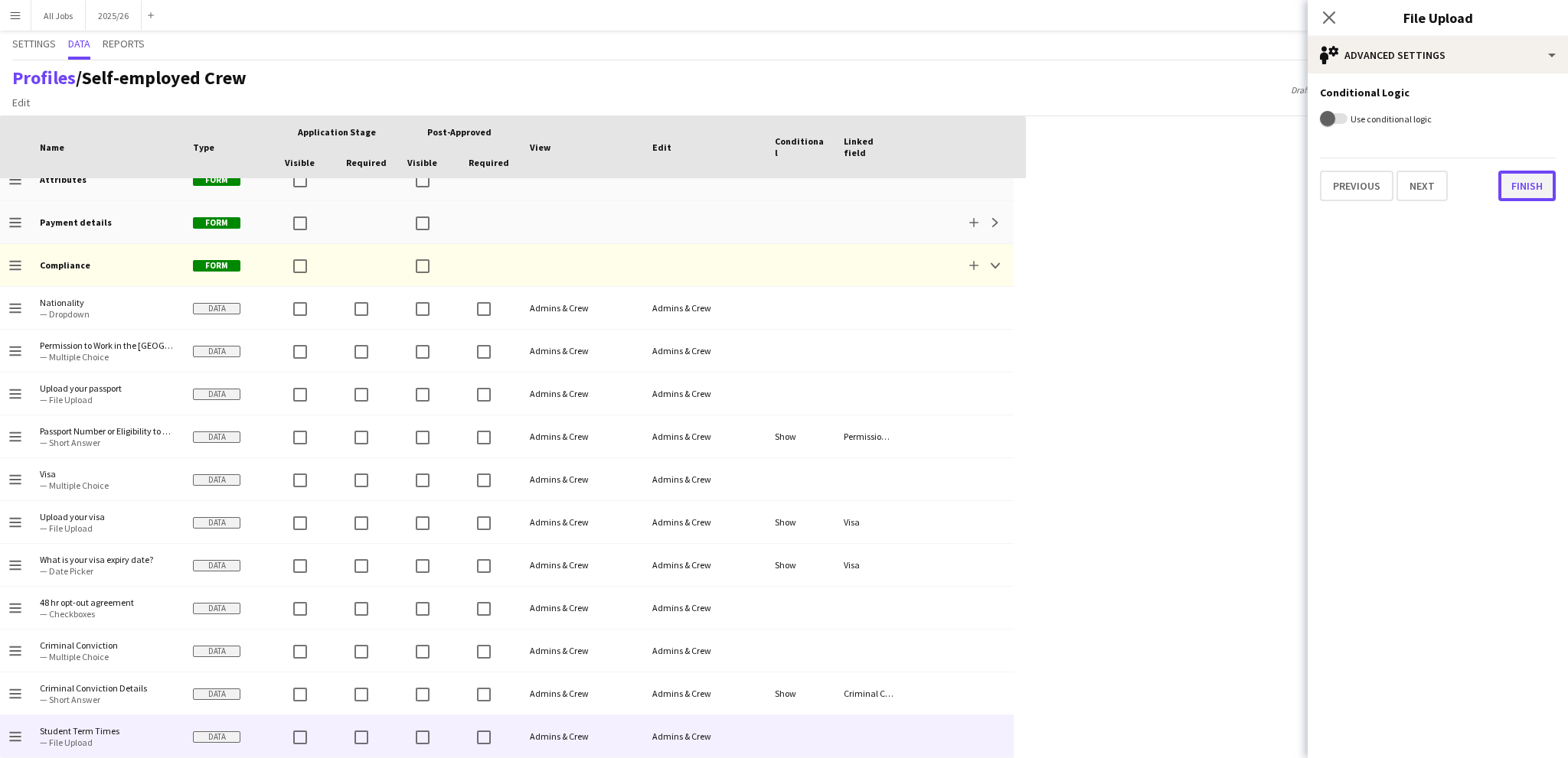
click at [1533, 189] on button "Finish" at bounding box center [1527, 185] width 58 height 30
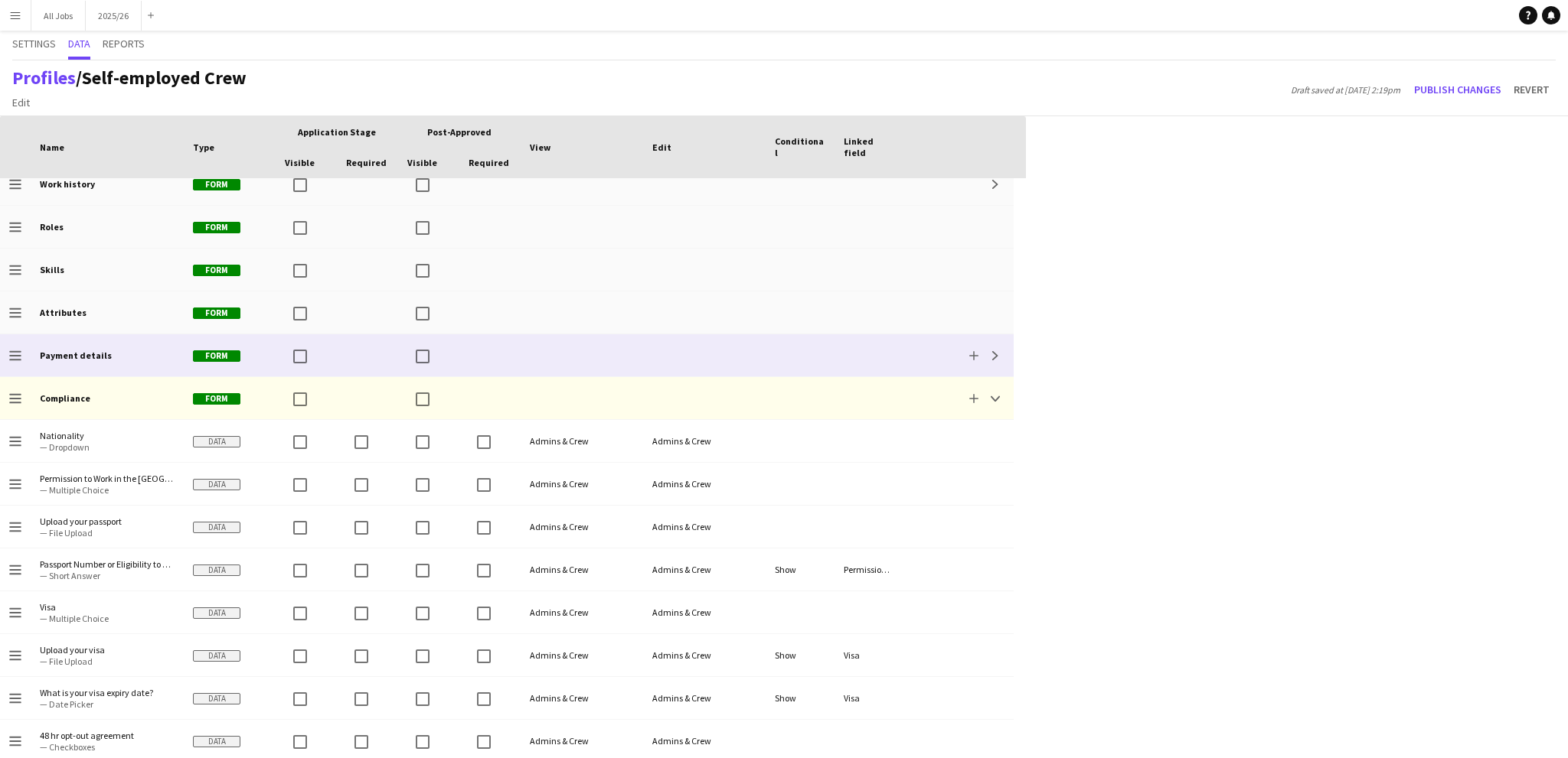
scroll to position [176, 0]
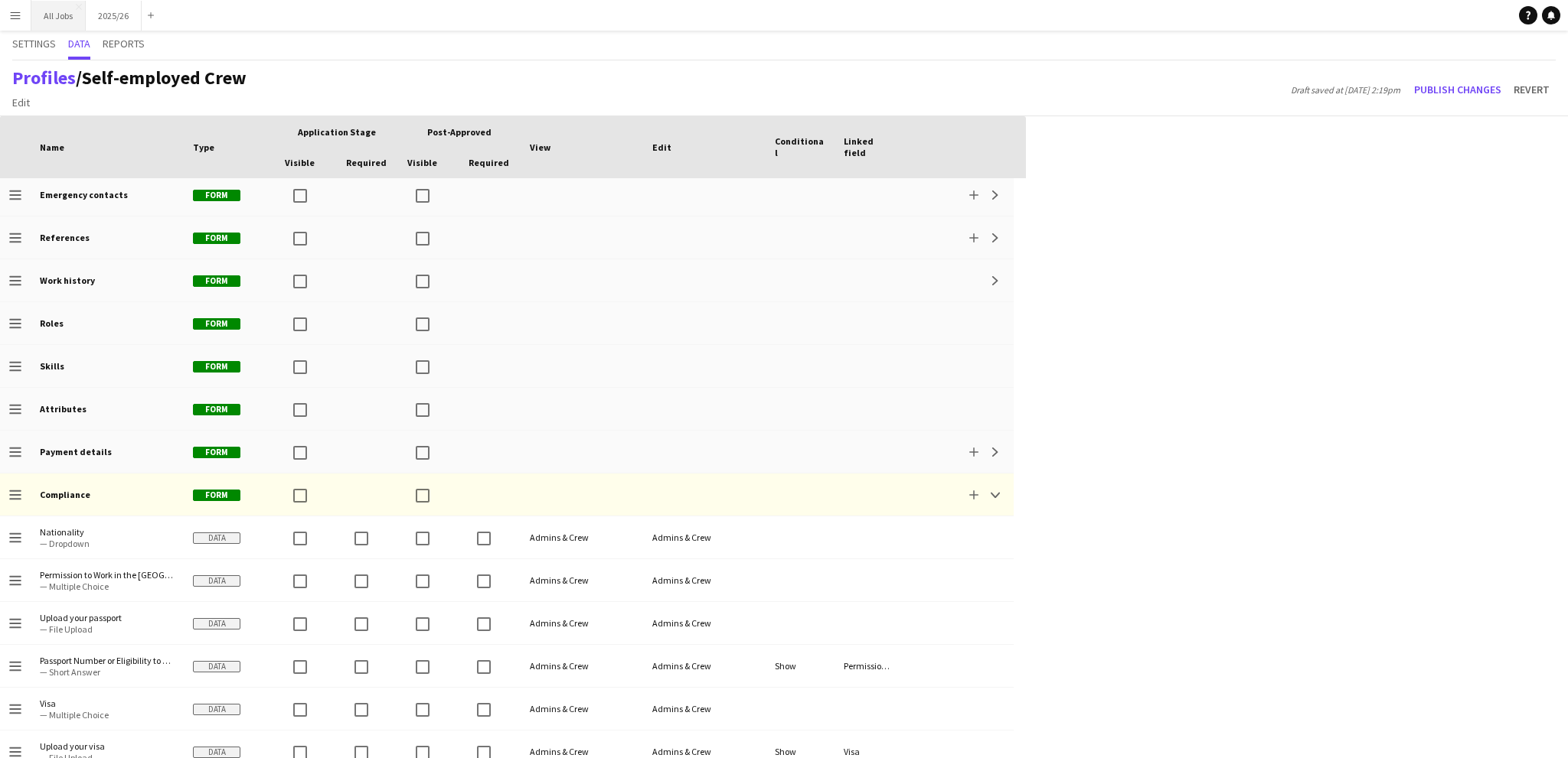
click at [37, 21] on button "All Jobs Close" at bounding box center [58, 16] width 54 height 30
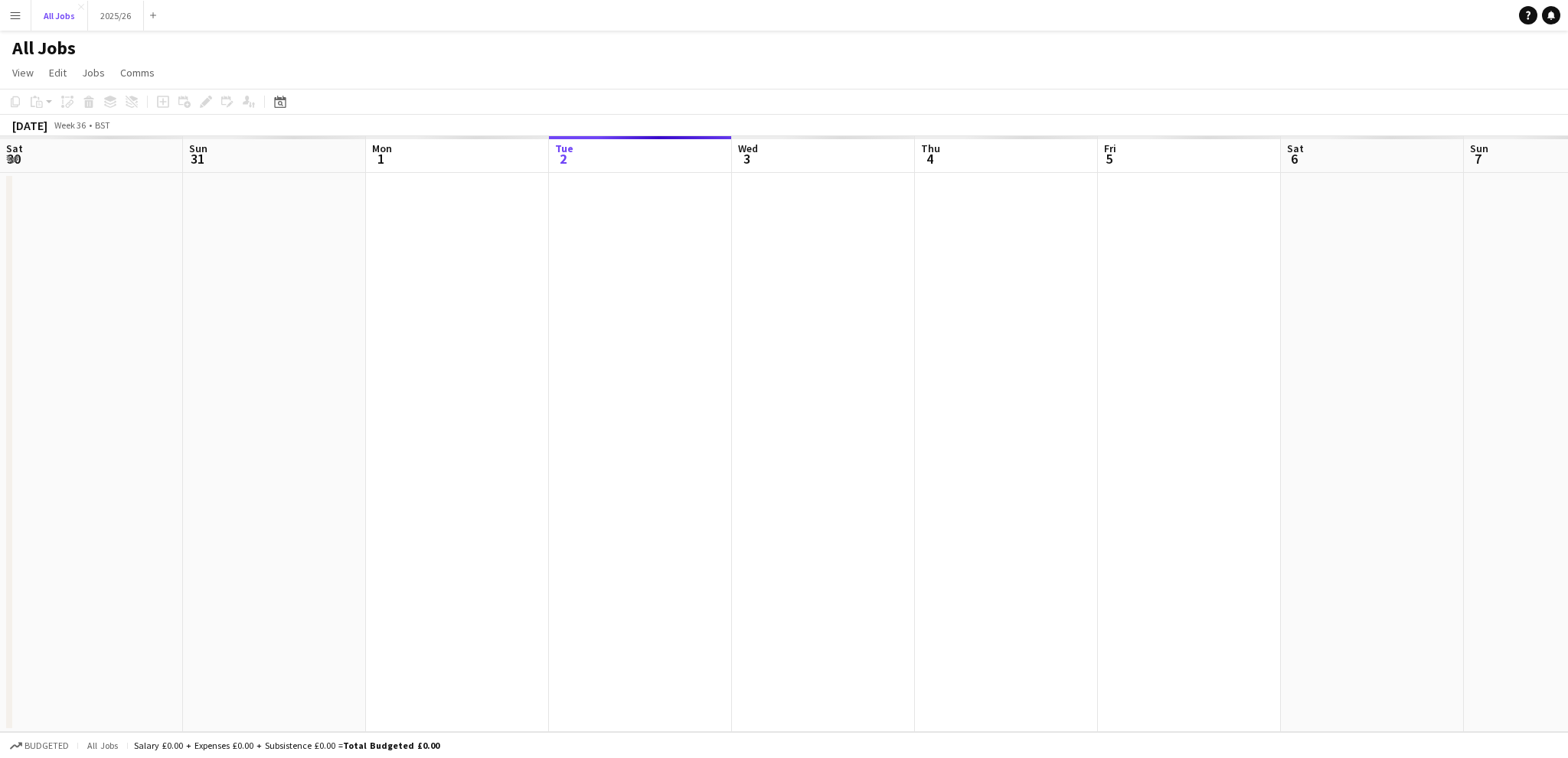
scroll to position [0, 366]
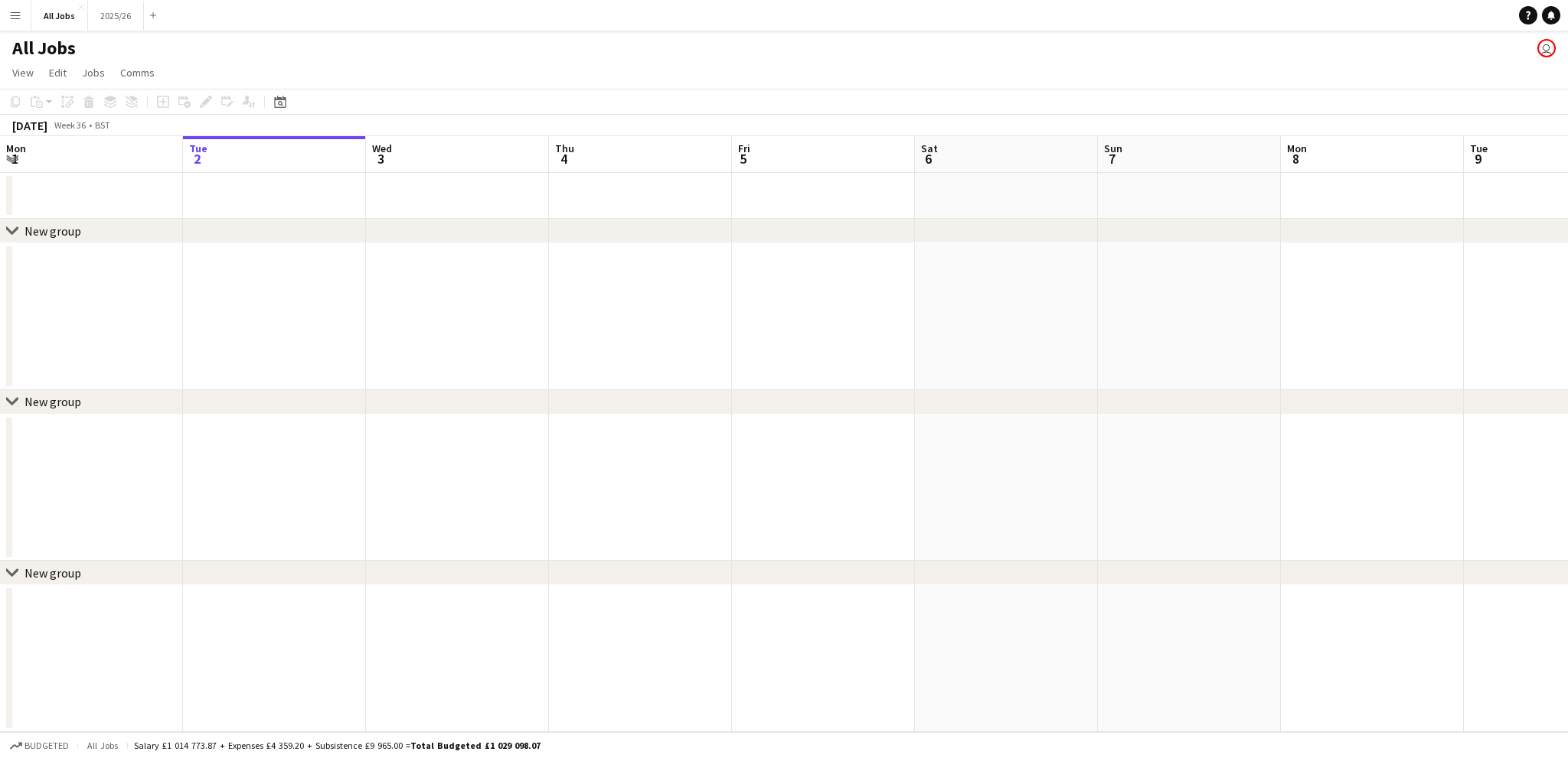
click at [24, 9] on button "Menu" at bounding box center [15, 15] width 30 height 30
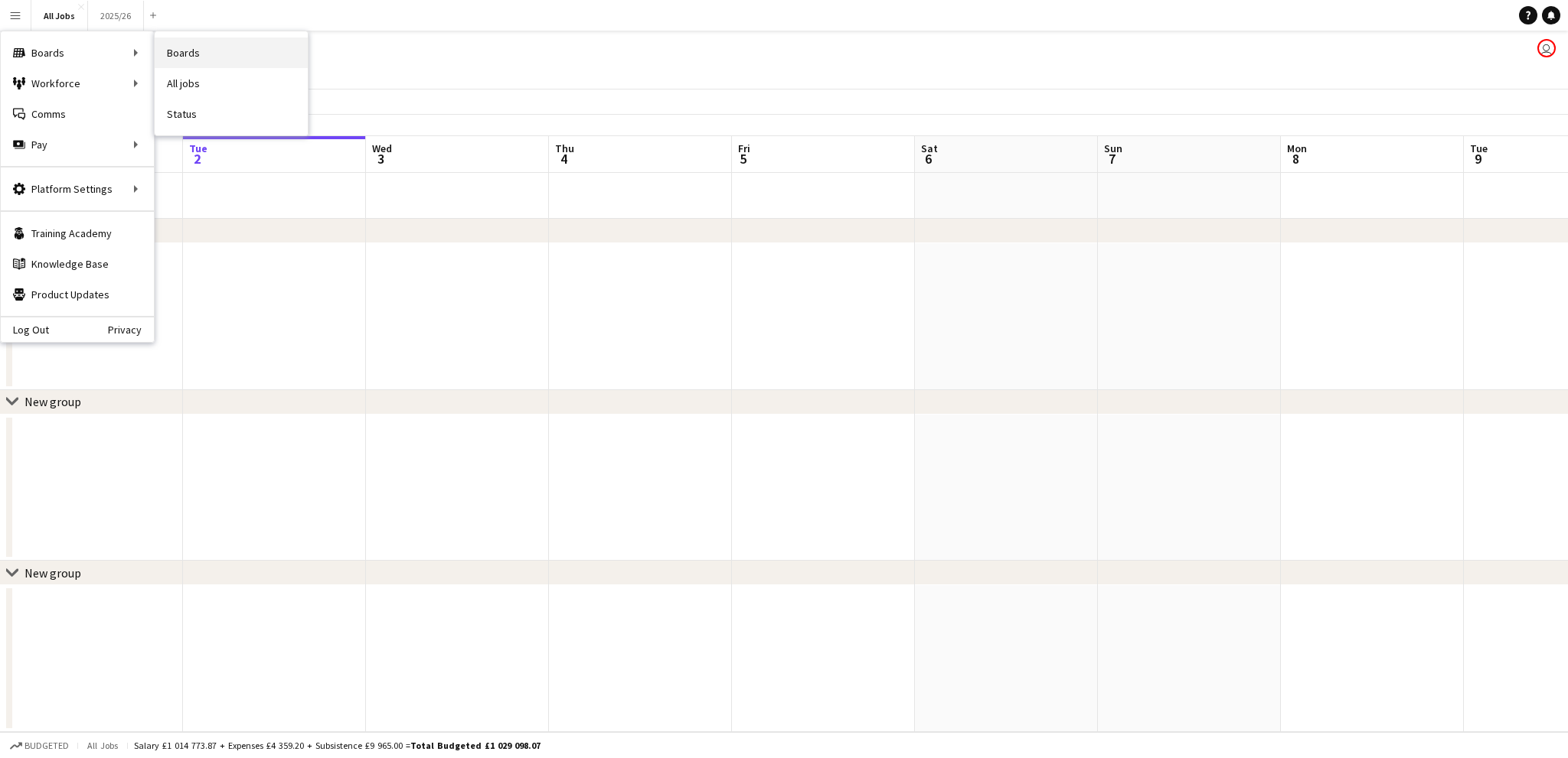
click at [178, 51] on link "Boards" at bounding box center [231, 52] width 153 height 30
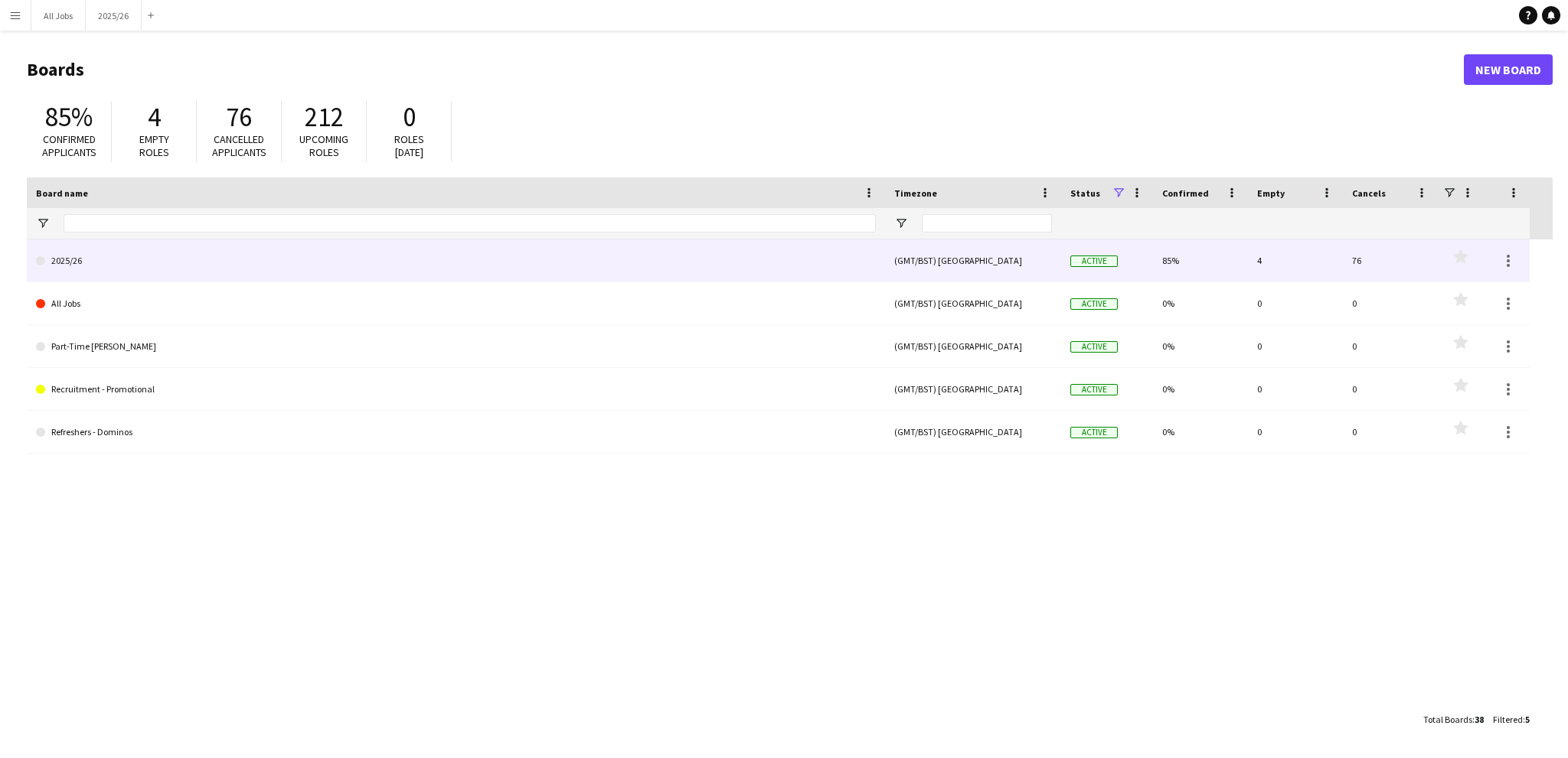
click at [62, 264] on link "2025/26" at bounding box center [455, 261] width 840 height 43
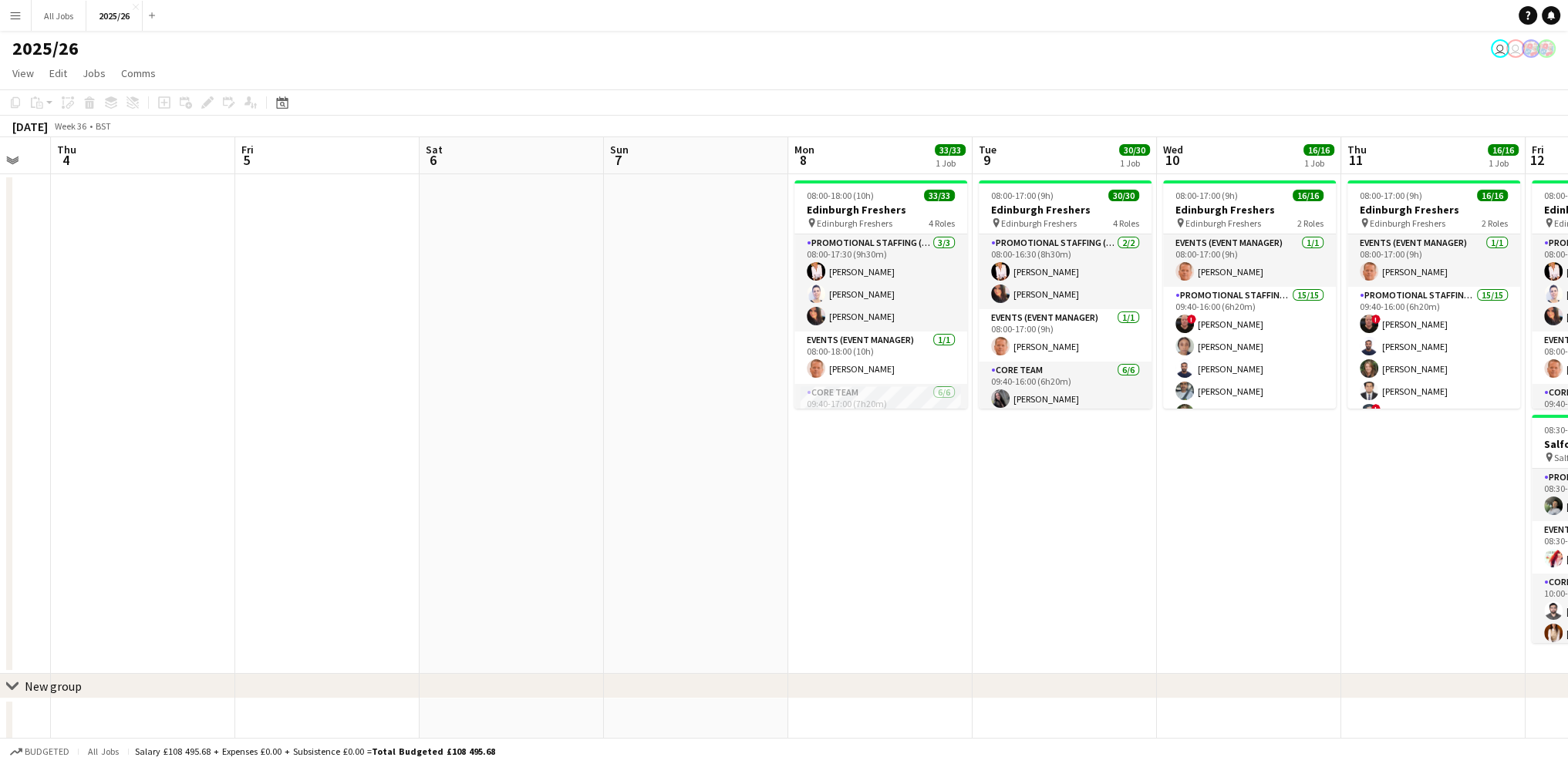
scroll to position [0, 505]
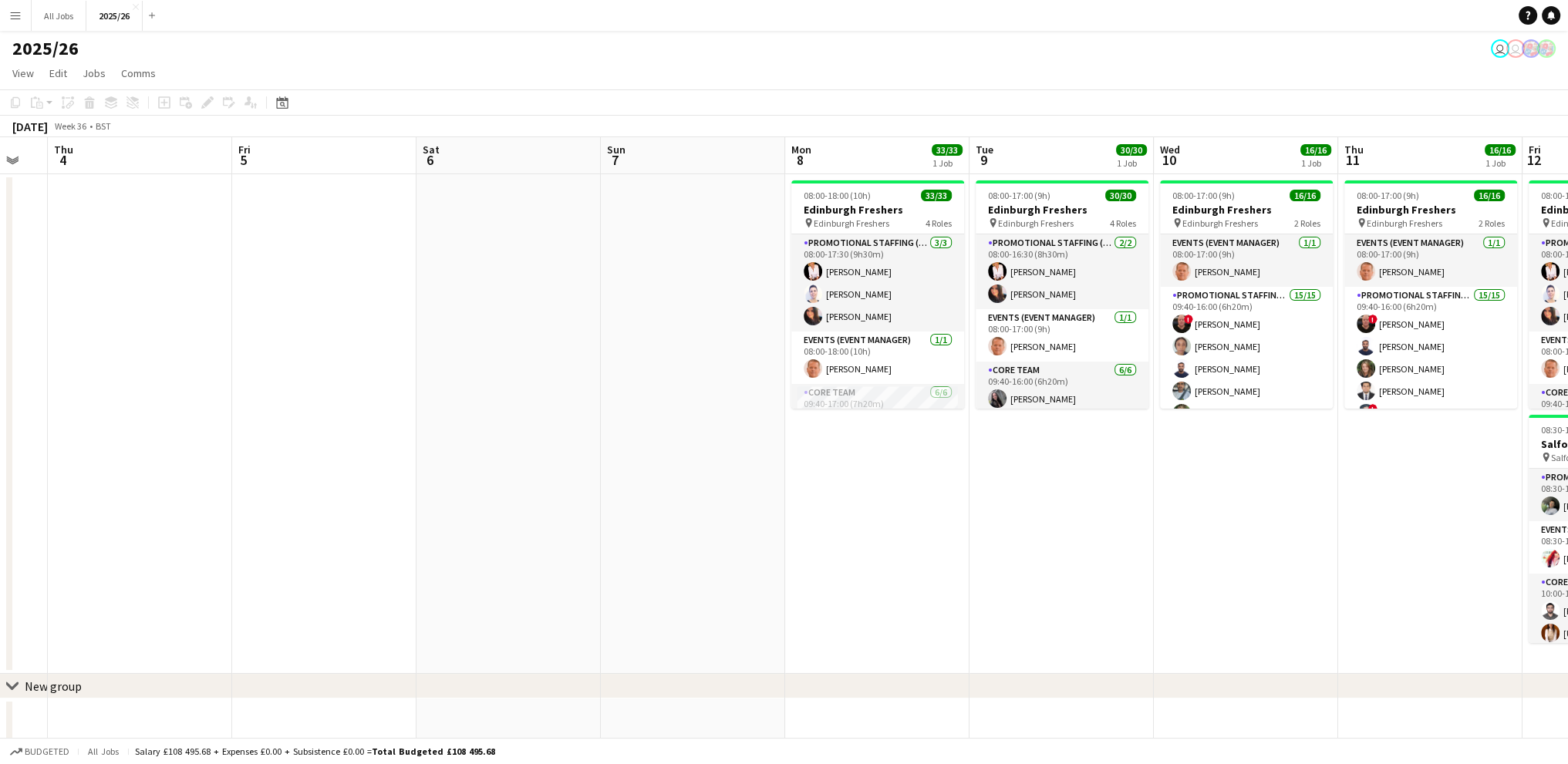
drag, startPoint x: 1192, startPoint y: 403, endPoint x: 687, endPoint y: 434, distance: 506.0
click at [687, 434] on app-calendar-viewport "Mon 1 Tue 2 Wed 3 Thu 4 Fri 5 Sat 6 Sun 7 Mon 8 33/33 1 Job Tue 9 30/30 1 Job W…" at bounding box center [784, 441] width 1568 height 608
click at [839, 293] on app-card-role "Core Team 6/6 09:40-17:00 (7h20m) Charlotte Newell RACHEL ELIZABETH BROWN Liann…" at bounding box center [878, 237] width 173 height 169
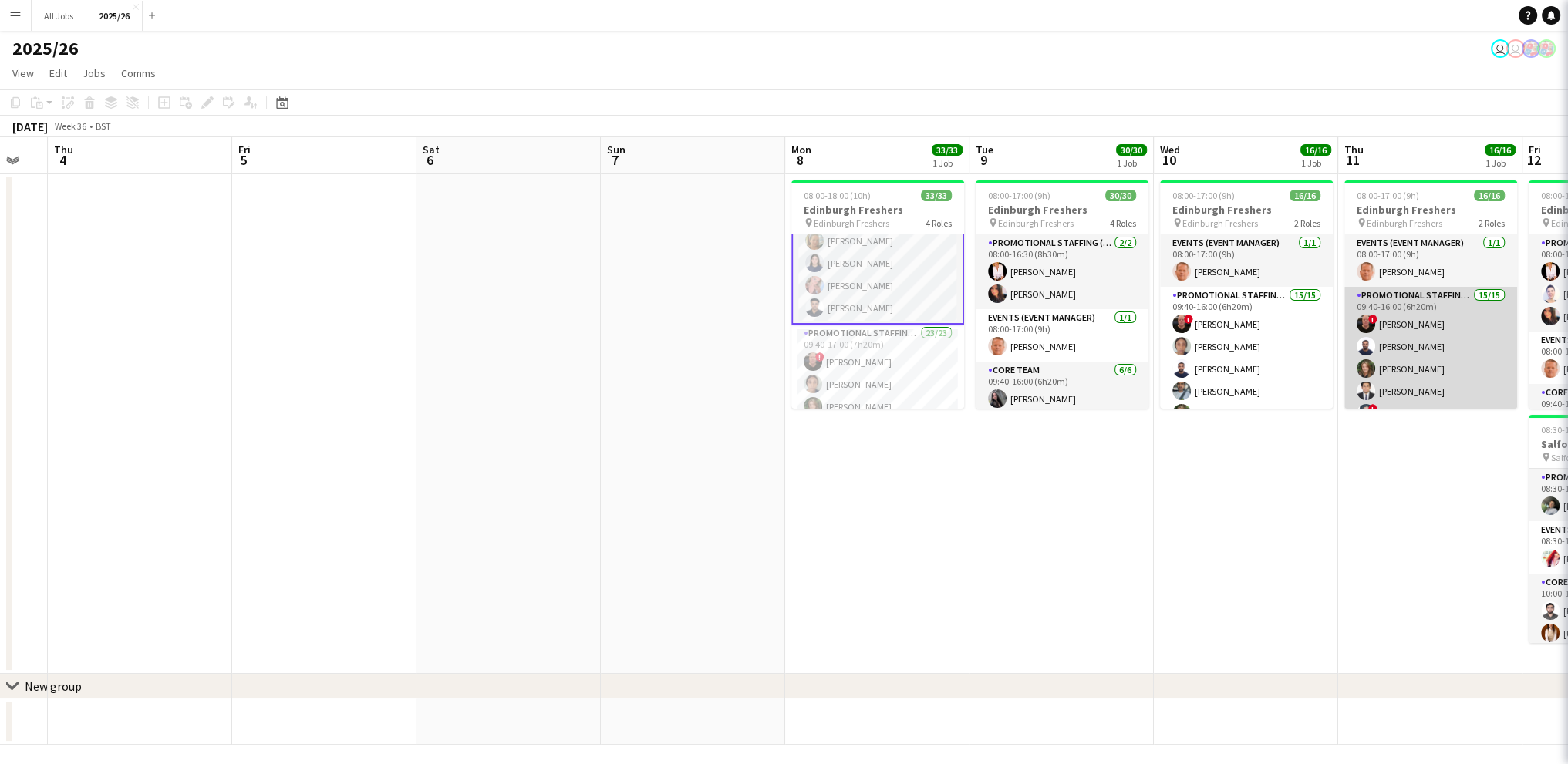
scroll to position [232, 0]
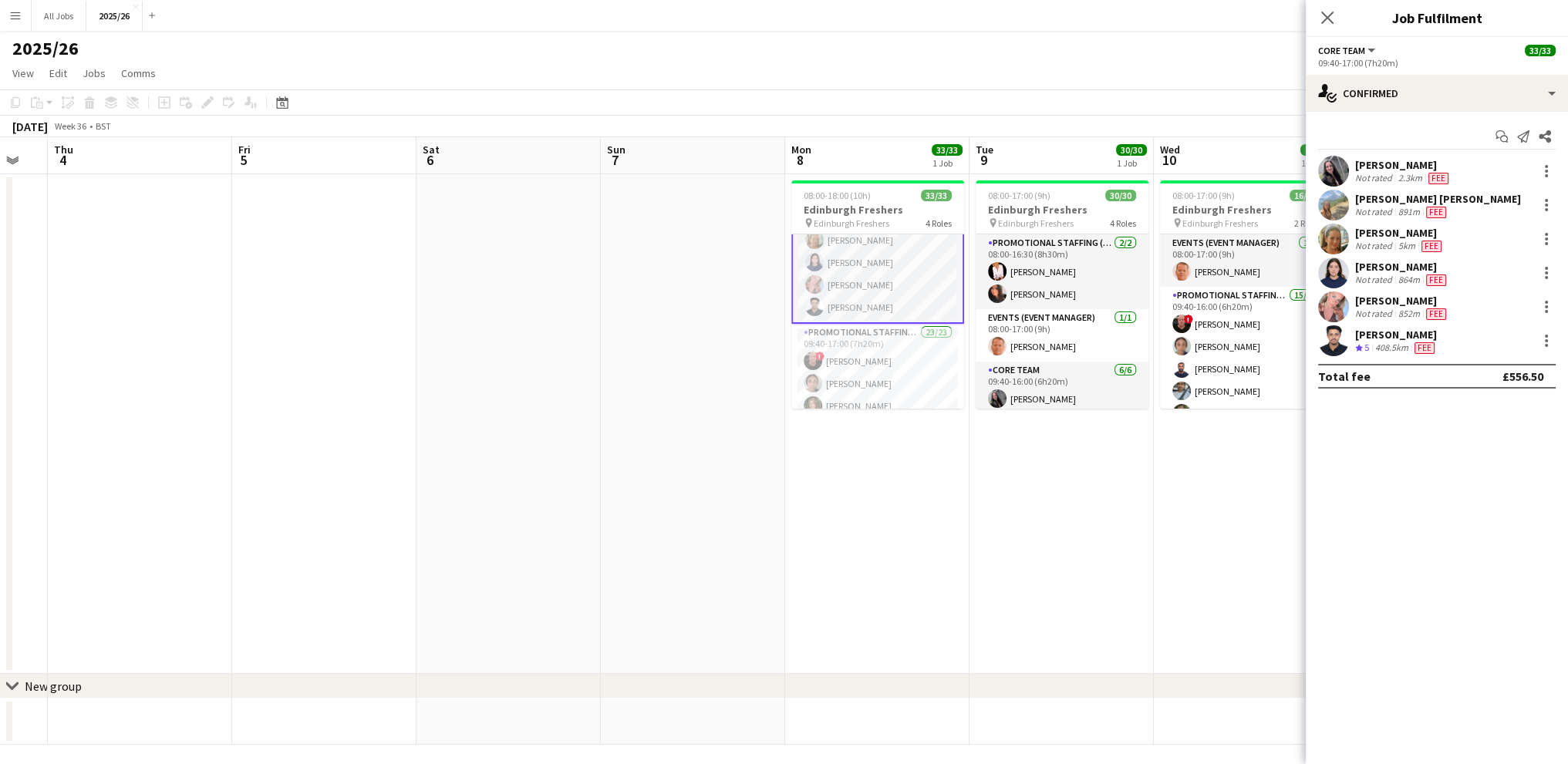
click at [1371, 322] on div "Charlotte Newell Not rated 2.3km Fee RACHEL ELIZABETH BROWN Not rated 891m Fee …" at bounding box center [1437, 256] width 262 height 201
click at [1438, 341] on div "[PERSON_NAME]" at bounding box center [1396, 335] width 82 height 14
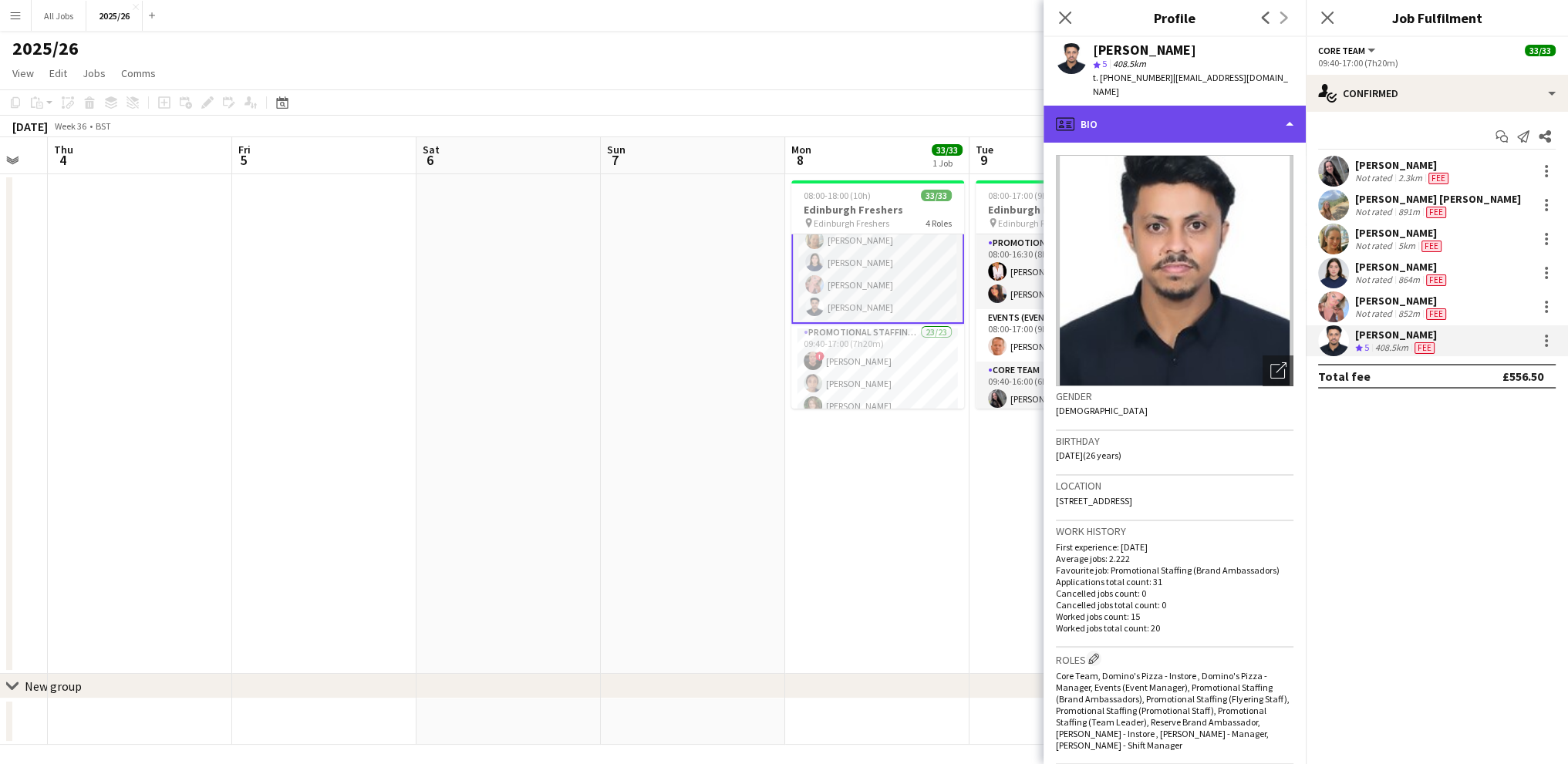
click at [1123, 106] on div "profile Bio" at bounding box center [1174, 124] width 262 height 37
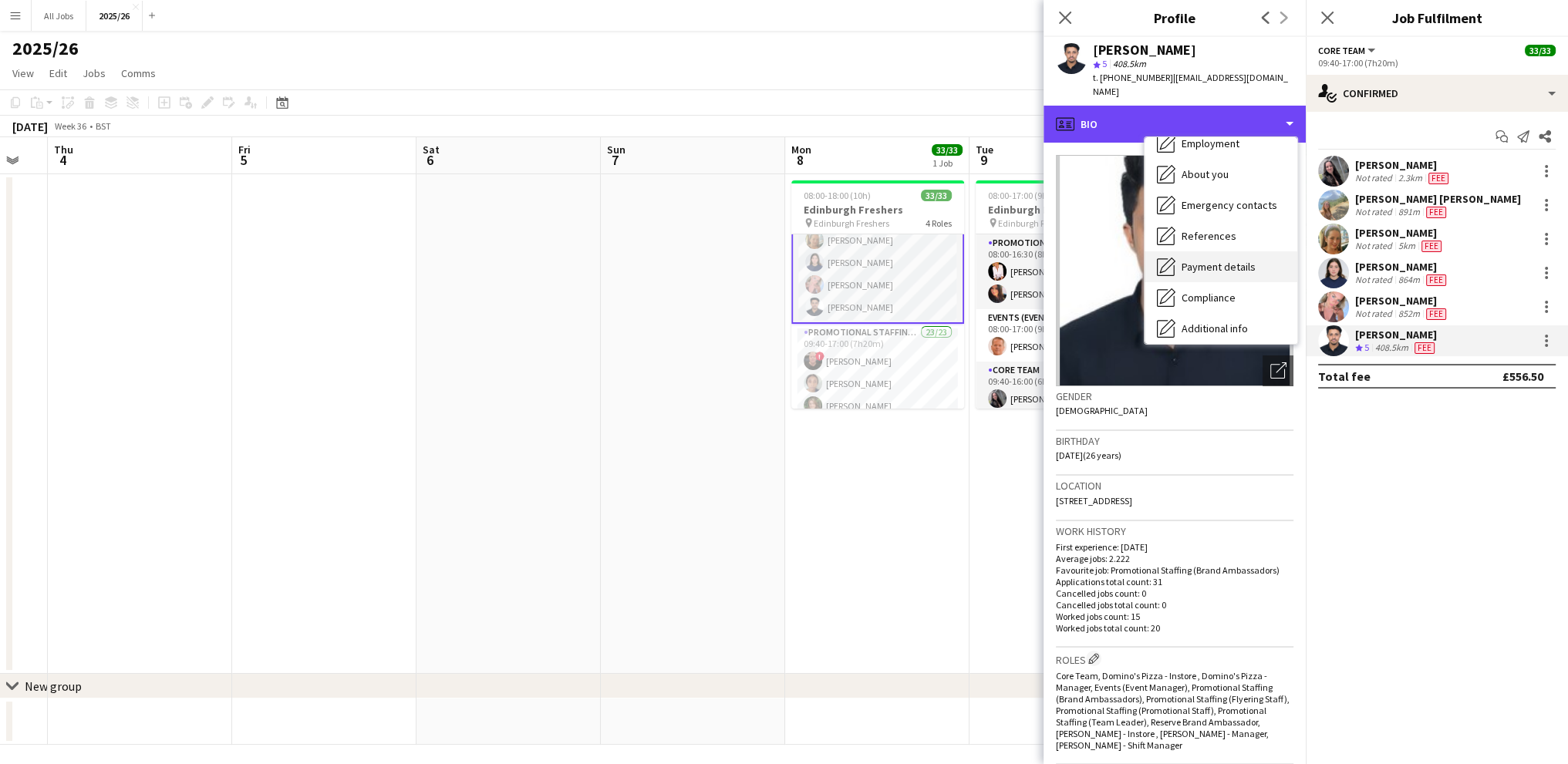
scroll to position [155, 0]
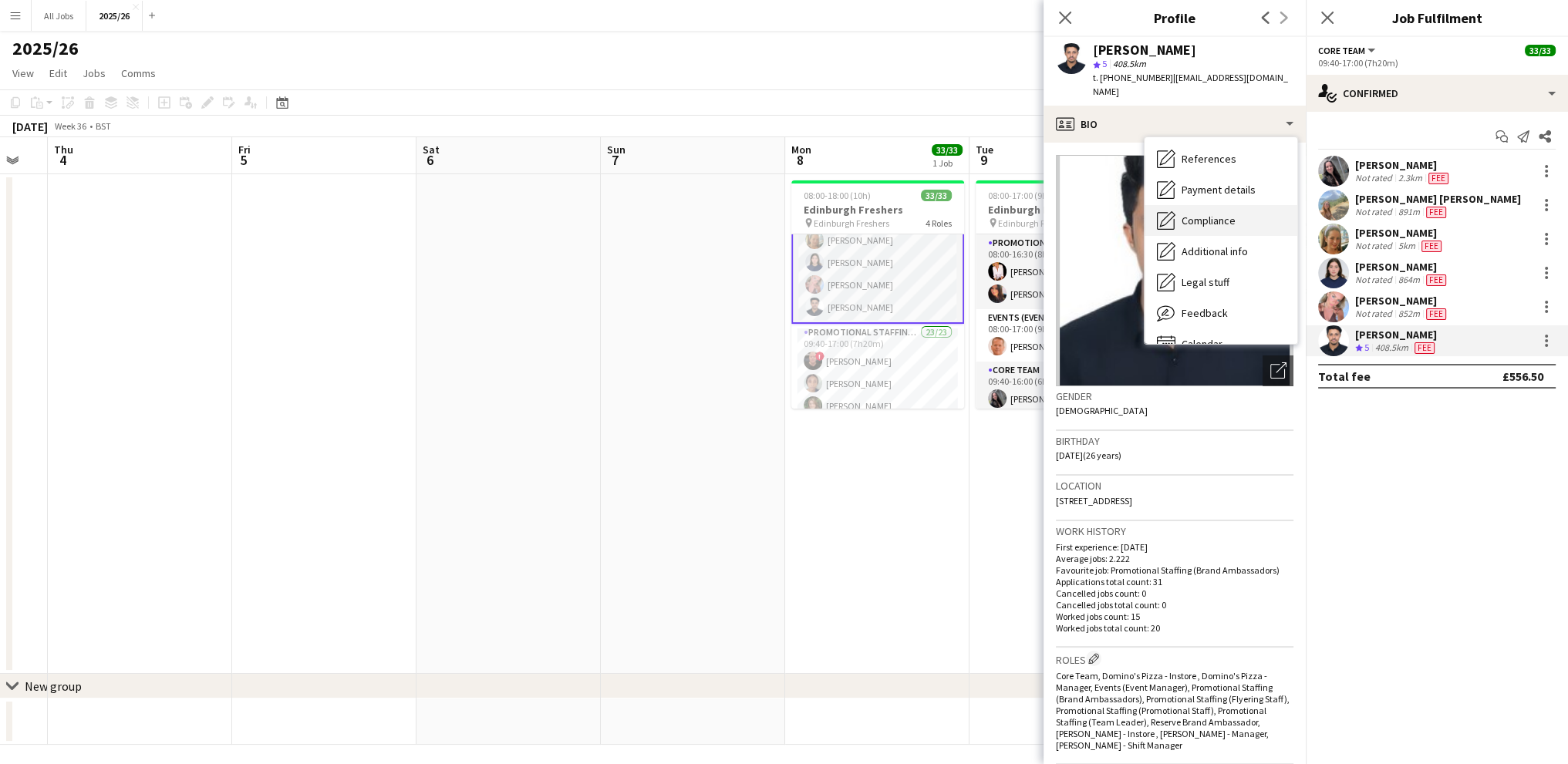
click at [1196, 213] on span "Compliance" at bounding box center [1208, 220] width 54 height 14
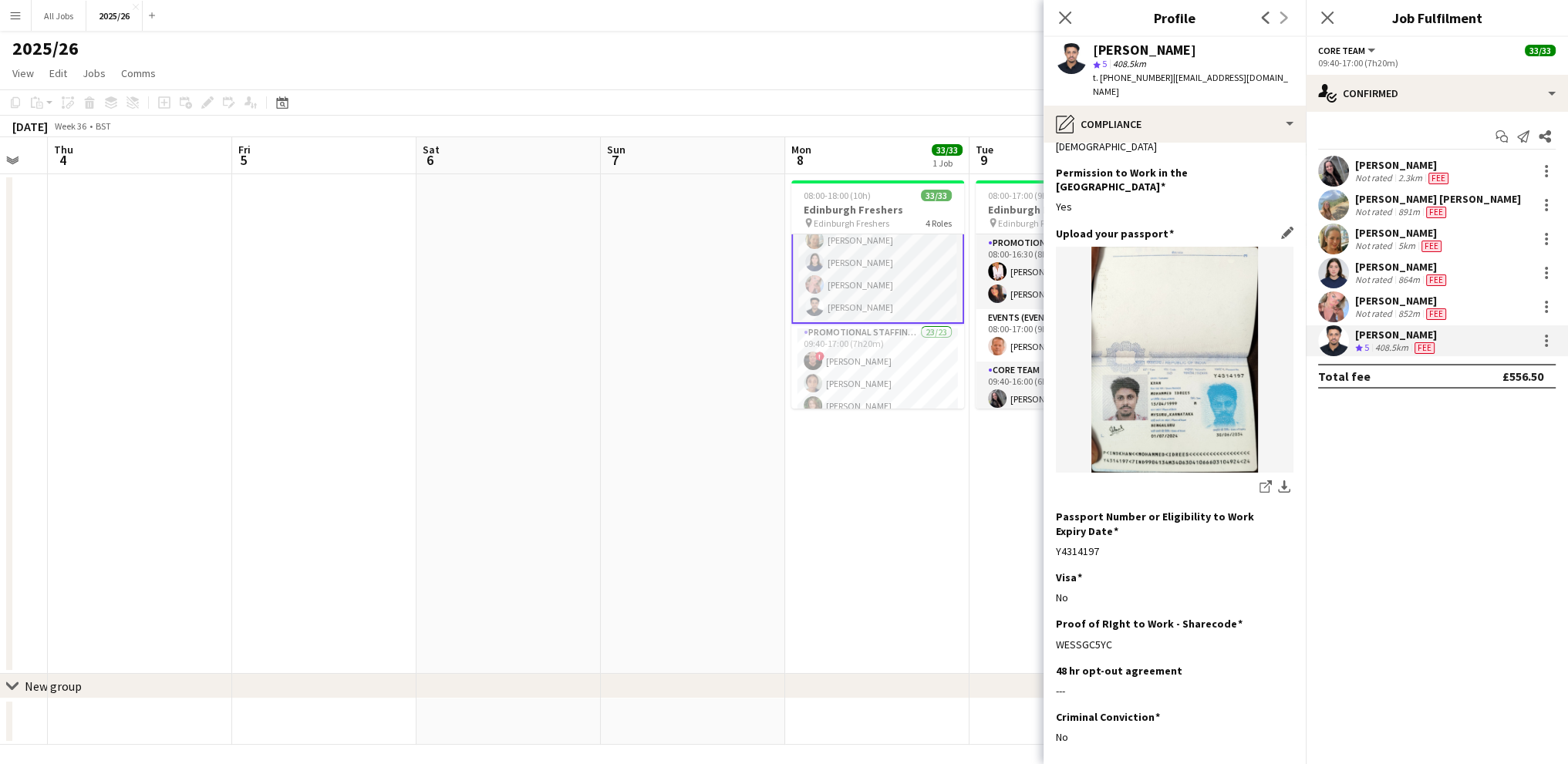
scroll to position [0, 0]
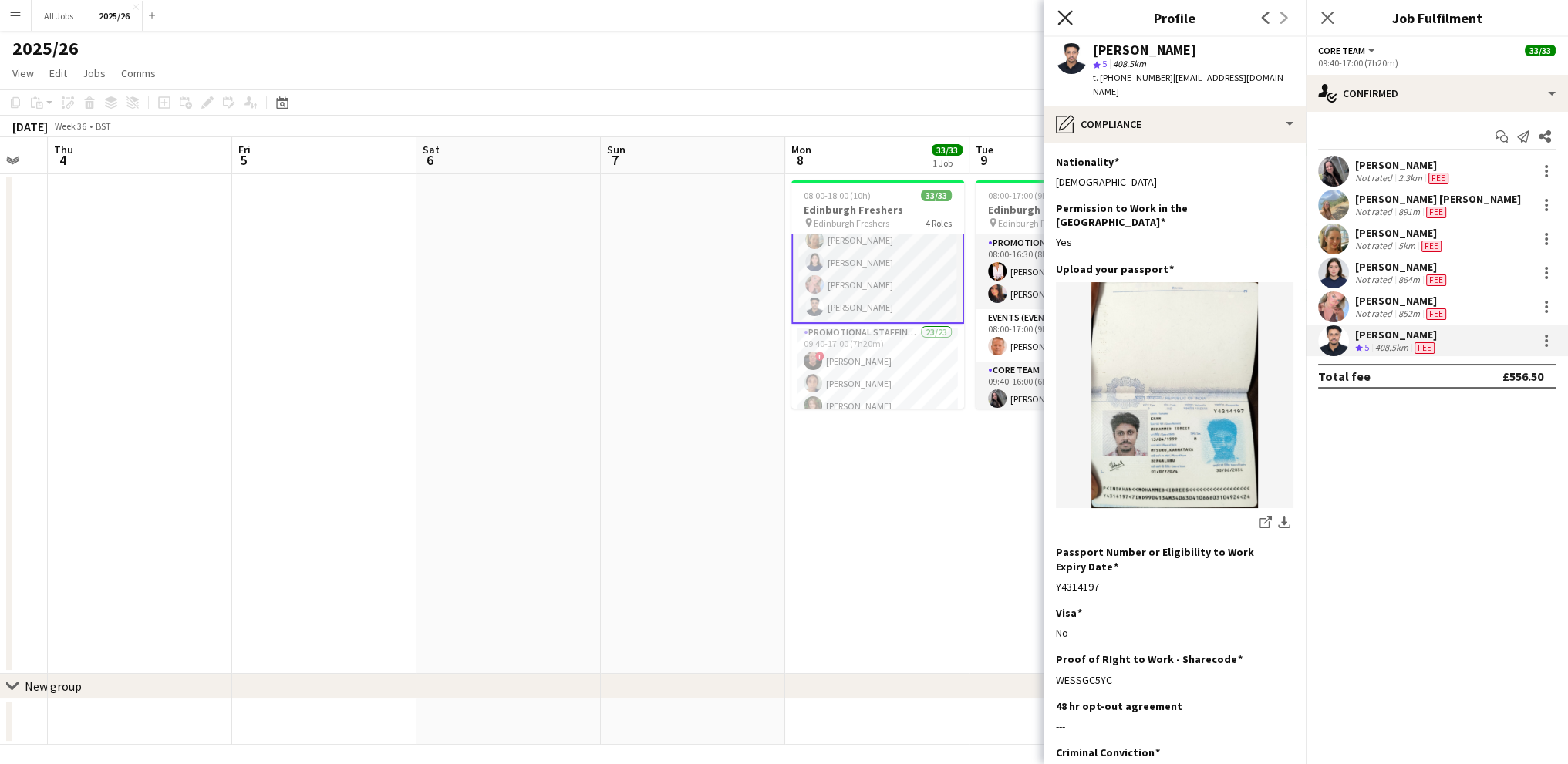
click at [1062, 12] on icon "Close pop-in" at bounding box center [1064, 17] width 15 height 15
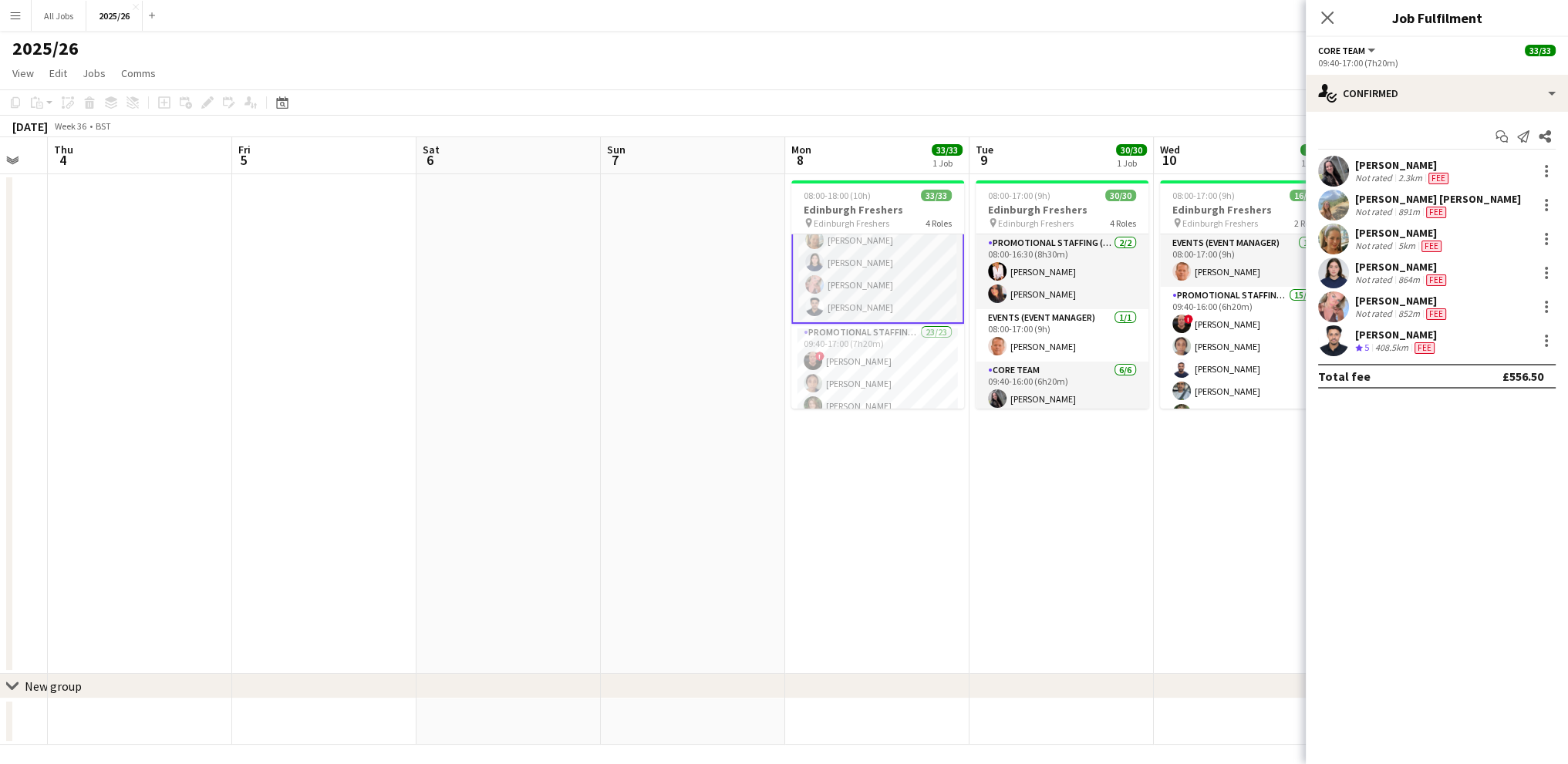
click at [26, 19] on button "Menu" at bounding box center [15, 15] width 31 height 31
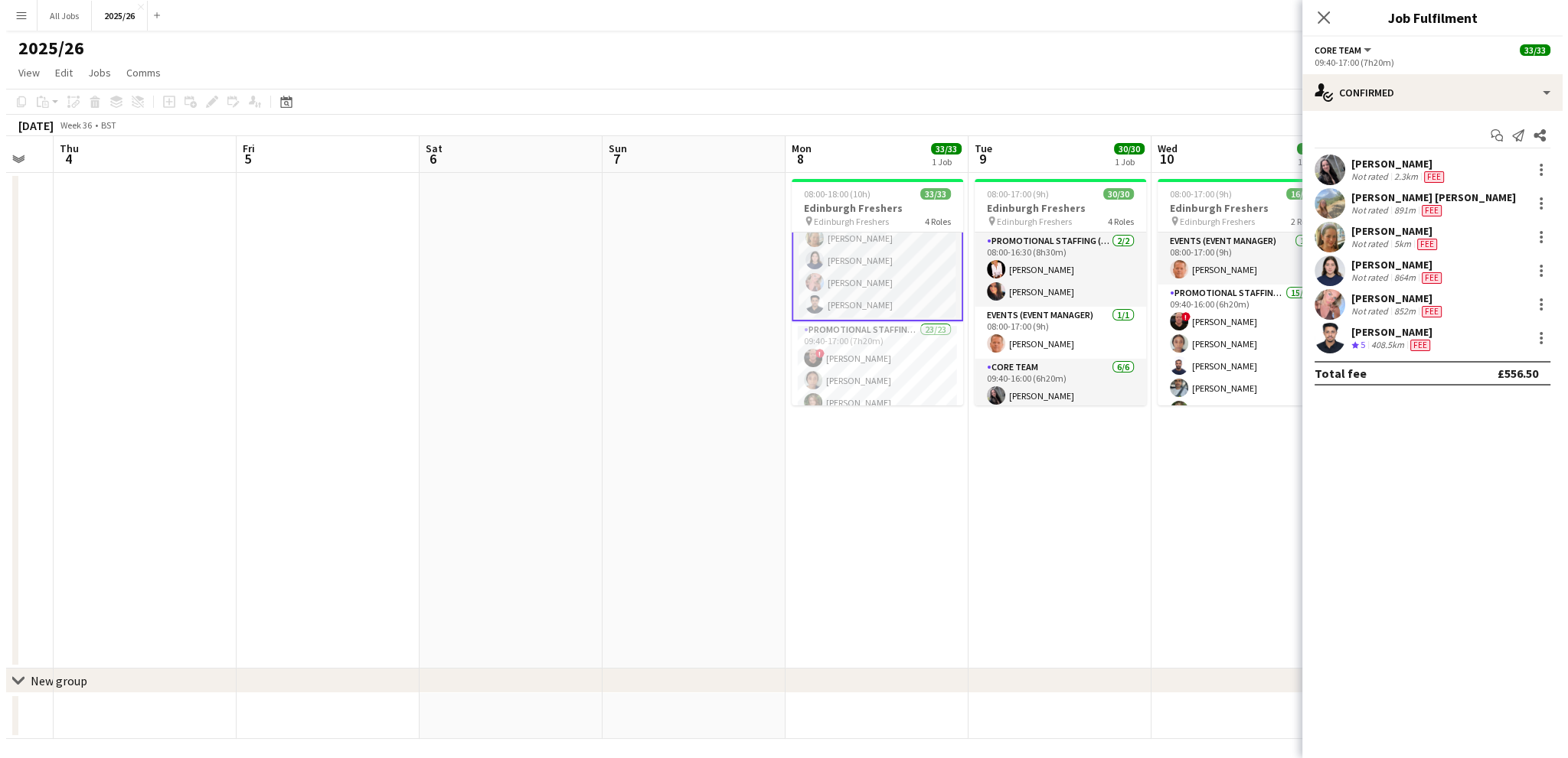
scroll to position [230, 0]
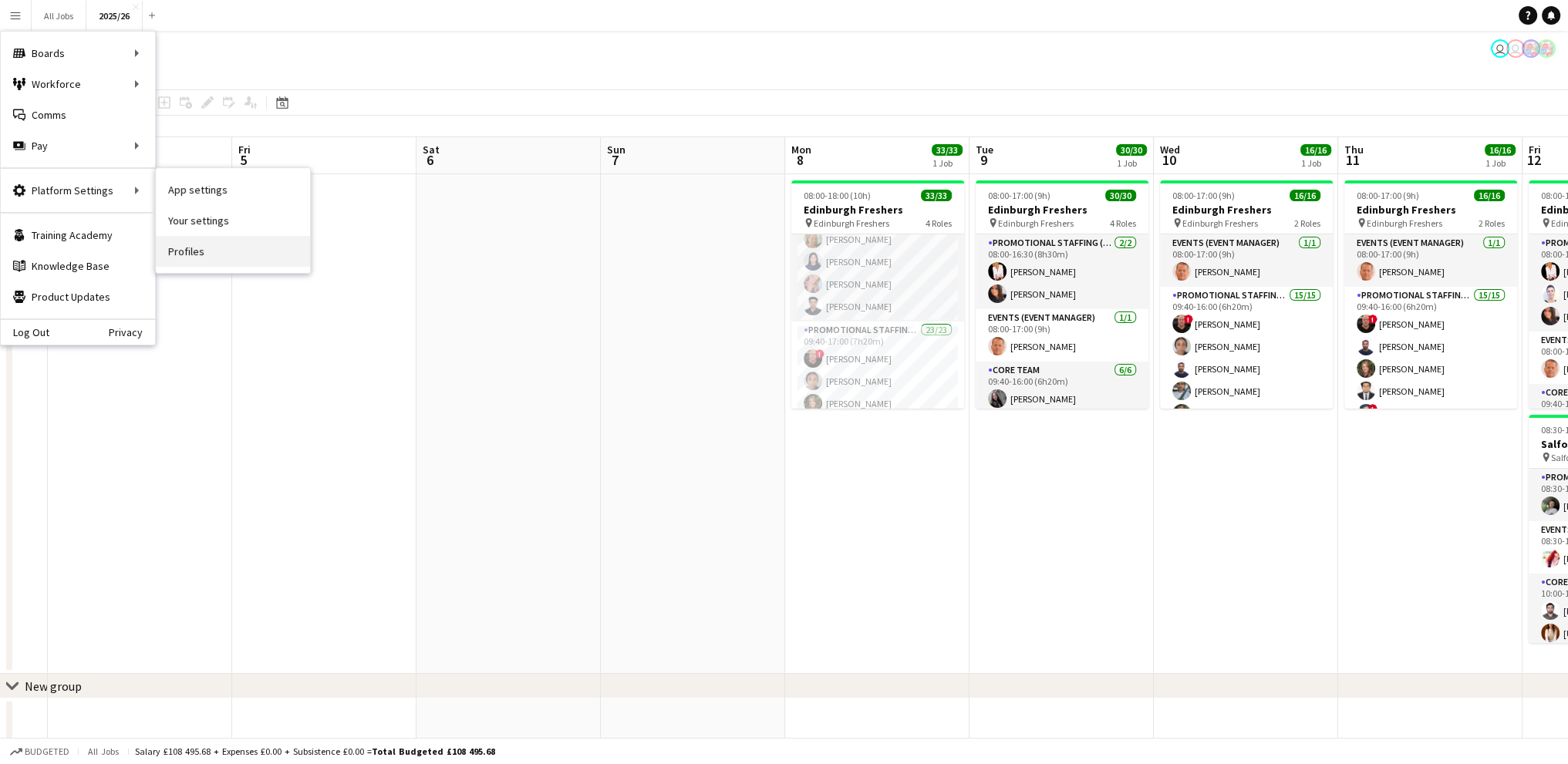
click at [213, 245] on link "Profiles" at bounding box center [233, 251] width 155 height 31
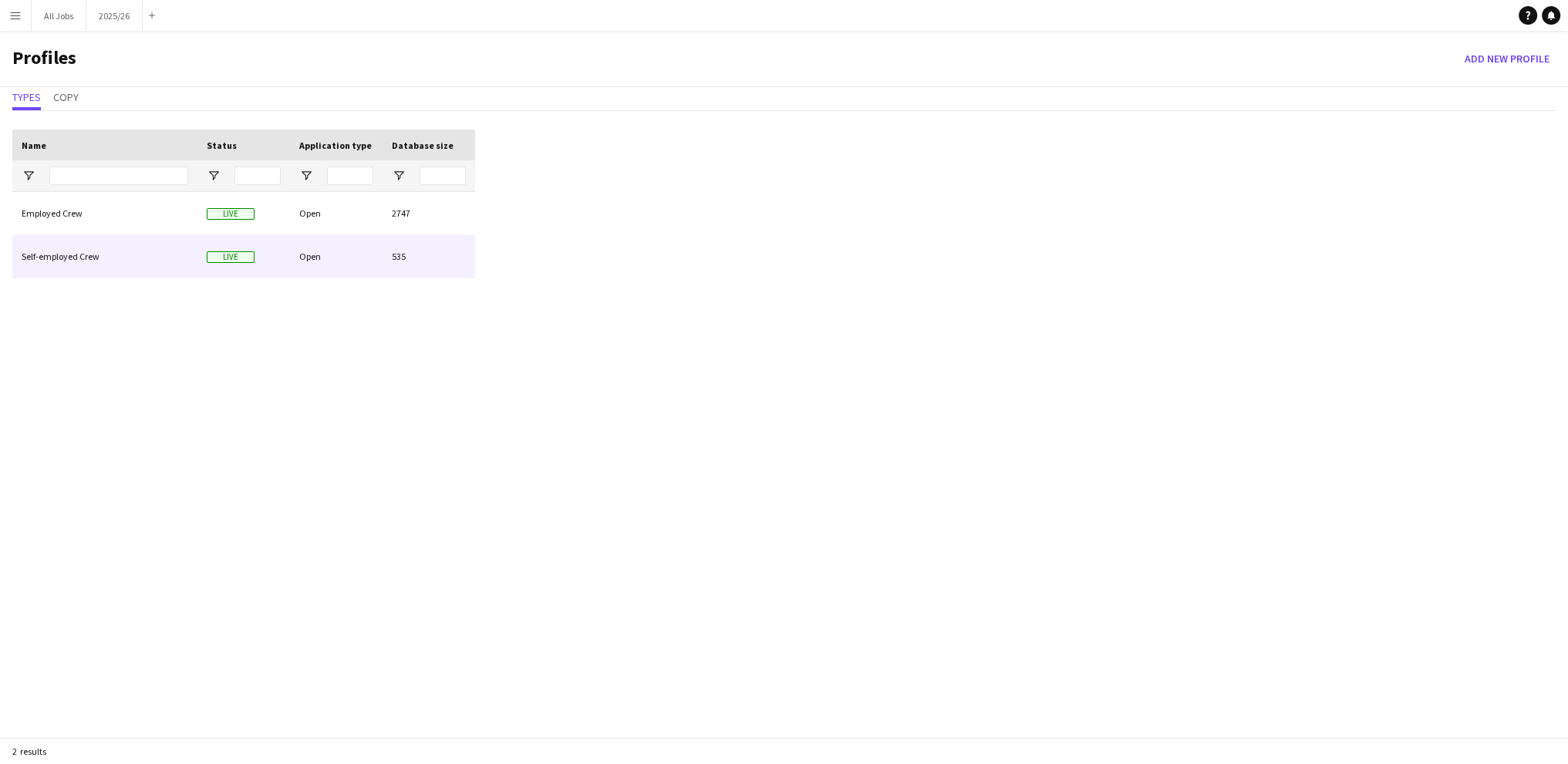
click at [130, 249] on div "Self-employed Crew" at bounding box center [105, 256] width 185 height 42
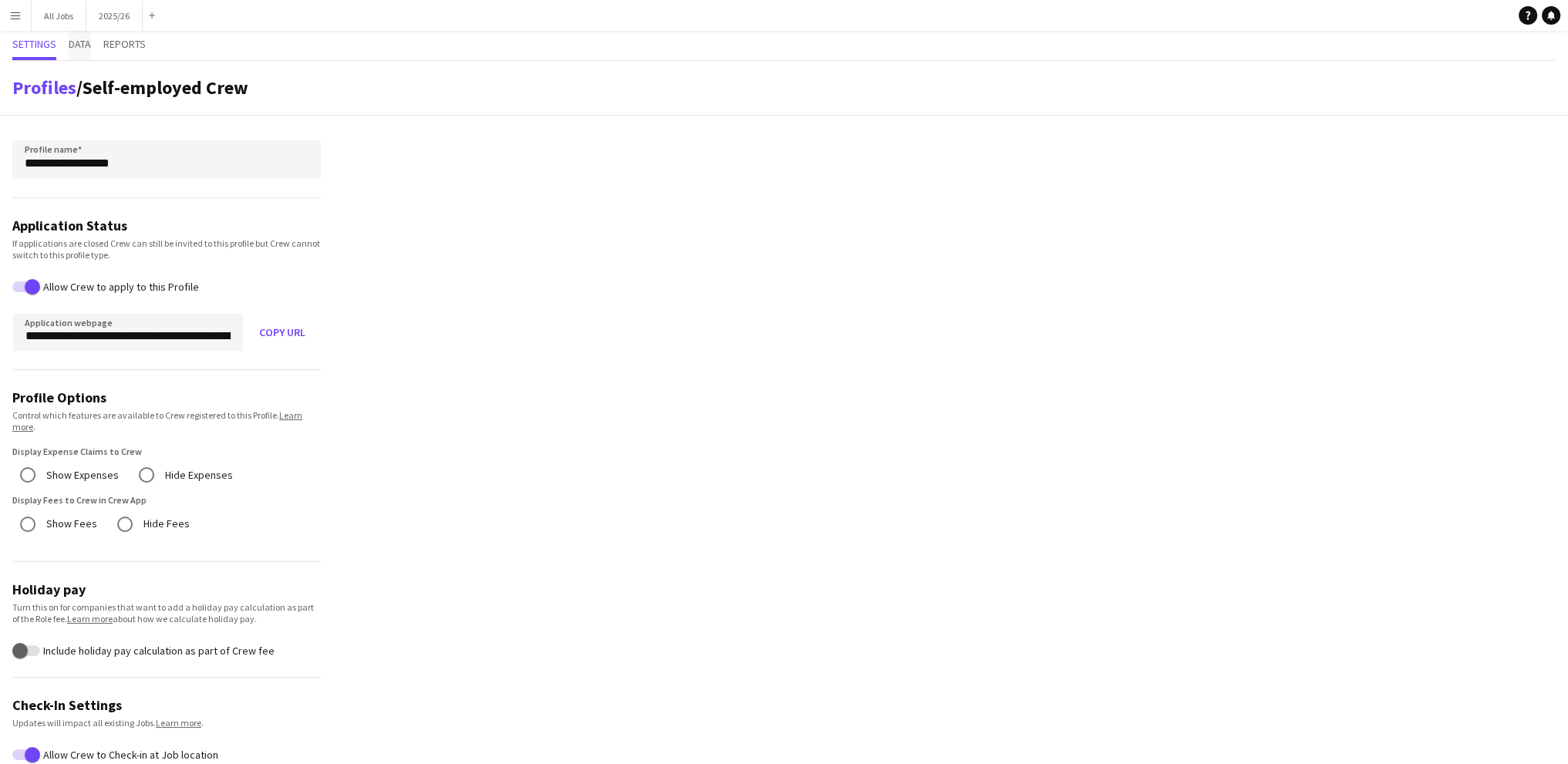
click at [73, 49] on span "Data" at bounding box center [80, 44] width 23 height 11
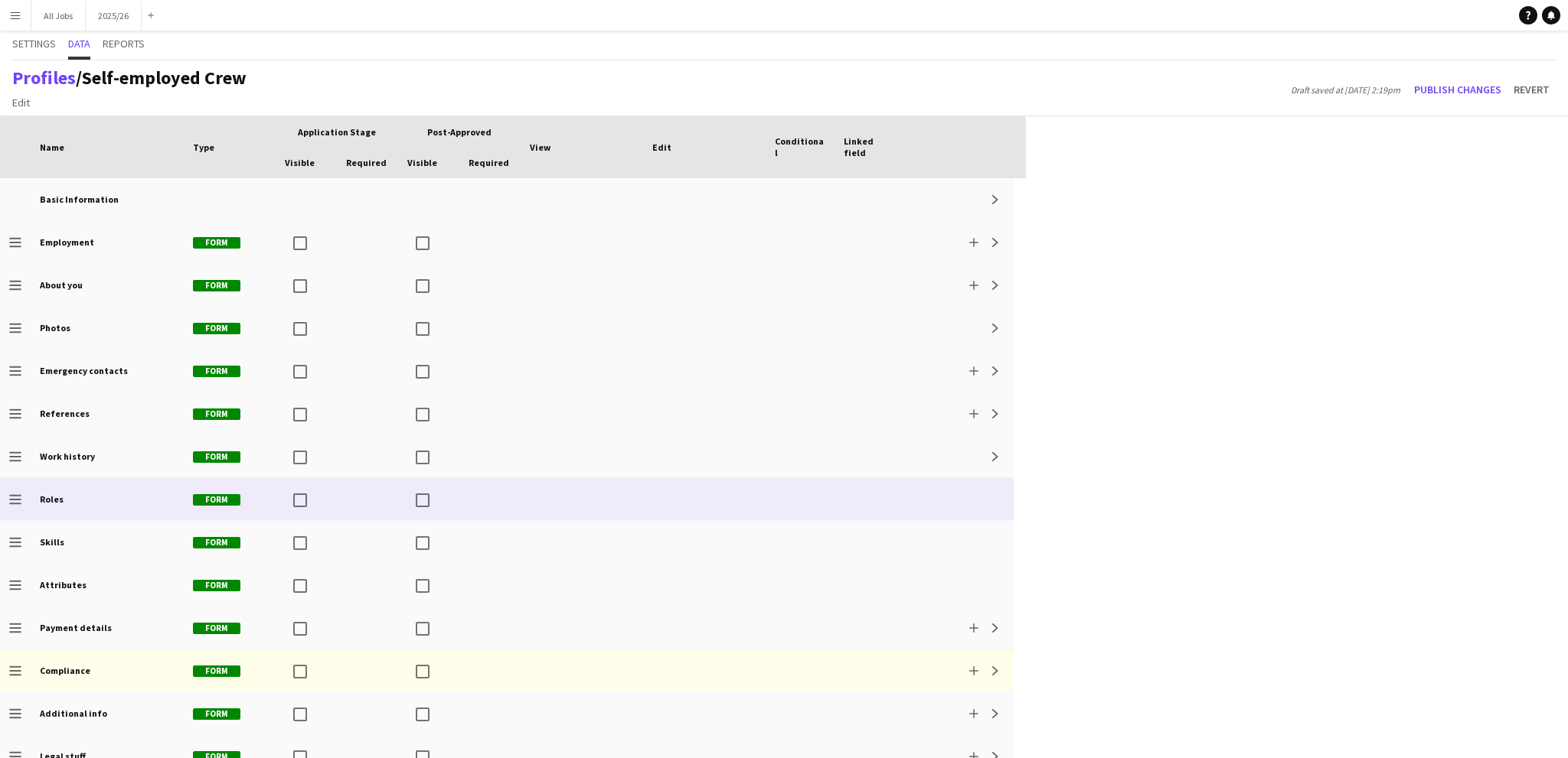
scroll to position [19, 0]
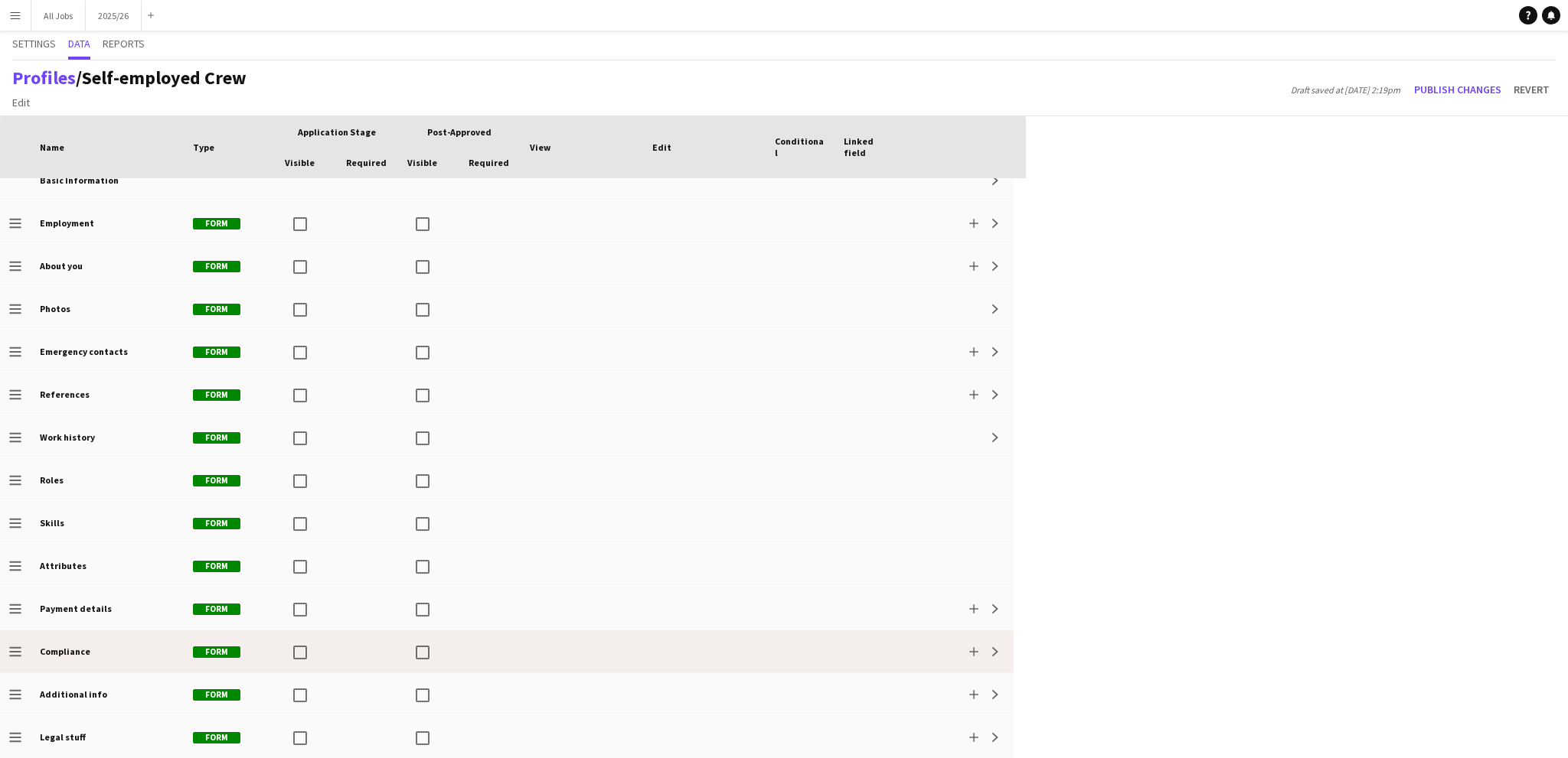
click at [19, 651] on icon at bounding box center [15, 652] width 12 height 2
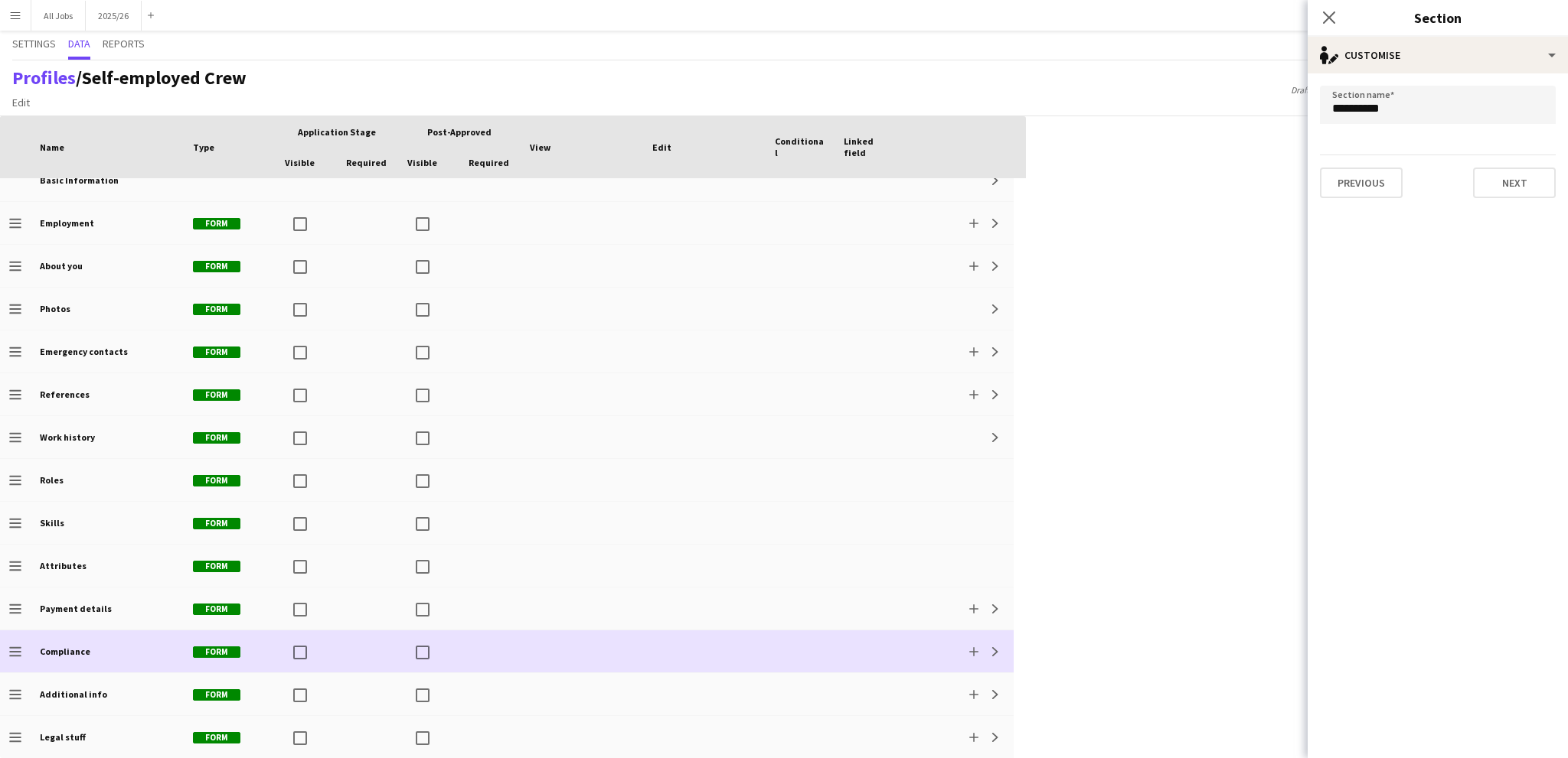
click at [60, 654] on b "Compliance" at bounding box center [65, 651] width 51 height 12
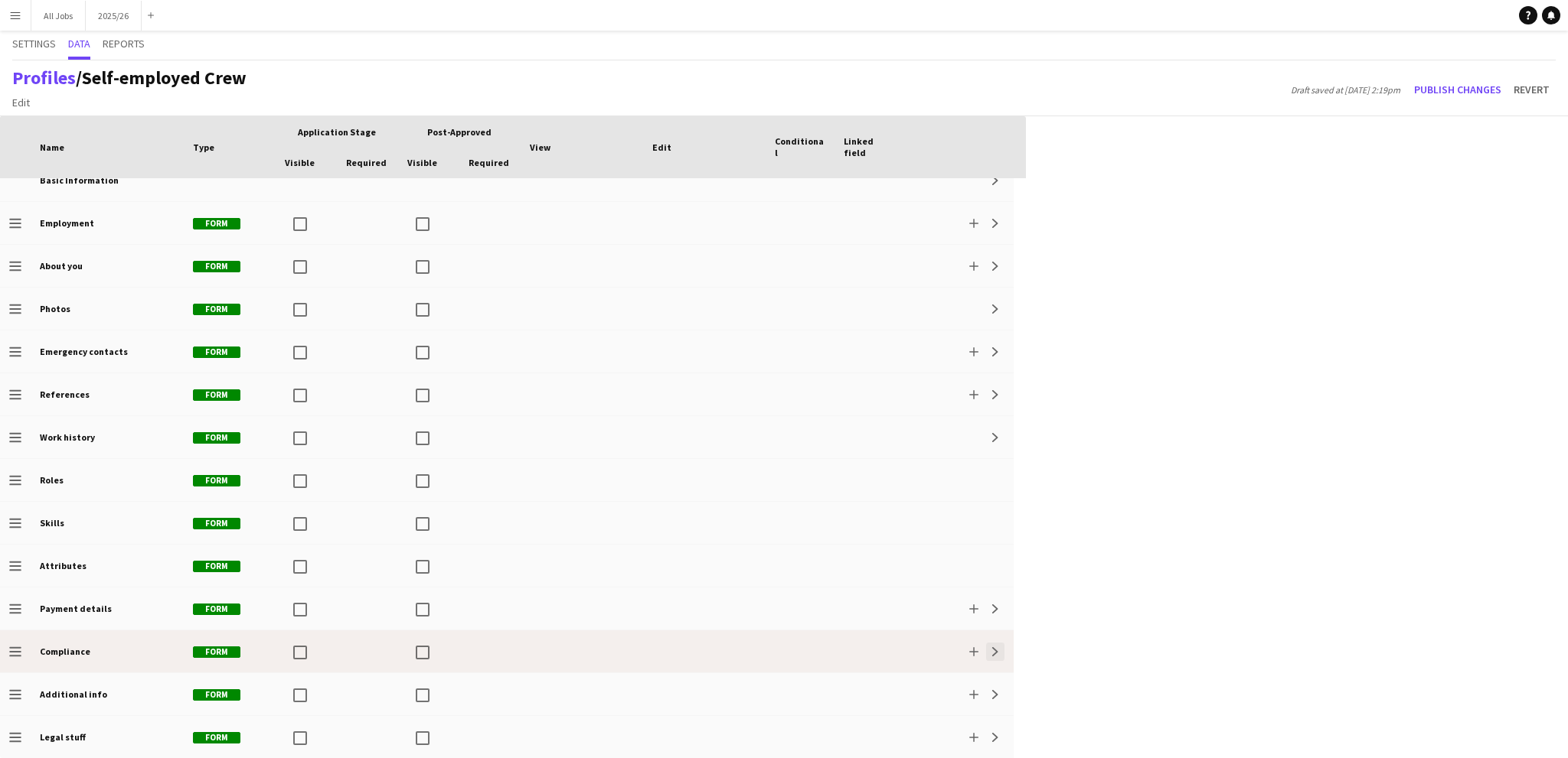
click at [1002, 654] on button "Expand" at bounding box center [995, 652] width 19 height 19
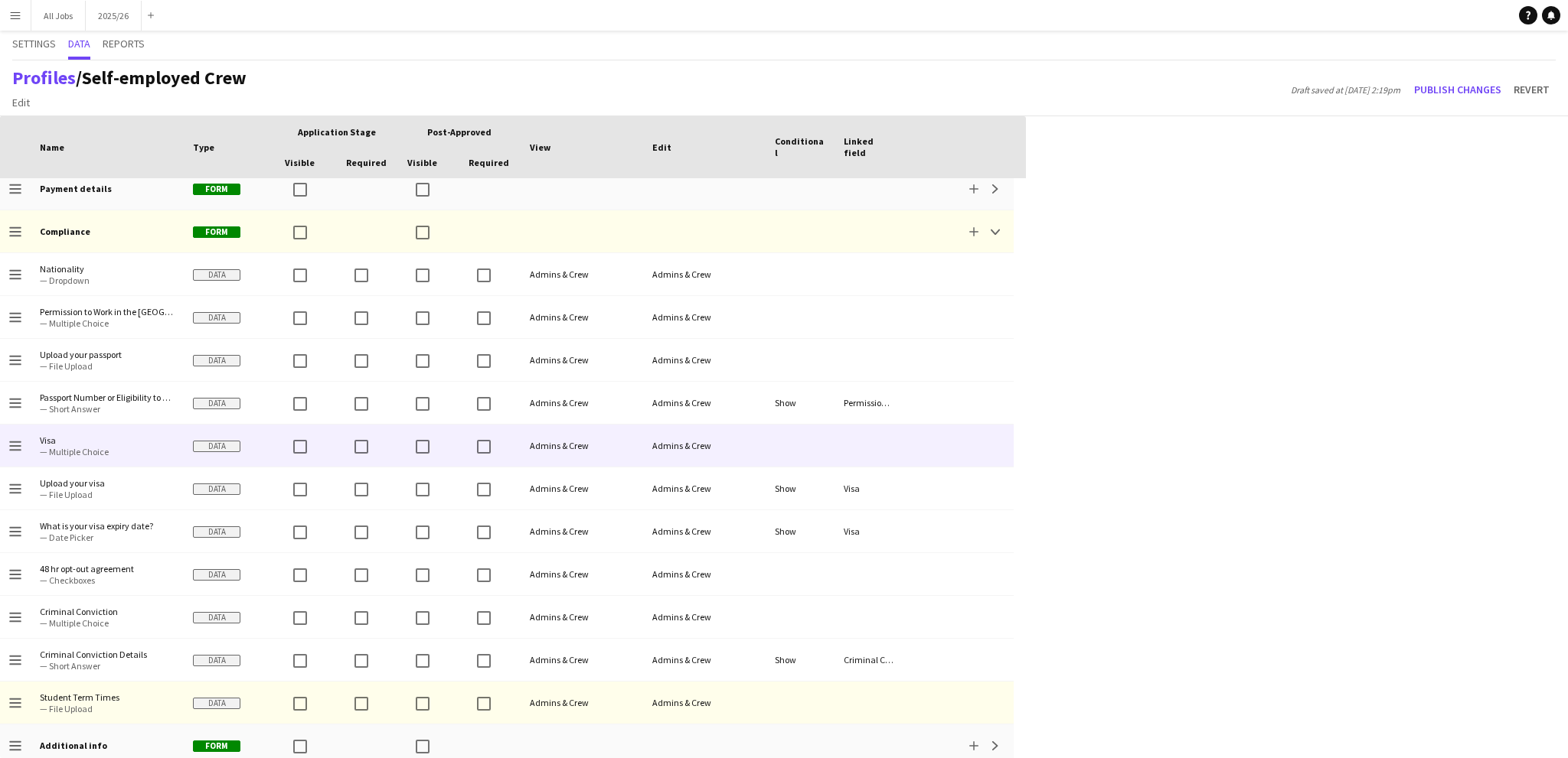
scroll to position [0, 0]
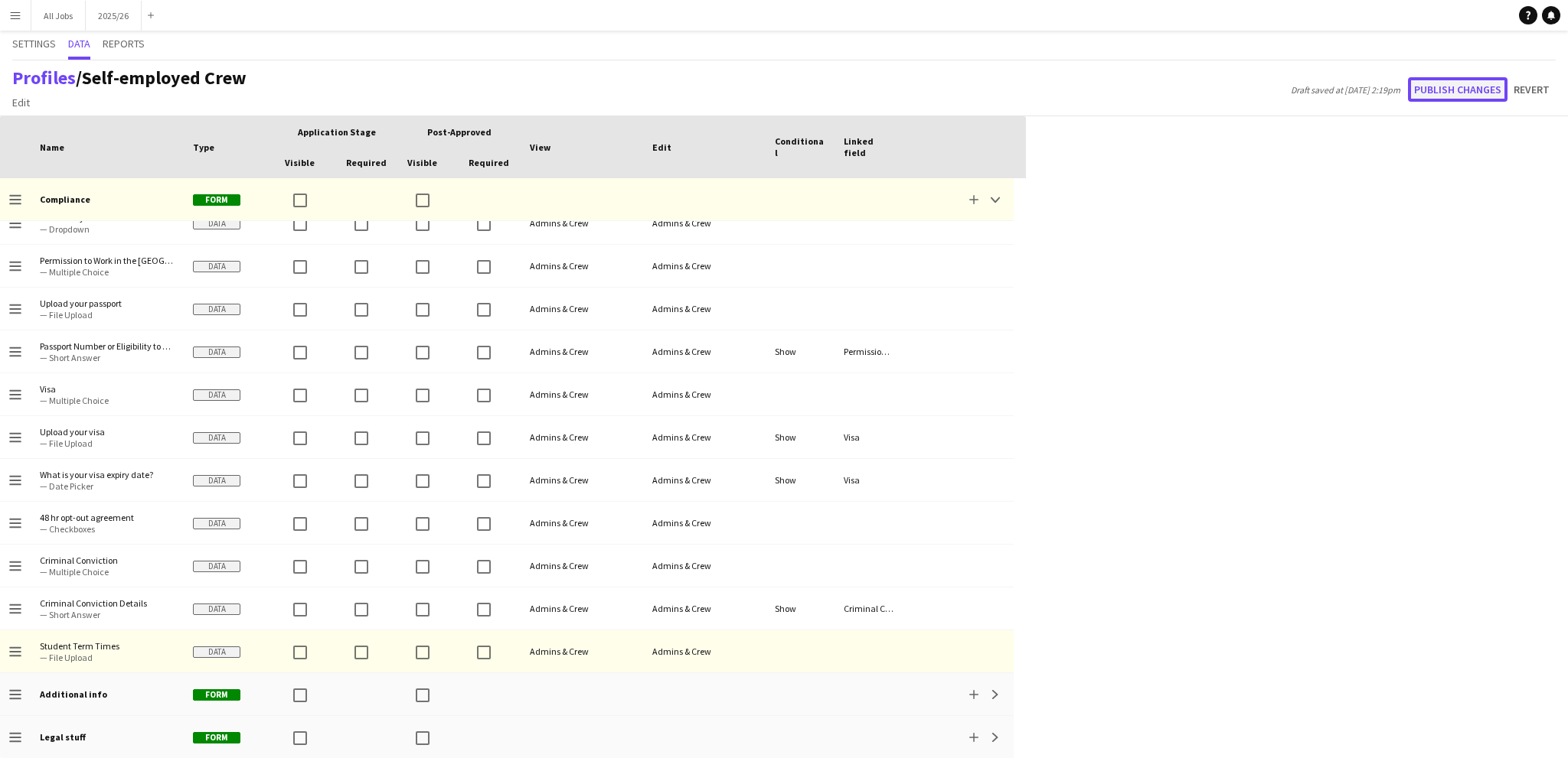
click at [1443, 97] on button "Publish changes" at bounding box center [1457, 89] width 100 height 24
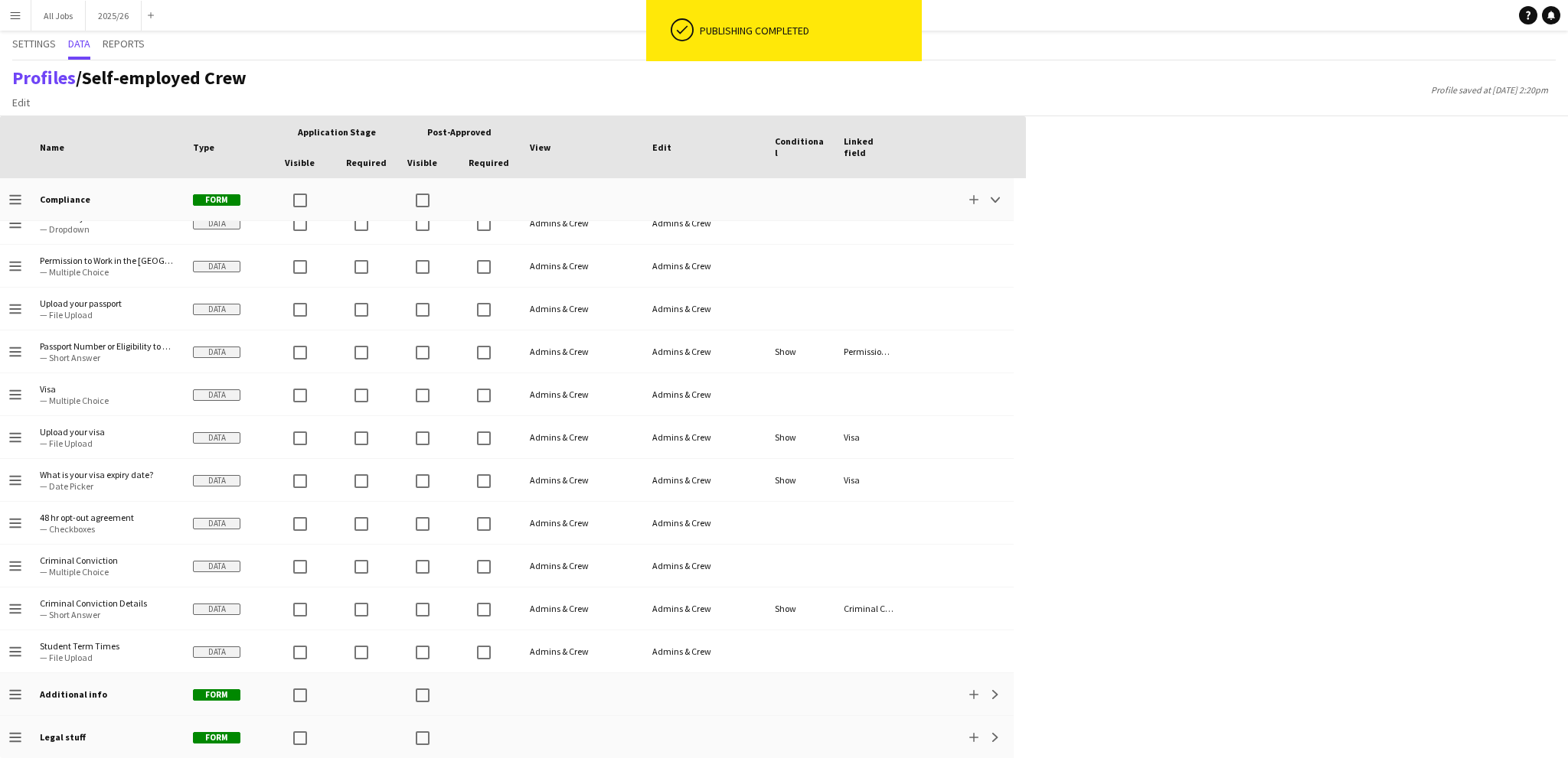
click at [20, 14] on app-icon "Menu" at bounding box center [16, 16] width 12 height 12
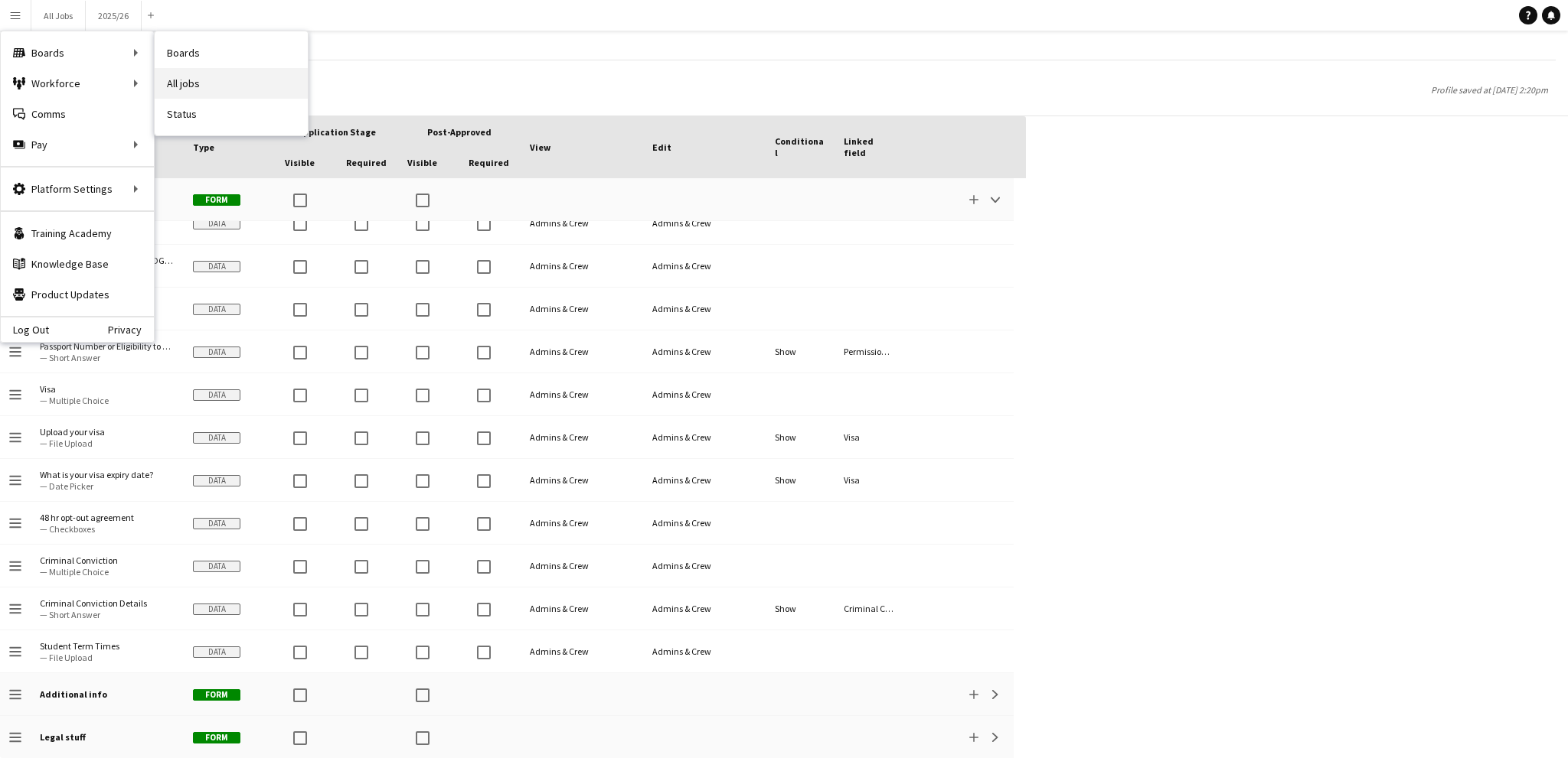
click at [223, 87] on link "All jobs" at bounding box center [231, 83] width 153 height 30
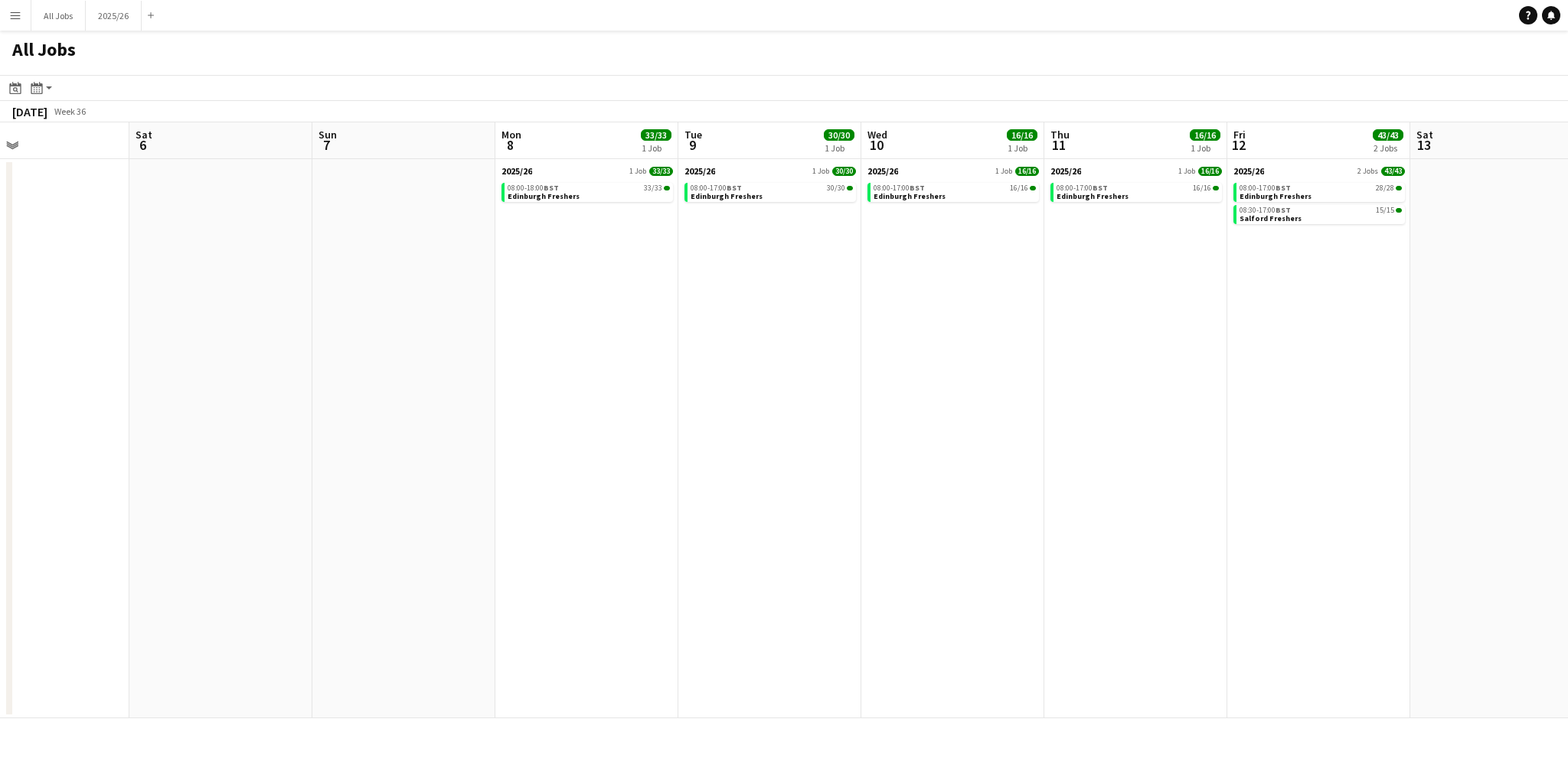
drag, startPoint x: 925, startPoint y: 292, endPoint x: 661, endPoint y: 305, distance: 264.3
click at [68, 282] on app-calendar-viewport "Tue 2 Wed 3 Thu 4 Fri 5 Sat 6 Sun 7 Mon 8 33/33 1 Job Tue 9 30/30 1 Job Wed 10 …" at bounding box center [784, 420] width 1568 height 596
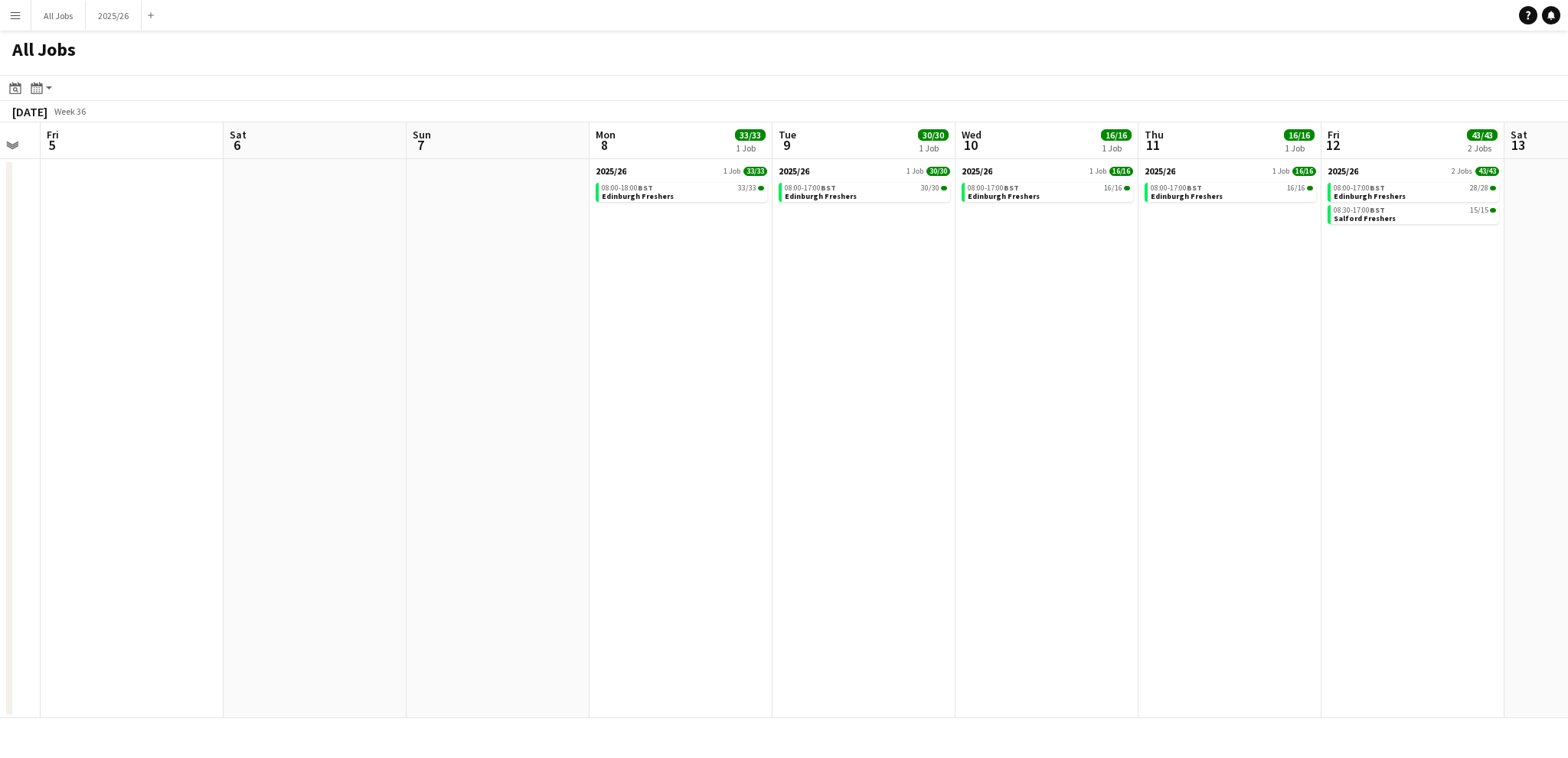
drag, startPoint x: 967, startPoint y: 311, endPoint x: 224, endPoint y: 293, distance: 743.2
click at [208, 293] on app-calendar-viewport "Tue 2 Wed 3 Thu 4 Fri 5 Sat 6 Sun 7 Mon 8 33/33 1 Job Tue 9 30/30 1 Job Wed 10 …" at bounding box center [784, 420] width 1568 height 596
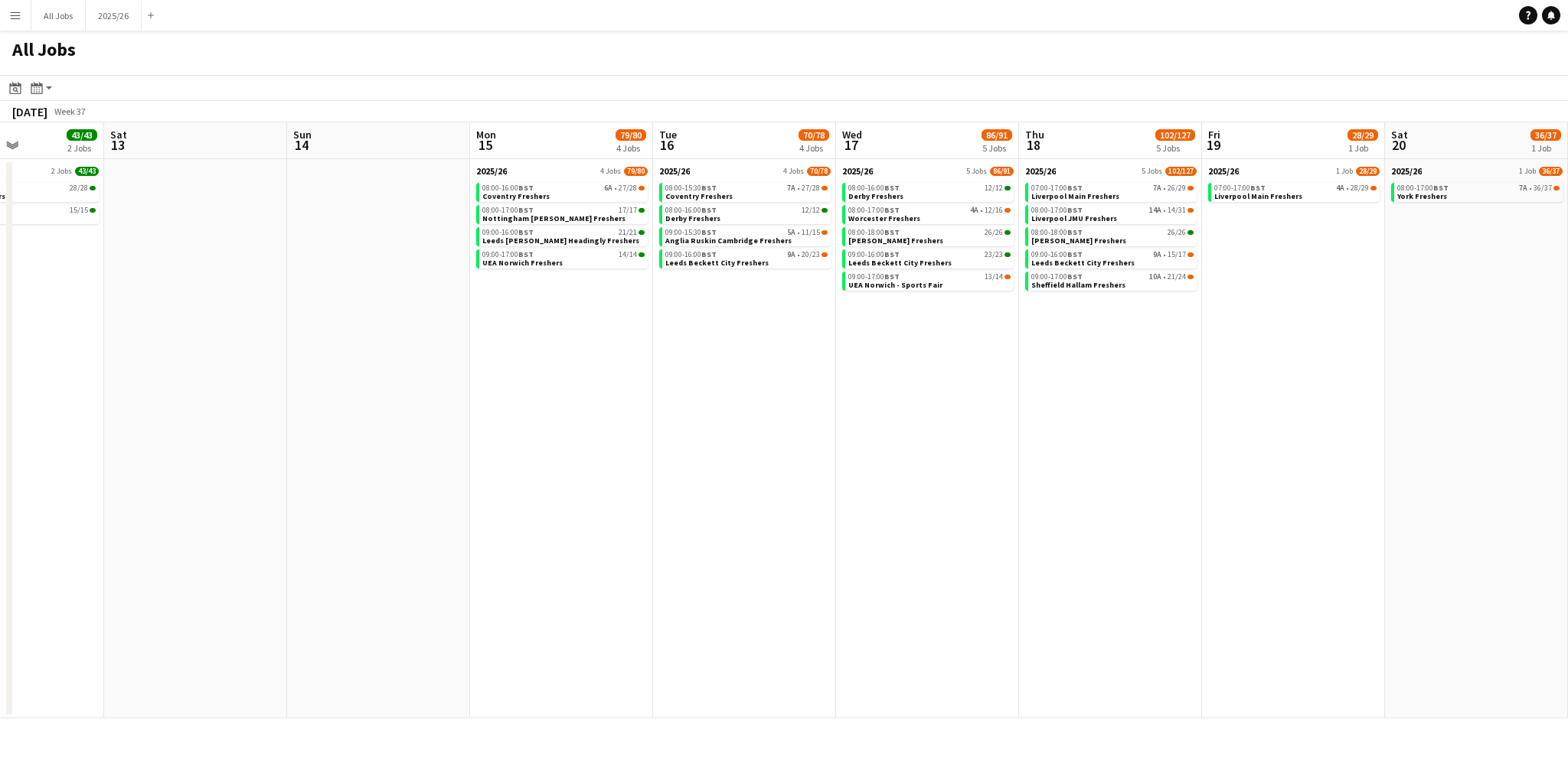
drag, startPoint x: 1154, startPoint y: 314, endPoint x: 530, endPoint y: 345, distance: 624.8
click at [530, 345] on app-calendar-viewport "Tue 9 30/30 1 Job Wed 10 16/16 1 Job Thu 11 16/16 1 Job Fri 12 43/43 2 Jobs Sat…" at bounding box center [784, 420] width 1568 height 596
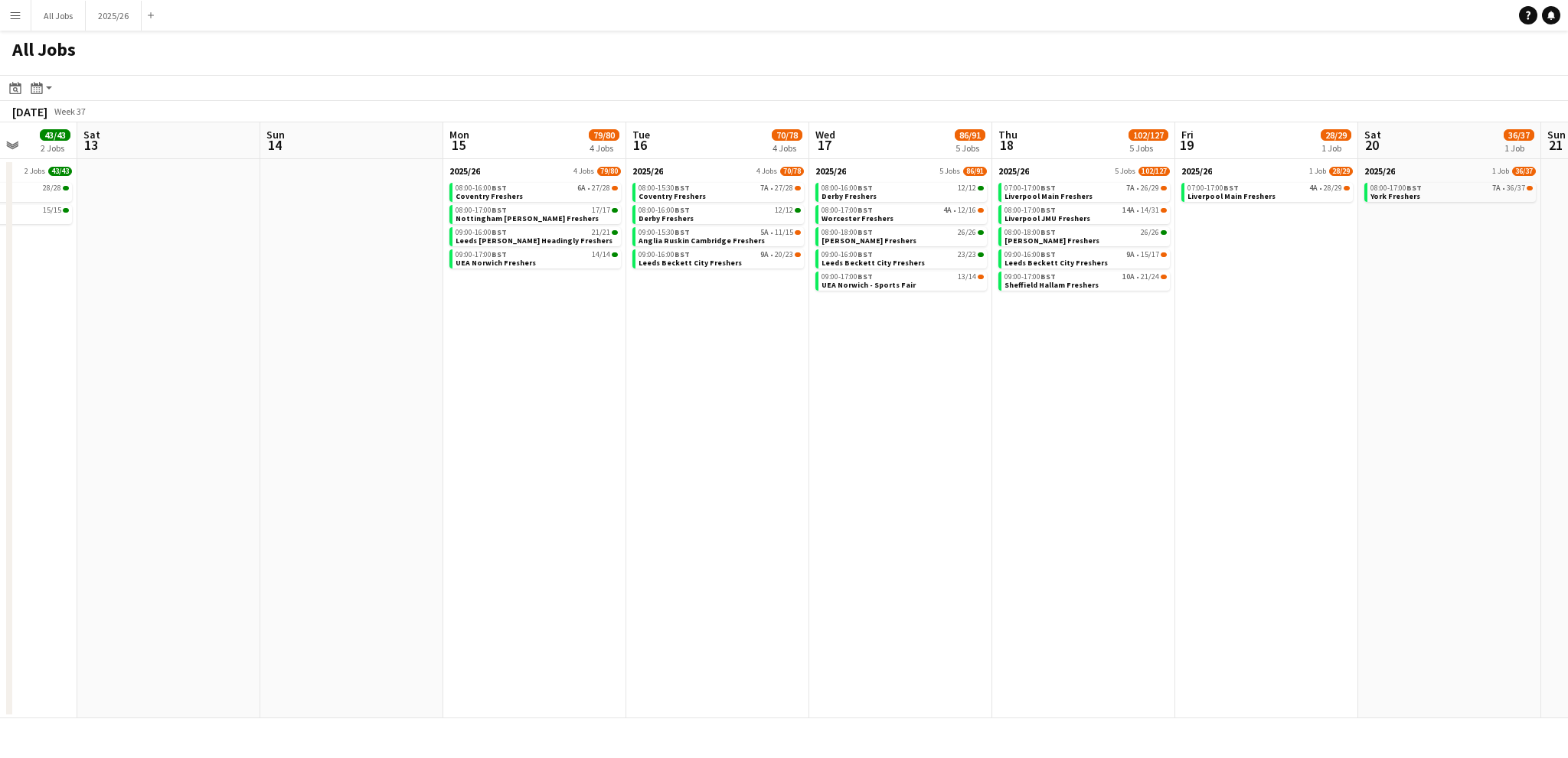
drag, startPoint x: 713, startPoint y: 440, endPoint x: 686, endPoint y: 472, distance: 41.9
click at [686, 472] on app-calendar-viewport "Wed 10 16/16 1 Job Thu 11 16/16 1 Job Fri 12 43/43 2 Jobs Sat 13 Sun 14 Mon 15 …" at bounding box center [784, 420] width 1568 height 596
click at [539, 200] on link "08:00-16:00 BST 6A • 27/28 Coventry Freshers" at bounding box center [536, 191] width 162 height 18
click at [575, 191] on div "08:00-16:00 BST 6A • 27/28" at bounding box center [536, 188] width 162 height 8
click at [34, 21] on button "All Jobs Close" at bounding box center [58, 16] width 54 height 30
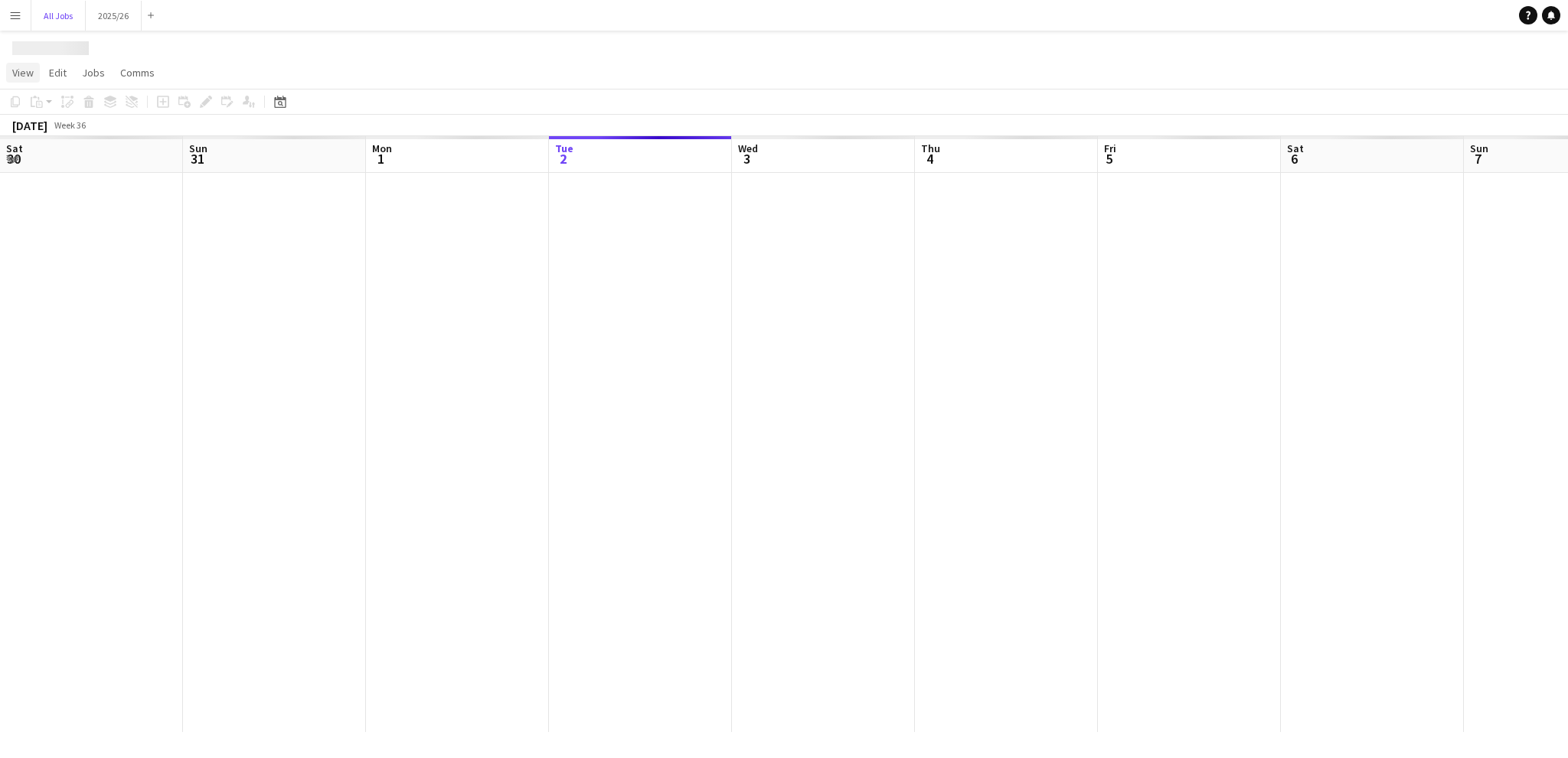
scroll to position [0, 366]
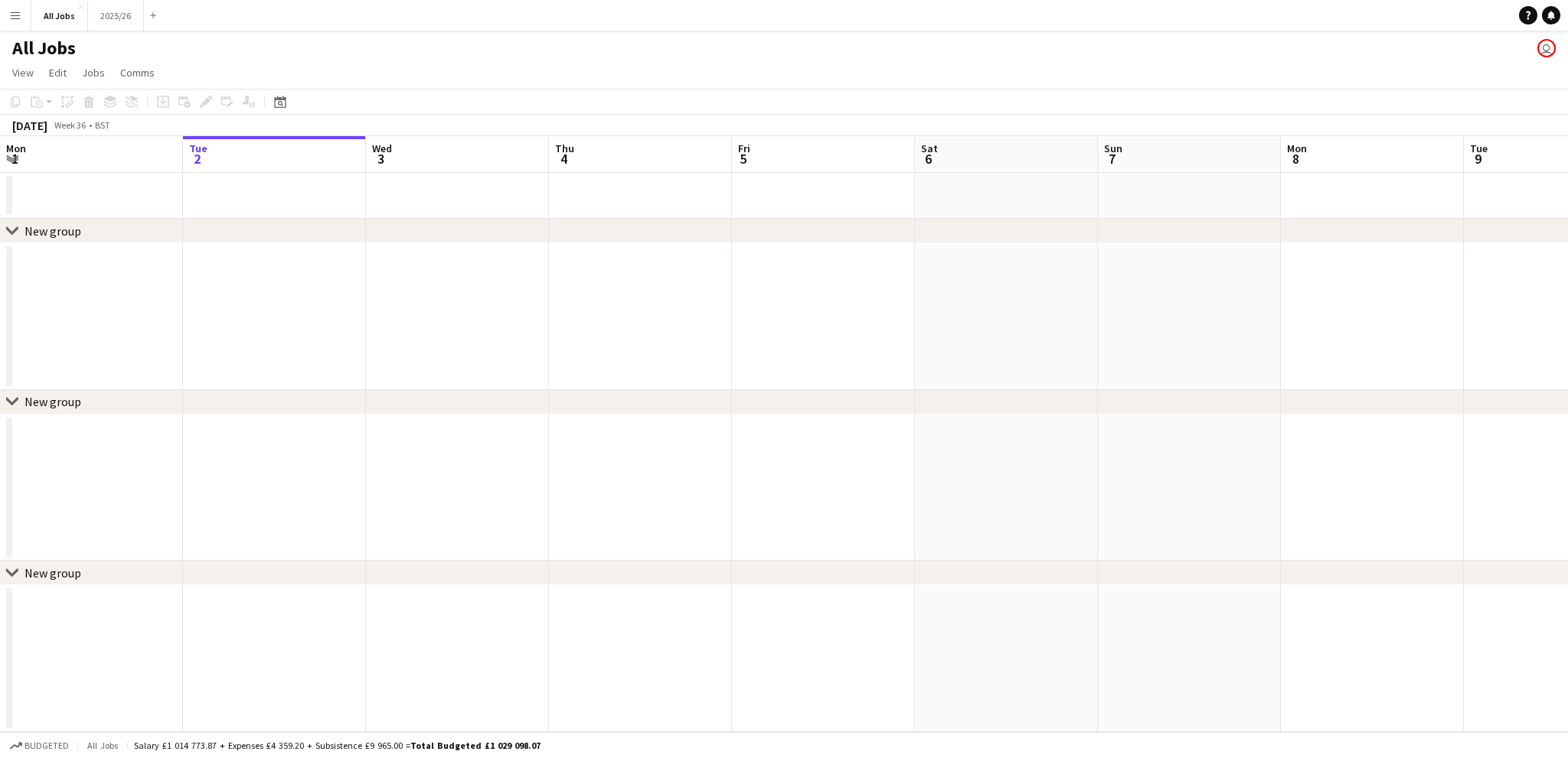
click at [23, 5] on button "Menu" at bounding box center [15, 15] width 30 height 30
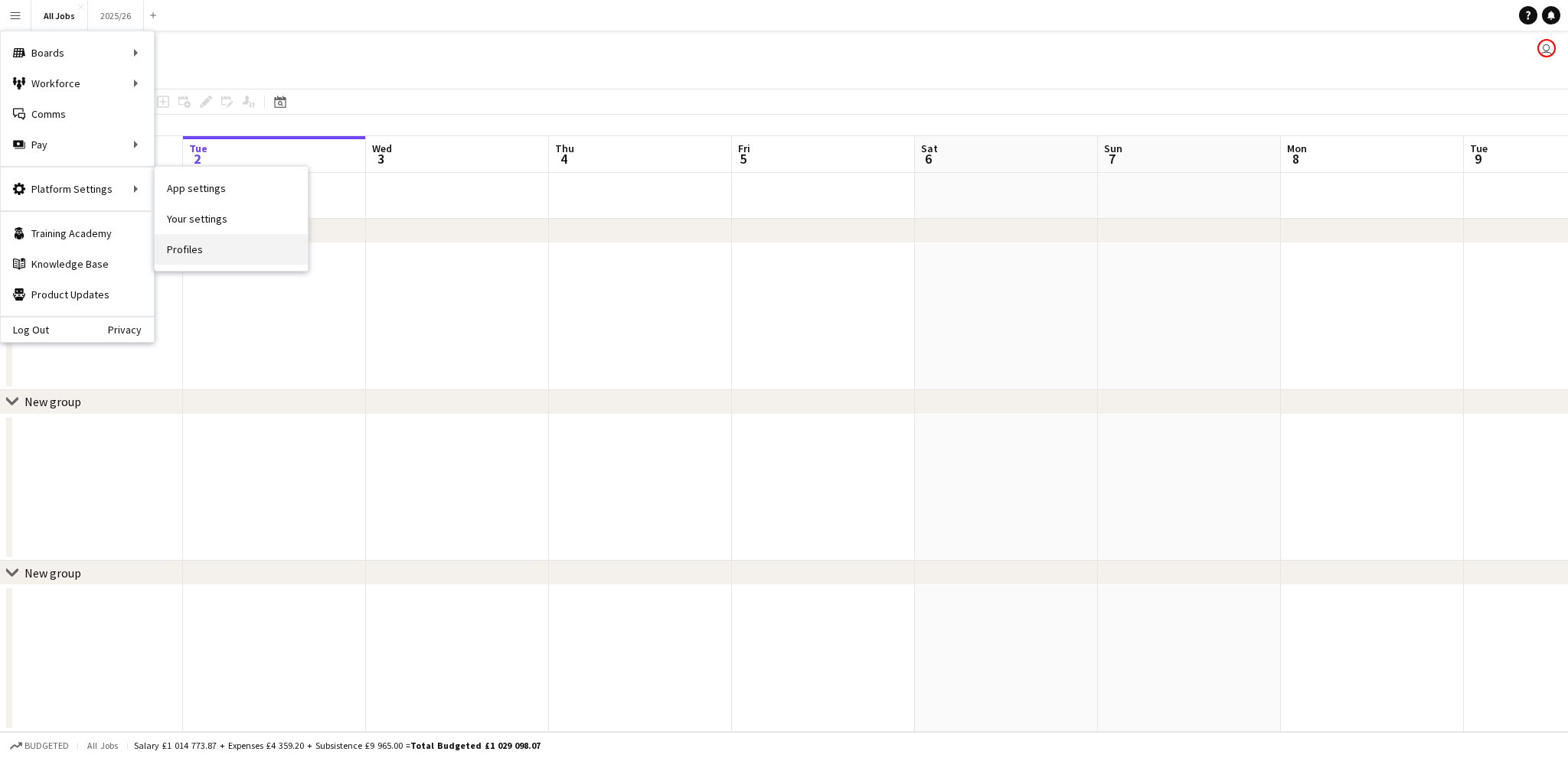
click at [195, 241] on link "Profiles" at bounding box center [231, 249] width 153 height 30
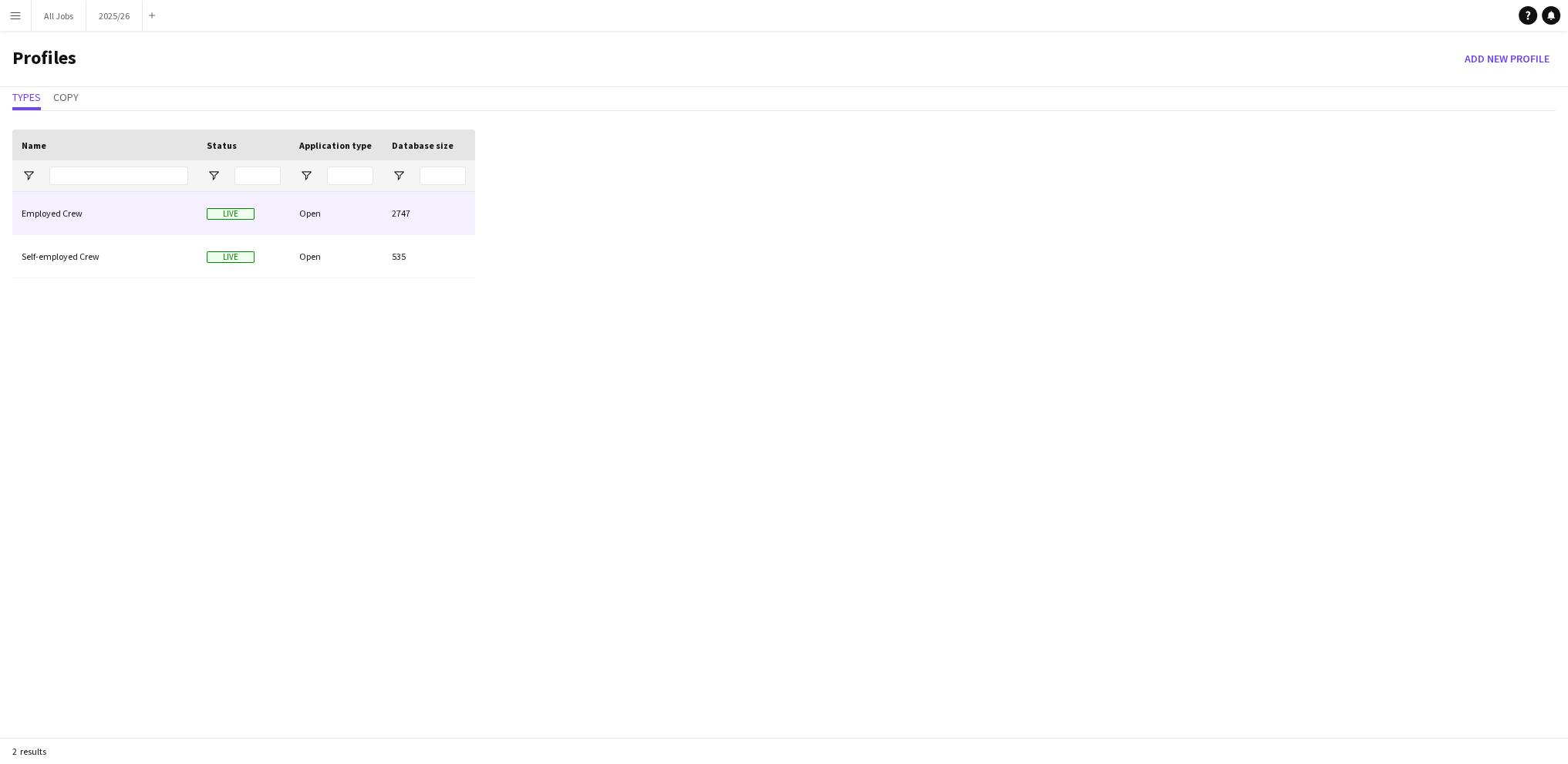
click at [91, 209] on div "Employed Crew" at bounding box center [105, 213] width 185 height 42
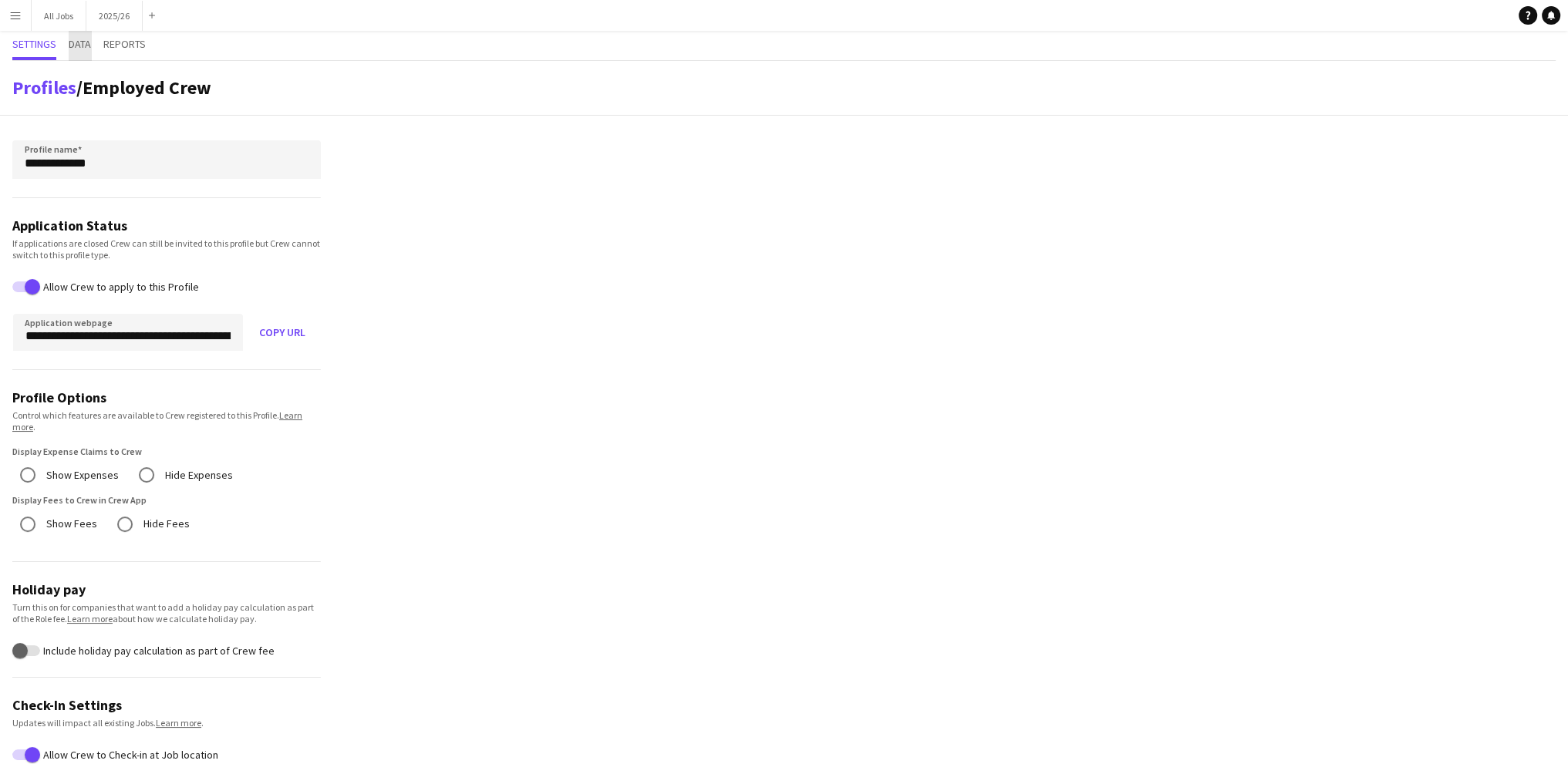
click at [91, 39] on span "Data" at bounding box center [80, 44] width 23 height 11
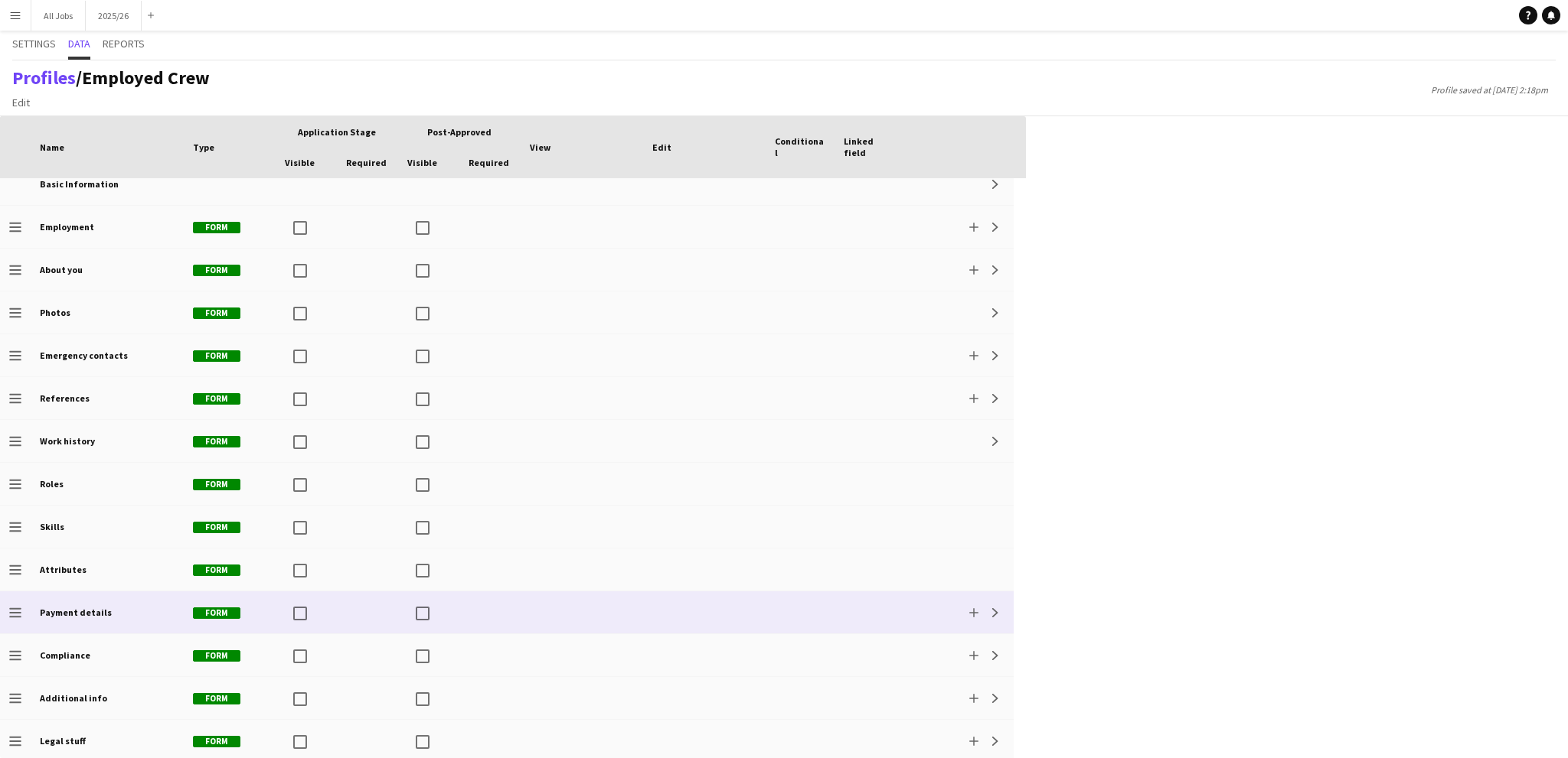
scroll to position [19, 0]
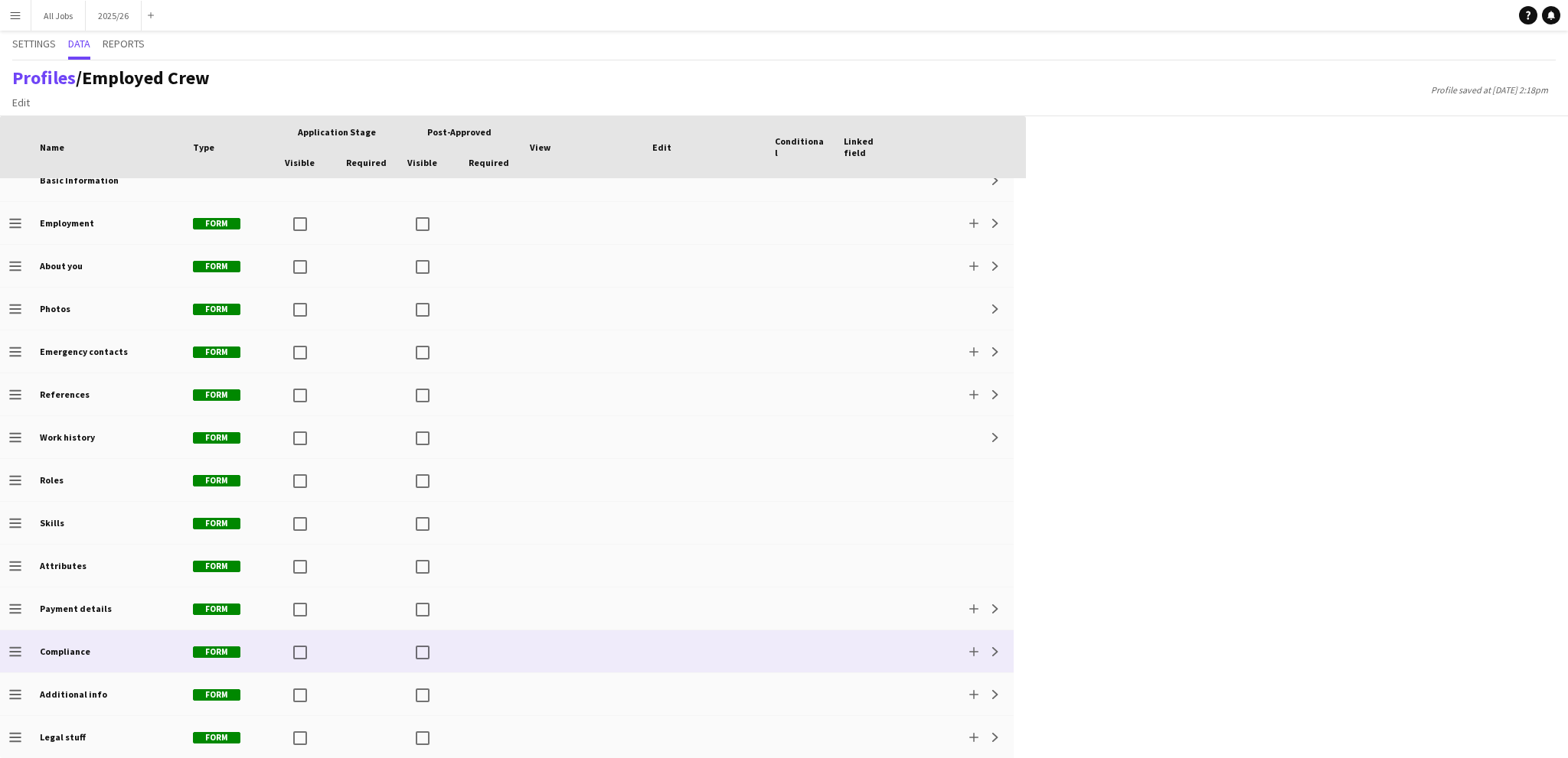
click at [47, 646] on b "Compliance" at bounding box center [65, 651] width 51 height 12
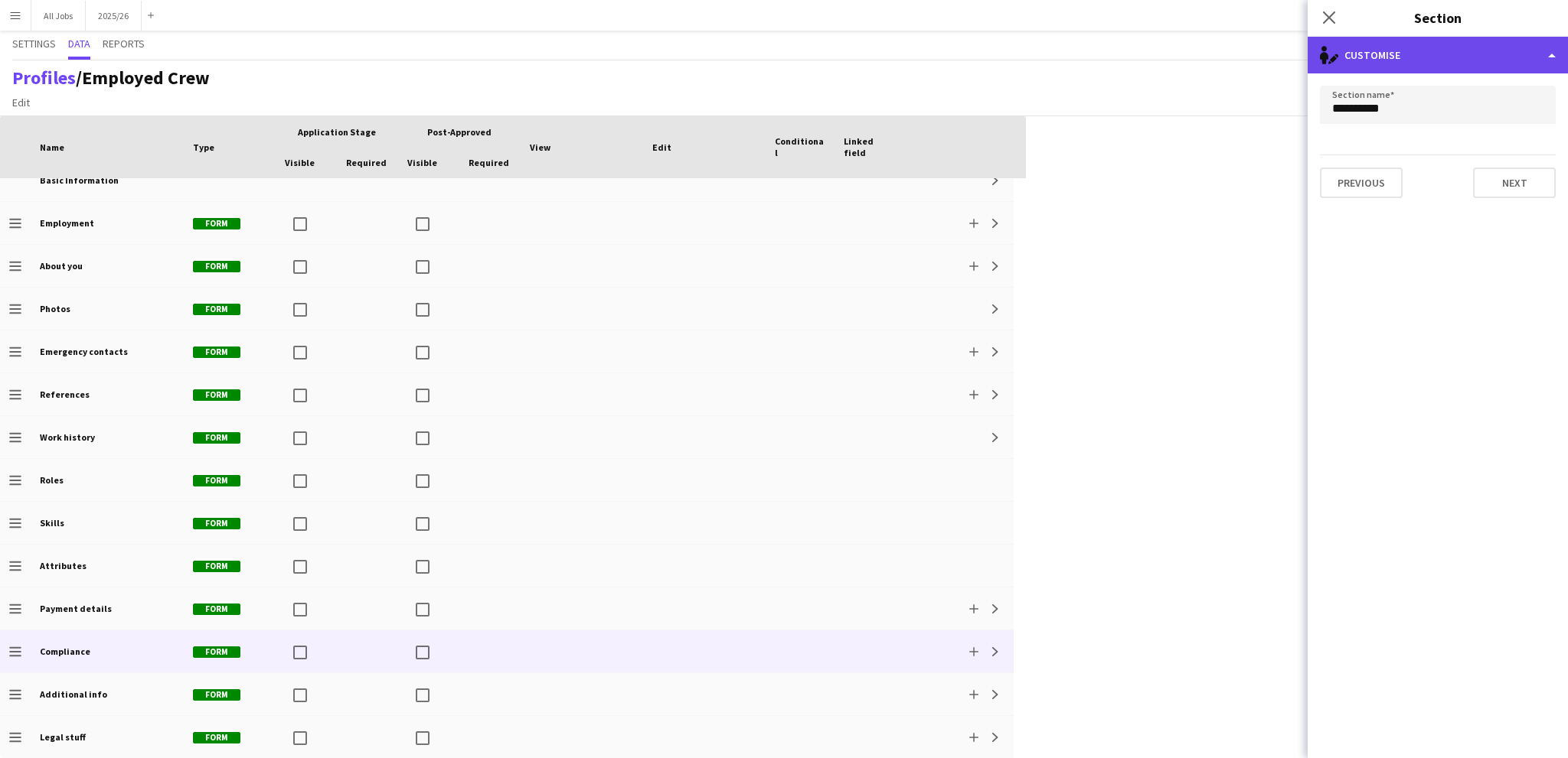
click at [1383, 68] on div "single-neutral-actions-edit-1 Customise" at bounding box center [1437, 54] width 260 height 37
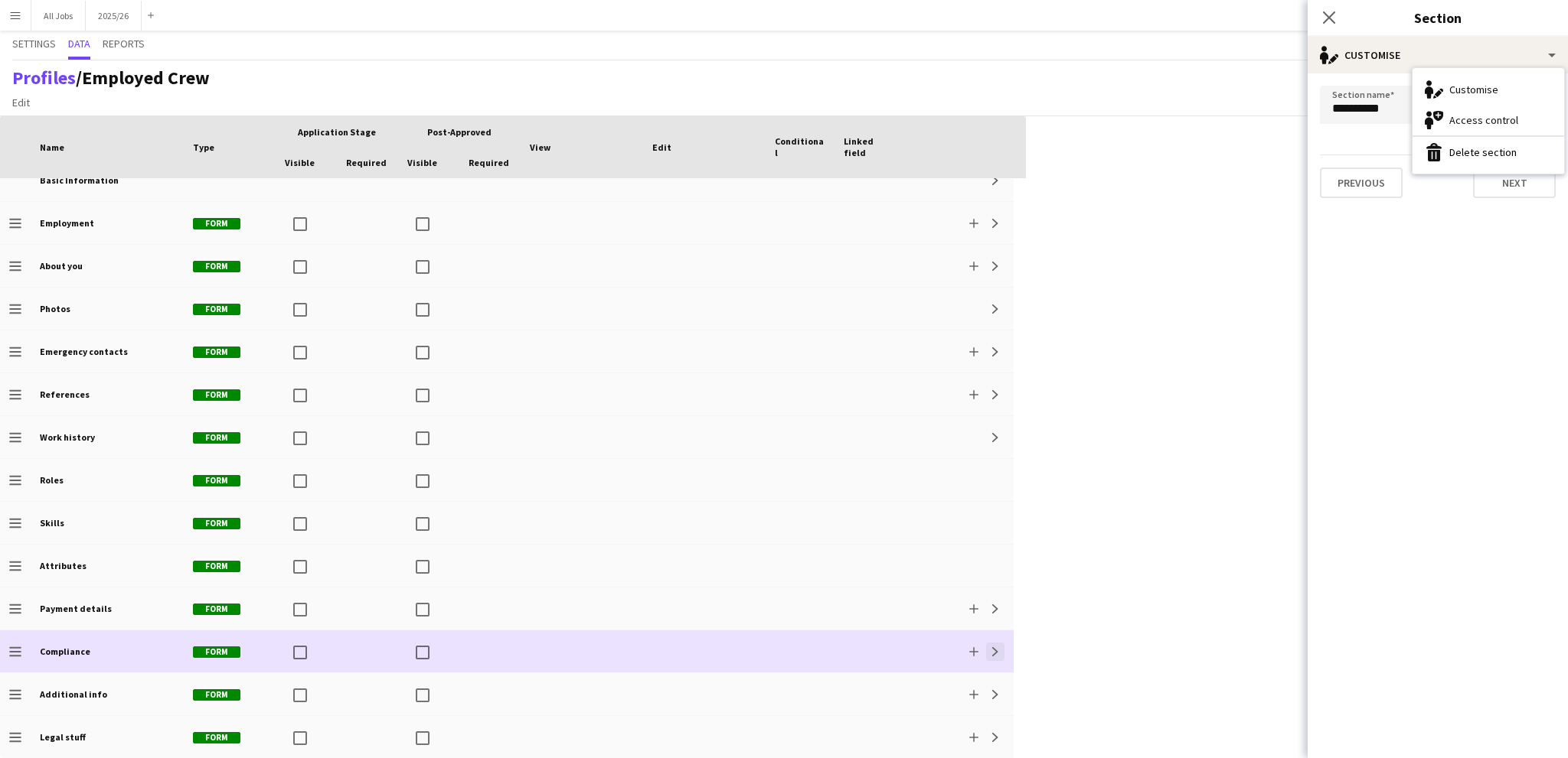
click at [993, 656] on button "Expand" at bounding box center [995, 652] width 19 height 19
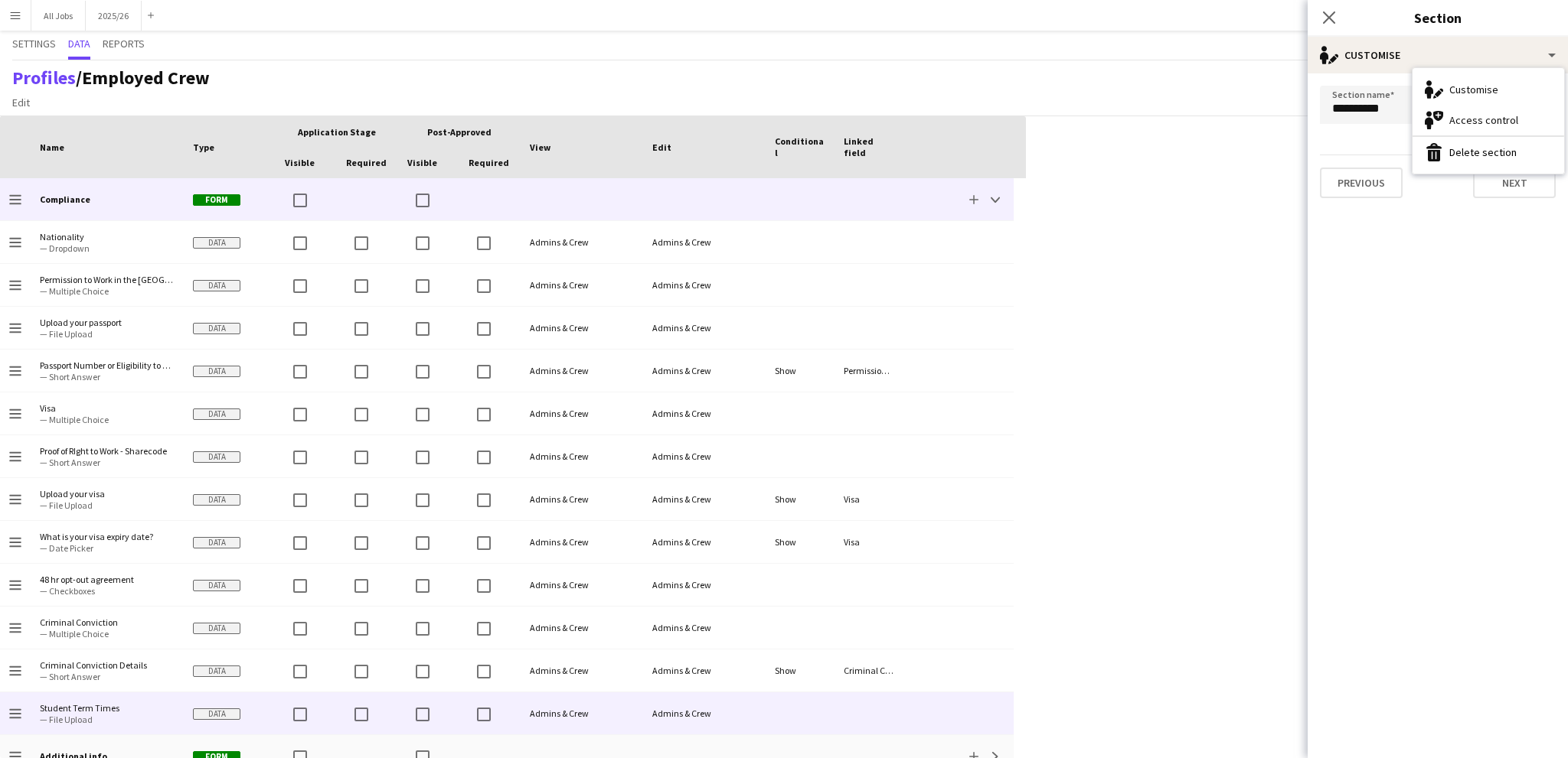
scroll to position [533, 0]
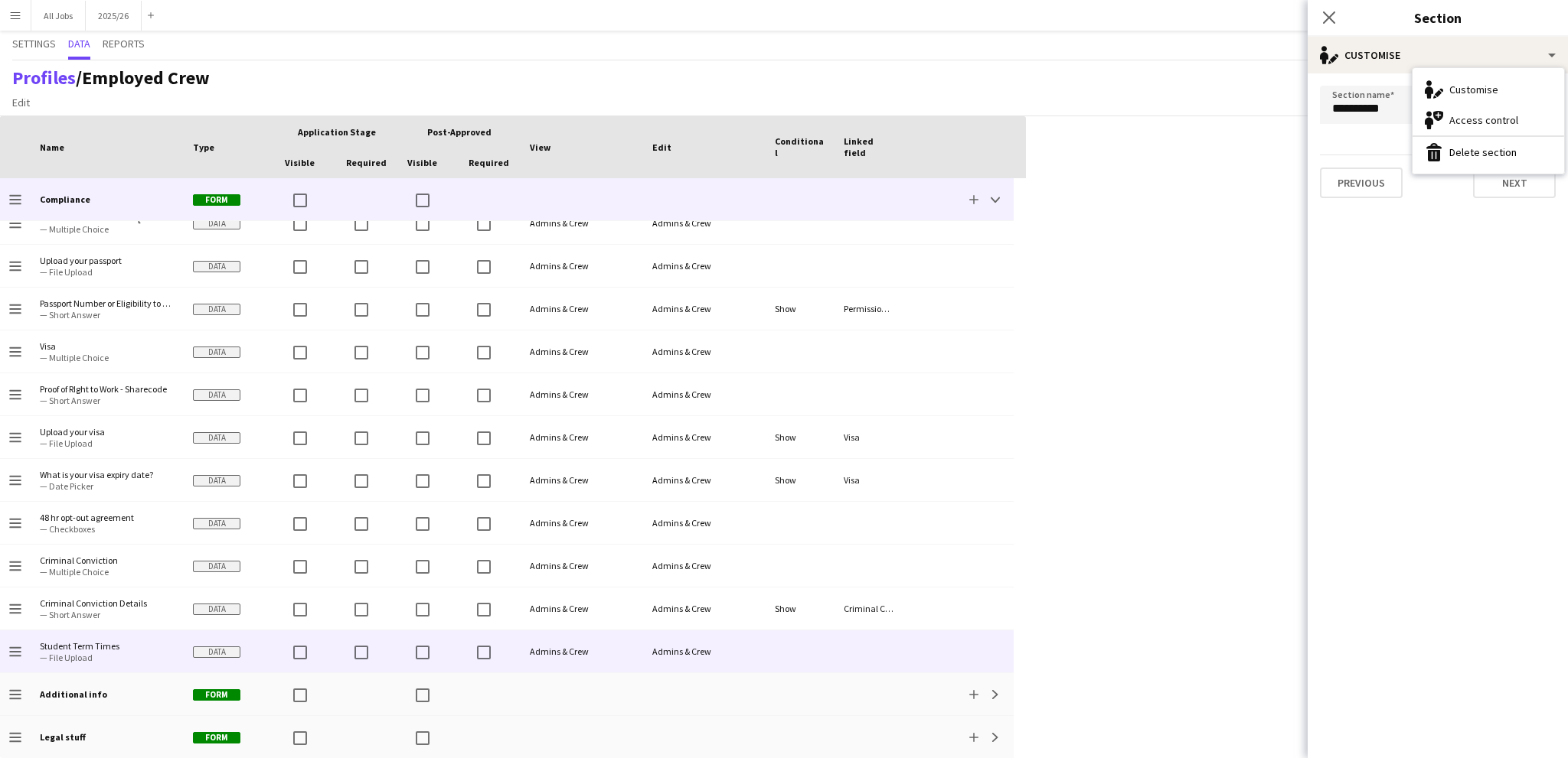
click at [95, 652] on span "— File Upload" at bounding box center [107, 658] width 135 height 12
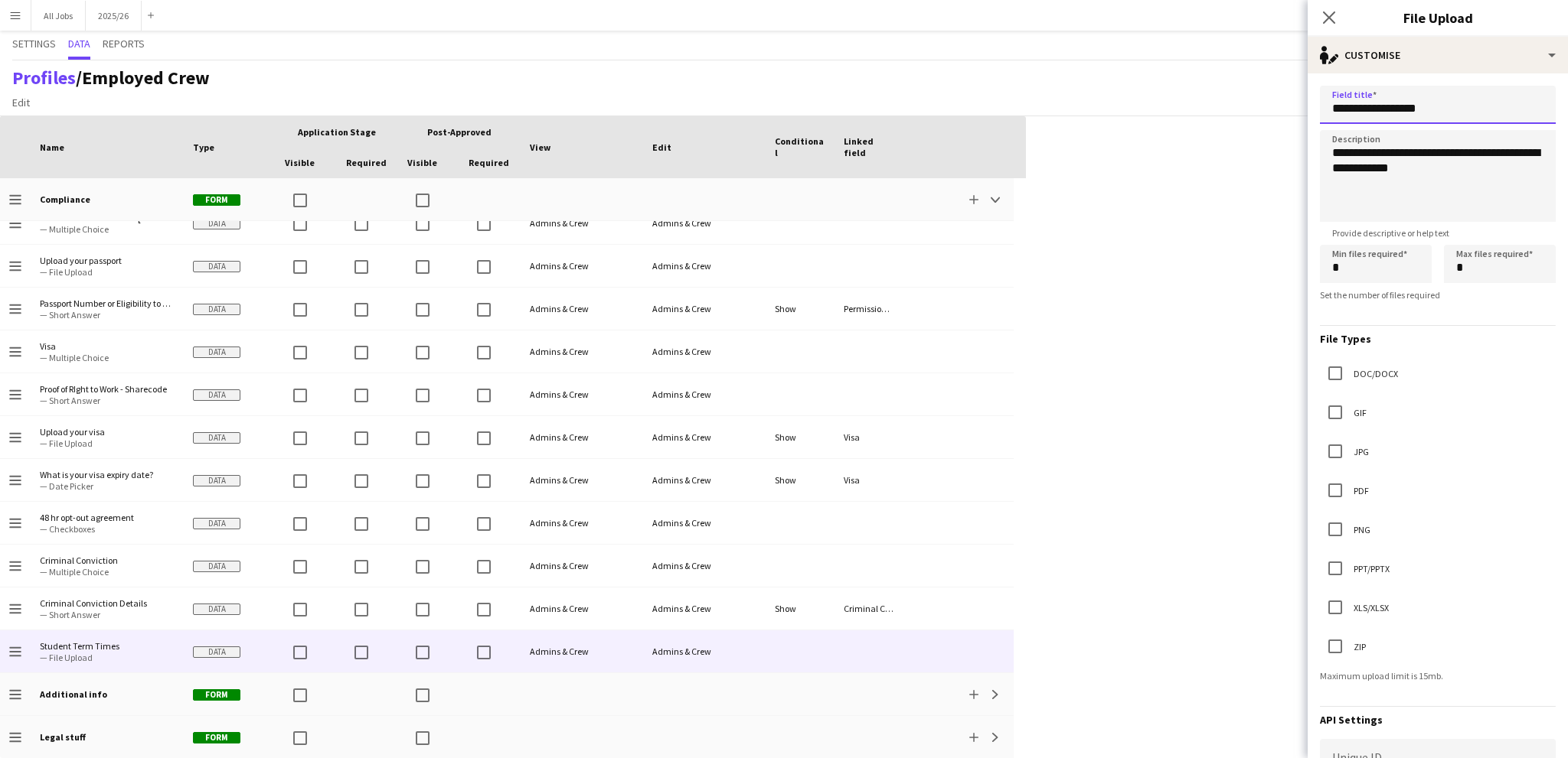
click at [1433, 114] on input "**********" at bounding box center [1437, 104] width 236 height 38
drag, startPoint x: 1452, startPoint y: 109, endPoint x: 1120, endPoint y: 107, distance: 332.0
click at [1120, 107] on body "Menu Boards Boards Boards All jobs Status Workforce Workforce My Workforce Recr…" at bounding box center [784, 379] width 1568 height 758
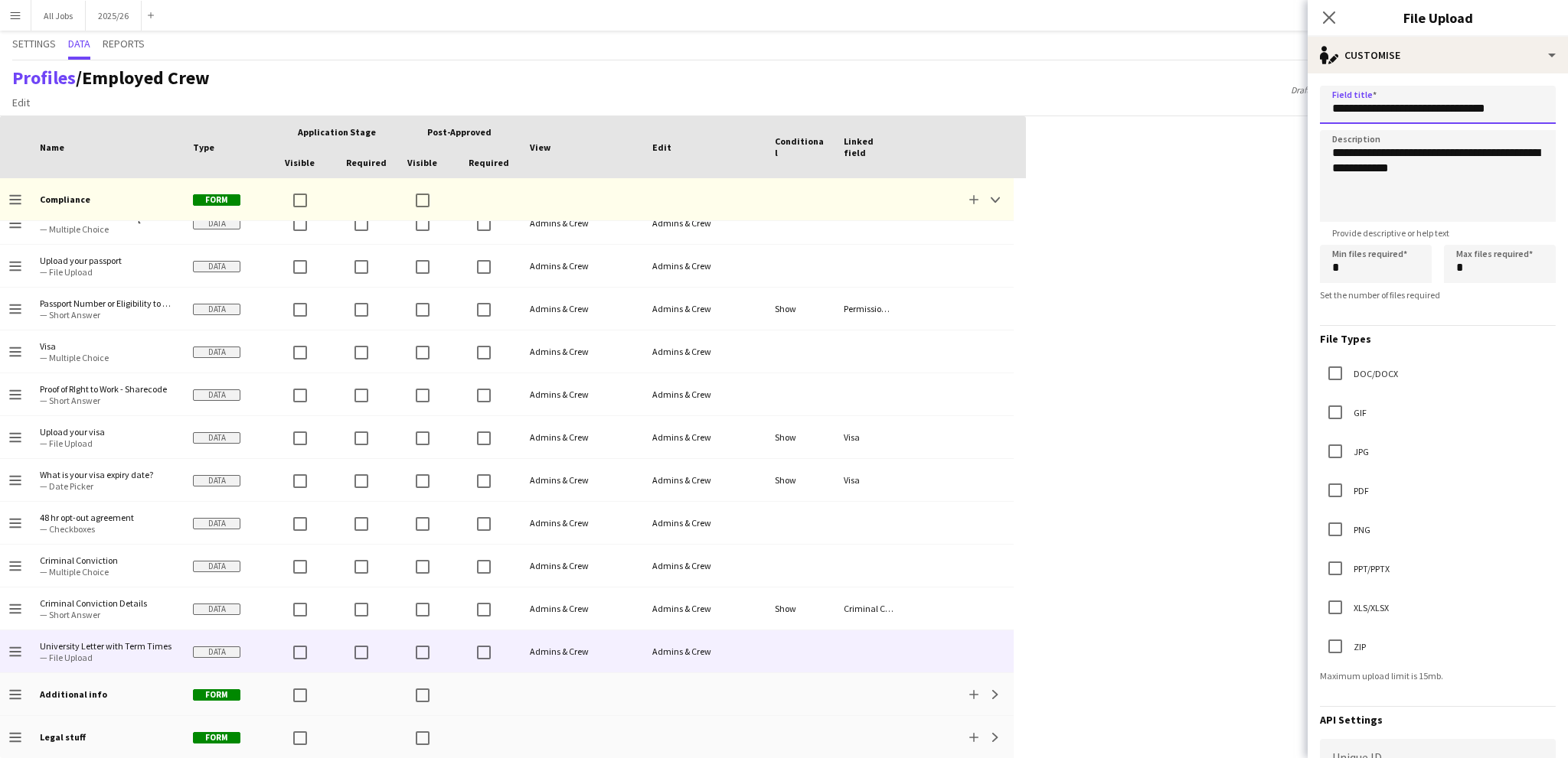
scroll to position [245, 0]
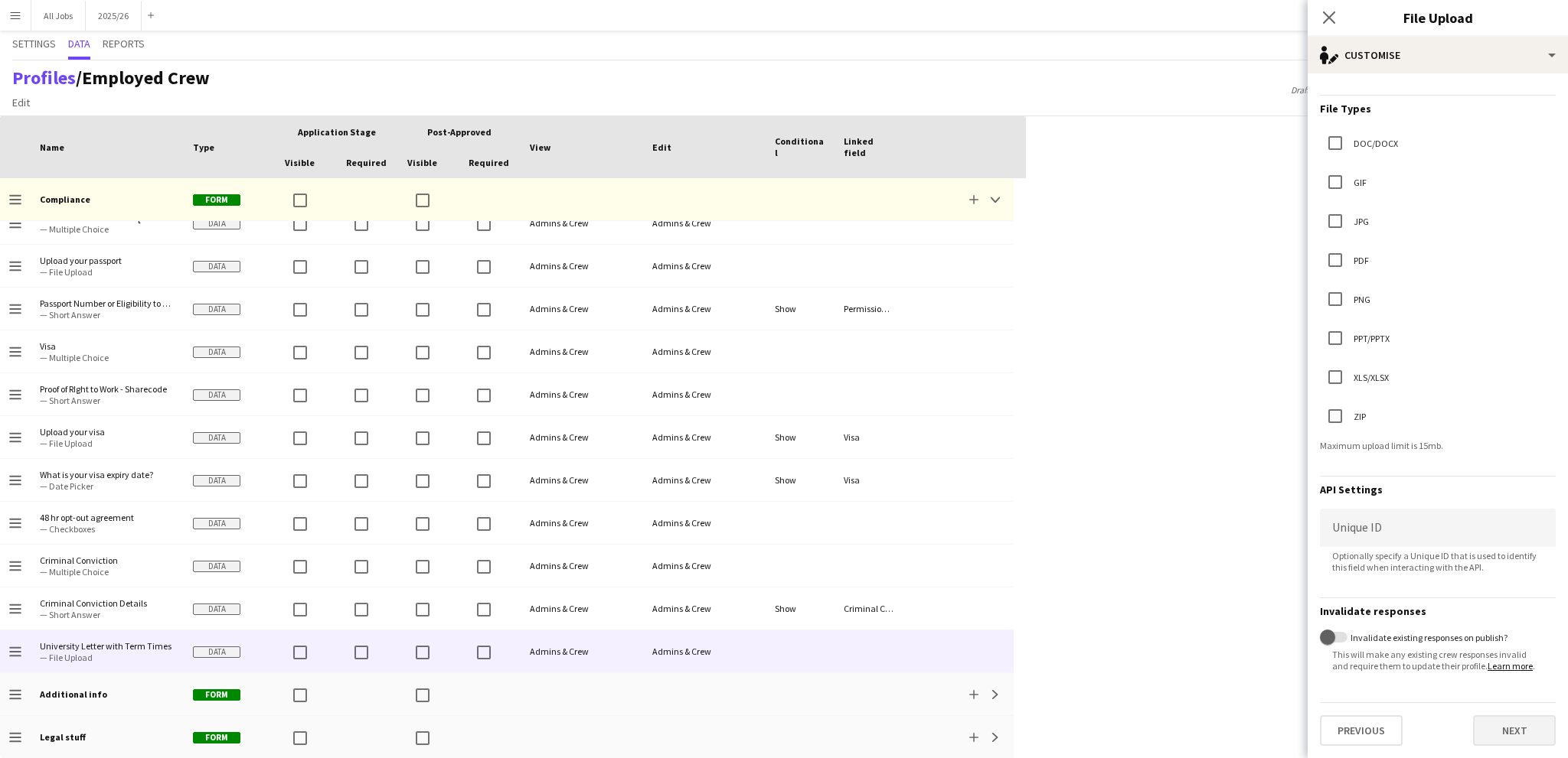
type input "**********"
click at [1476, 725] on button "Next" at bounding box center [1514, 730] width 83 height 30
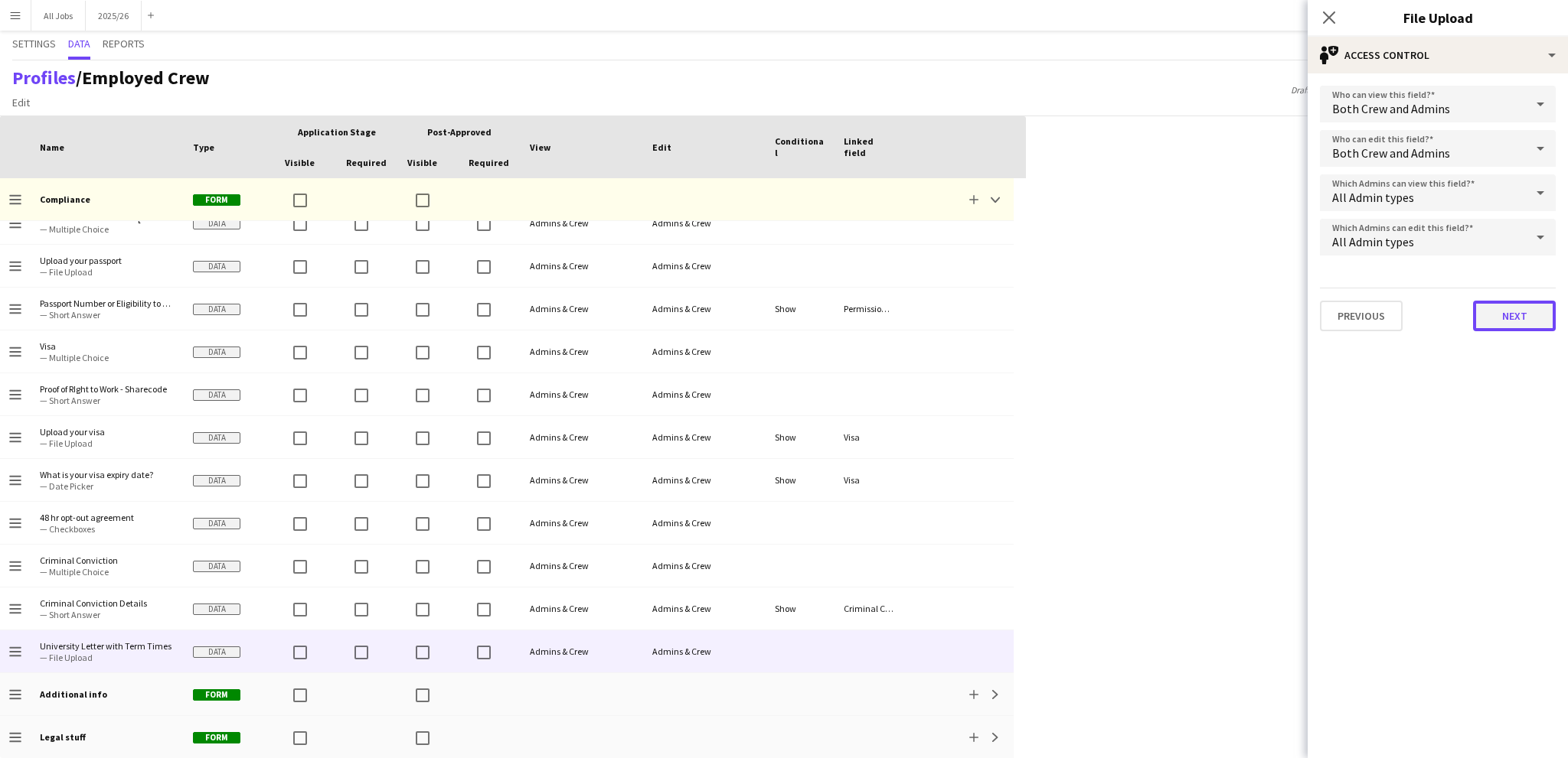
click at [1488, 320] on button "Next" at bounding box center [1514, 315] width 83 height 30
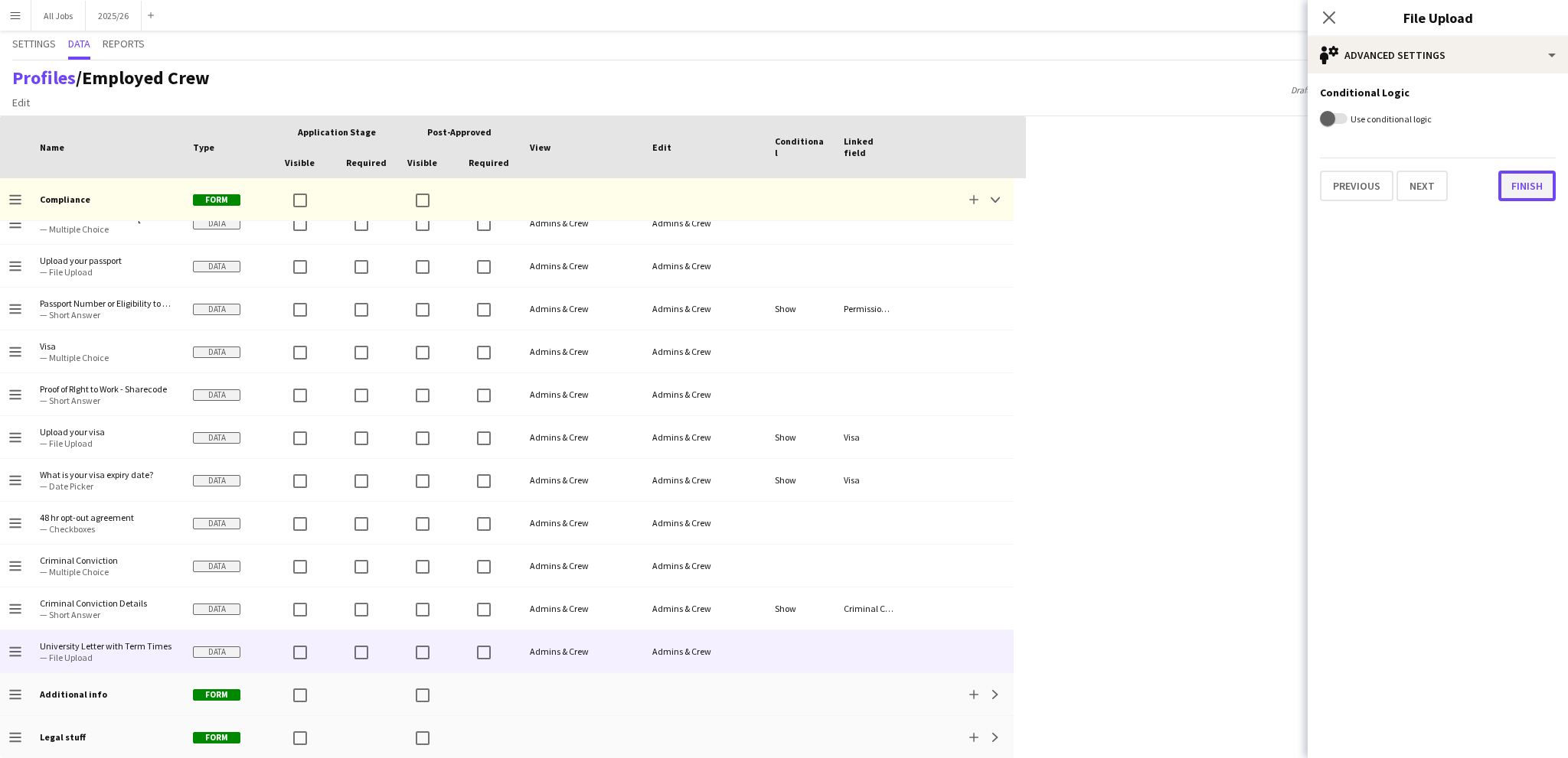
click at [1521, 185] on button "Finish" at bounding box center [1527, 185] width 58 height 30
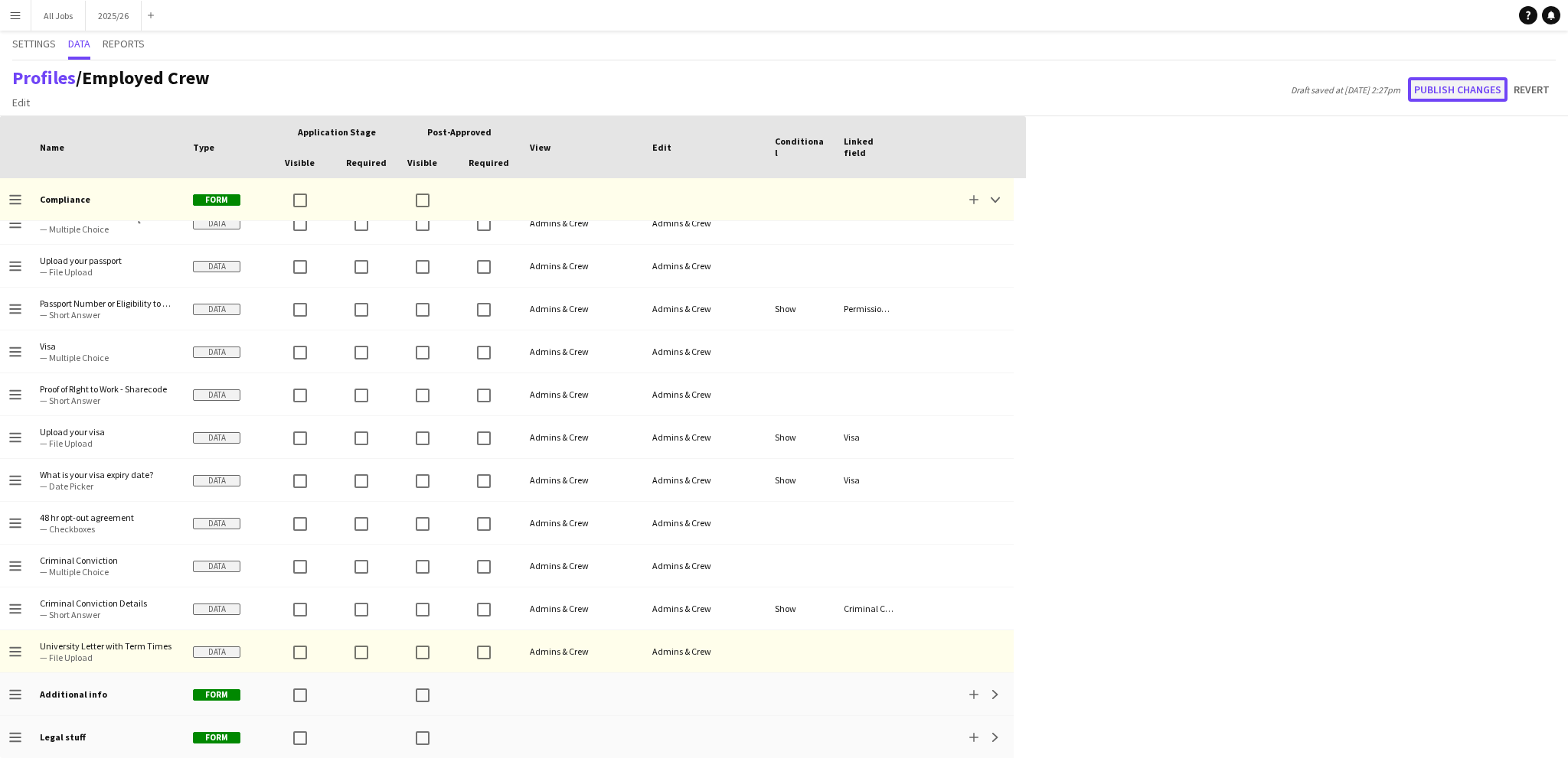
click at [1440, 82] on button "Publish changes" at bounding box center [1457, 89] width 100 height 24
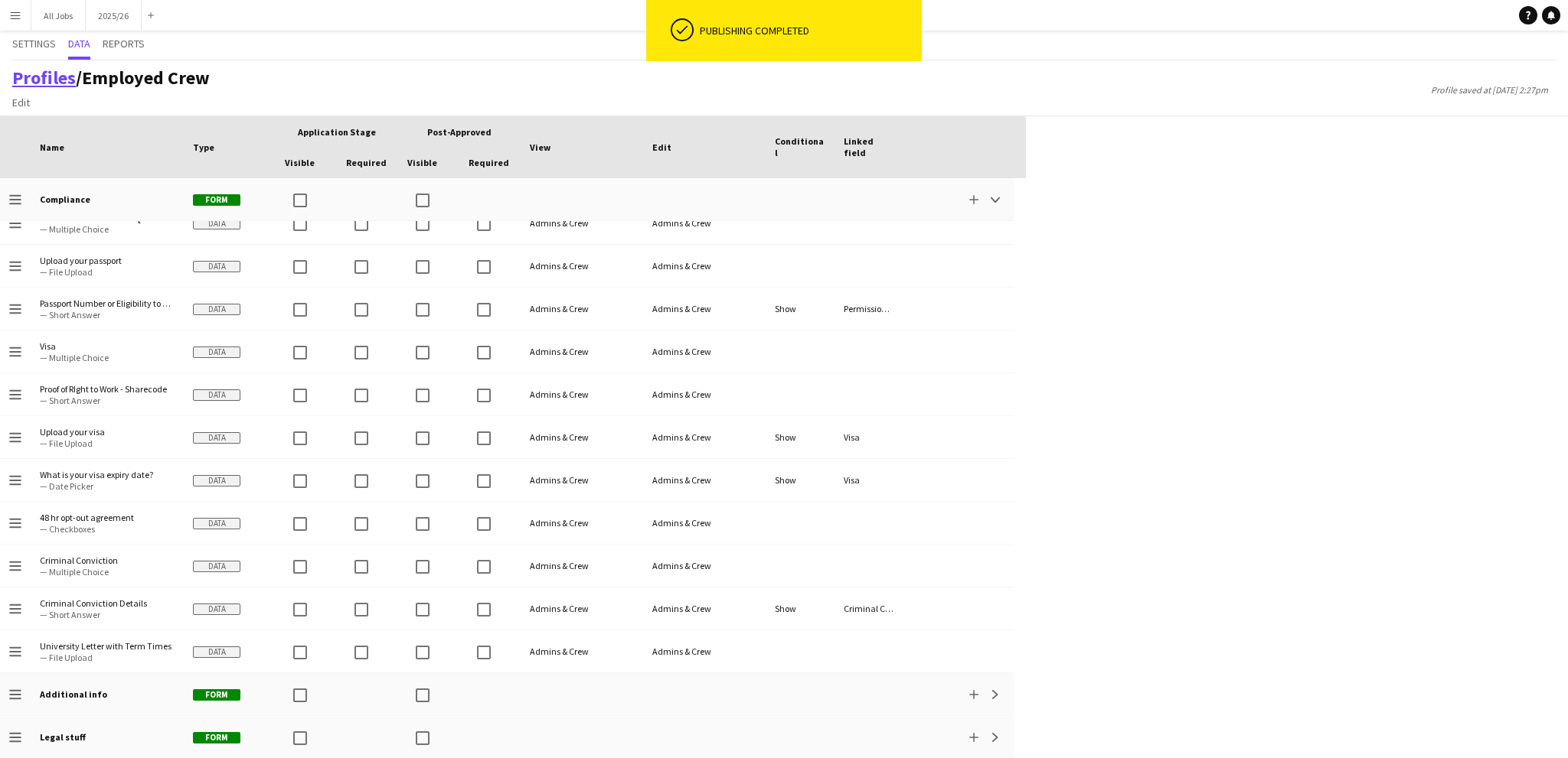
click at [44, 76] on link "Profiles" at bounding box center [44, 78] width 64 height 23
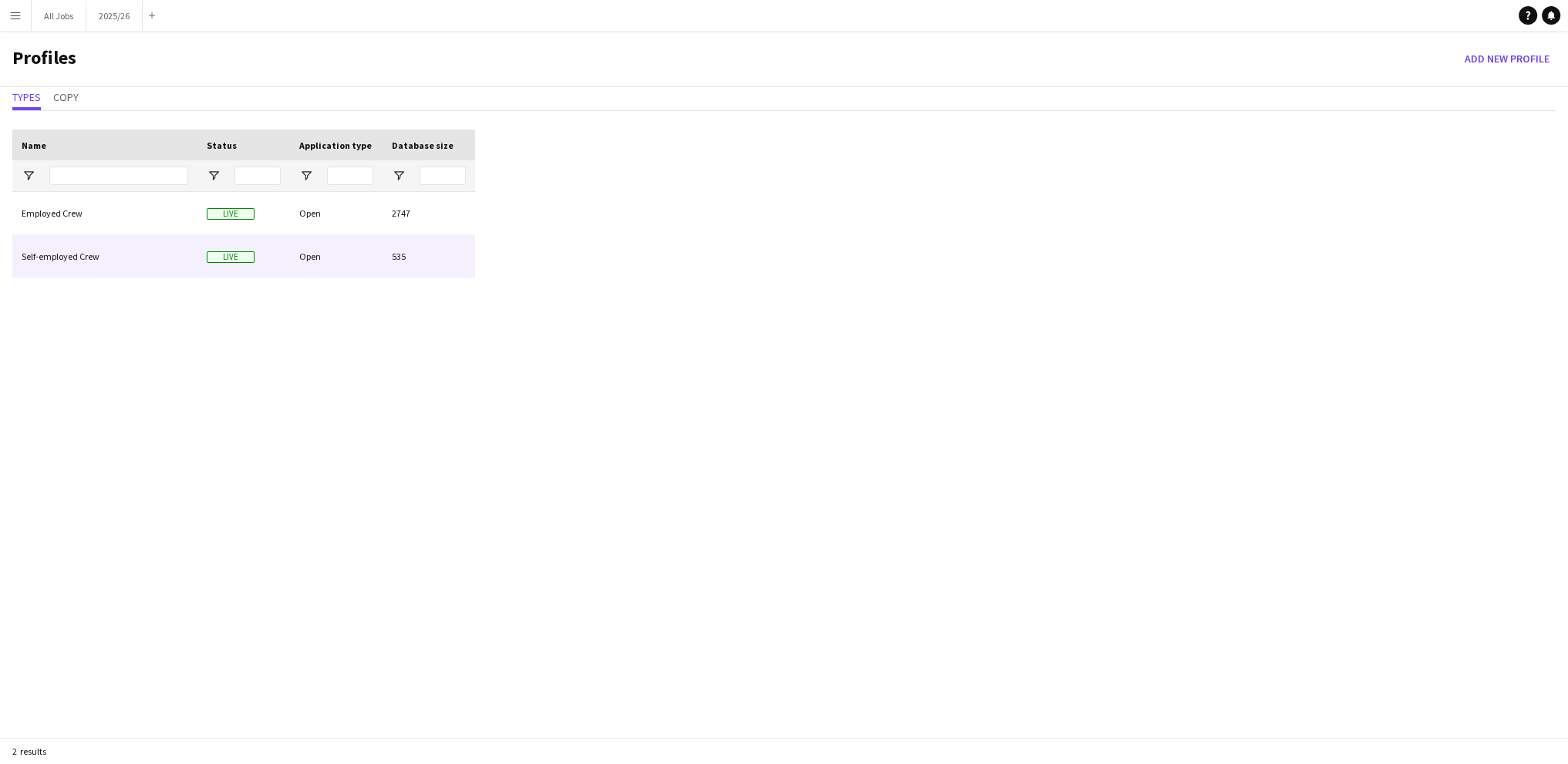
click at [77, 258] on div "Self-employed Crew" at bounding box center [105, 256] width 185 height 42
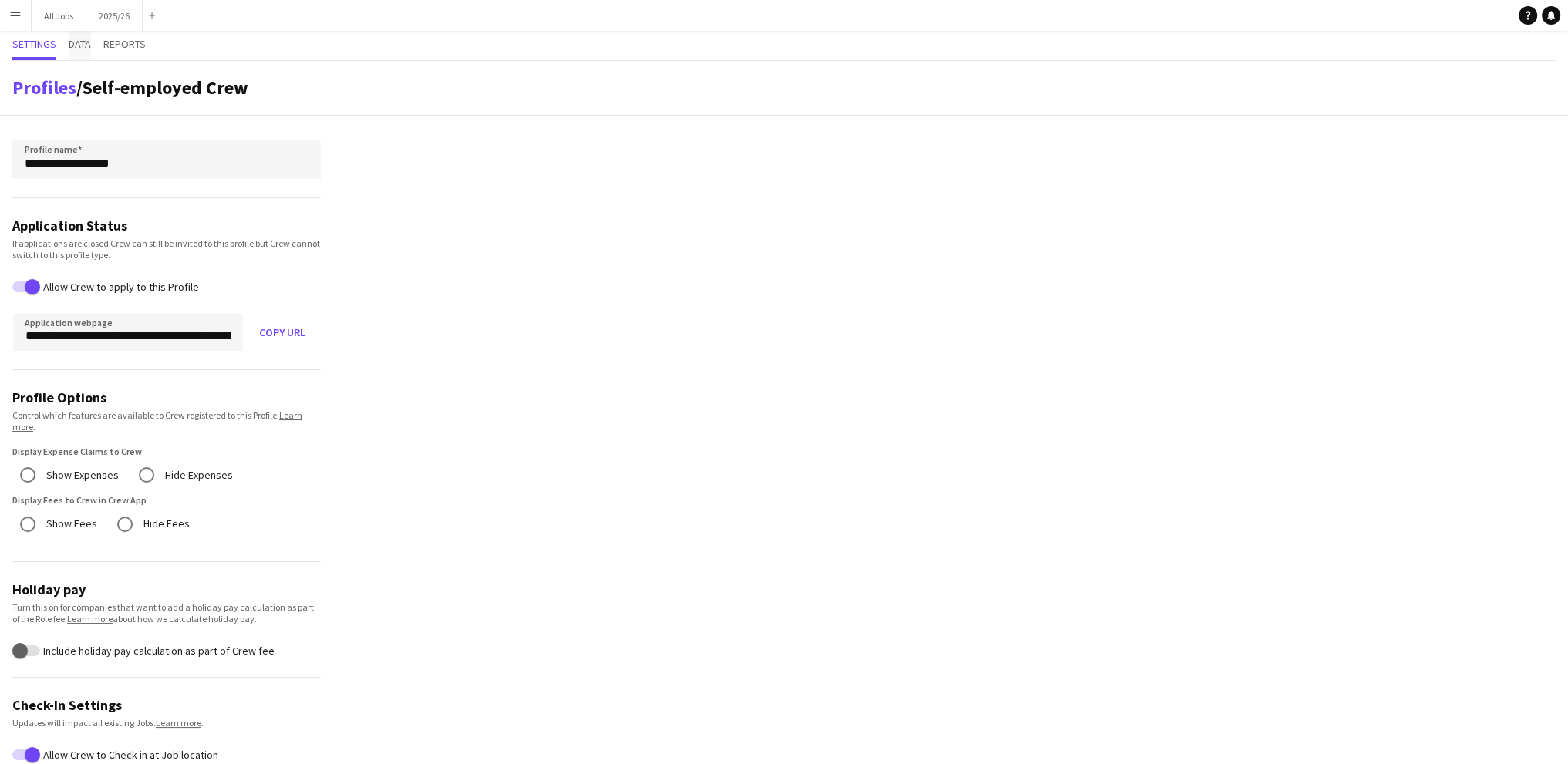
click at [85, 42] on span "Data" at bounding box center [80, 44] width 23 height 11
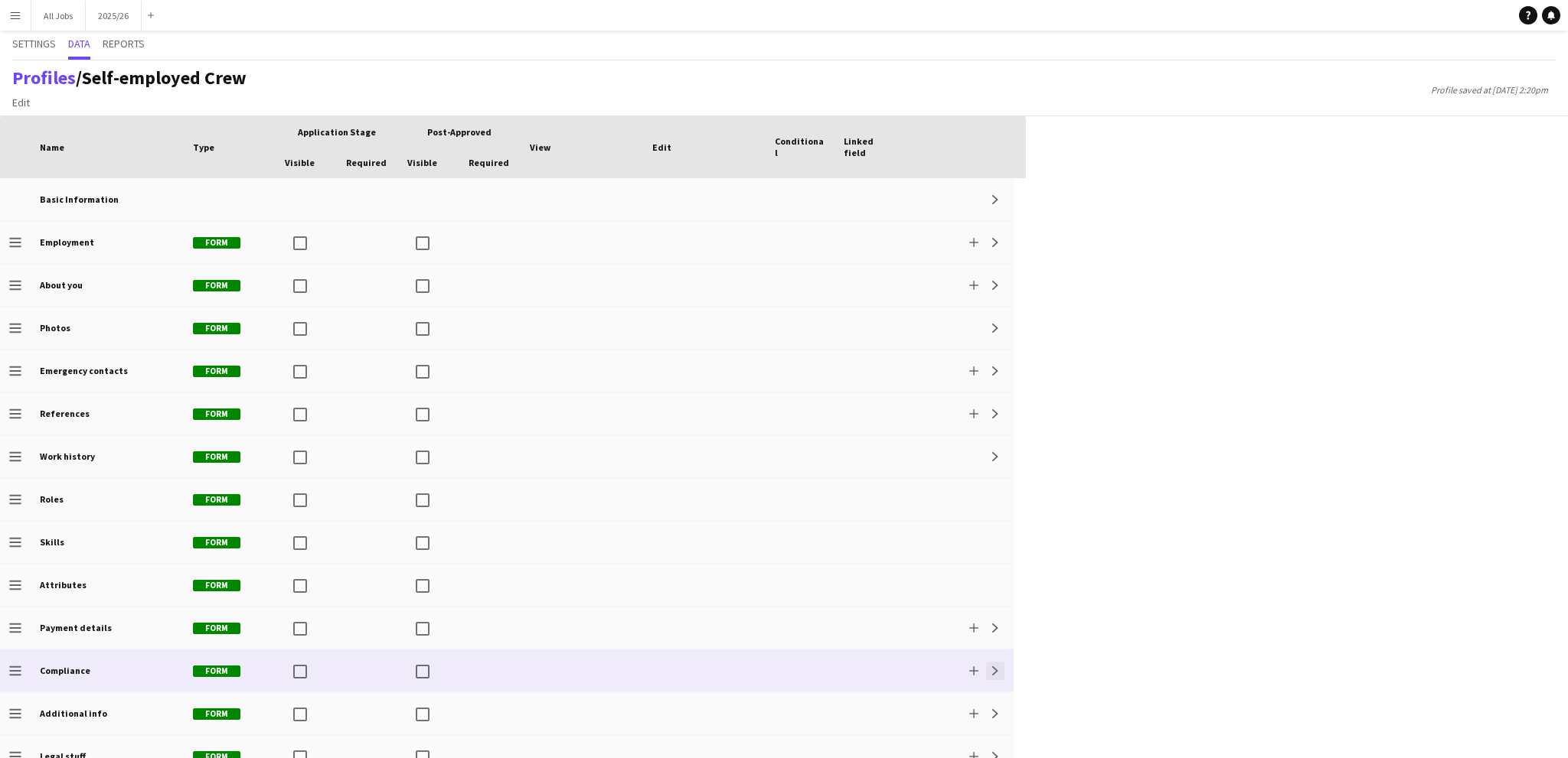
click at [994, 675] on app-icon "Expand" at bounding box center [995, 671] width 9 height 9
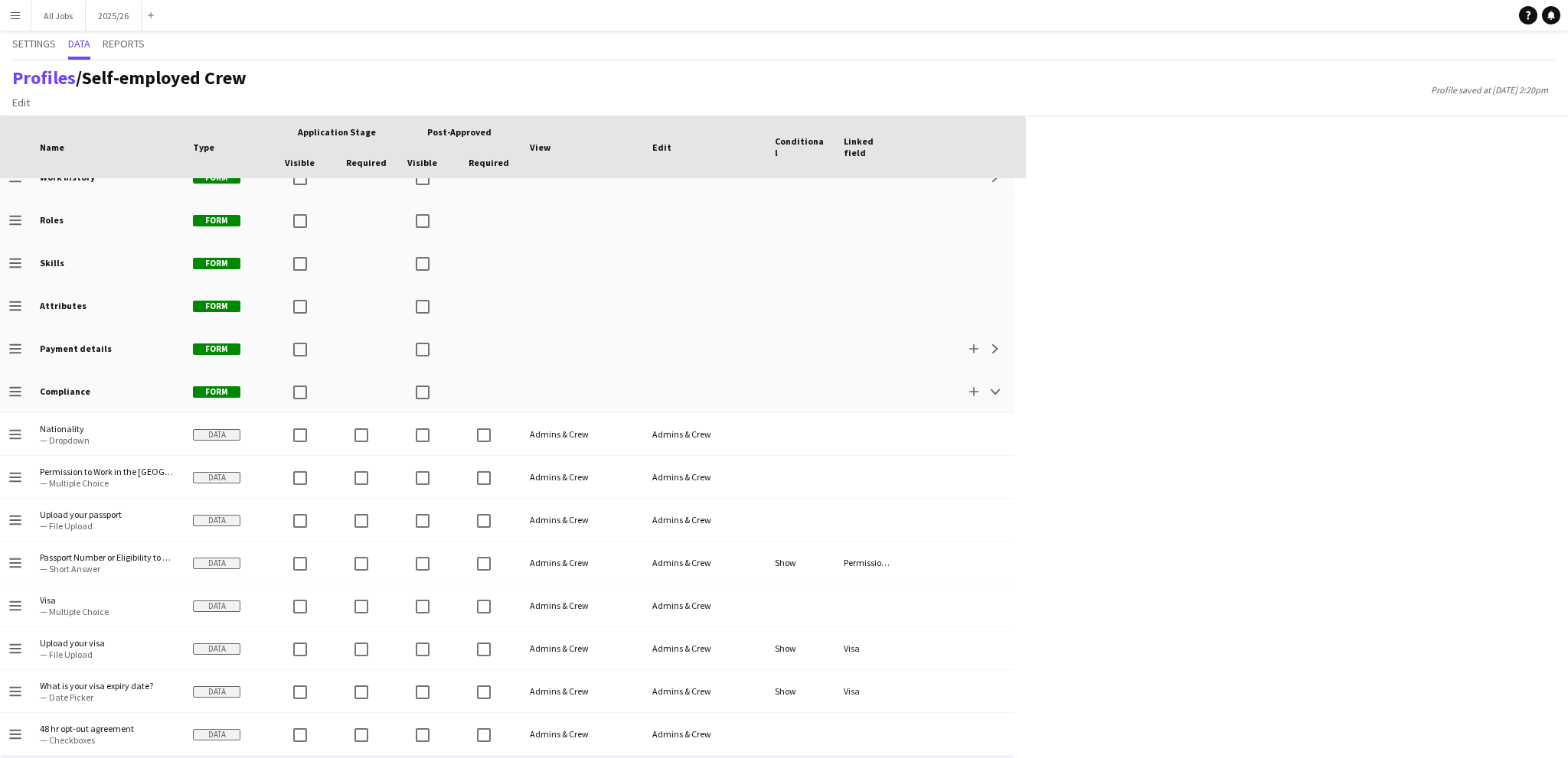
scroll to position [490, 0]
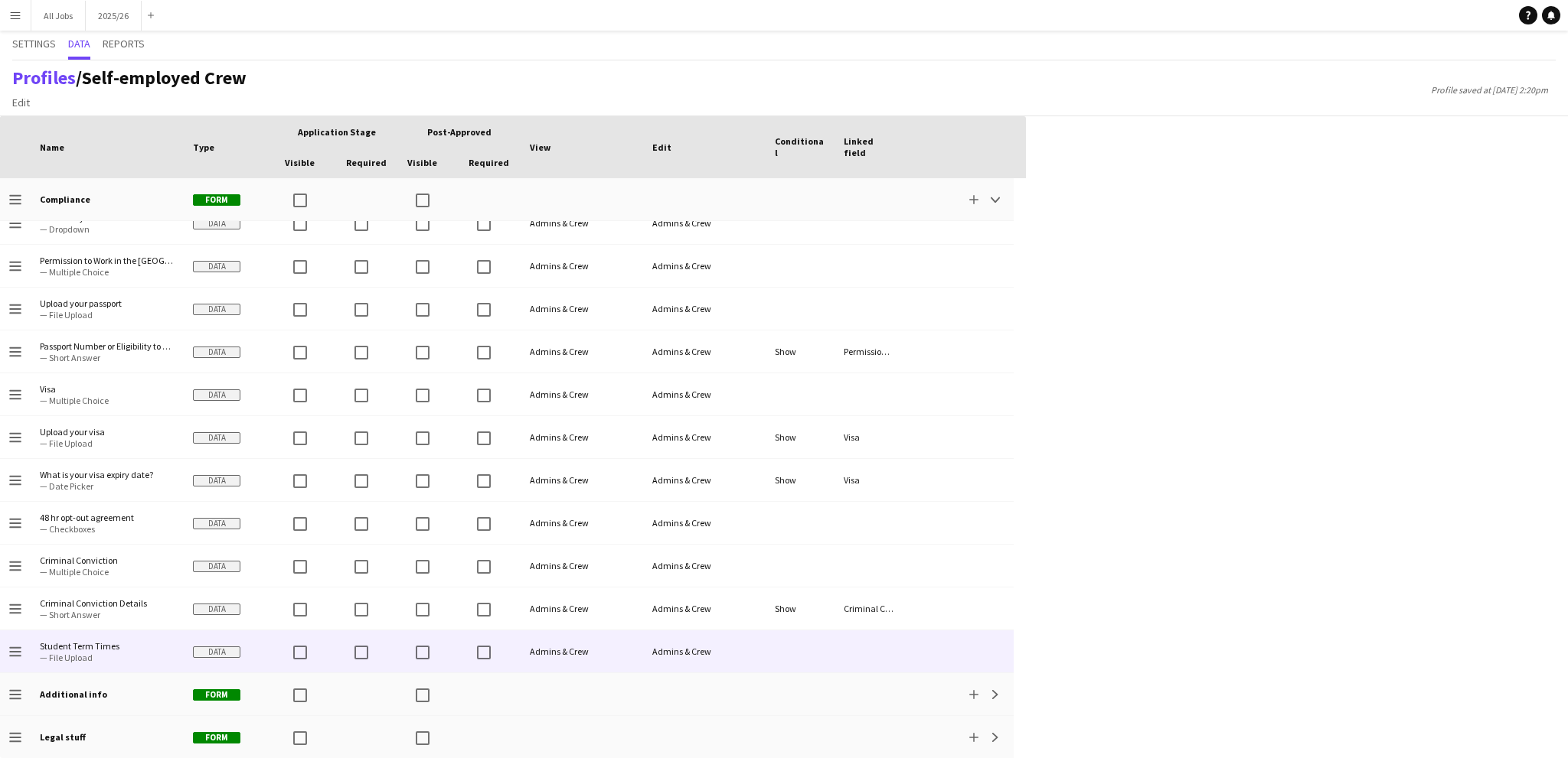
click at [80, 654] on span "— File Upload" at bounding box center [107, 658] width 135 height 12
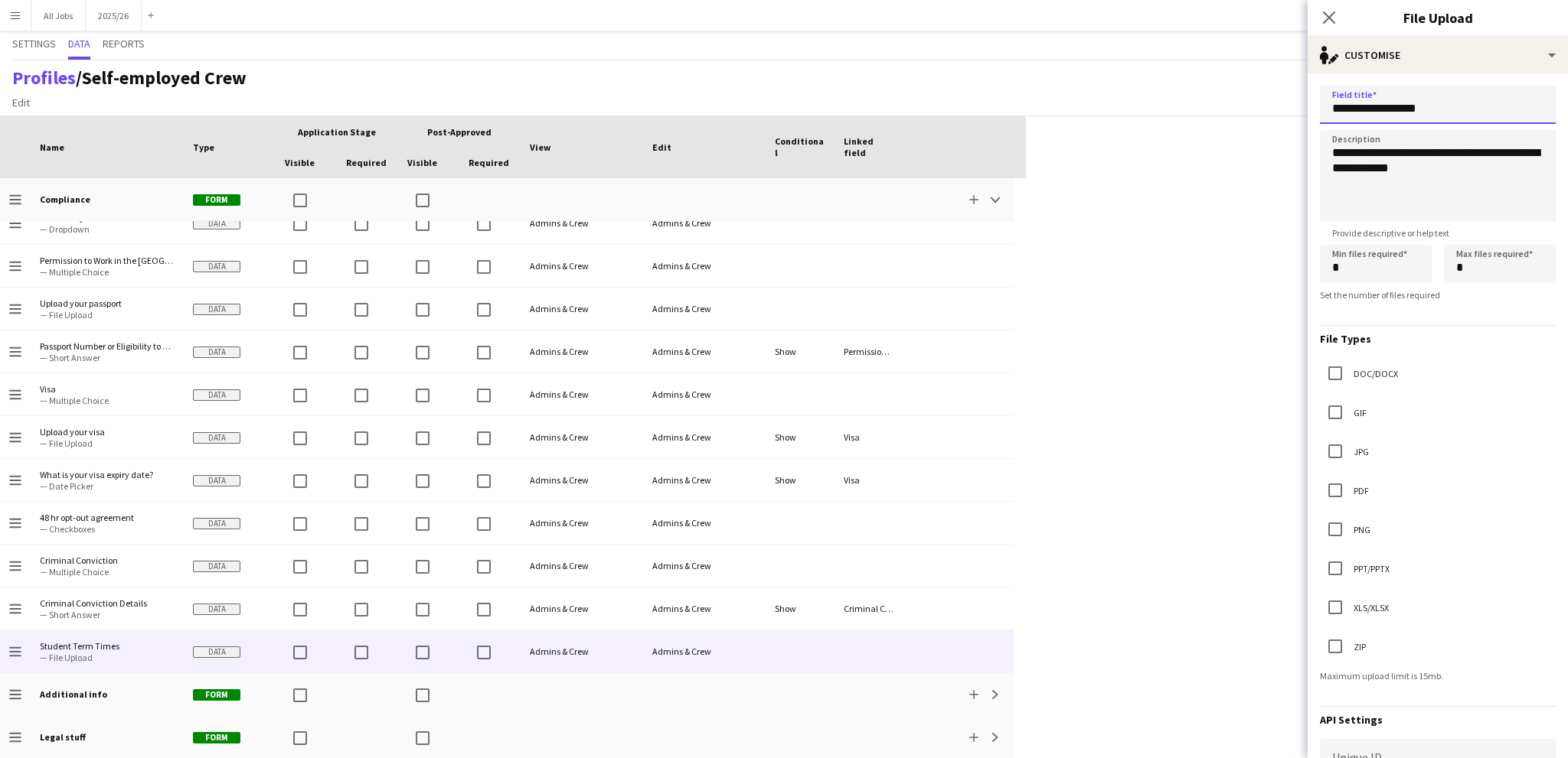
drag, startPoint x: 1490, startPoint y: 108, endPoint x: 661, endPoint y: 152, distance: 830.2
click at [662, 152] on body "Menu Boards Boards Boards All jobs Status Workforce Workforce My Workforce Recr…" at bounding box center [784, 379] width 1568 height 758
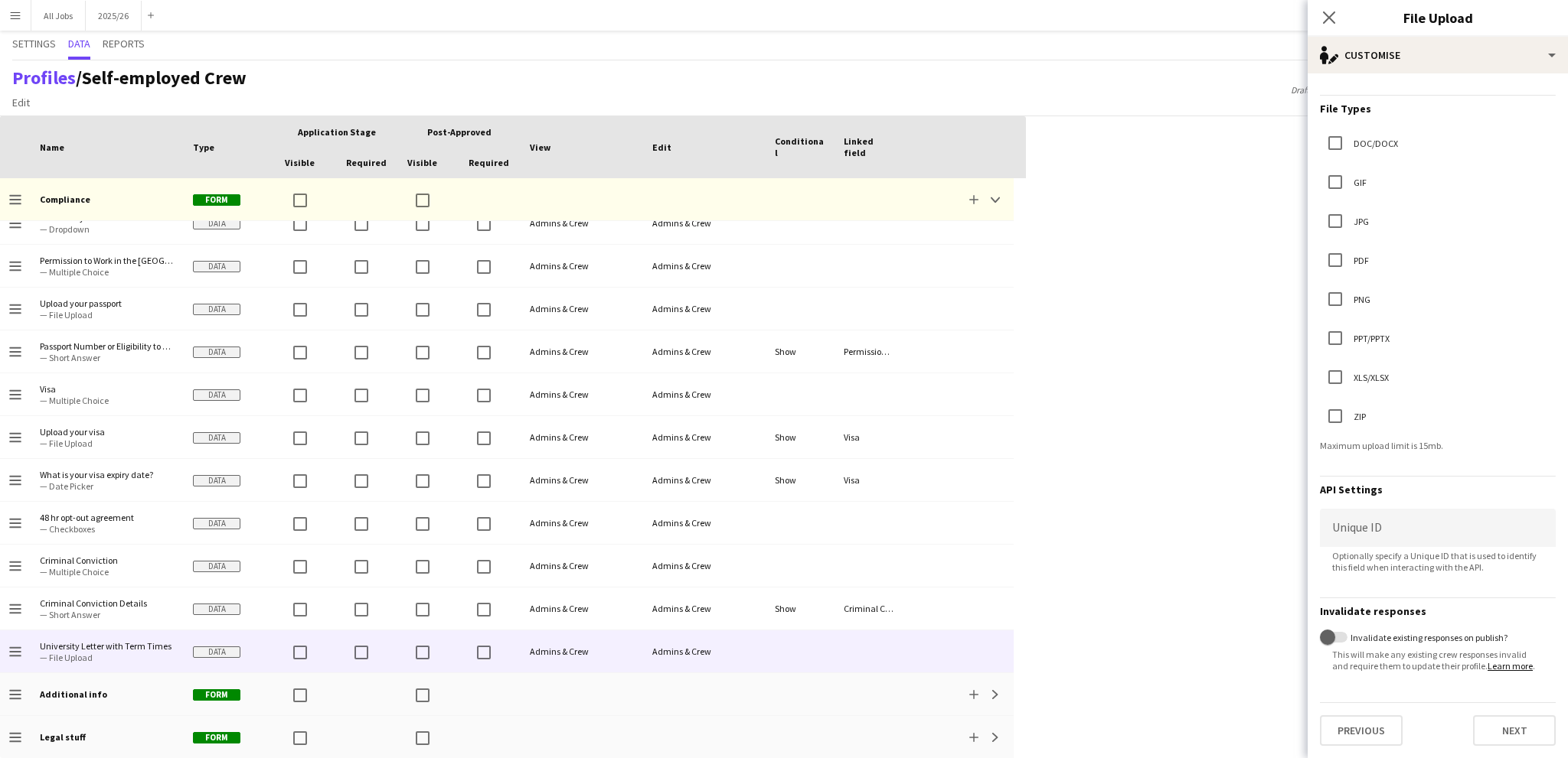
scroll to position [245, 0]
type input "**********"
click at [1499, 720] on button "Next" at bounding box center [1514, 730] width 83 height 30
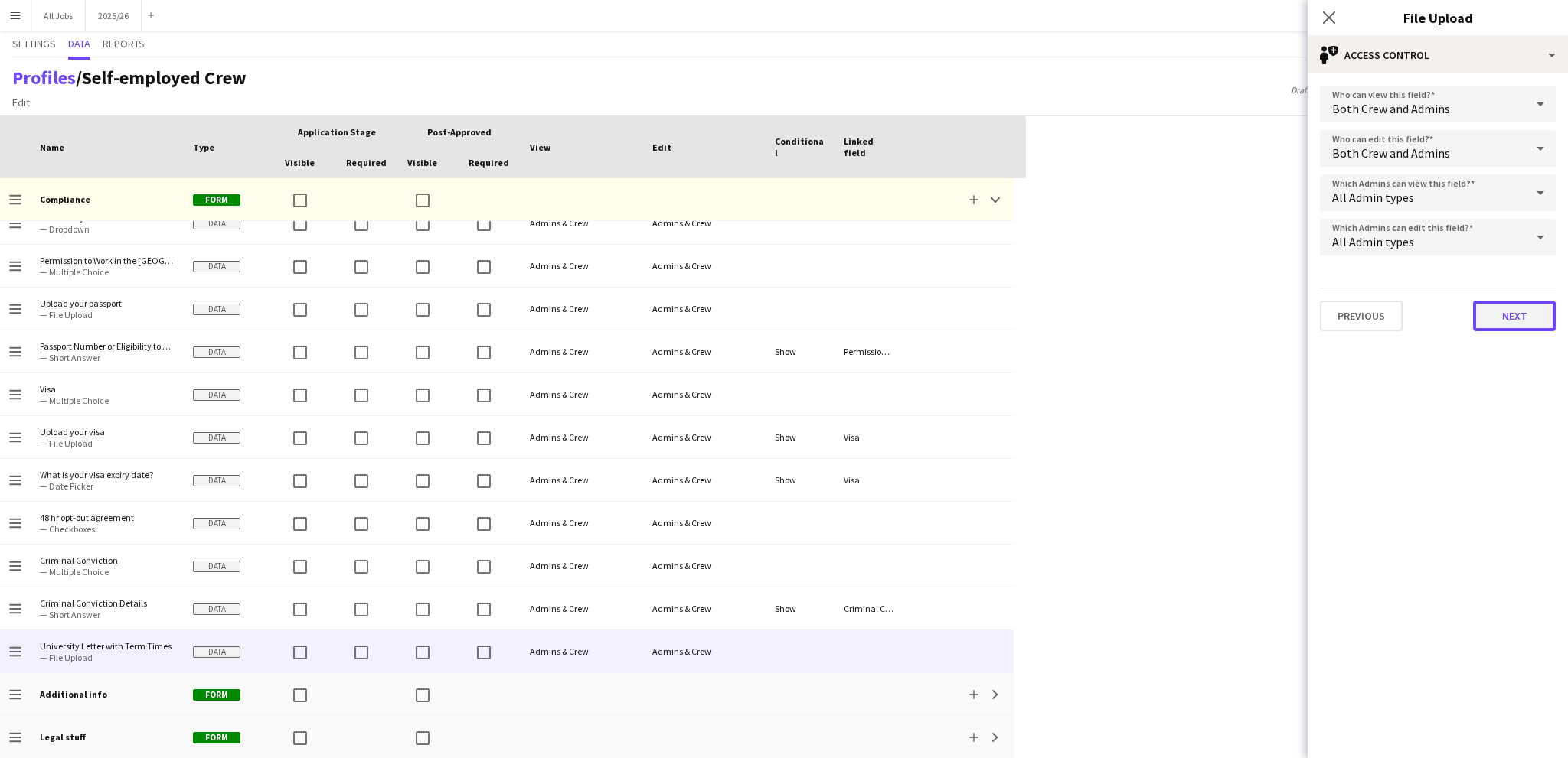
click at [1540, 318] on button "Next" at bounding box center [1514, 315] width 83 height 30
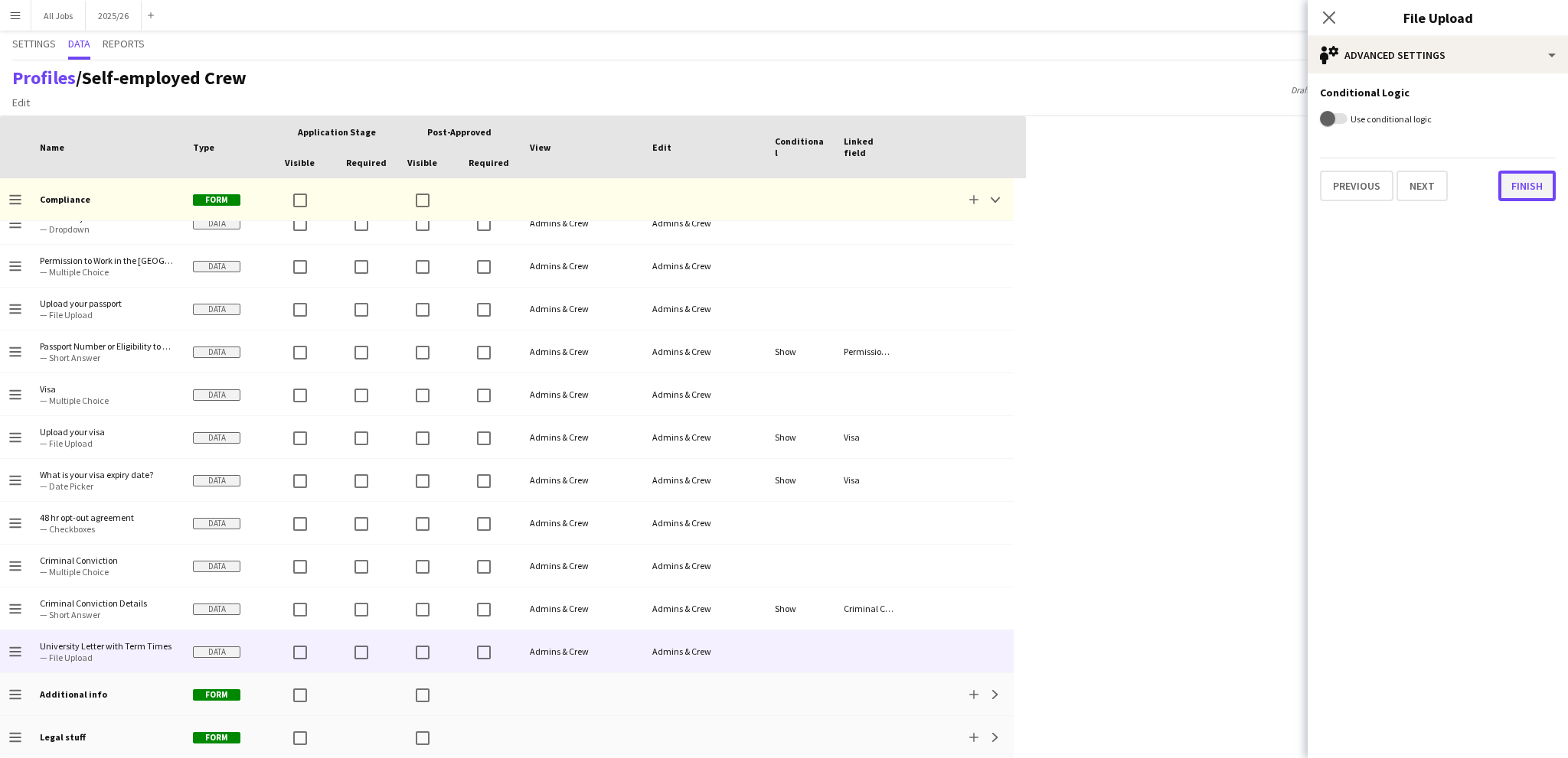
click at [1531, 189] on button "Finish" at bounding box center [1527, 185] width 58 height 30
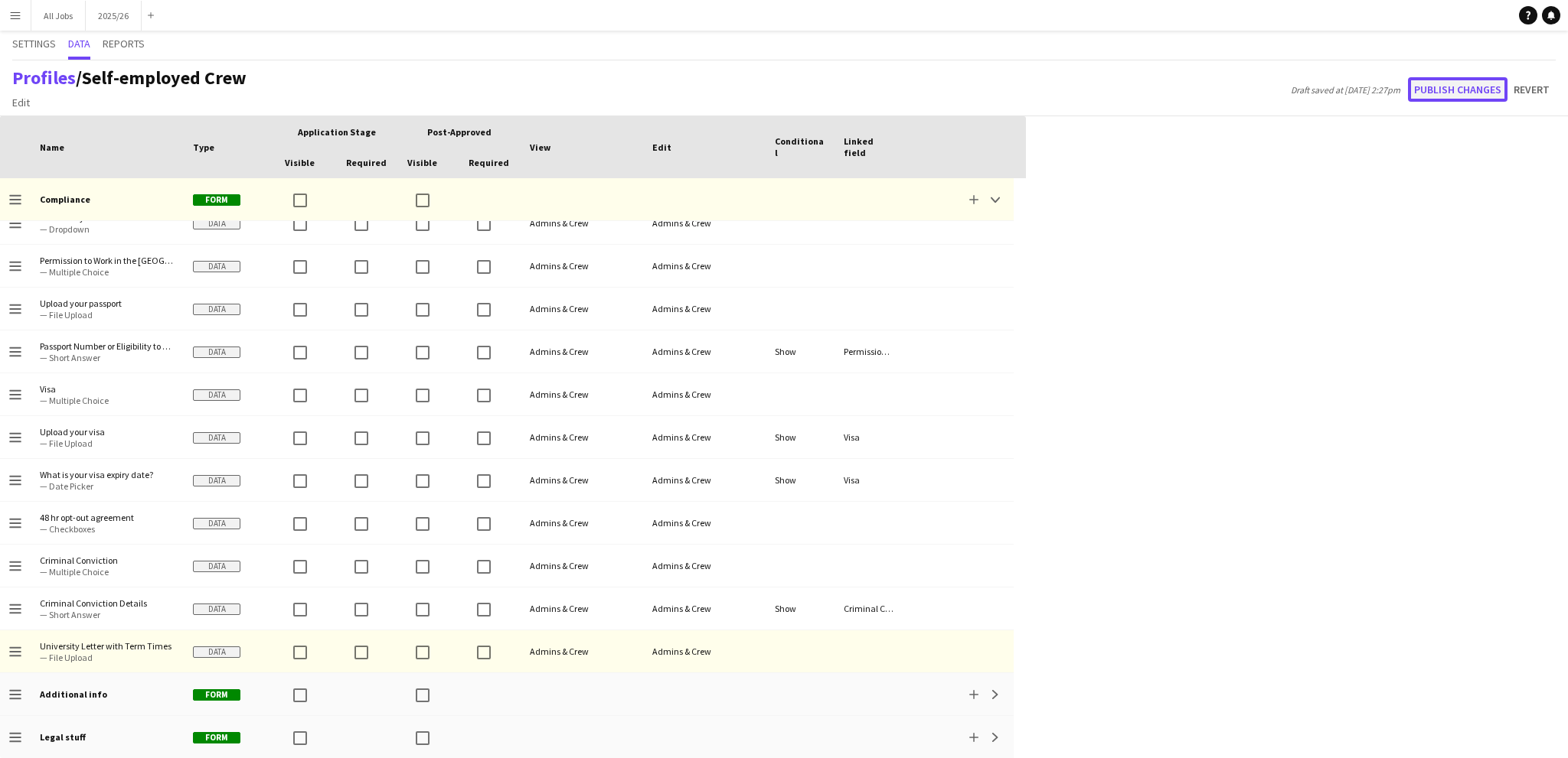
click at [1472, 89] on button "Publish changes" at bounding box center [1457, 89] width 100 height 24
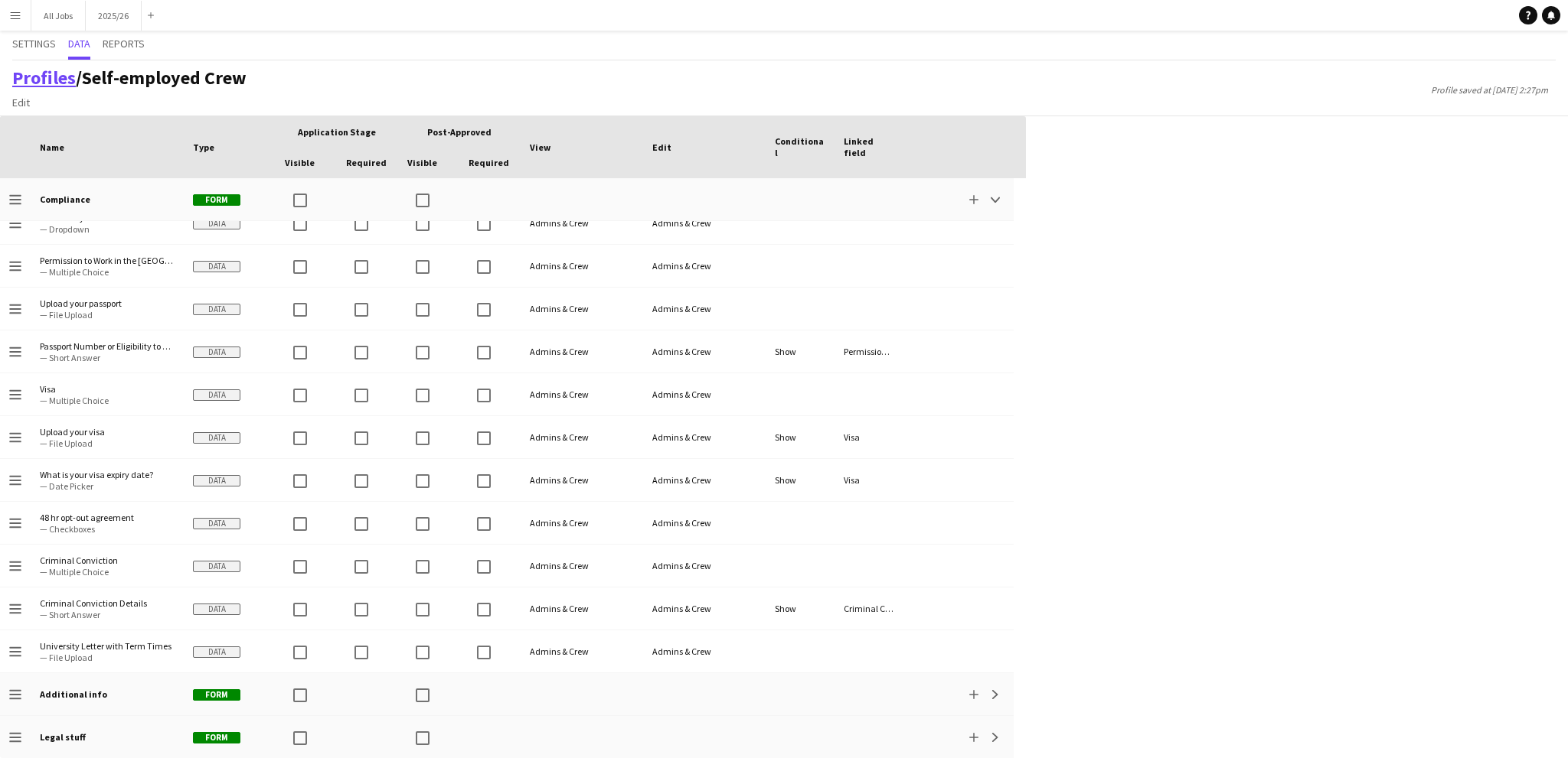
click at [54, 75] on link "Profiles" at bounding box center [44, 78] width 64 height 23
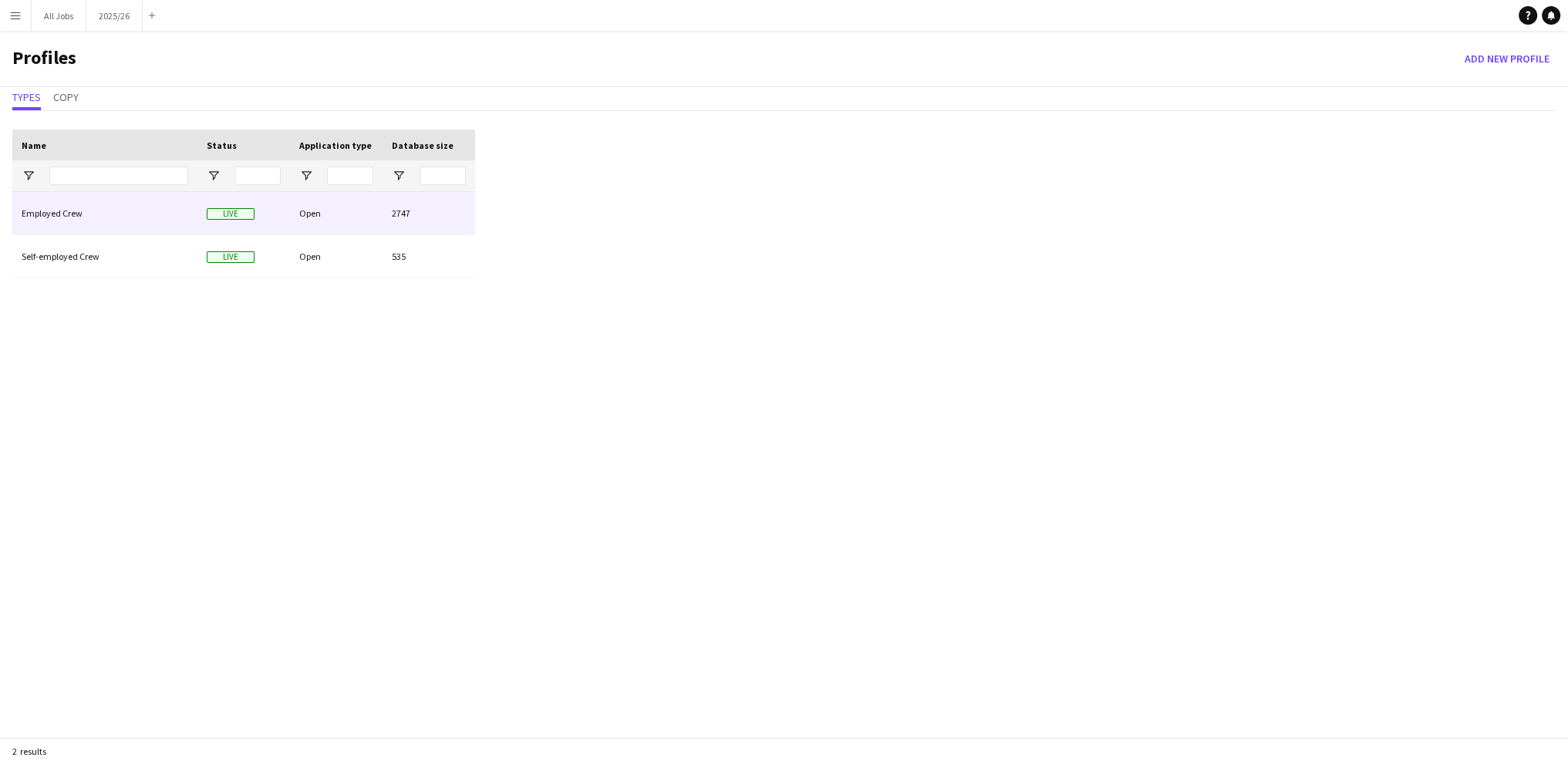
click at [63, 228] on div "Employed Crew" at bounding box center [105, 213] width 185 height 42
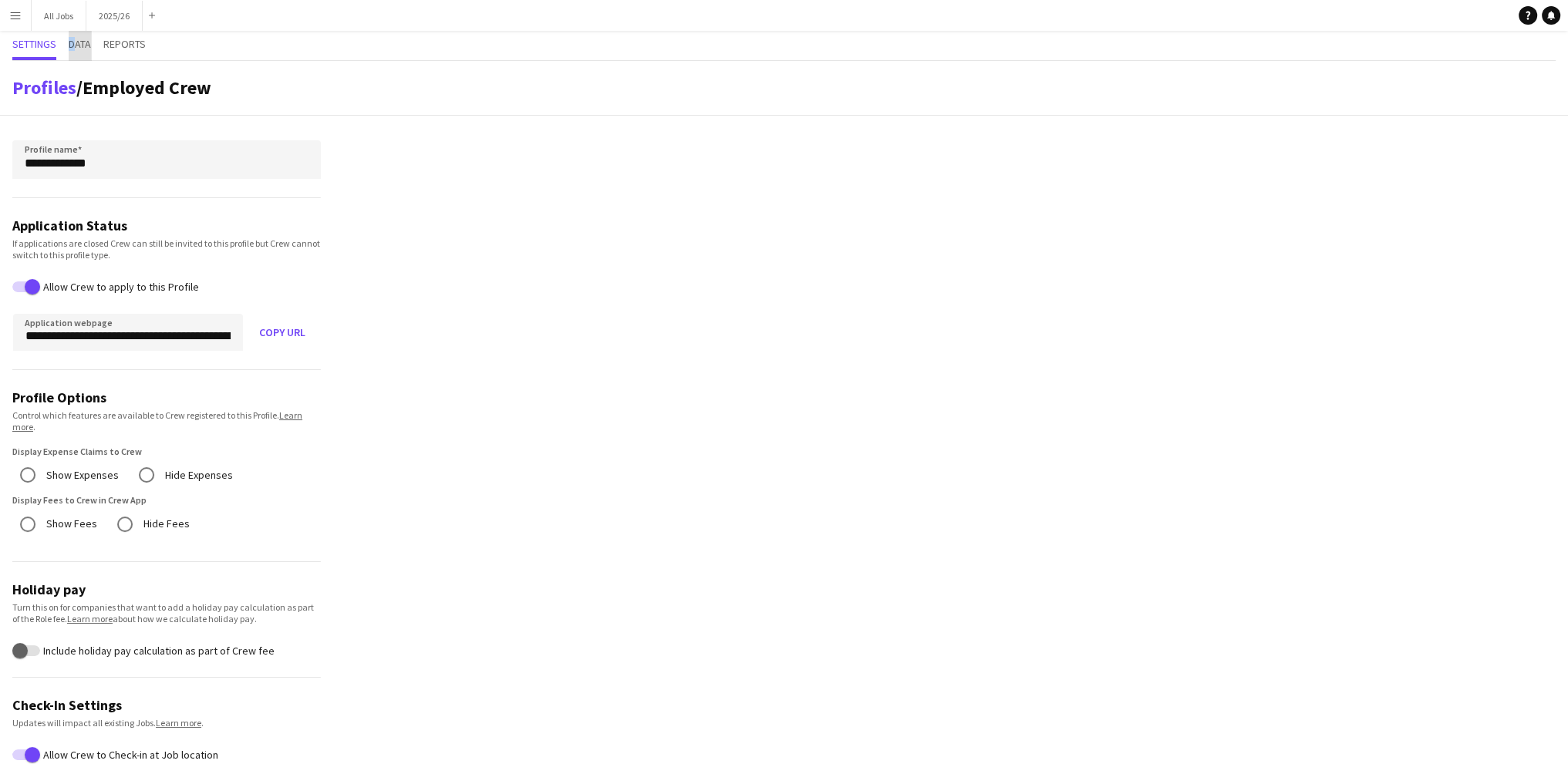
click at [74, 47] on span "Data" at bounding box center [80, 44] width 23 height 11
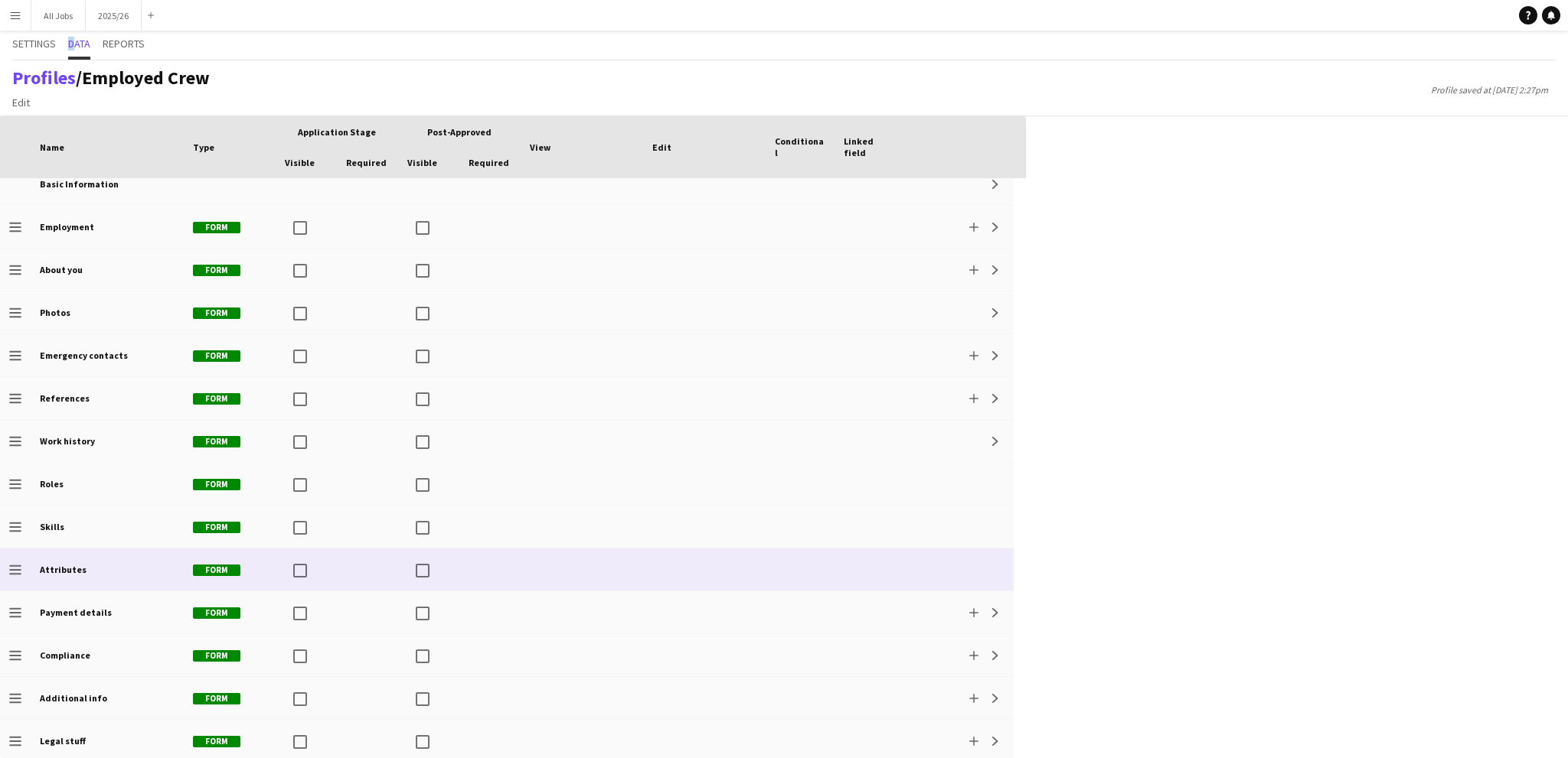
scroll to position [19, 0]
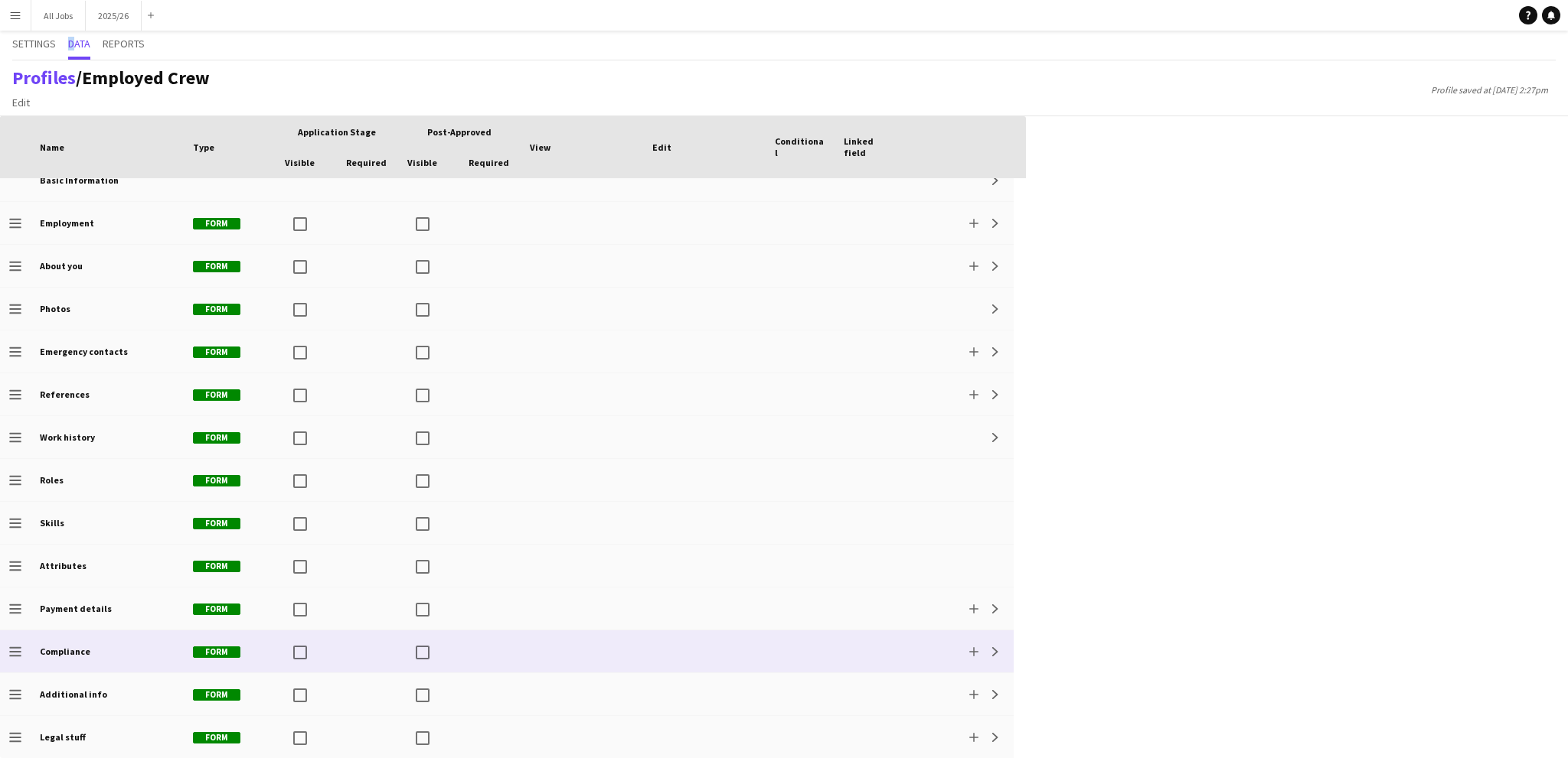
click at [7, 654] on div "Drag to change order" at bounding box center [15, 651] width 30 height 42
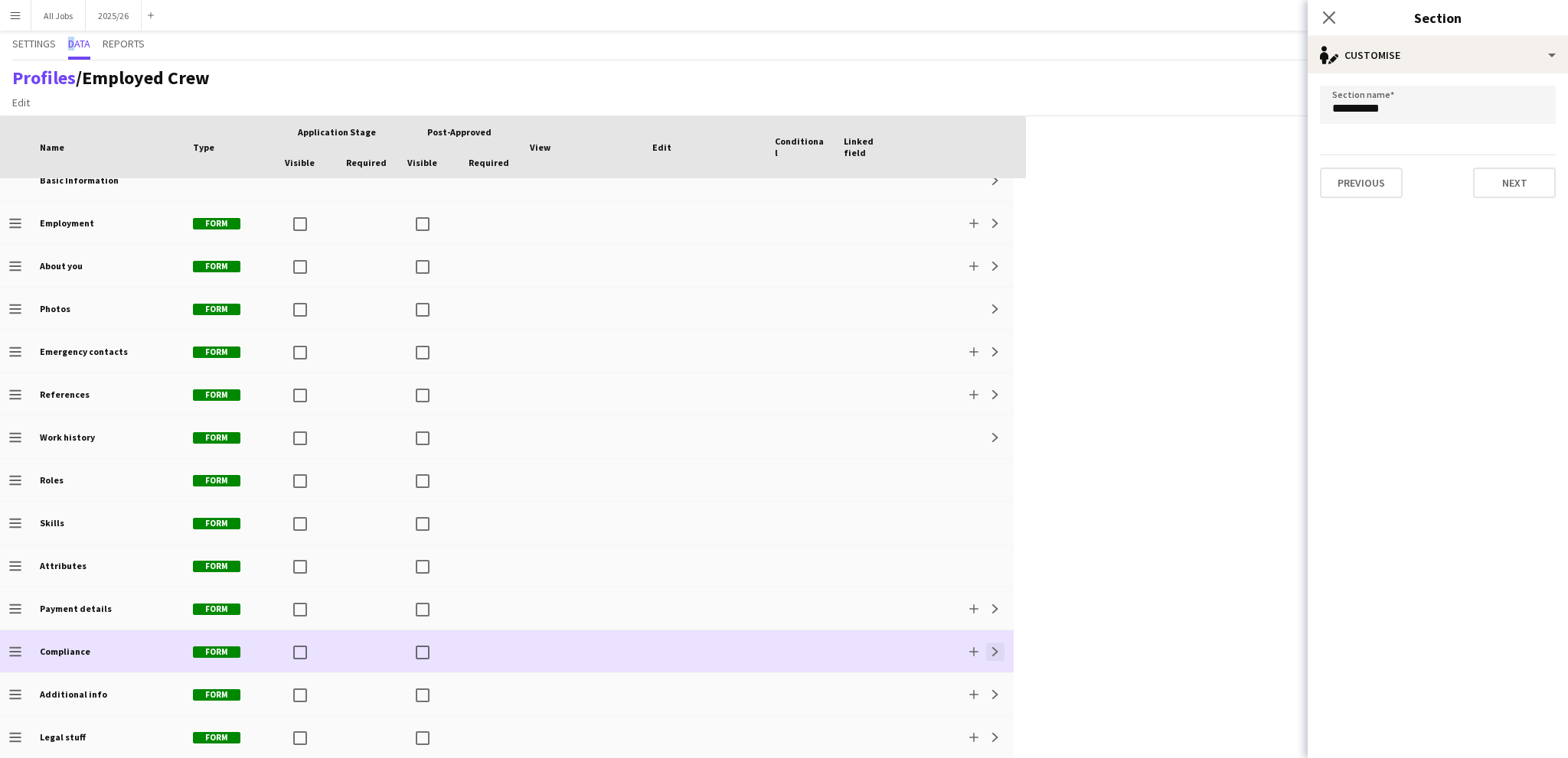
click at [995, 656] on button "Expand" at bounding box center [995, 652] width 19 height 19
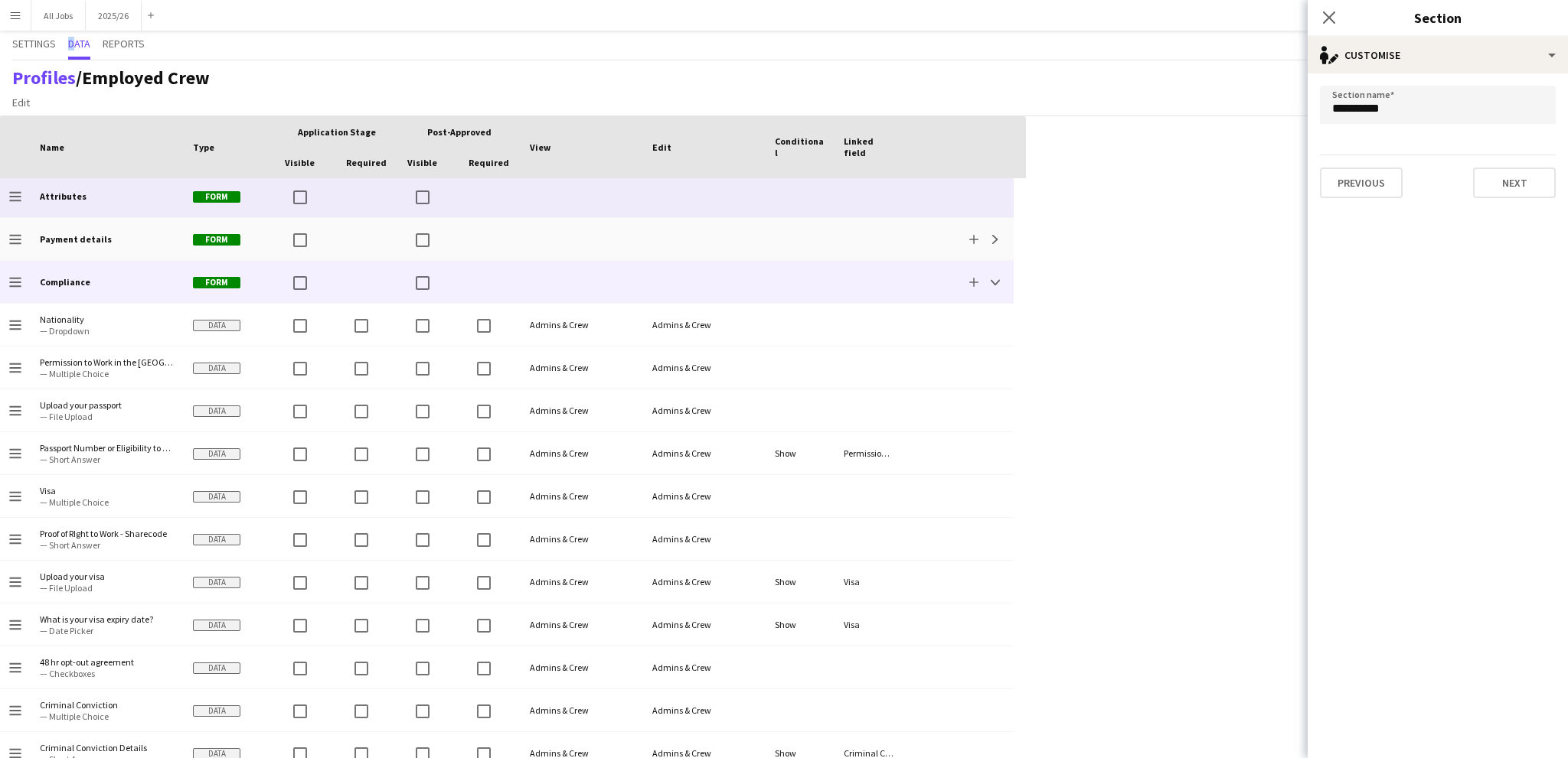
scroll to position [381, 0]
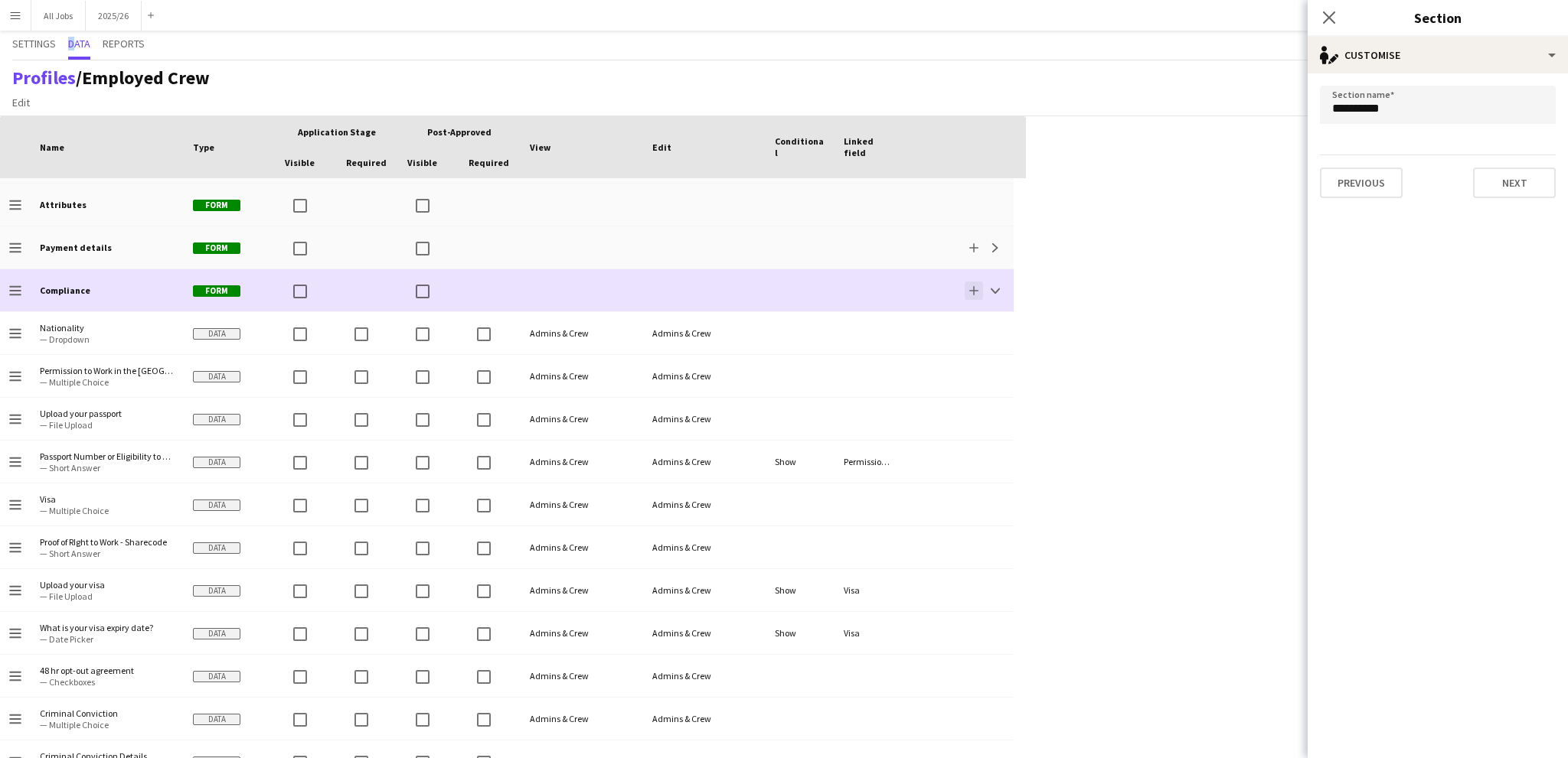
click at [972, 293] on app-icon "Add" at bounding box center [974, 291] width 9 height 9
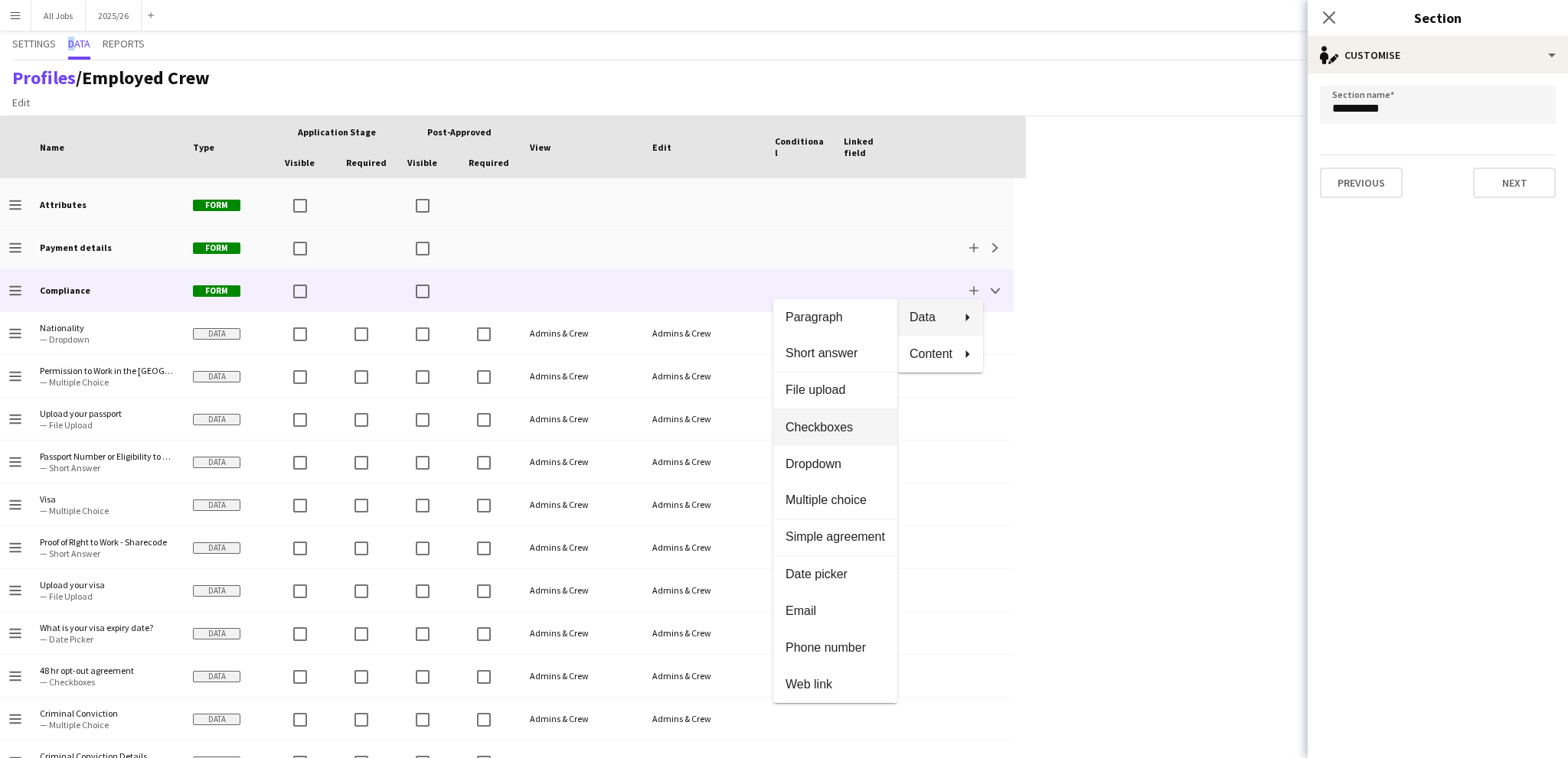
click at [824, 430] on span "Checkboxes" at bounding box center [835, 428] width 100 height 14
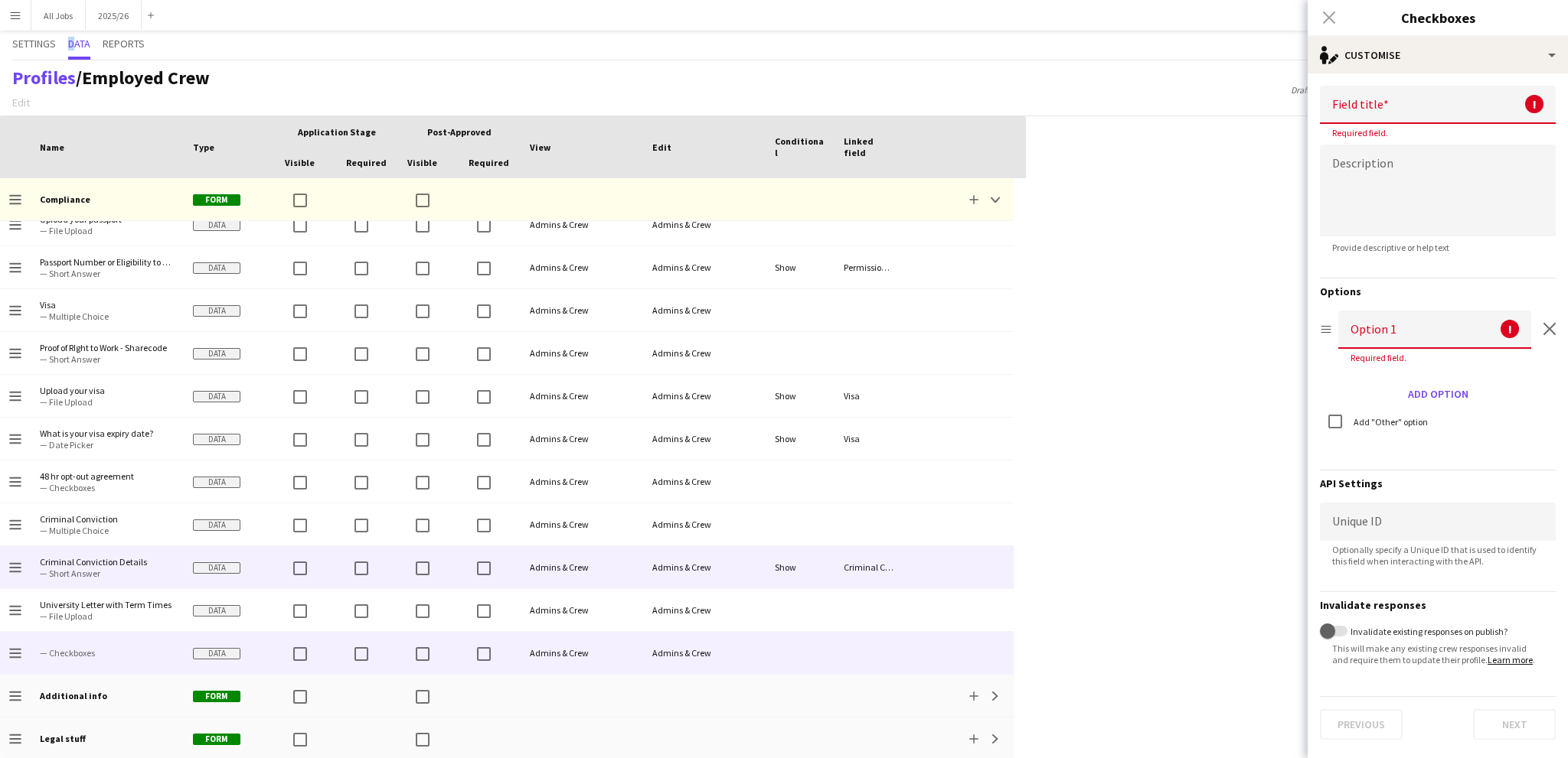
scroll to position [576, 0]
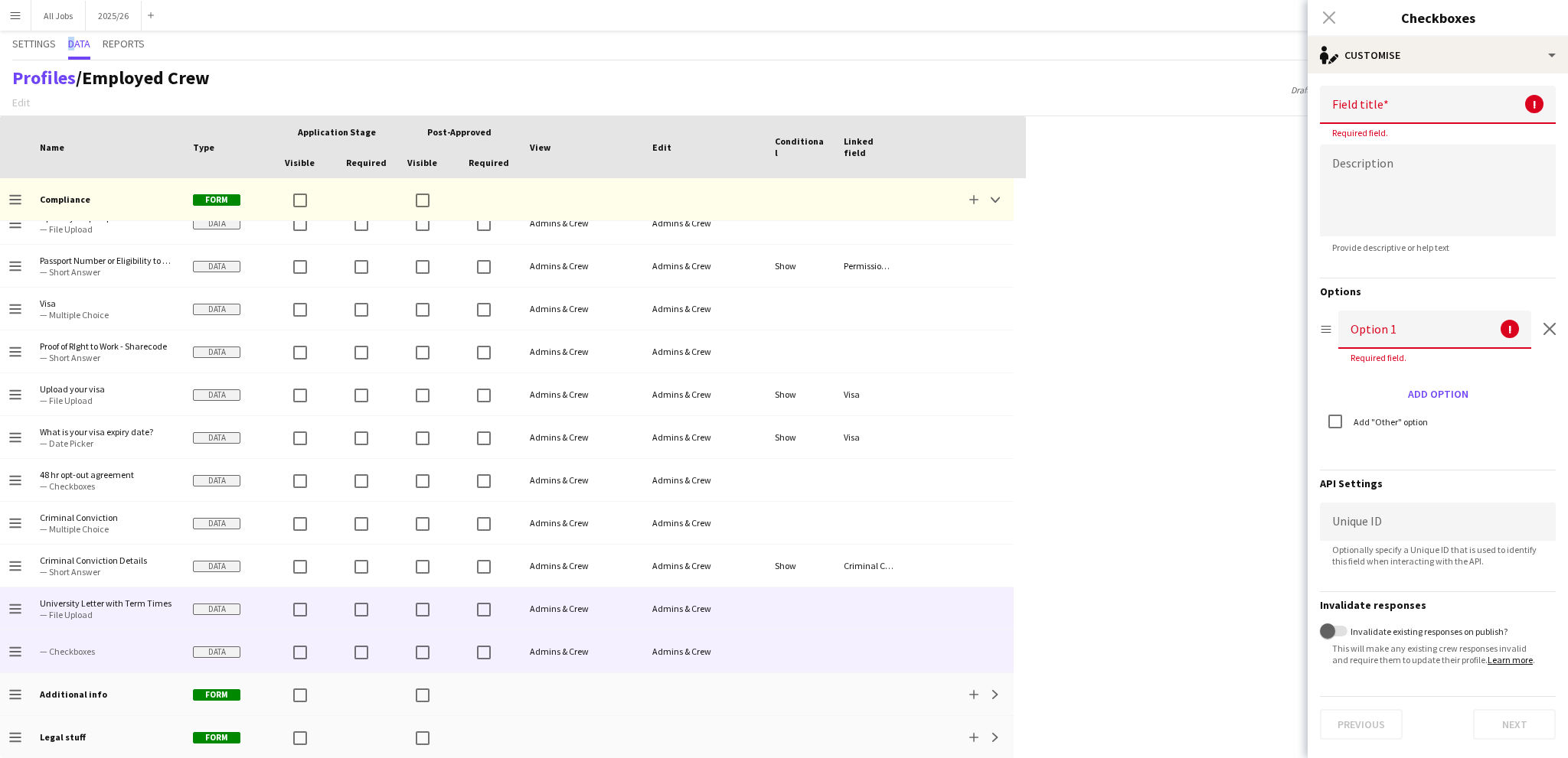
drag, startPoint x: 76, startPoint y: 648, endPoint x: 84, endPoint y: 588, distance: 60.5
click at [84, 588] on div "Drag to change order Photos Form Expand Drag to change order Emergency contacts…" at bounding box center [507, 181] width 1014 height 1157
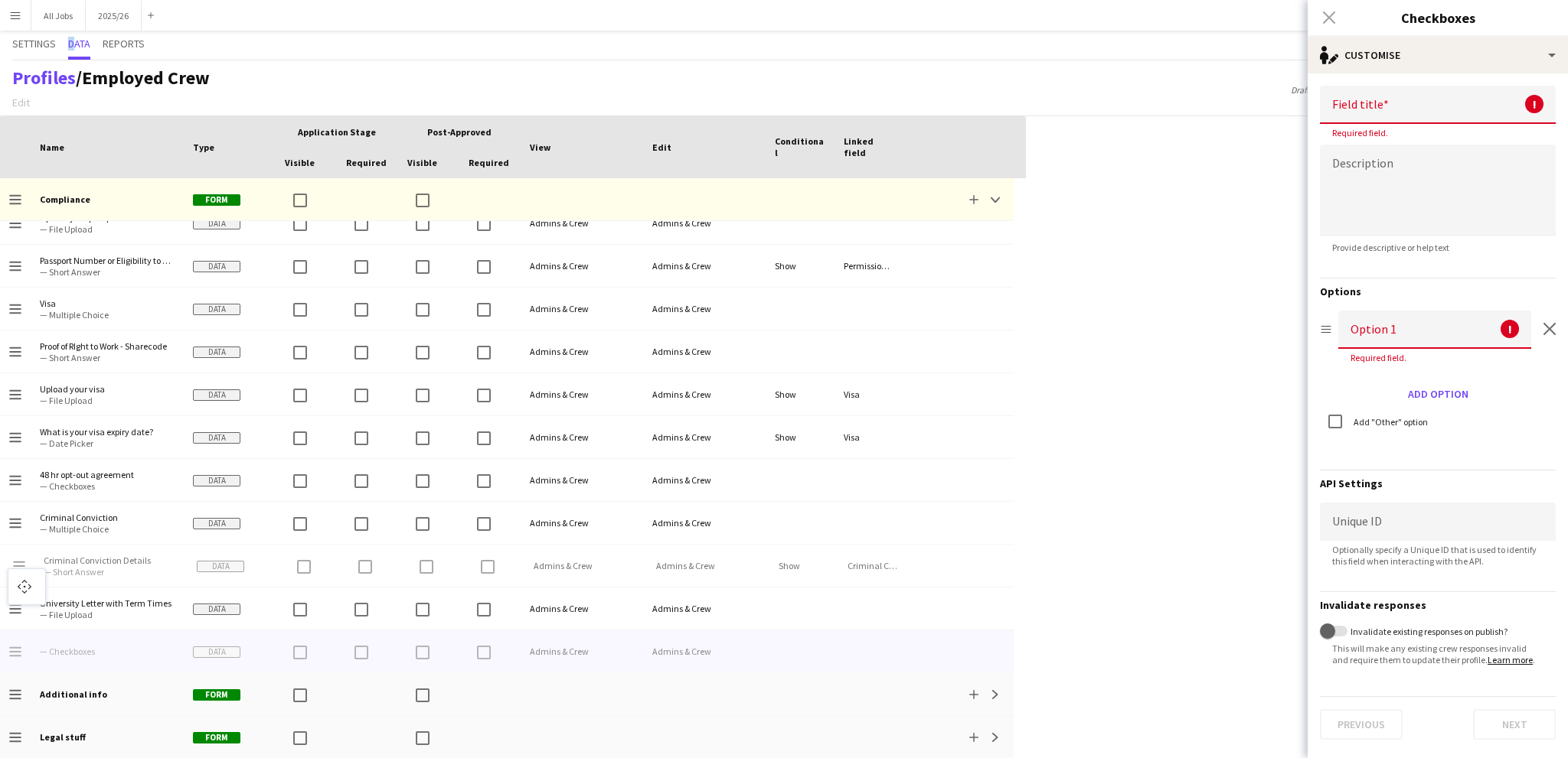
drag, startPoint x: 12, startPoint y: 648, endPoint x: 16, endPoint y: 577, distance: 71.1
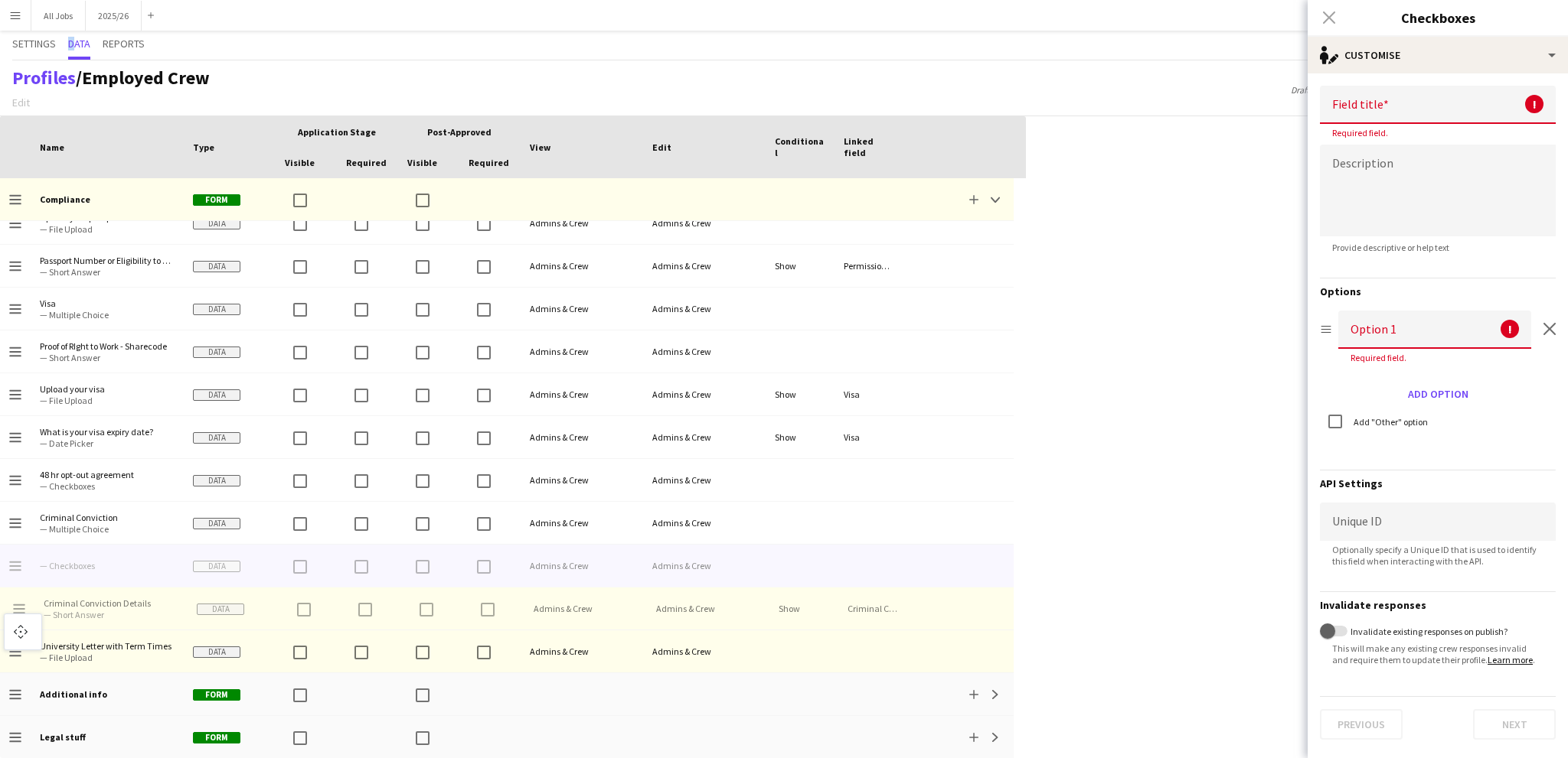
drag, startPoint x: 16, startPoint y: 567, endPoint x: 12, endPoint y: 623, distance: 56.1
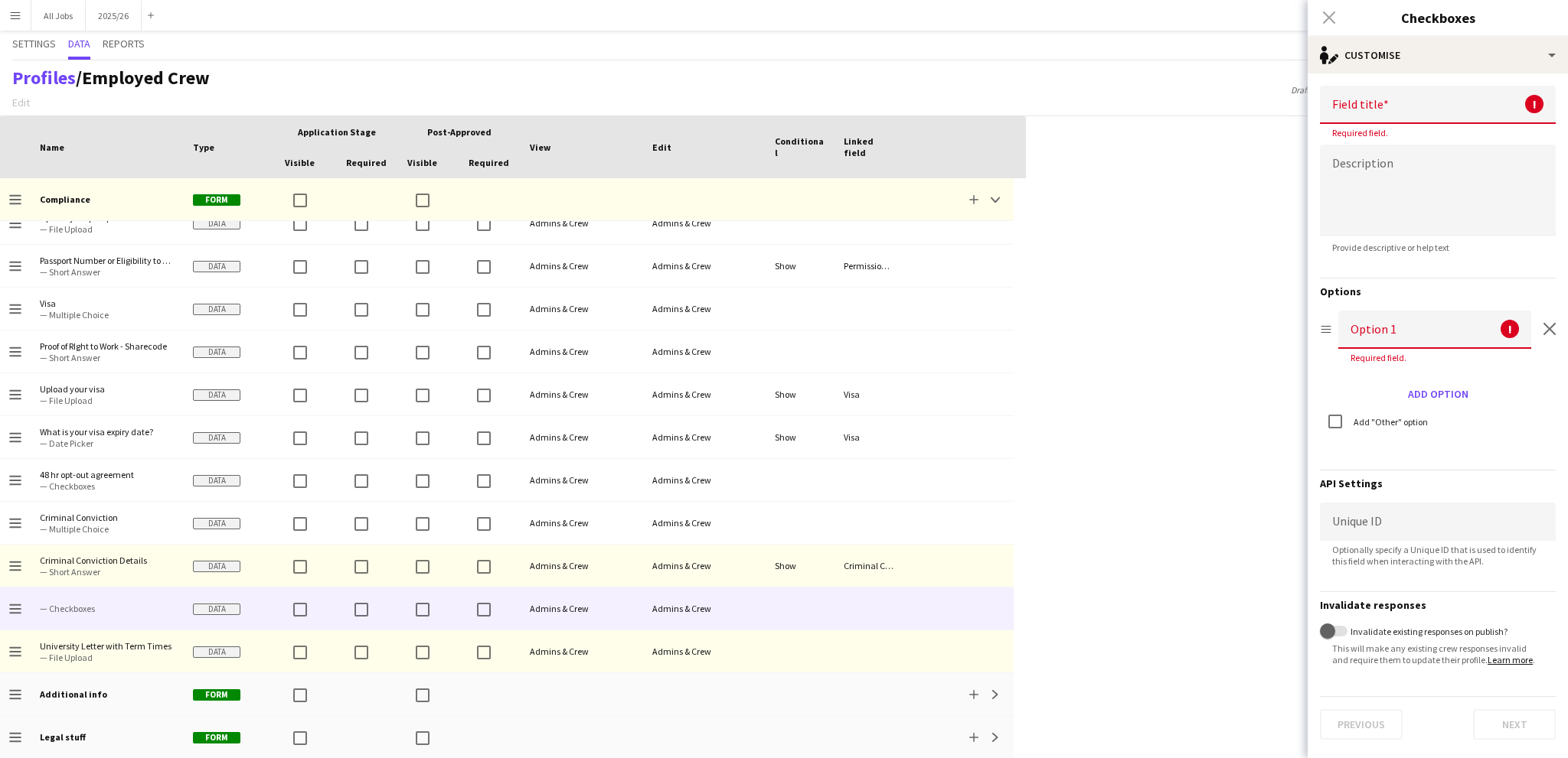
click at [1401, 114] on input at bounding box center [1437, 104] width 236 height 38
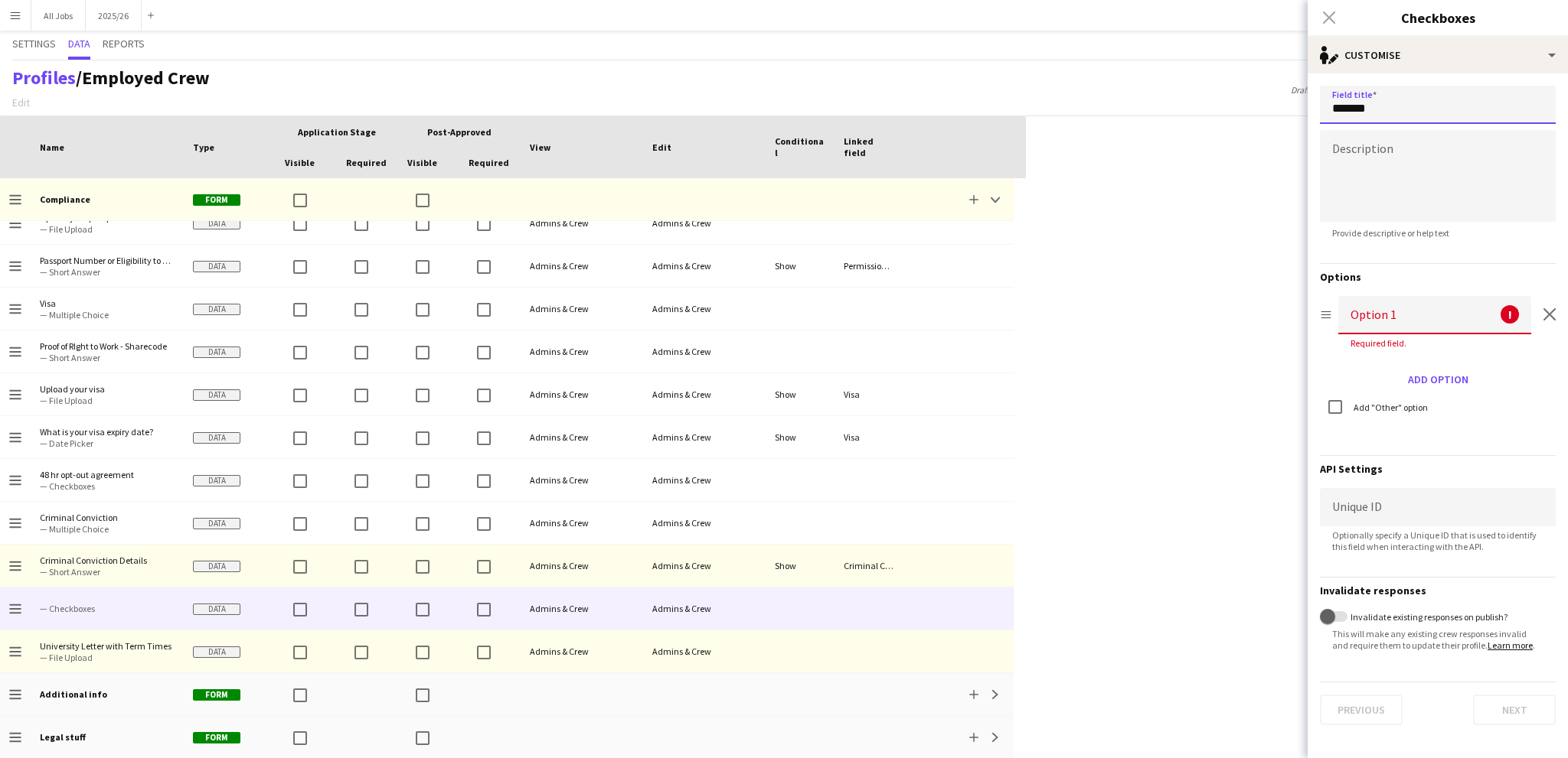
type input "*******"
click at [1405, 158] on textarea at bounding box center [1437, 176] width 236 height 92
type textarea "**********"
click at [1373, 325] on input at bounding box center [1435, 315] width 193 height 38
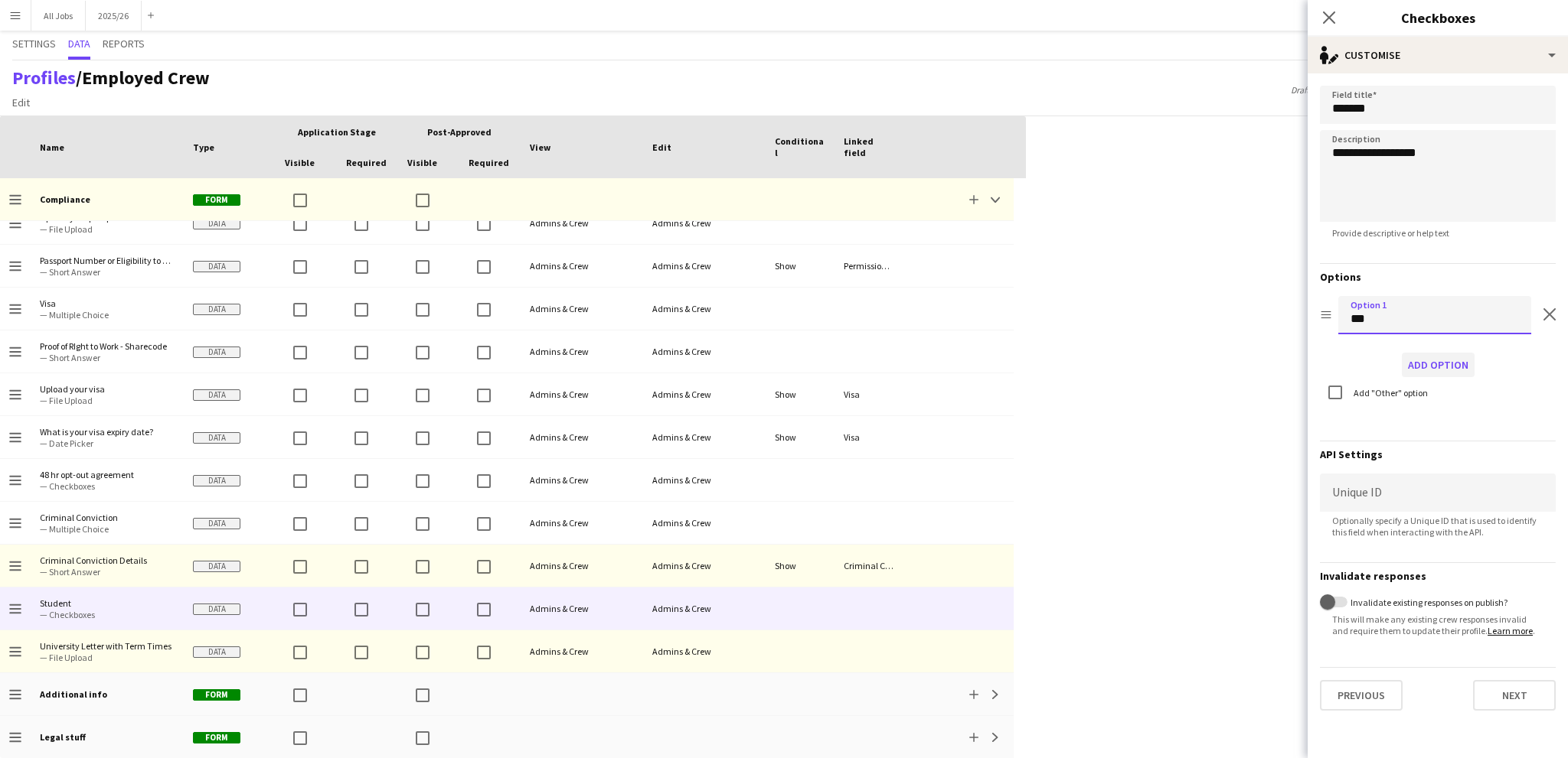
type input "***"
click at [1464, 365] on button "Add option" at bounding box center [1437, 364] width 72 height 24
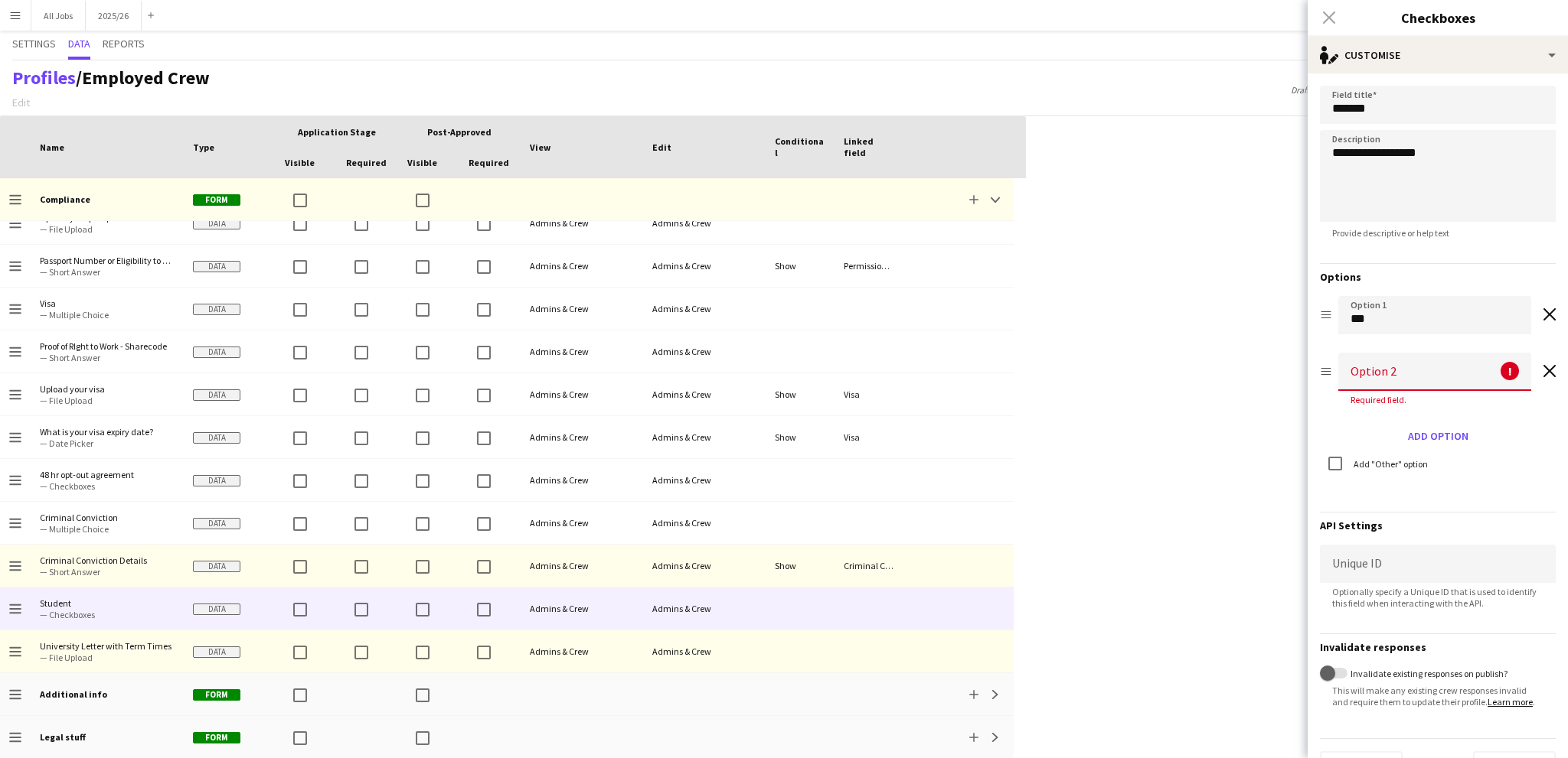
click at [1394, 372] on input at bounding box center [1435, 371] width 193 height 38
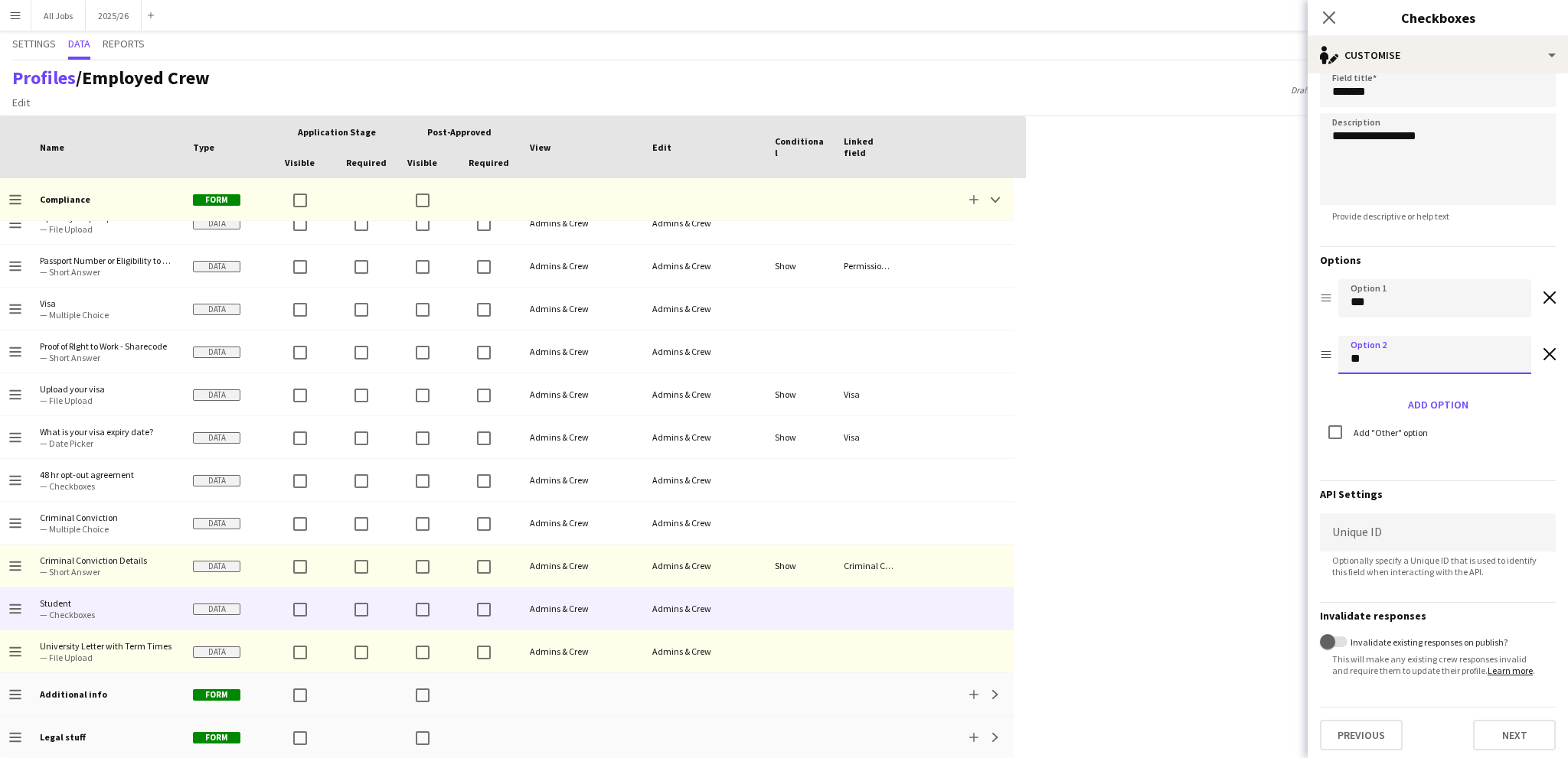
scroll to position [30, 0]
type input "**"
click at [1497, 731] on button "Next" at bounding box center [1514, 730] width 83 height 30
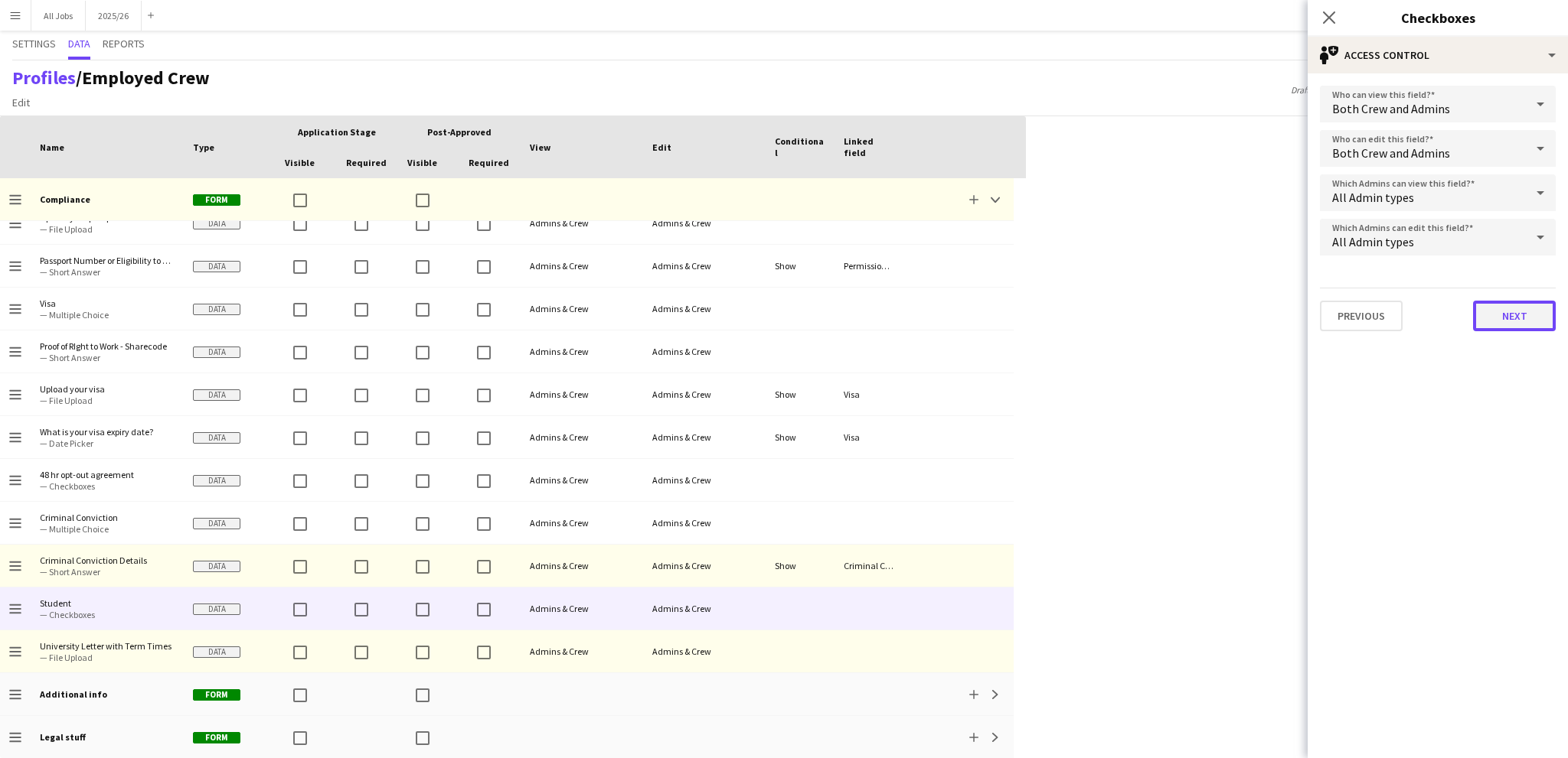
click at [1506, 309] on button "Next" at bounding box center [1514, 315] width 83 height 30
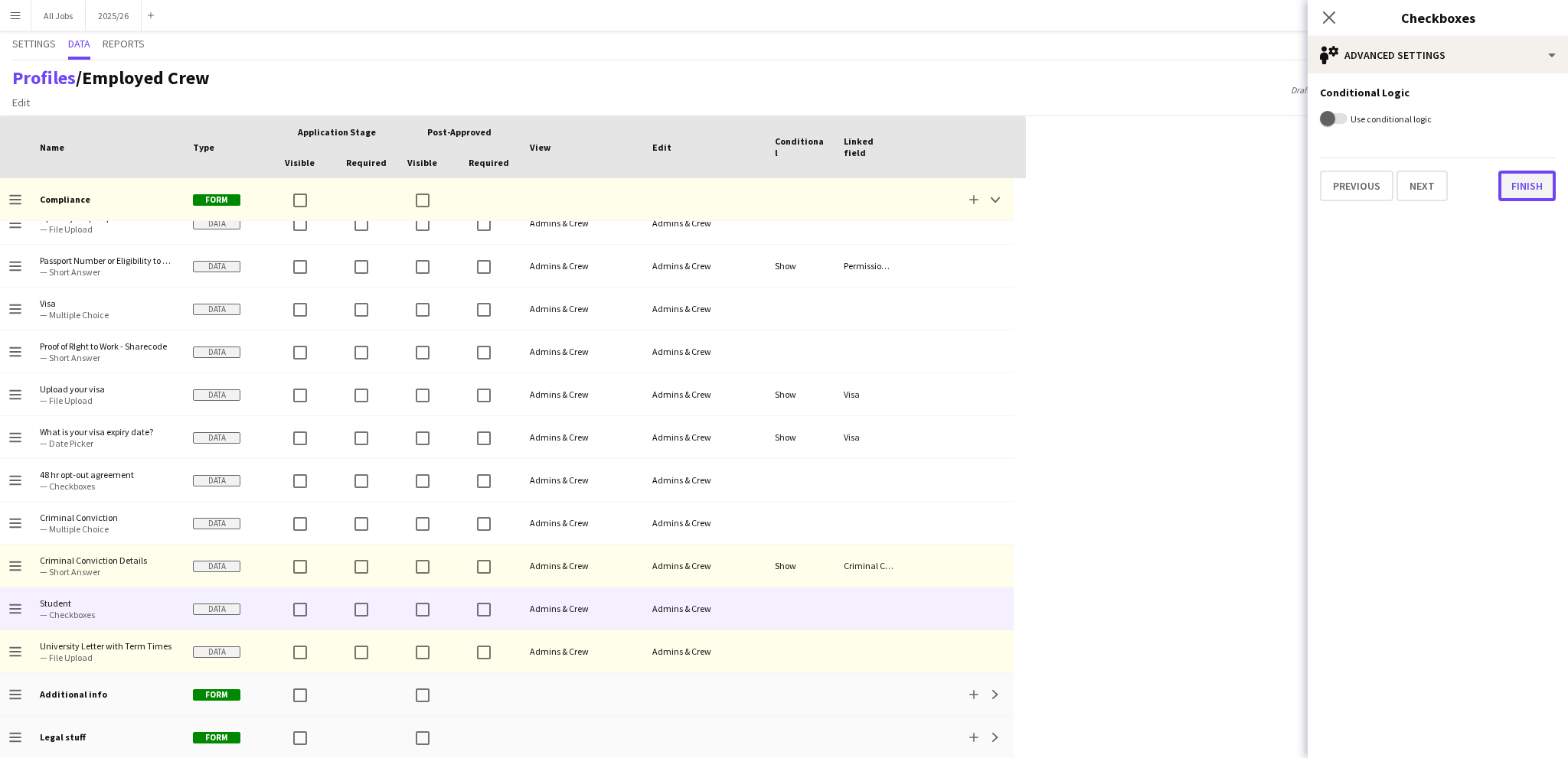
click at [1522, 185] on button "Finish" at bounding box center [1527, 185] width 58 height 30
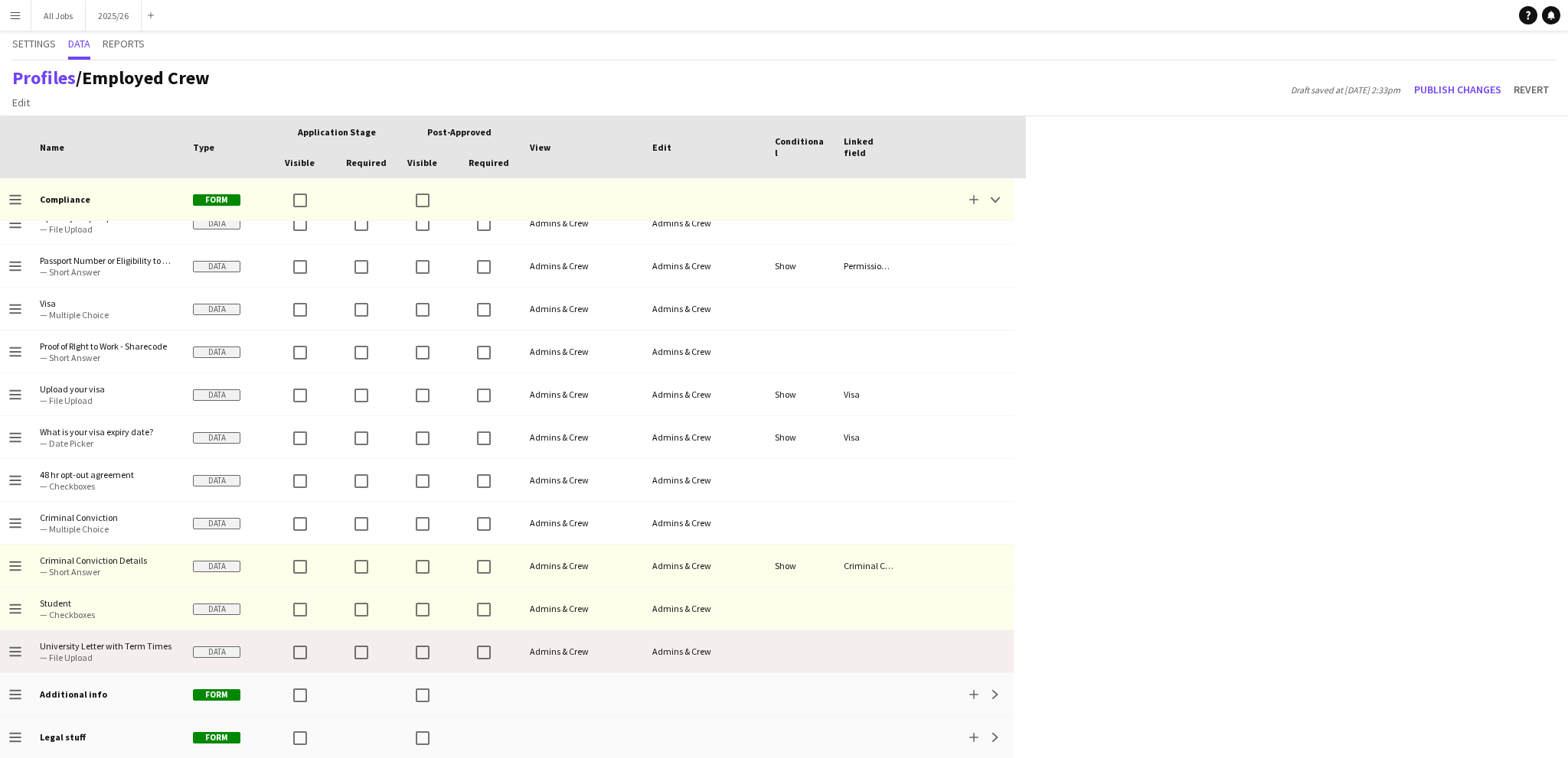
click at [125, 645] on span "University Letter with Term Times" at bounding box center [107, 646] width 135 height 12
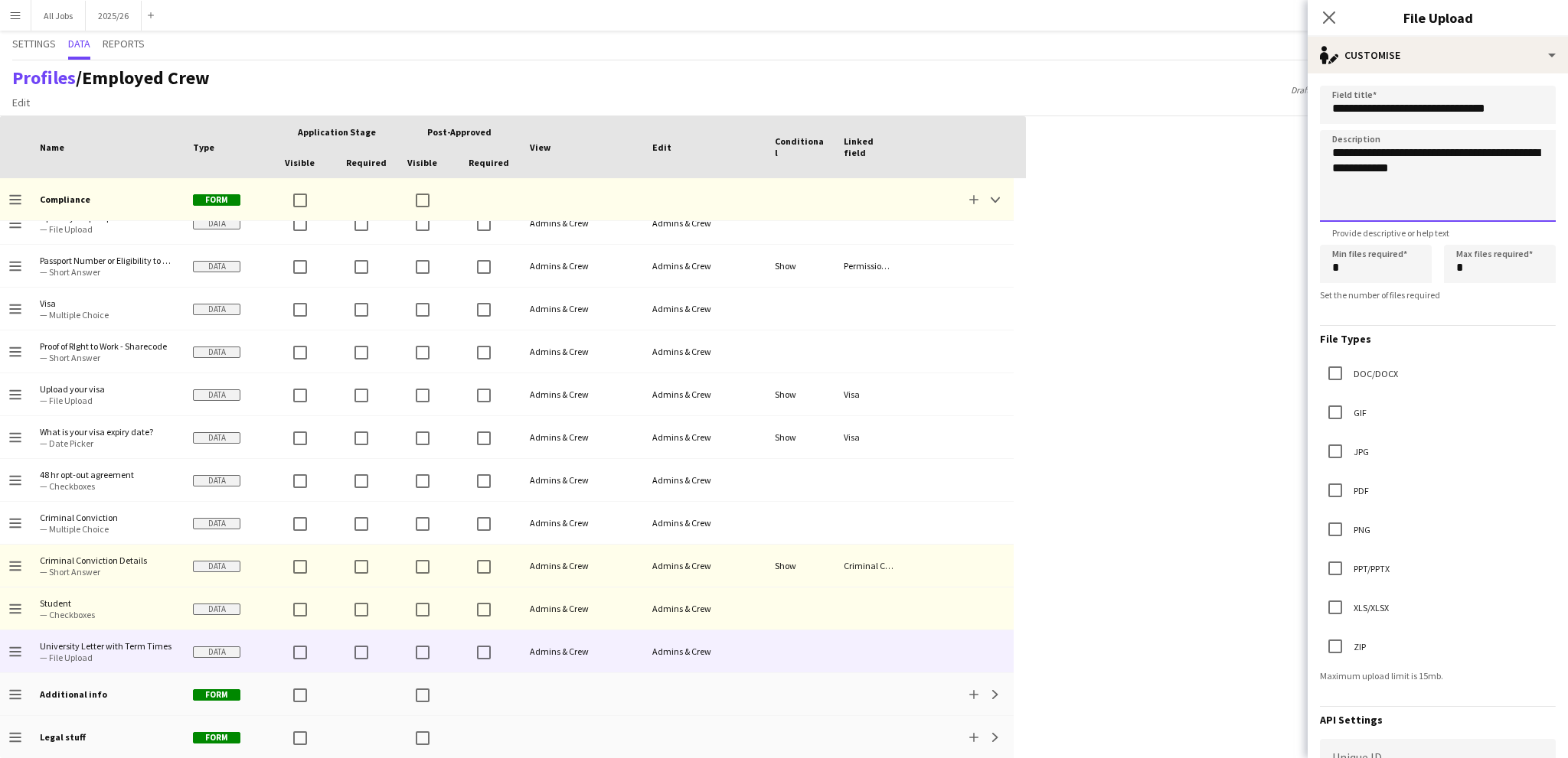
click at [1464, 167] on textarea "**********" at bounding box center [1437, 176] width 236 height 92
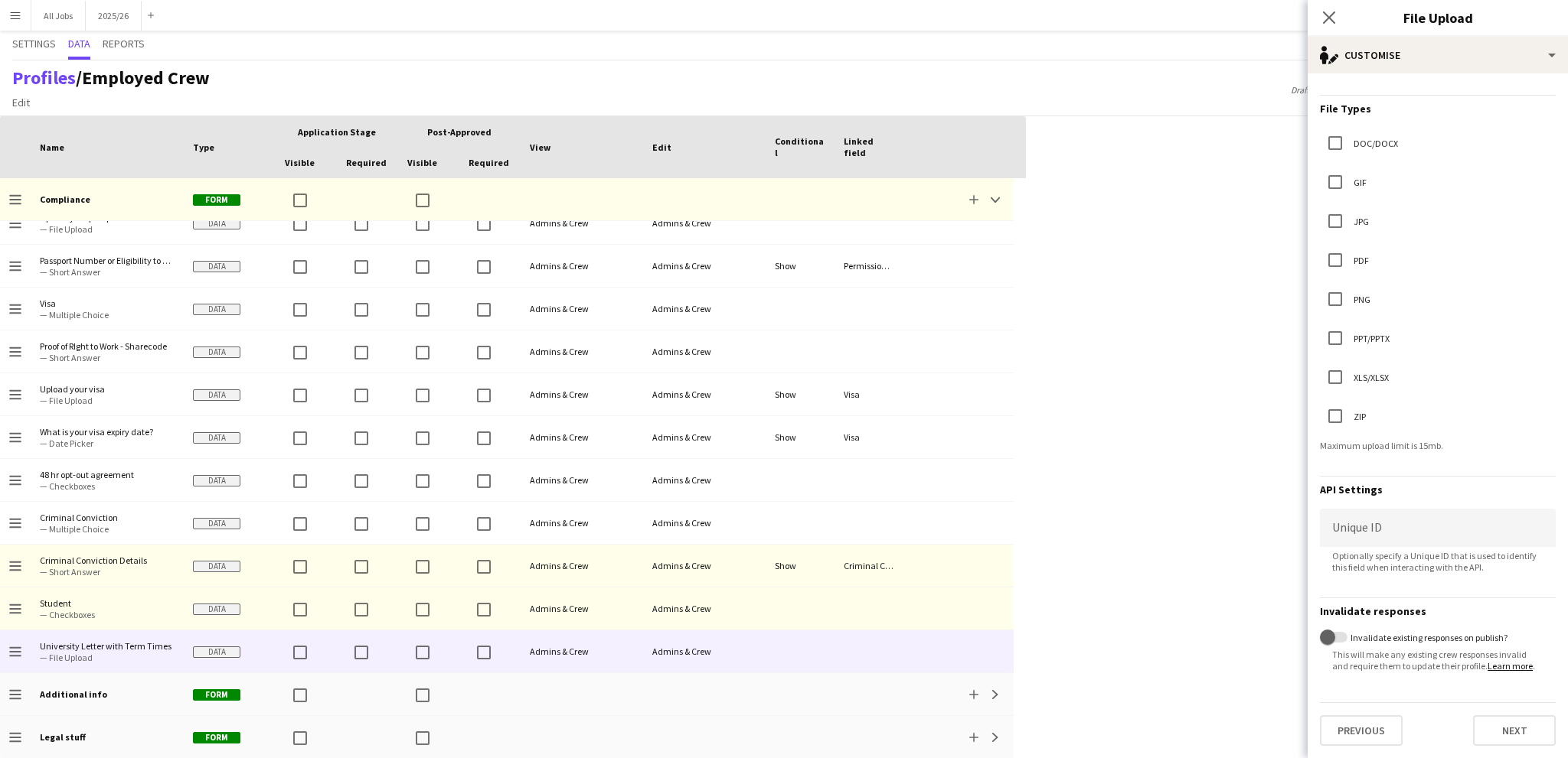
scroll to position [245, 0]
click at [1483, 729] on button "Next" at bounding box center [1514, 730] width 83 height 30
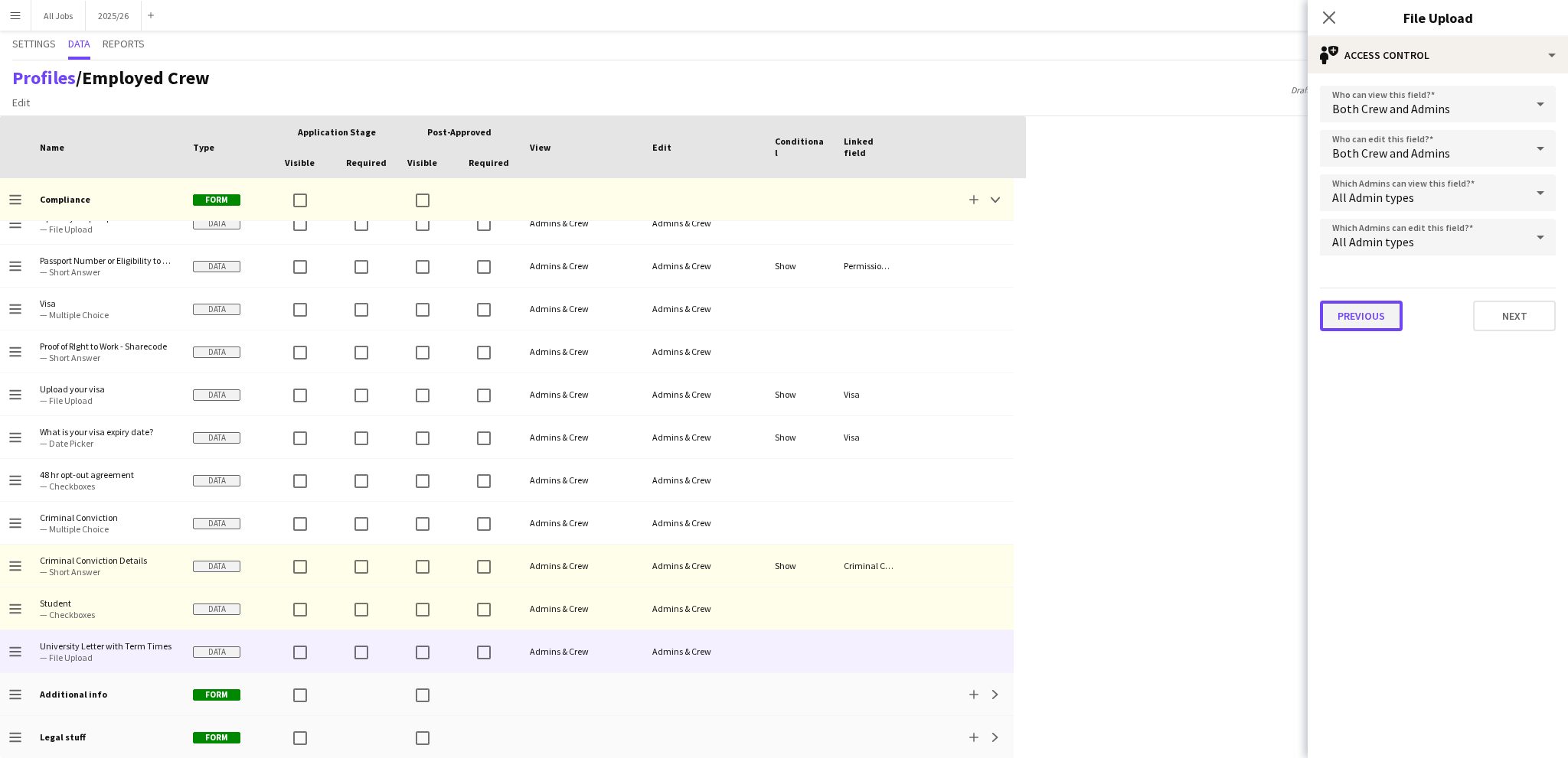
click at [1362, 313] on button "Previous" at bounding box center [1361, 315] width 83 height 30
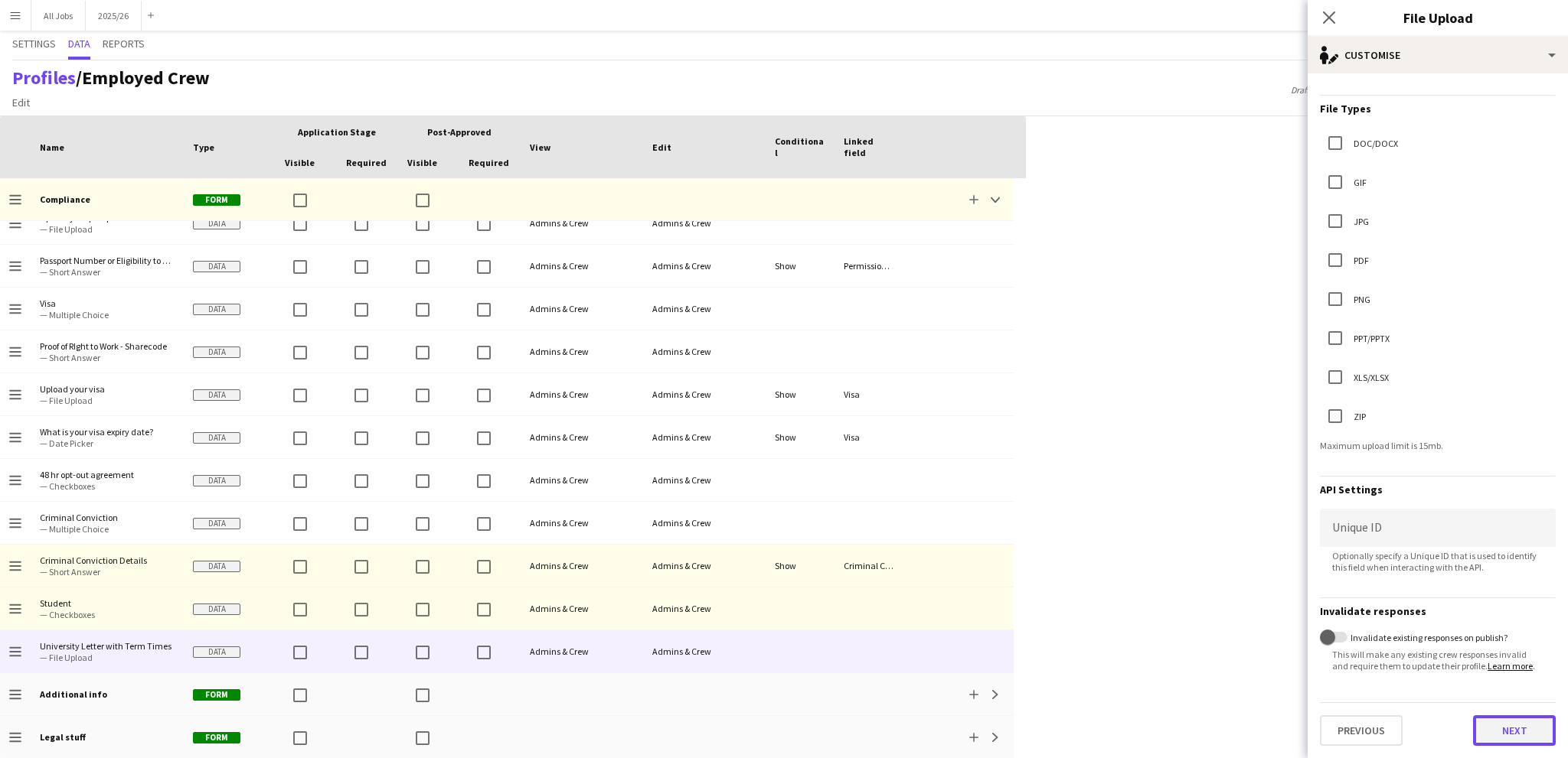
click at [1494, 735] on button "Next" at bounding box center [1514, 730] width 83 height 30
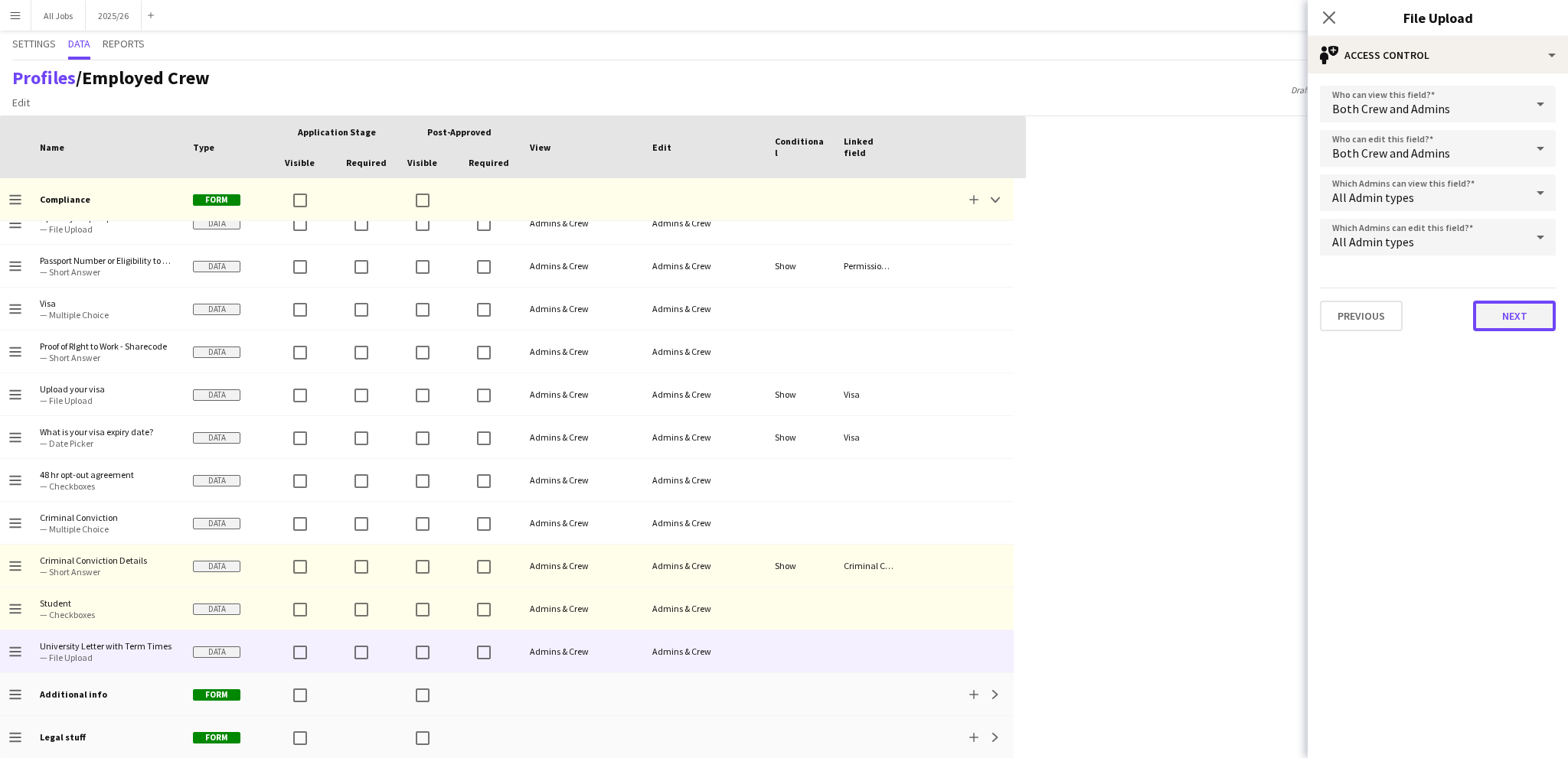
click at [1499, 310] on button "Next" at bounding box center [1514, 315] width 83 height 30
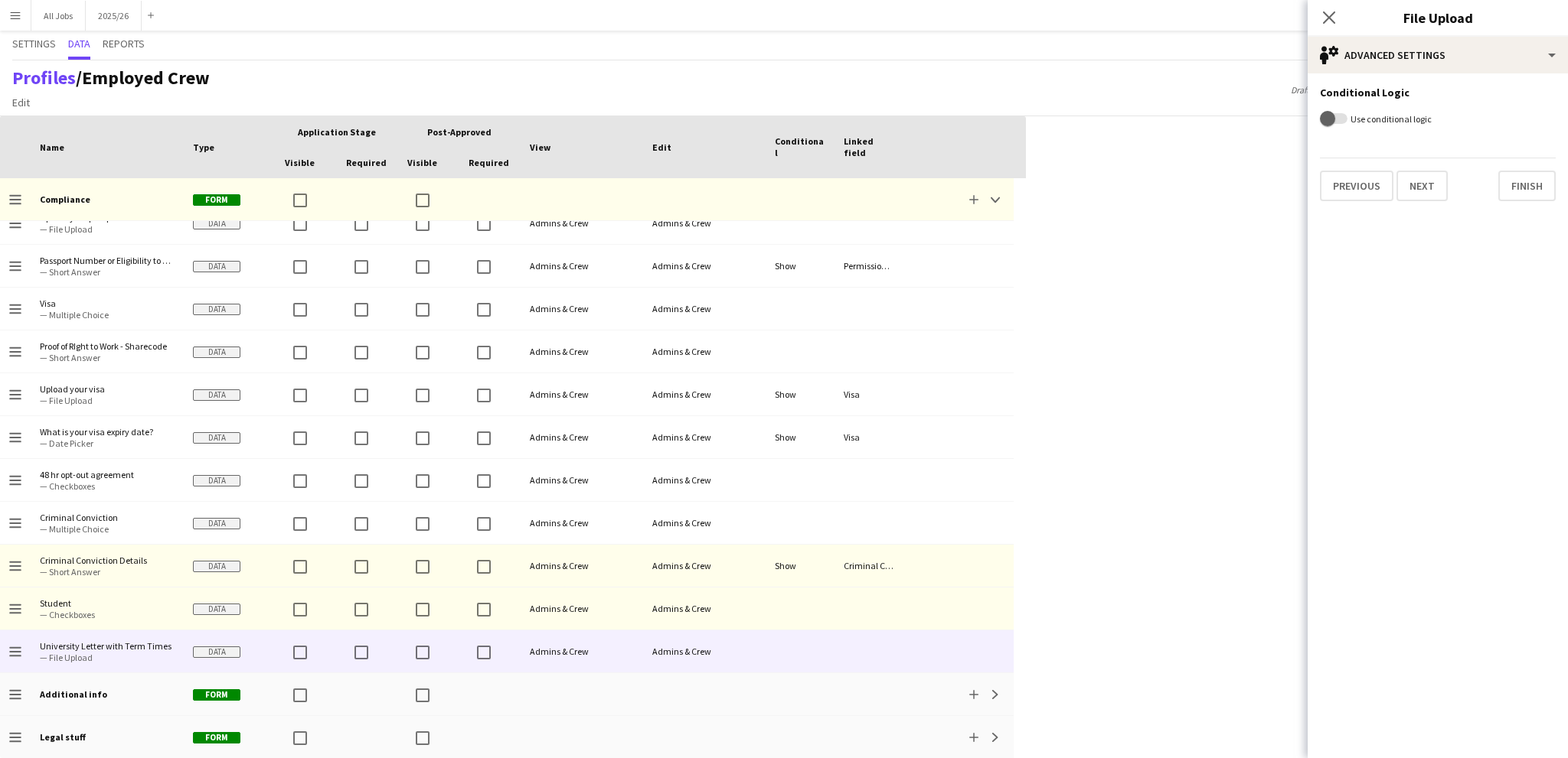
click at [1373, 107] on form "Conditional Logic Use conditional logic" at bounding box center [1437, 109] width 260 height 72
click at [1355, 118] on label "Use conditional logic" at bounding box center [1390, 119] width 84 height 12
click at [1348, 118] on button "Use conditional logic" at bounding box center [1333, 119] width 27 height 11
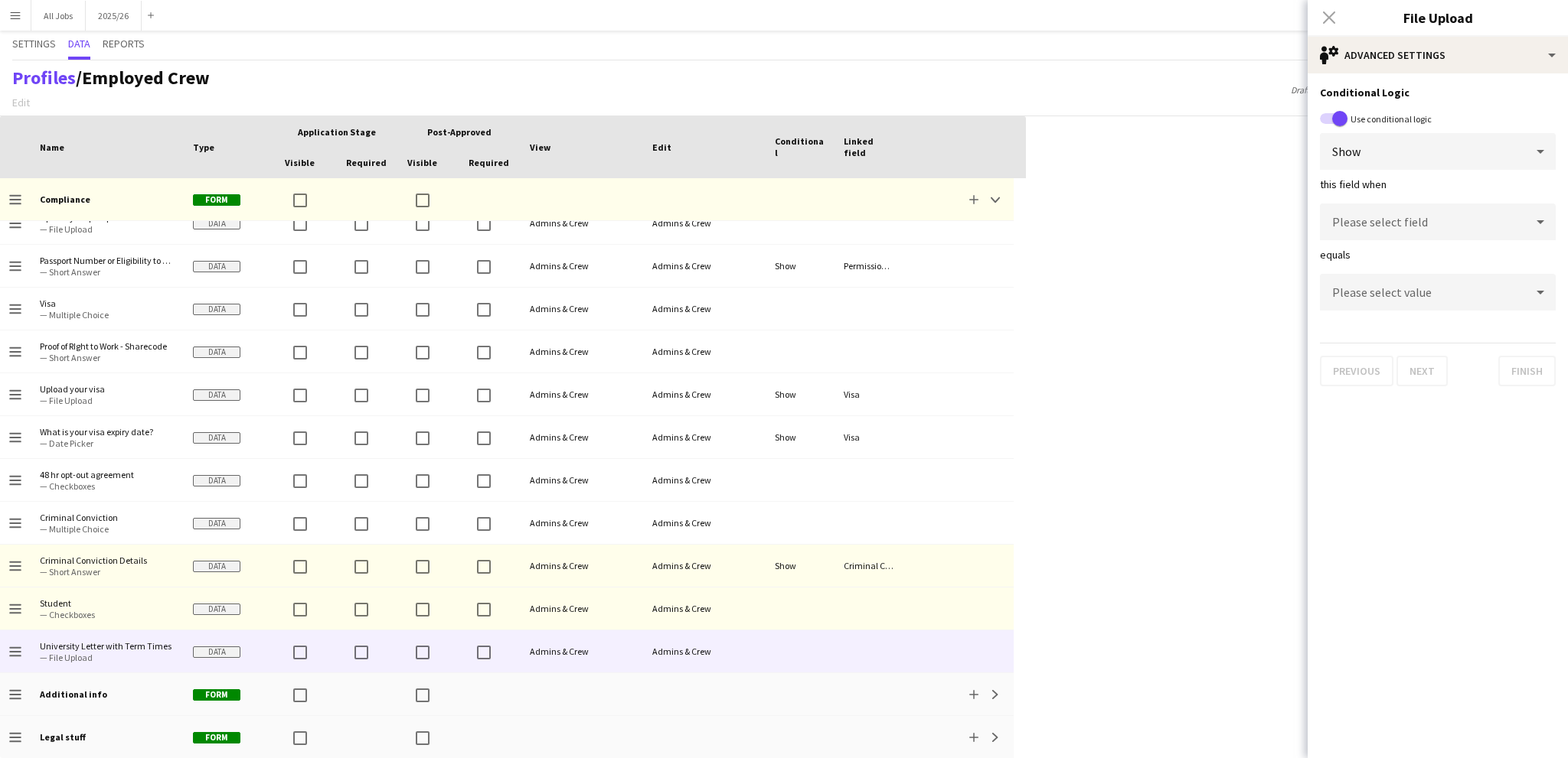
click at [1367, 226] on span "Please select field" at bounding box center [1380, 222] width 96 height 16
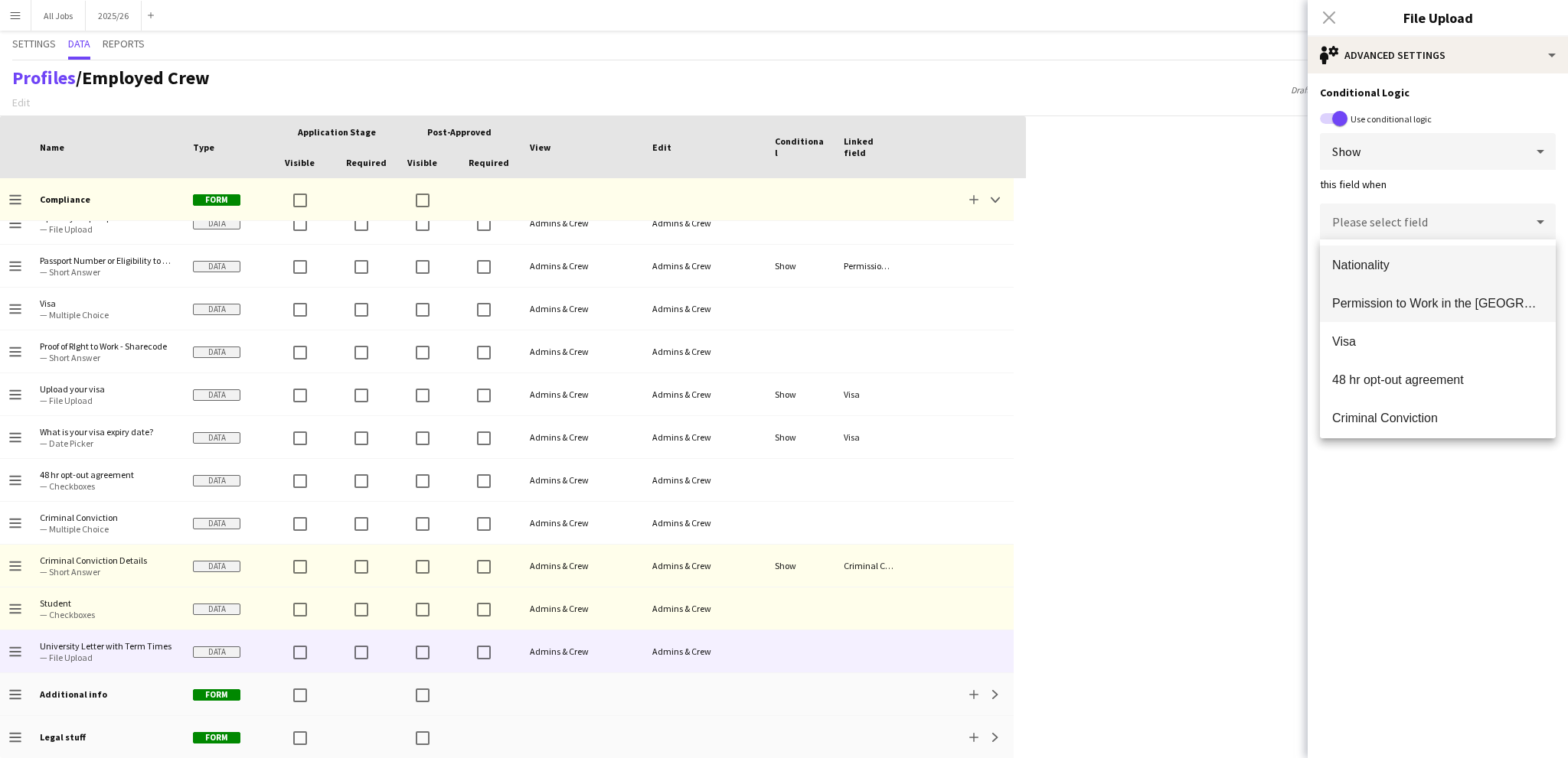
scroll to position [43, 0]
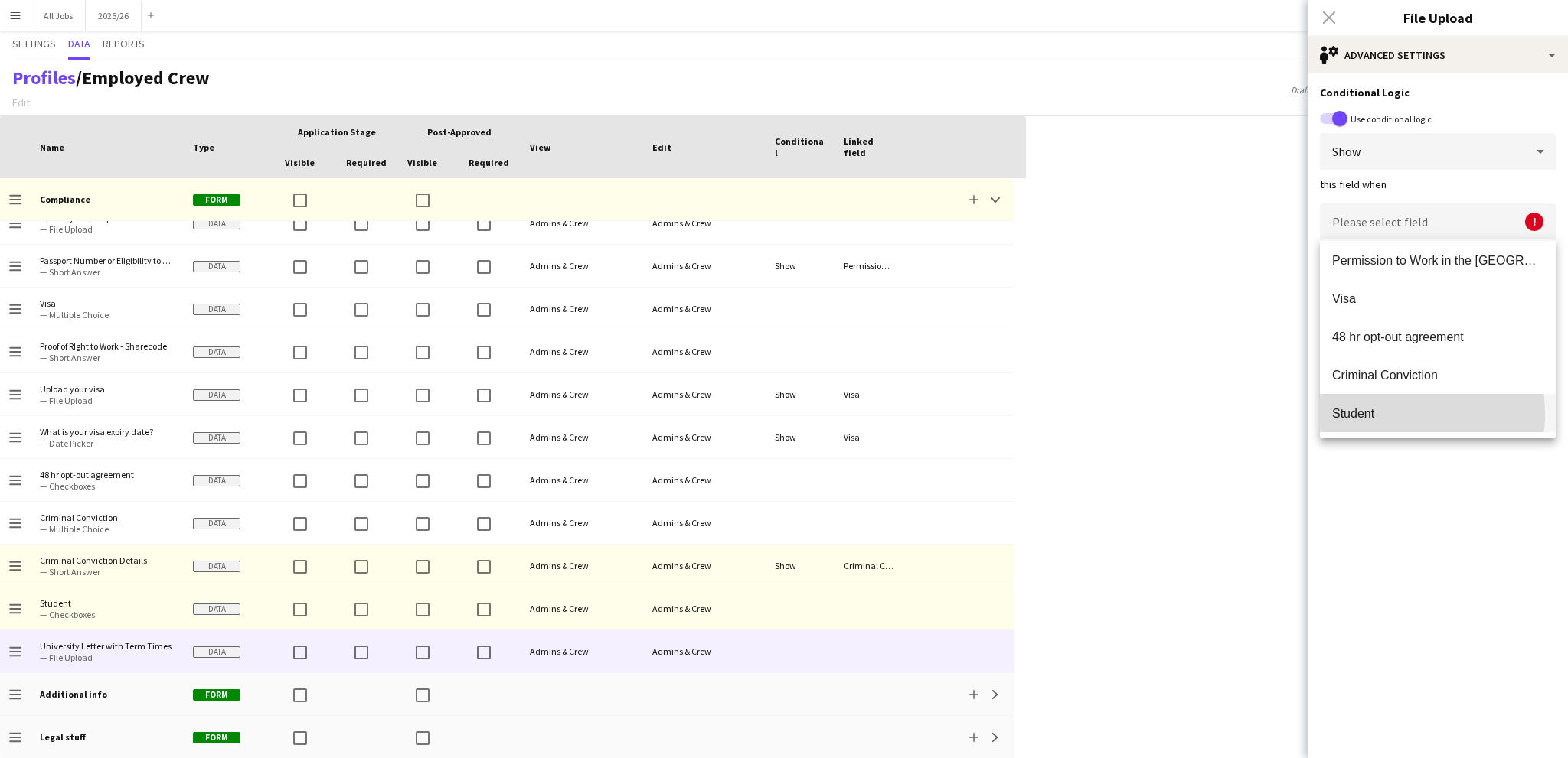
click at [1372, 414] on span "Student" at bounding box center [1437, 413] width 211 height 15
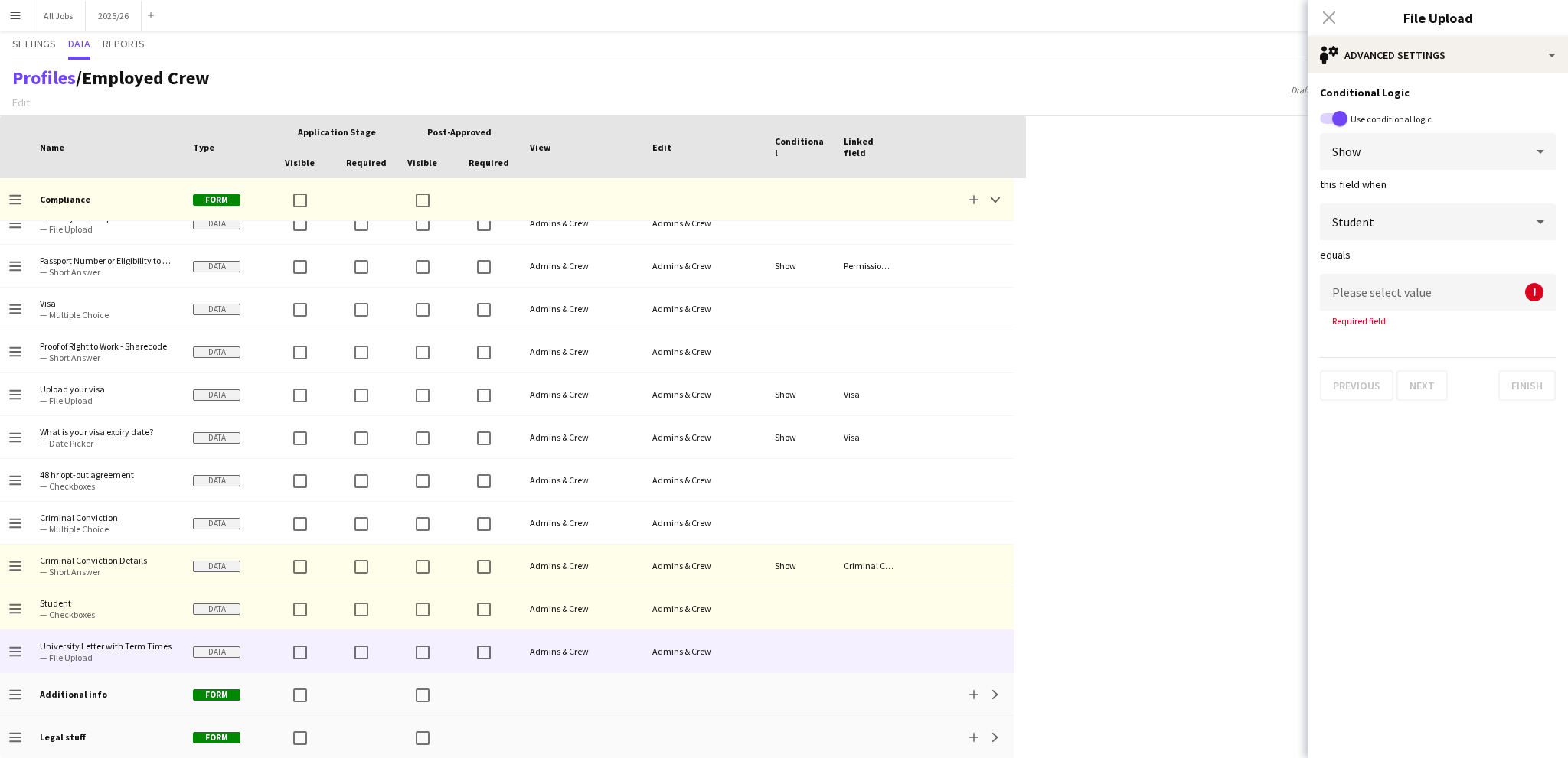
click at [1350, 289] on span "Please select value" at bounding box center [1382, 293] width 100 height 16
click at [1371, 326] on mat-option "Yes" at bounding box center [1437, 335] width 236 height 38
click at [1517, 370] on button "Finish" at bounding box center [1527, 370] width 58 height 30
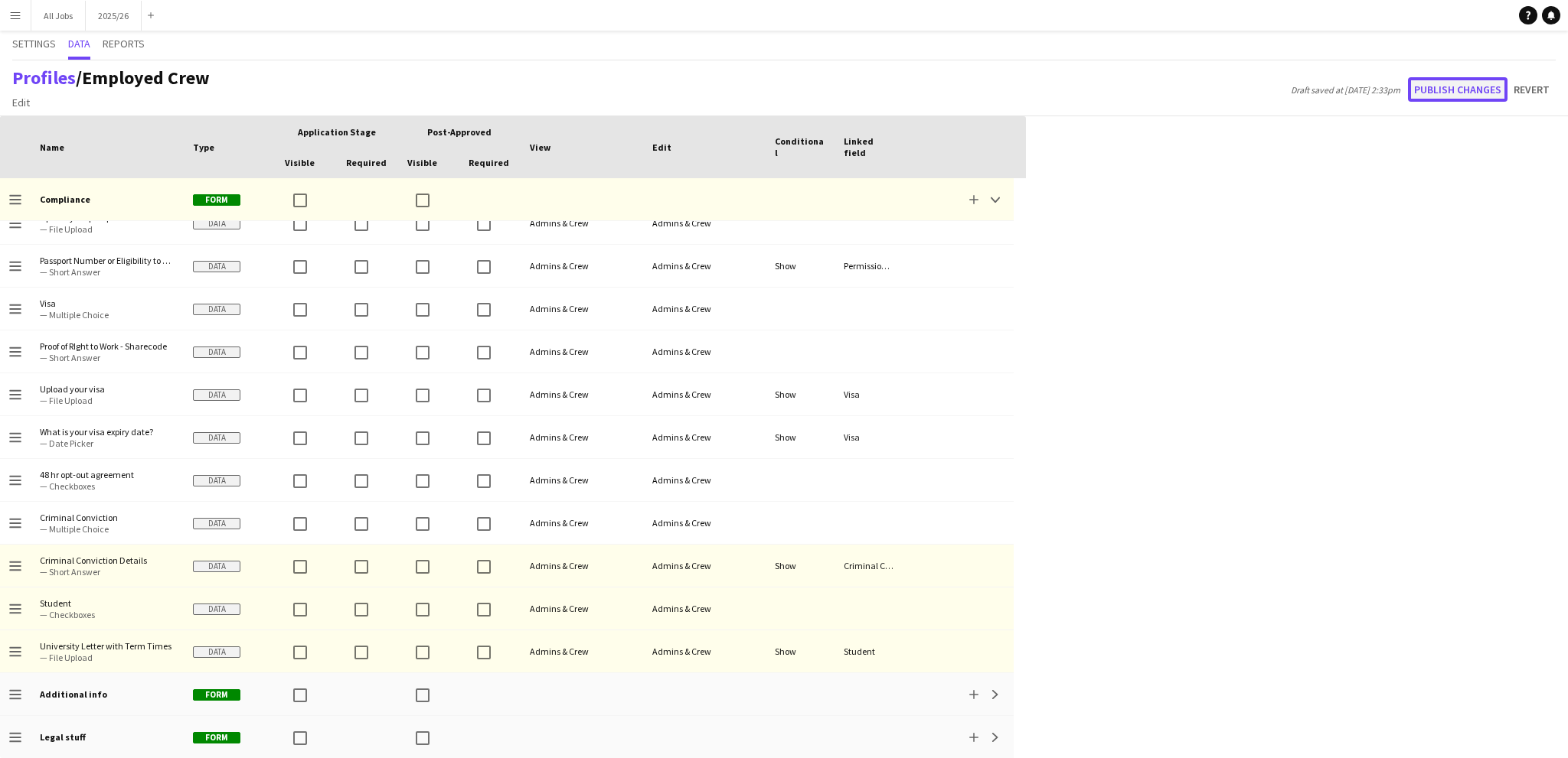
click at [1457, 83] on button "Publish changes" at bounding box center [1457, 89] width 100 height 24
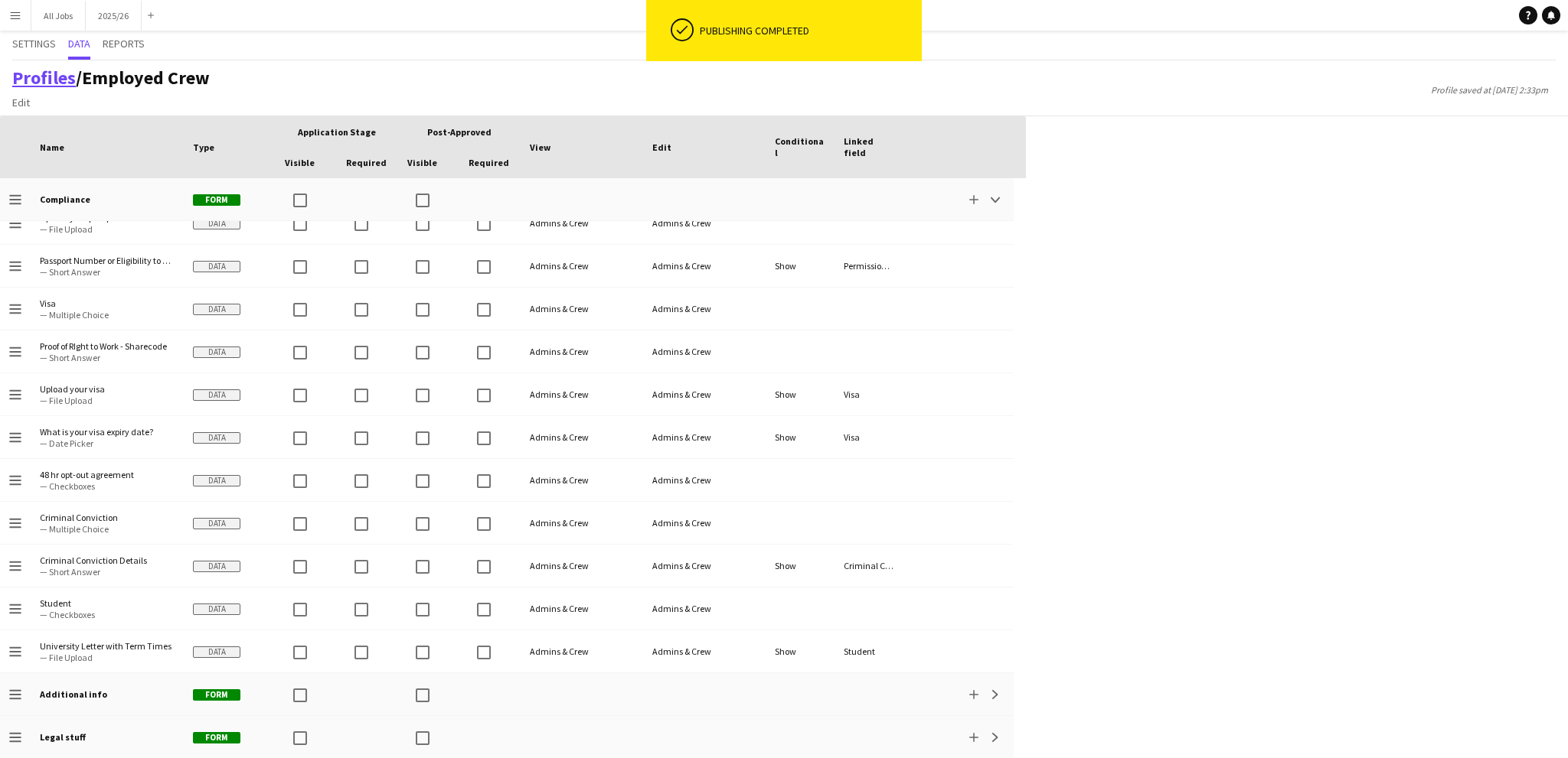
click at [55, 79] on link "Profiles" at bounding box center [44, 78] width 64 height 23
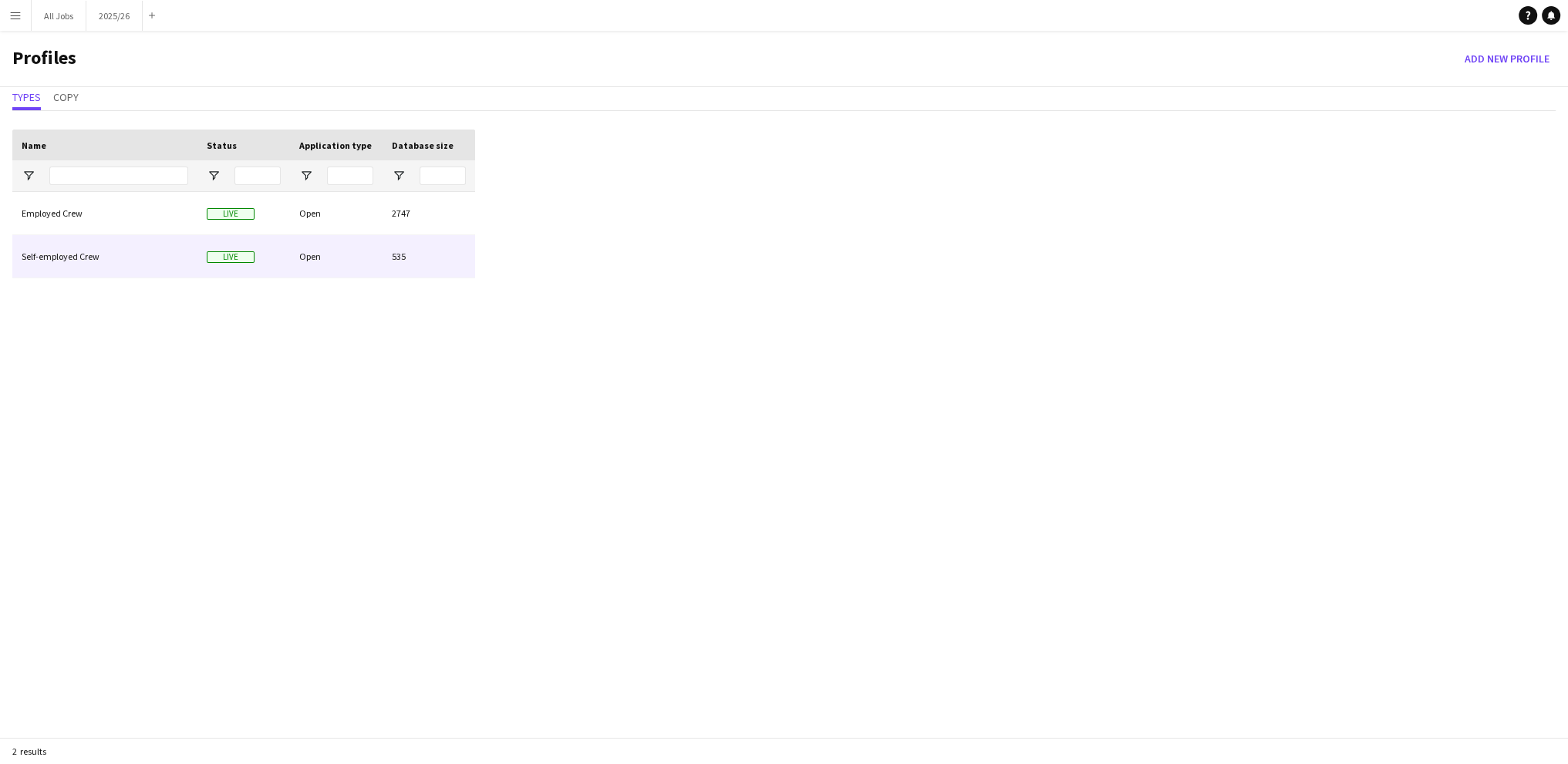
click at [101, 254] on div "Self-employed Crew" at bounding box center [105, 256] width 185 height 42
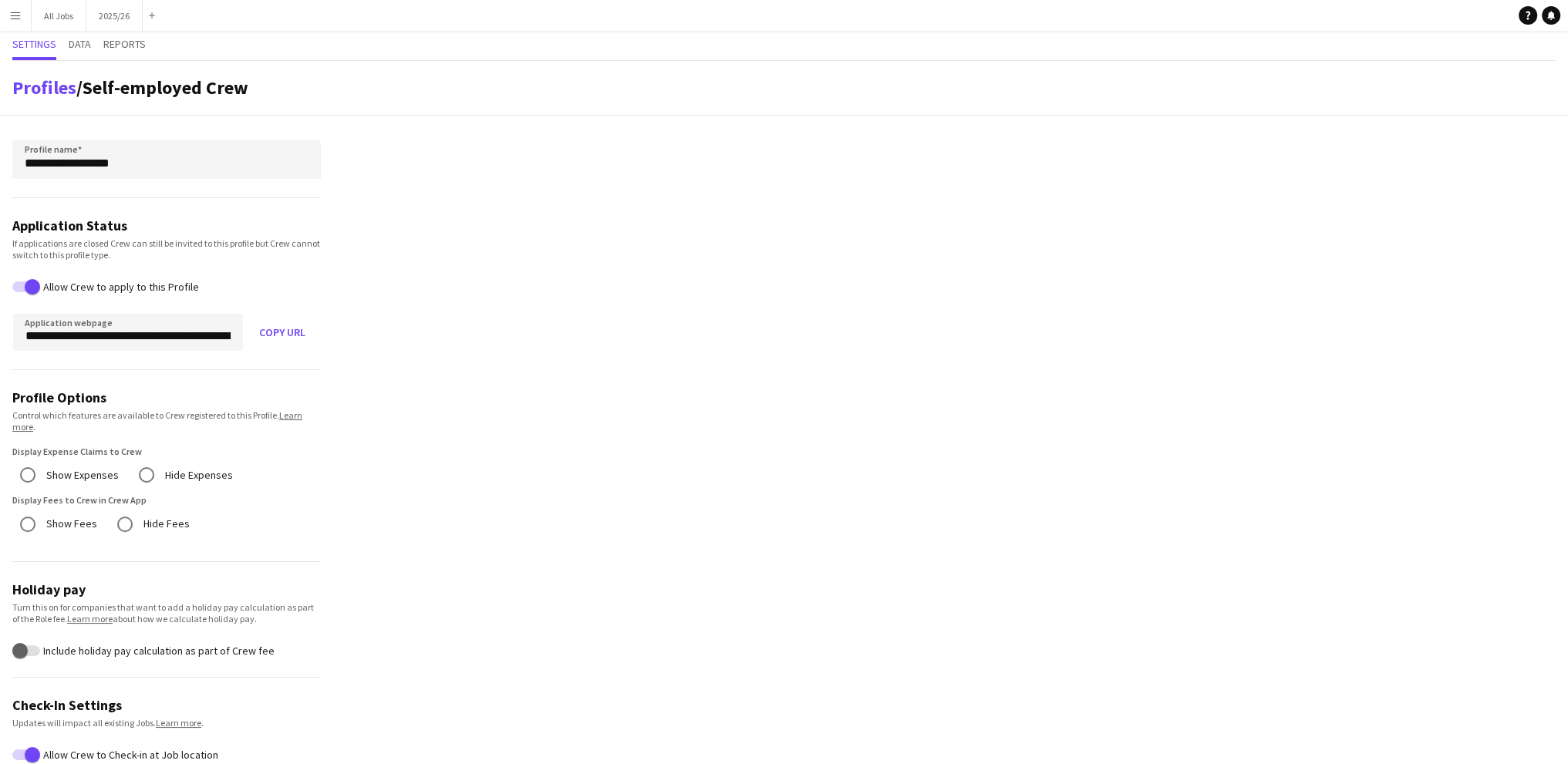
click at [69, 38] on div "Settings Data Reports" at bounding box center [784, 45] width 1544 height 30
click at [74, 40] on span "Data" at bounding box center [80, 44] width 23 height 11
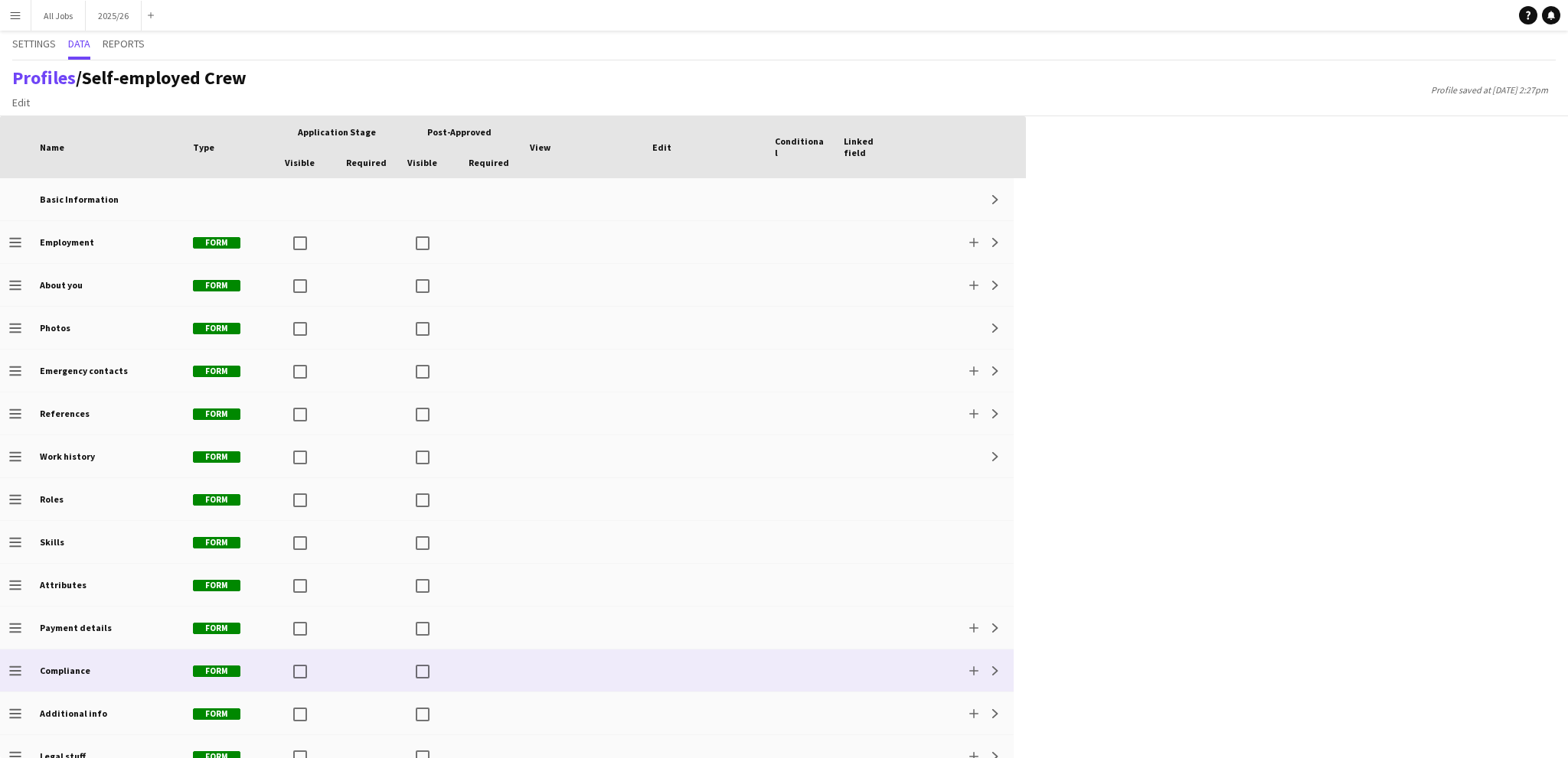
click at [128, 662] on div "Compliance" at bounding box center [107, 671] width 153 height 42
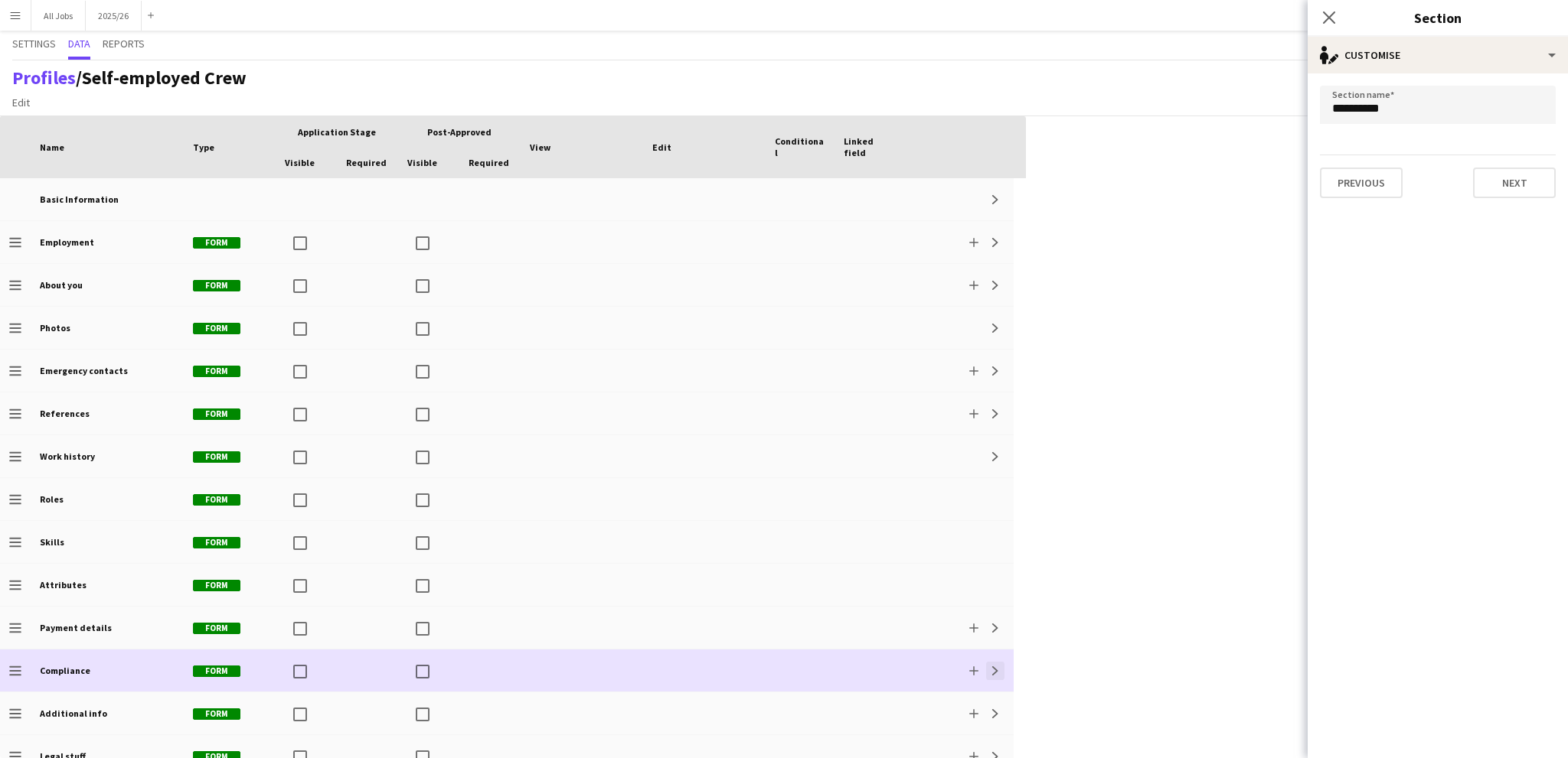
click at [995, 672] on app-icon "Expand" at bounding box center [995, 671] width 9 height 9
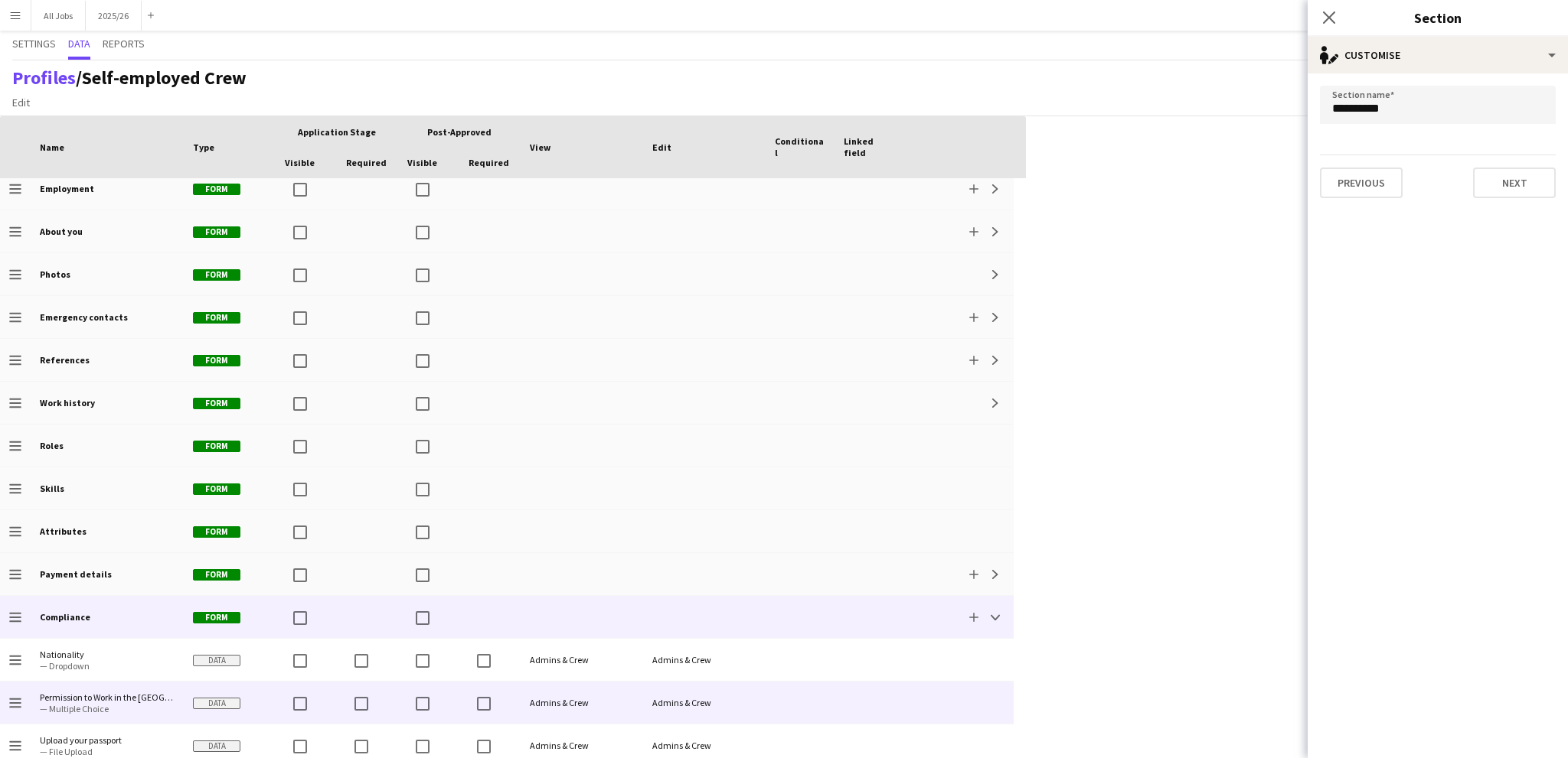
scroll to position [153, 0]
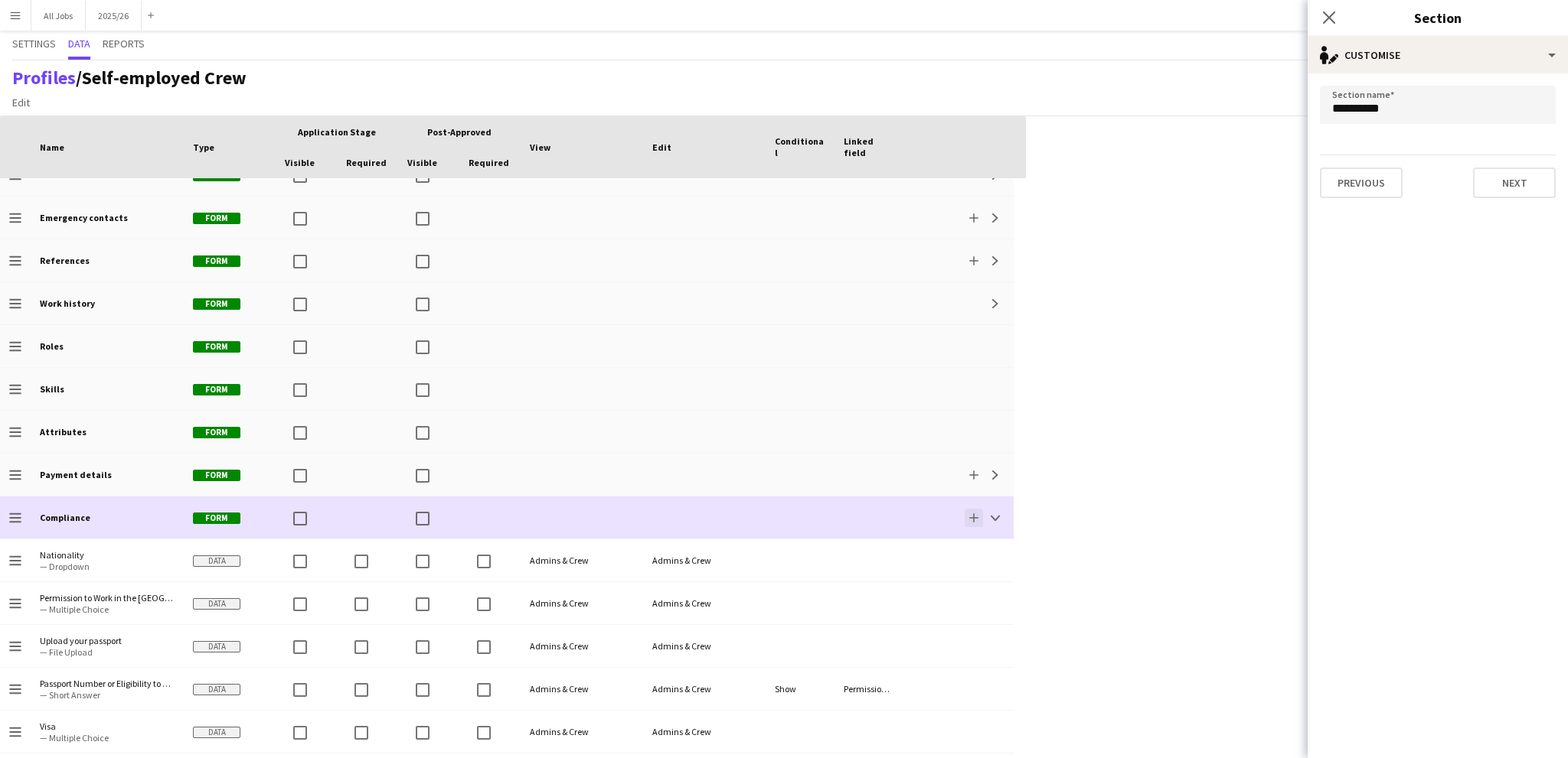
click at [972, 518] on app-icon "Add" at bounding box center [974, 518] width 9 height 9
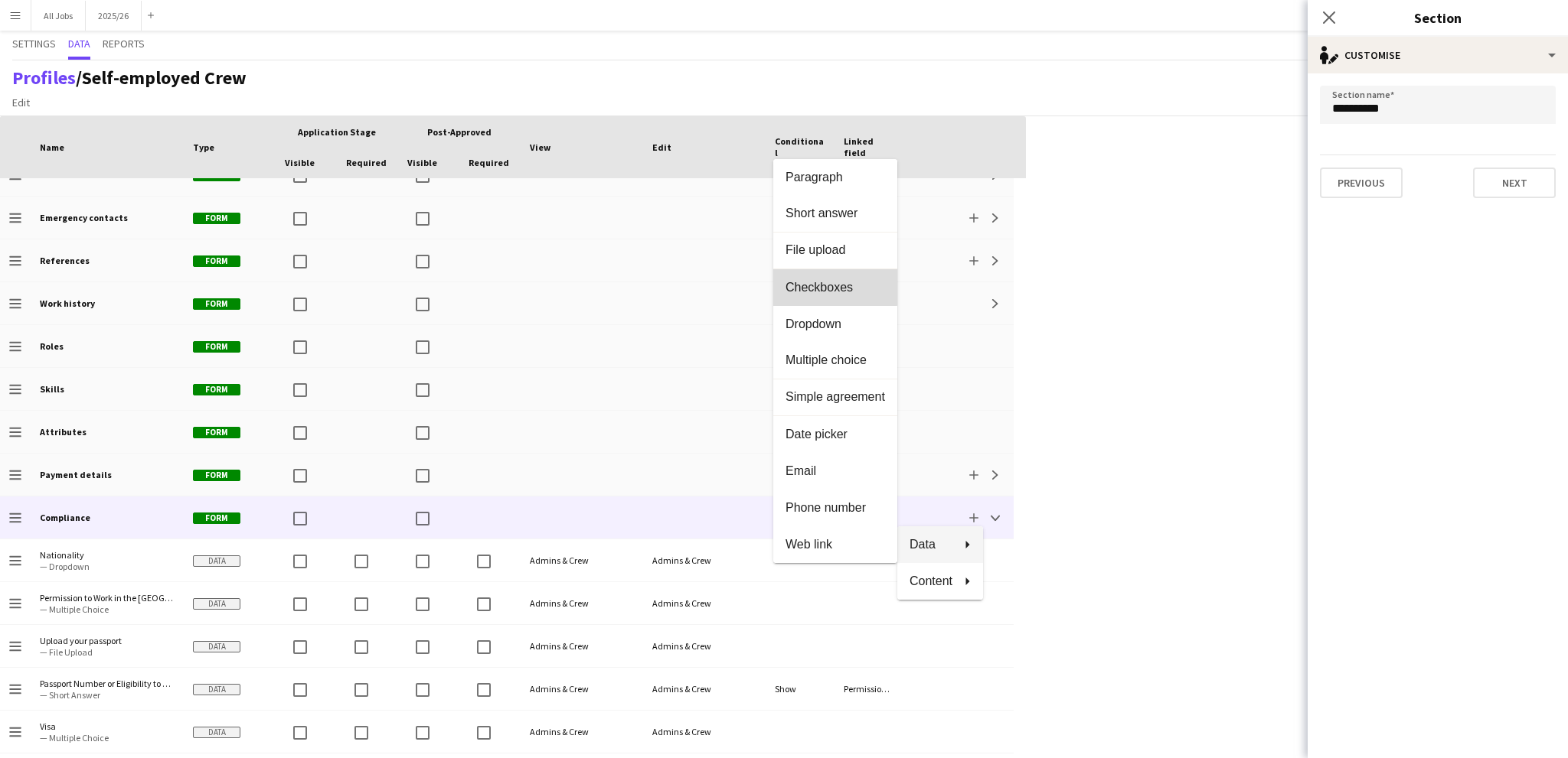
click at [817, 284] on span "Checkboxes" at bounding box center [835, 288] width 100 height 14
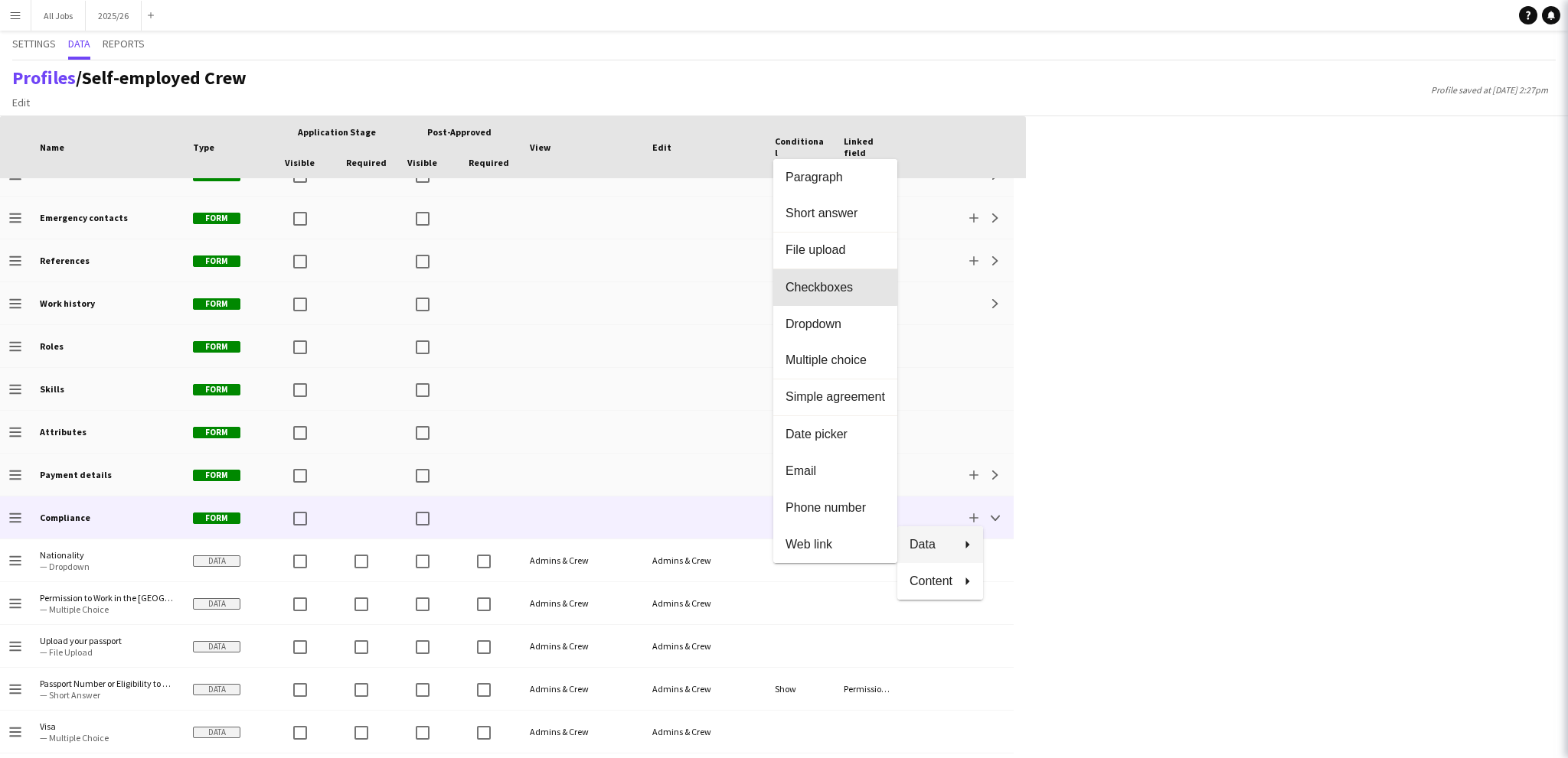
scroll to position [448, 0]
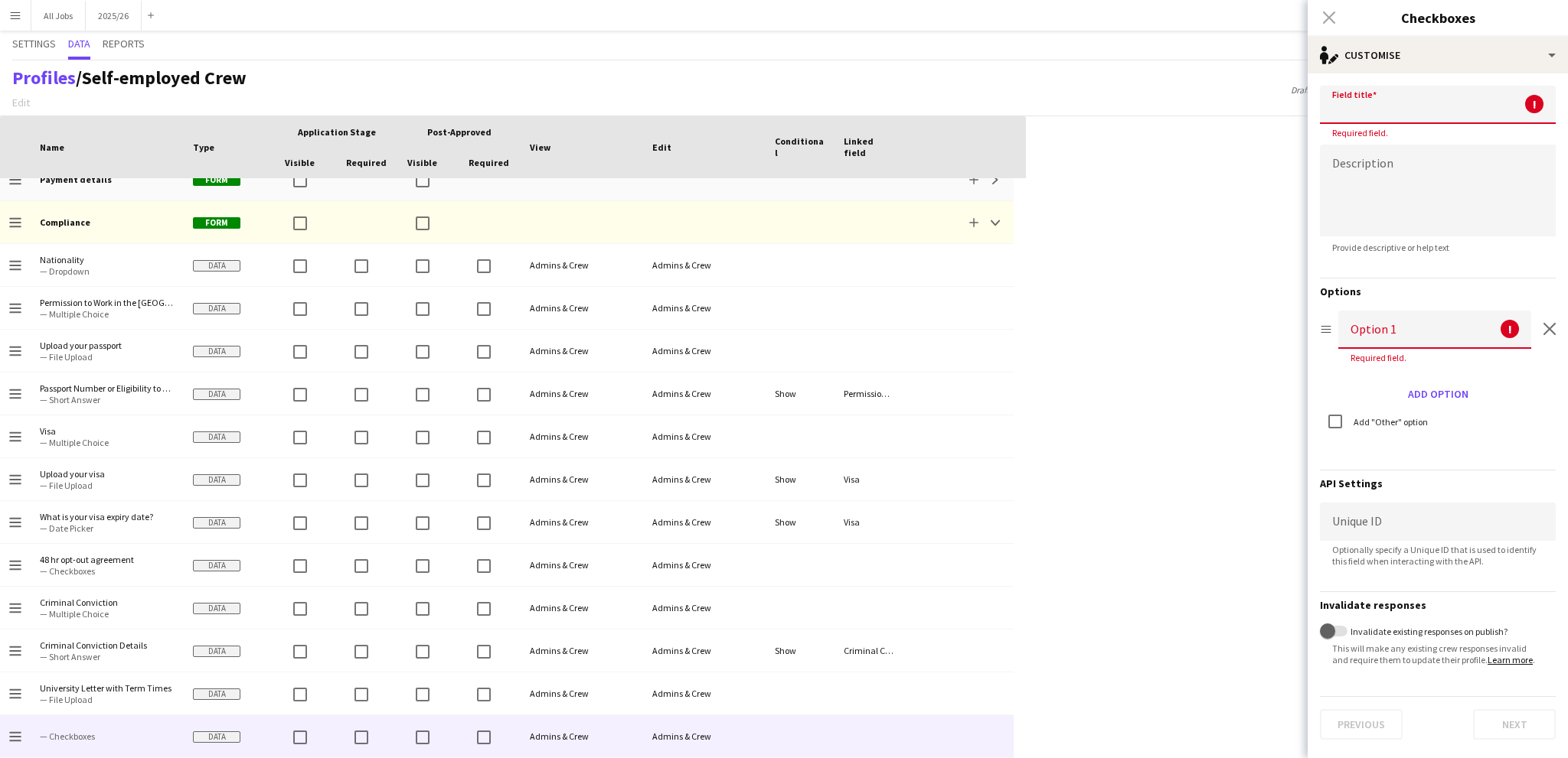
click at [1359, 113] on input at bounding box center [1437, 104] width 236 height 38
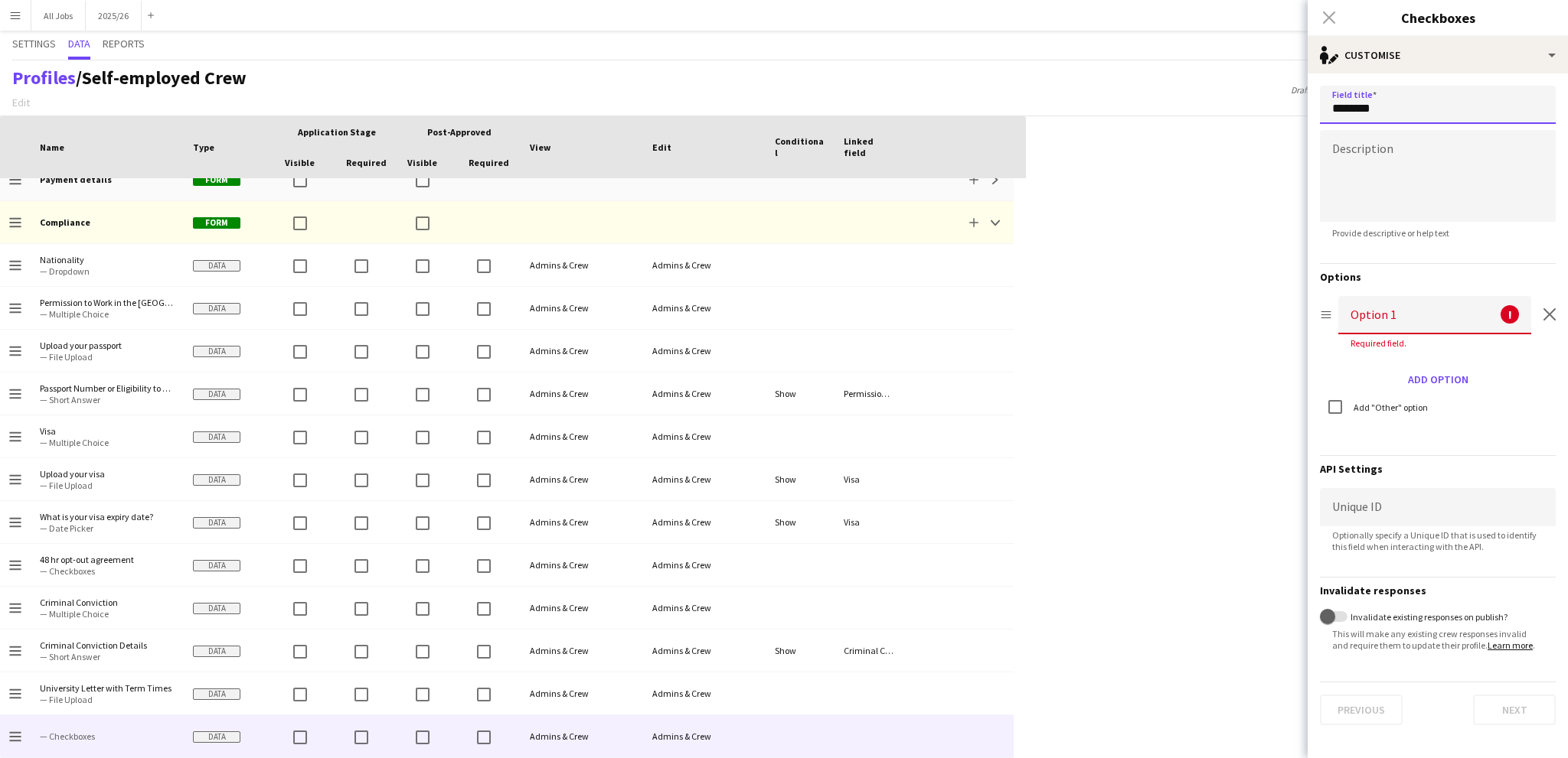
type input "********"
click at [1432, 177] on textarea at bounding box center [1437, 176] width 236 height 92
type textarea "*"
type textarea "**********"
click at [1422, 121] on input "********" at bounding box center [1437, 104] width 236 height 38
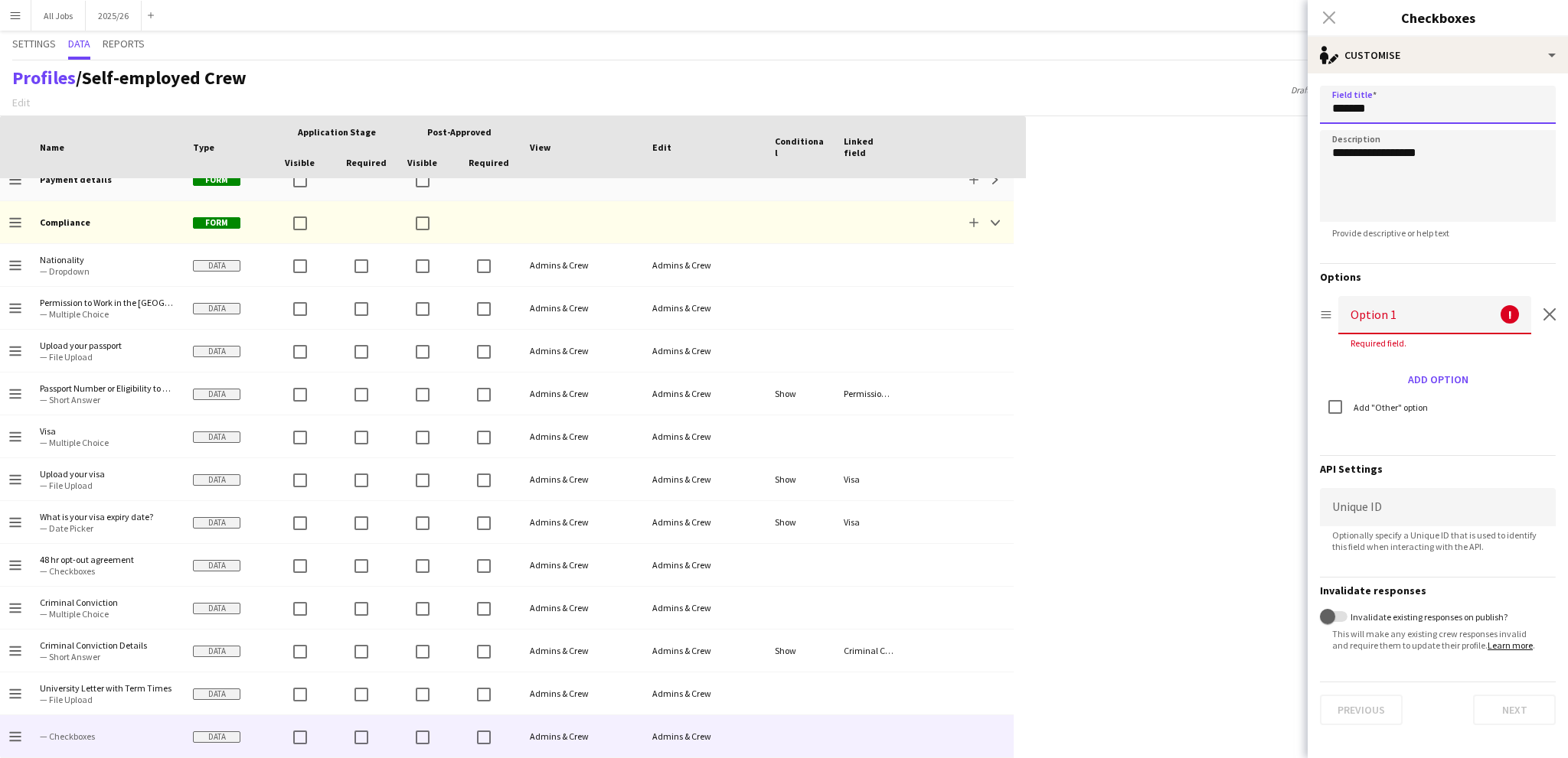
type input "*******"
click at [1373, 311] on input at bounding box center [1435, 315] width 193 height 38
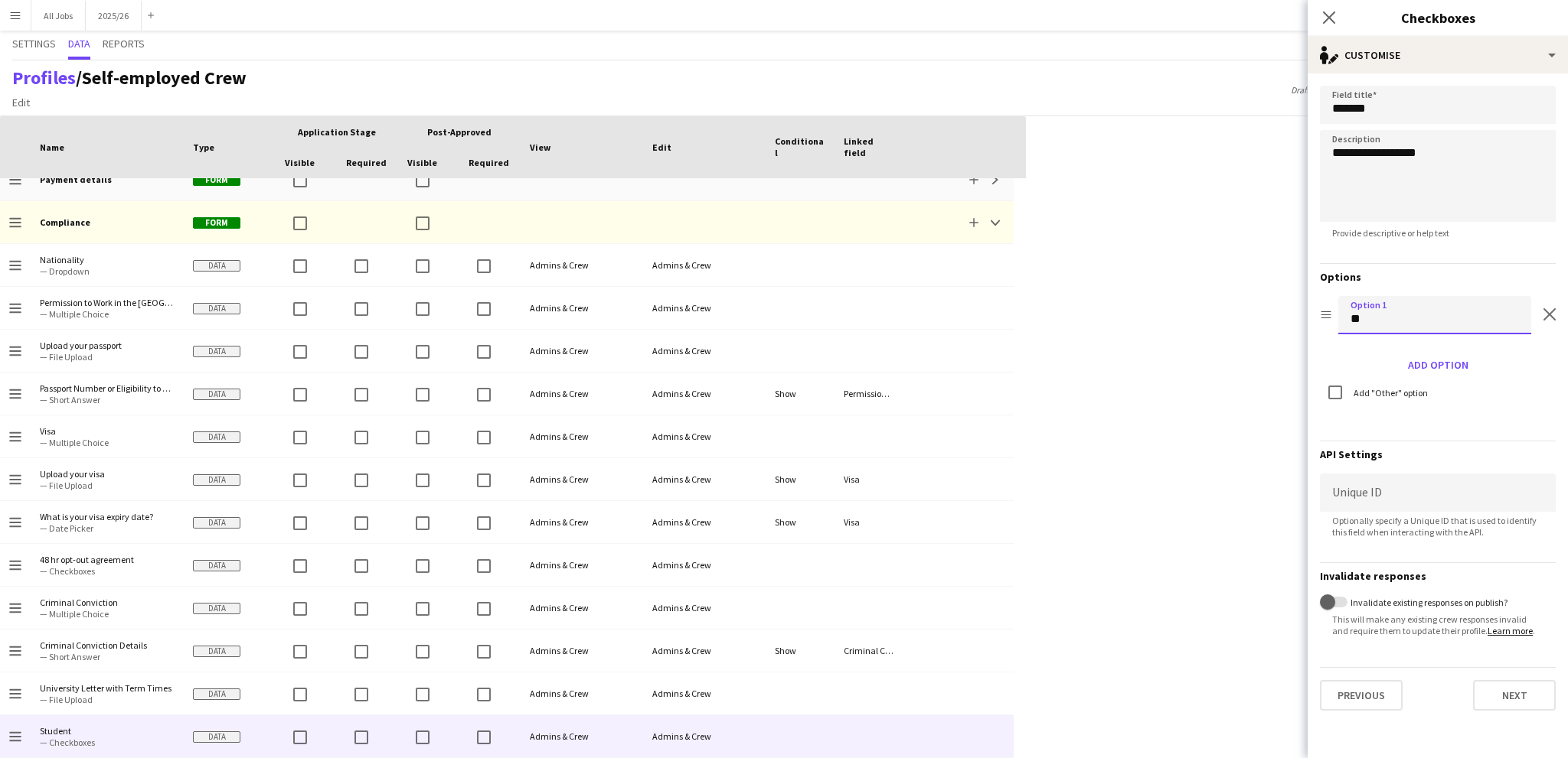
type input "*"
type input "***"
click at [1435, 353] on button "Add option" at bounding box center [1437, 364] width 72 height 24
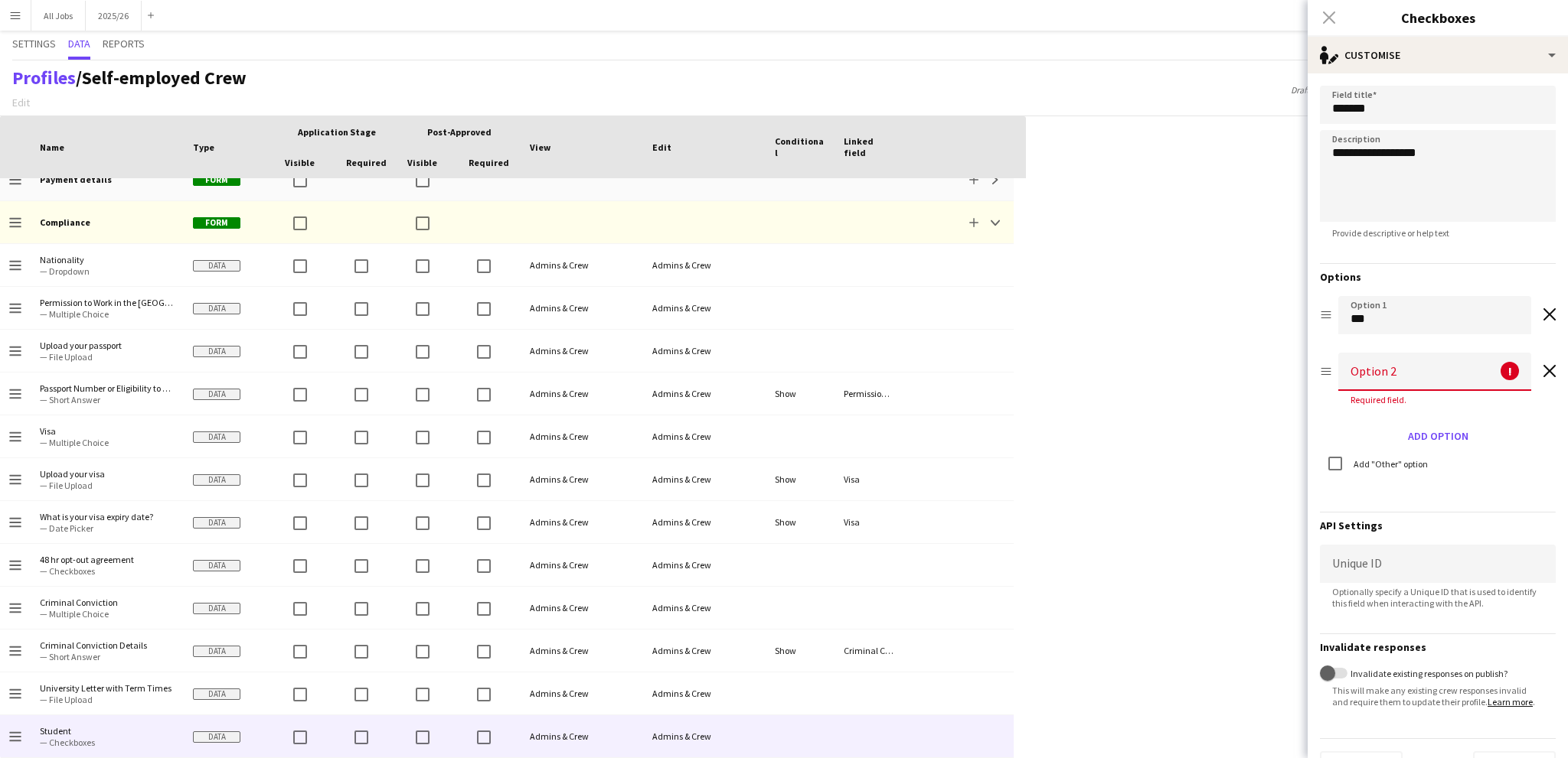
click at [1406, 367] on input at bounding box center [1435, 371] width 193 height 38
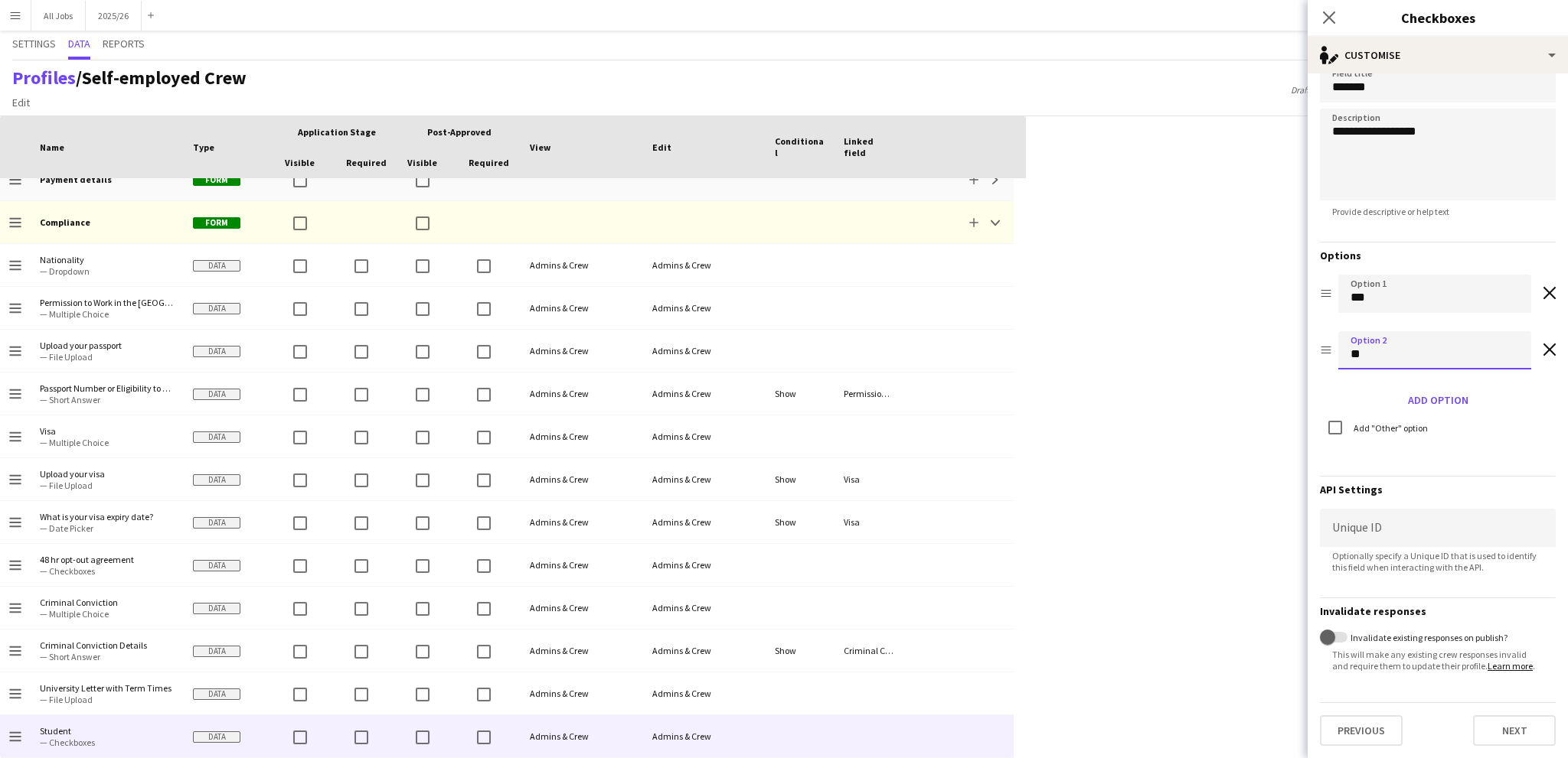
scroll to position [30, 0]
type input "**"
click at [1521, 740] on button "Next" at bounding box center [1514, 730] width 83 height 30
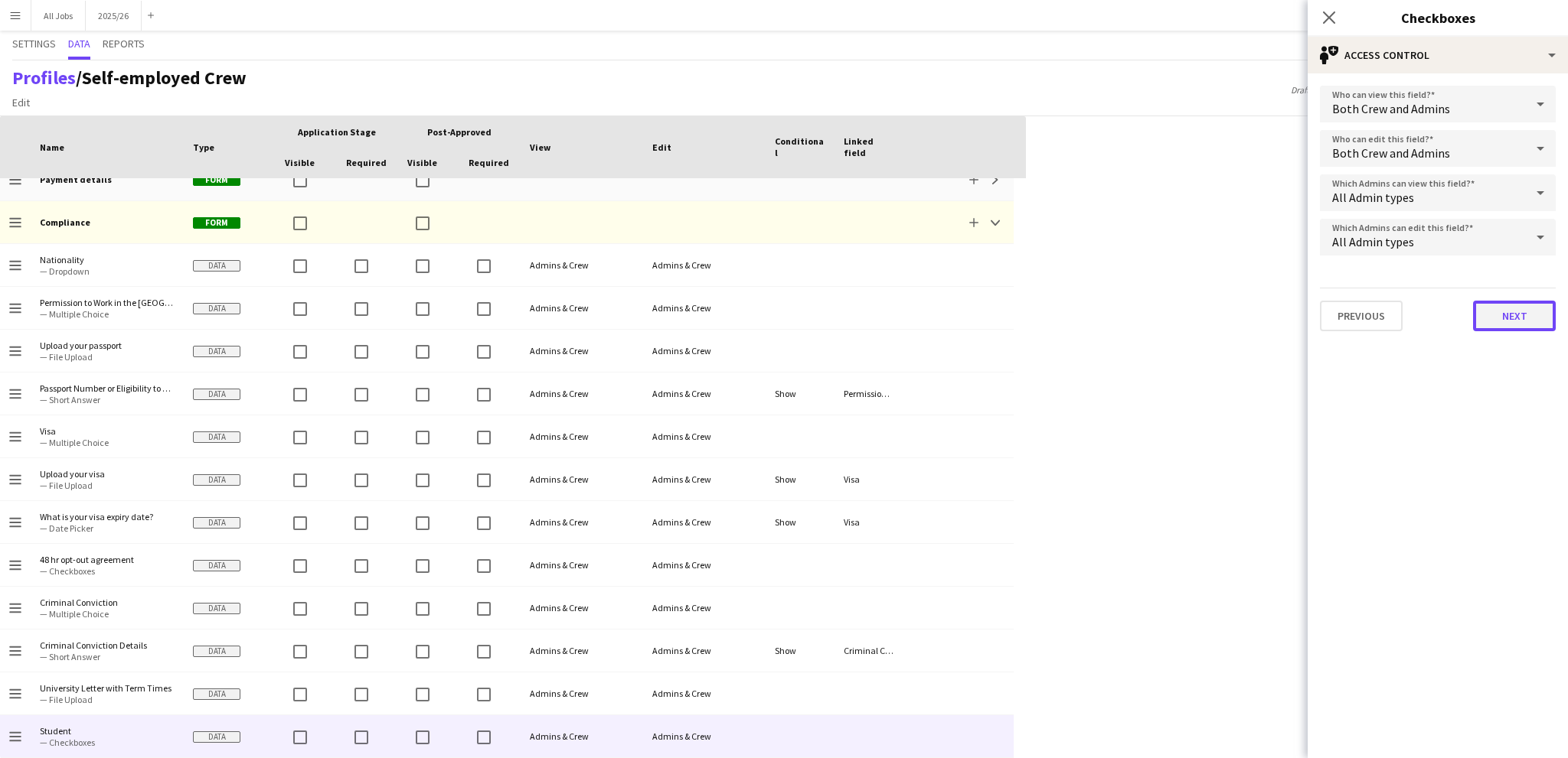
click at [1495, 305] on button "Next" at bounding box center [1514, 315] width 83 height 30
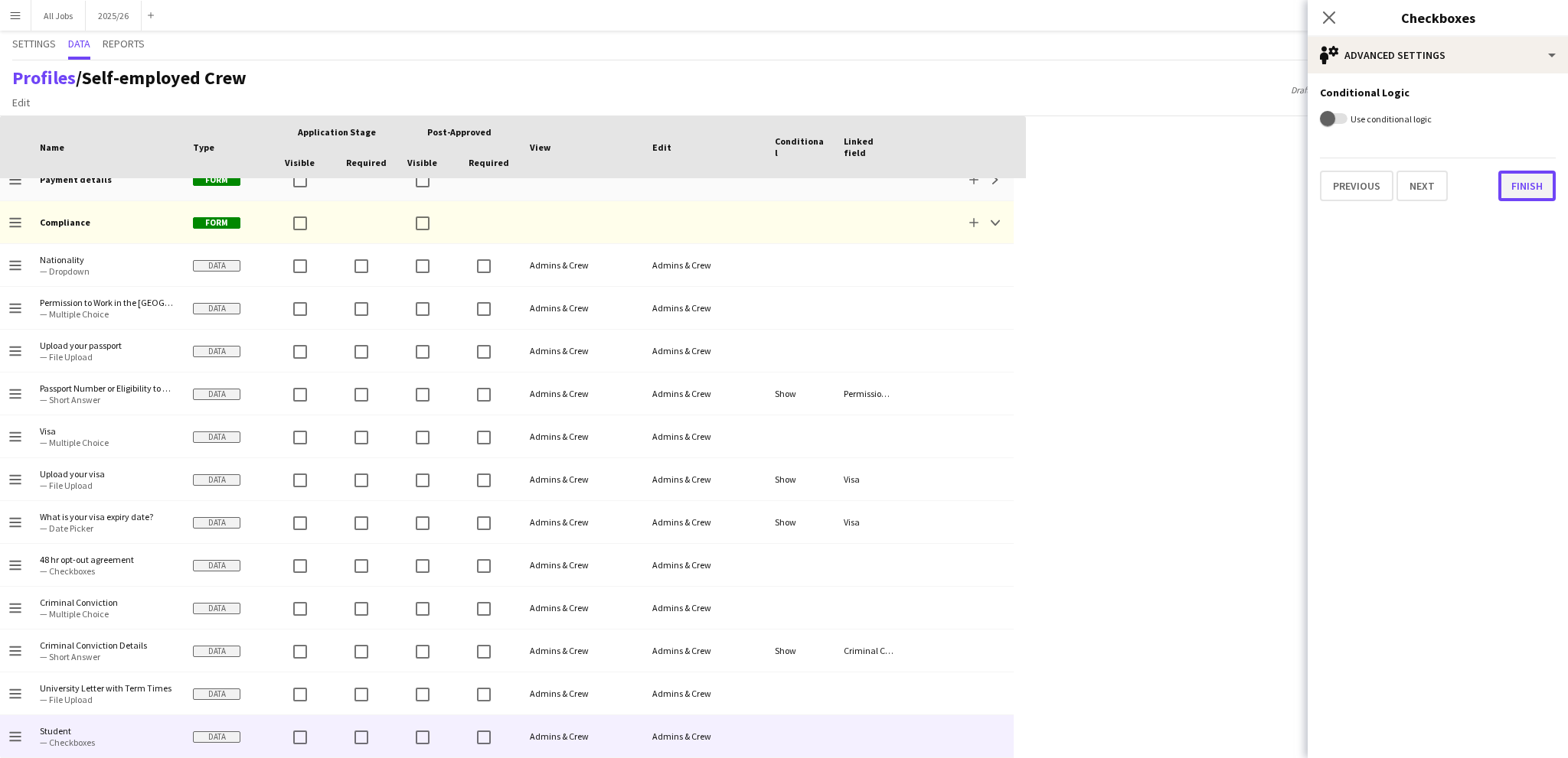
click at [1526, 187] on button "Finish" at bounding box center [1527, 185] width 58 height 30
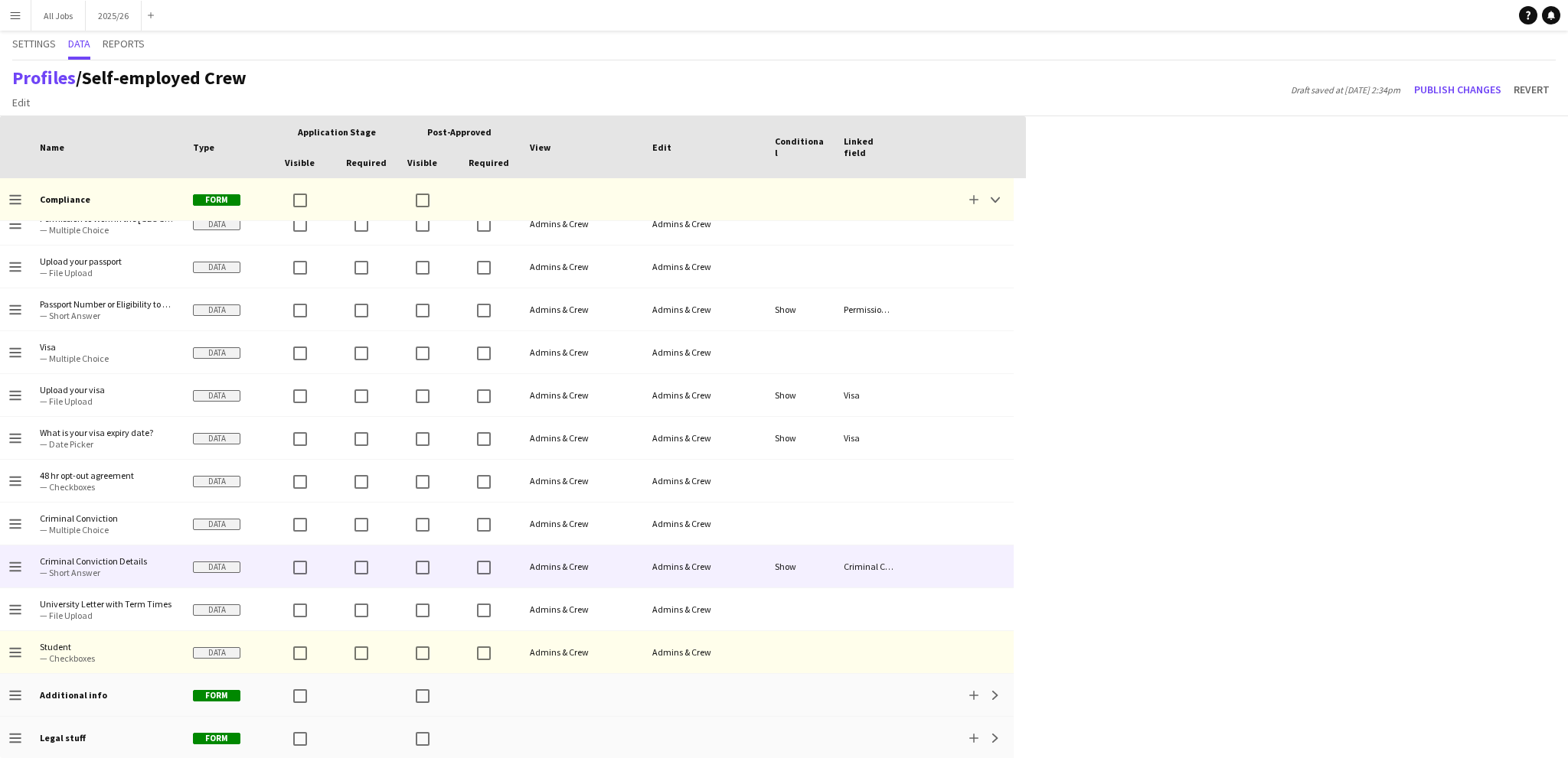
scroll to position [533, 0]
drag, startPoint x: 70, startPoint y: 648, endPoint x: 75, endPoint y: 584, distance: 64.2
click at [75, 584] on div "Drag to change order About you Form Add Expand Drag to change order Photos Form…" at bounding box center [507, 202] width 1014 height 1114
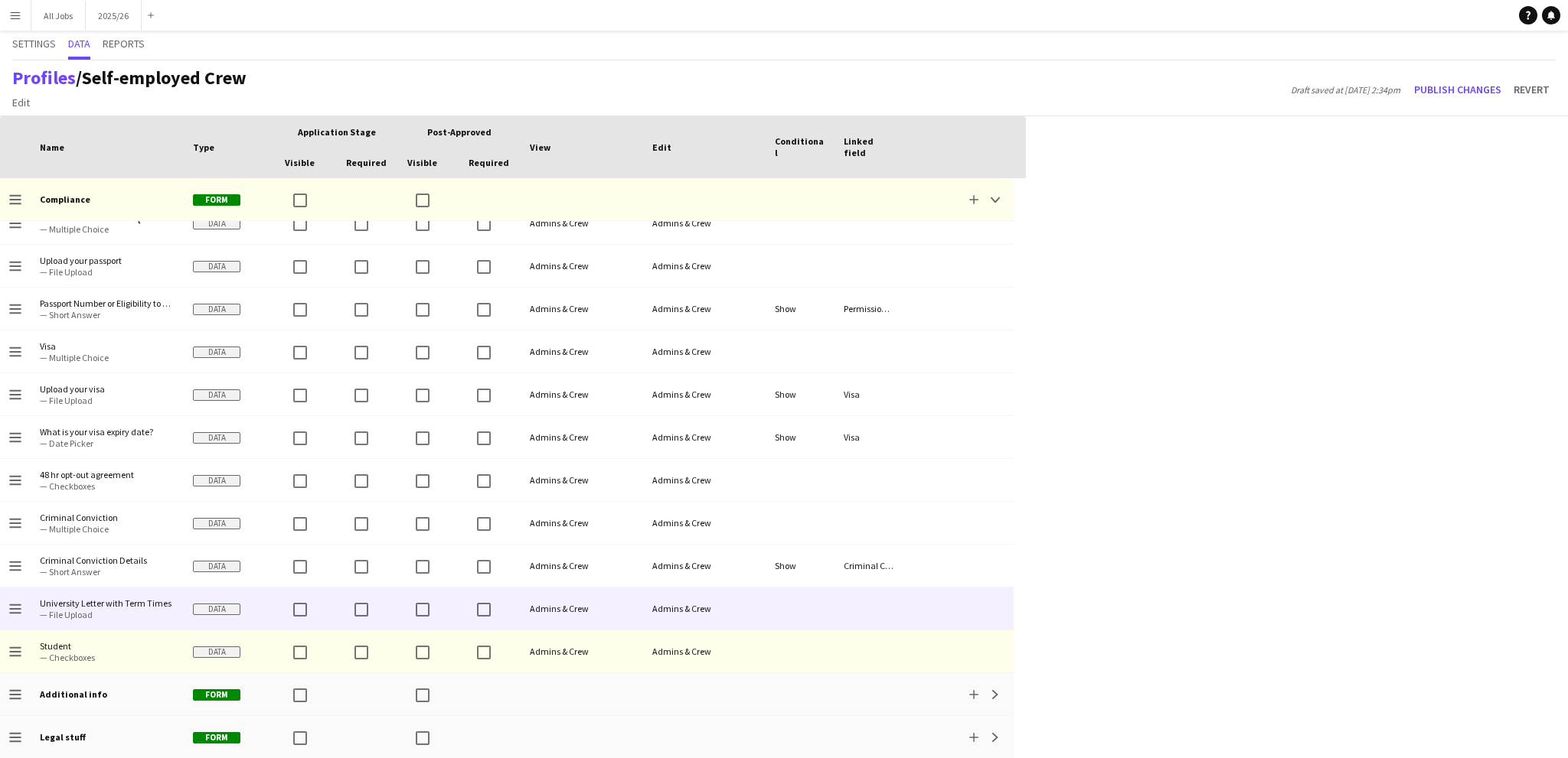
drag, startPoint x: 22, startPoint y: 651, endPoint x: 24, endPoint y: 605, distance: 46.0
click at [24, 605] on div "Drag to change order About you Form Add Expand Drag to change order Photos Form…" at bounding box center [507, 202] width 1014 height 1114
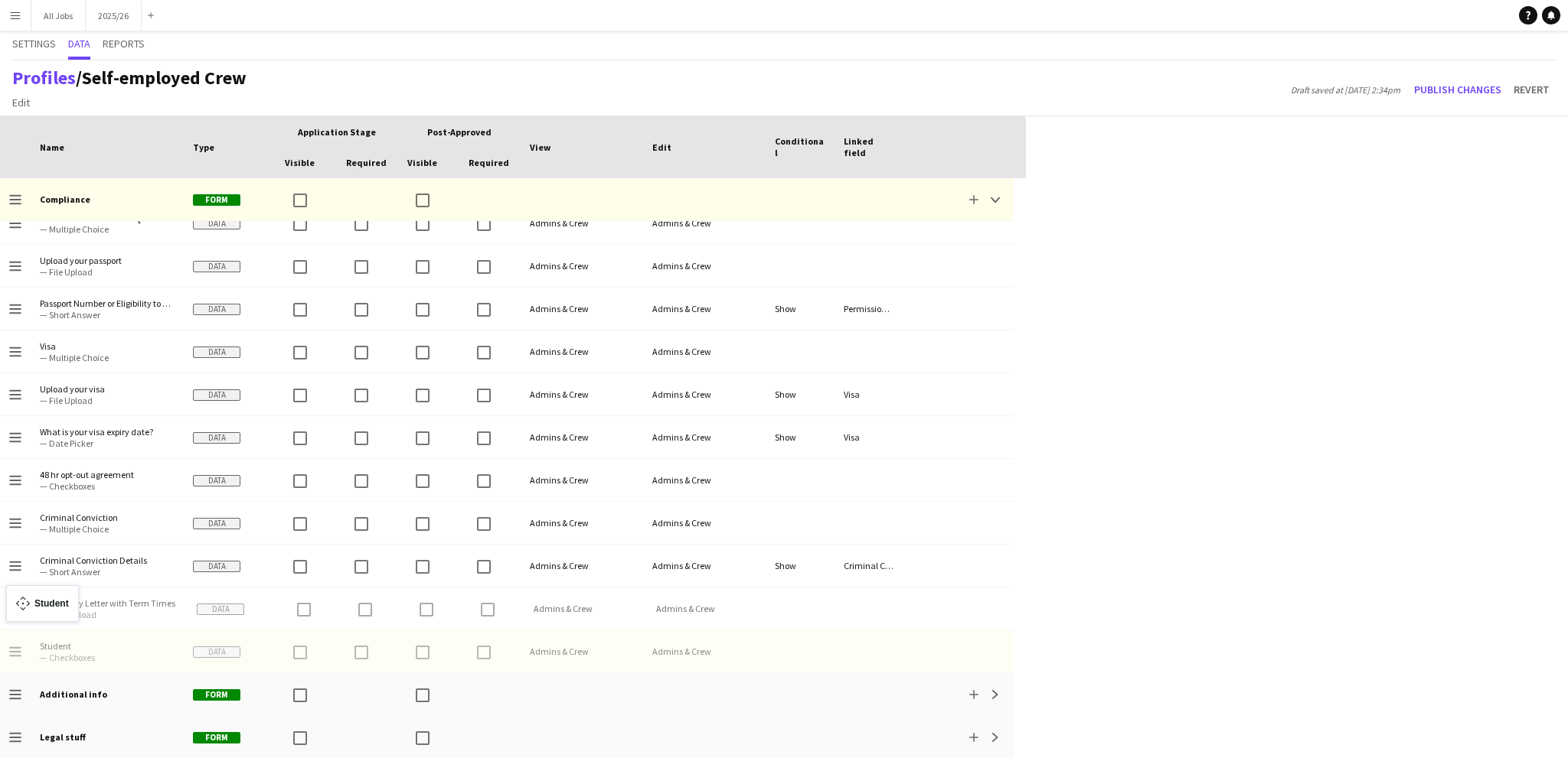
drag, startPoint x: 13, startPoint y: 651, endPoint x: 14, endPoint y: 595, distance: 56.0
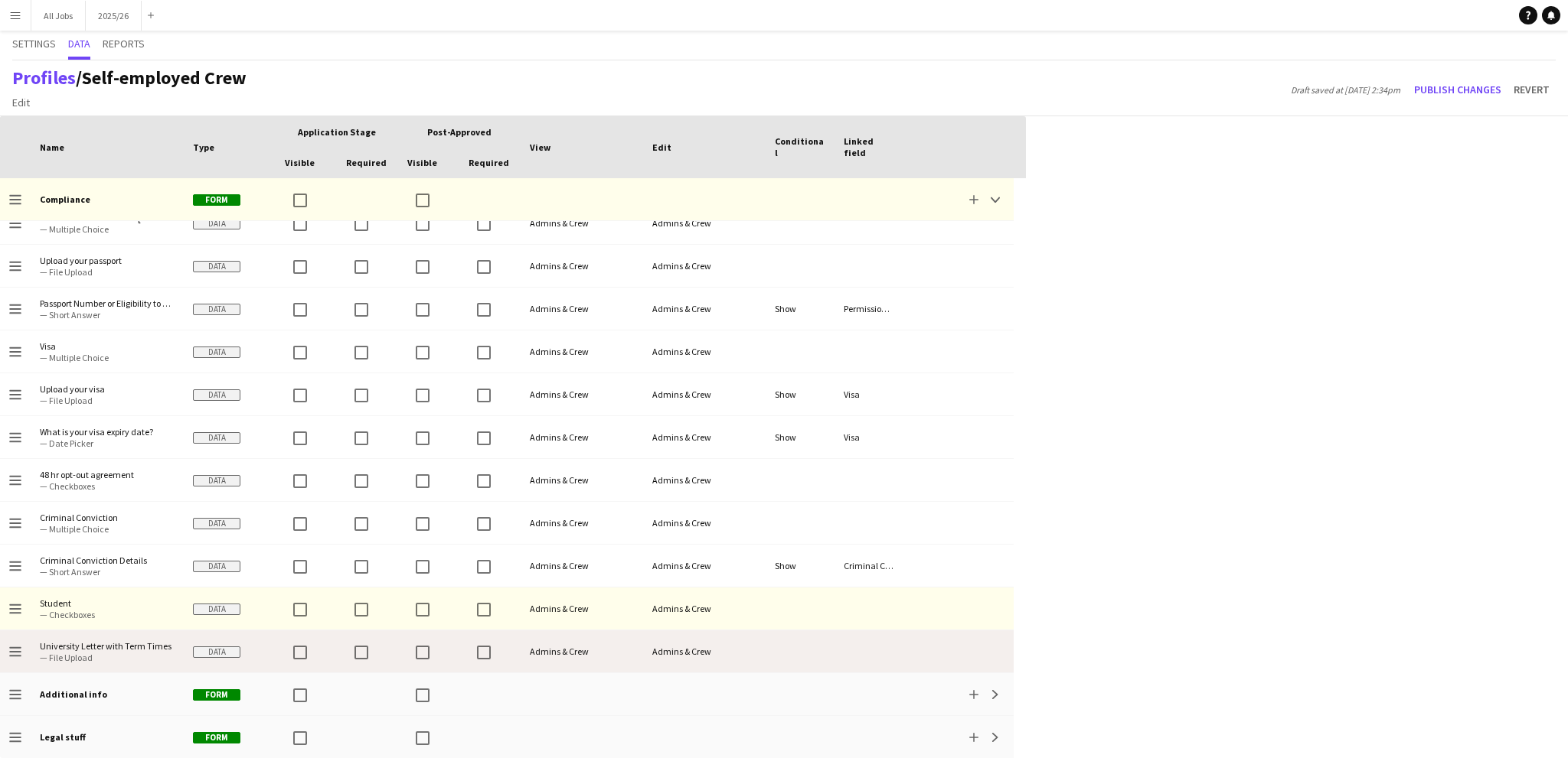
click at [64, 652] on span "— File Upload" at bounding box center [107, 658] width 135 height 12
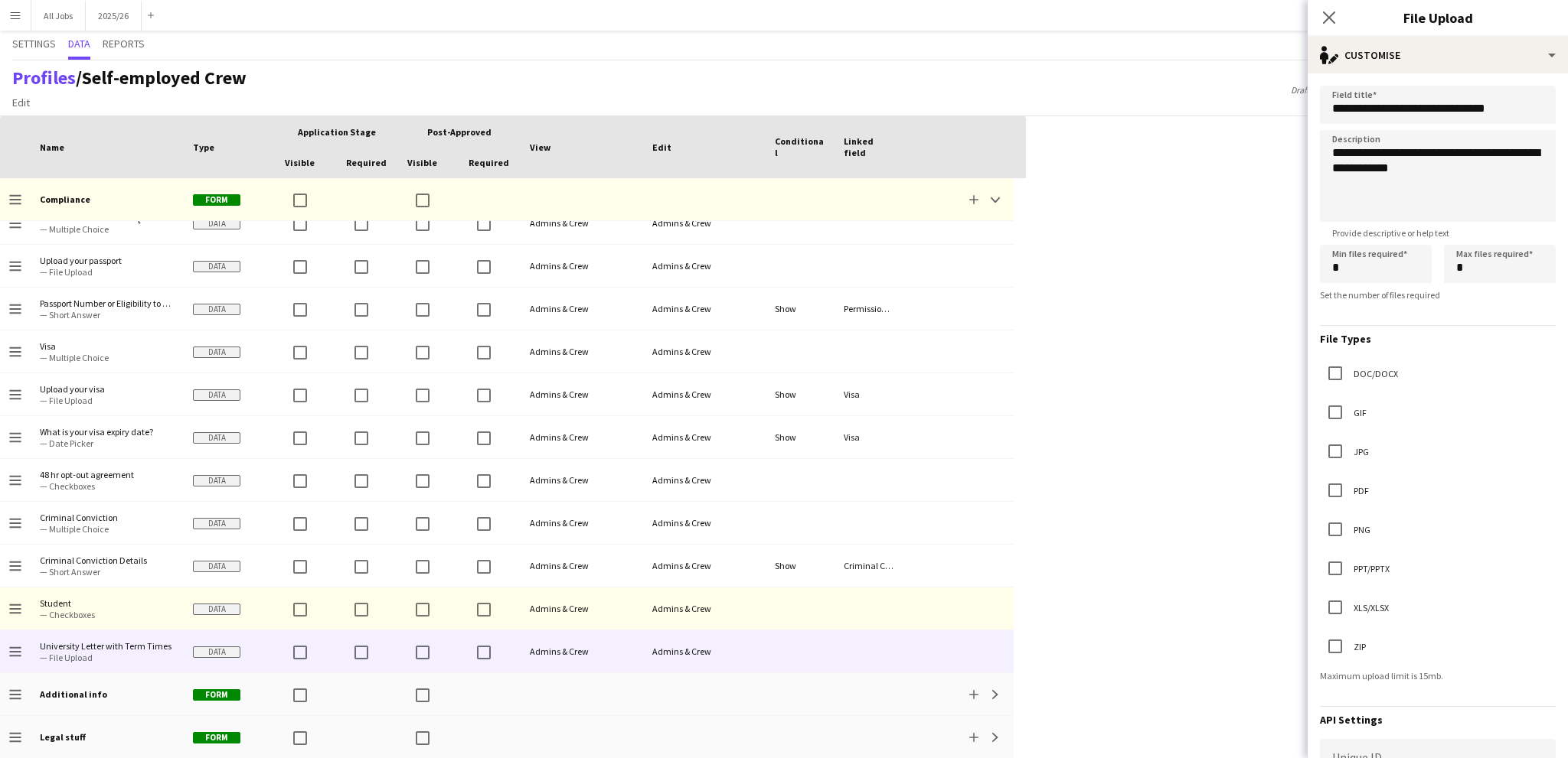
scroll to position [230, 0]
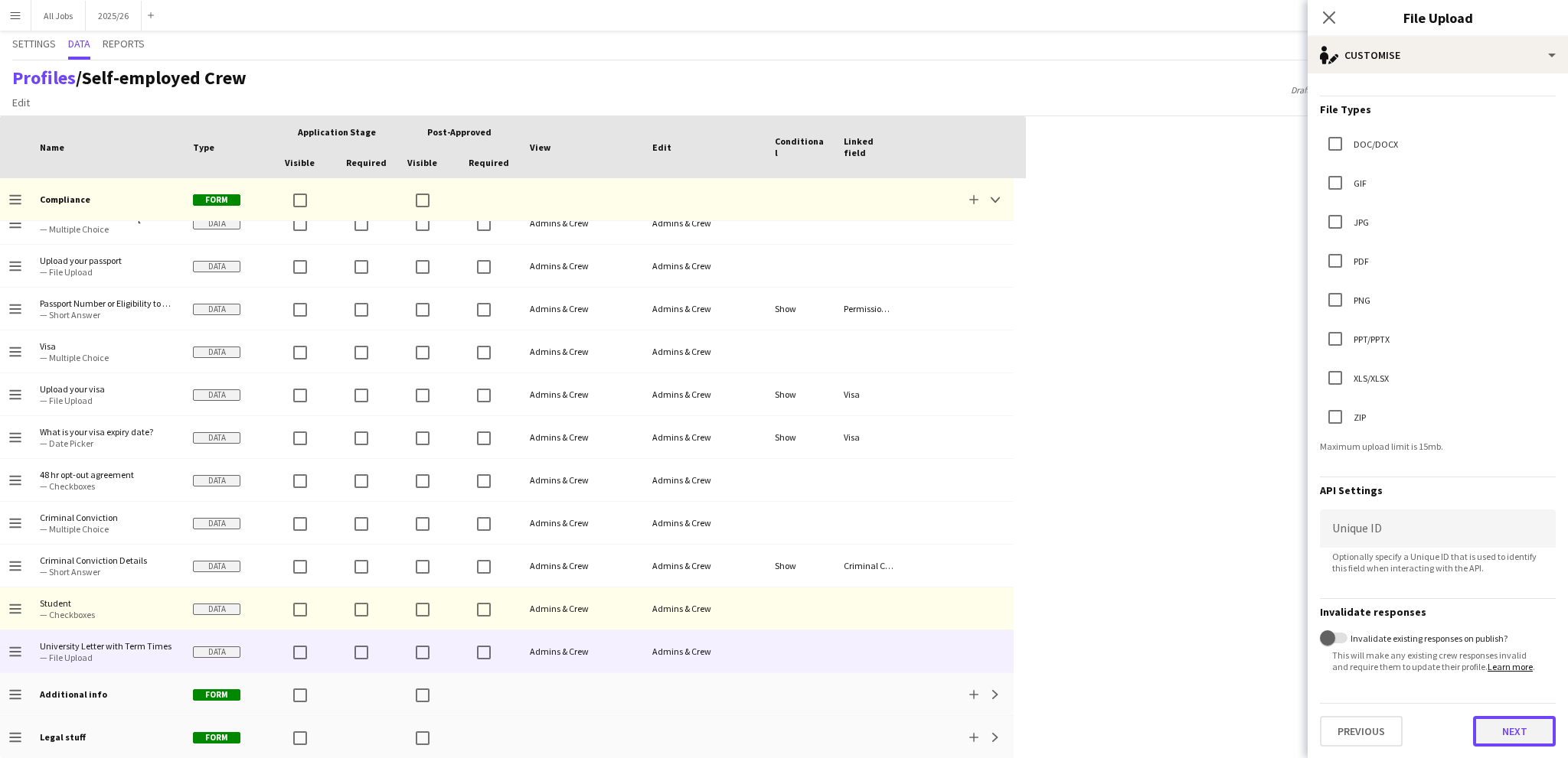
click at [1506, 736] on button "Next" at bounding box center [1514, 731] width 83 height 30
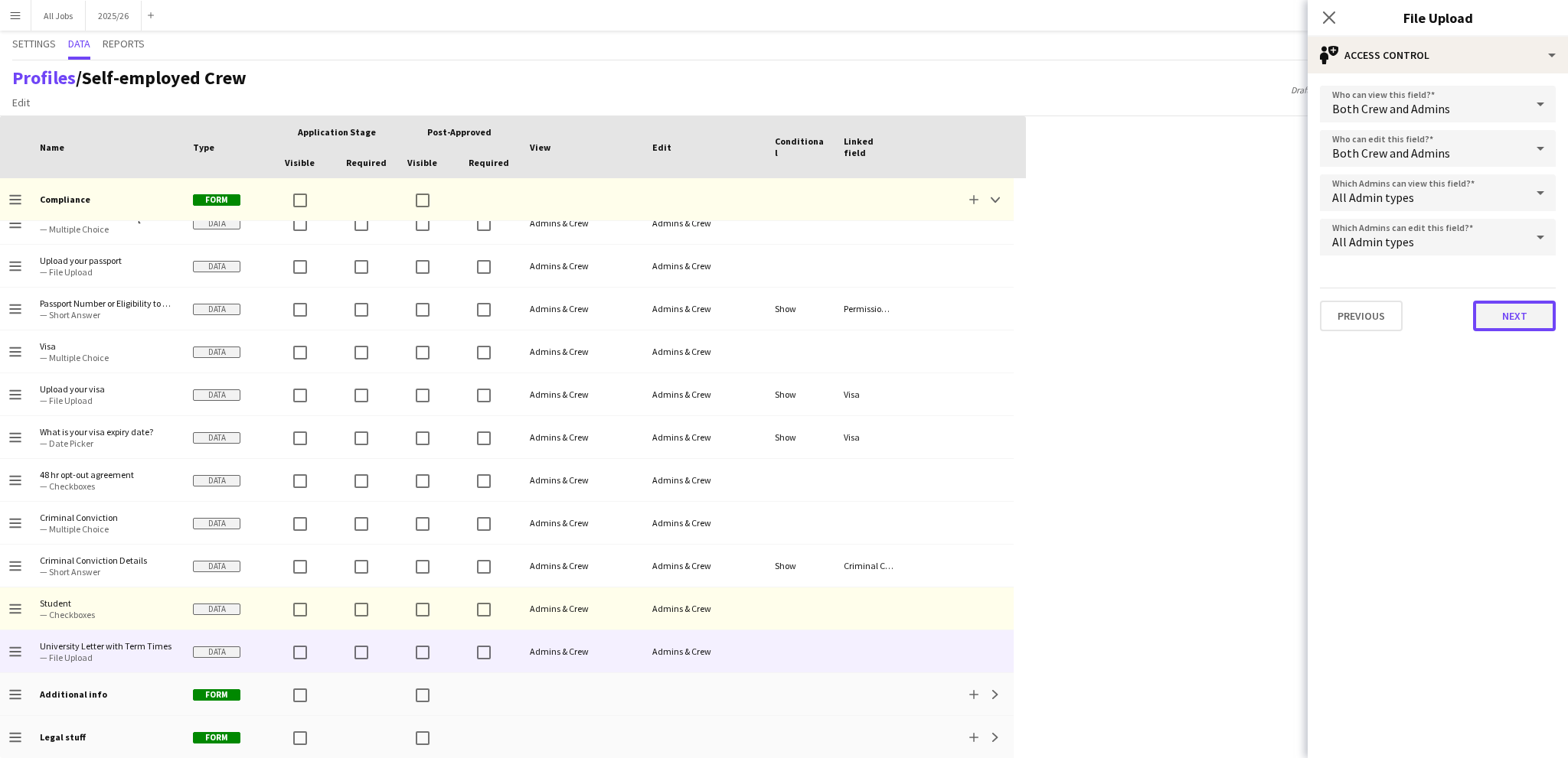
click at [1503, 310] on button "Next" at bounding box center [1514, 315] width 83 height 30
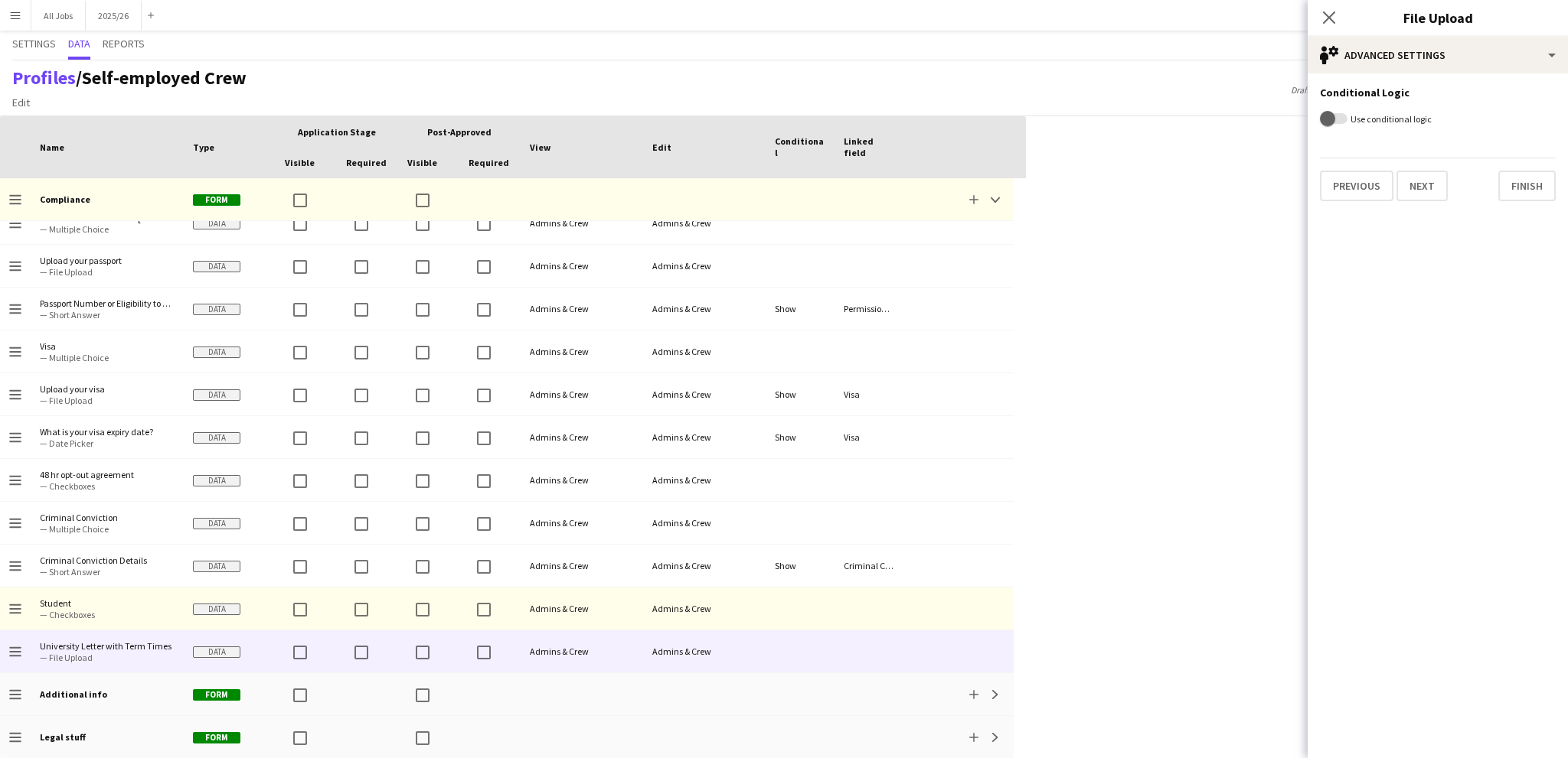
click at [1376, 120] on label "Use conditional logic" at bounding box center [1390, 119] width 84 height 12
click at [1348, 120] on button "Use conditional logic" at bounding box center [1333, 119] width 27 height 11
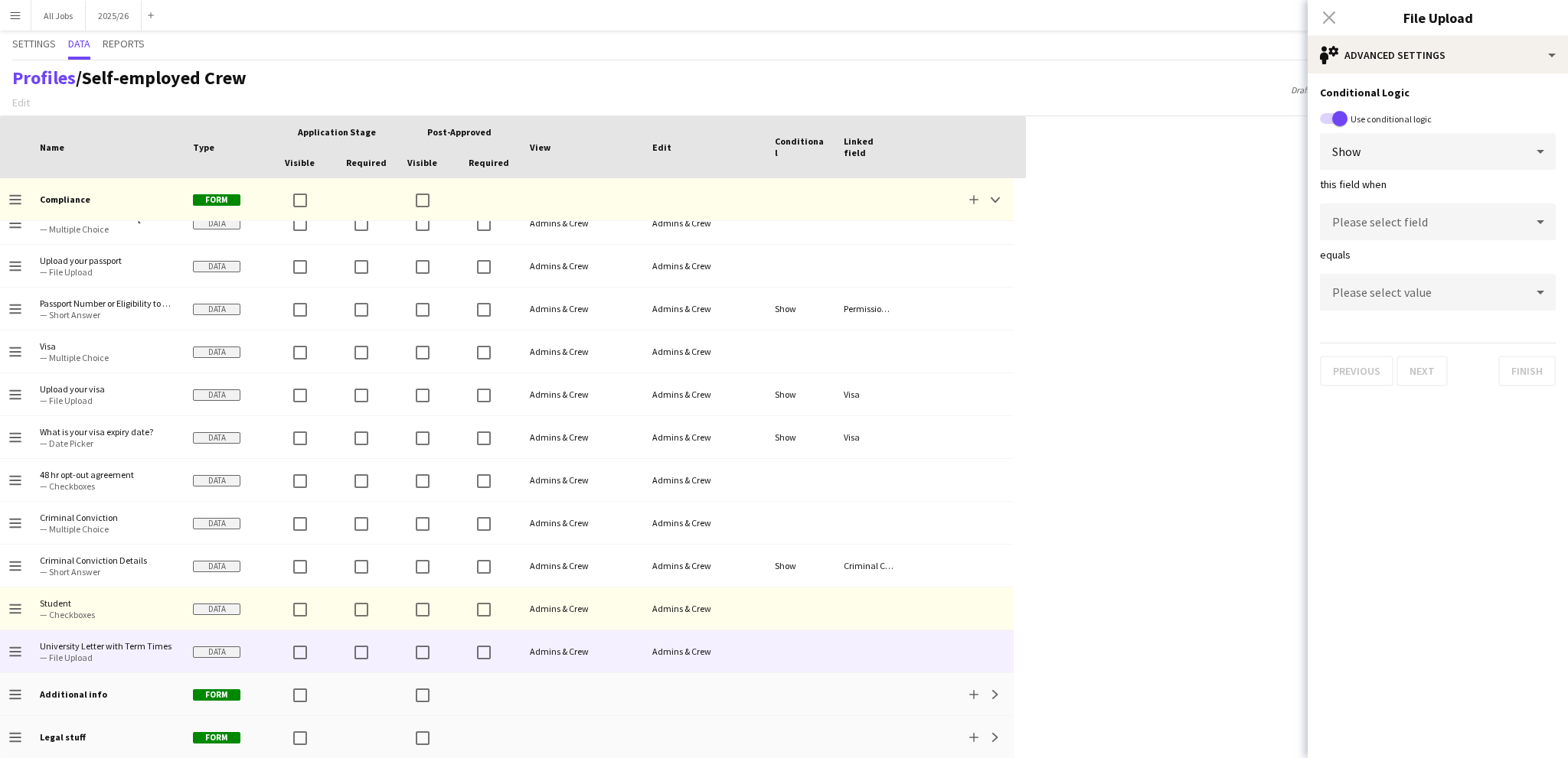
click at [1376, 210] on div "Please select field" at bounding box center [1422, 222] width 206 height 37
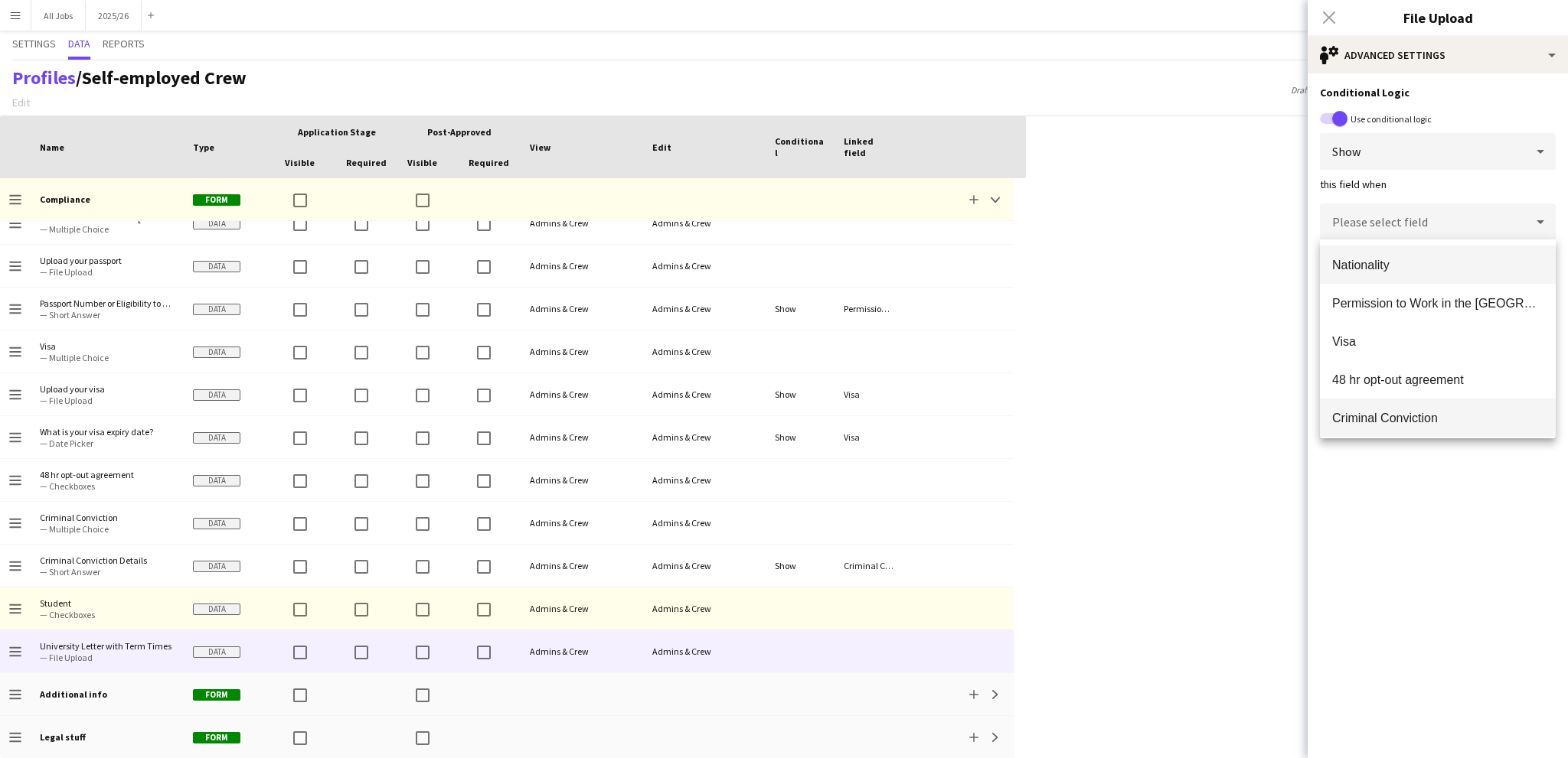
scroll to position [43, 0]
click at [1365, 404] on mat-option "Student" at bounding box center [1437, 412] width 236 height 38
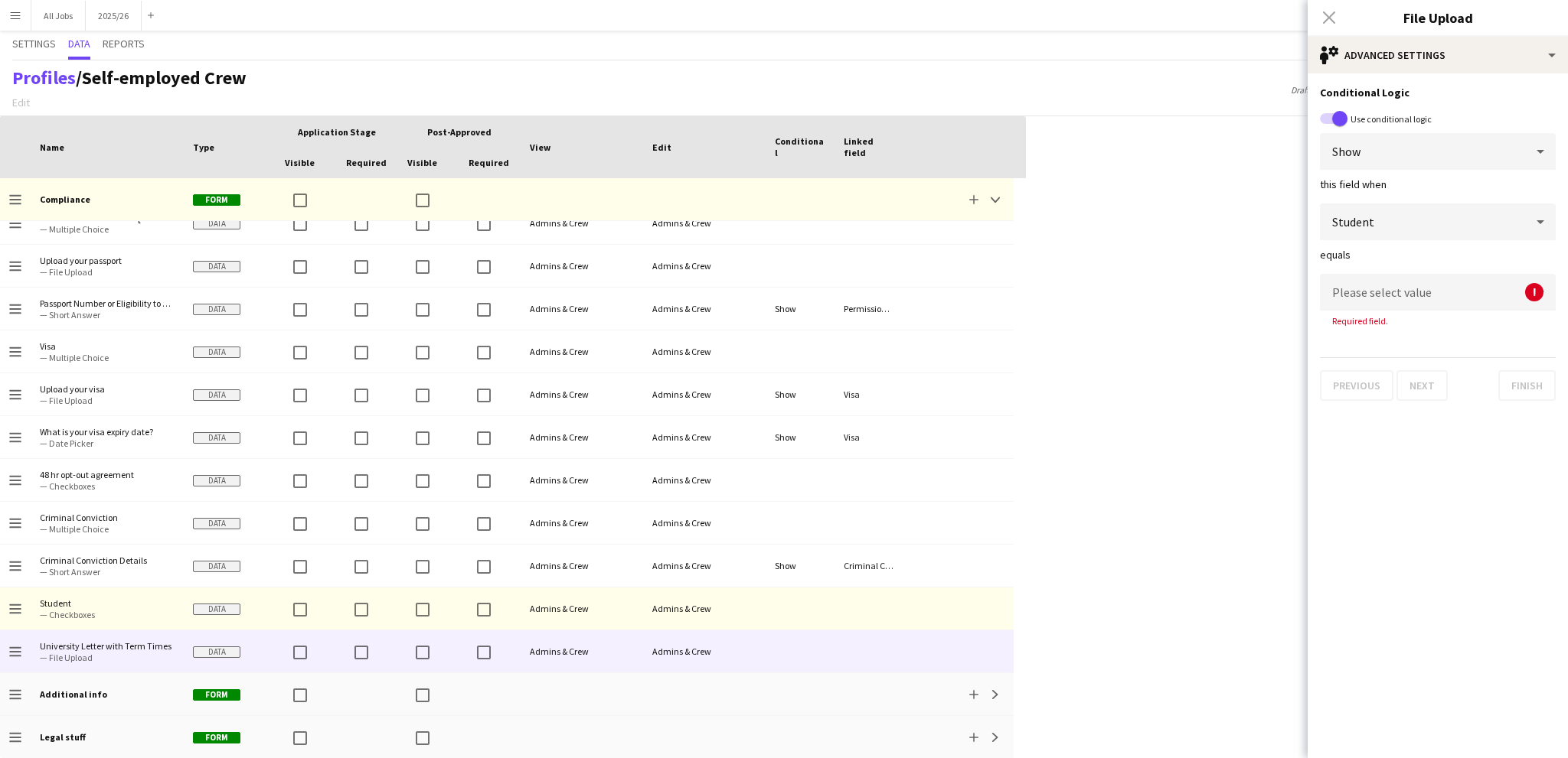
click at [1356, 278] on div "Please select value" at bounding box center [1422, 292] width 206 height 37
click at [1357, 335] on span "Yes" at bounding box center [1437, 335] width 211 height 15
click at [1510, 368] on button "Finish" at bounding box center [1527, 370] width 58 height 30
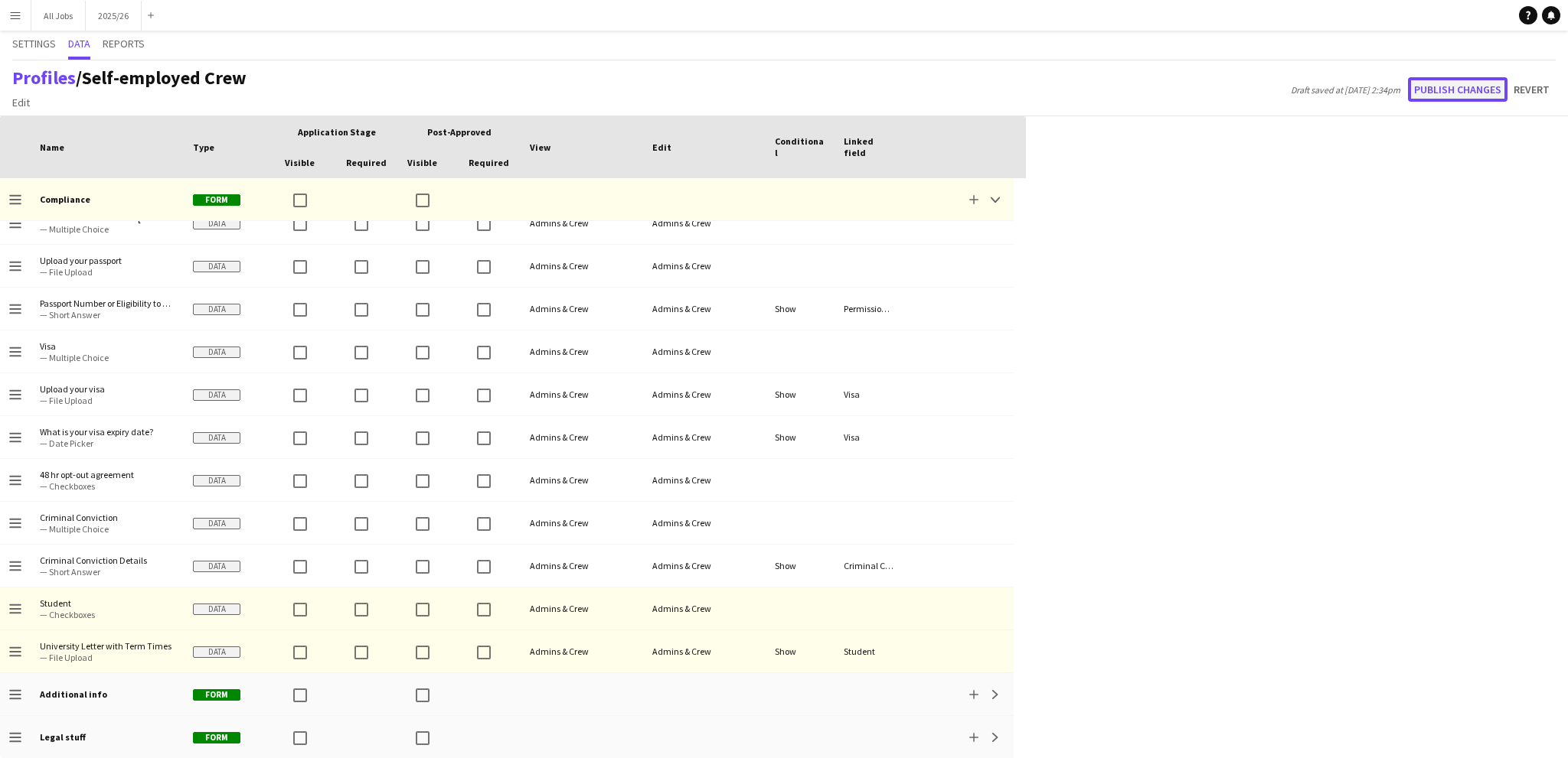
click at [1447, 88] on button "Publish changes" at bounding box center [1457, 89] width 100 height 24
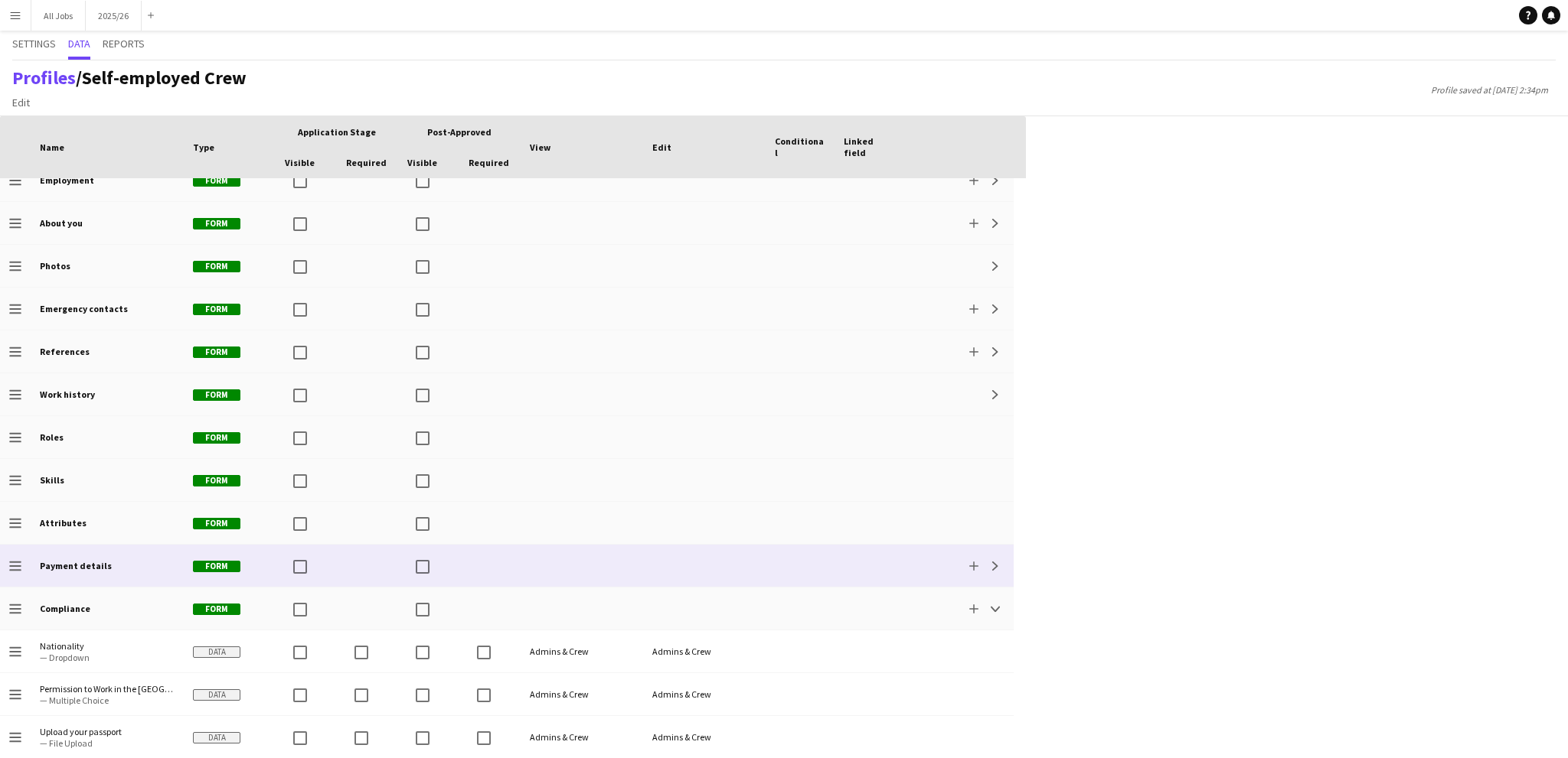
scroll to position [0, 0]
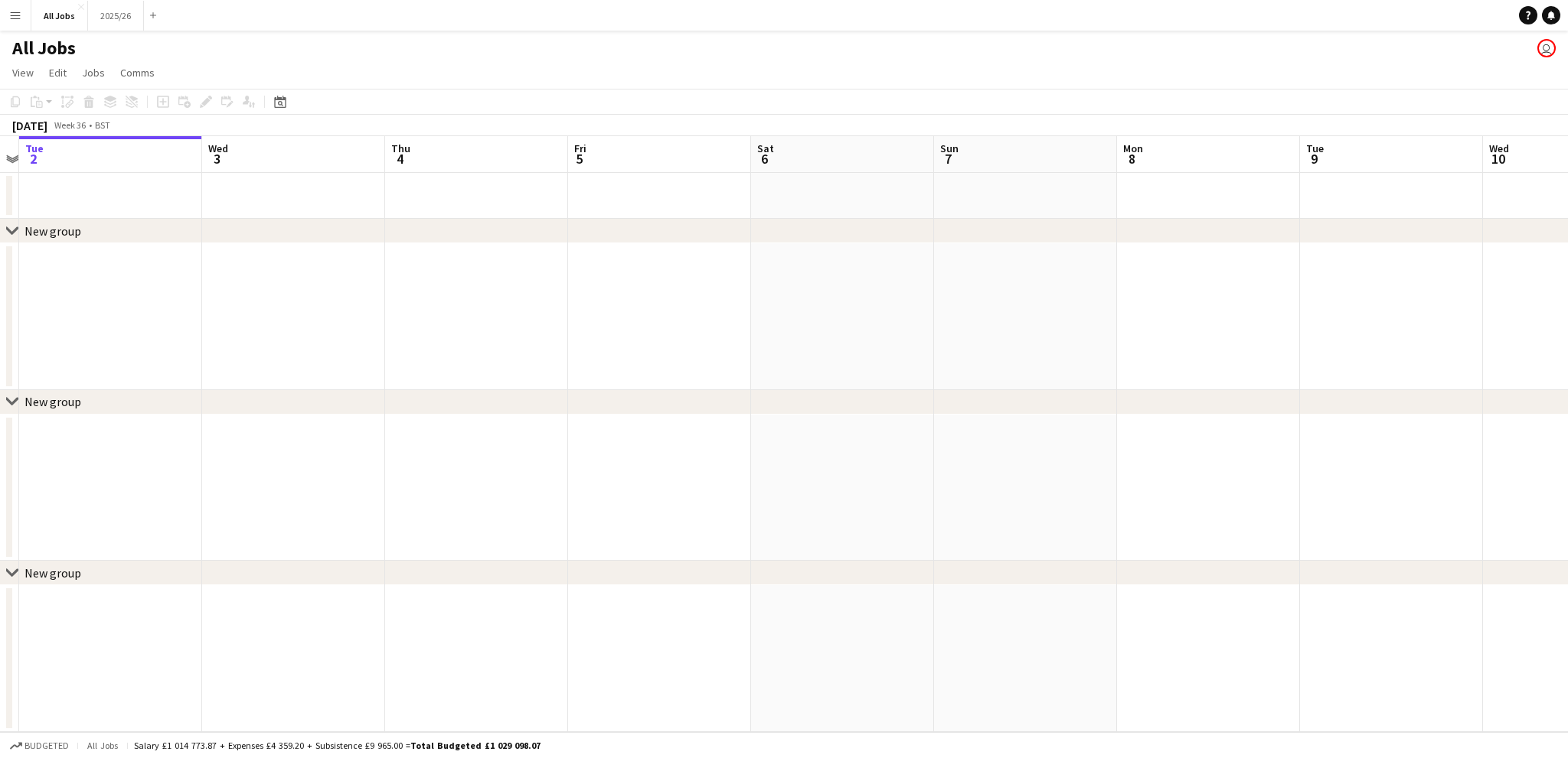
drag, startPoint x: 584, startPoint y: 314, endPoint x: 237, endPoint y: 335, distance: 347.6
click at [237, 335] on app-calendar-viewport "Sat 30 Sun 31 Mon 1 Tue 2 Wed 3 Thu 4 Fri 5 Sat 6 Sun 7 Mon 8 Tue 9 Wed 10 Thu …" at bounding box center [784, 434] width 1568 height 596
drag, startPoint x: 974, startPoint y: 345, endPoint x: 490, endPoint y: 349, distance: 484.0
click at [494, 349] on app-calendar-viewport "Sun 31 Mon 1 Tue 2 Wed 3 Thu 4 Fri 5 Sat 6 Sun 7 Mon 8 Tue 9 Wed 10 Thu 11 Fri …" at bounding box center [784, 434] width 1568 height 596
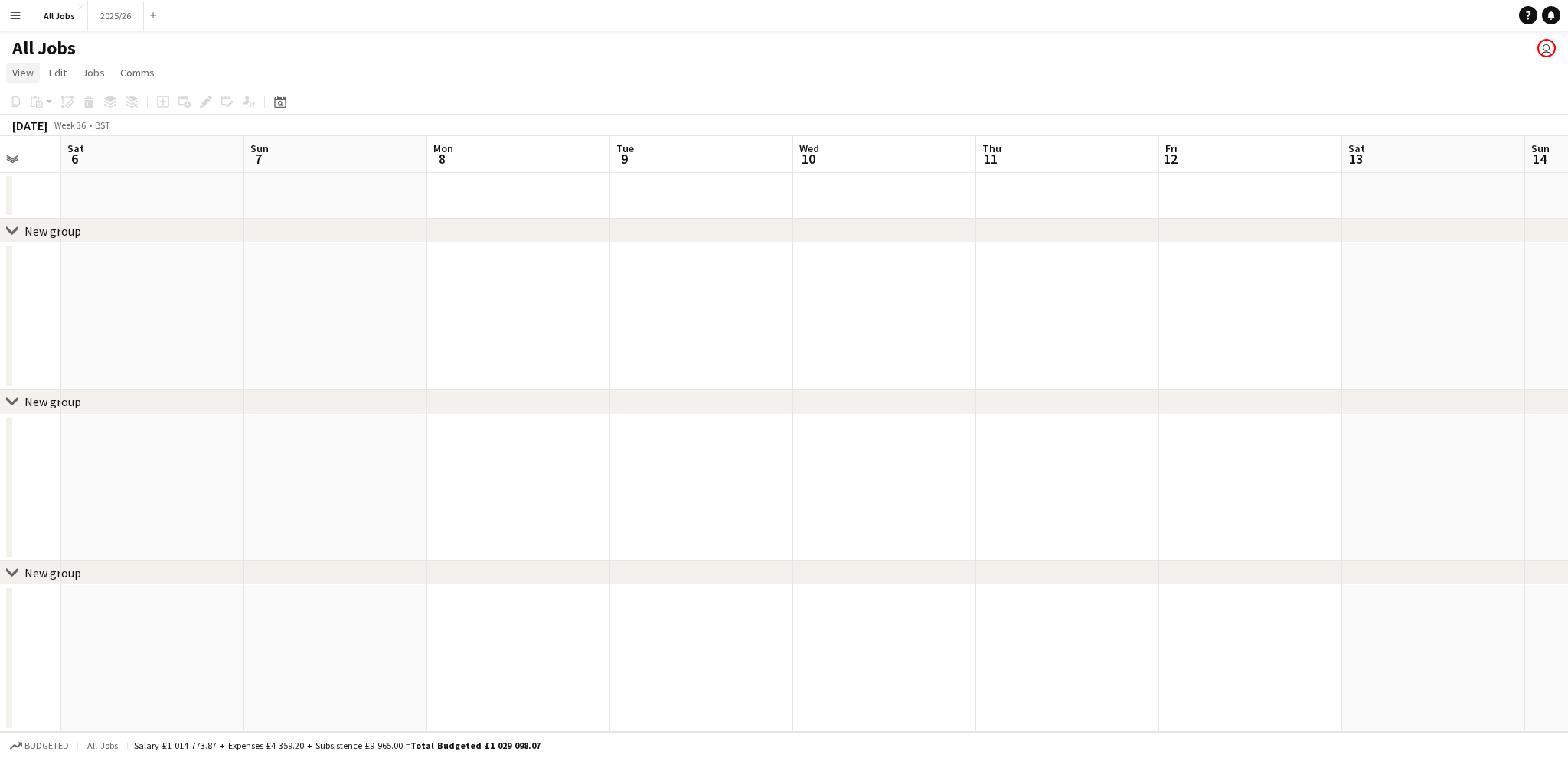
click at [23, 72] on span "View" at bounding box center [23, 73] width 22 height 14
click at [128, 67] on span "Comms" at bounding box center [137, 73] width 34 height 14
click at [98, 68] on span "Jobs" at bounding box center [93, 73] width 23 height 14
click at [31, 61] on app-page-menu "View Day view expanded Day view collapsed Month view Date picker Jump to [DATE]…" at bounding box center [784, 74] width 1568 height 29
click at [12, 18] on app-icon "Menu" at bounding box center [16, 16] width 12 height 12
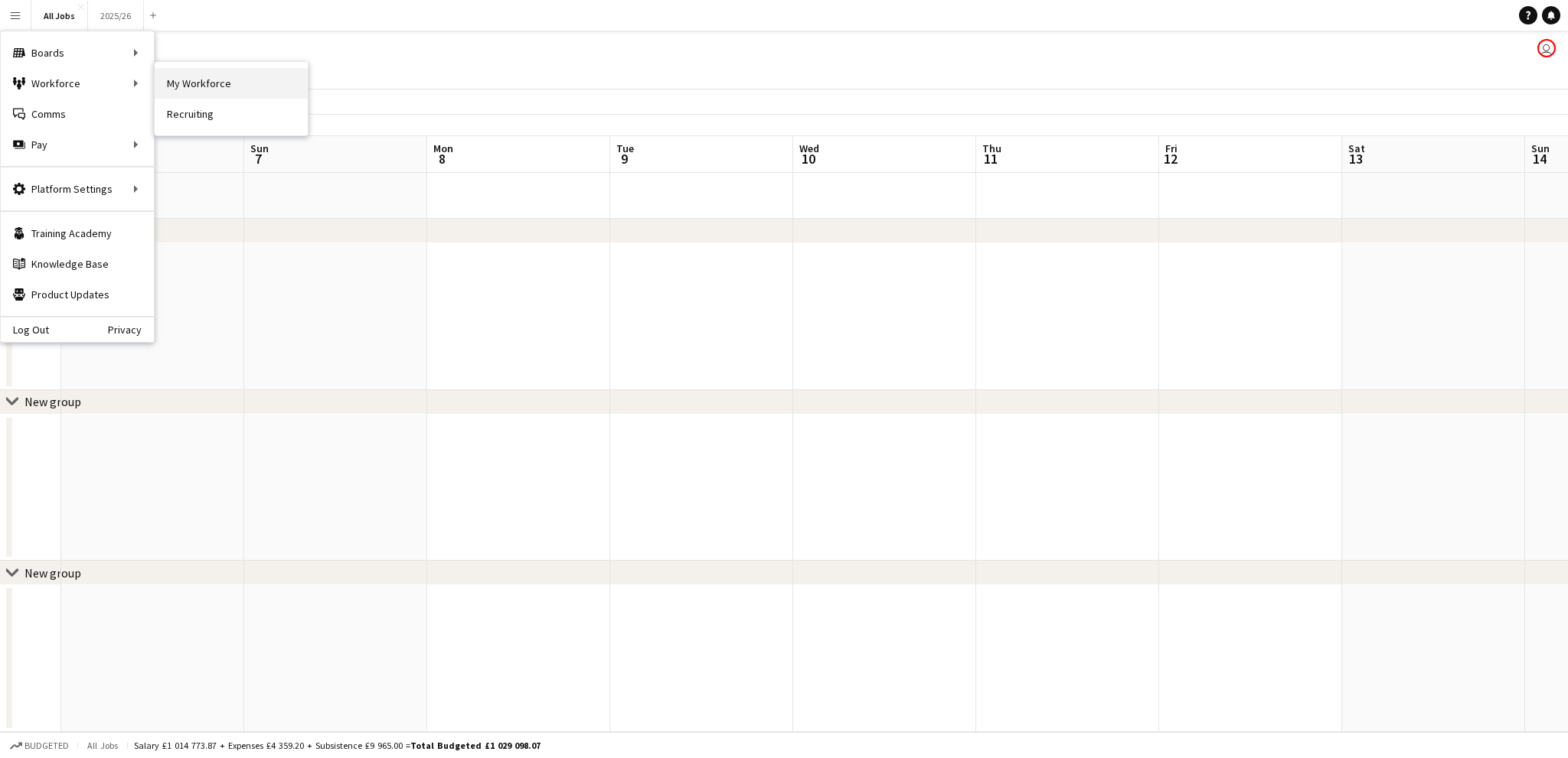
click at [181, 78] on link "My Workforce" at bounding box center [231, 83] width 153 height 30
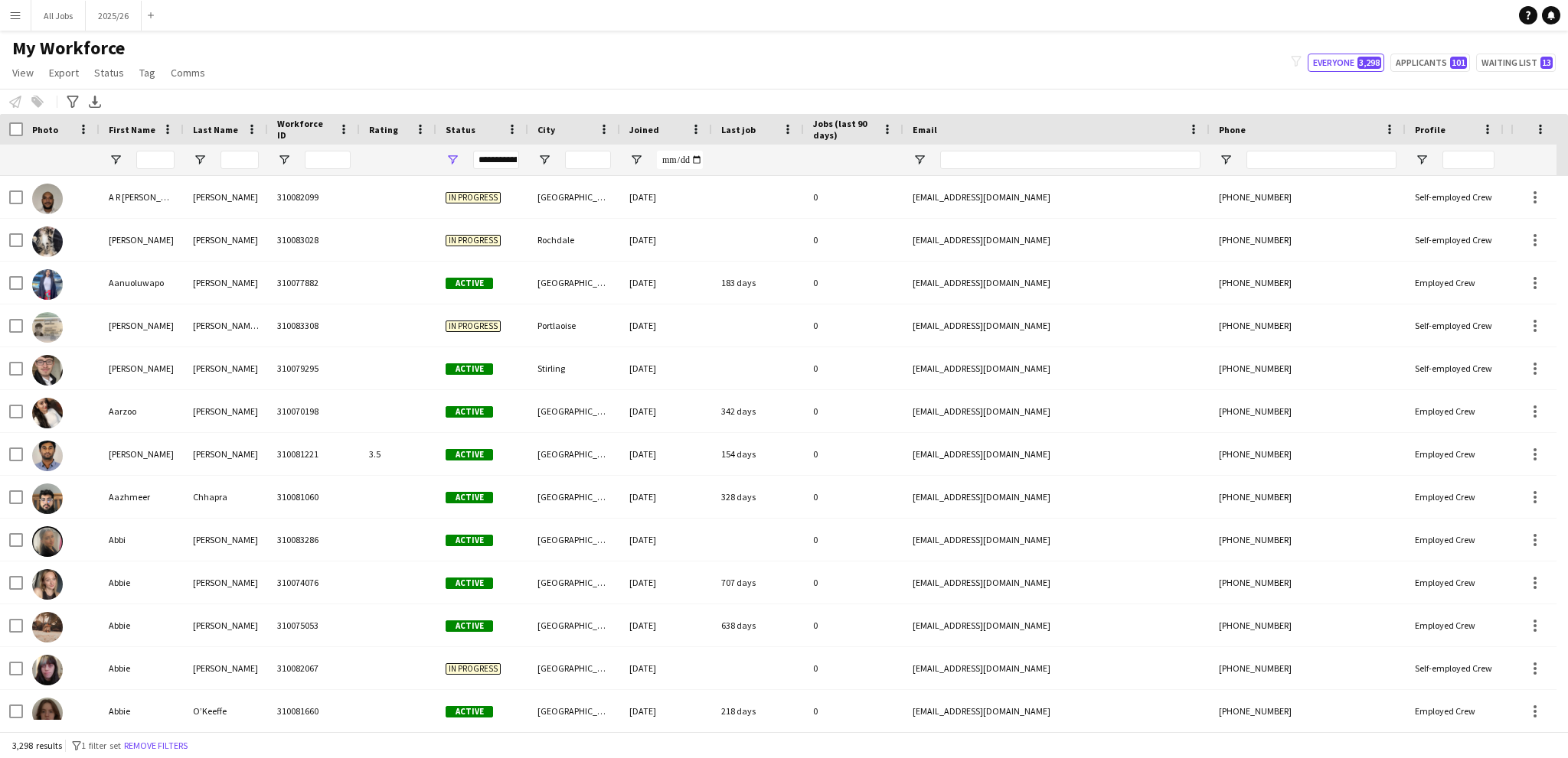
click at [15, 17] on app-icon "Menu" at bounding box center [16, 16] width 12 height 12
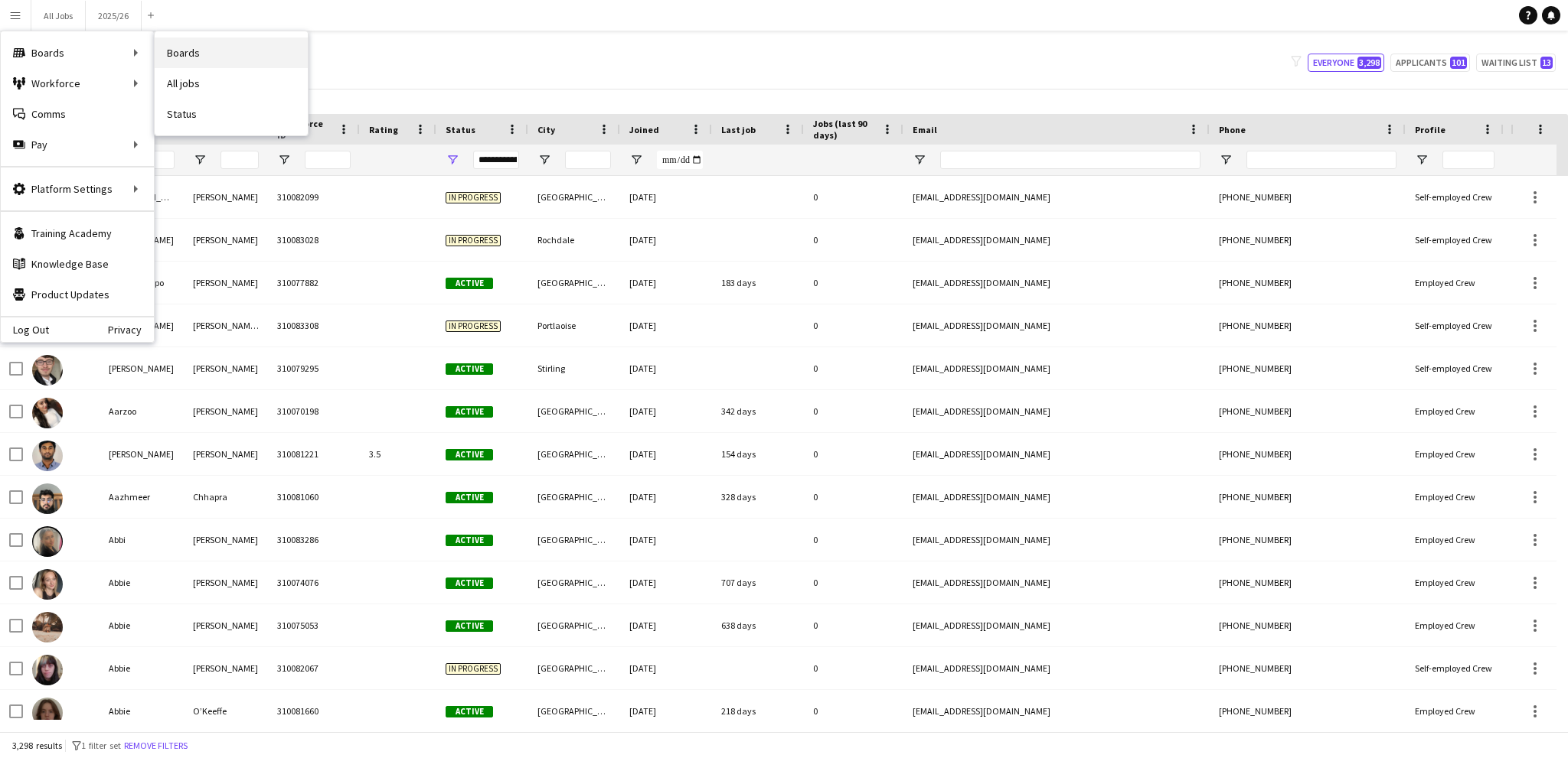
click at [170, 53] on link "Boards" at bounding box center [231, 52] width 153 height 30
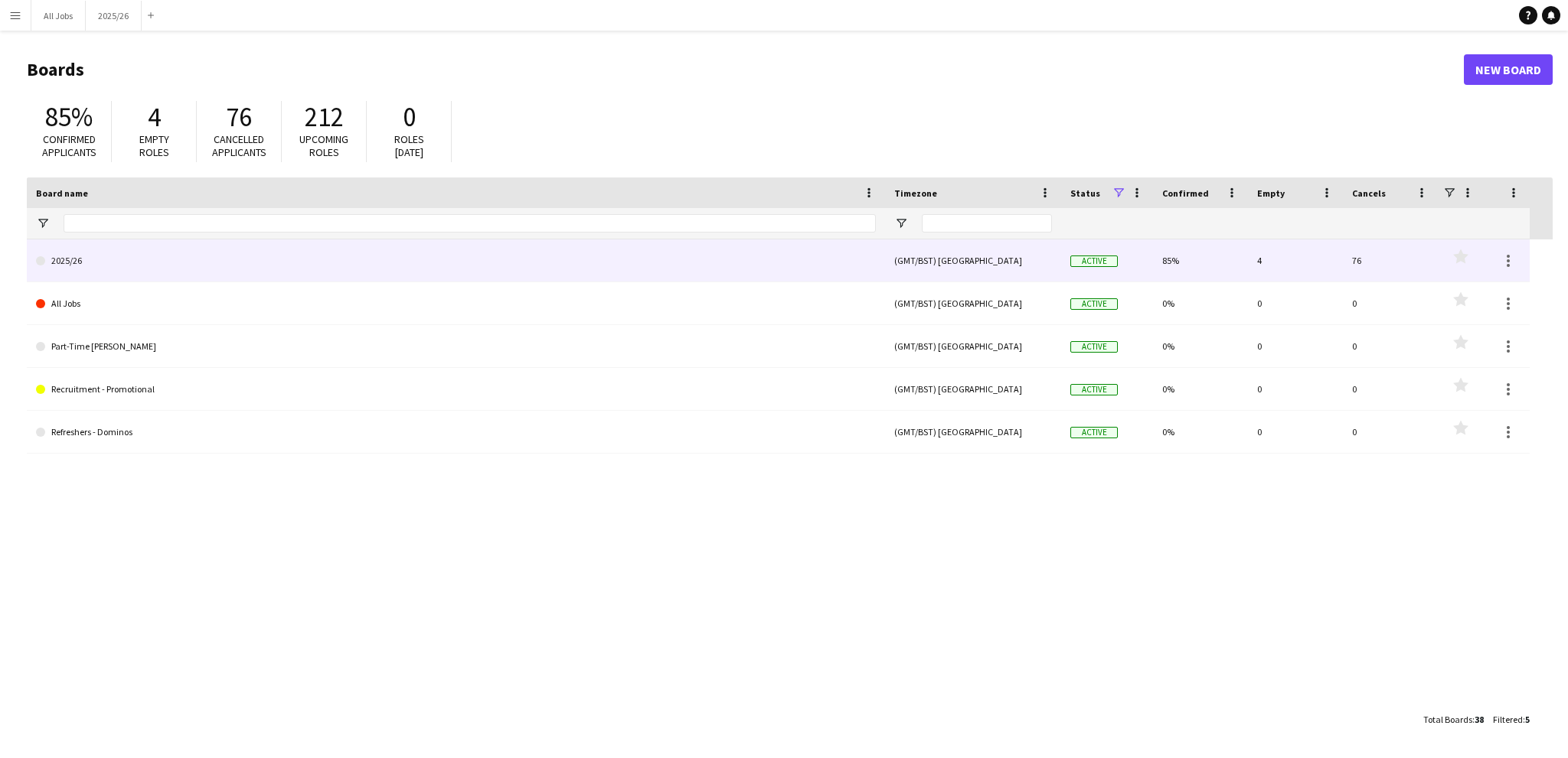
click at [79, 259] on link "2025/26" at bounding box center [455, 261] width 840 height 43
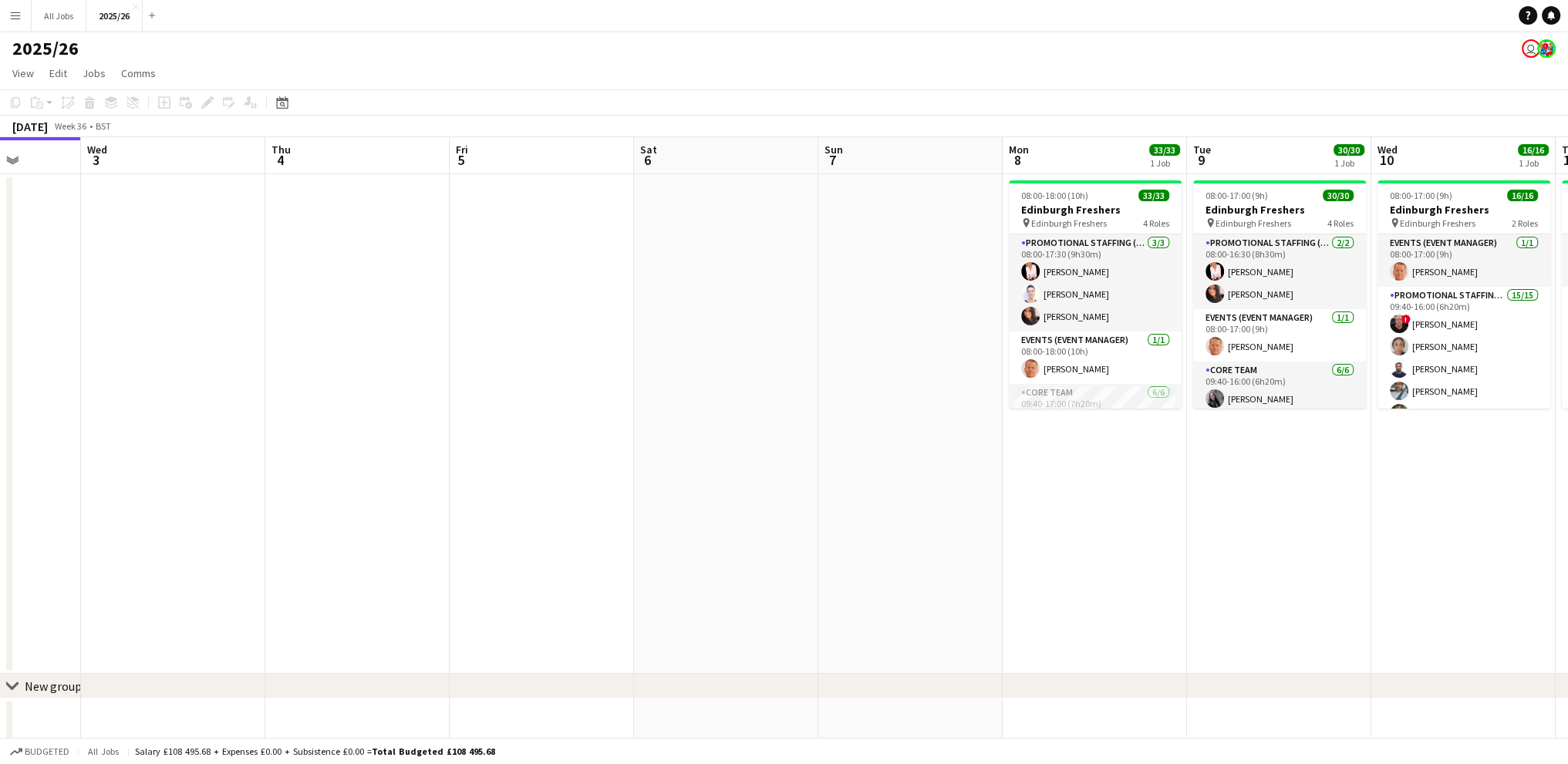
scroll to position [0, 396]
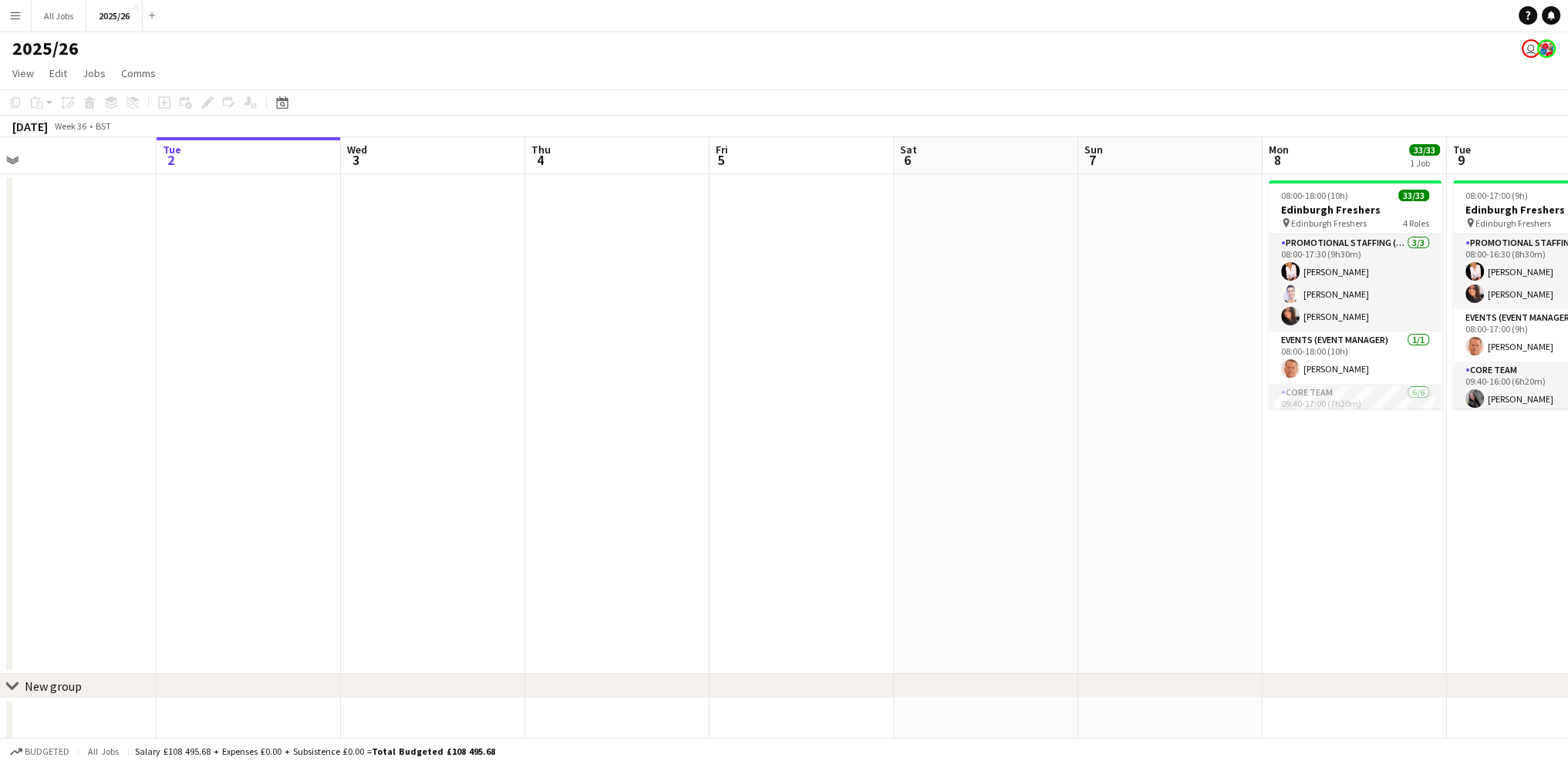
drag, startPoint x: 1082, startPoint y: 361, endPoint x: 316, endPoint y: 388, distance: 766.5
click at [316, 388] on app-calendar-viewport "Sat 30 Sun 31 Mon 1 Tue 2 Wed 3 Thu 4 Fri 5 Sat 6 Sun 7 Mon 8 33/33 1 Job Tue 9…" at bounding box center [784, 441] width 1568 height 608
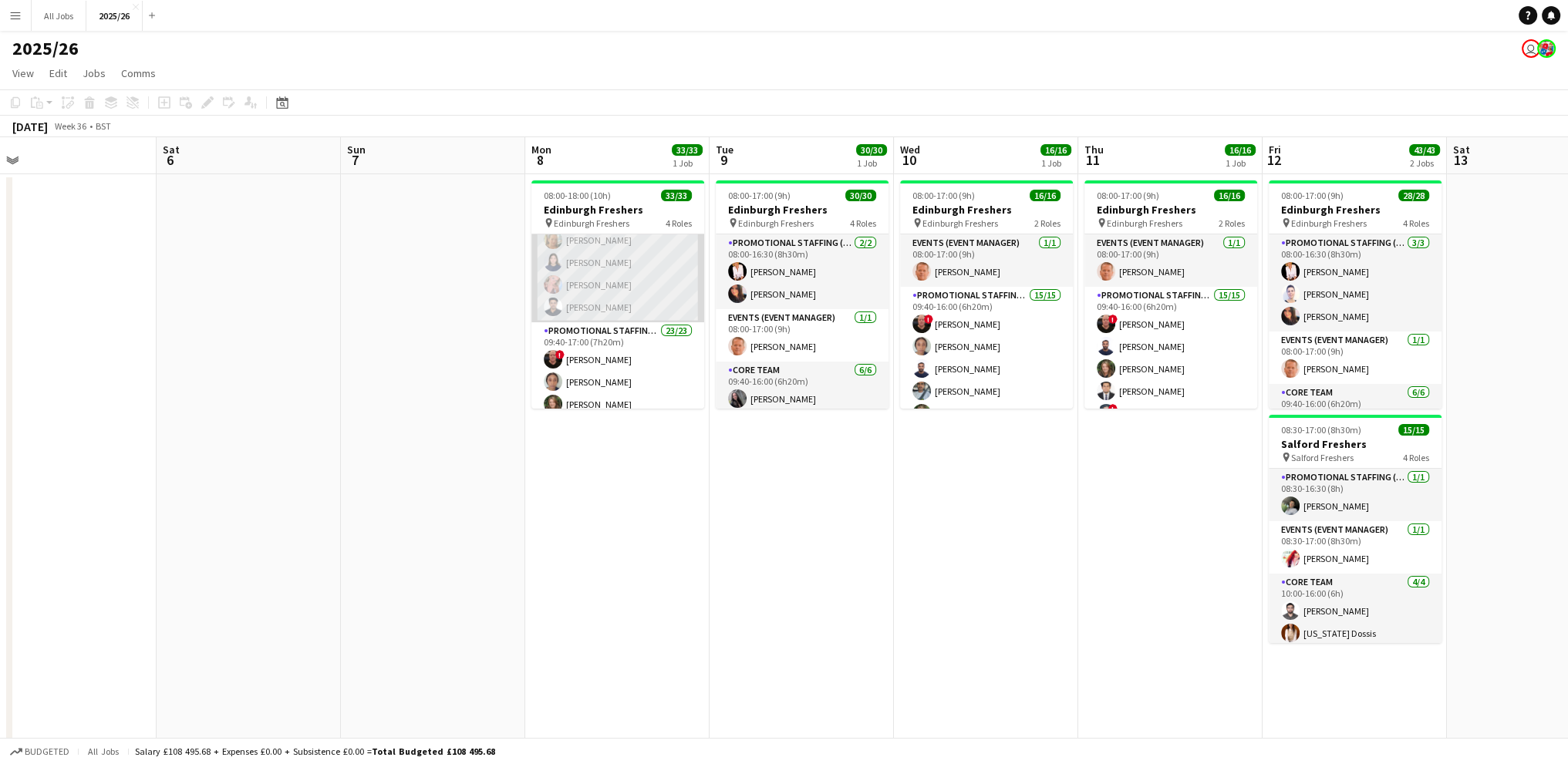
scroll to position [231, 0]
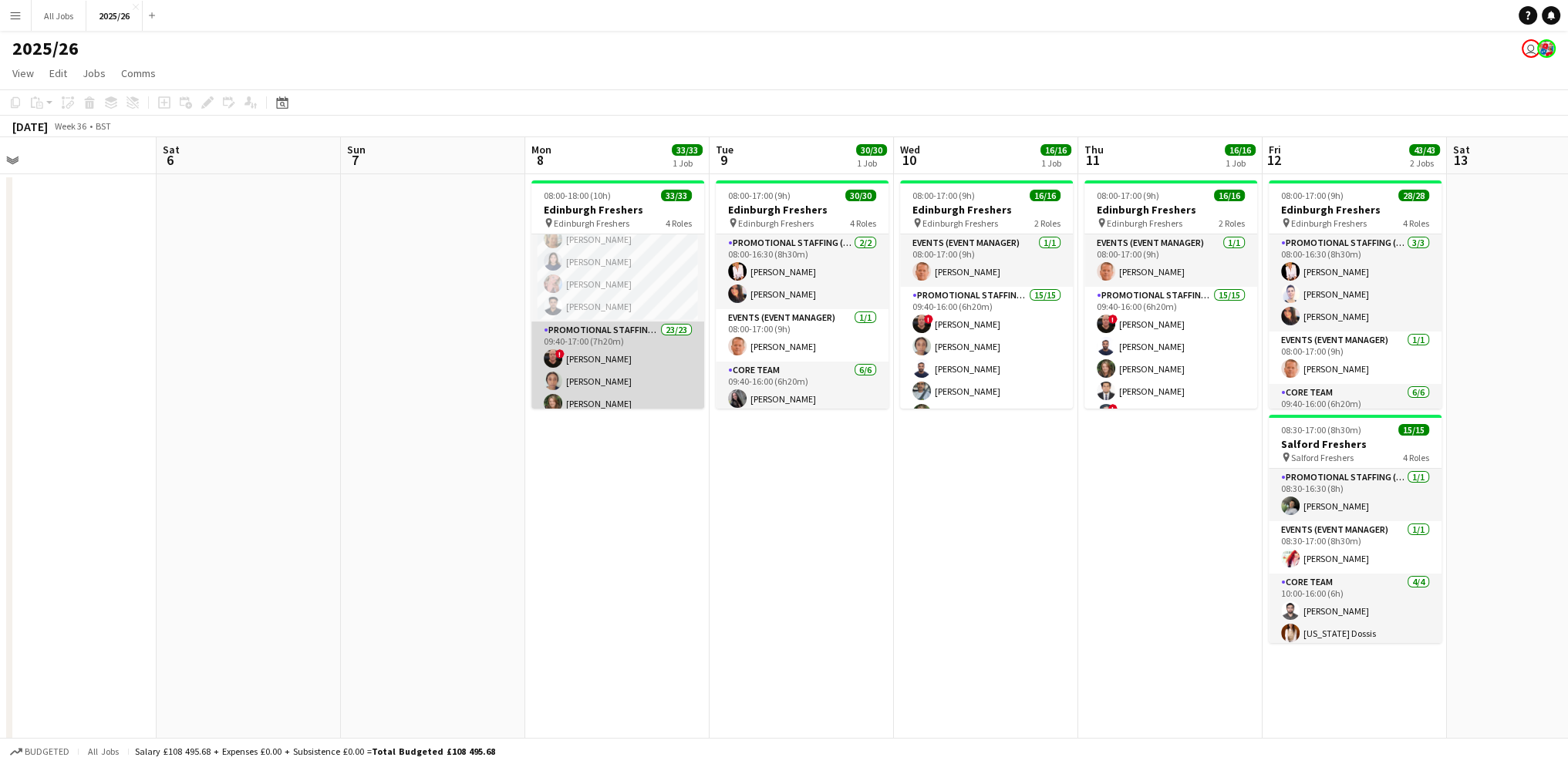
click at [597, 322] on app-card-role "Promotional Staffing (Brand Ambassadors) 23/23 09:40-17:00 (7h20m) ! [PERSON_NA…" at bounding box center [617, 601] width 173 height 558
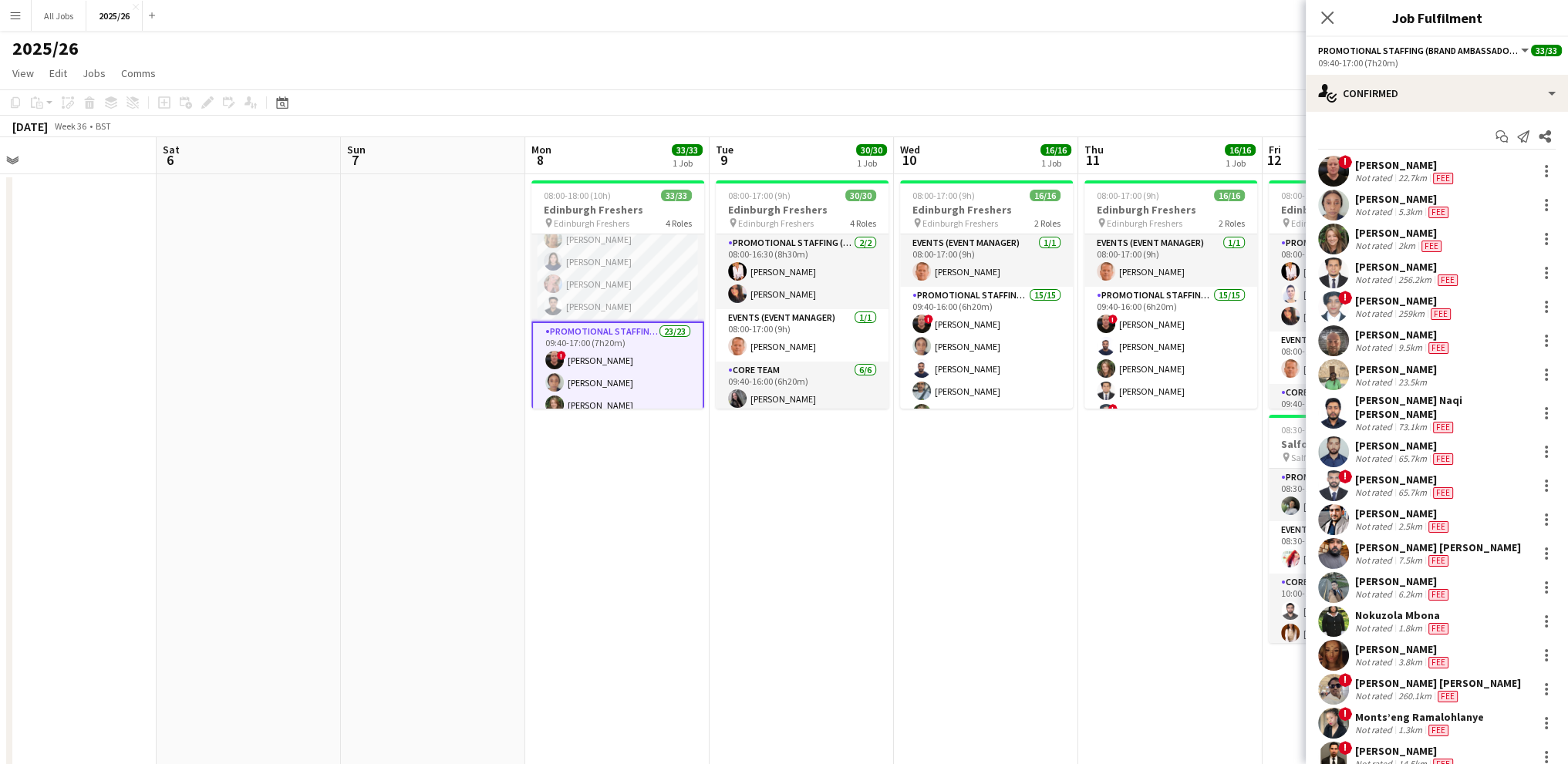
drag, startPoint x: 1410, startPoint y: 395, endPoint x: 1399, endPoint y: 391, distance: 11.7
click at [1410, 395] on div "[PERSON_NAME] Naqi [PERSON_NAME]" at bounding box center [1443, 406] width 176 height 27
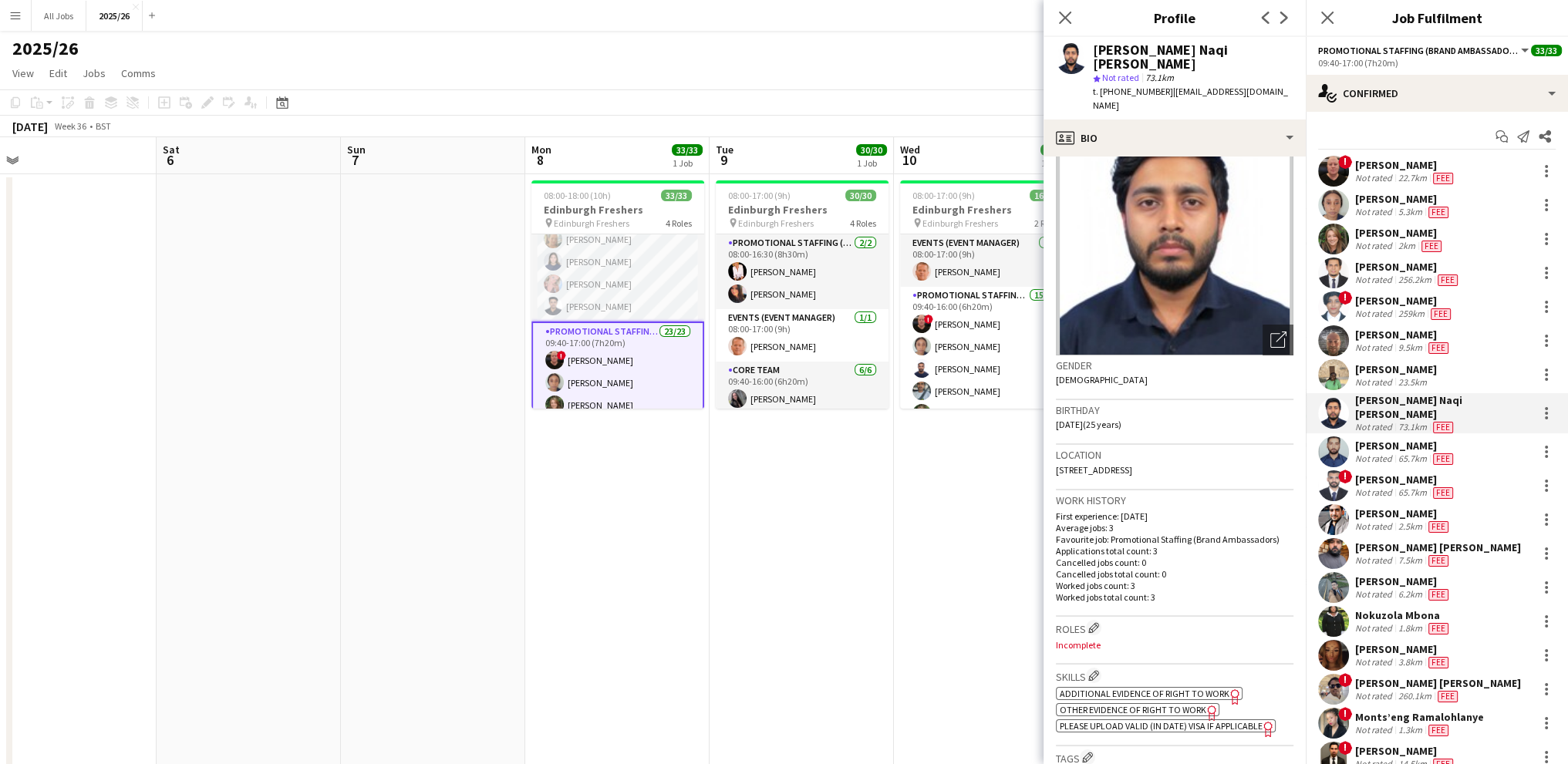
scroll to position [0, 0]
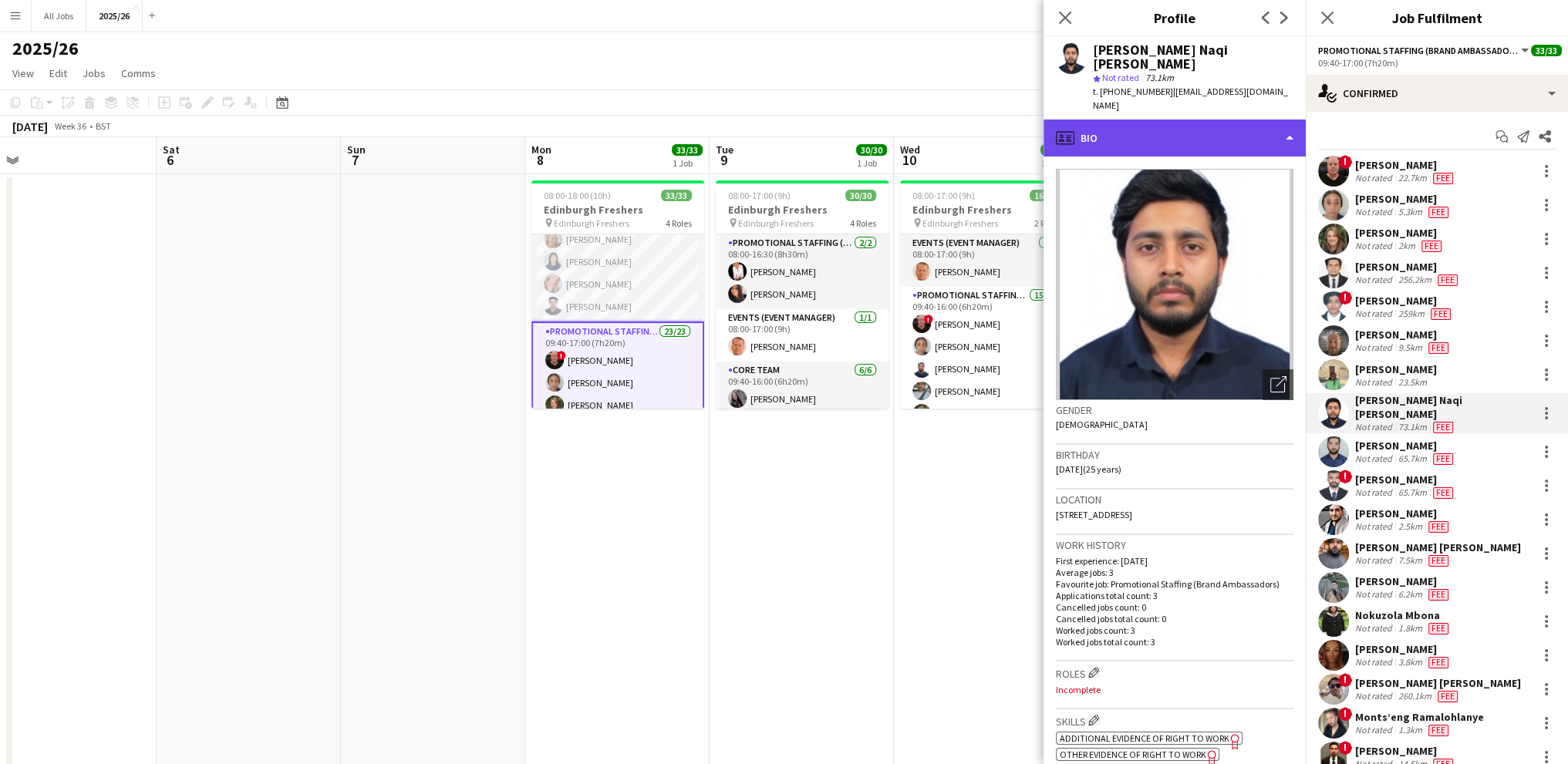
click at [1130, 126] on div "profile Bio" at bounding box center [1174, 137] width 262 height 37
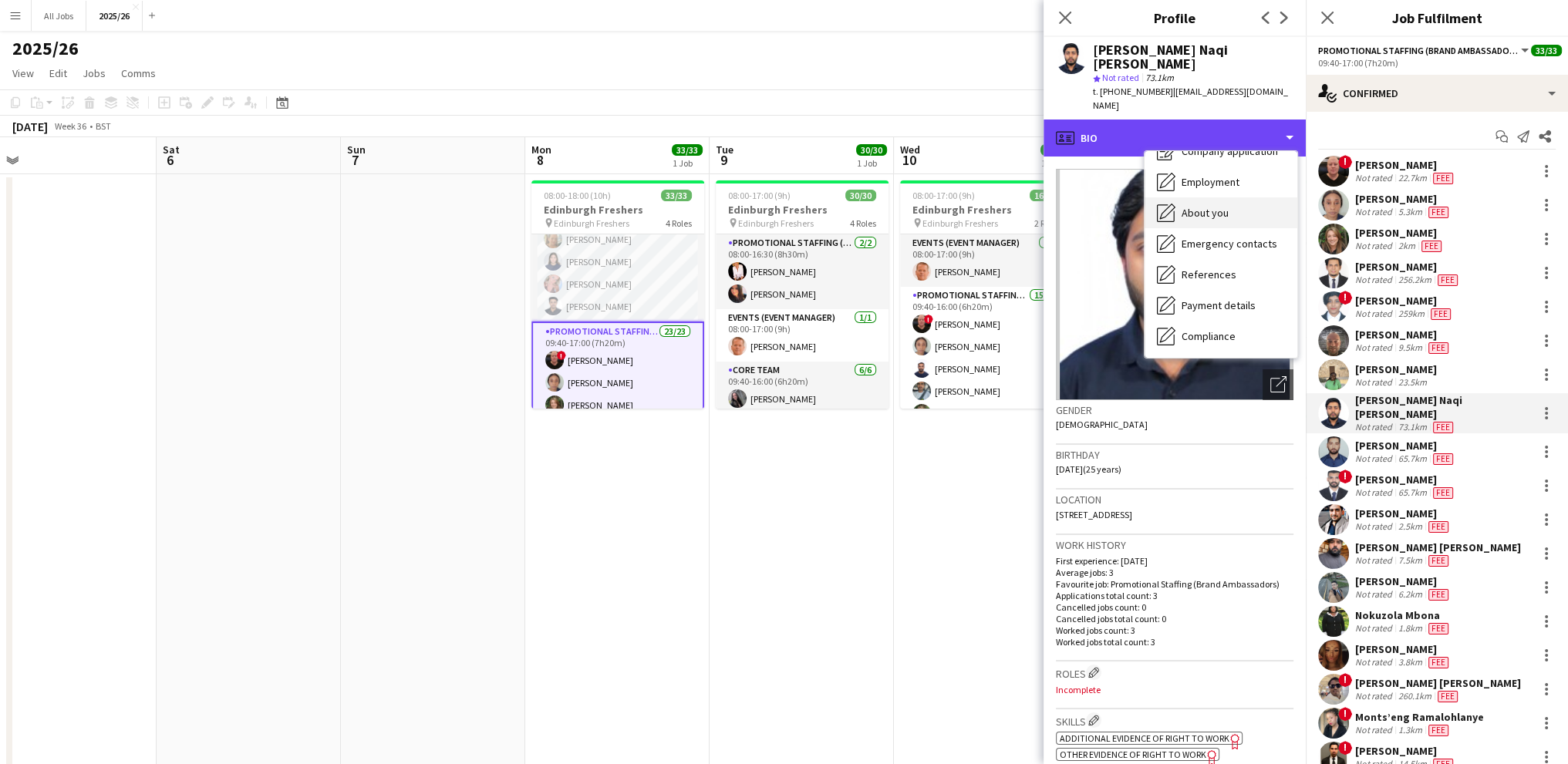
scroll to position [77, 0]
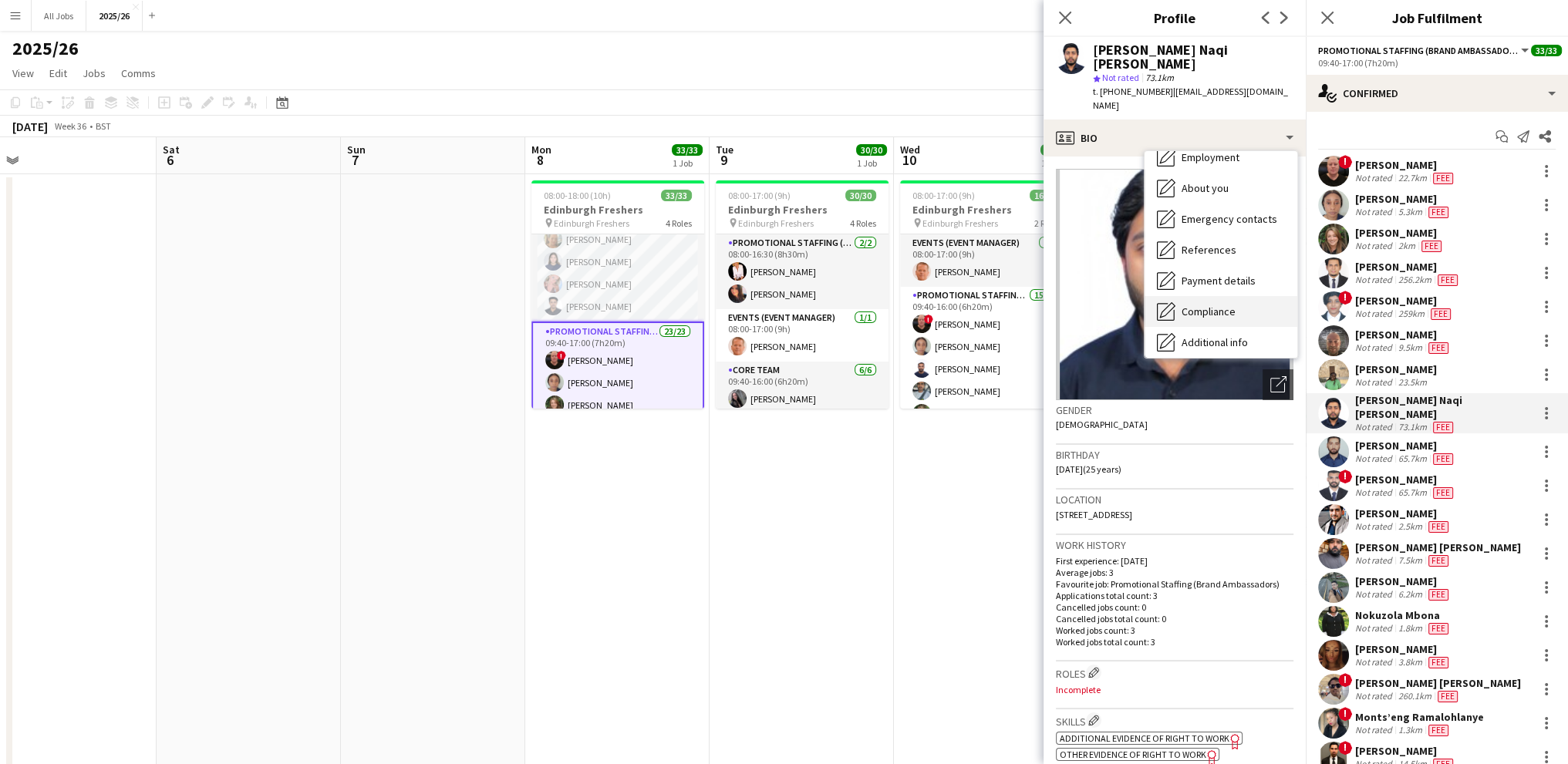
click at [1197, 304] on span "Compliance" at bounding box center [1208, 311] width 54 height 14
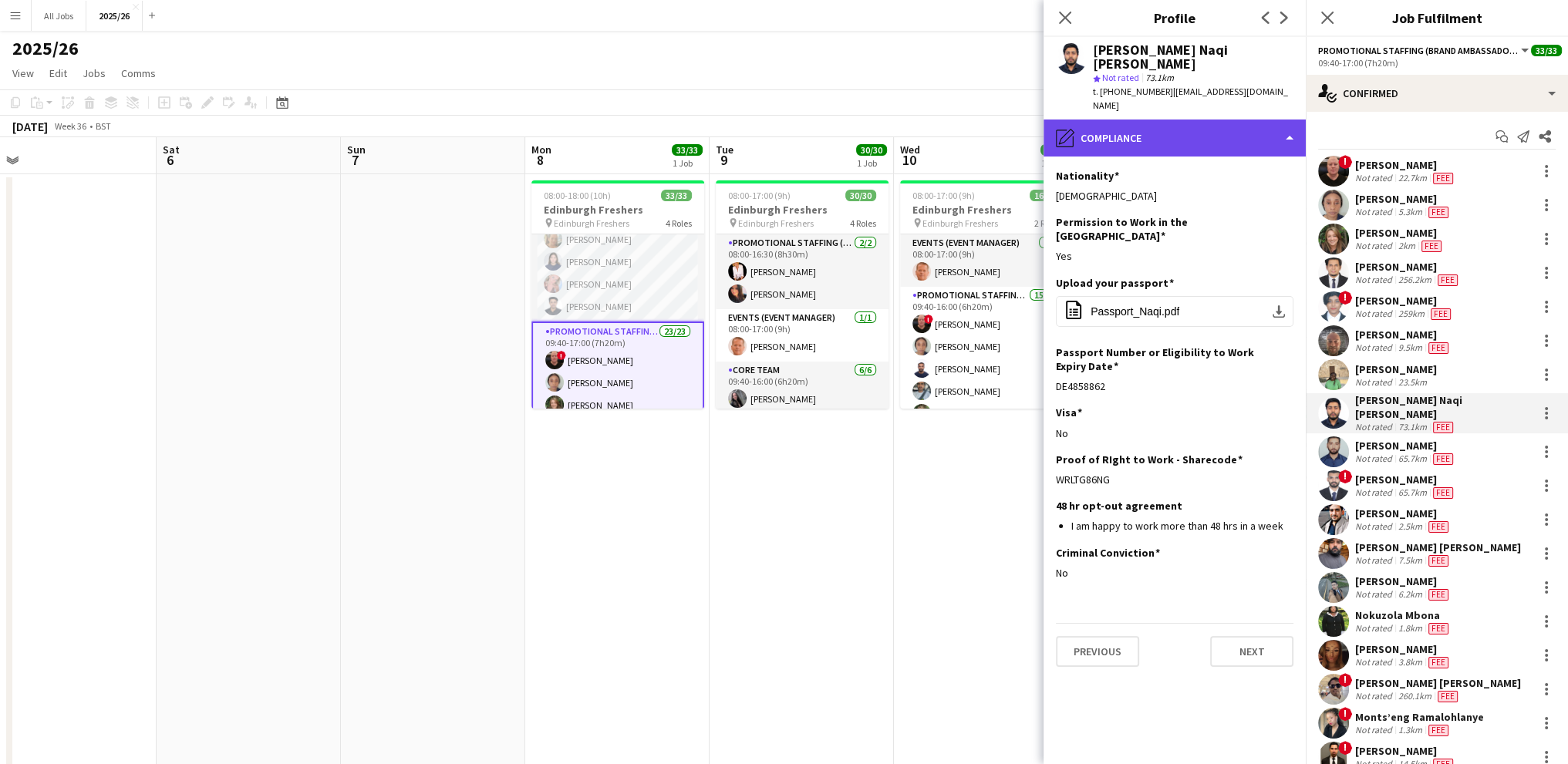
click at [1253, 119] on div "pencil4 Compliance" at bounding box center [1174, 137] width 262 height 37
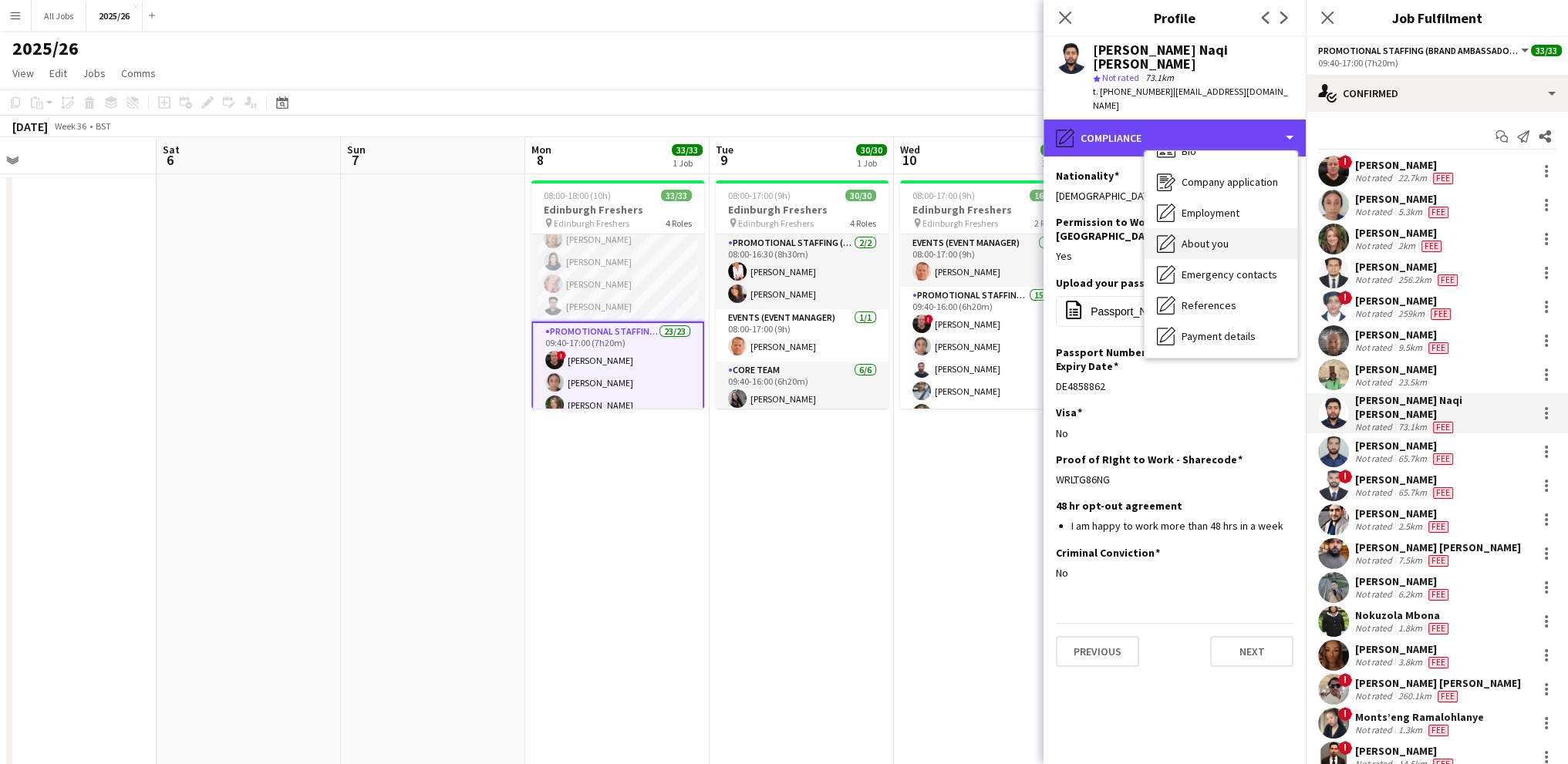
scroll to position [0, 0]
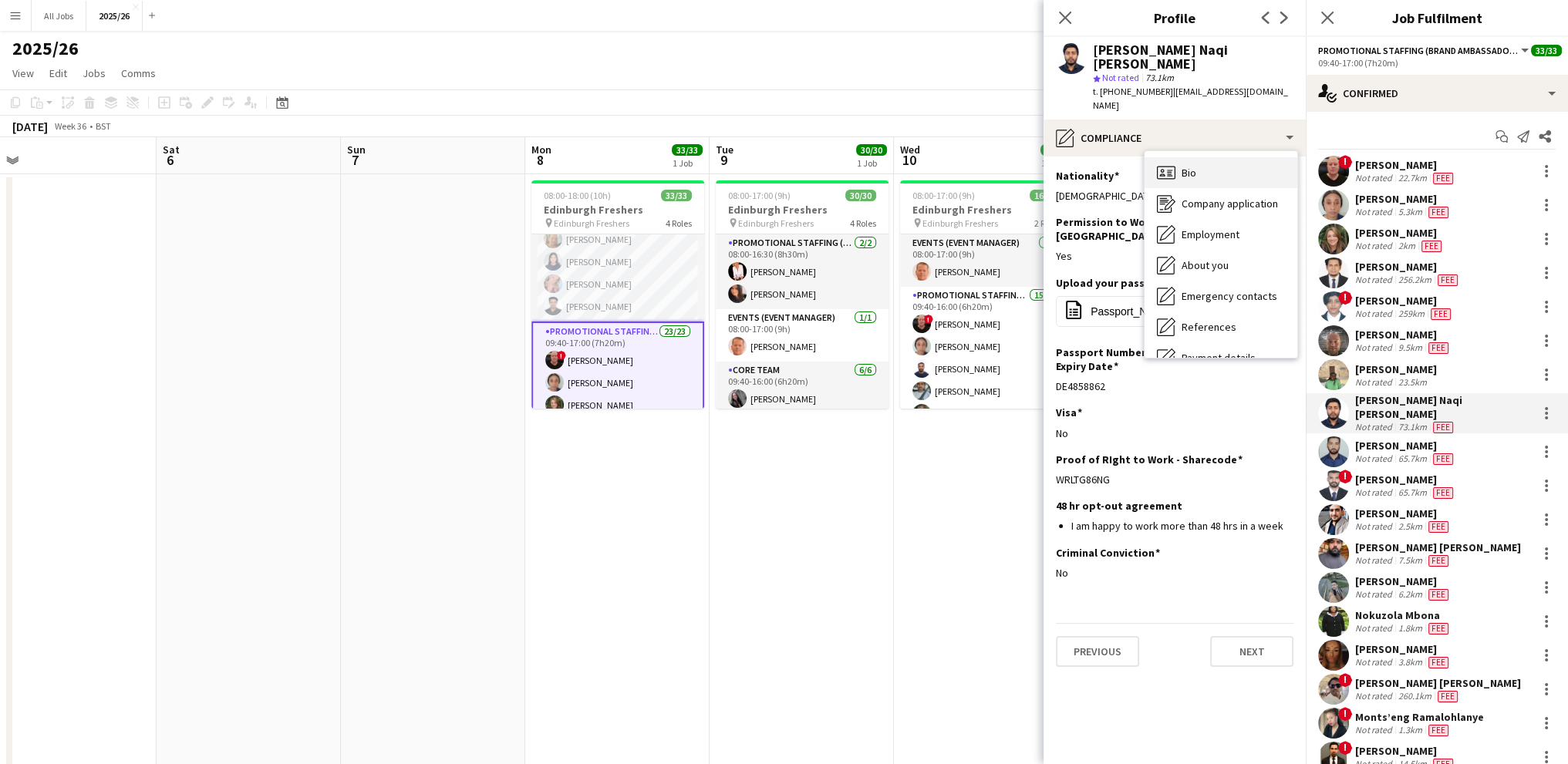
click at [1212, 169] on div "Bio Bio" at bounding box center [1221, 173] width 153 height 31
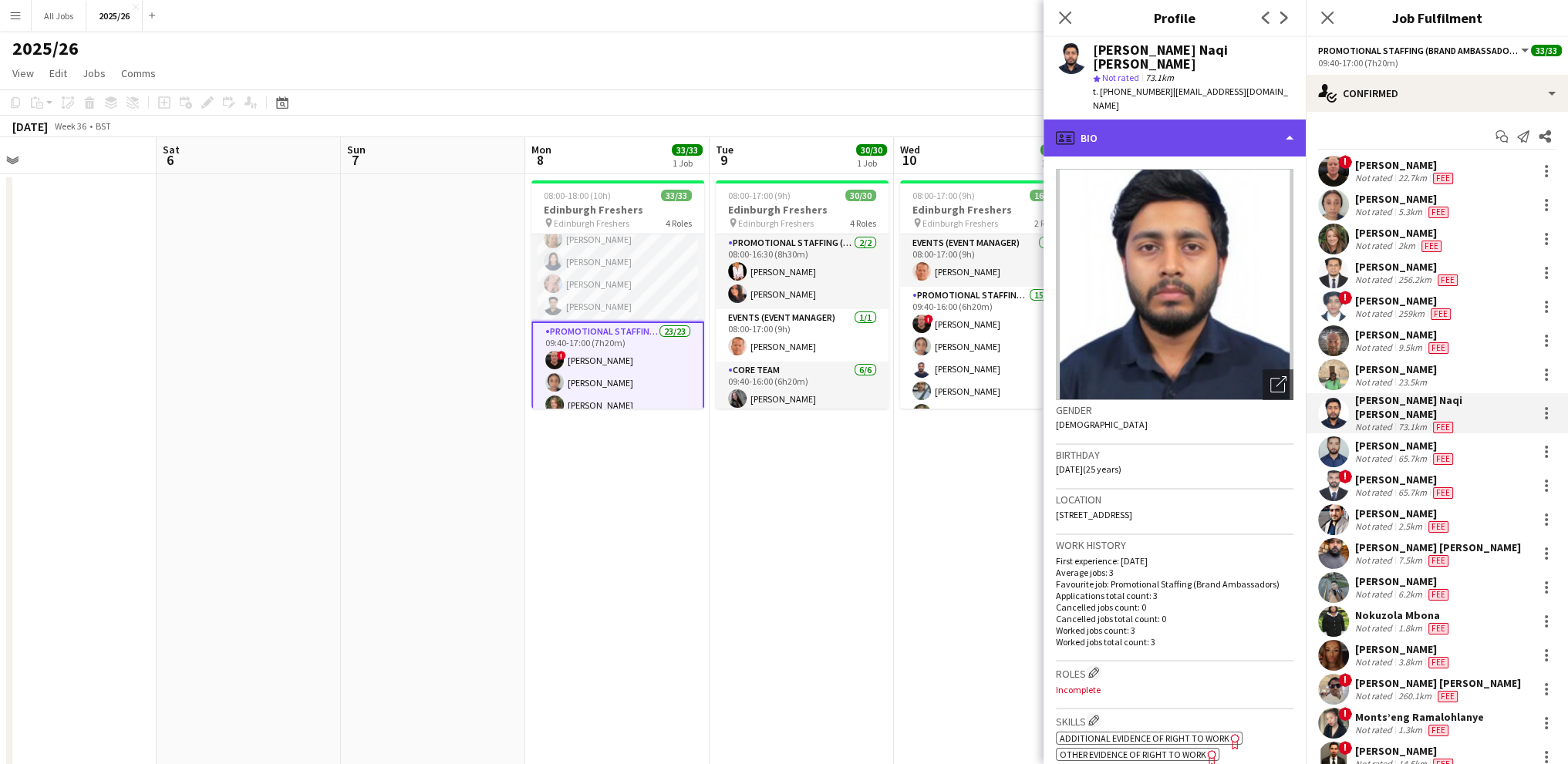
click at [1120, 124] on div "profile Bio" at bounding box center [1174, 137] width 262 height 37
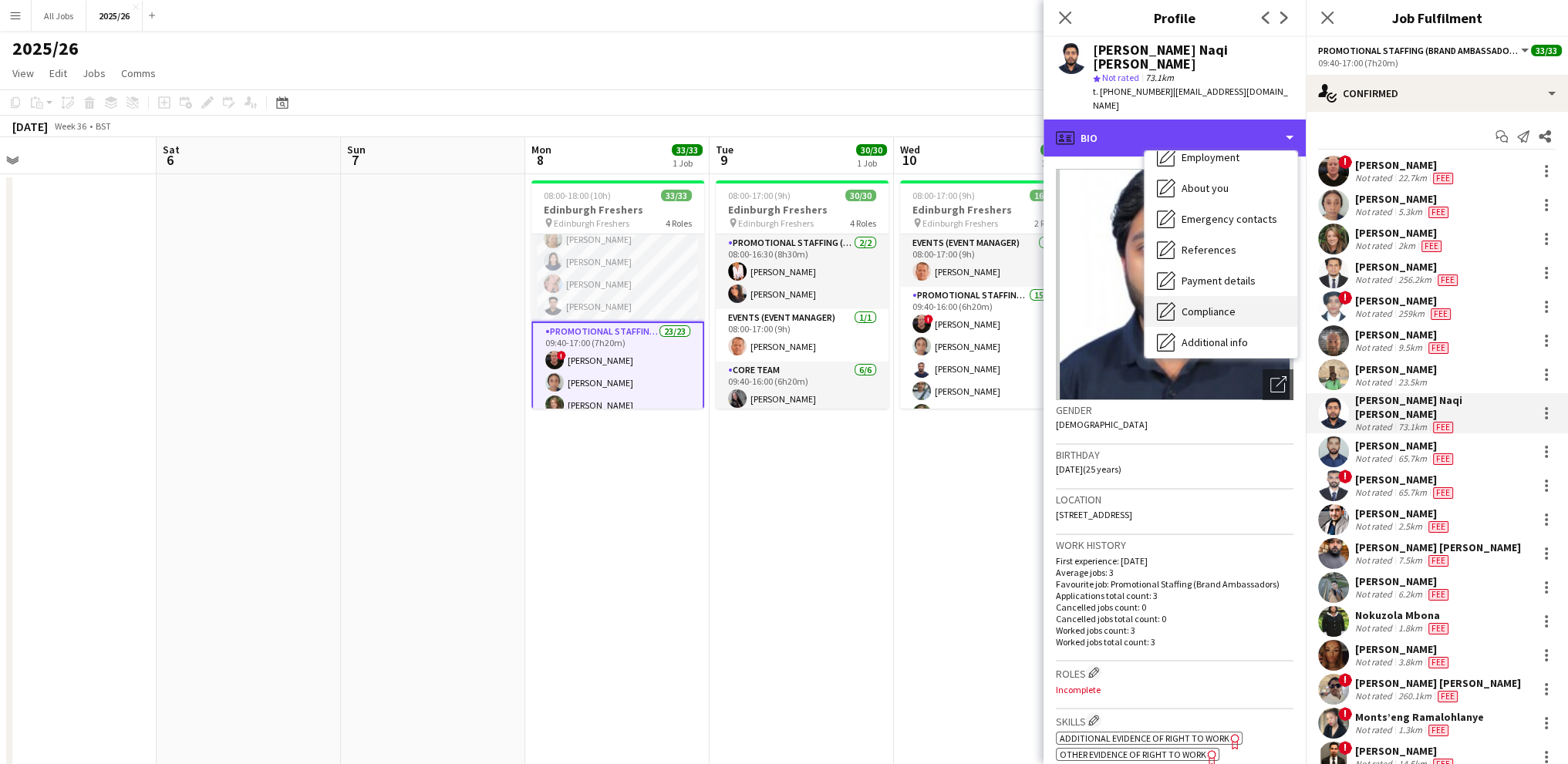
scroll to position [155, 0]
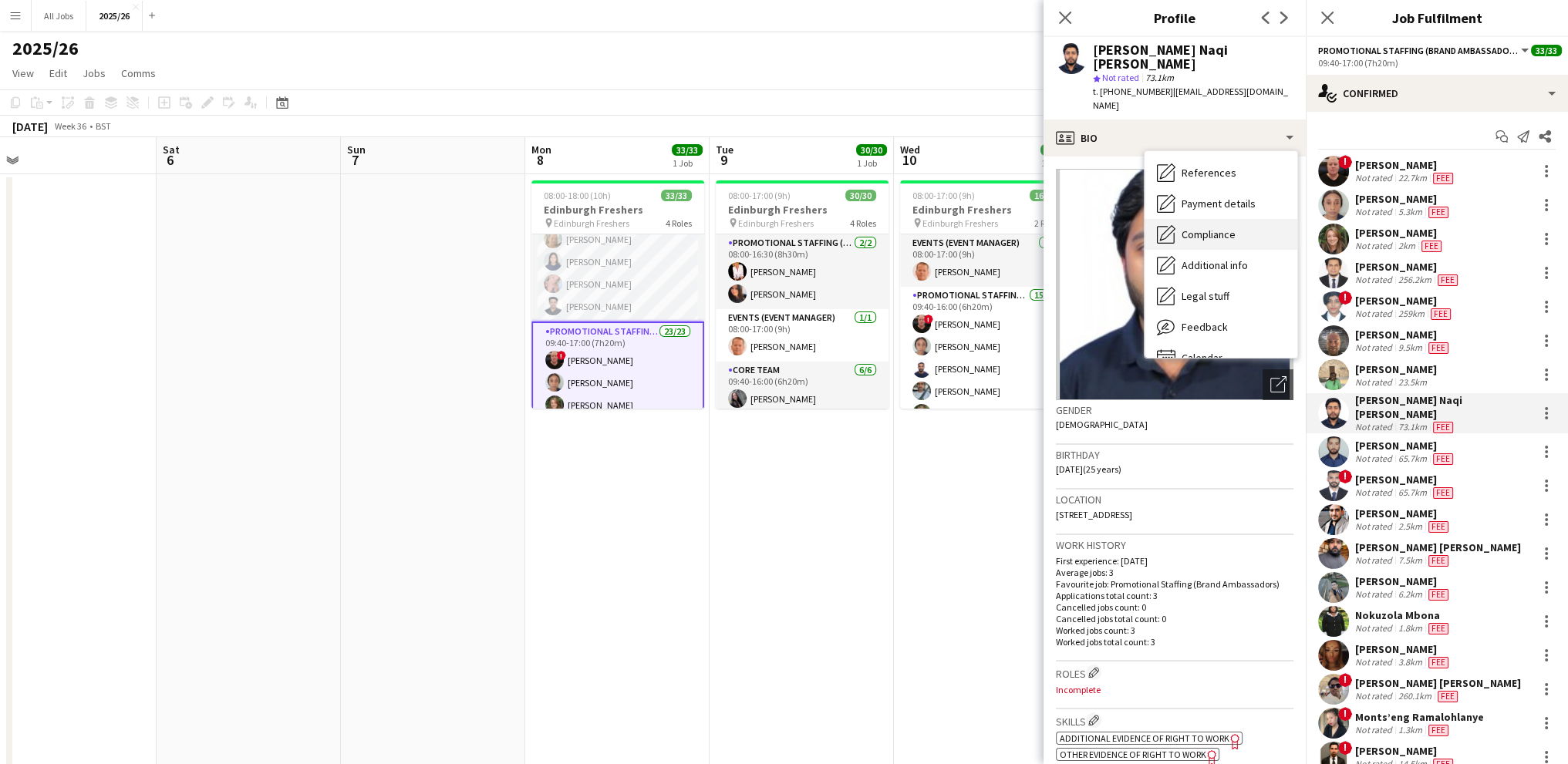
click at [1195, 227] on span "Compliance" at bounding box center [1208, 235] width 54 height 14
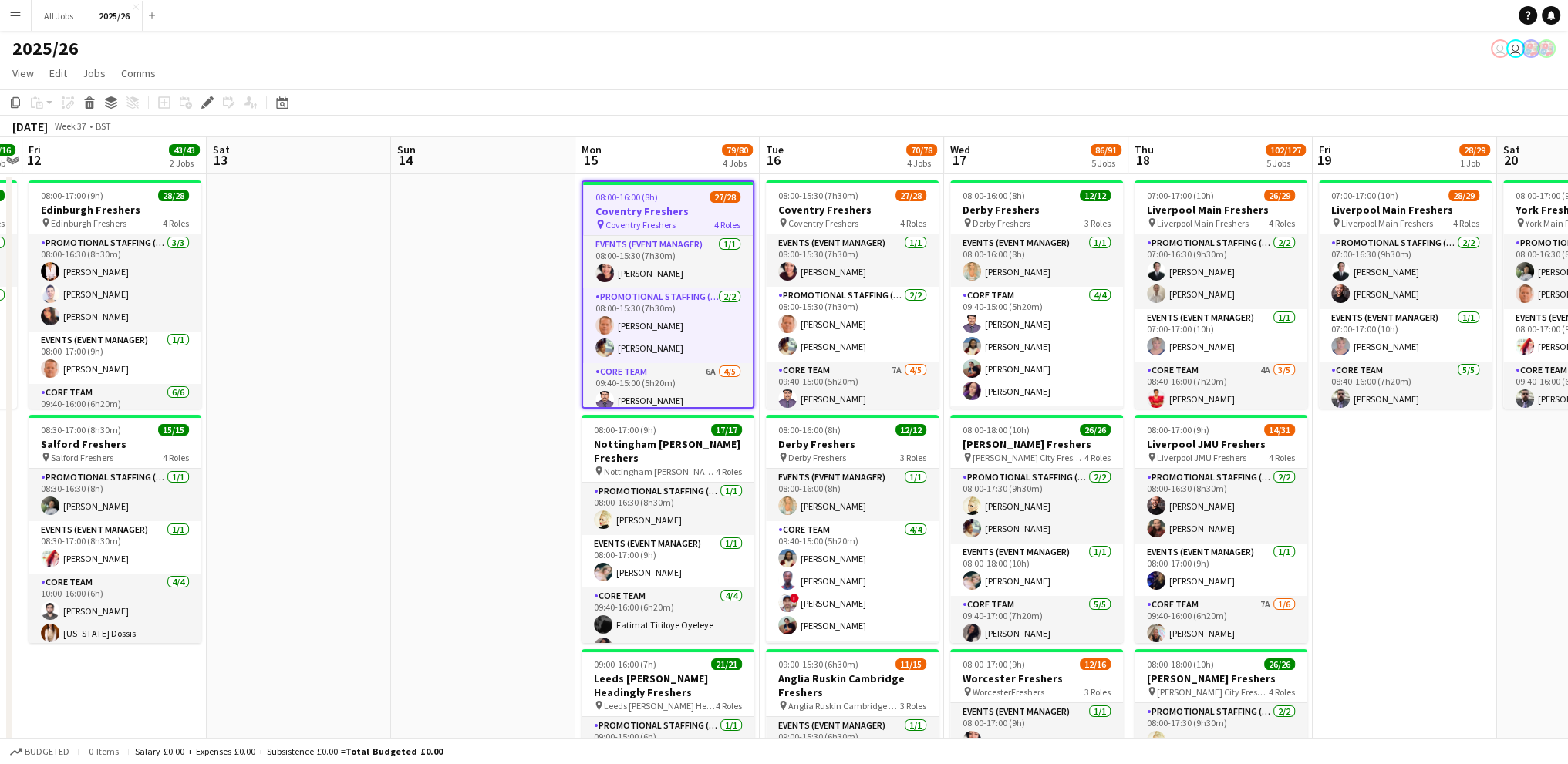
scroll to position [0, 373]
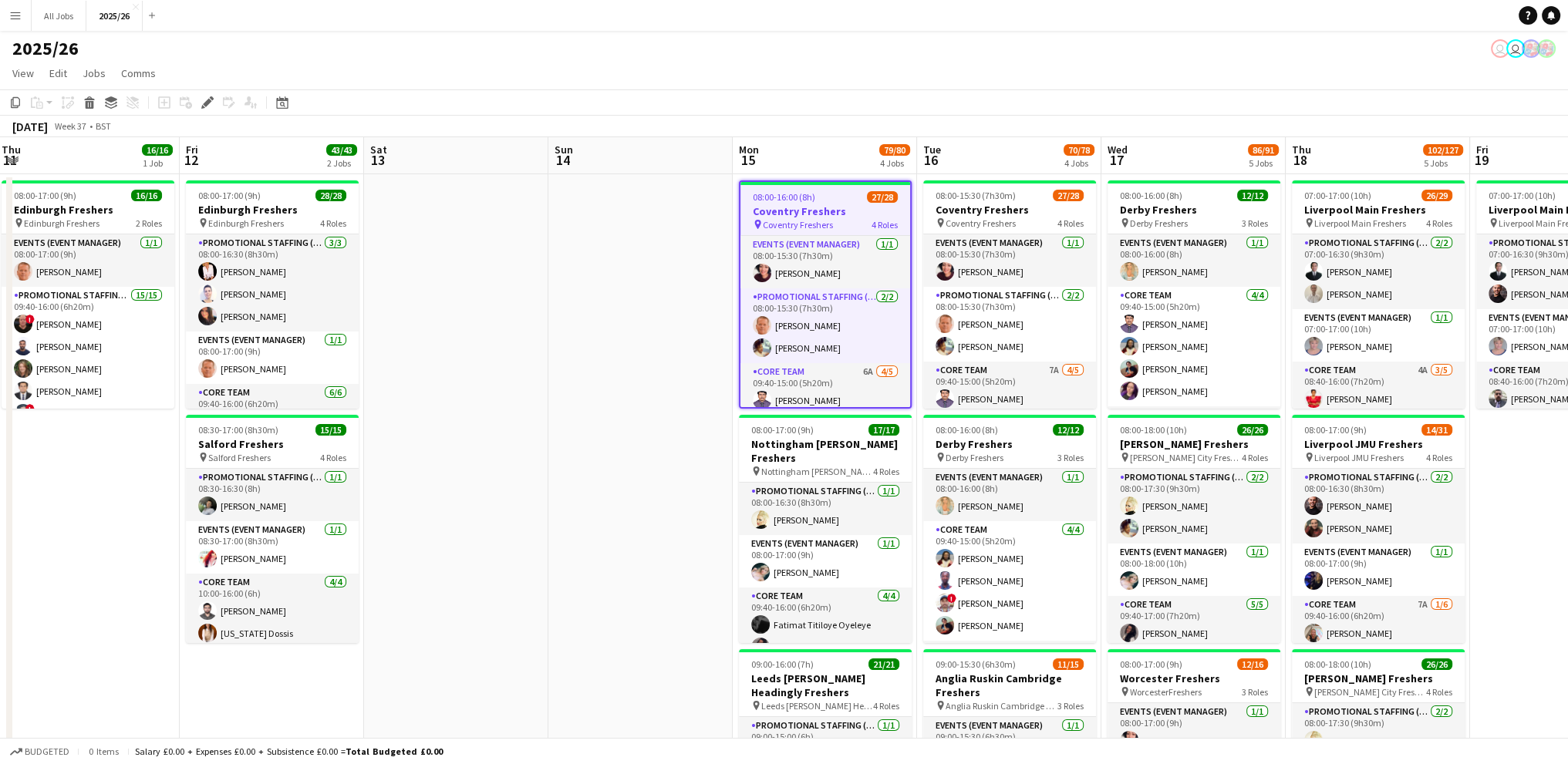
drag, startPoint x: 178, startPoint y: 333, endPoint x: 335, endPoint y: 326, distance: 157.2
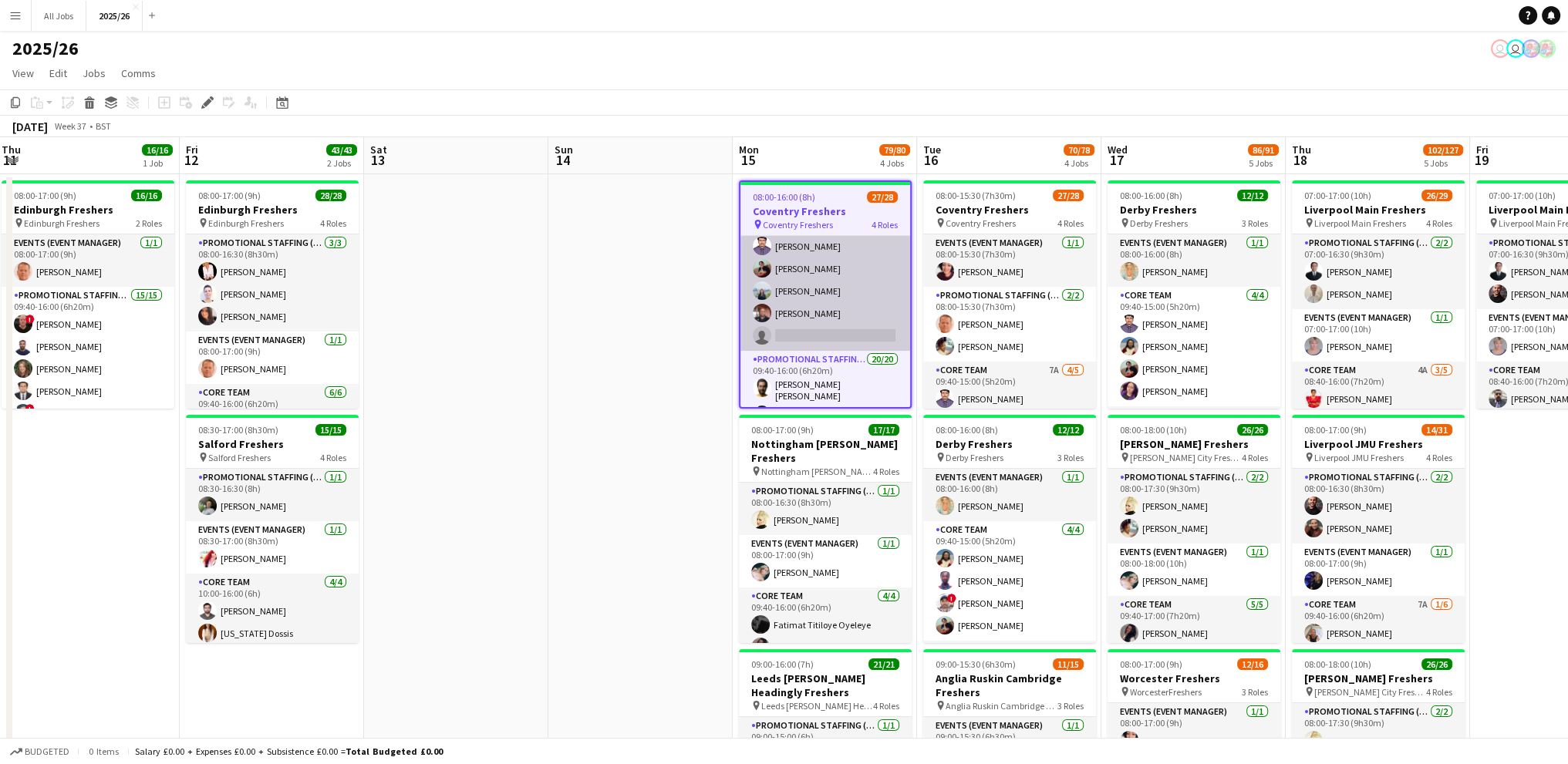
click at [802, 253] on app-card-role "Core Team 6A 4/5 09:40-15:00 (5h20m) Rahul Rompally Akshita Bhatt Kritisha Bhuj…" at bounding box center [825, 279] width 169 height 142
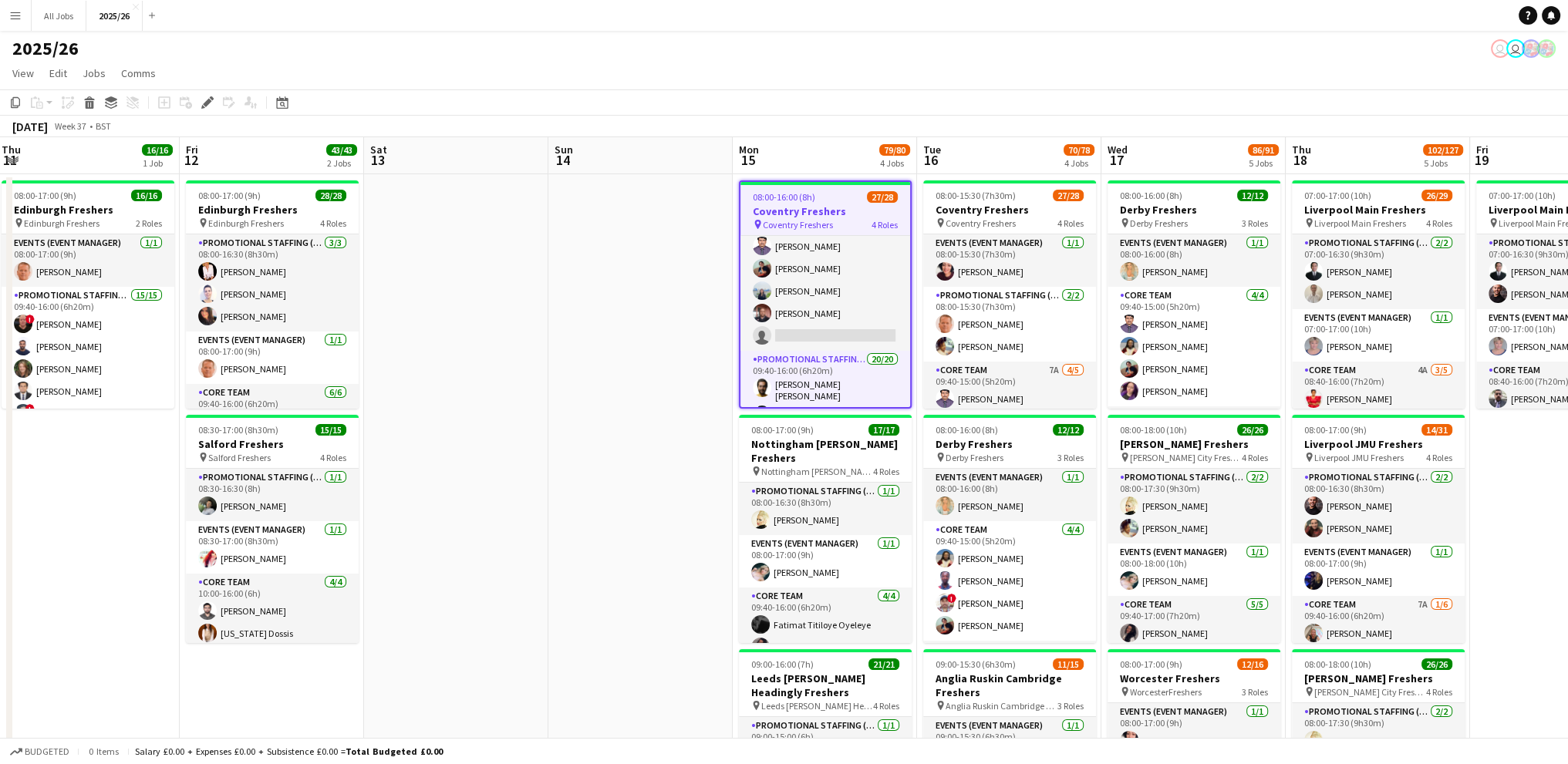
scroll to position [155, 0]
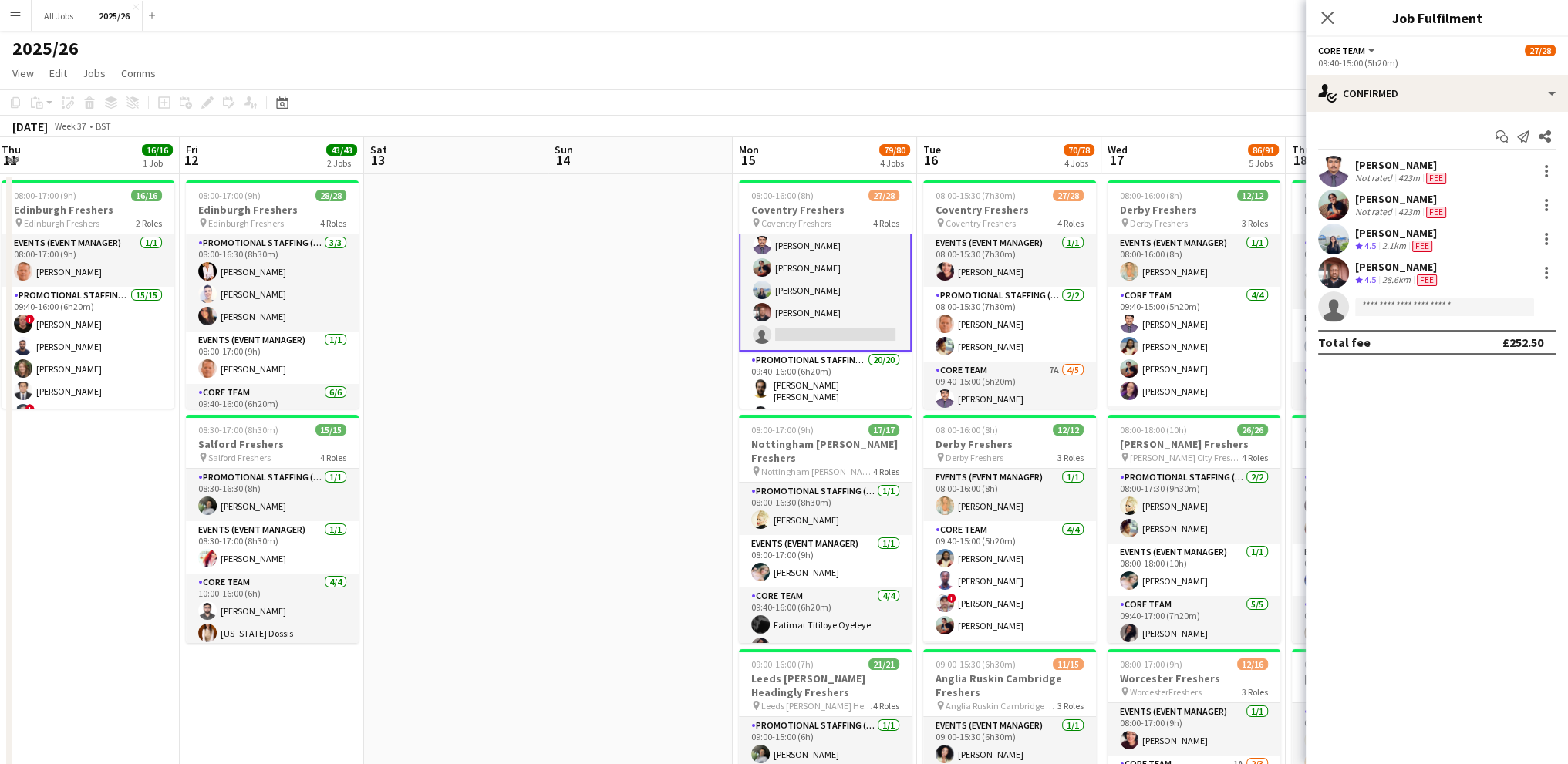
click at [1379, 181] on div "Not rated" at bounding box center [1375, 178] width 40 height 13
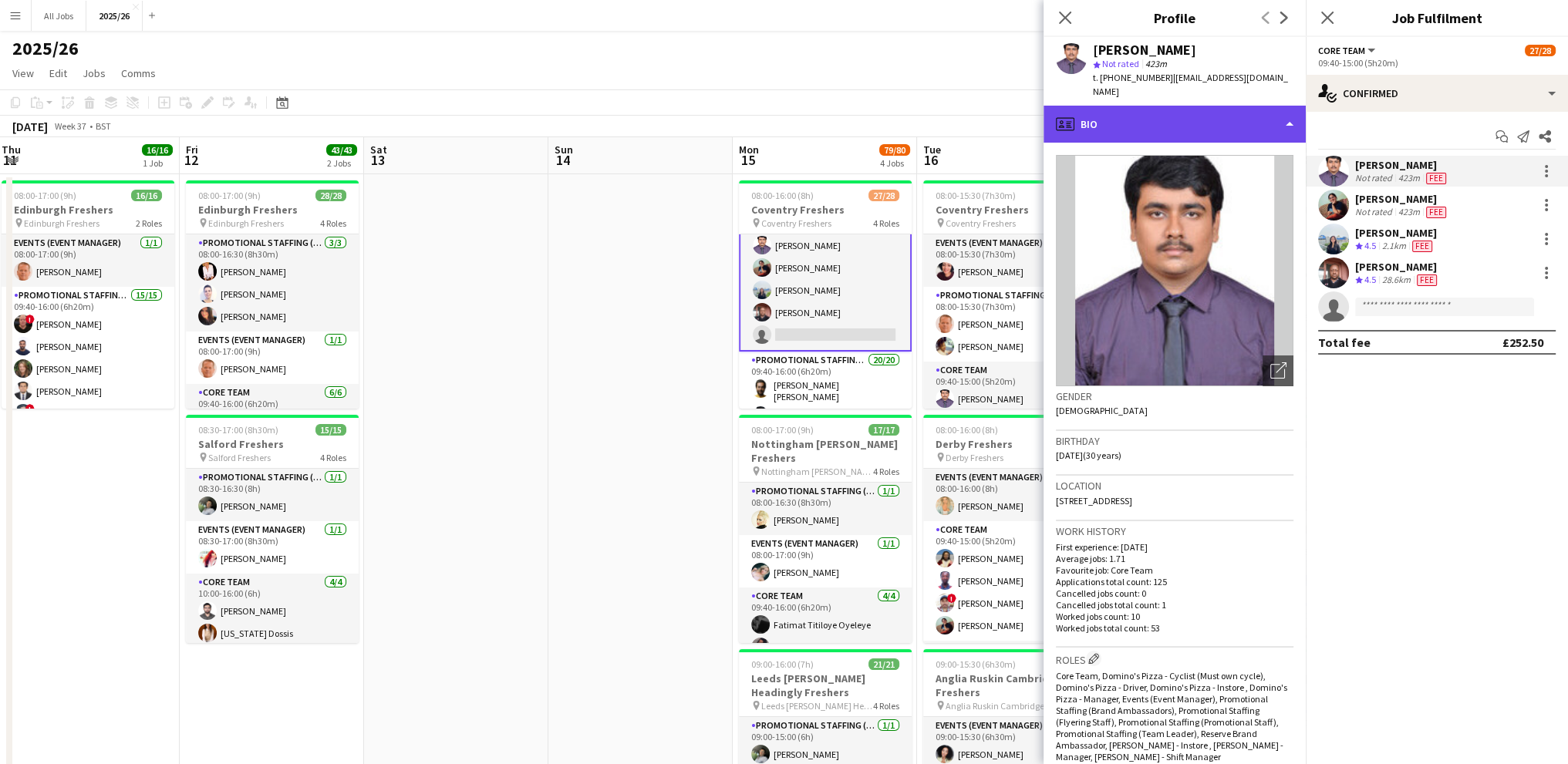
click at [1087, 110] on div "profile Bio" at bounding box center [1174, 124] width 262 height 37
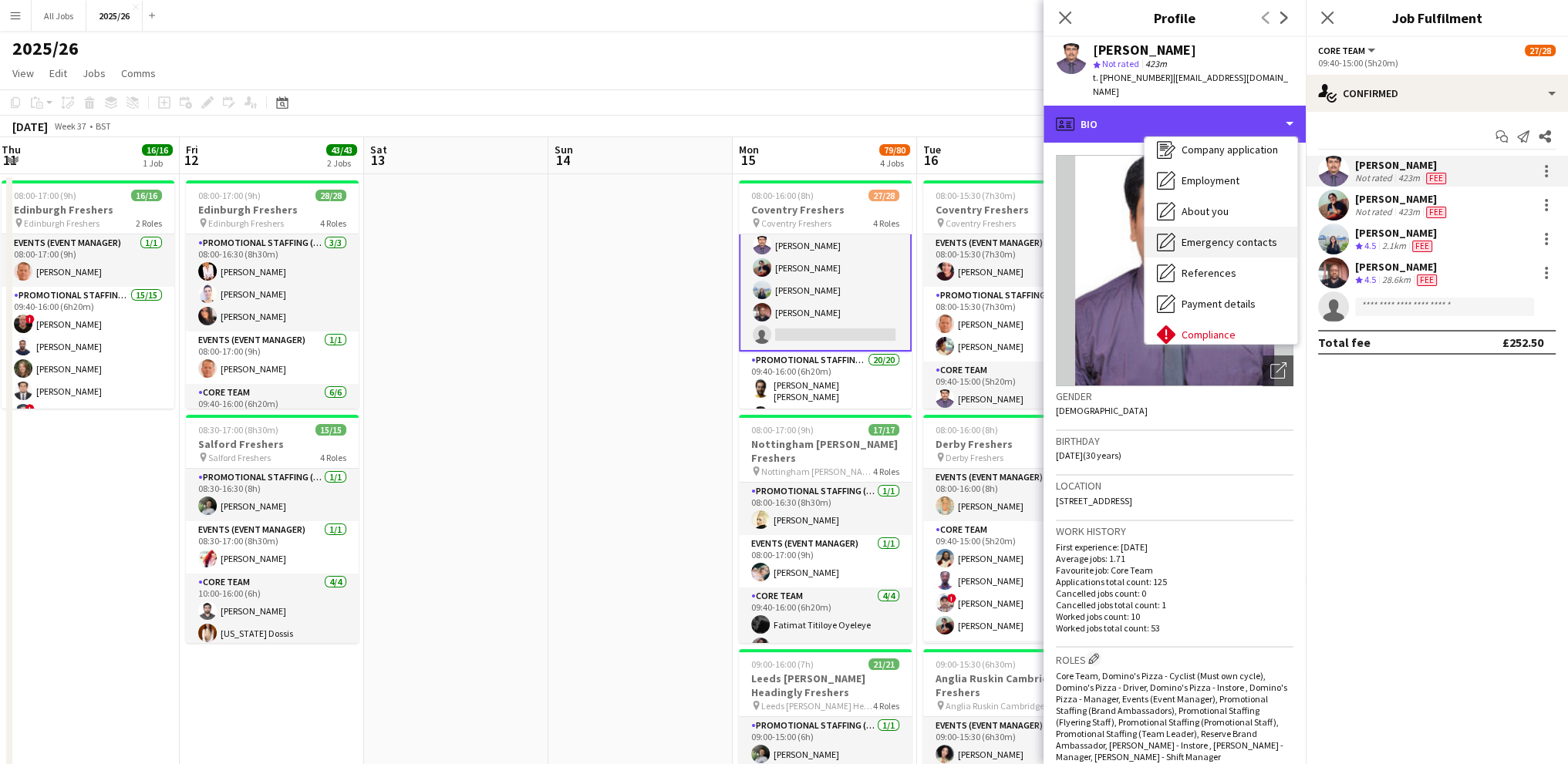
scroll to position [77, 0]
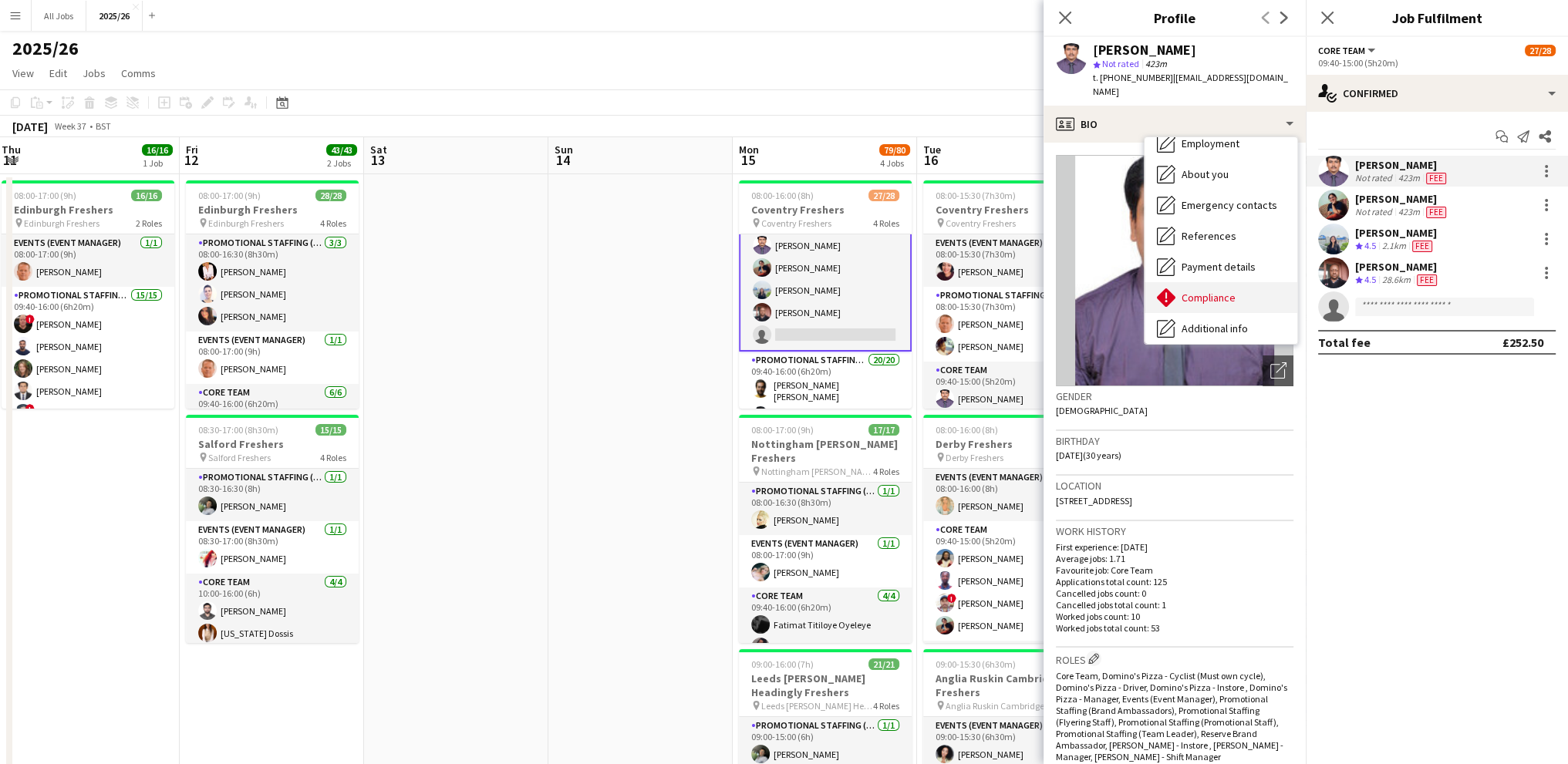
click at [1199, 291] on span "Compliance" at bounding box center [1208, 298] width 54 height 14
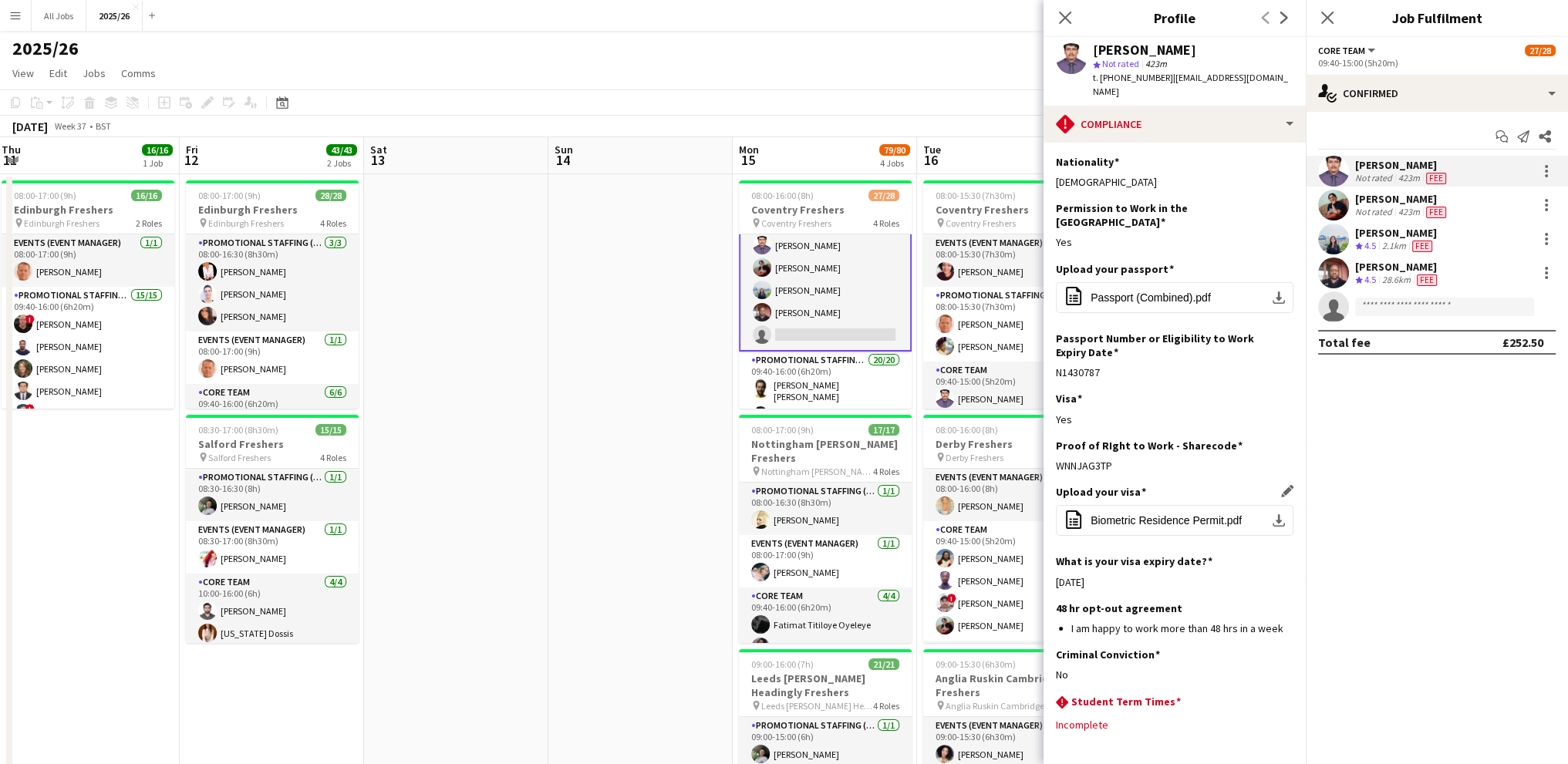
scroll to position [38, 0]
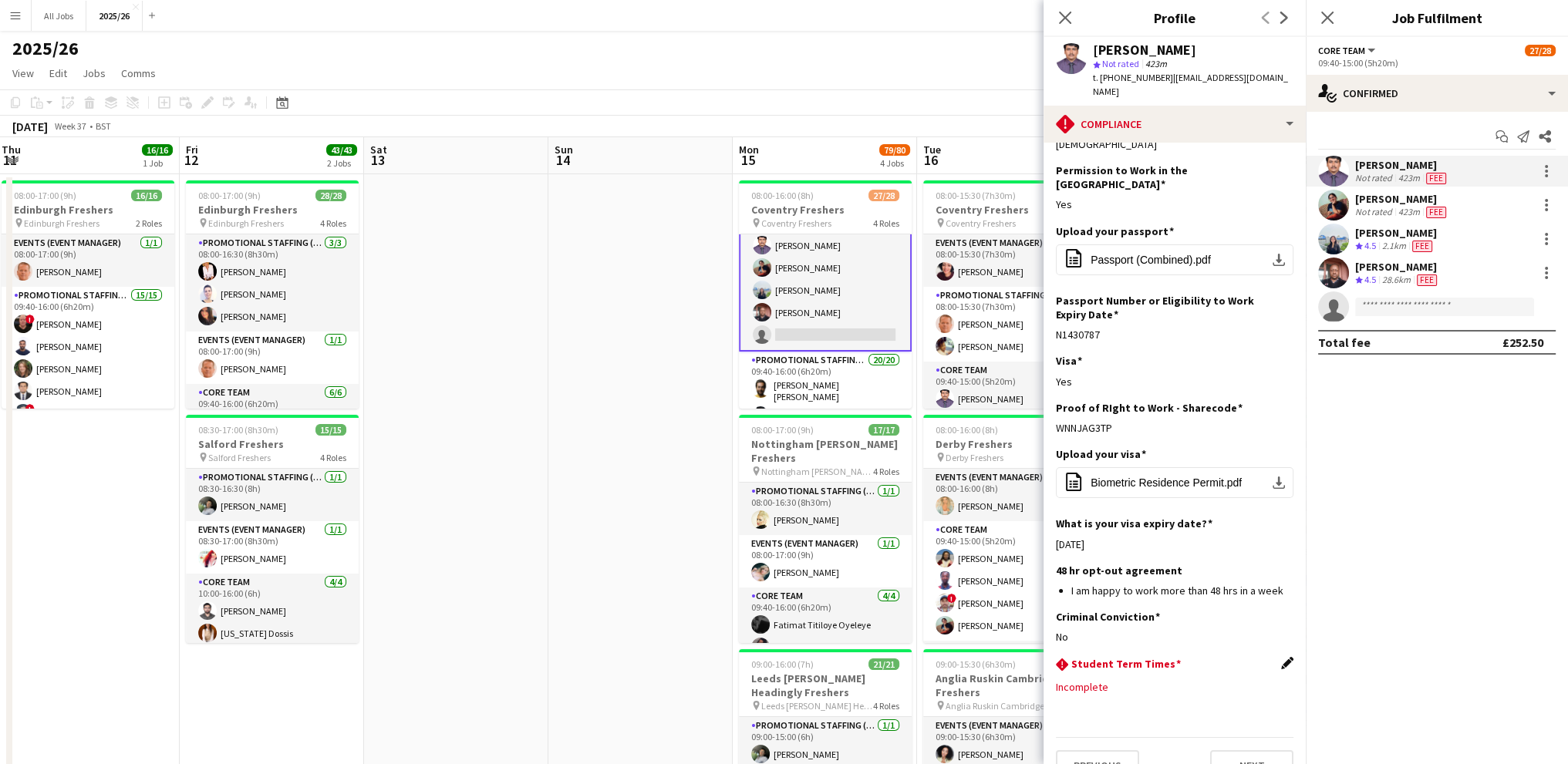
click at [1281, 657] on app-icon "Edit this field" at bounding box center [1287, 664] width 13 height 13
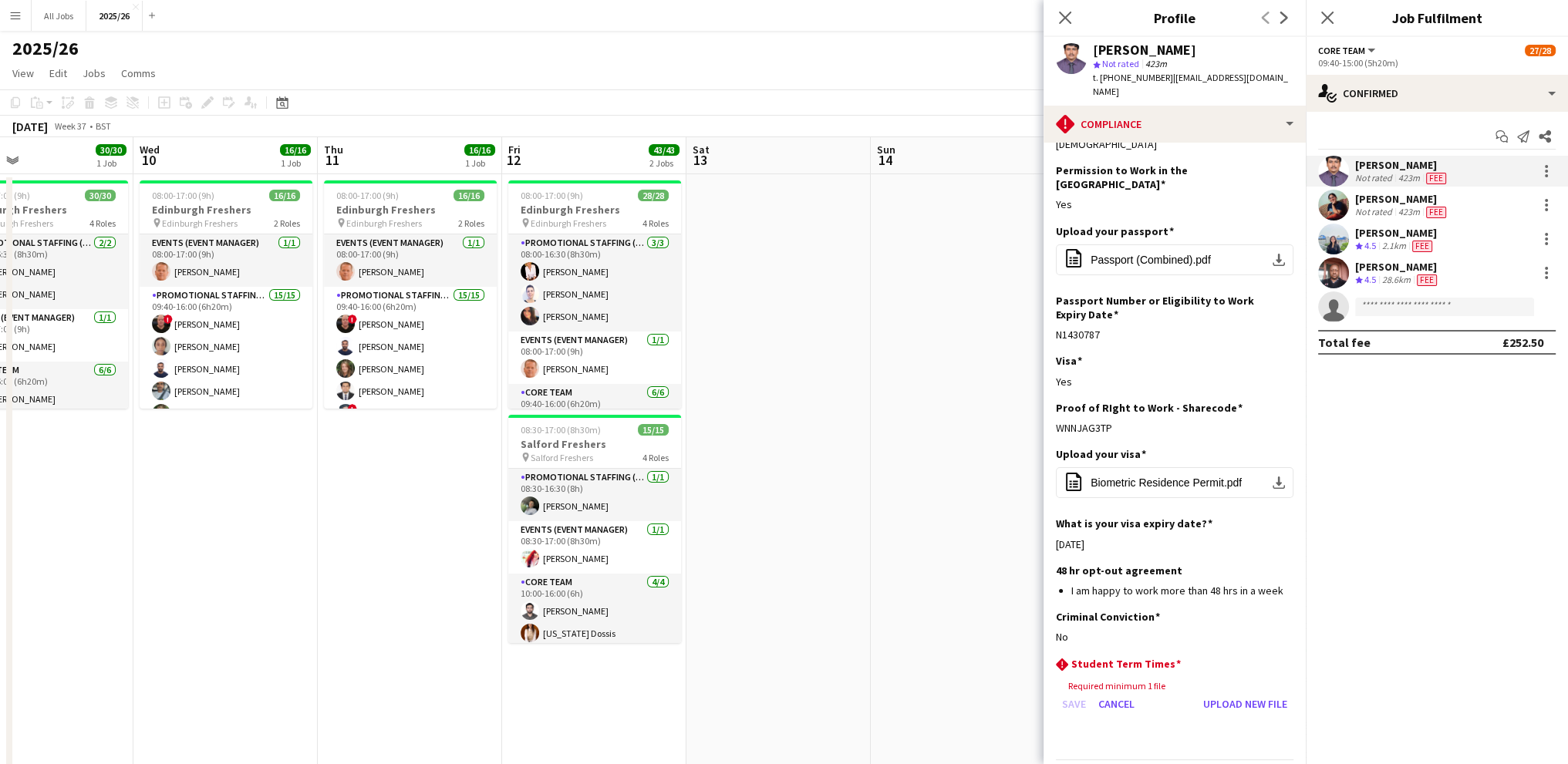
scroll to position [0, 391]
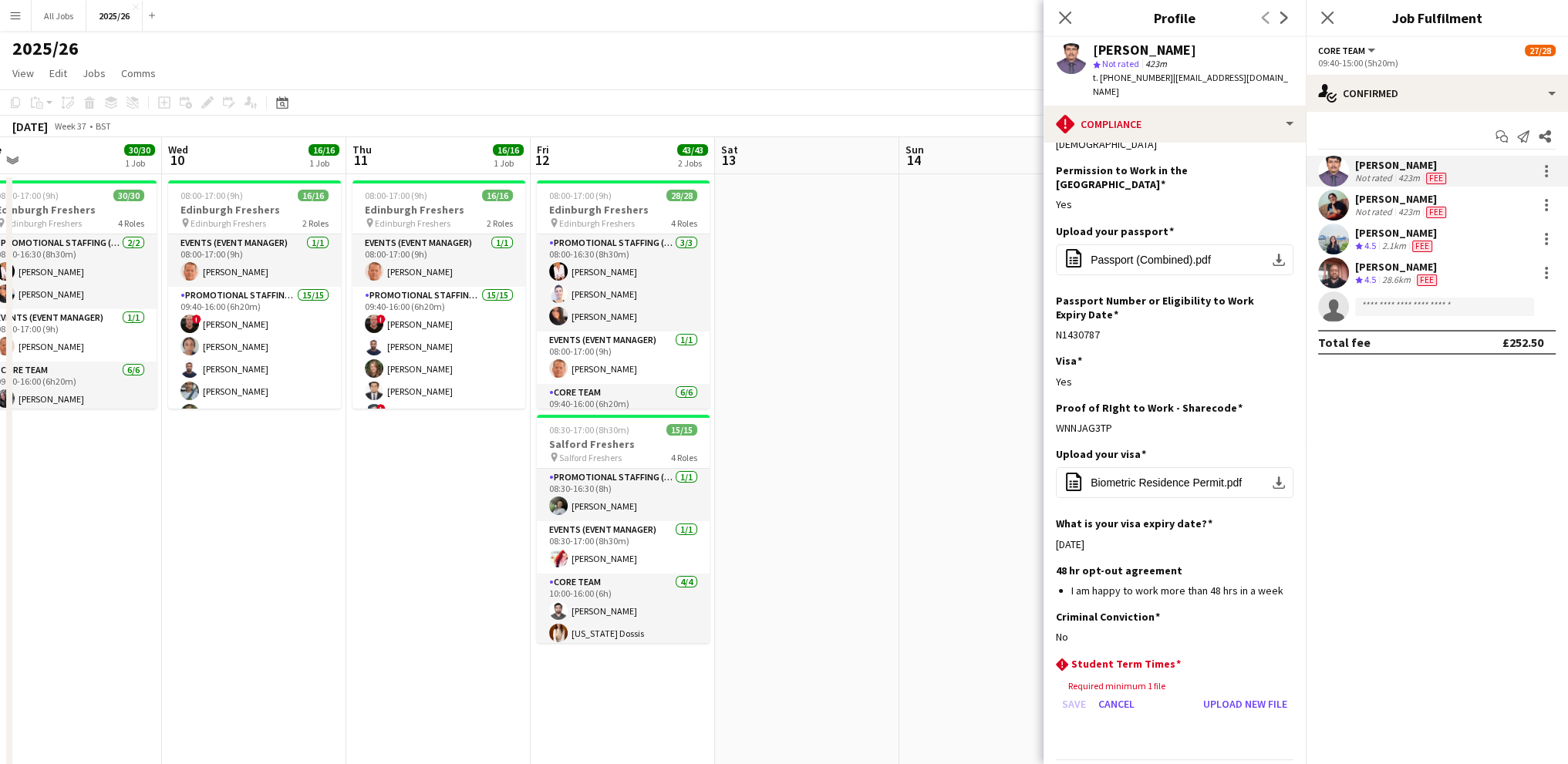
drag, startPoint x: 477, startPoint y: 314, endPoint x: 813, endPoint y: 301, distance: 336.3
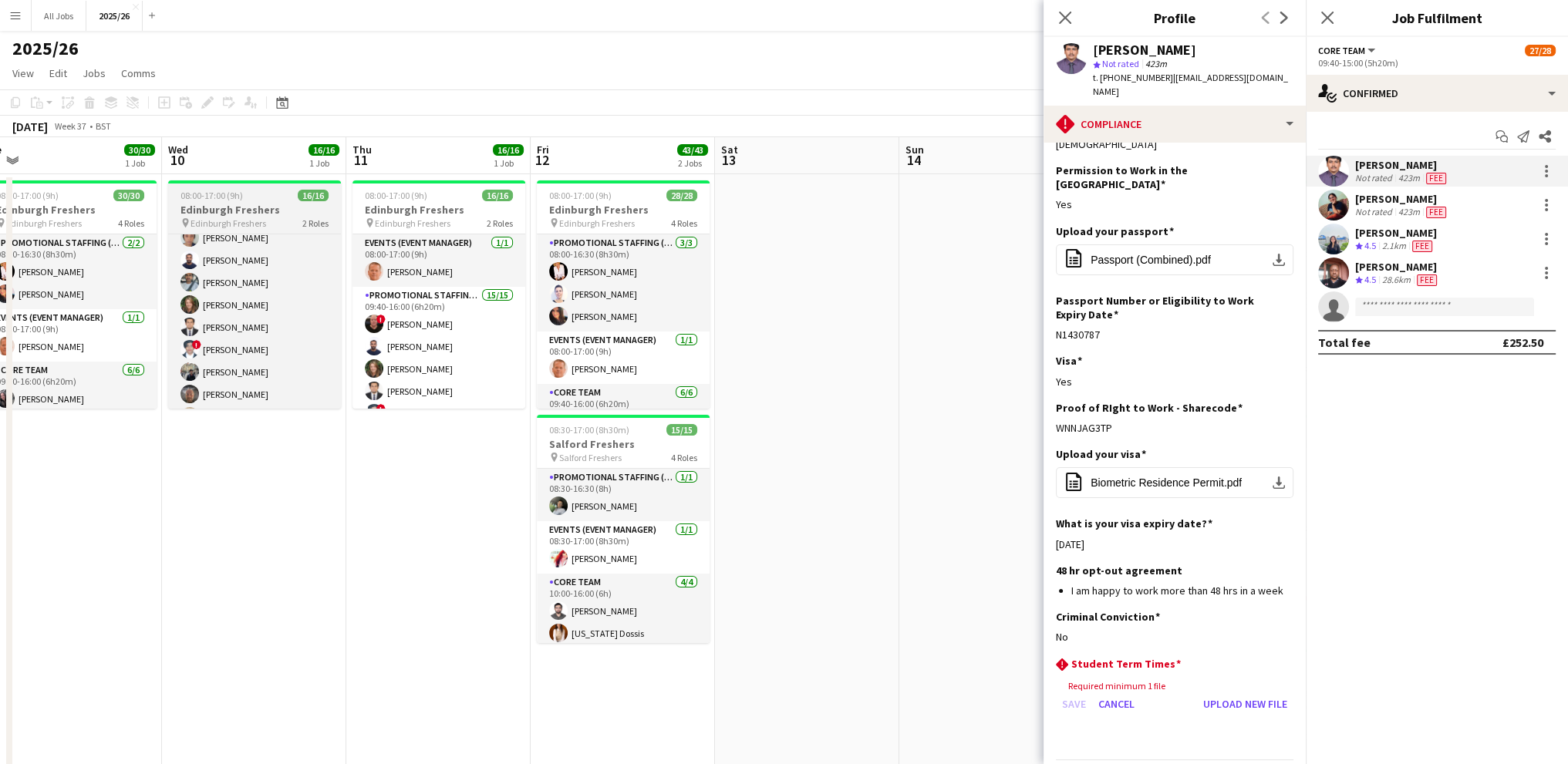
scroll to position [153, 0]
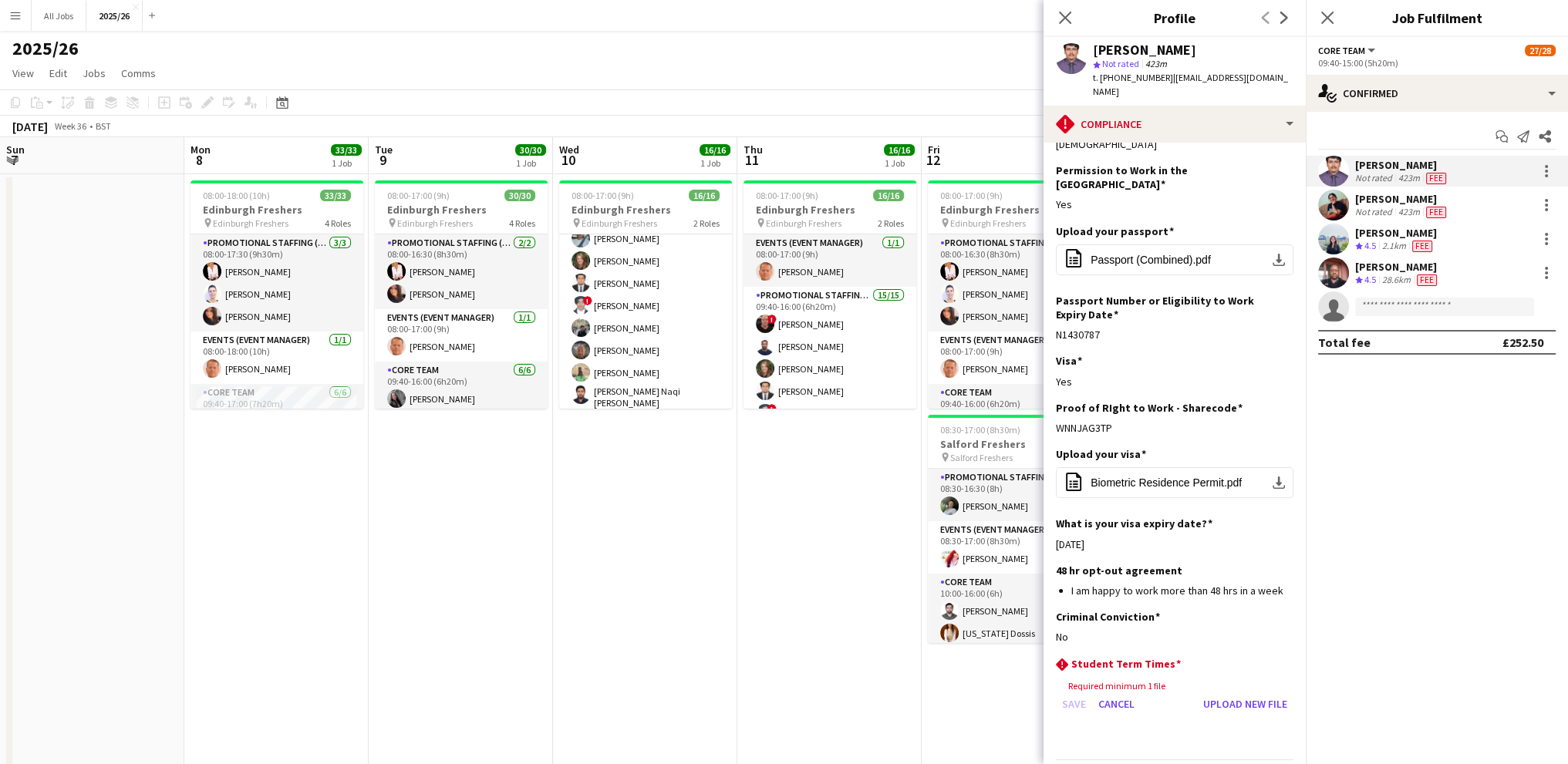
drag, startPoint x: 338, startPoint y: 522, endPoint x: 1486, endPoint y: 426, distance: 1152.0
click at [1486, 426] on body "Menu Boards Boards Boards All jobs Status Workforce Workforce My Workforce Recr…" at bounding box center [784, 737] width 1568 height 1475
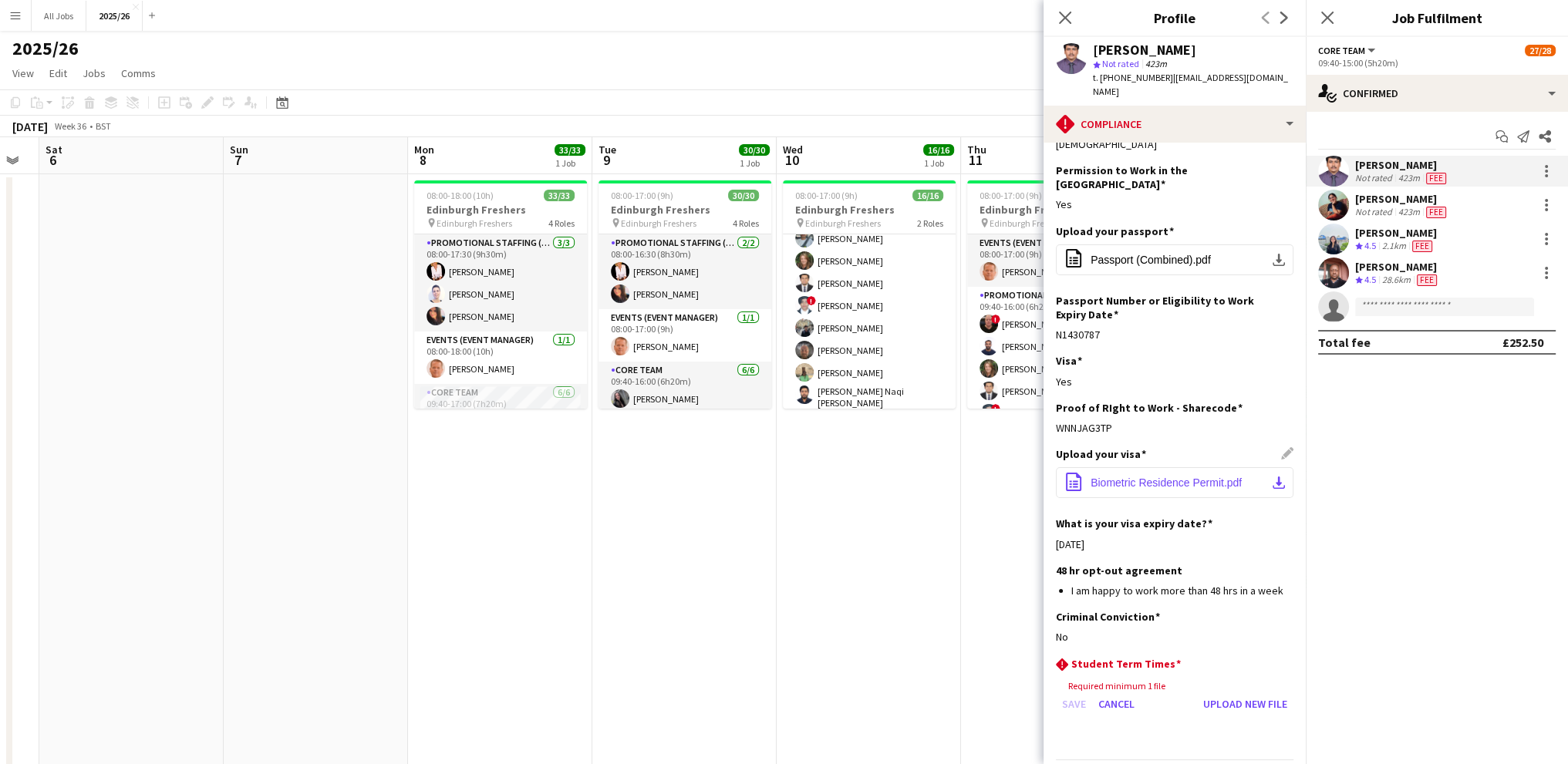
drag, startPoint x: 774, startPoint y: 480, endPoint x: 1243, endPoint y: 459, distance: 469.5
click at [1255, 459] on body "Menu Boards Boards Boards All jobs Status Workforce Workforce My Workforce Recr…" at bounding box center [784, 737] width 1568 height 1475
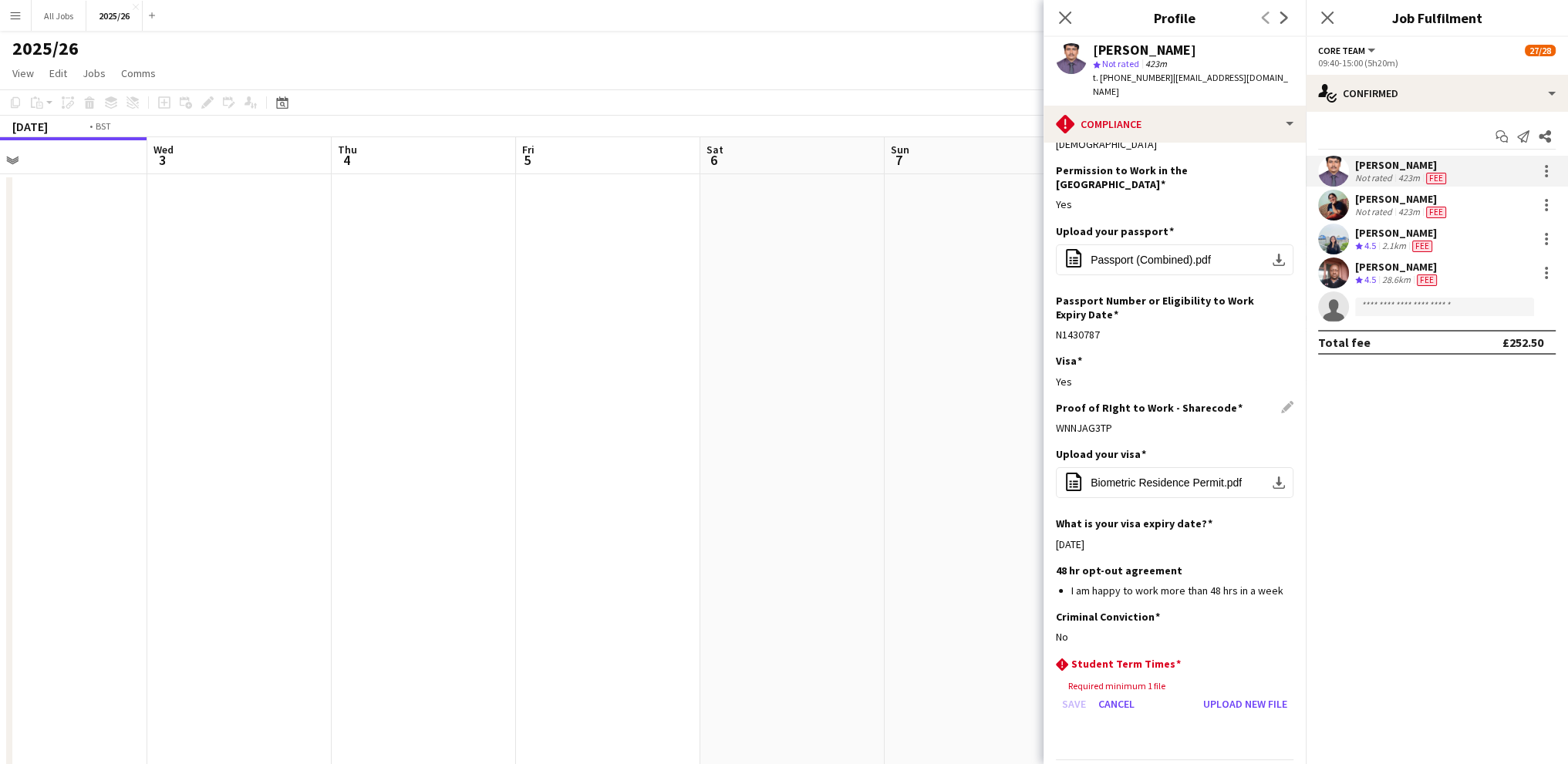
drag, startPoint x: 631, startPoint y: 460, endPoint x: 1162, endPoint y: 413, distance: 533.1
click at [1274, 411] on body "Menu Boards Boards Boards All jobs Status Workforce Workforce My Workforce Recr…" at bounding box center [784, 737] width 1568 height 1475
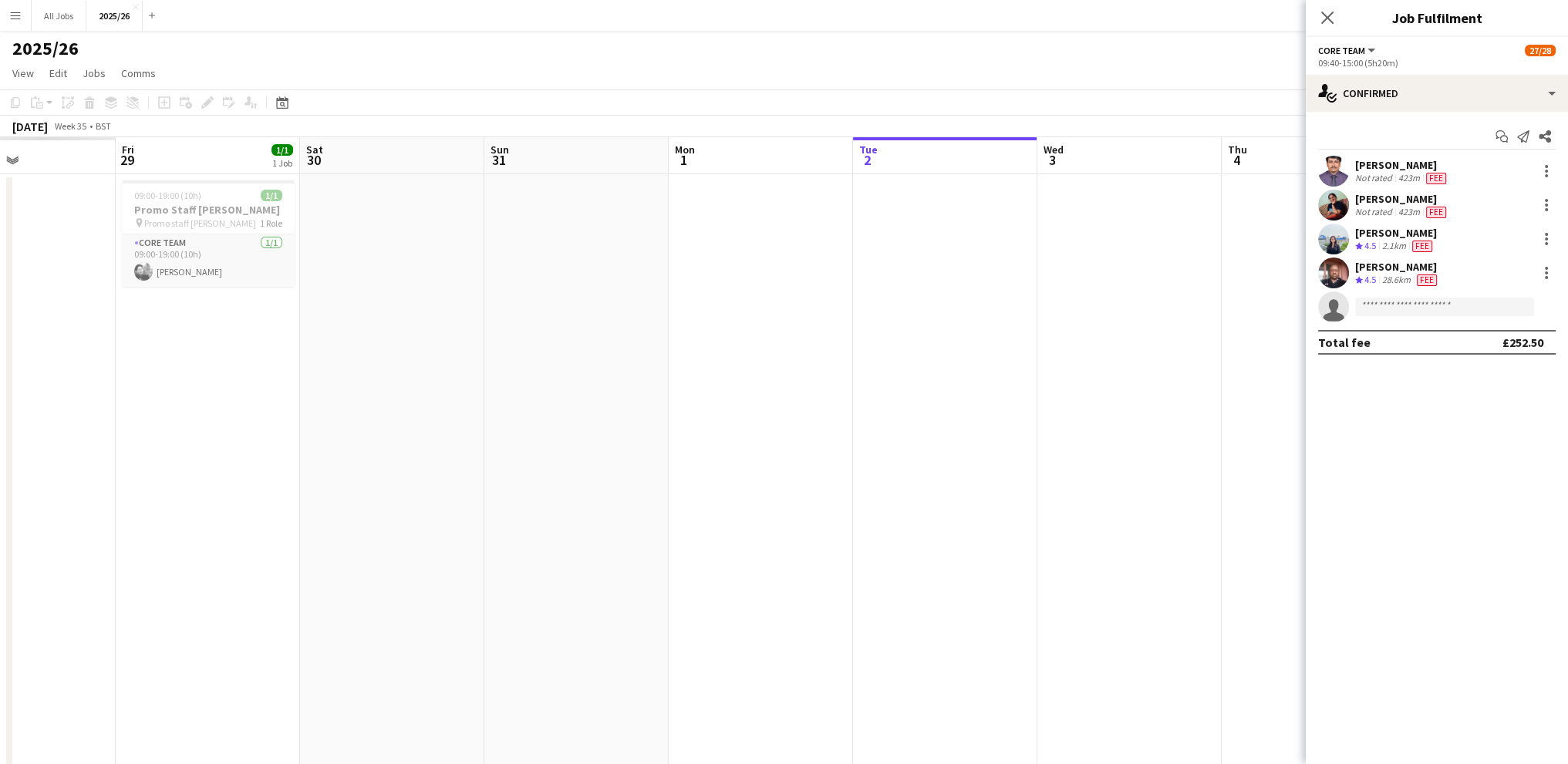
drag, startPoint x: 800, startPoint y: 307, endPoint x: 1055, endPoint y: 301, distance: 255.1
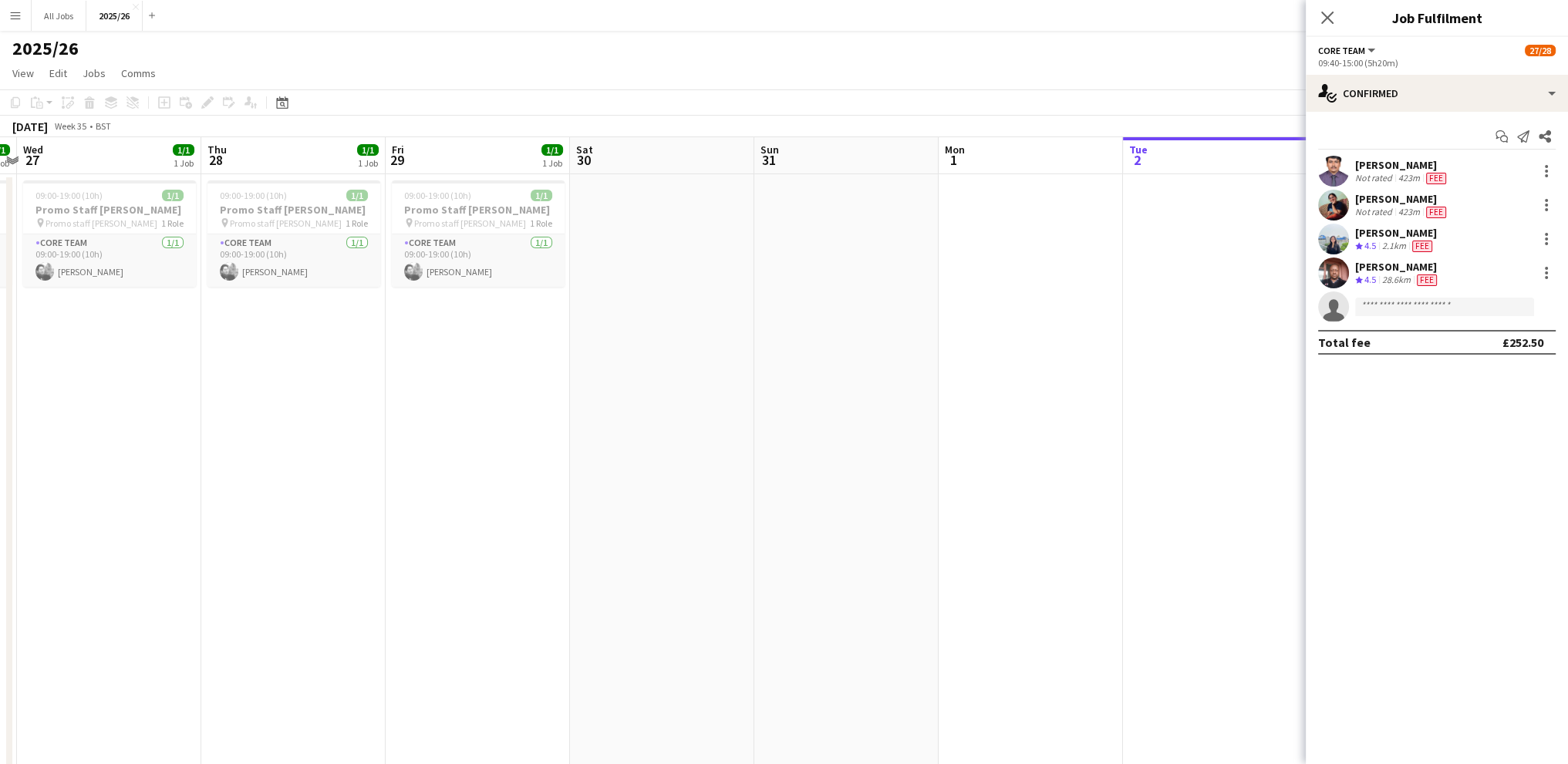
drag, startPoint x: 440, startPoint y: 330, endPoint x: 504, endPoint y: 317, distance: 65.3
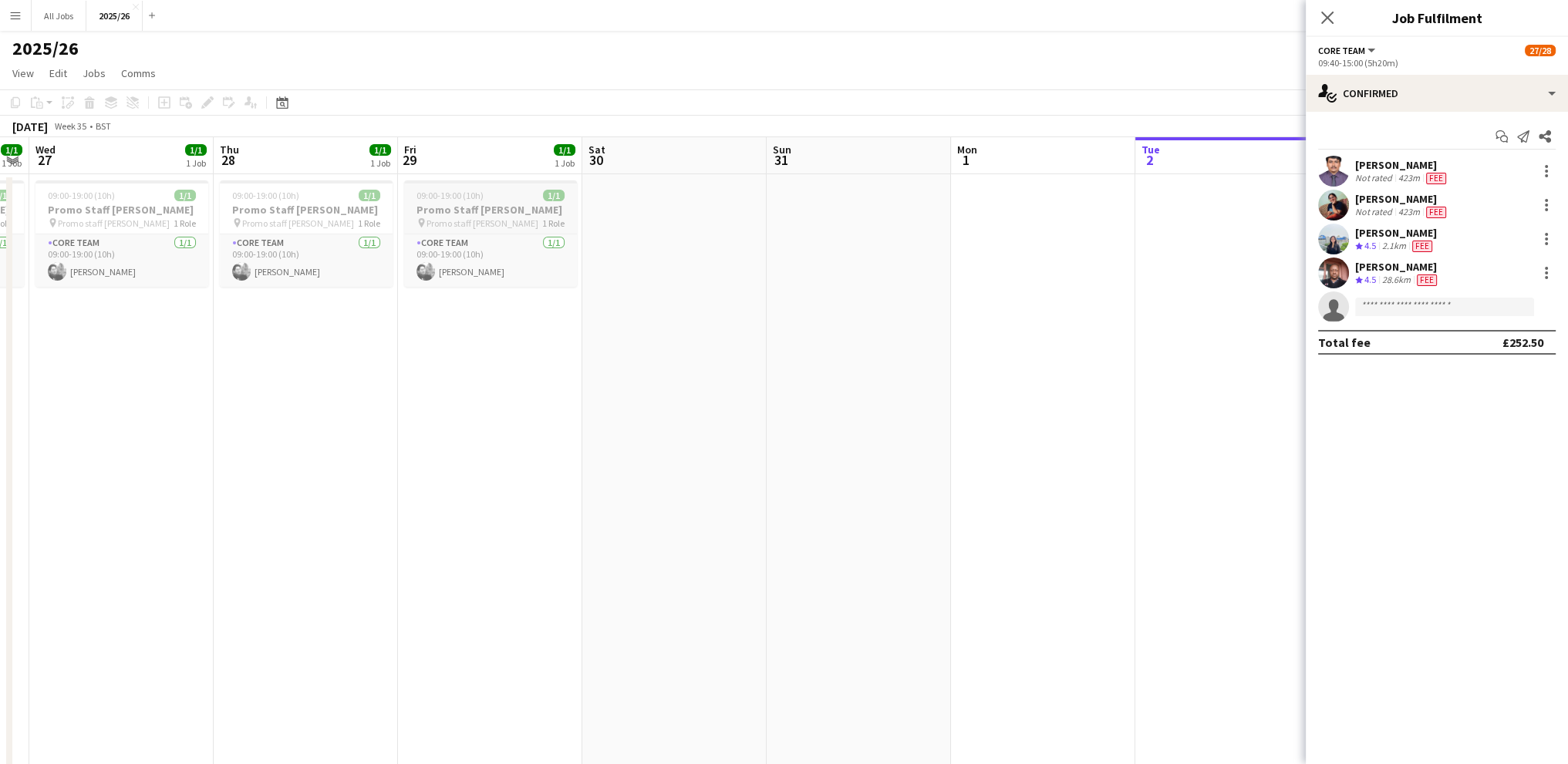
click at [490, 200] on div "09:00-19:00 (10h) 1/1" at bounding box center [490, 195] width 173 height 12
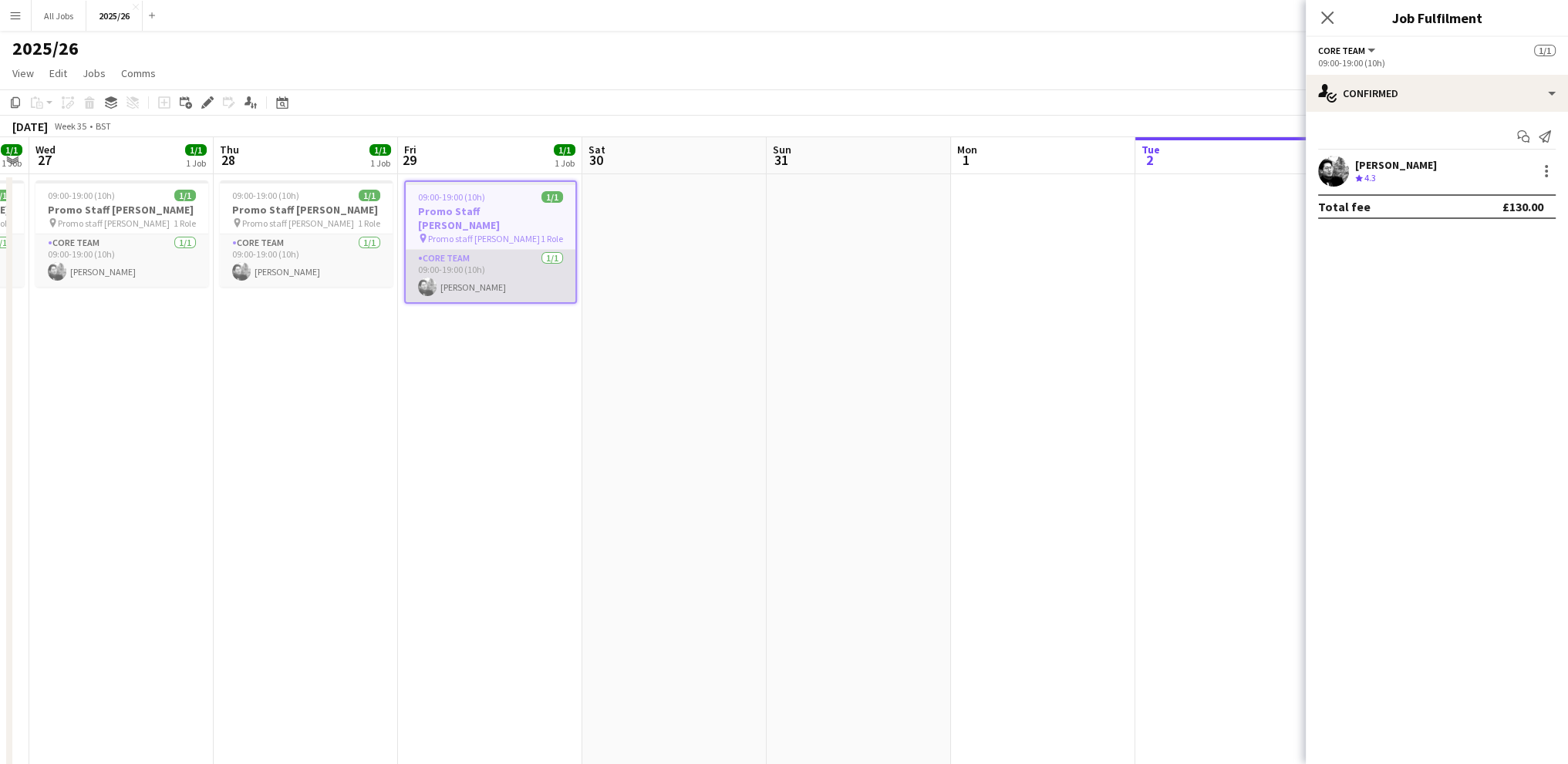
click at [492, 250] on app-card-role "Core Team 1/1 09:00-19:00 (10h) Dan Vasey" at bounding box center [490, 276] width 169 height 53
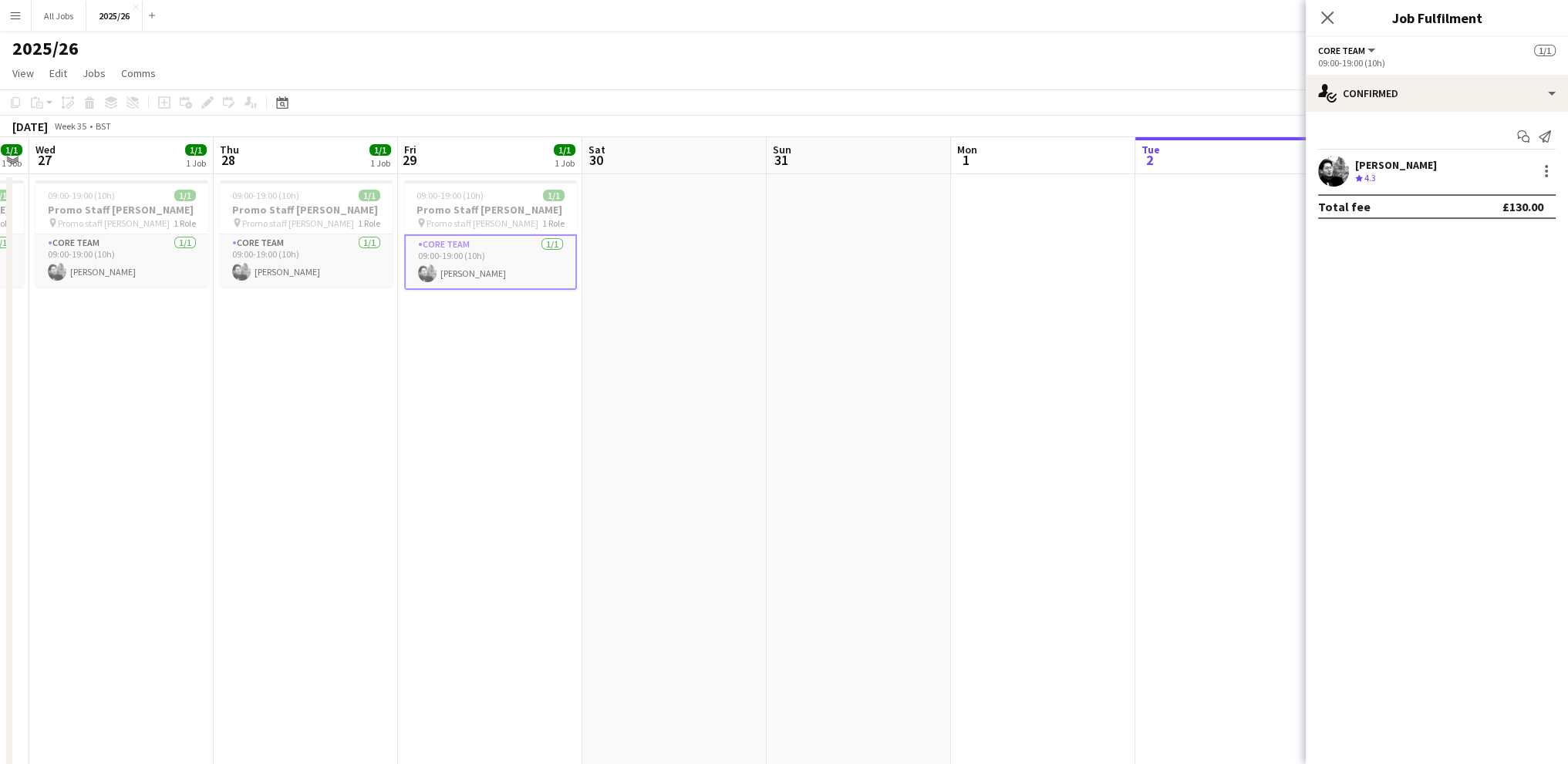
click at [1420, 166] on div "Dan Vasey Crew rating 4.3" at bounding box center [1437, 171] width 262 height 31
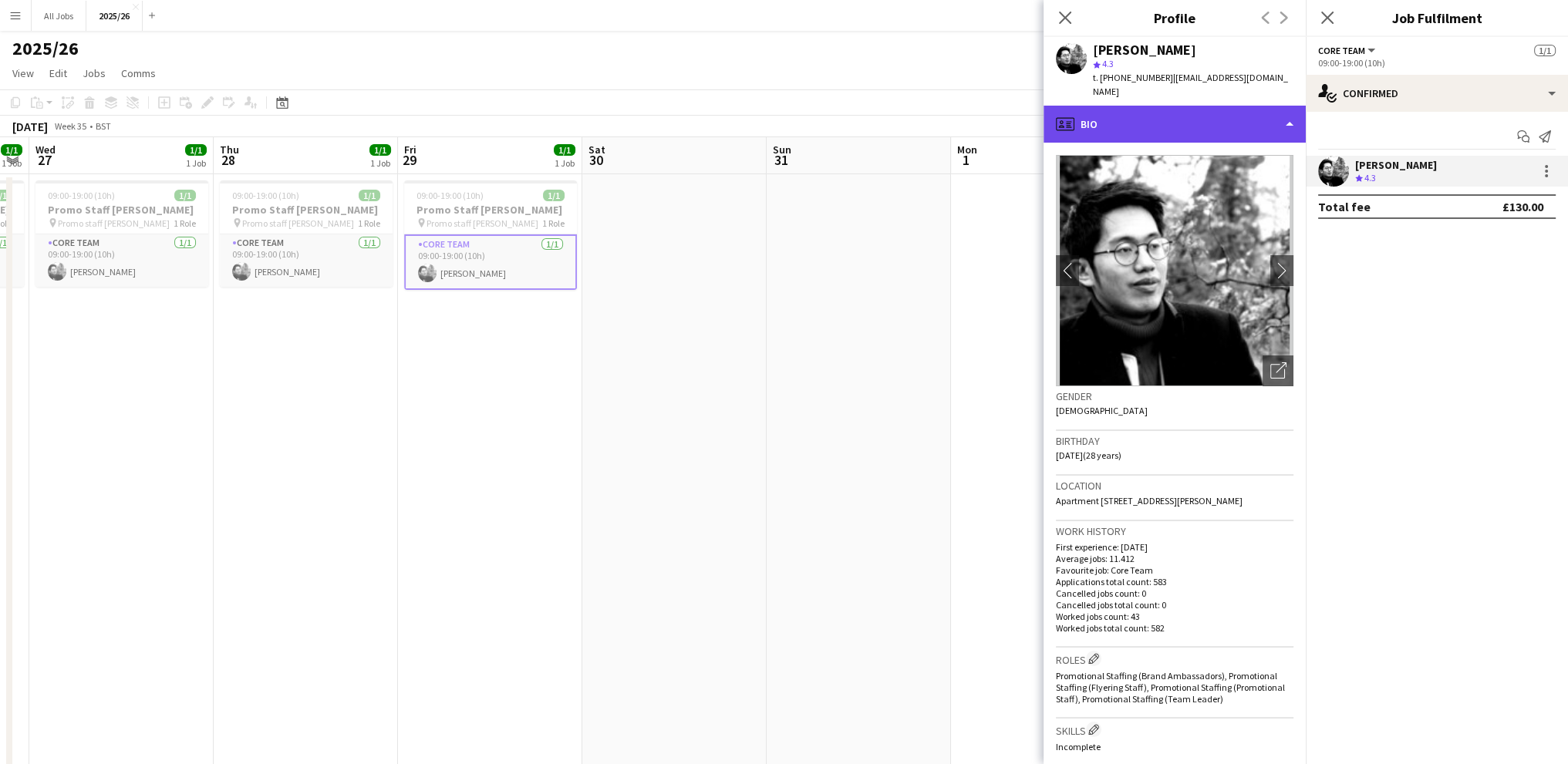
click at [1141, 106] on div "profile Bio" at bounding box center [1174, 124] width 262 height 37
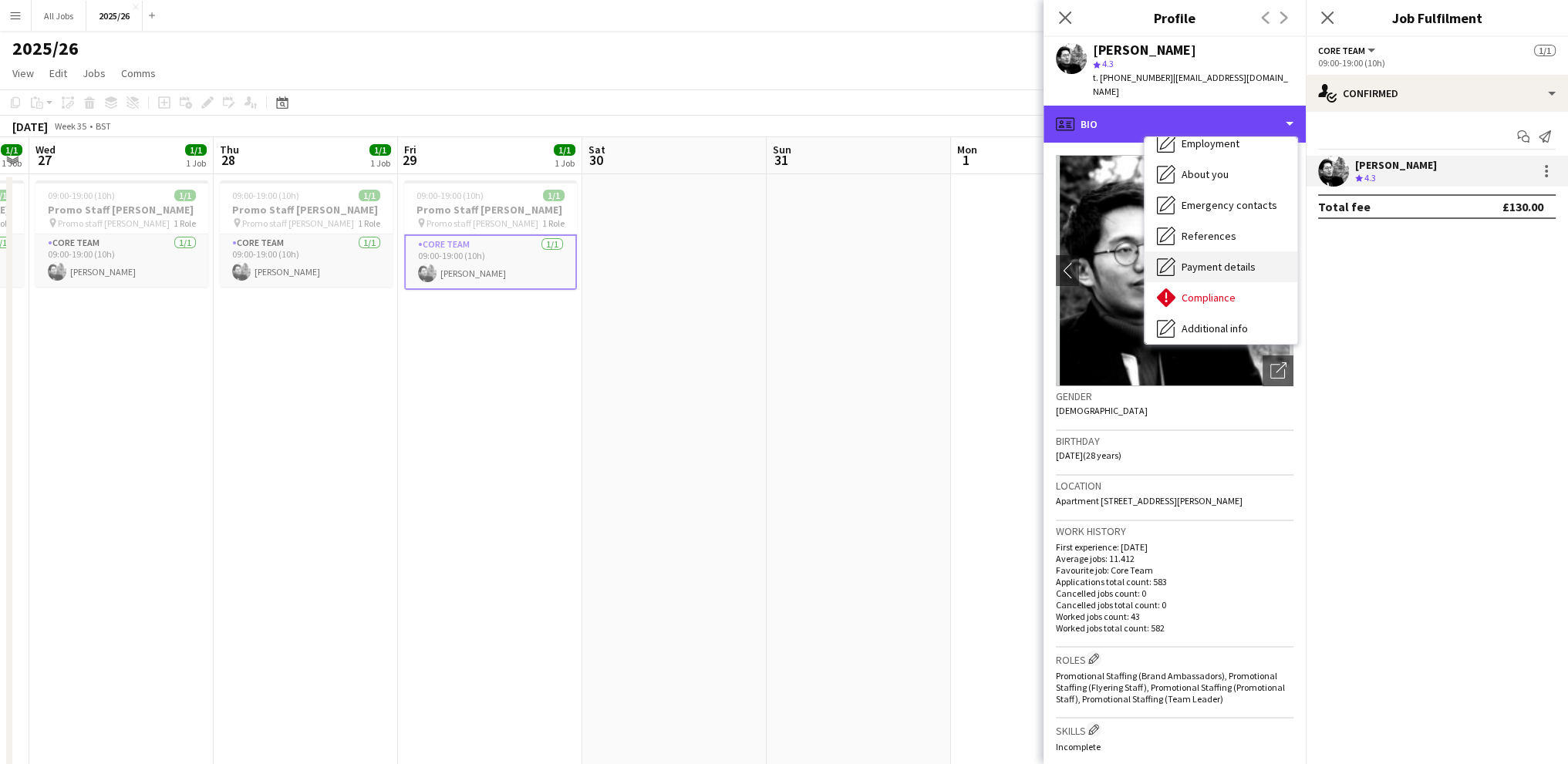
scroll to position [176, 0]
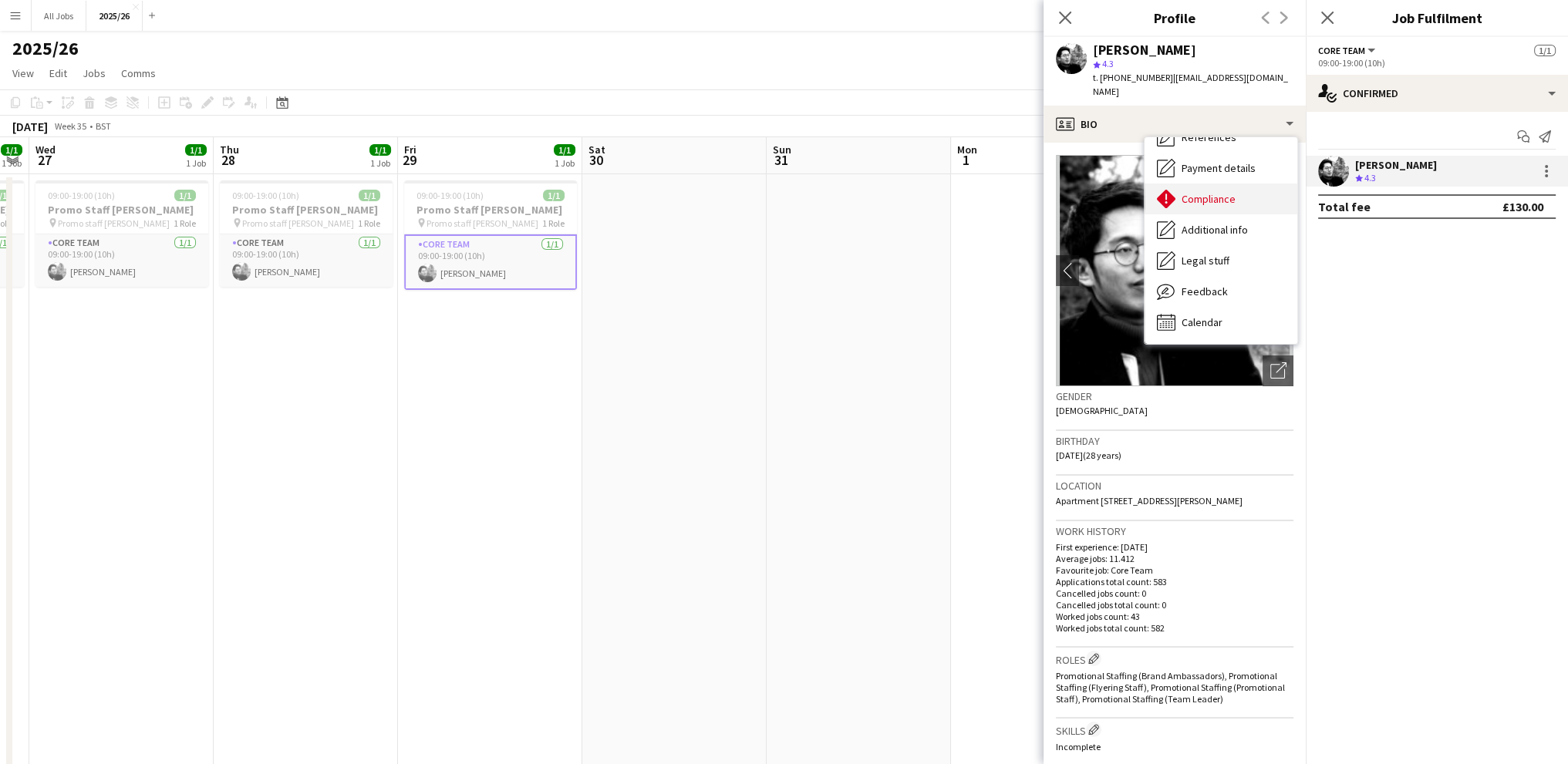
click at [1193, 192] on span "Compliance" at bounding box center [1208, 199] width 54 height 14
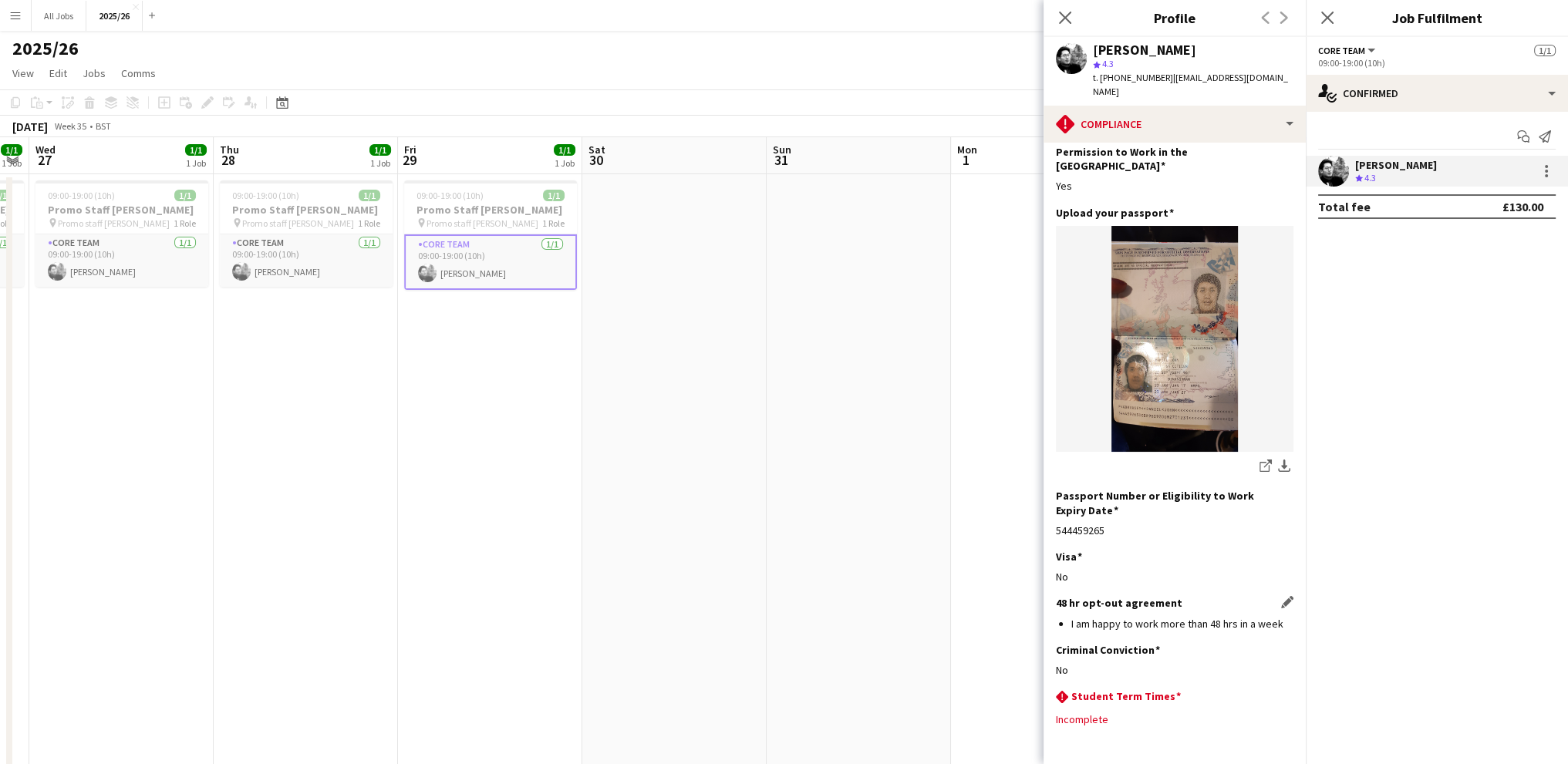
scroll to position [89, 0]
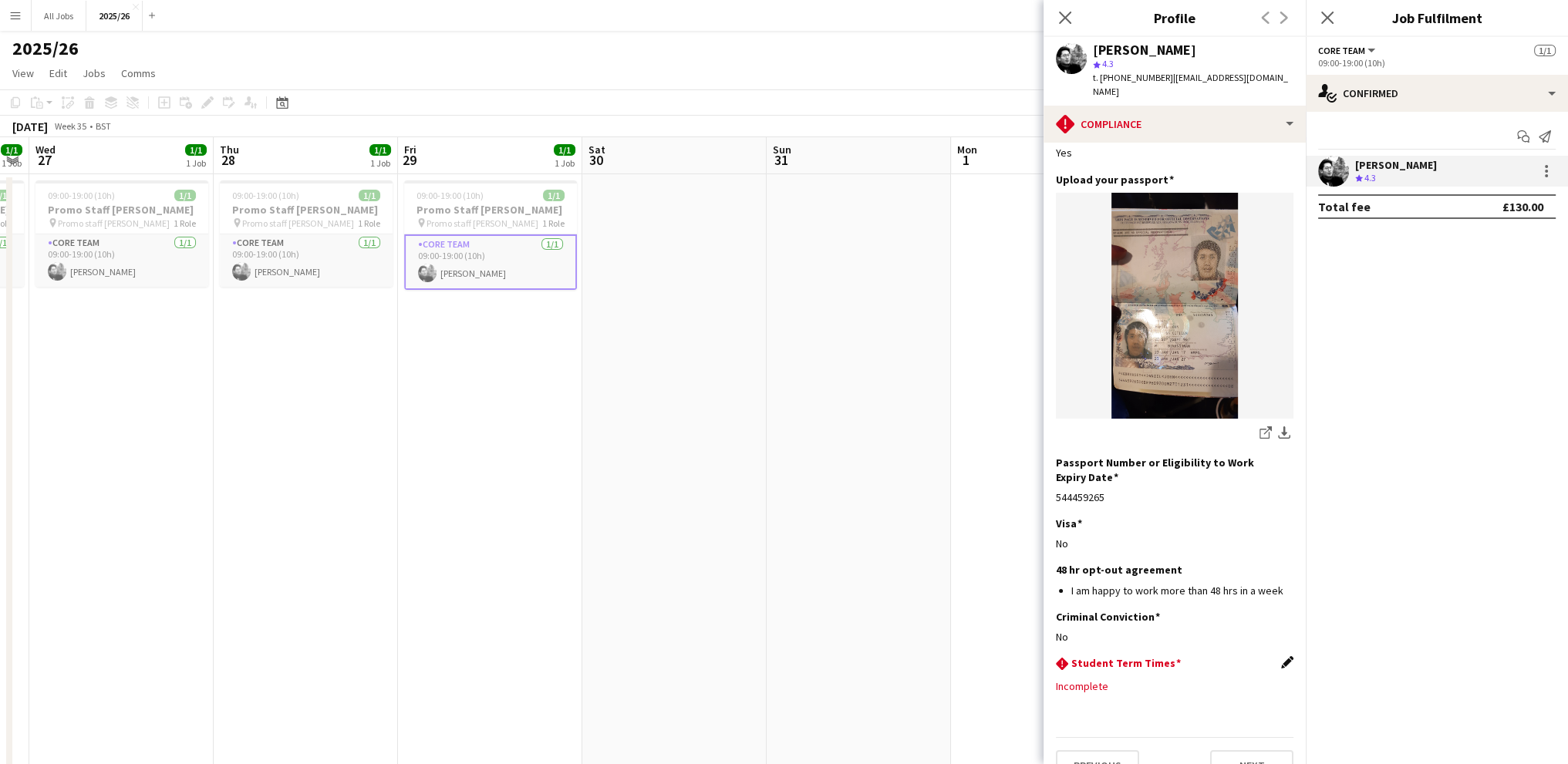
click at [1281, 657] on app-icon "Edit this field" at bounding box center [1287, 663] width 13 height 13
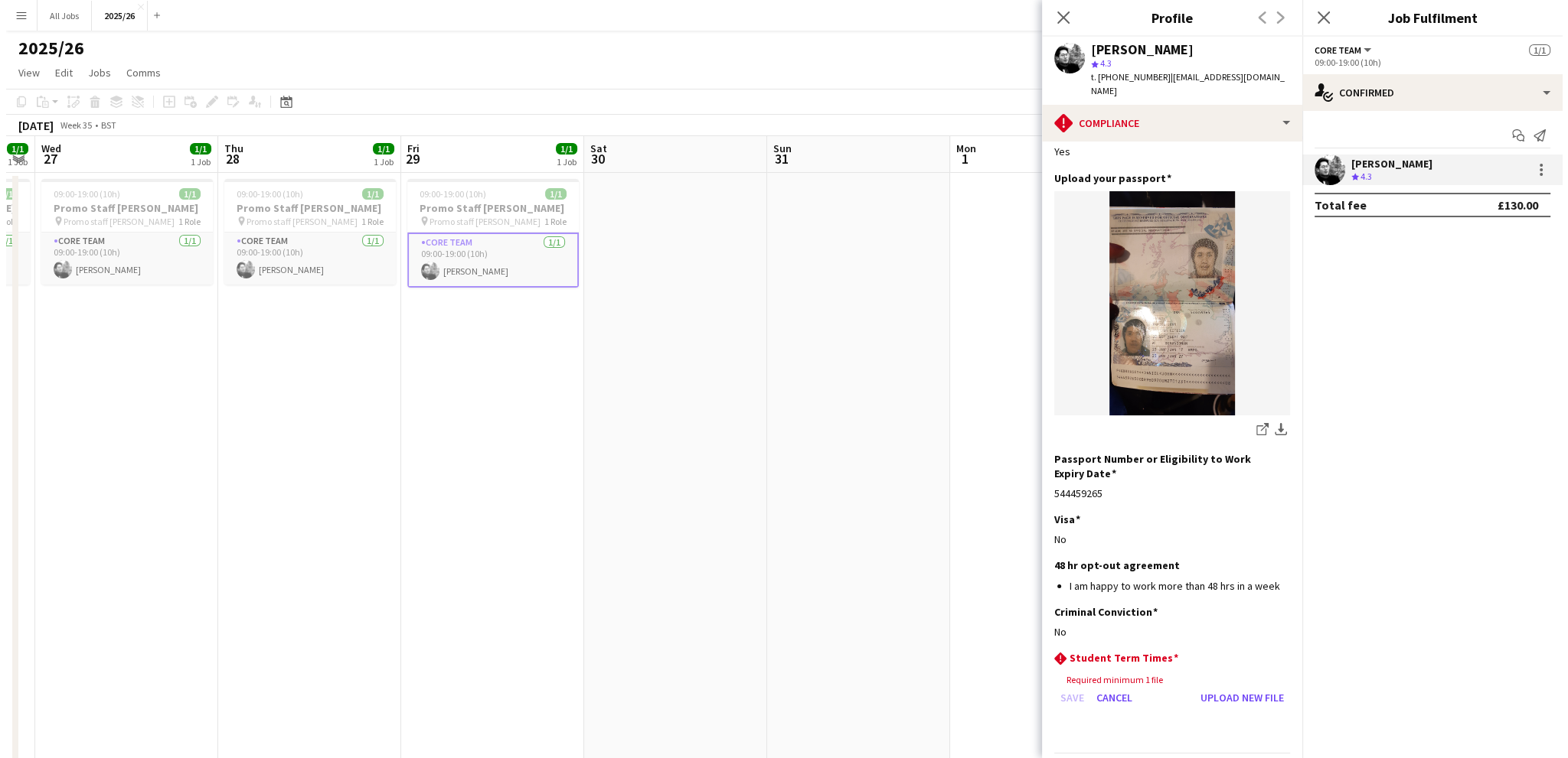
scroll to position [111, 0]
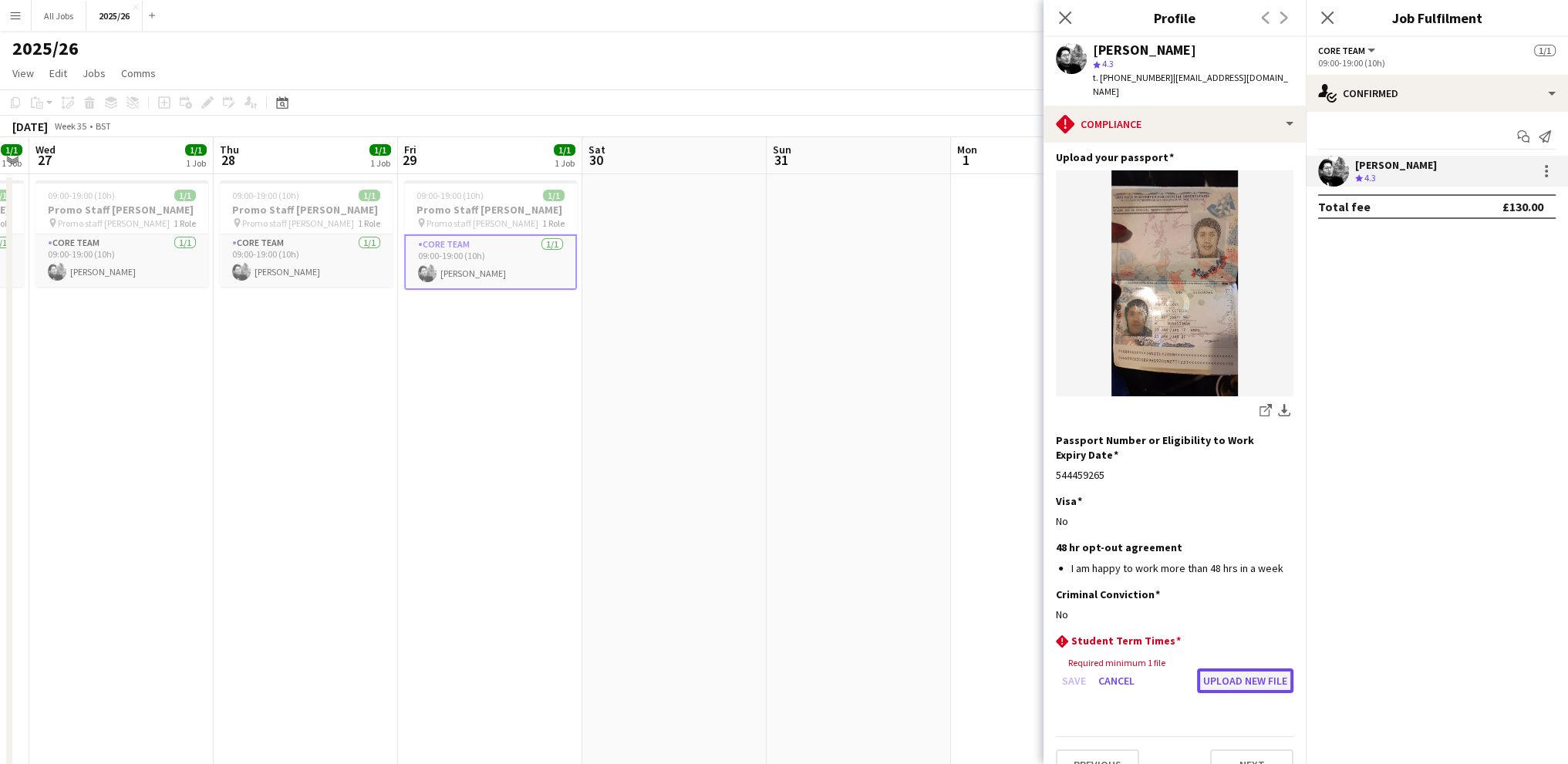
click at [1212, 668] on button "Upload new file" at bounding box center [1245, 680] width 96 height 24
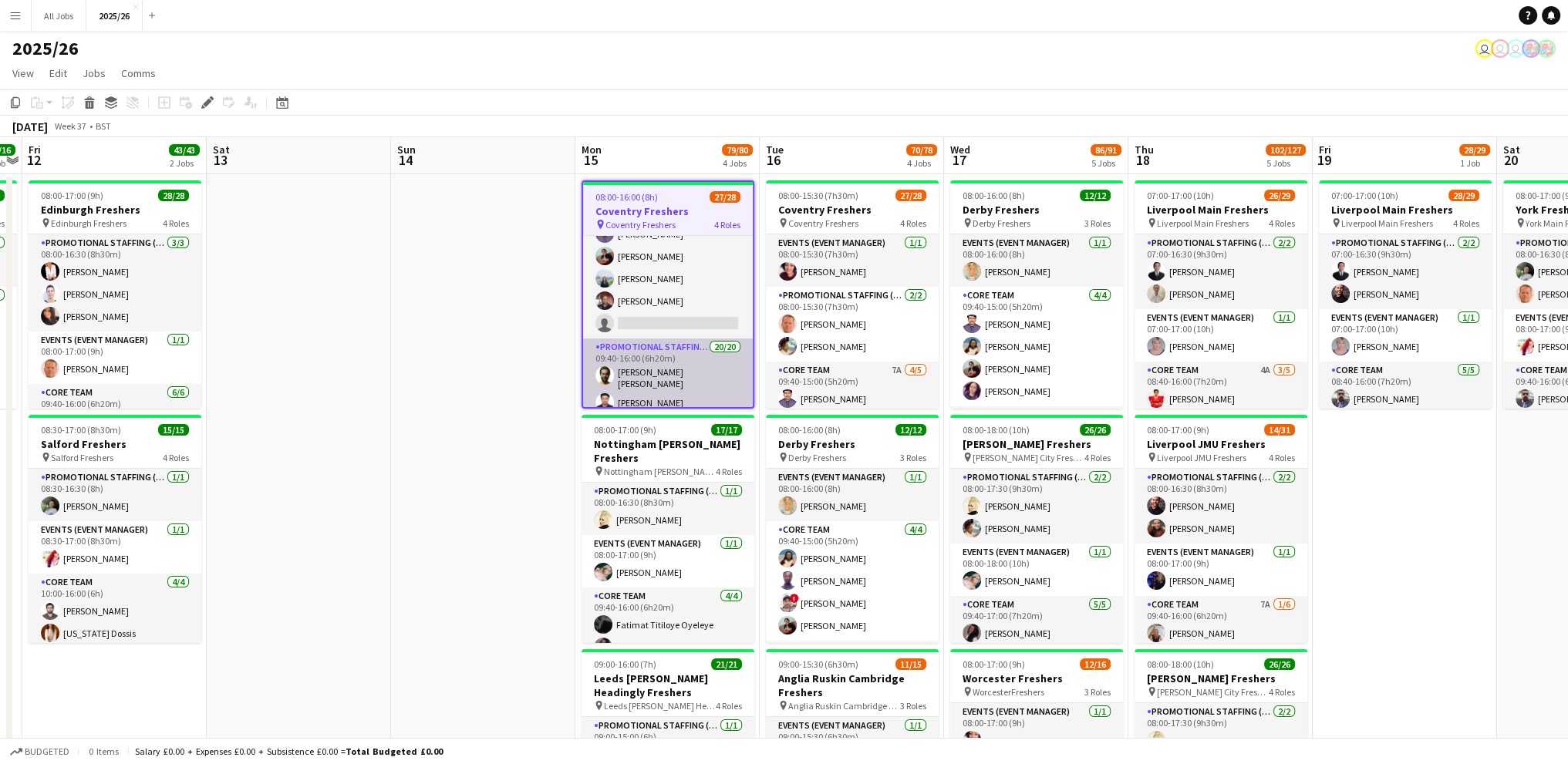
scroll to position [231, 0]
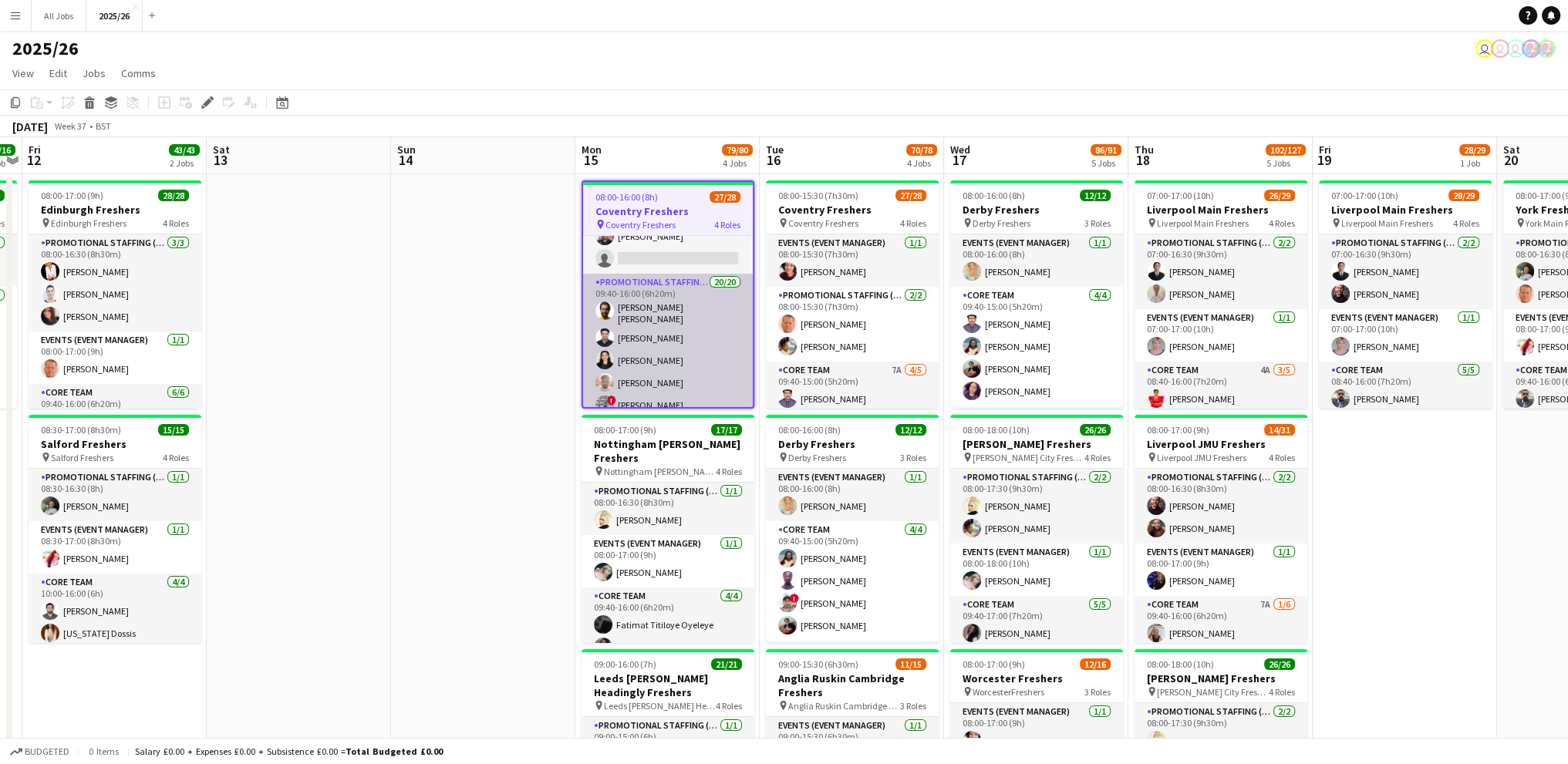
click at [620, 326] on app-card-role "Promotional Staffing (Brand Ambassadors) 20/20 09:40-16:00 (6h20m) [PERSON_NAME…" at bounding box center [668, 515] width 169 height 482
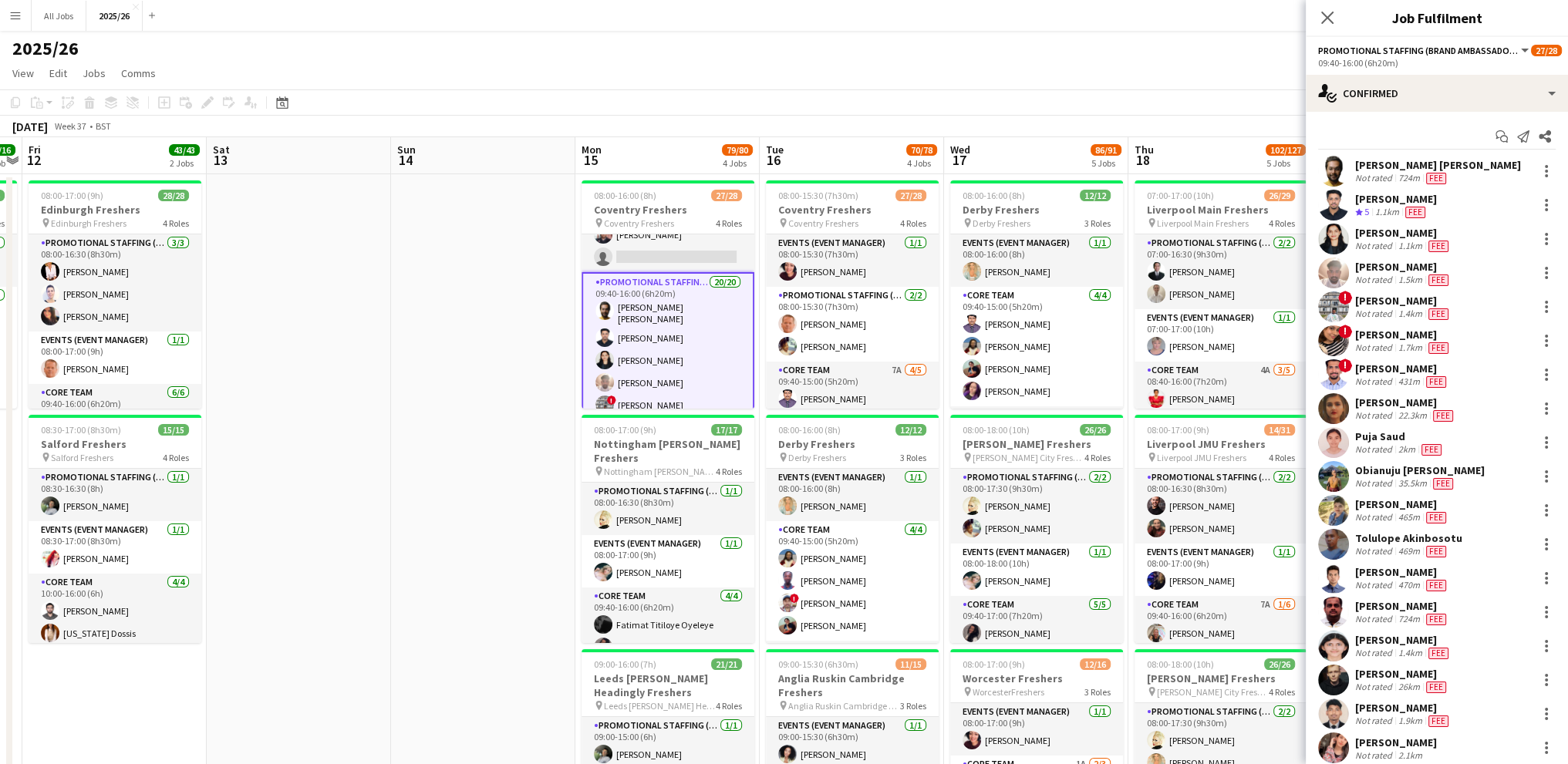
click at [1366, 403] on div "[PERSON_NAME]" at bounding box center [1406, 402] width 101 height 14
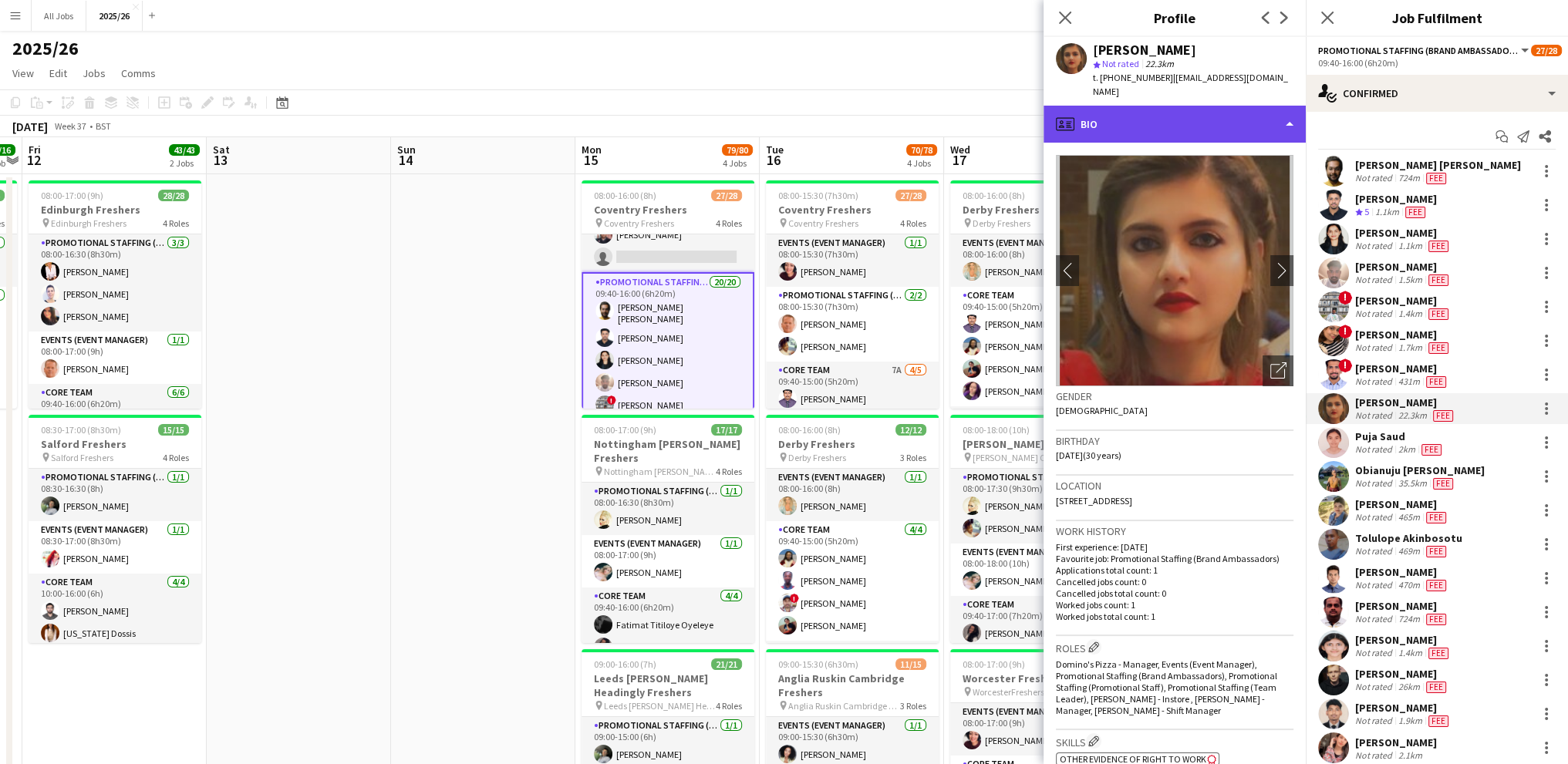
click at [1145, 114] on div "profile Bio" at bounding box center [1174, 124] width 262 height 37
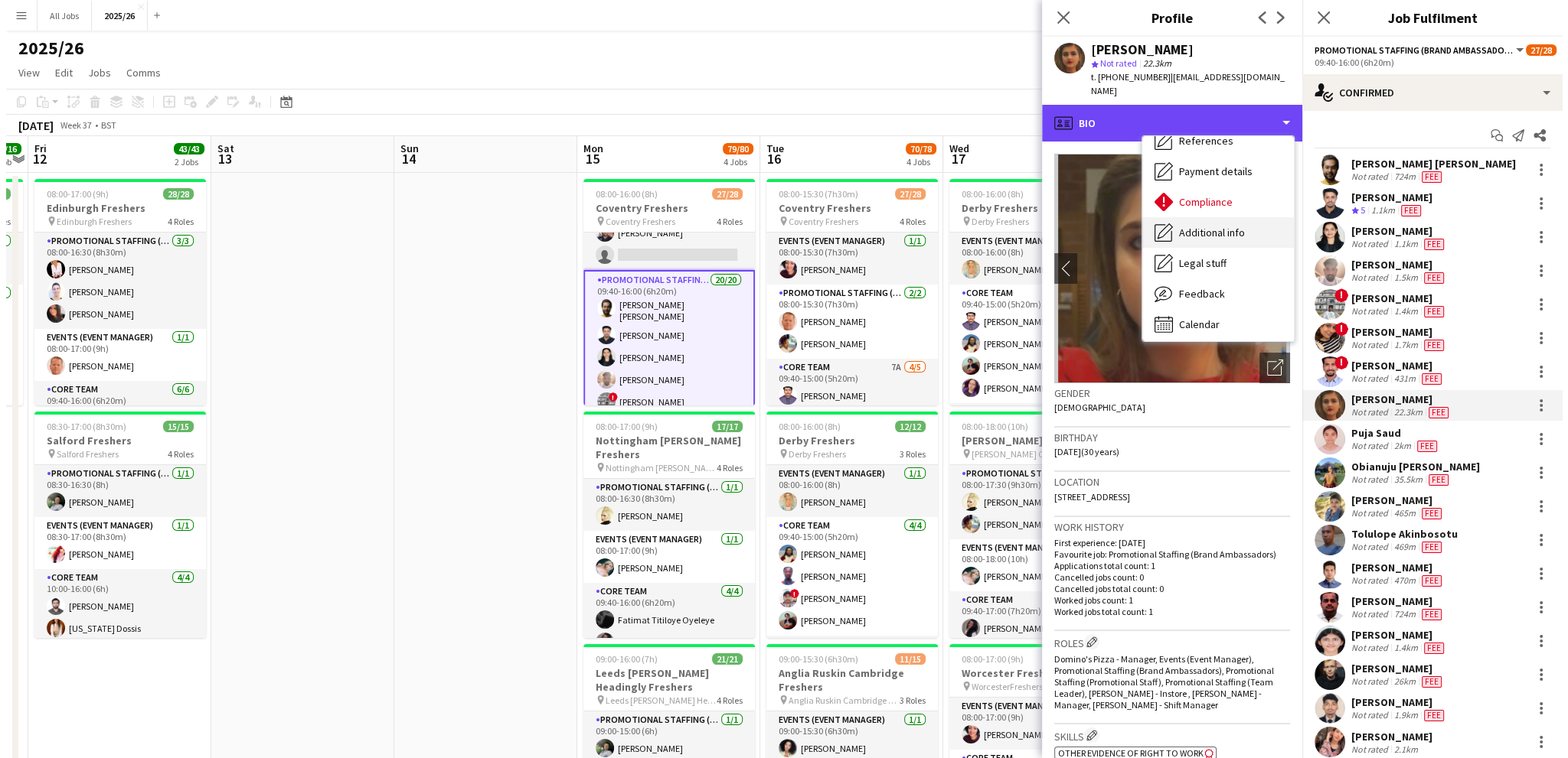
scroll to position [174, 0]
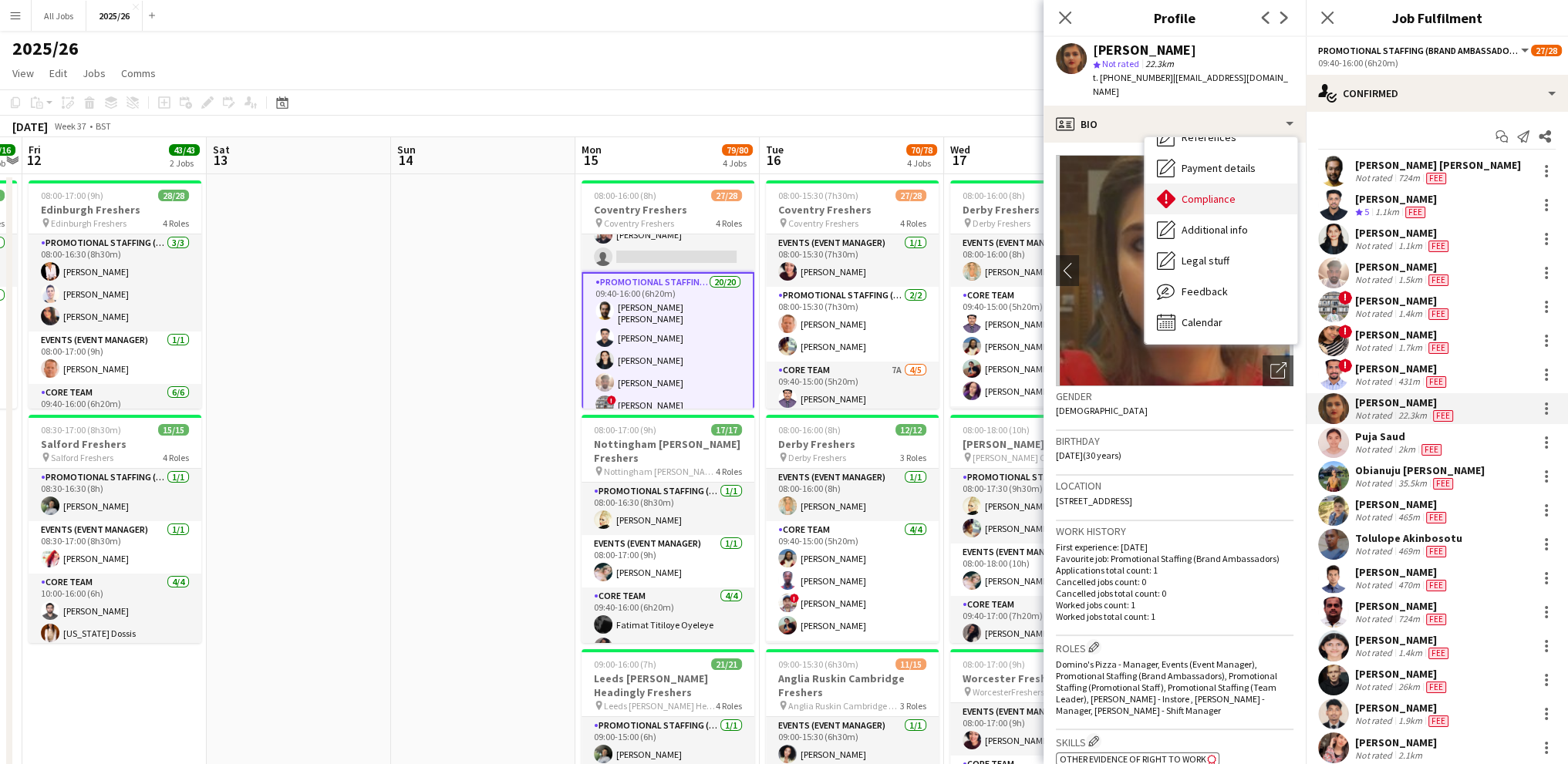
click at [1191, 192] on span "Compliance" at bounding box center [1208, 199] width 54 height 14
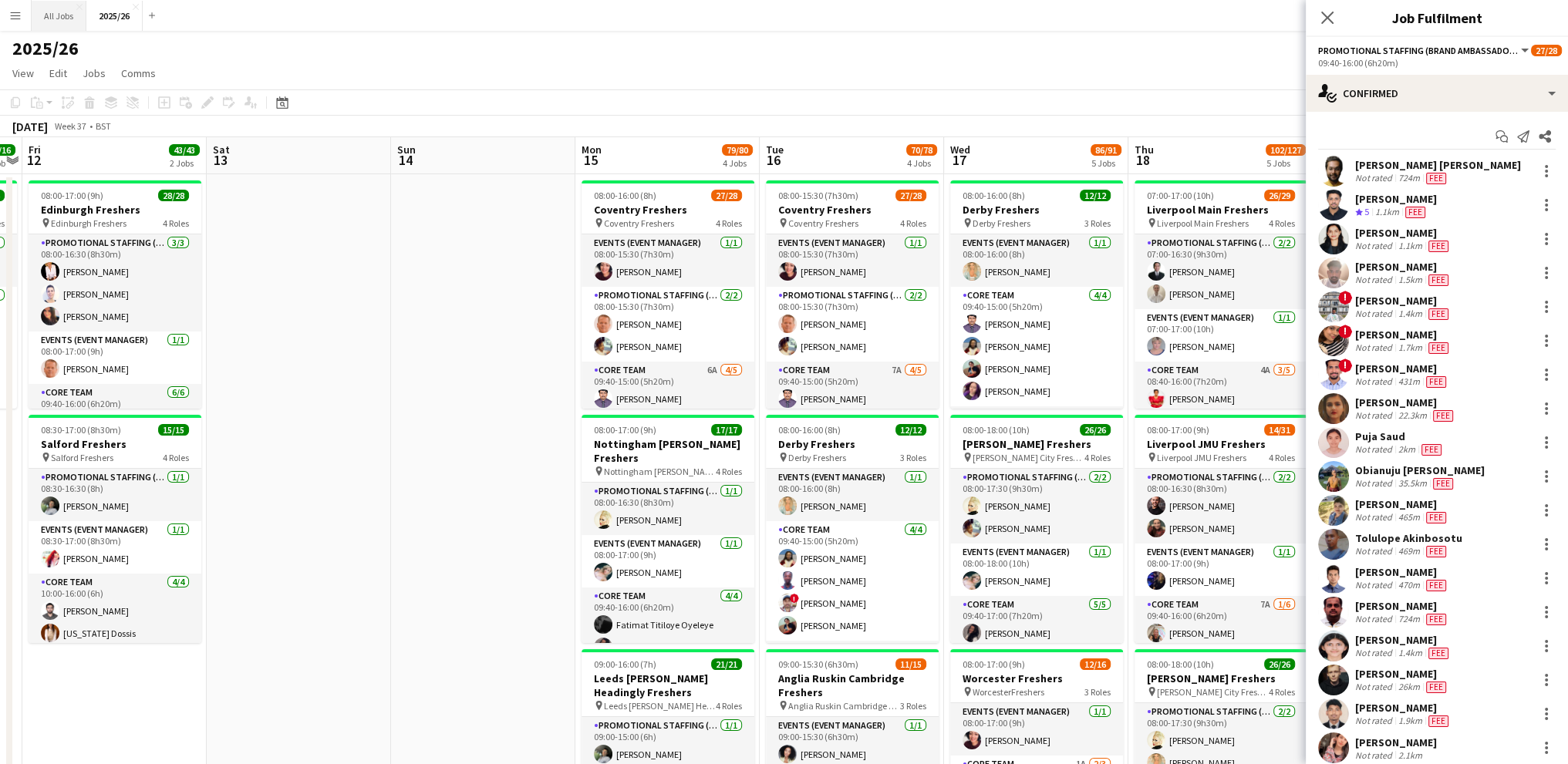
click at [62, 9] on button "All Jobs Close" at bounding box center [59, 16] width 55 height 30
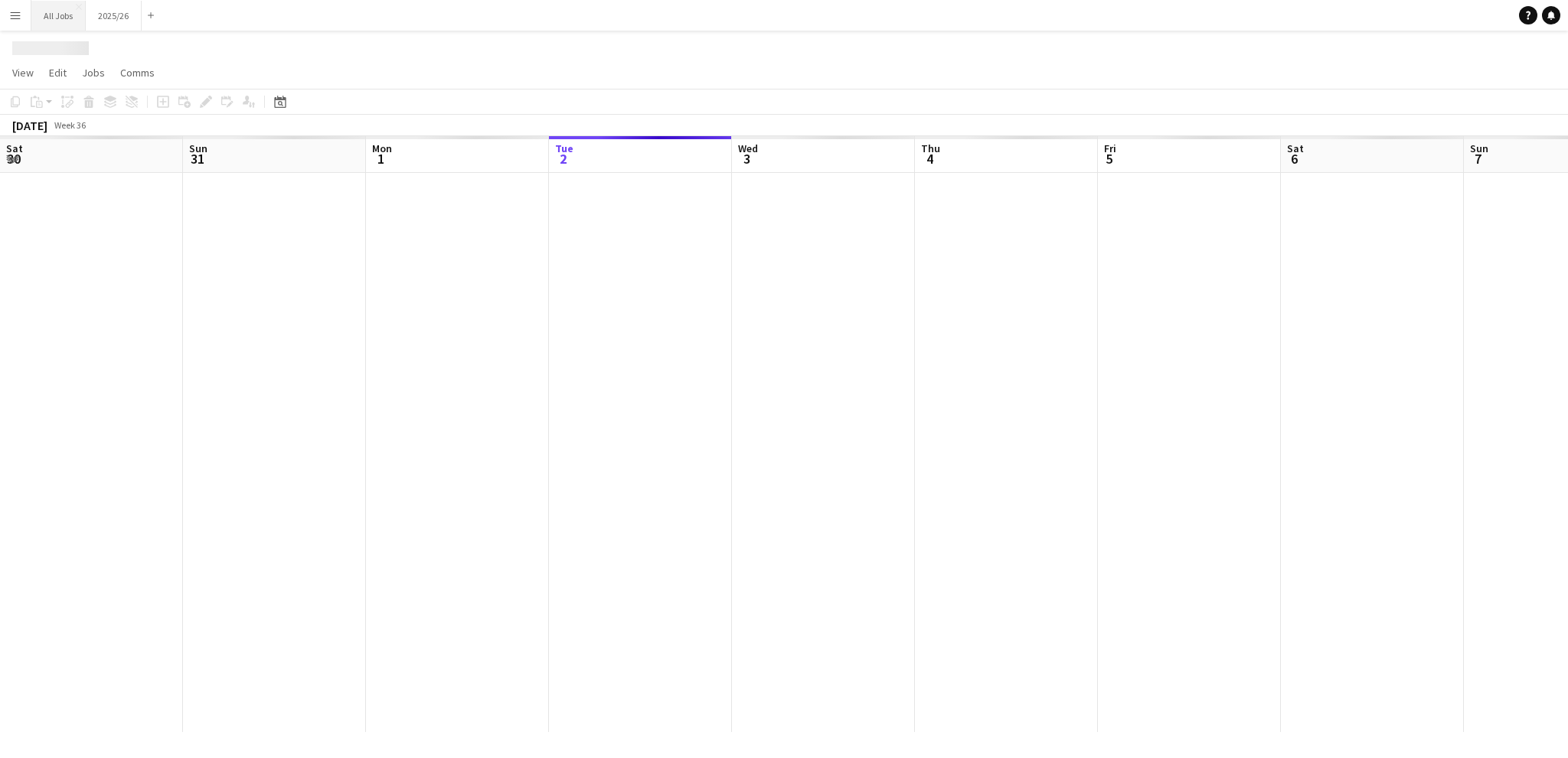
scroll to position [0, 366]
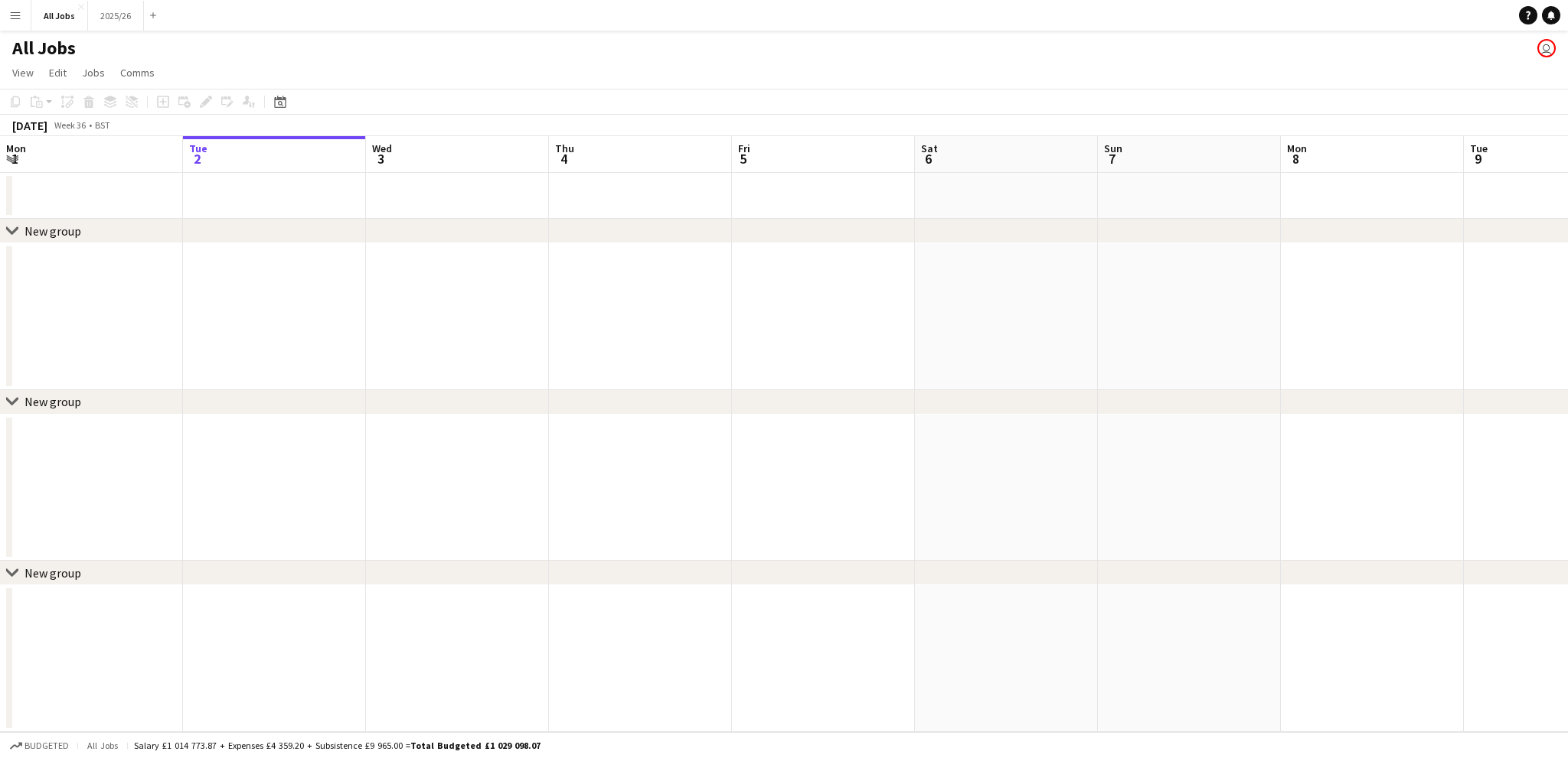
click at [27, 14] on button "Menu" at bounding box center [15, 15] width 30 height 30
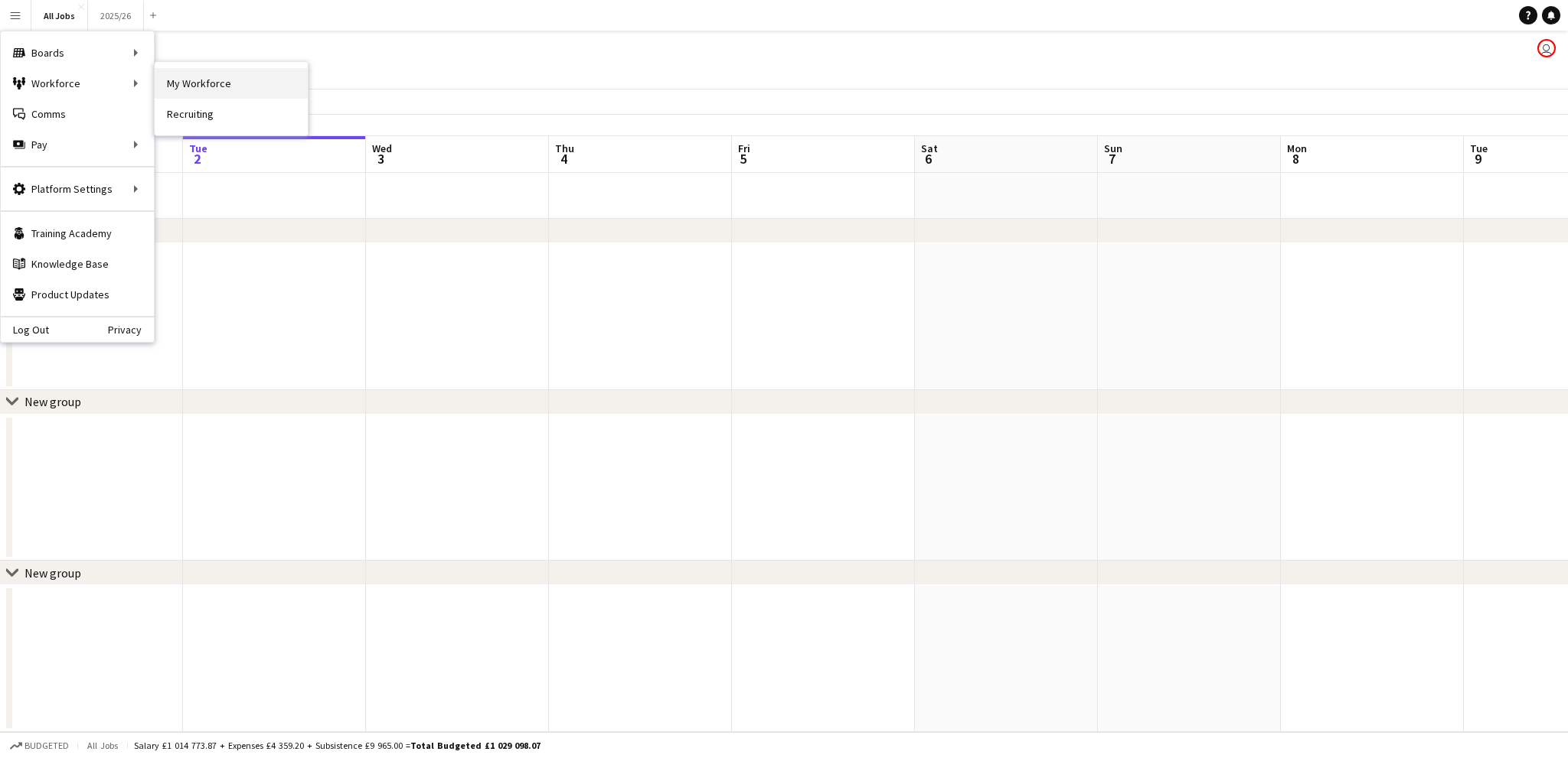
click at [185, 87] on link "My Workforce" at bounding box center [231, 83] width 153 height 30
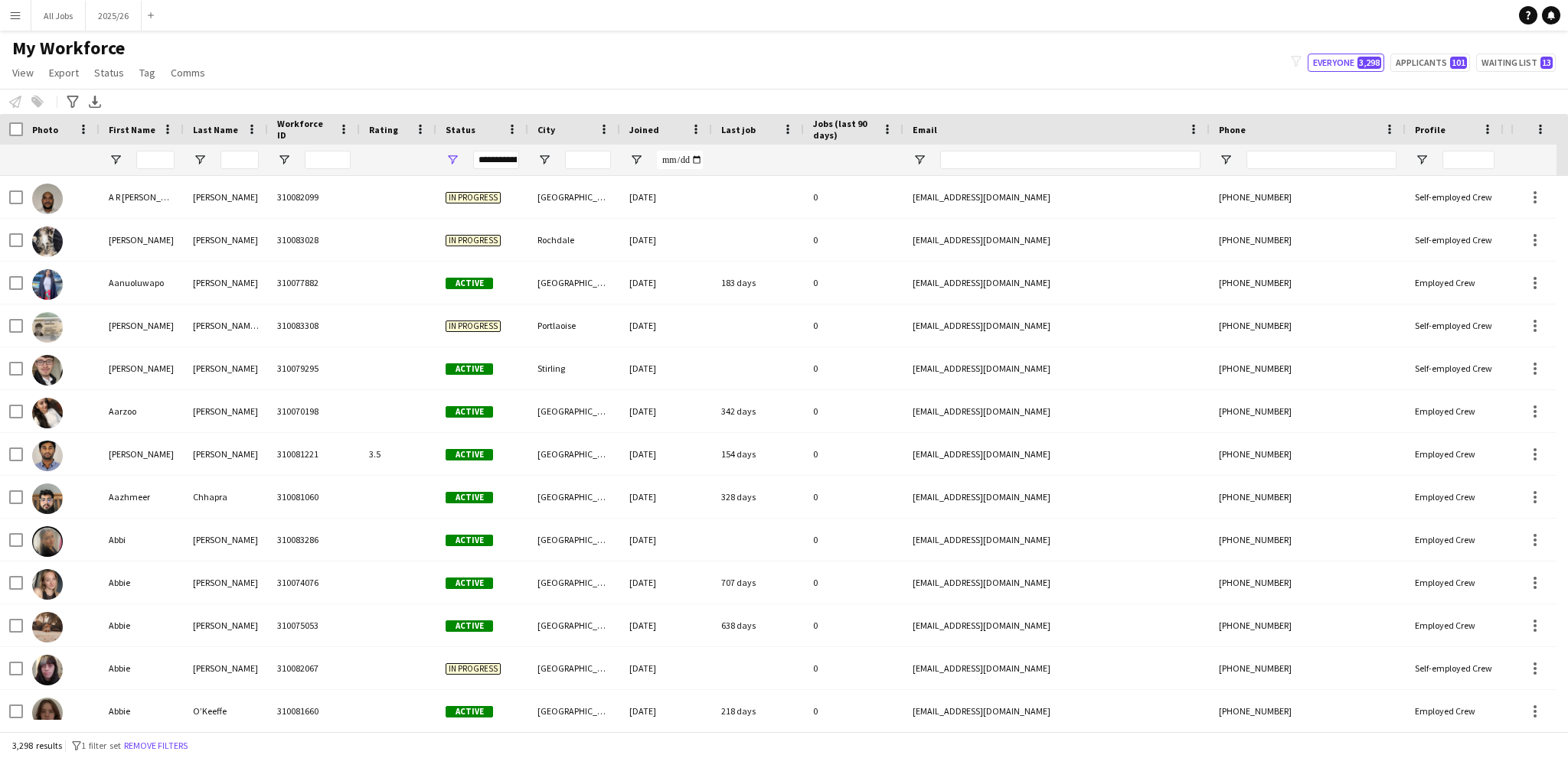
click at [272, 65] on div "My Workforce View Views Default view New view Update view Delete view Edit name…" at bounding box center [784, 62] width 1568 height 52
